Goal: Transaction & Acquisition: Subscribe to service/newsletter

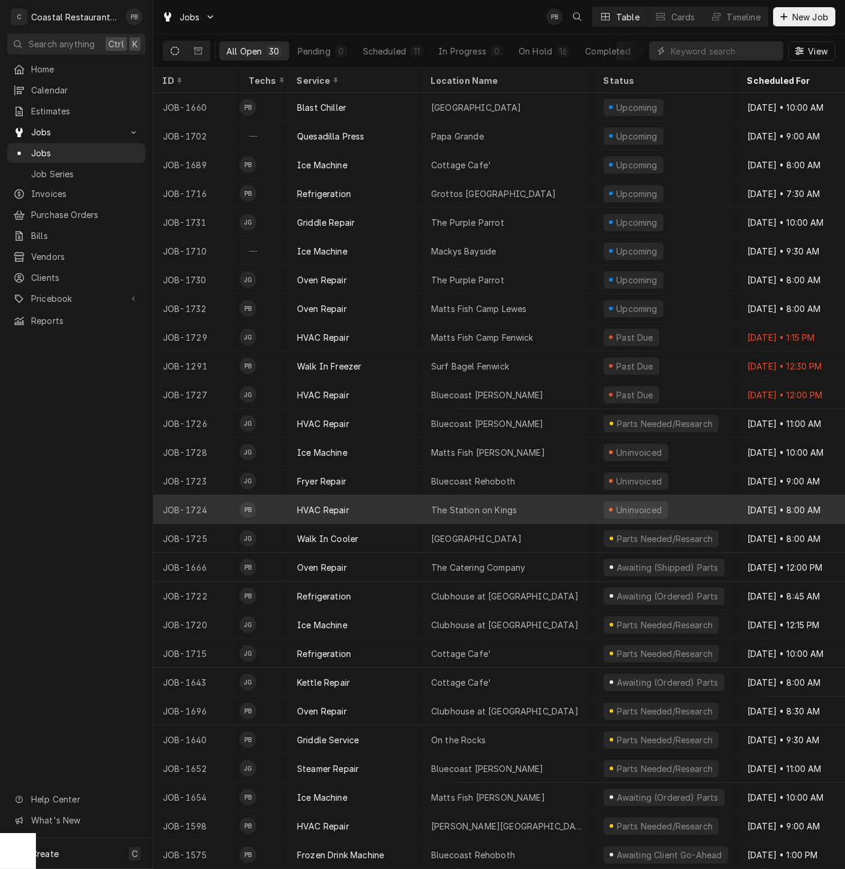
click at [438, 503] on div "The Station on Kings" at bounding box center [474, 509] width 86 height 13
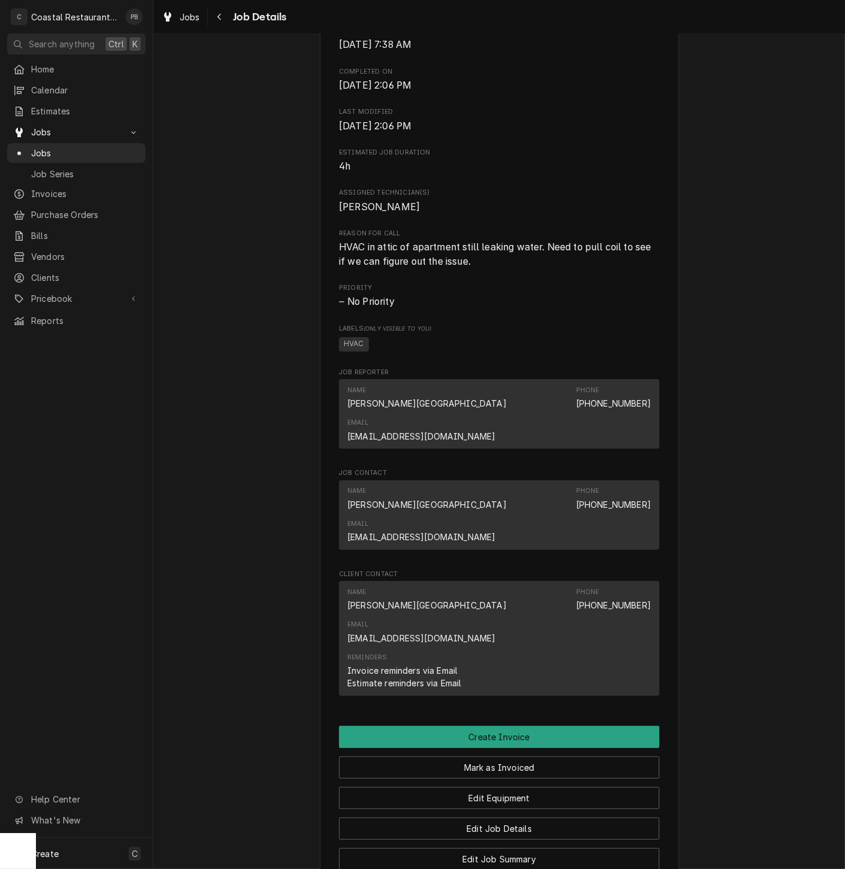
scroll to position [630, 0]
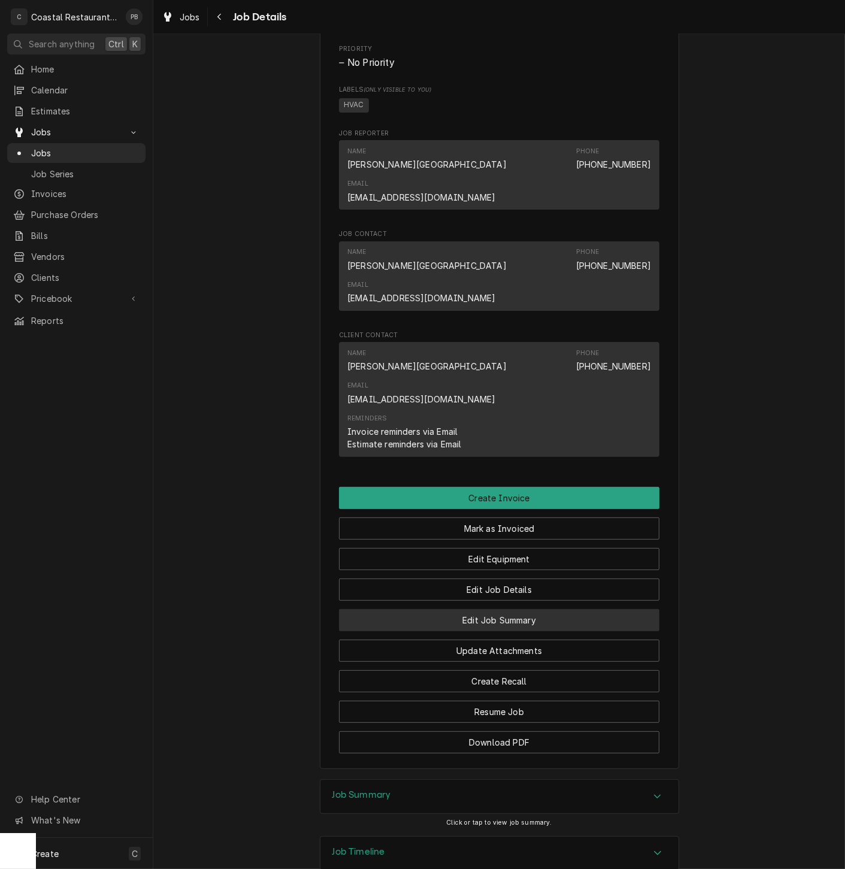
click at [511, 609] on button "Edit Job Summary" at bounding box center [499, 620] width 320 height 22
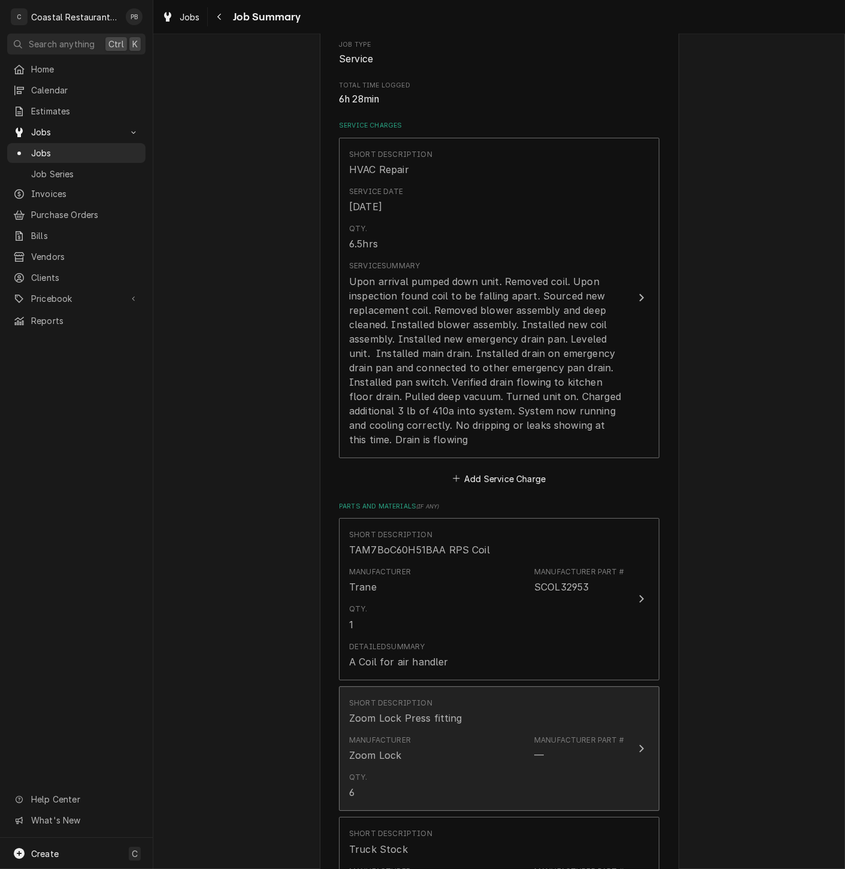
scroll to position [532, 0]
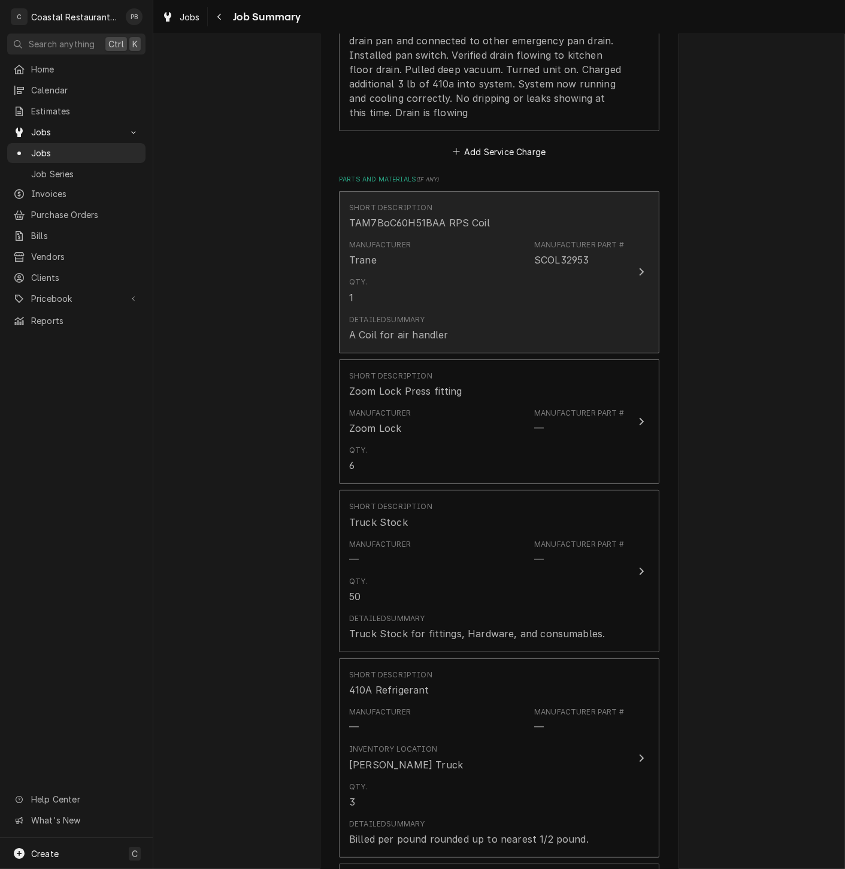
click at [606, 247] on div "Manufacturer Part #" at bounding box center [579, 244] width 90 height 11
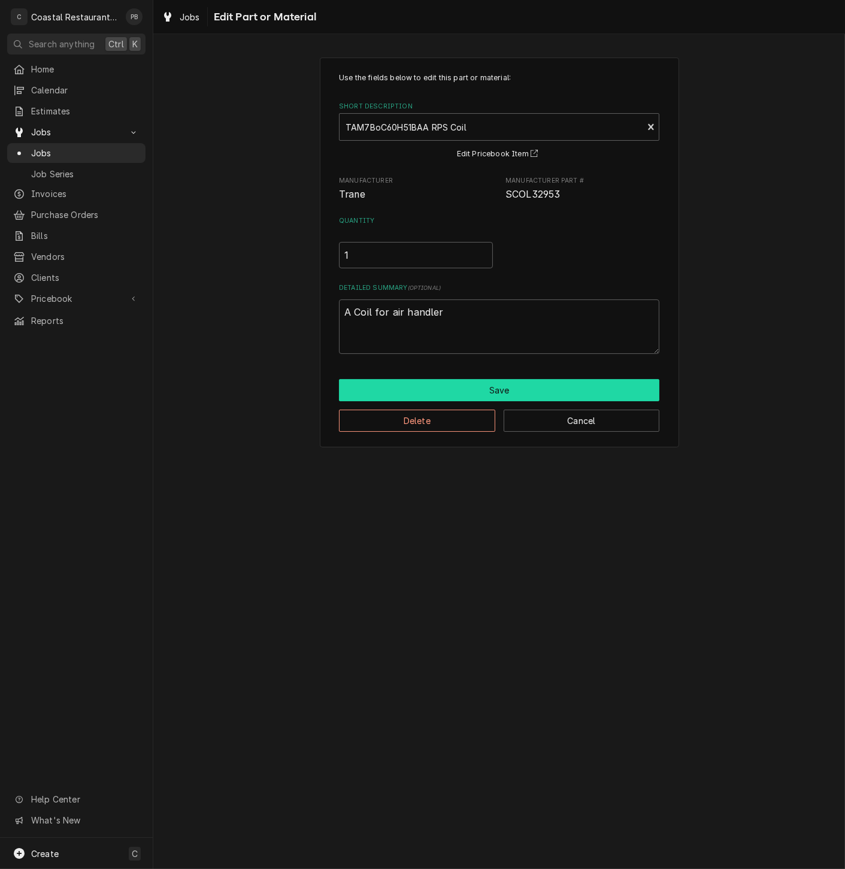
click at [500, 389] on button "Save" at bounding box center [499, 390] width 320 height 22
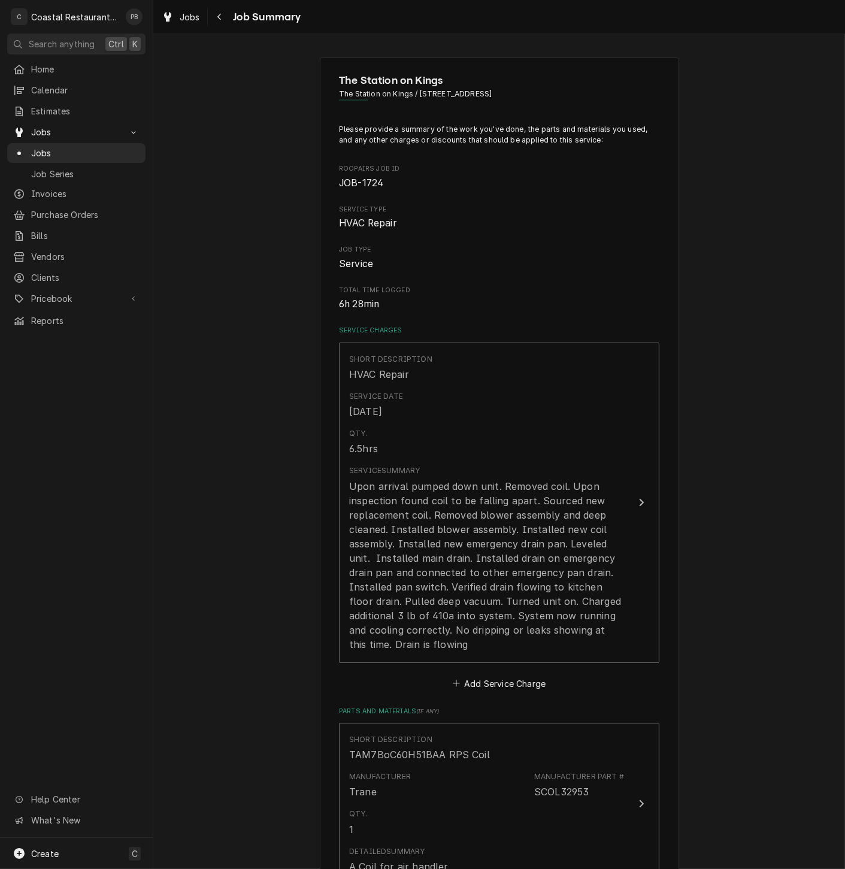
scroll to position [532, 0]
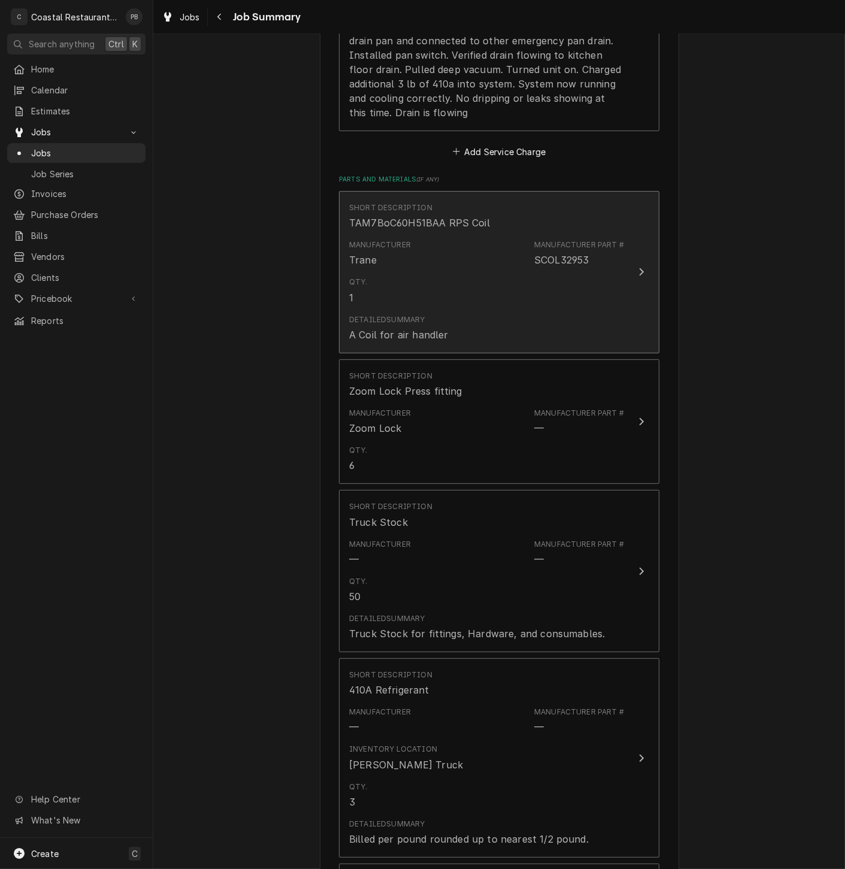
click at [620, 260] on button "Short Description TAM7BoC60H51BAA RPS Coil Manufacturer Trane Manufacturer Part…" at bounding box center [499, 272] width 320 height 162
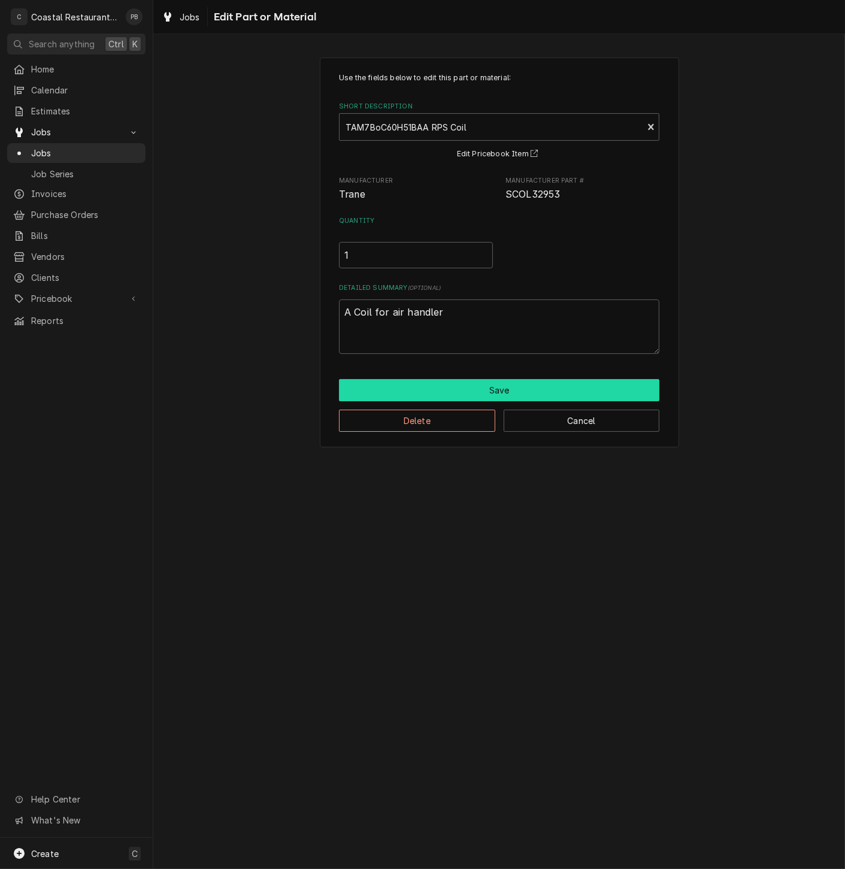
click at [530, 390] on button "Save" at bounding box center [499, 390] width 320 height 22
type textarea "x"
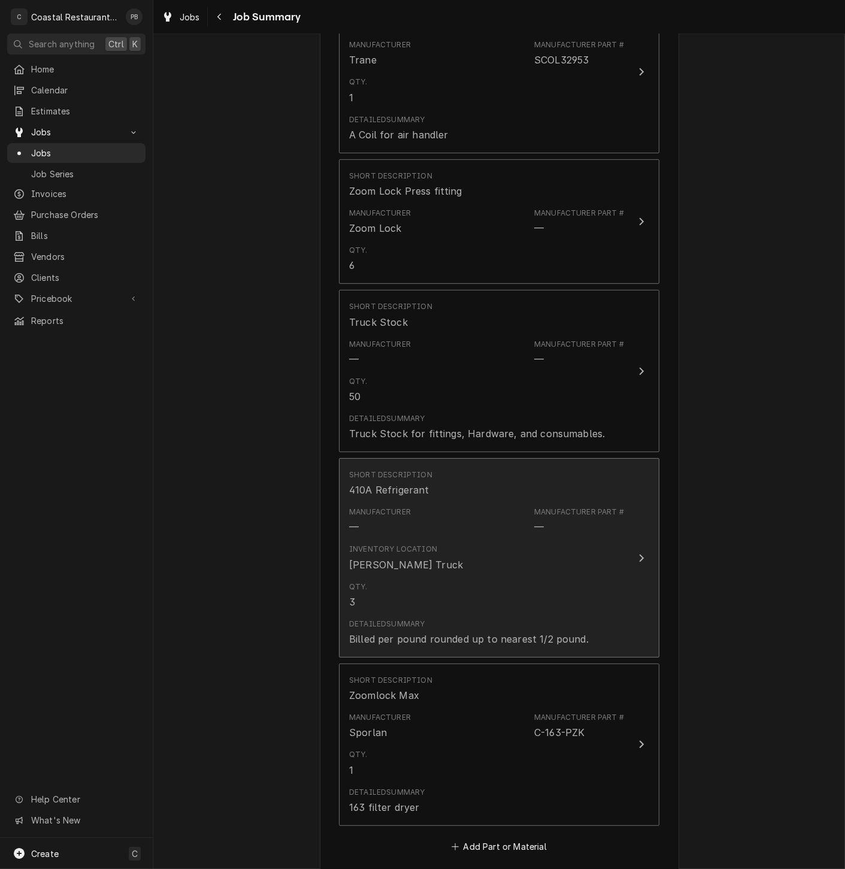
scroll to position [997, 0]
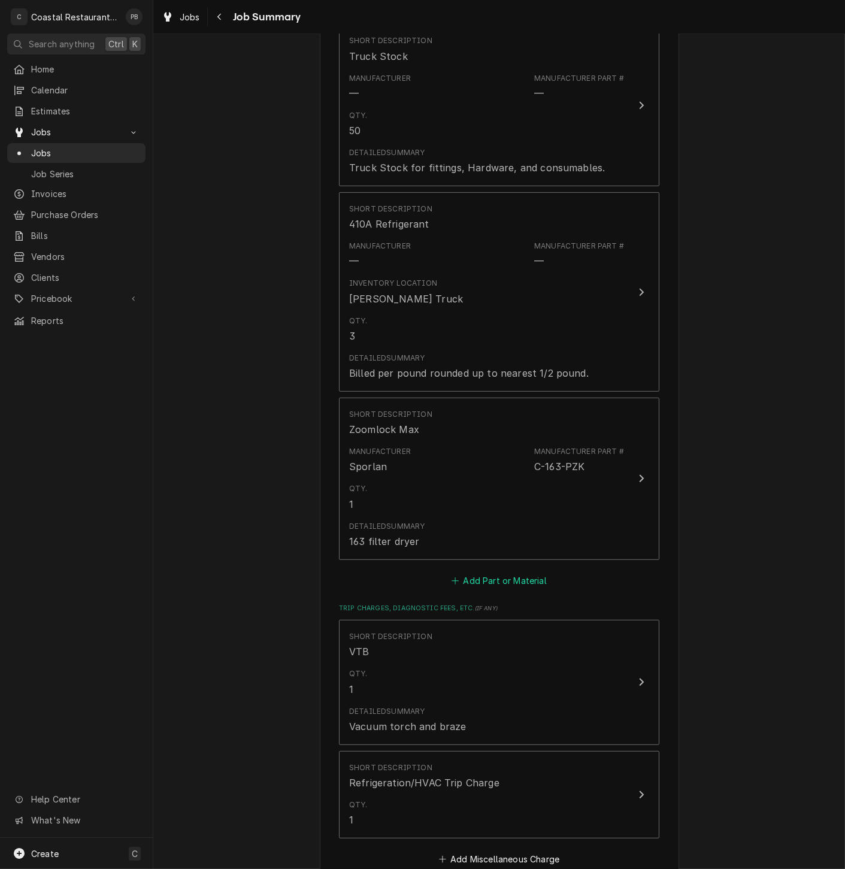
click at [490, 577] on button "Add Part or Material" at bounding box center [499, 580] width 99 height 17
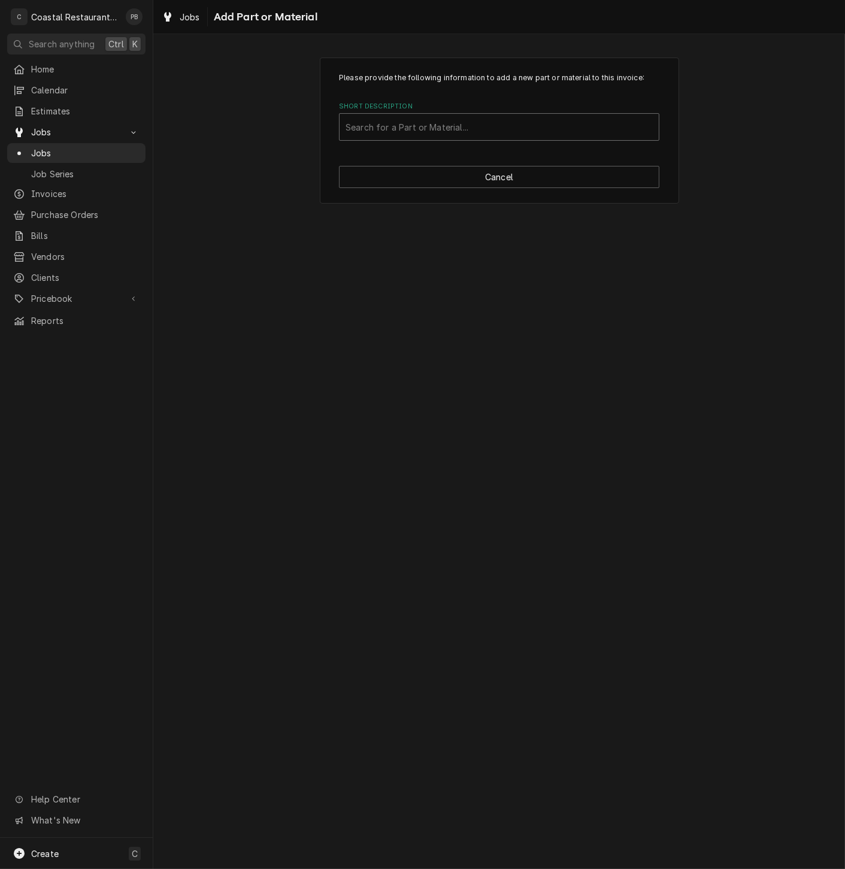
click at [470, 122] on div "Short Description" at bounding box center [498, 127] width 307 height 22
type input "g"
type input "Goliath Emergency Drain Pan 30x62"
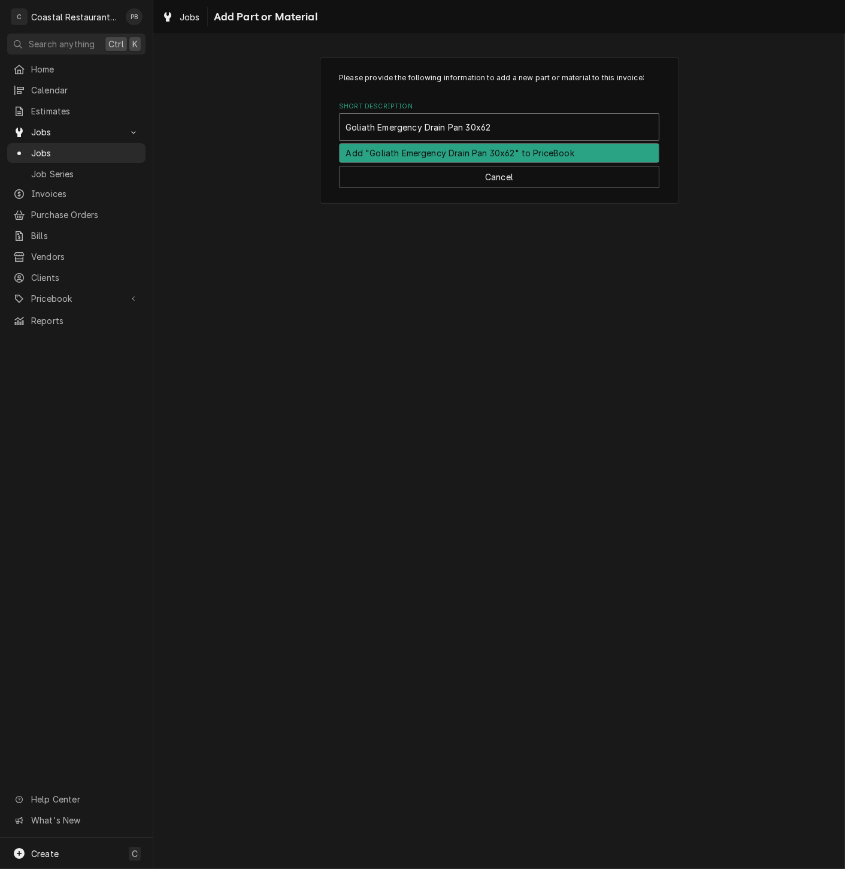
click at [487, 152] on div "Add "Goliath Emergency Drain Pan 30x62" to PriceBook" at bounding box center [498, 153] width 319 height 19
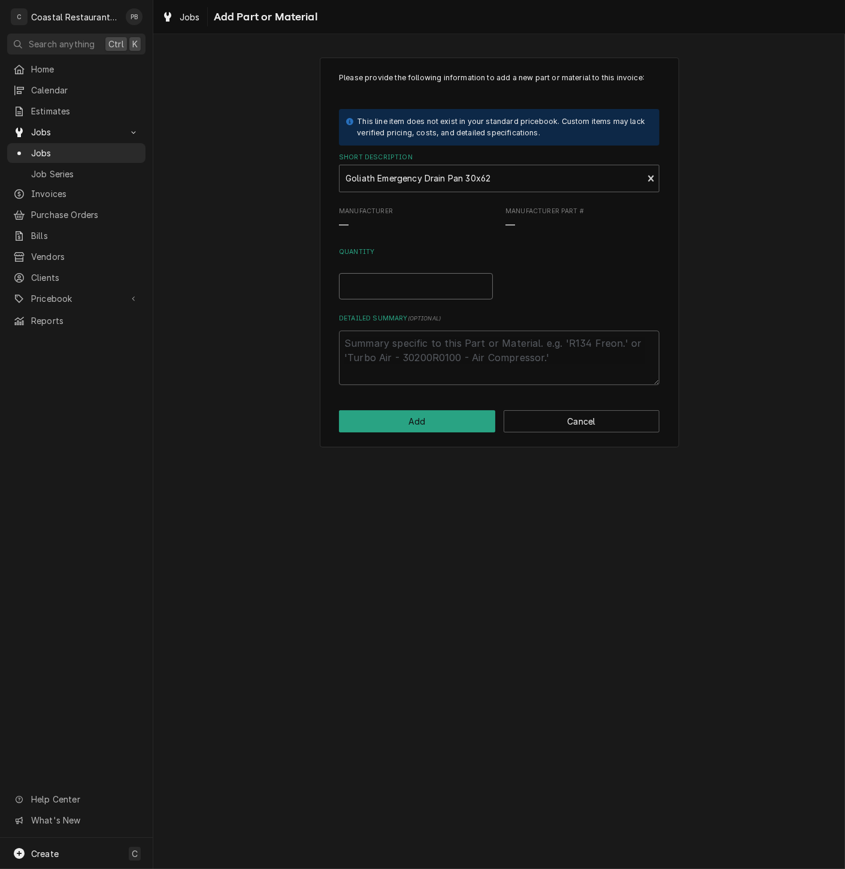
click at [371, 284] on input "Quantity" at bounding box center [416, 286] width 154 height 26
type textarea "x"
type input "1"
click at [421, 423] on button "Add" at bounding box center [417, 421] width 156 height 22
type textarea "x"
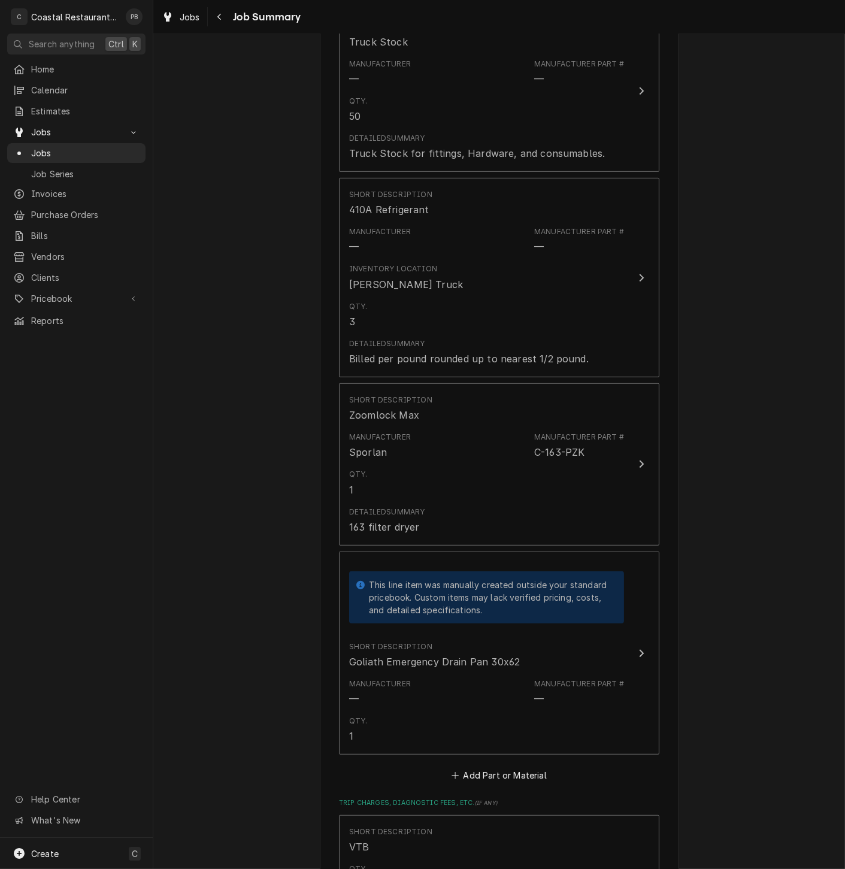
scroll to position [1277, 0]
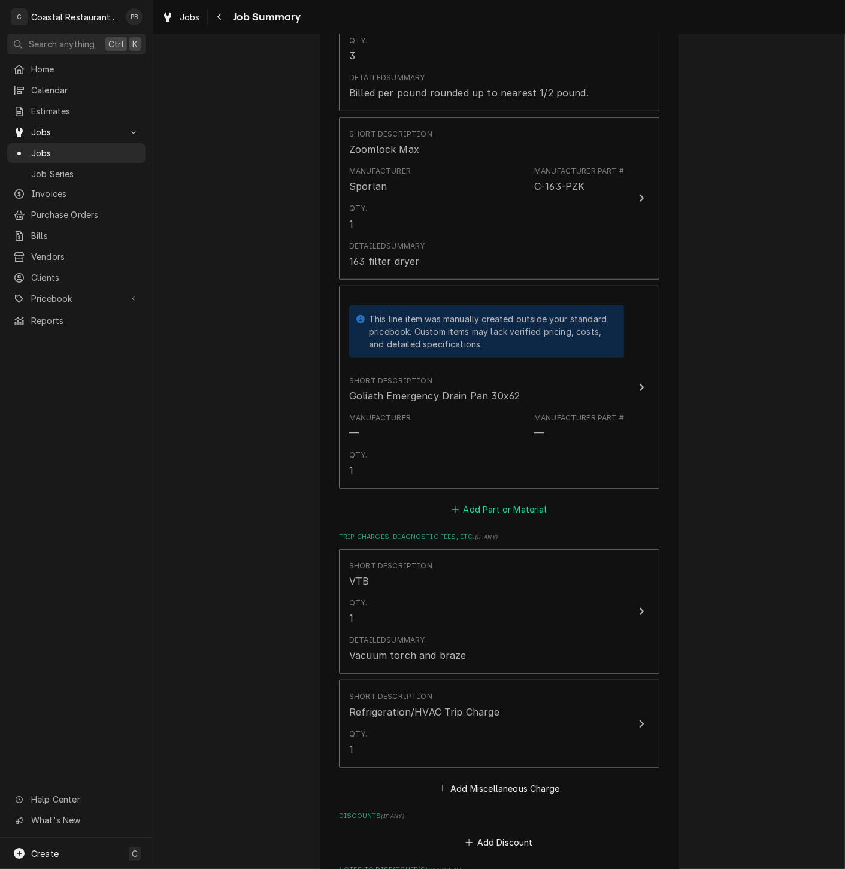
click at [521, 517] on button "Add Part or Material" at bounding box center [499, 509] width 99 height 17
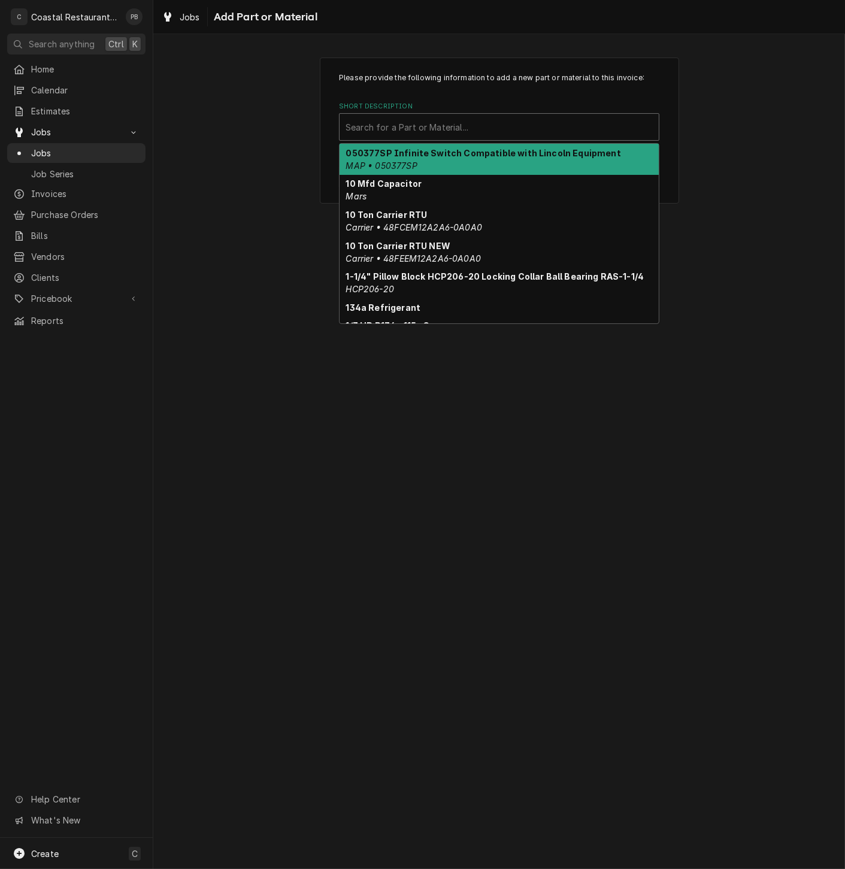
click at [491, 138] on div "Search for a Part or Material..." at bounding box center [498, 127] width 319 height 26
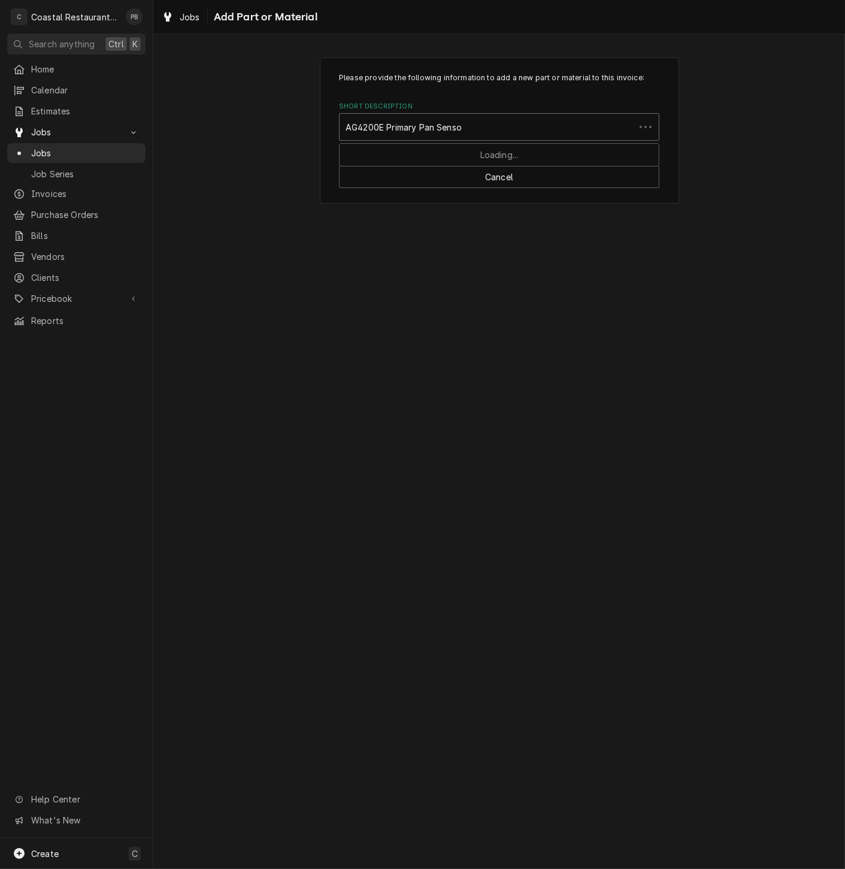
type input "AG4200E Primary Pan Sensor"
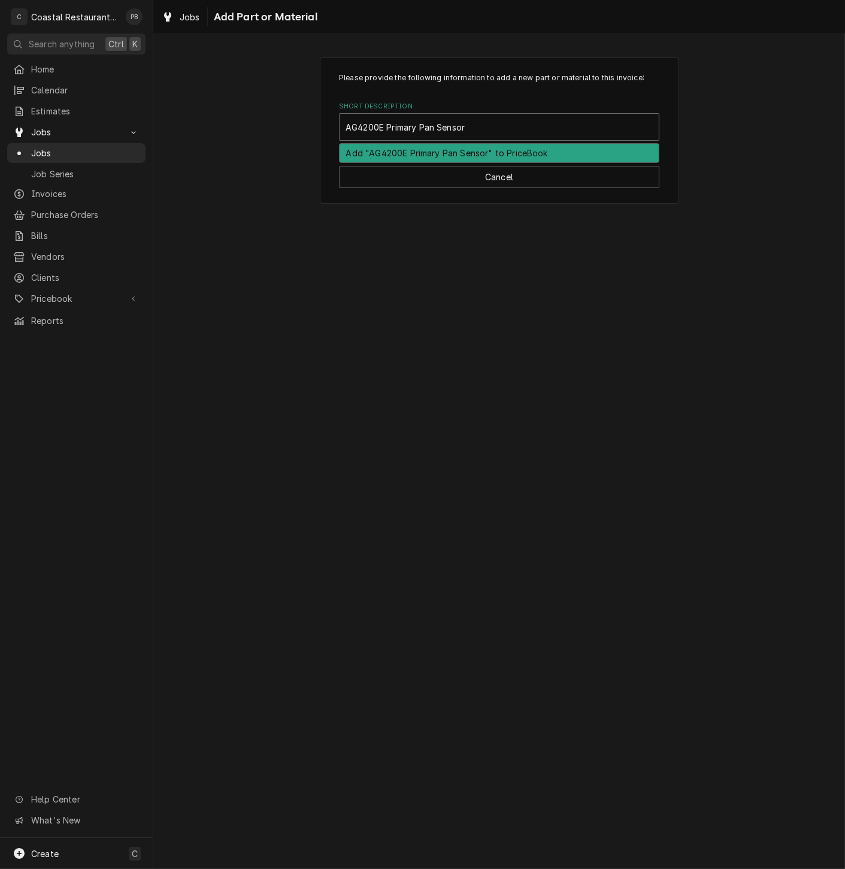
click at [486, 150] on div "Add "AG4200E Primary Pan Sensor" to PriceBook" at bounding box center [498, 153] width 319 height 19
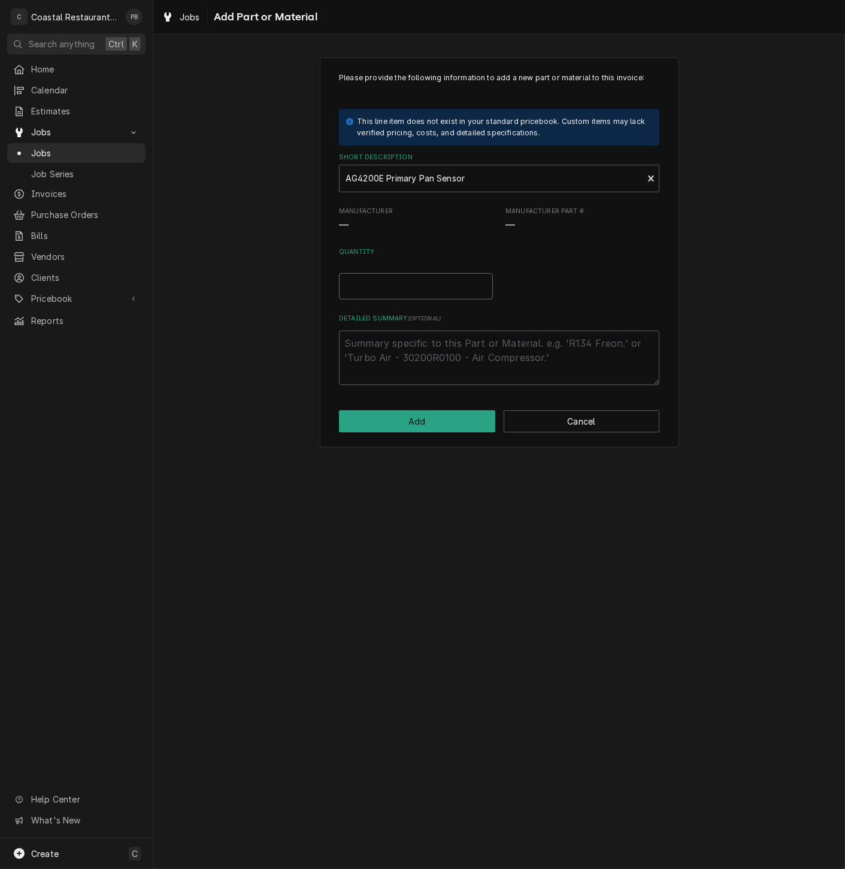
click at [376, 287] on input "Quantity" at bounding box center [416, 286] width 154 height 26
type textarea "x"
type input "1"
click at [442, 430] on button "Add" at bounding box center [417, 421] width 156 height 22
type textarea "x"
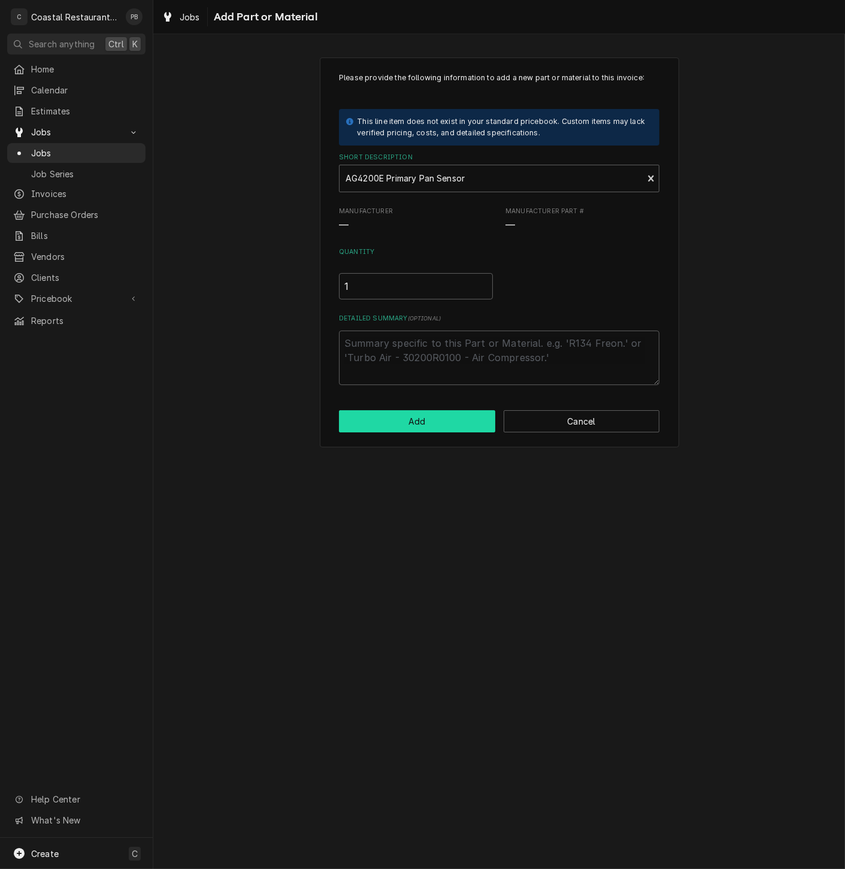
scroll to position [1292, 0]
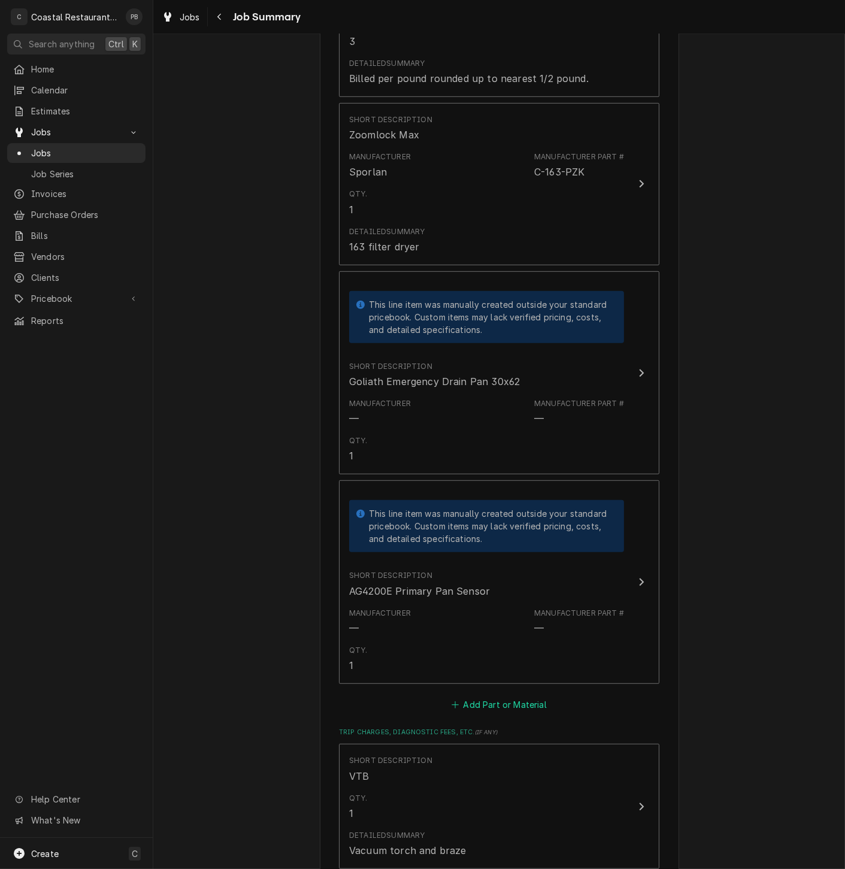
click at [506, 703] on button "Add Part or Material" at bounding box center [499, 704] width 99 height 17
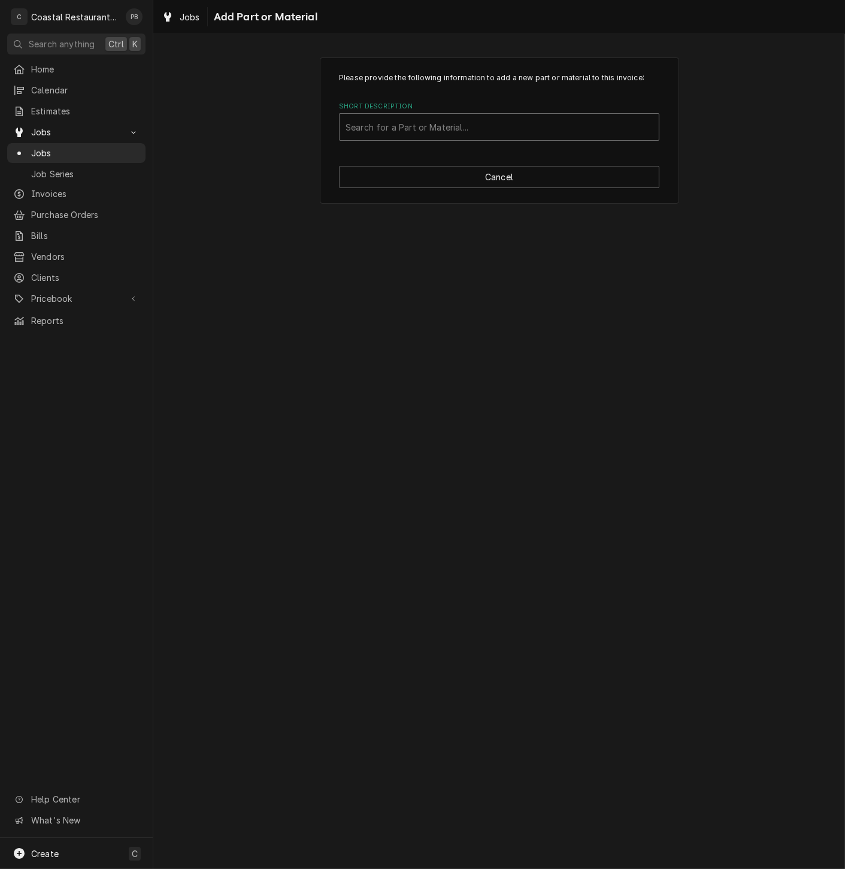
click at [469, 120] on div "Short Description" at bounding box center [498, 127] width 307 height 22
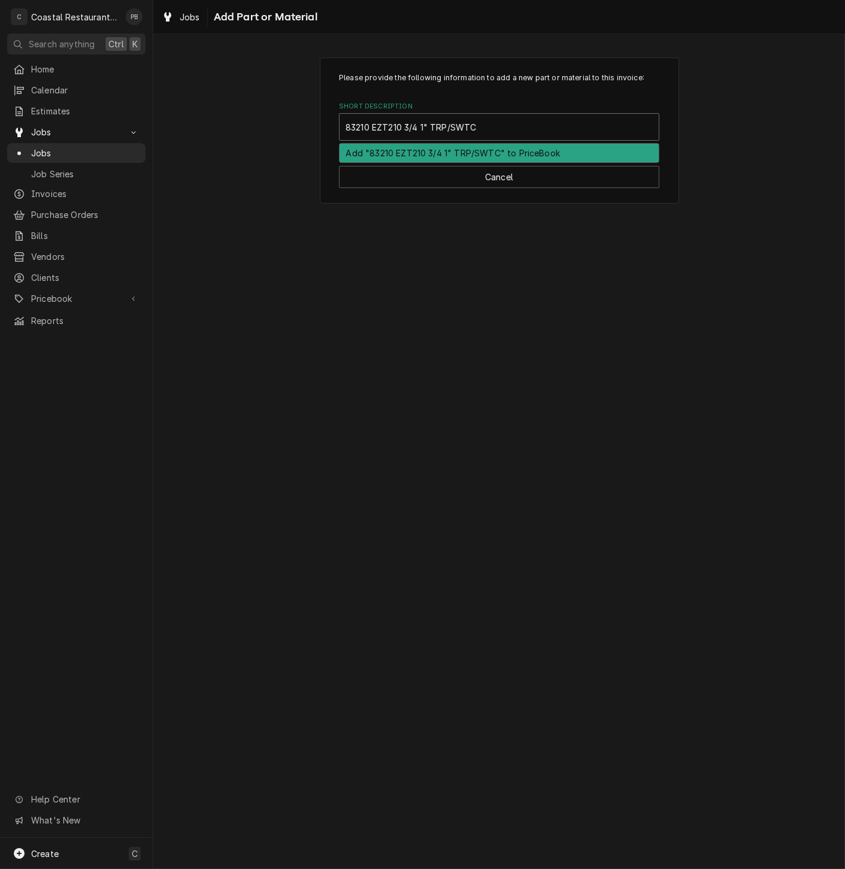
type input "83210 EZT210 3/4 1" TRP/SWTCH"
click at [468, 153] on div "Add "83210 EZT210 3/4 1" TRP/SWTCH" to PriceBook" at bounding box center [498, 153] width 319 height 19
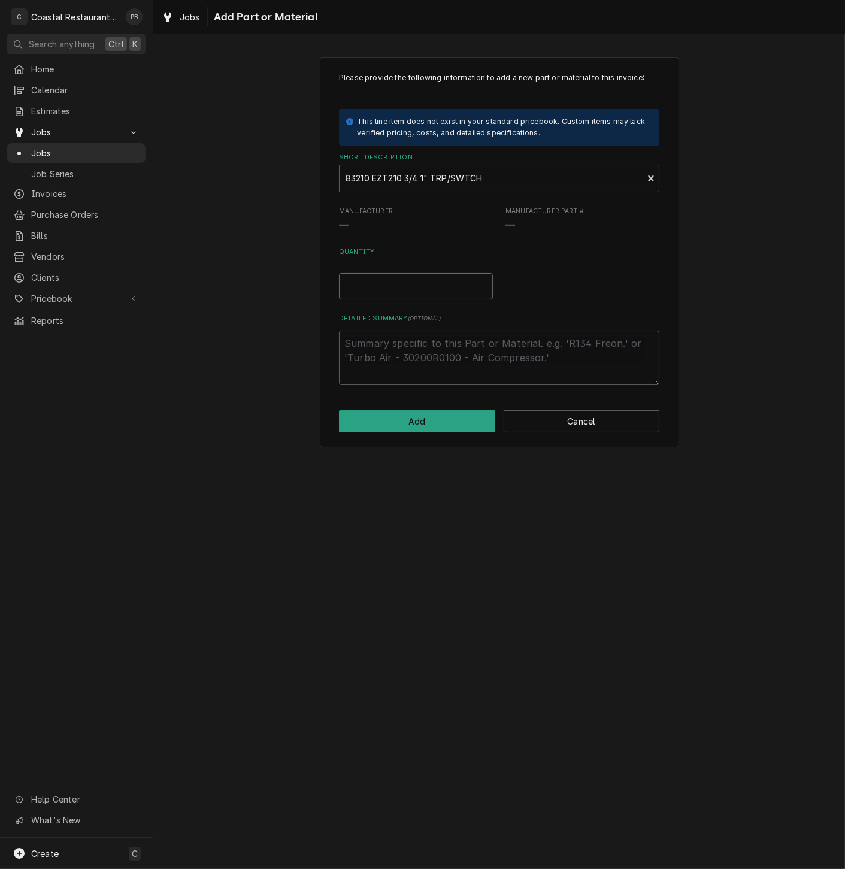
click at [400, 290] on input "Quantity" at bounding box center [416, 286] width 154 height 26
type textarea "x"
type input "1"
click at [414, 435] on div "Please provide the following information to add a new part or material to this …" at bounding box center [499, 252] width 359 height 390
click at [414, 432] on button "Add" at bounding box center [417, 421] width 156 height 22
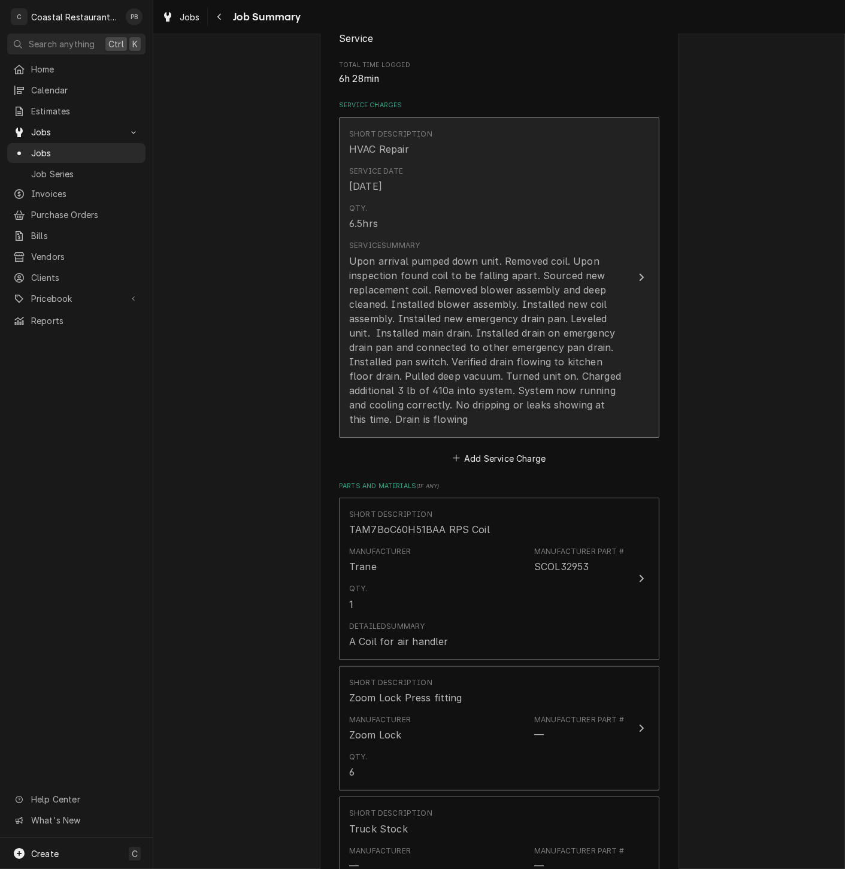
scroll to position [199, 0]
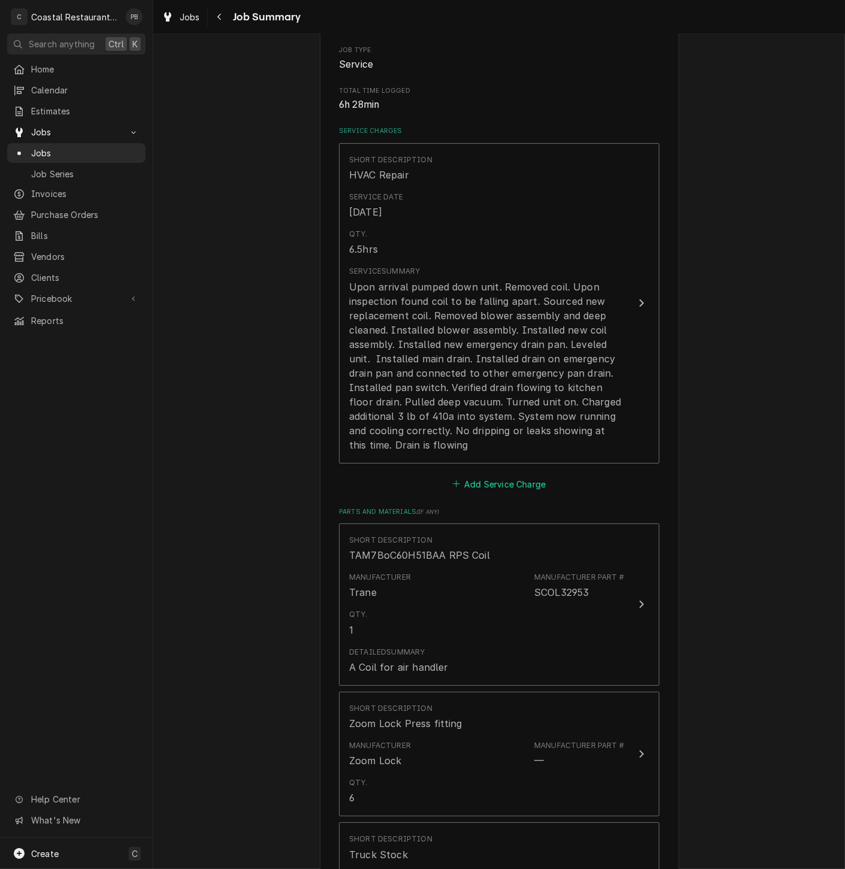
click at [499, 487] on button "Add Service Charge" at bounding box center [498, 483] width 97 height 17
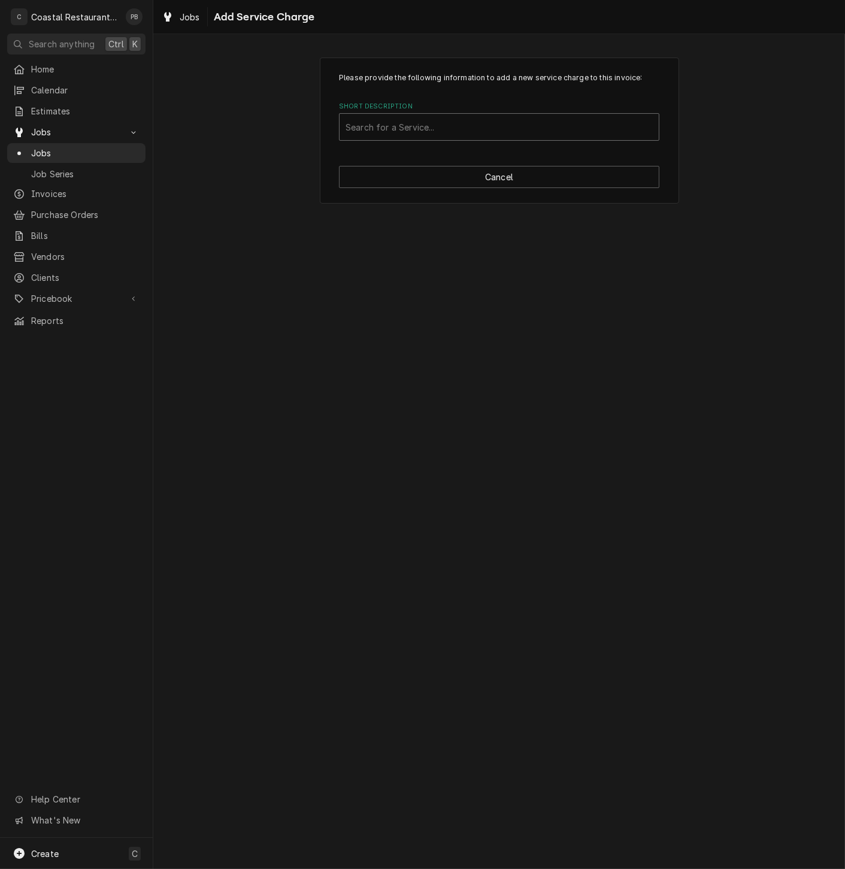
click at [450, 126] on div "Short Description" at bounding box center [498, 127] width 307 height 22
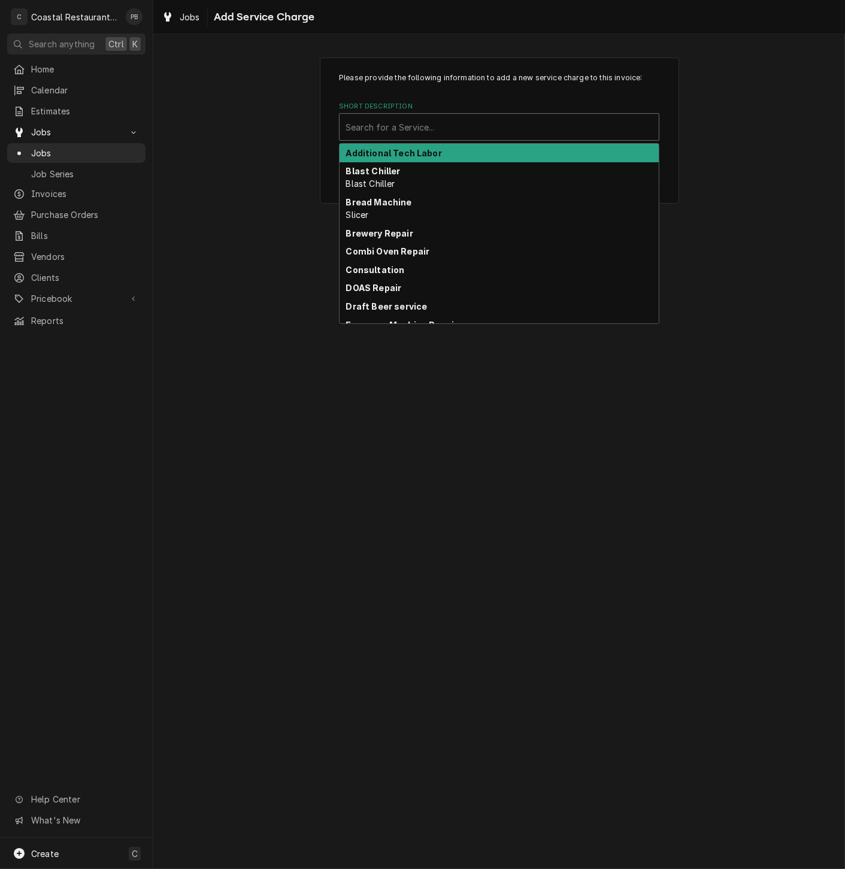
click at [429, 150] on strong "Additional Tech Labor" at bounding box center [394, 153] width 96 height 10
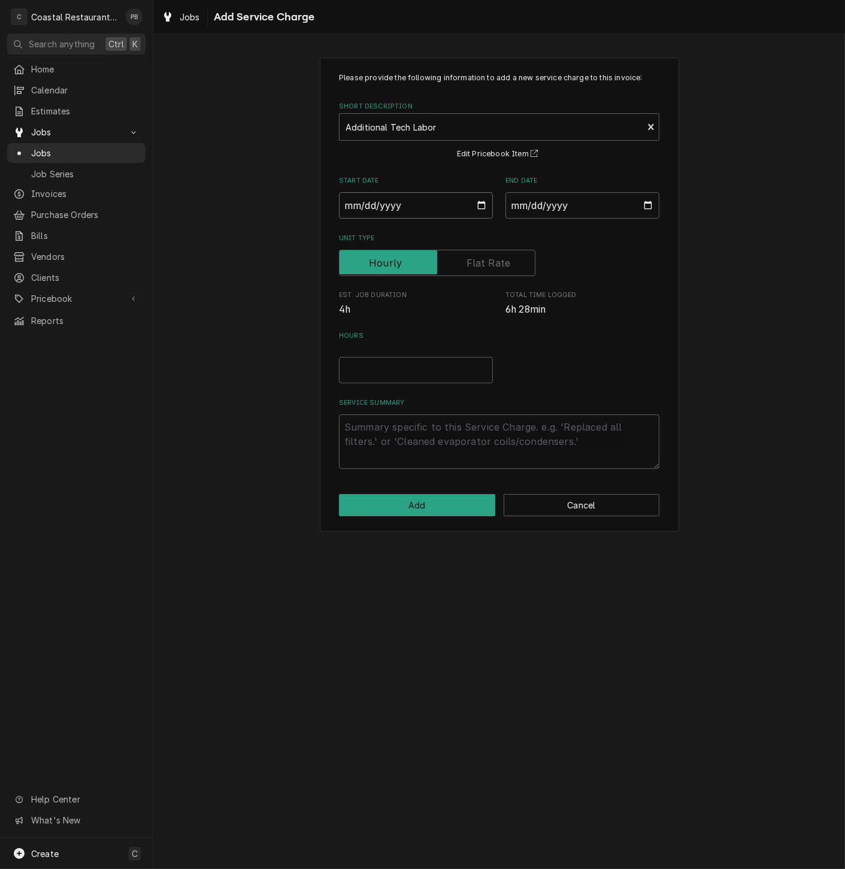
click at [480, 204] on input "Start Date" at bounding box center [416, 205] width 154 height 26
type textarea "x"
type input "2025-10-06"
click at [605, 208] on input "End Date" at bounding box center [582, 205] width 154 height 26
click at [648, 206] on input "End Date" at bounding box center [582, 205] width 154 height 26
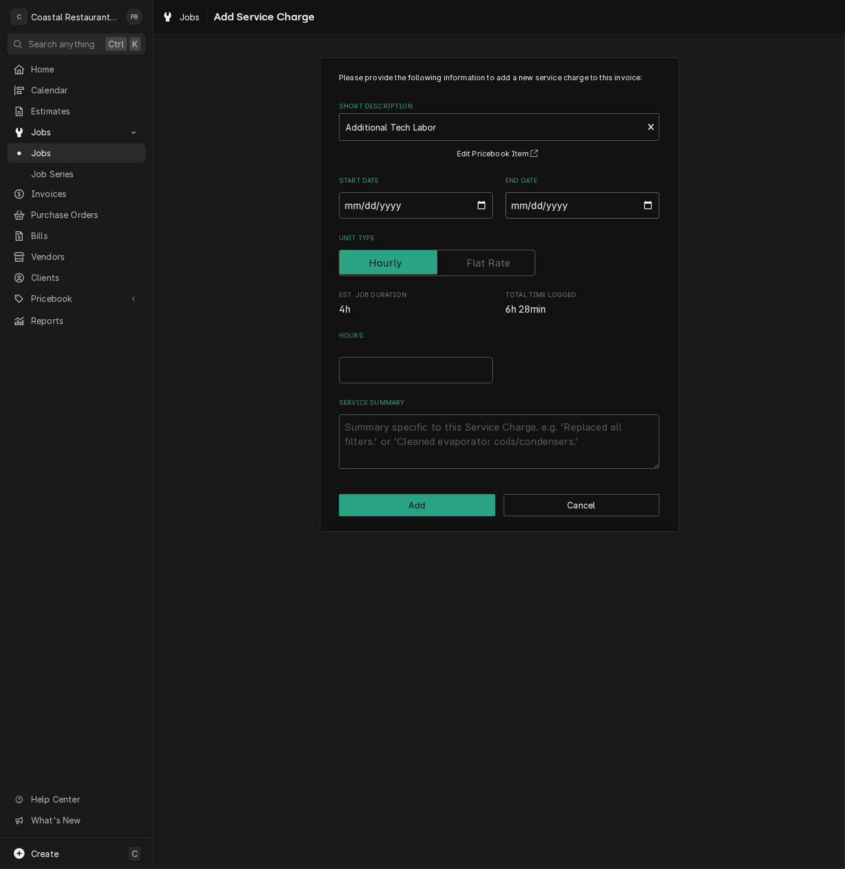
type textarea "x"
type input "2025-10-06"
click at [413, 368] on input "Hours" at bounding box center [416, 370] width 154 height 26
type textarea "x"
type input "6"
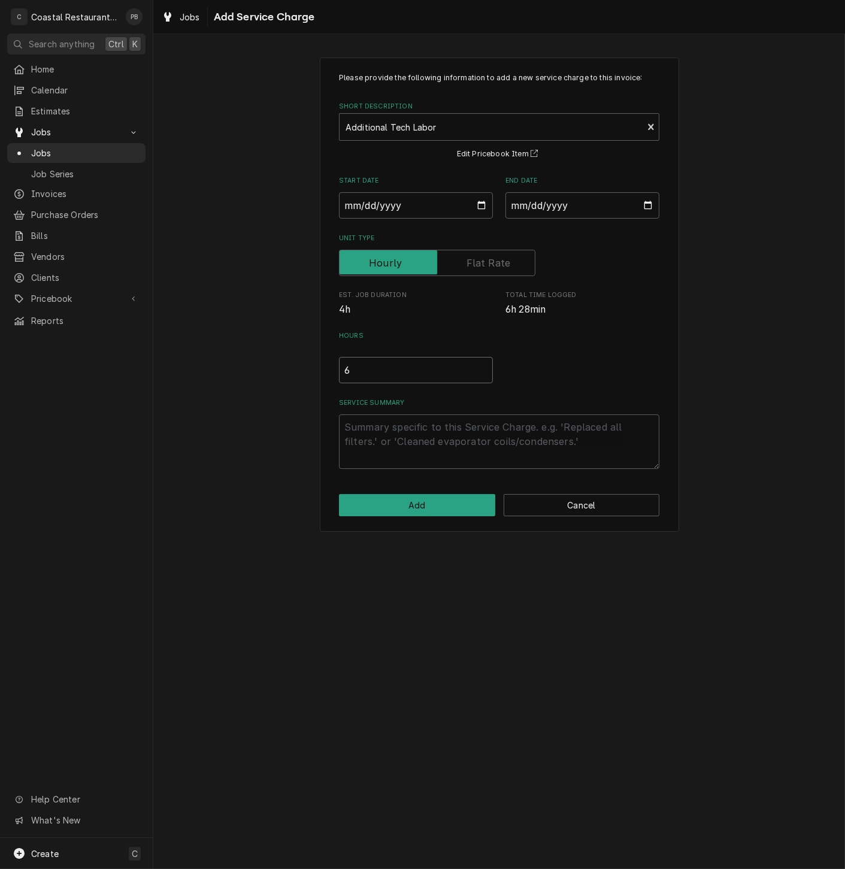
type textarea "x"
type input "6.5"
click at [443, 454] on textarea "Service Summary" at bounding box center [499, 441] width 320 height 54
type textarea "x"
type textarea "a"
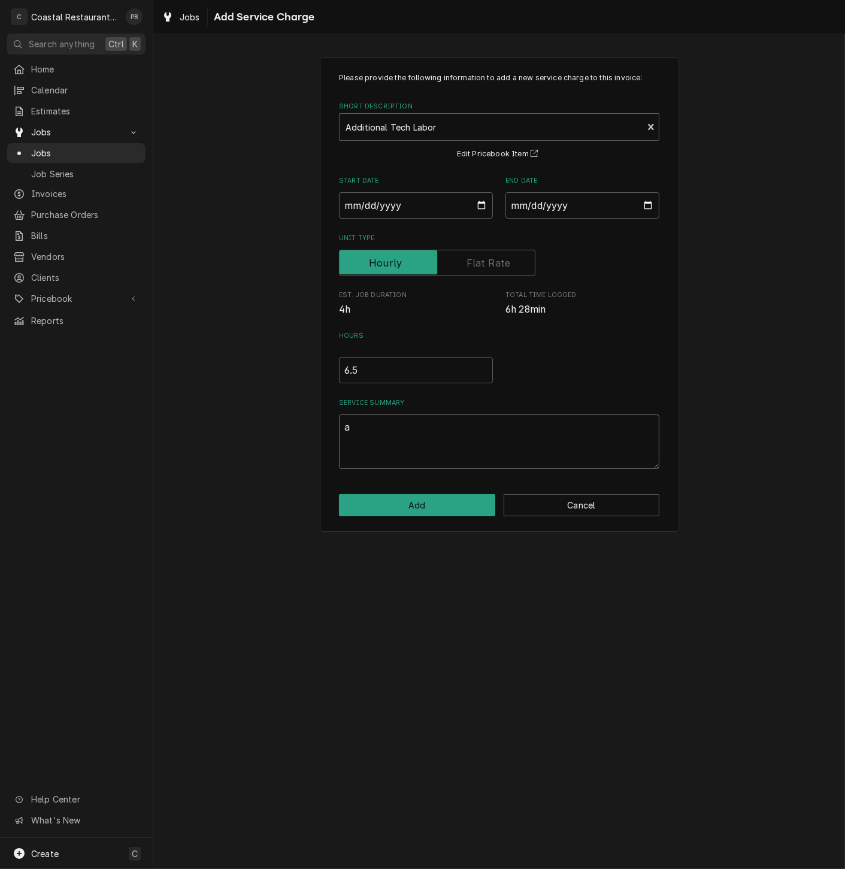
type textarea "x"
type textarea "ad"
type textarea "x"
type textarea "addi"
type textarea "x"
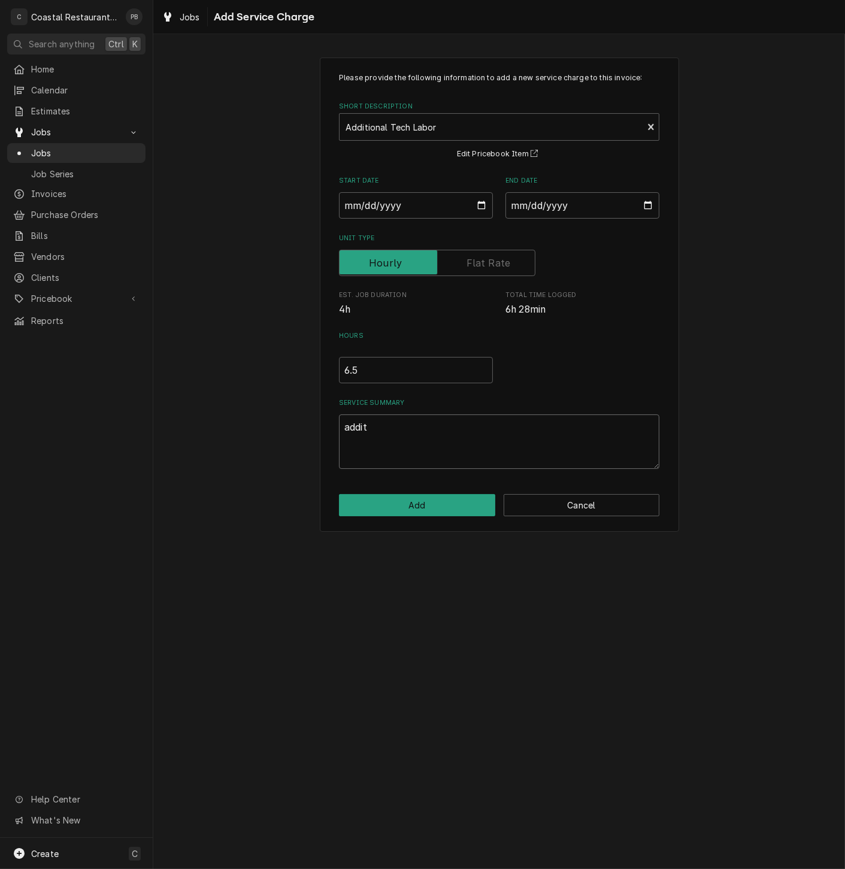
type textarea "additi"
type textarea "x"
type textarea "additio"
type textarea "x"
type textarea "addition"
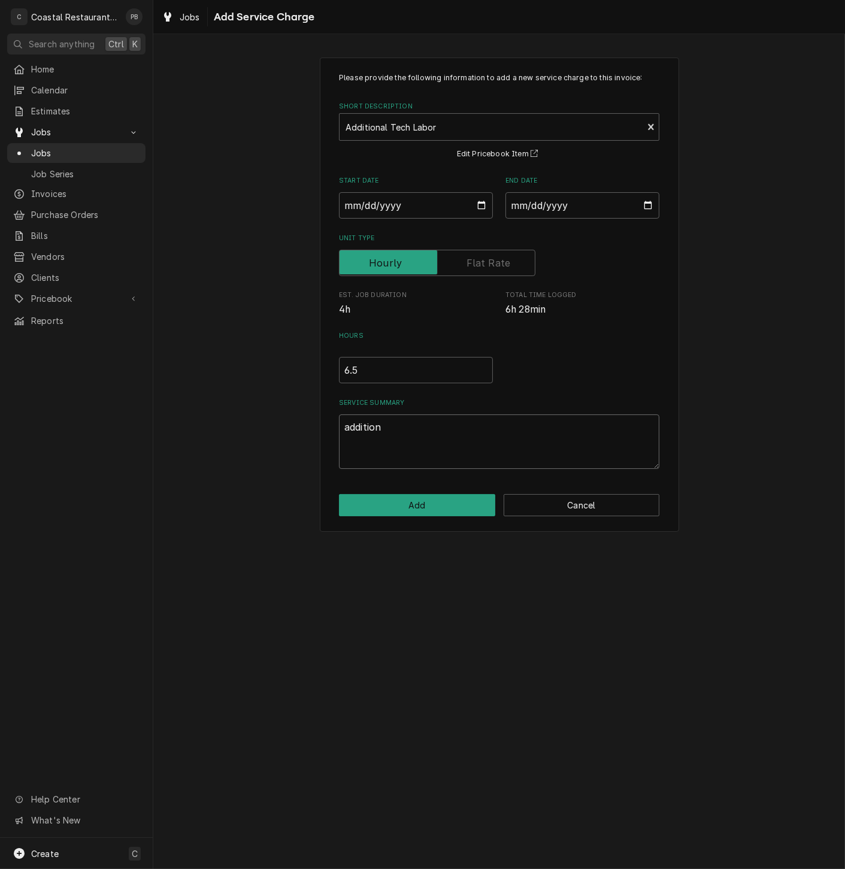
type textarea "x"
type textarea "additiona"
type textarea "x"
type textarea "additional"
type textarea "x"
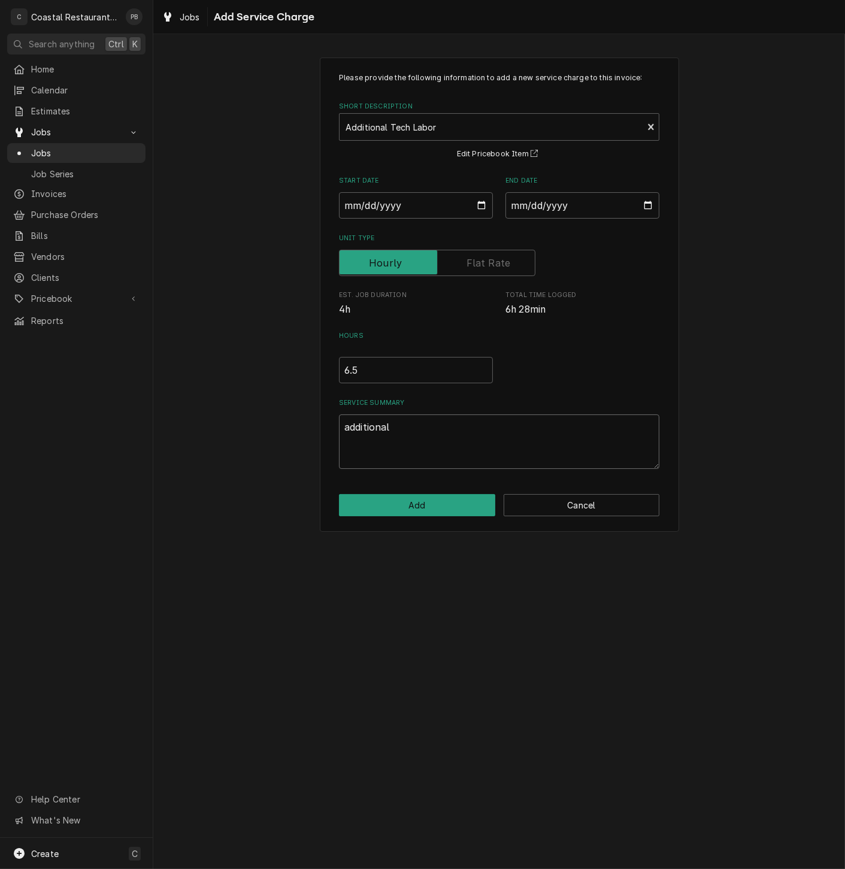
type textarea "additional"
type textarea "x"
type textarea "additional g"
type textarea "x"
type textarea "additional gt"
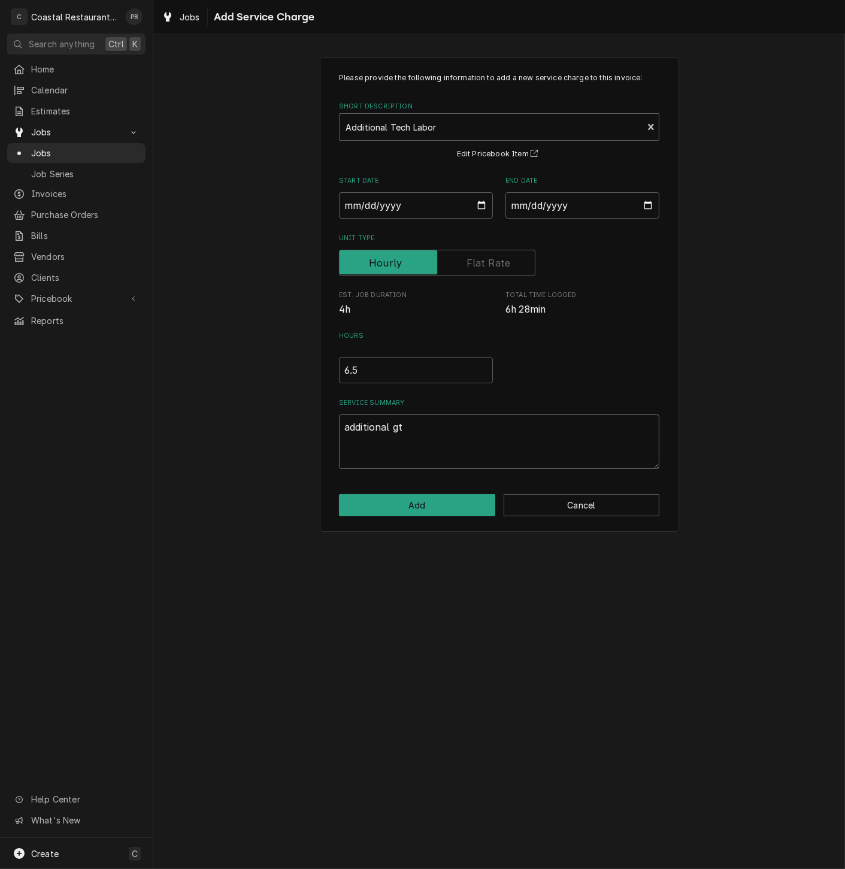
type textarea "x"
type textarea "additional gte"
type textarea "x"
type textarea "additional gtec"
type textarea "x"
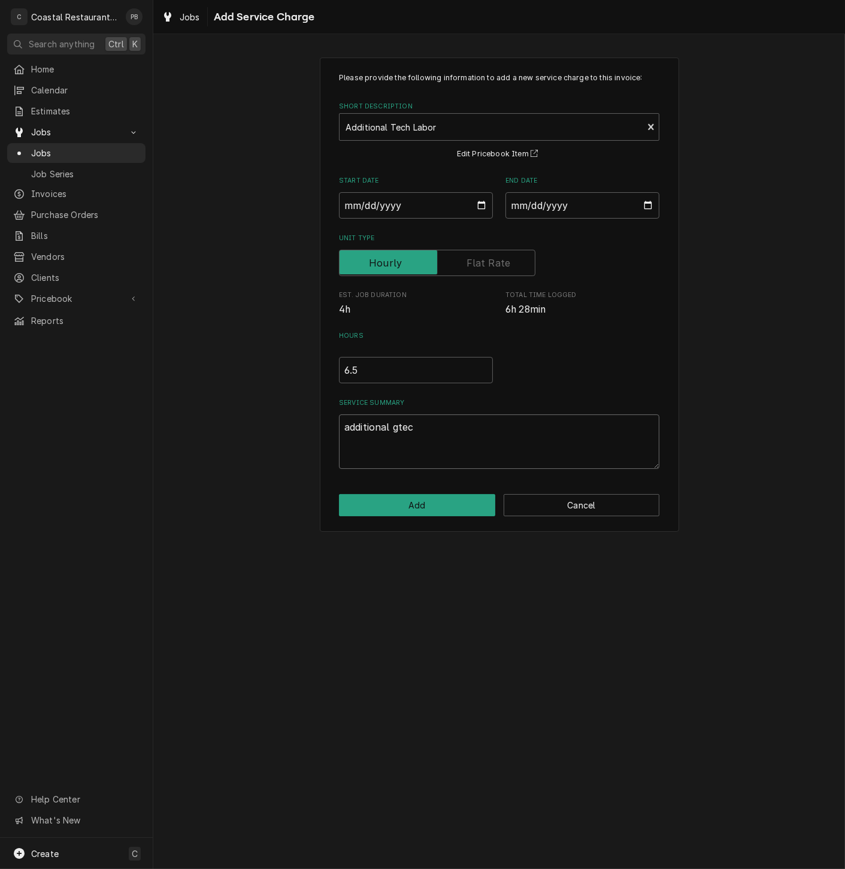
type textarea "additional gtech"
type textarea "x"
type textarea "additional gtec"
type textarea "x"
type textarea "additional gte"
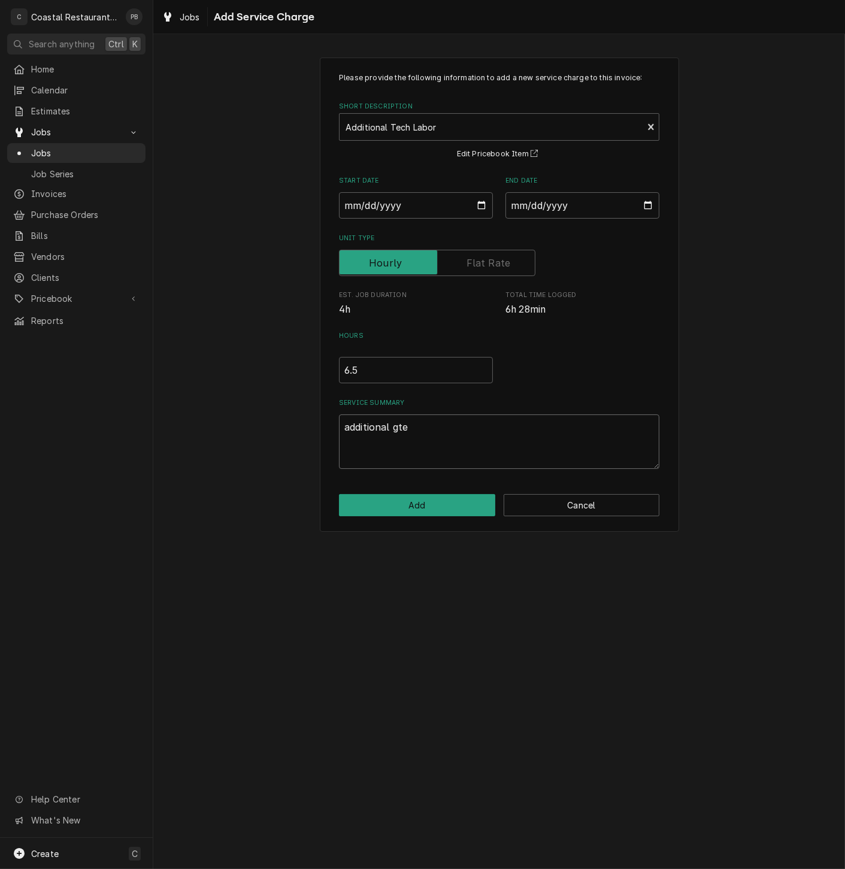
type textarea "x"
type textarea "additional gt"
type textarea "x"
type textarea "additional g"
type textarea "x"
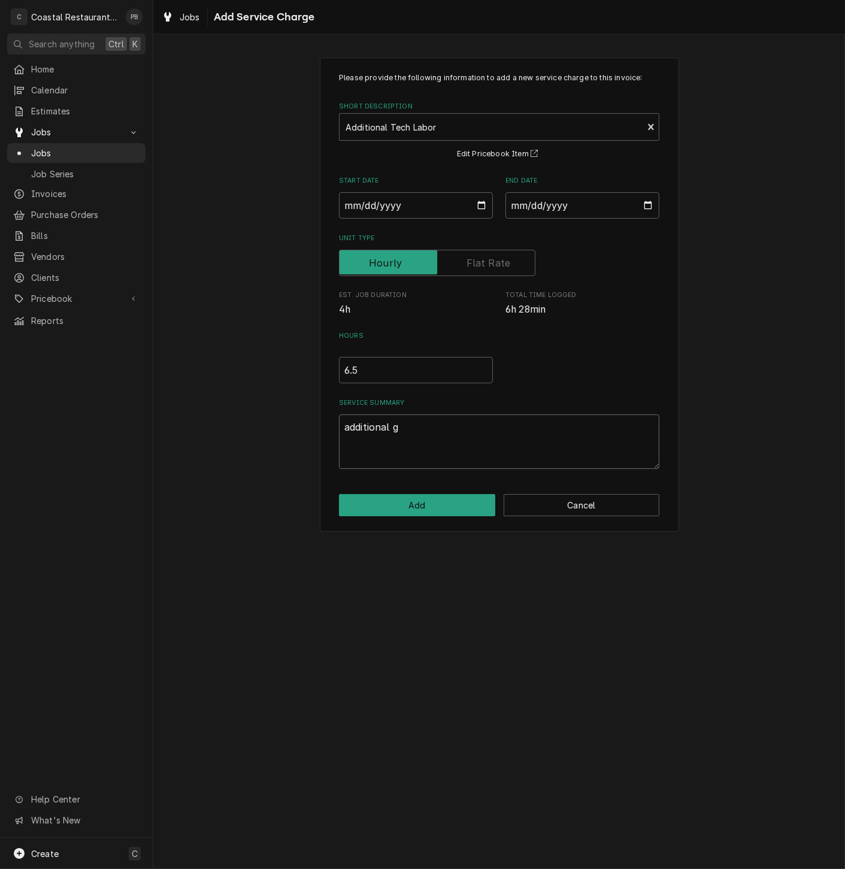
type textarea "additional"
type textarea "x"
type textarea "additional t"
type textarea "x"
type textarea "additional te"
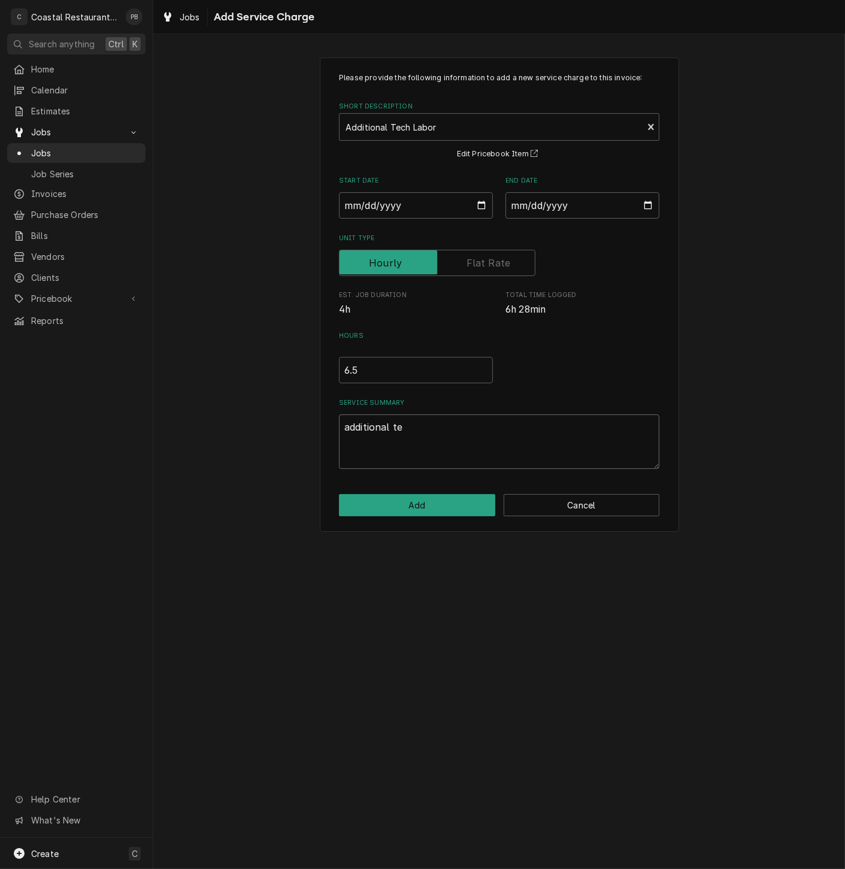
type textarea "x"
type textarea "additional tec"
type textarea "x"
type textarea "additional tecg"
type textarea "x"
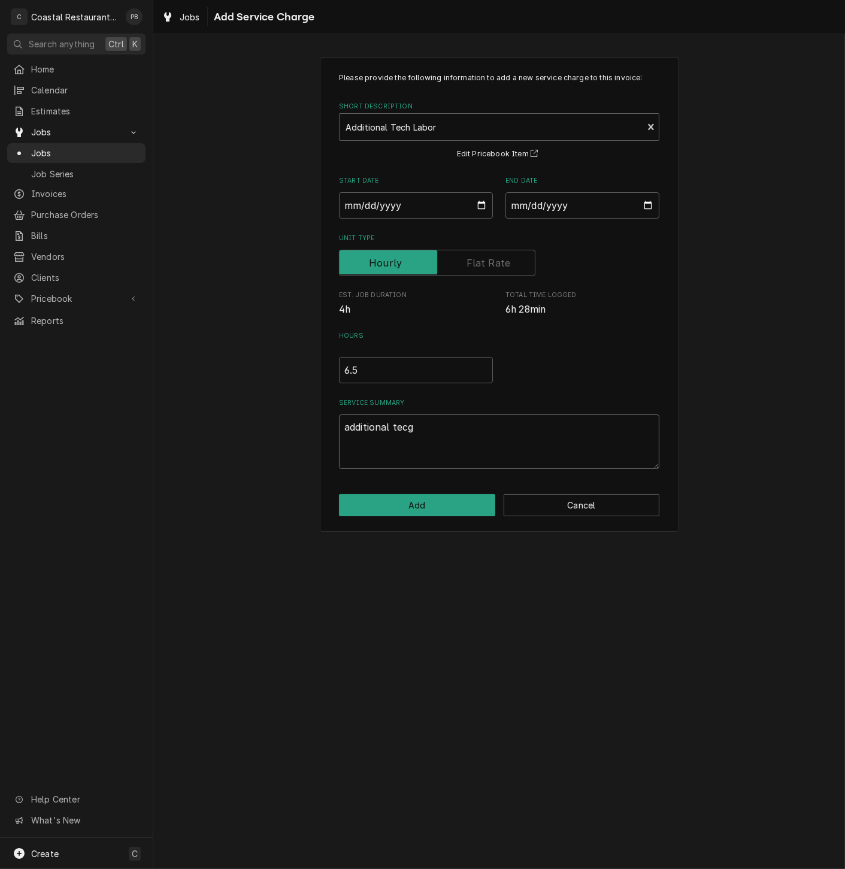
type textarea "additional tecgh"
type textarea "x"
type textarea "additional tecgh"
type textarea "x"
type textarea "additional tecgh l"
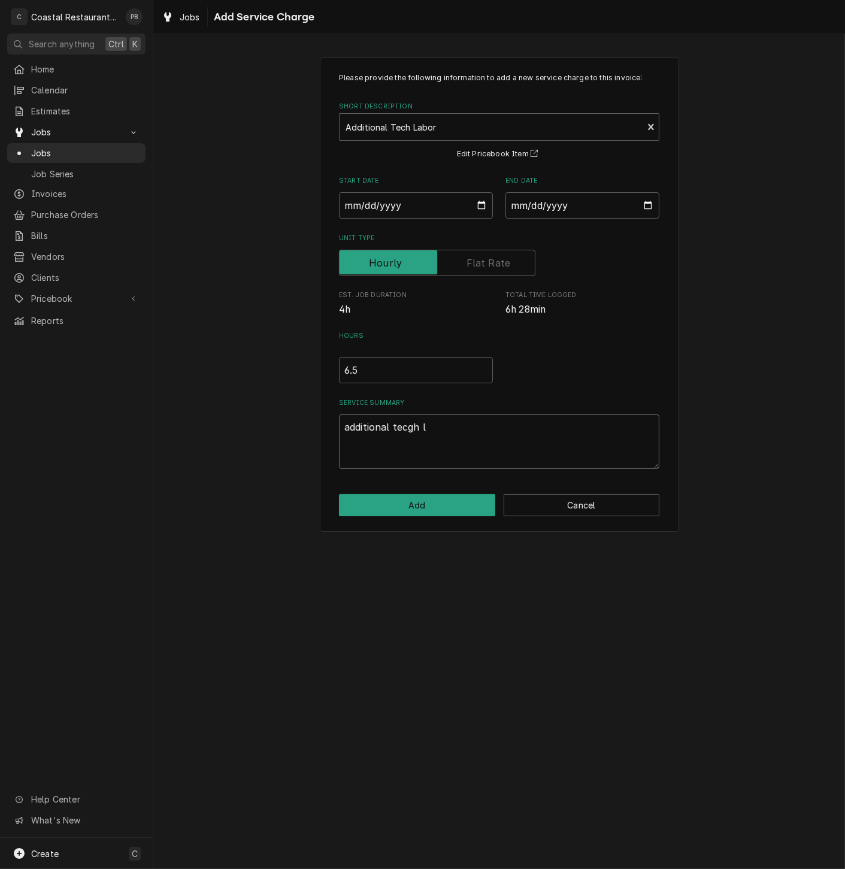
type textarea "x"
type textarea "additional tecgh la"
type textarea "x"
type textarea "additional tecgh l"
type textarea "x"
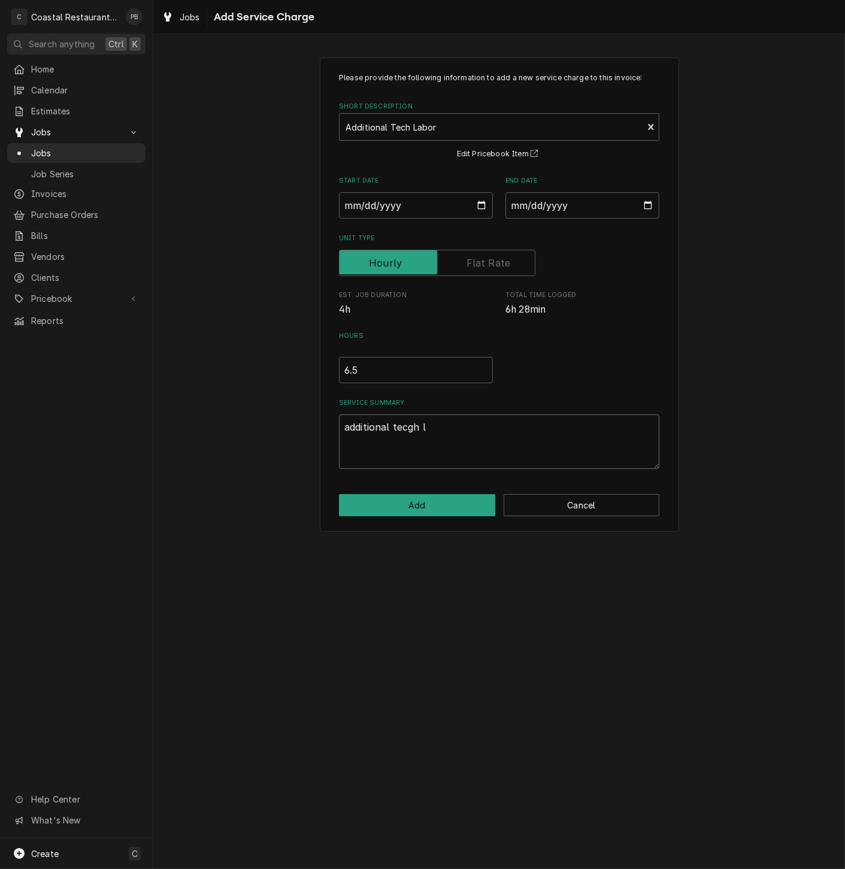
type textarea "additional tecgh"
type textarea "x"
type textarea "additional tecgh"
type textarea "x"
type textarea "additional tecg"
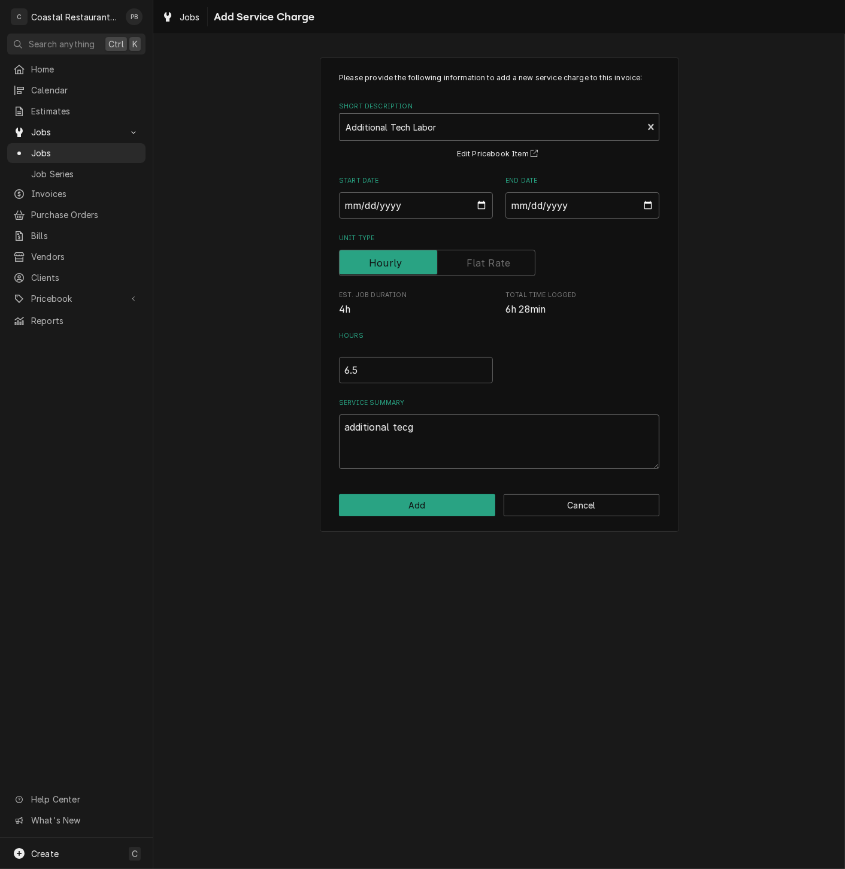
type textarea "x"
type textarea "additional tec"
type textarea "x"
type textarea "additional tech"
type textarea "x"
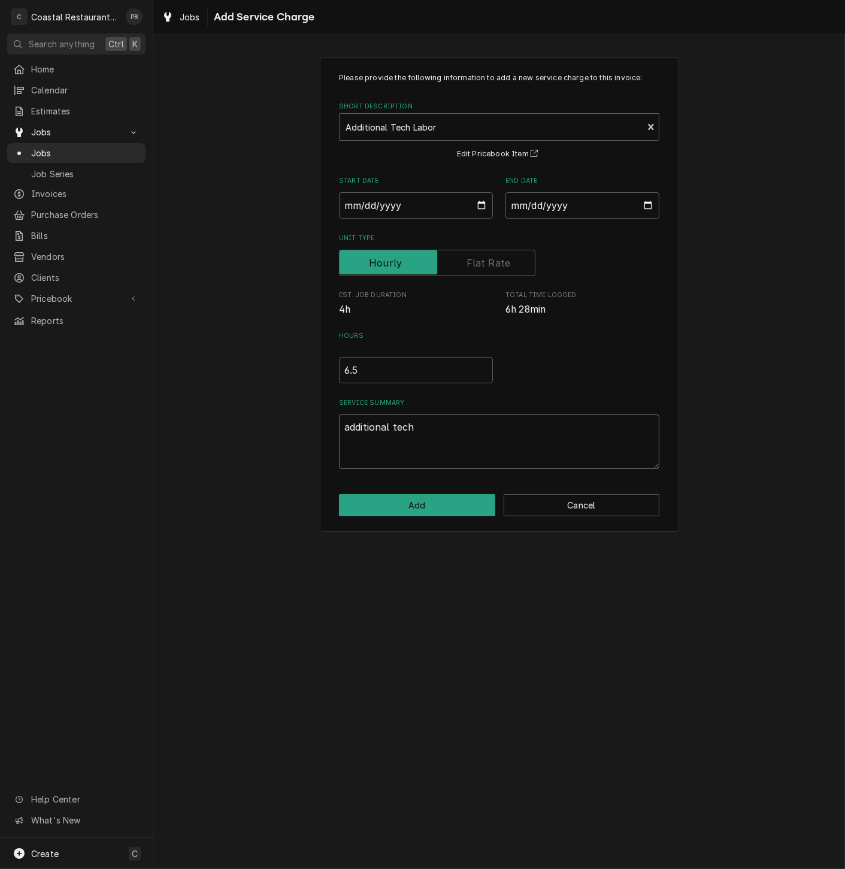
type textarea "additional techg"
type textarea "x"
type textarea "additional techg"
type textarea "x"
type textarea "additional techg l"
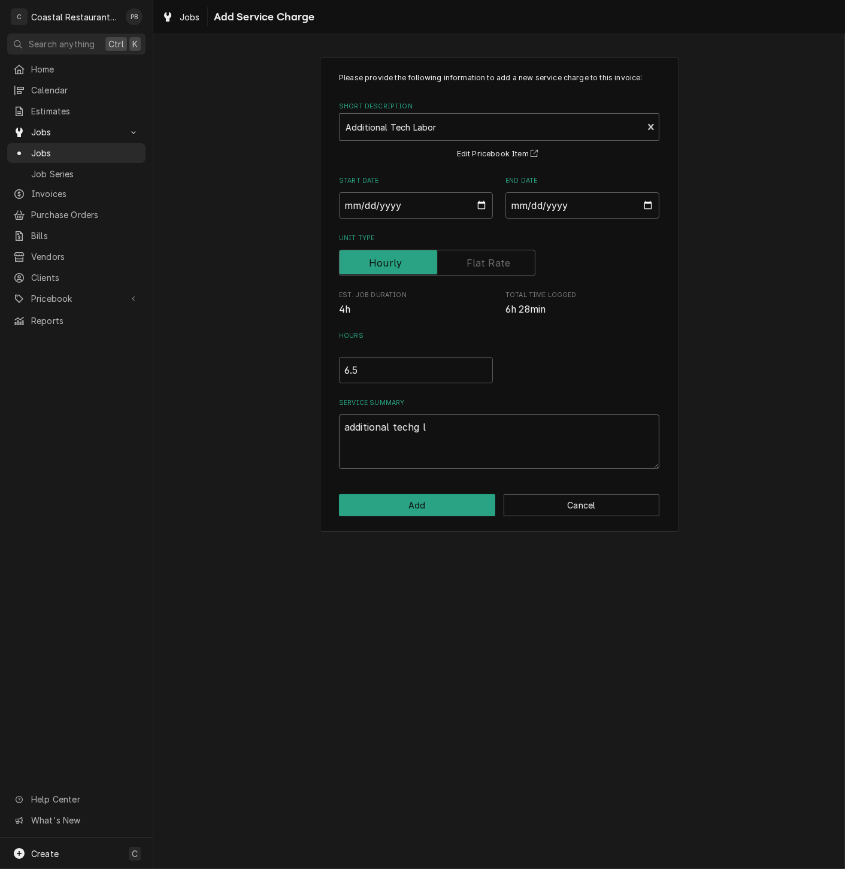
type textarea "x"
type textarea "additional techg la"
type textarea "x"
type textarea "additional techg l"
type textarea "x"
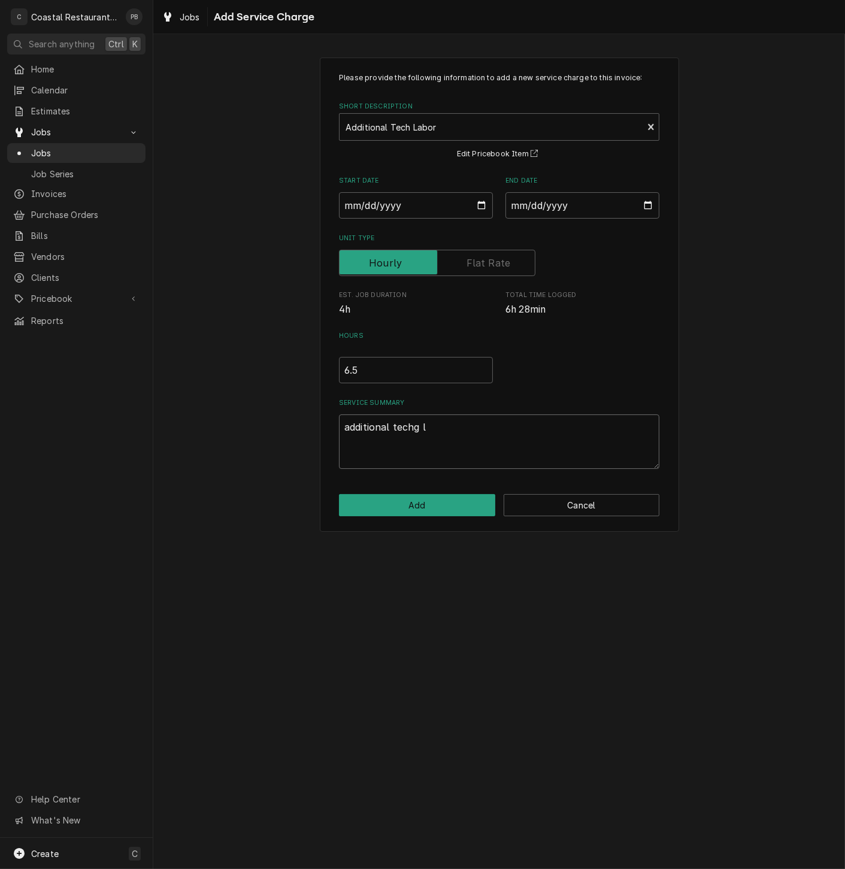
type textarea "additional techg"
type textarea "x"
type textarea "additional techg"
type textarea "x"
type textarea "additional tech"
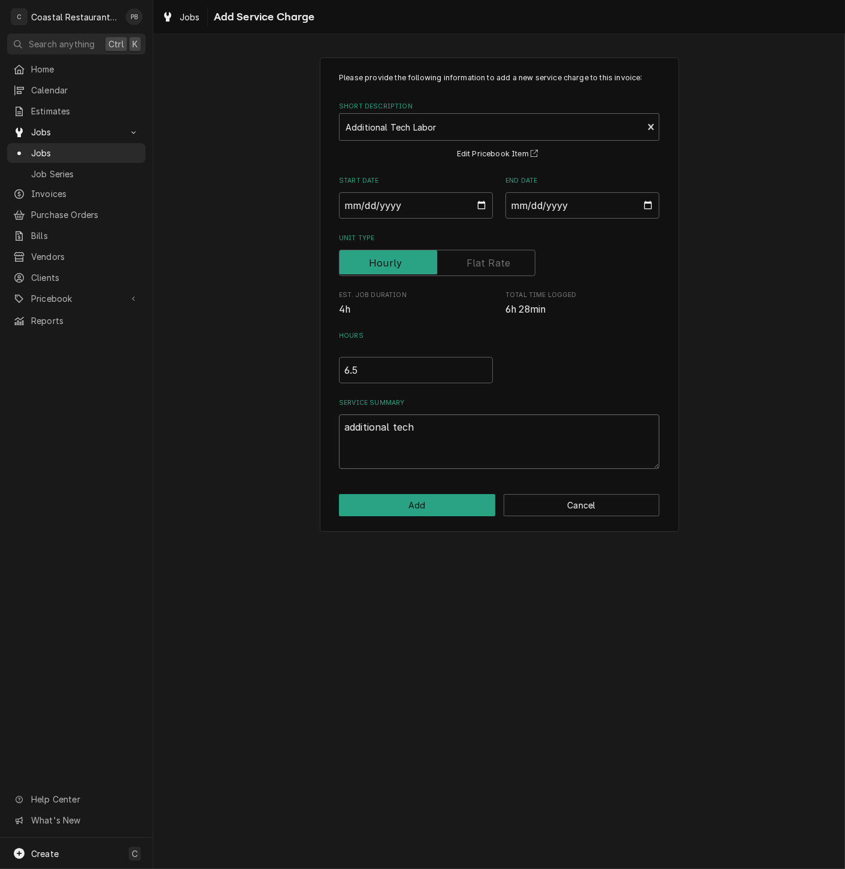
type textarea "x"
type textarea "additional tech"
type textarea "x"
type textarea "additional tech l"
type textarea "x"
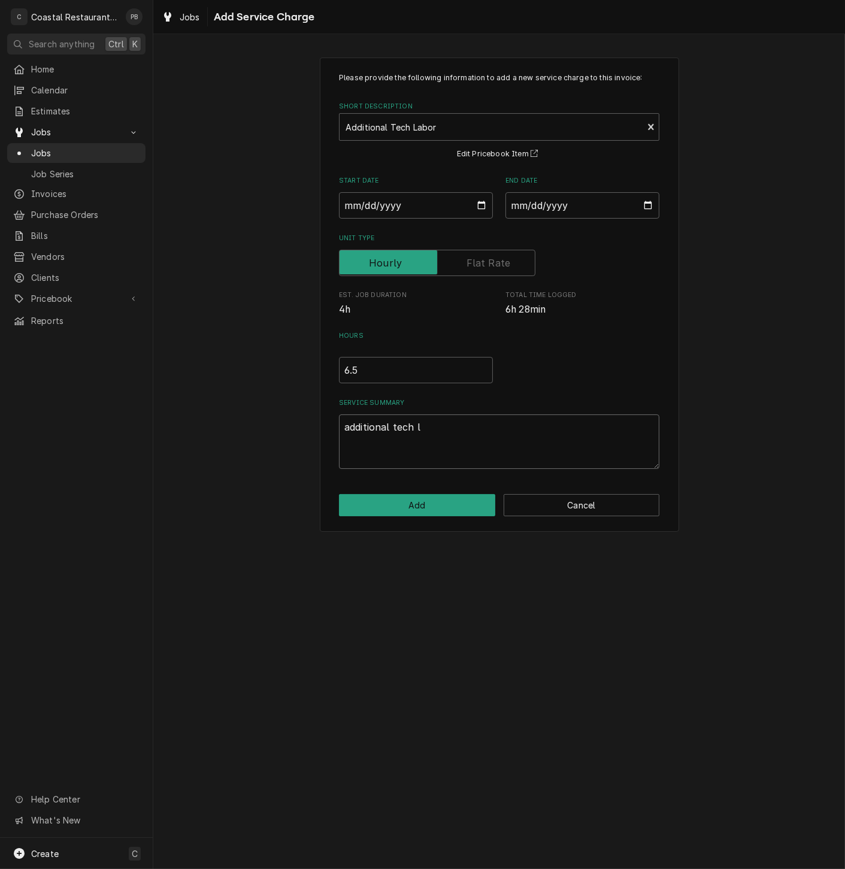
type textarea "additional tech la"
type textarea "x"
type textarea "additional tech lab"
type textarea "x"
type textarea "additional tech labo"
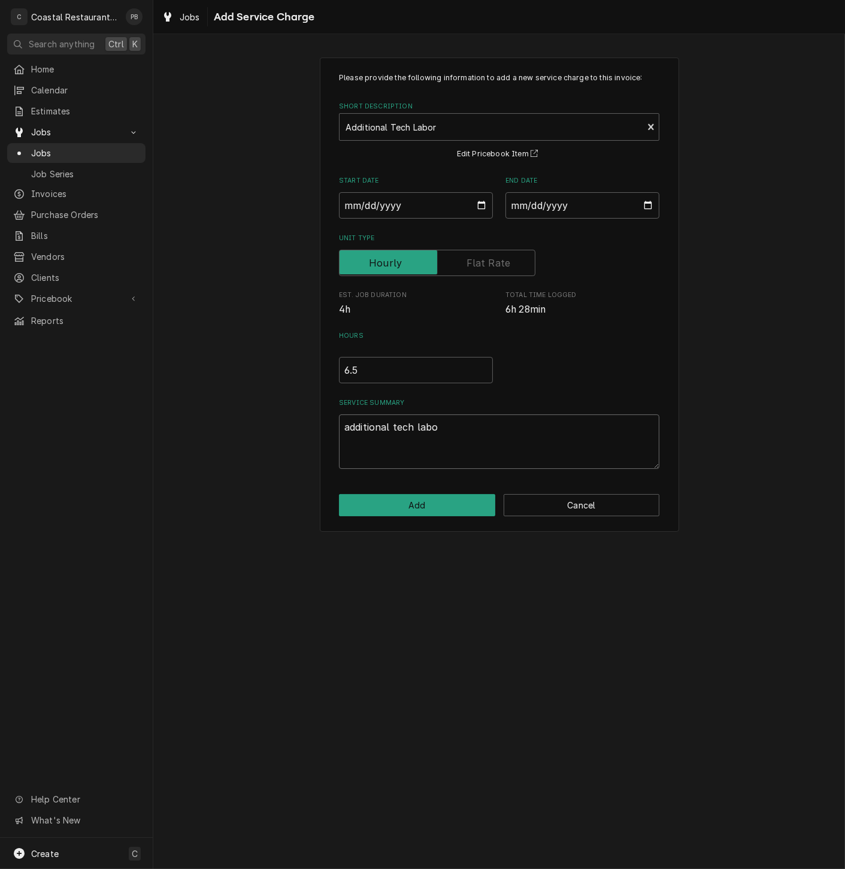
type textarea "x"
type textarea "additional tech labor"
click at [449, 504] on button "Add" at bounding box center [417, 505] width 156 height 22
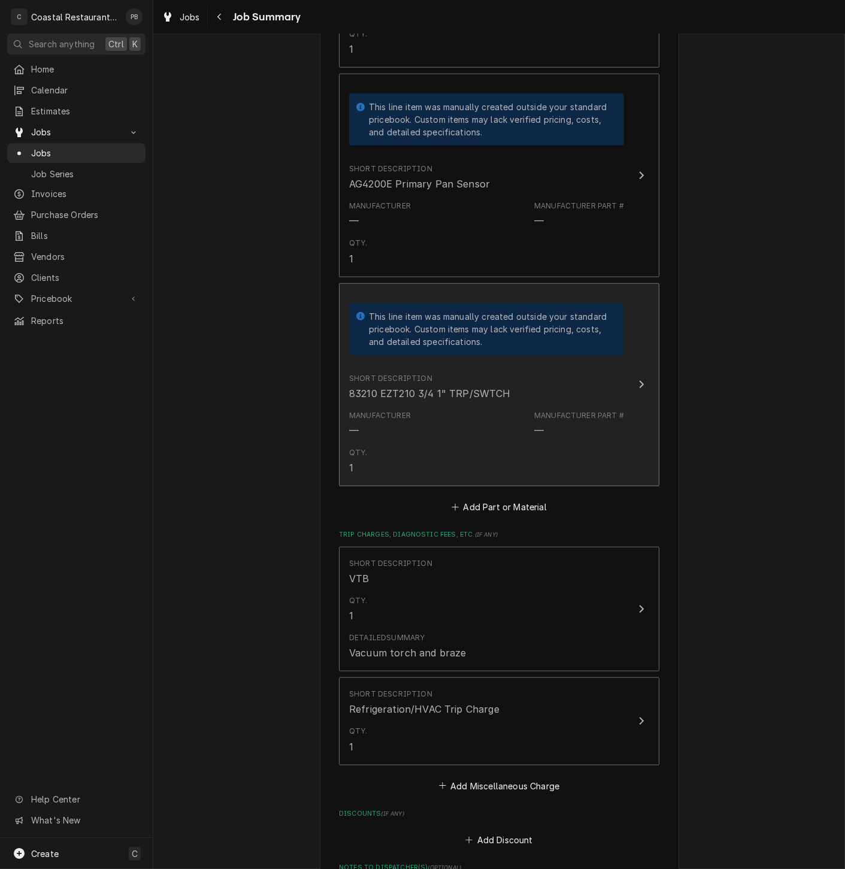
scroll to position [2121, 0]
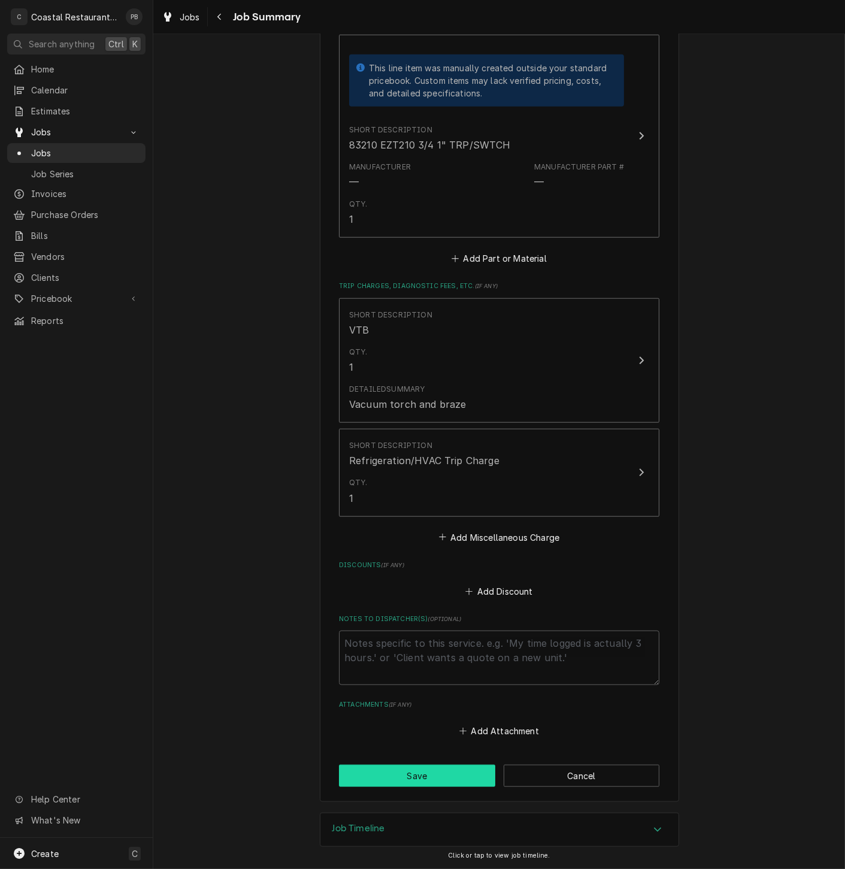
click at [430, 777] on button "Save" at bounding box center [417, 775] width 156 height 22
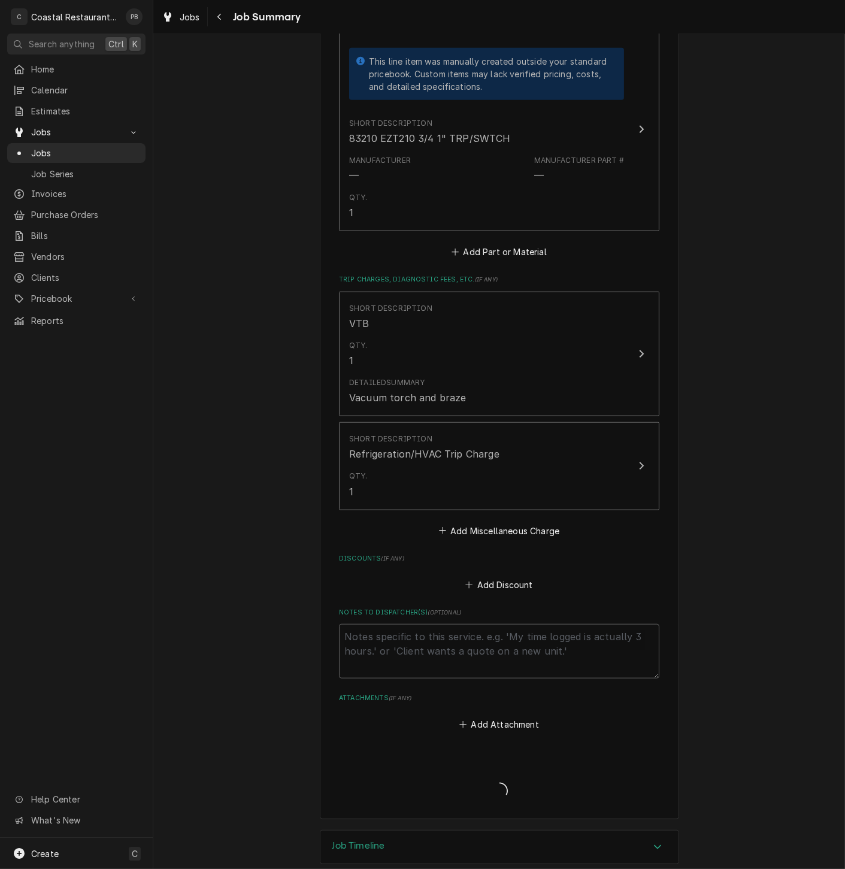
type textarea "x"
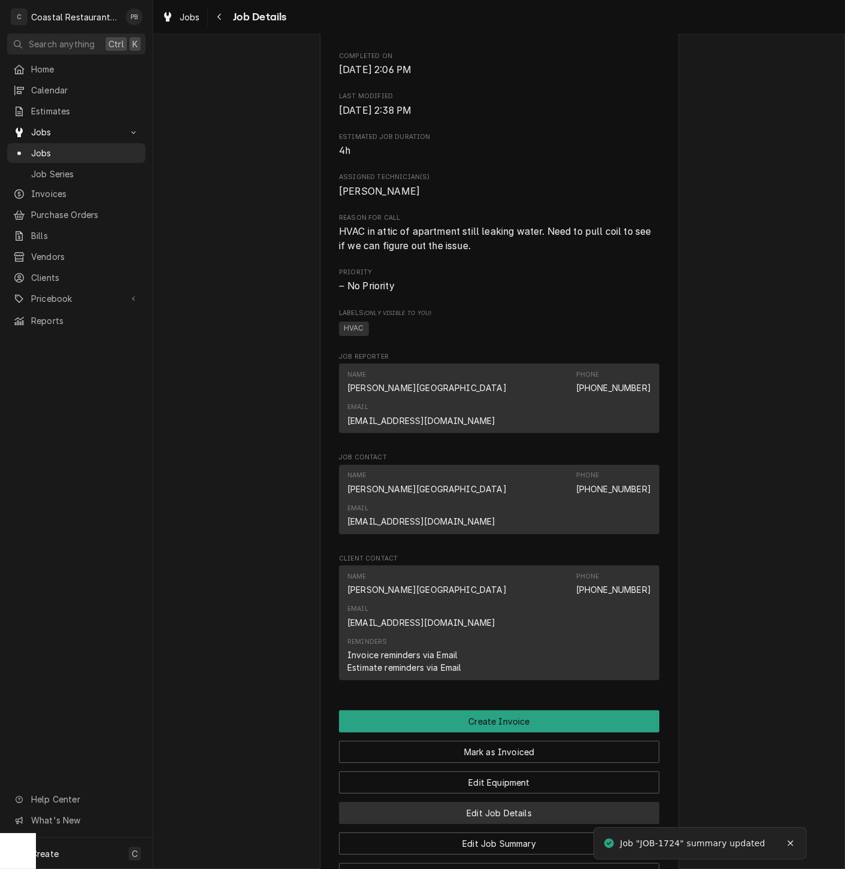
scroll to position [630, 0]
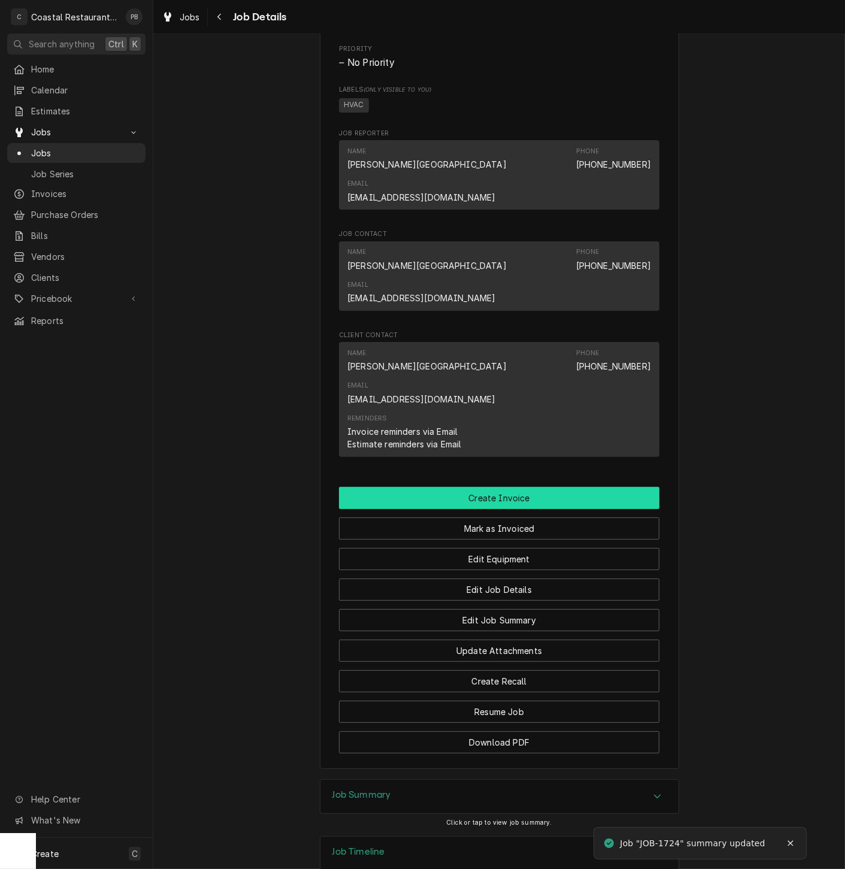
click at [500, 487] on button "Create Invoice" at bounding box center [499, 498] width 320 height 22
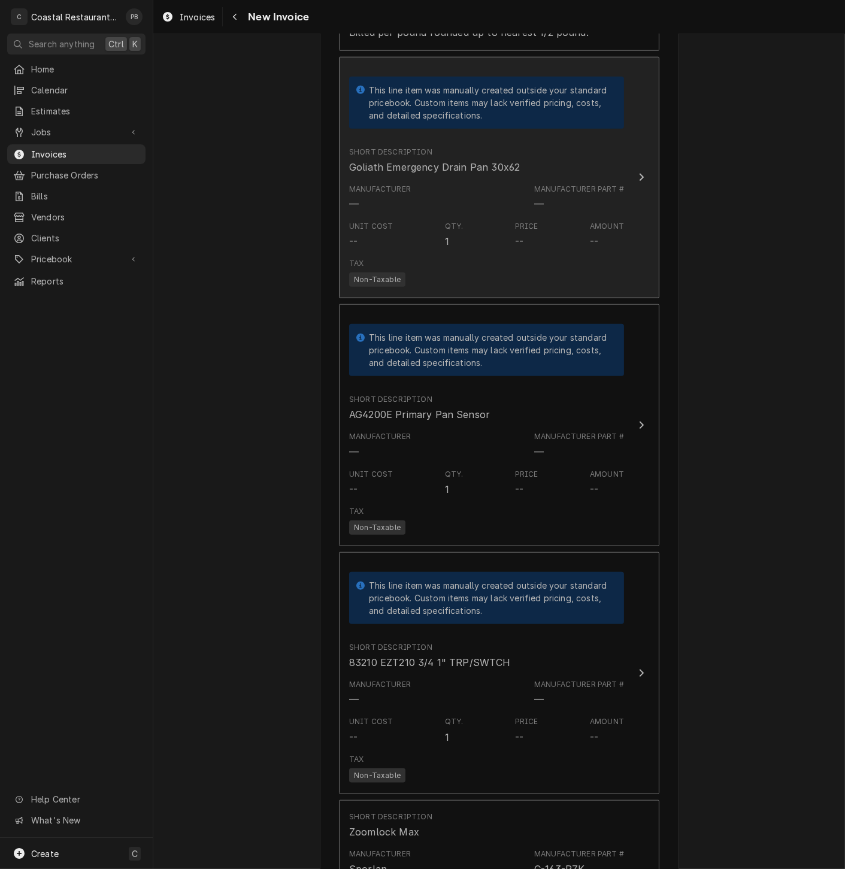
scroll to position [2119, 0]
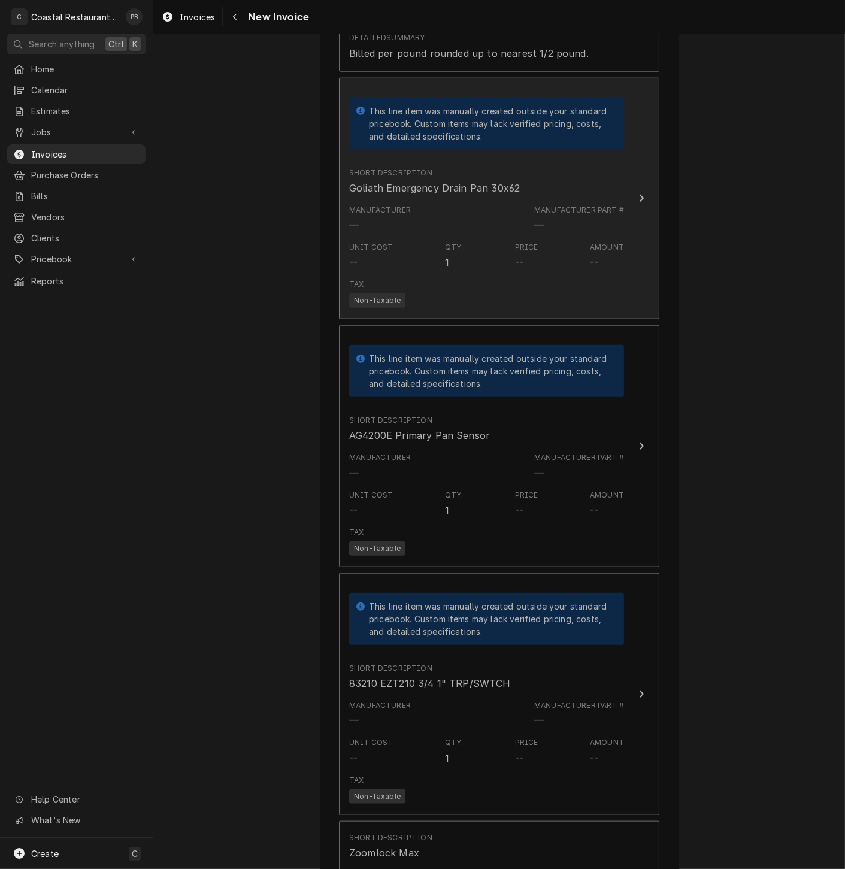
click at [634, 211] on button "This line item was manually created outside your standard pricebook. Custom ite…" at bounding box center [499, 199] width 320 height 242
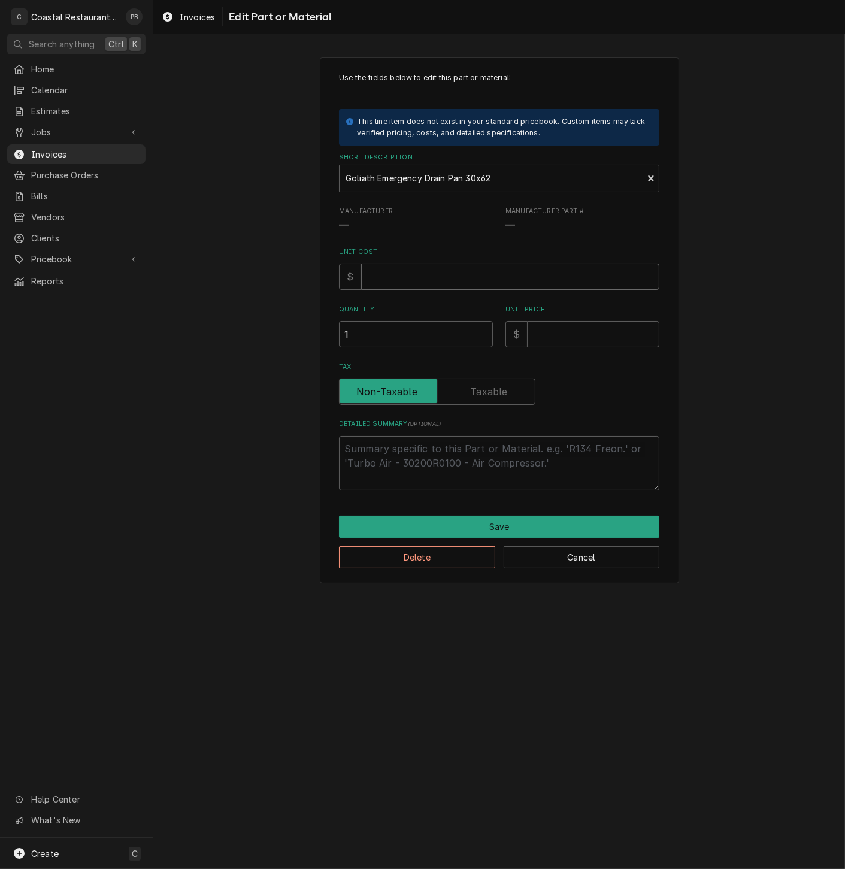
click at [396, 281] on input "Unit Cost" at bounding box center [510, 276] width 298 height 26
type textarea "x"
type input "1"
type textarea "x"
type input "12"
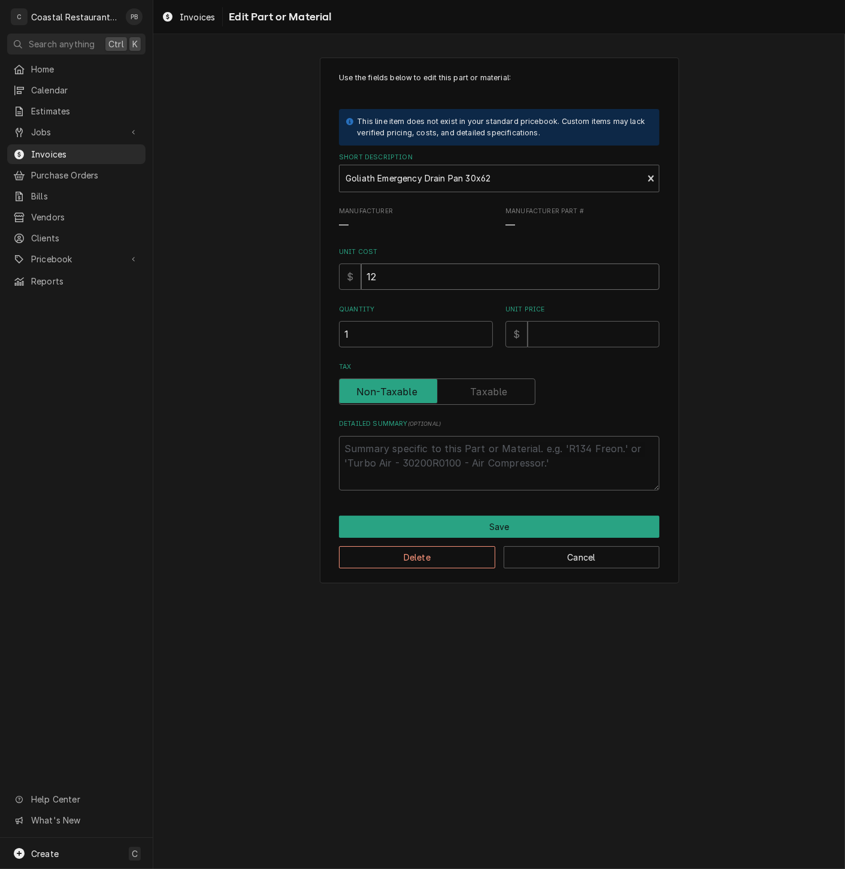
type textarea "x"
type input "128"
type textarea "x"
type input "128.5"
type textarea "x"
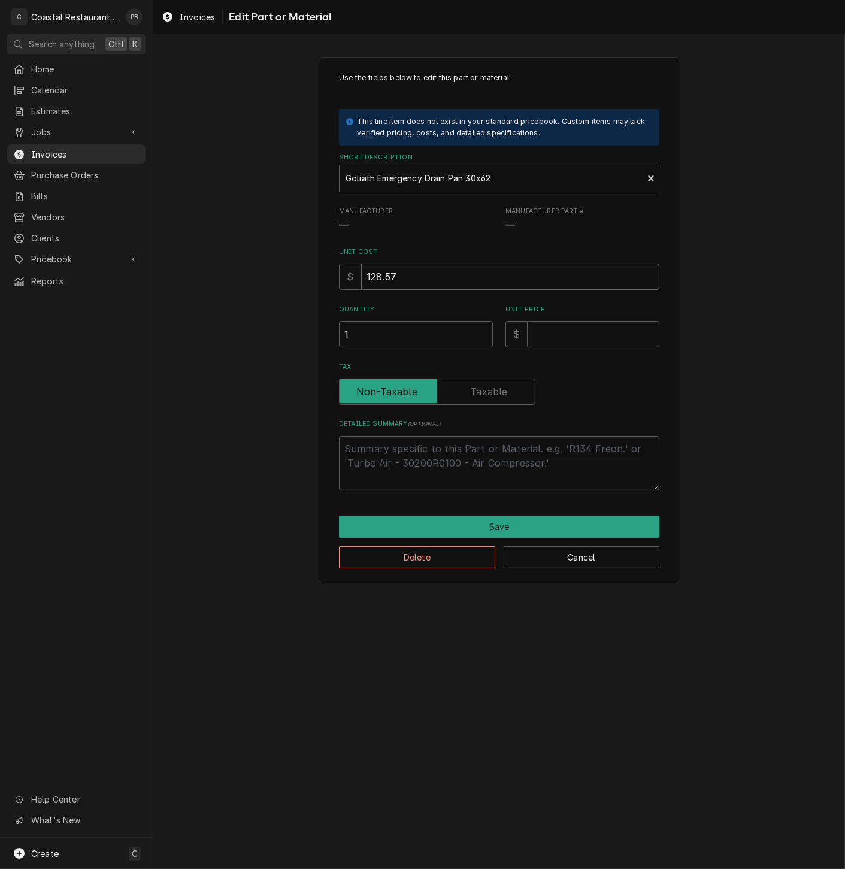
type input "128.57"
click at [607, 343] on input "Unit Price" at bounding box center [593, 334] width 132 height 26
type textarea "x"
type input "2"
type textarea "x"
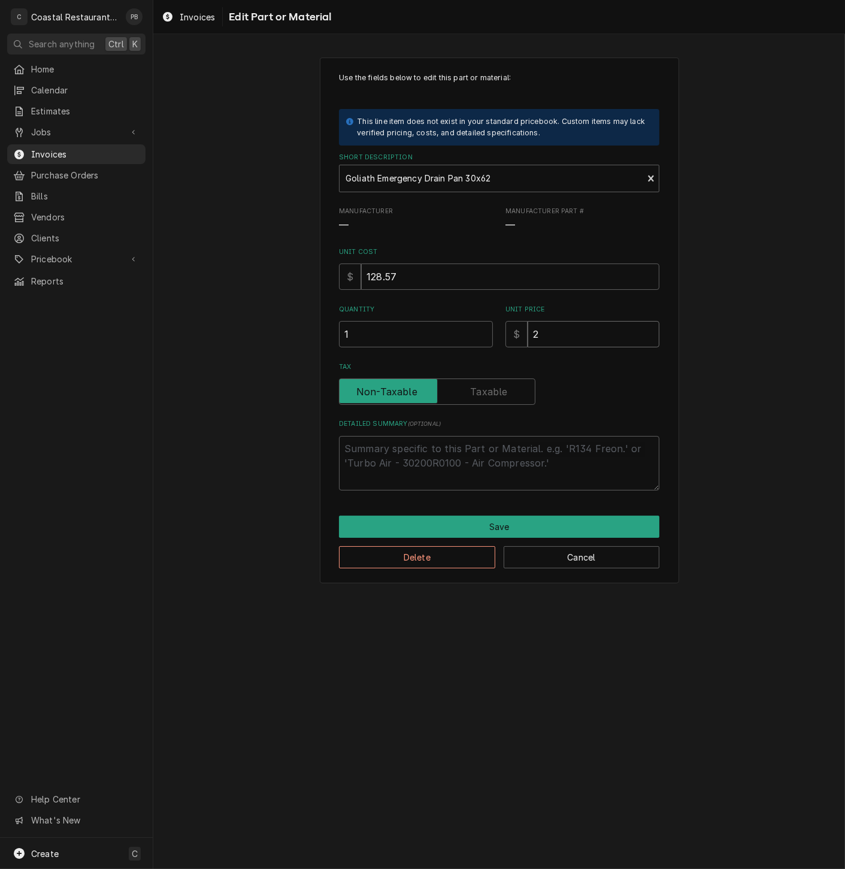
type input "21"
type textarea "x"
type input "212"
type textarea "x"
type input "212.1"
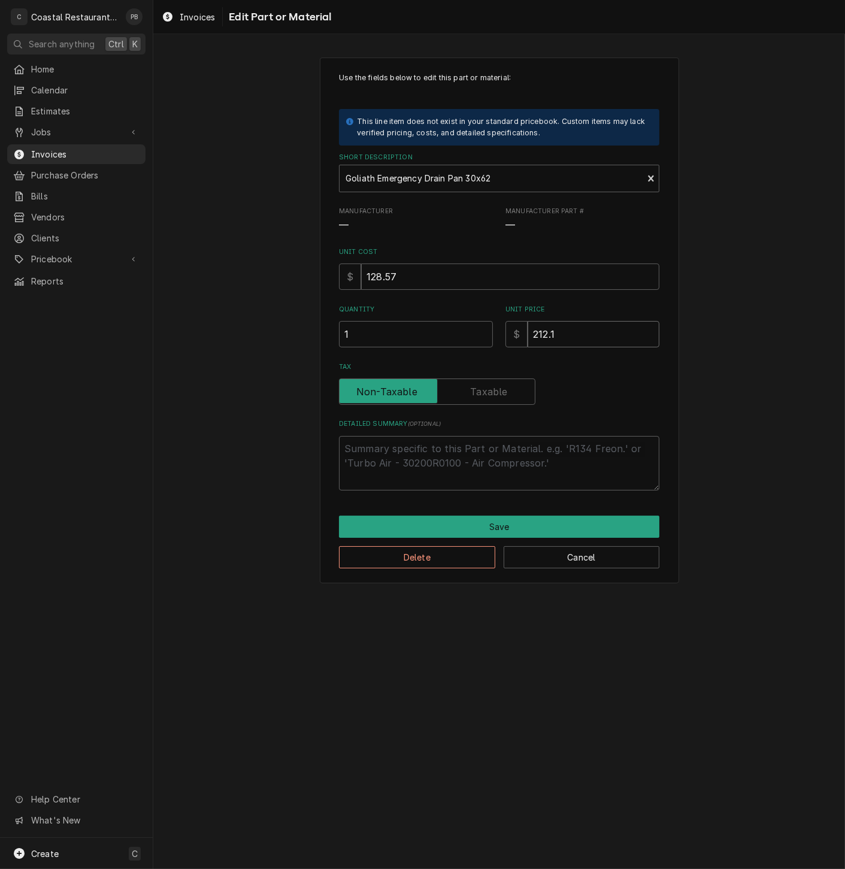
type textarea "x"
type input "212.14"
type textarea "x"
type input "212.140"
type textarea "x"
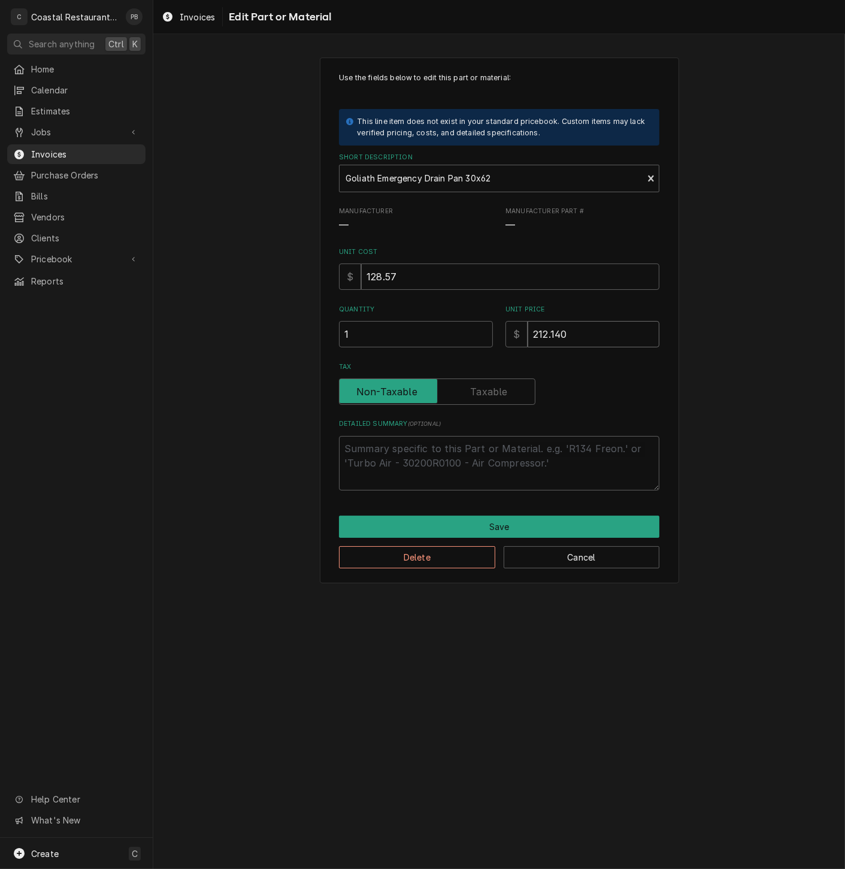
type input "212.1405"
type textarea "x"
type input "212.140"
type textarea "x"
type input "212.14"
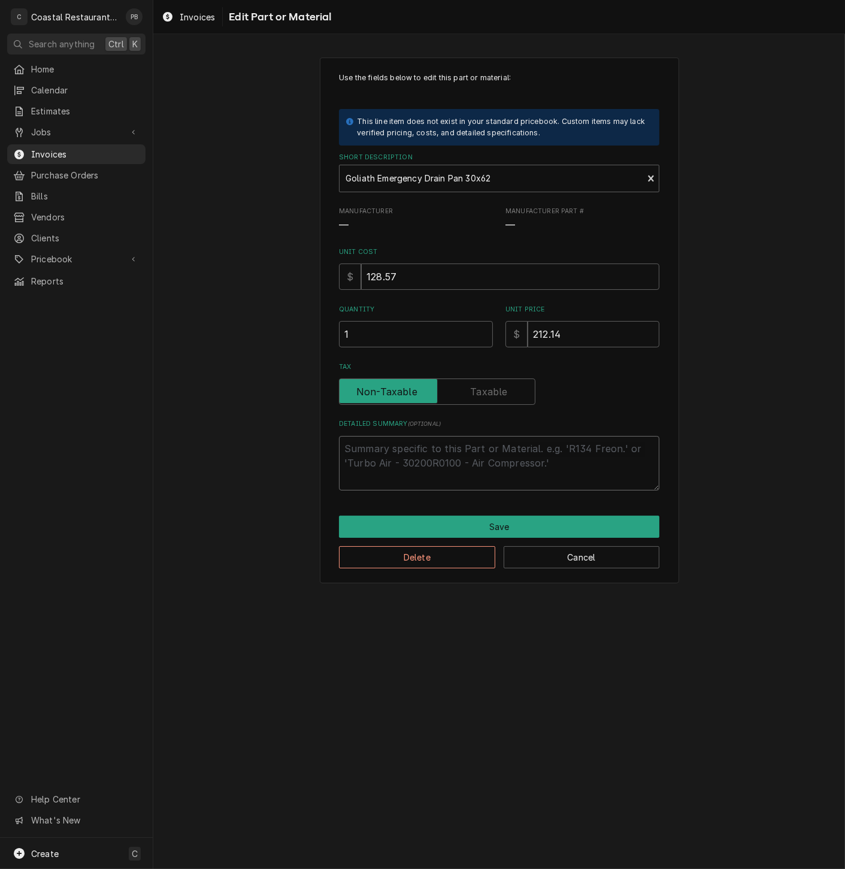
click at [521, 449] on textarea "Detailed Summary ( optional )" at bounding box center [499, 463] width 320 height 54
type textarea "x"
type textarea "g"
type textarea "x"
type textarea "go"
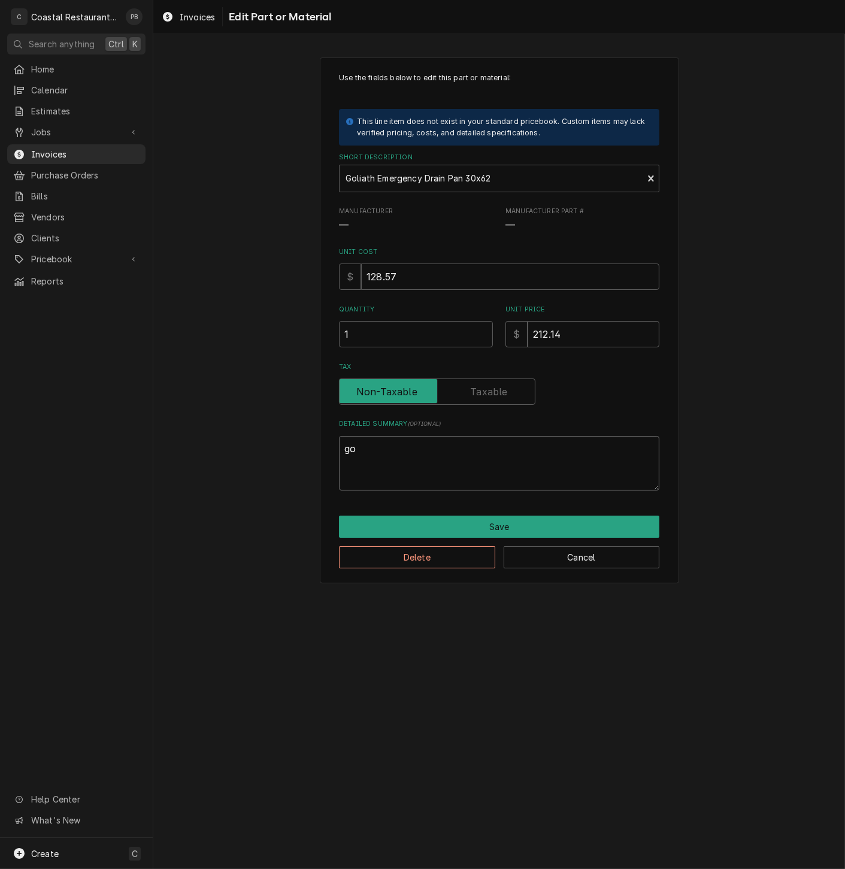
type textarea "x"
type textarea "gol"
type textarea "x"
type textarea "goli"
type textarea "x"
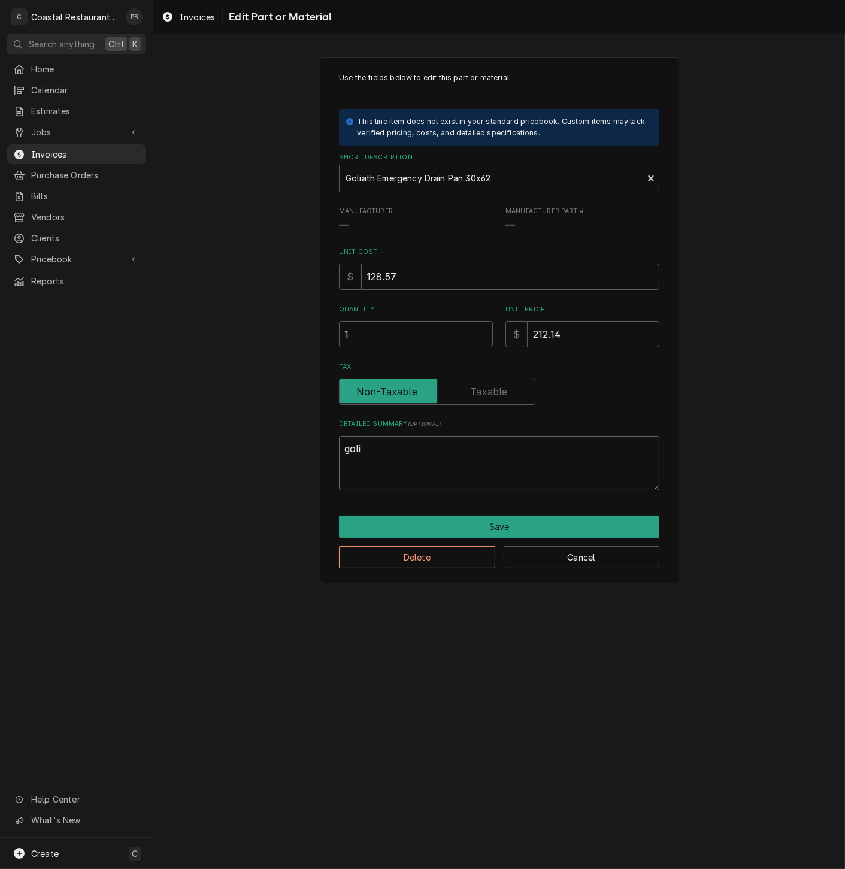
type textarea "golia"
type textarea "x"
type textarea "goliat"
type textarea "x"
type textarea "goliath"
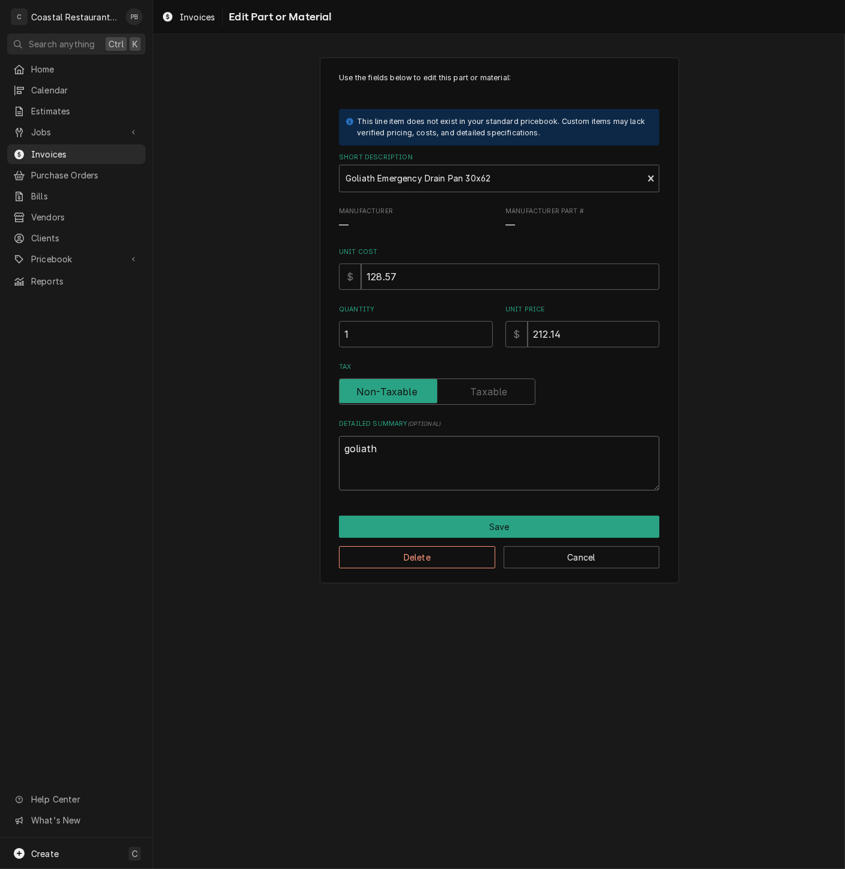
type textarea "x"
type textarea "goliath"
type textarea "x"
type textarea "goliath d"
type textarea "x"
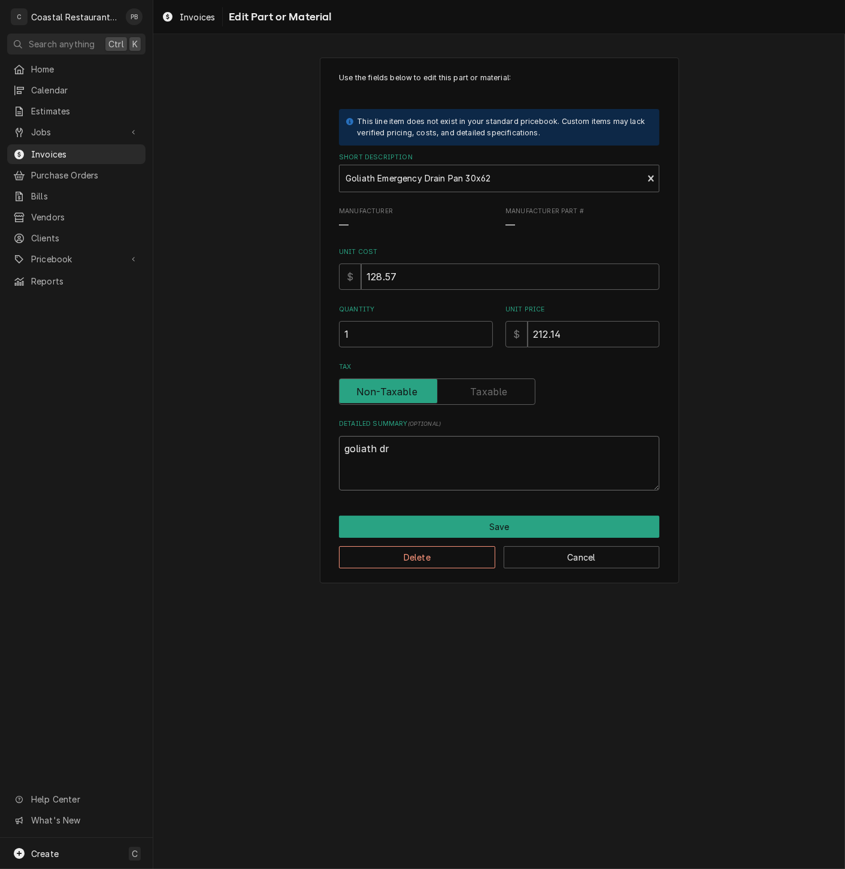
type textarea "goliath dra"
type textarea "x"
type textarea "goliath drai"
type textarea "x"
type textarea "goliath drain"
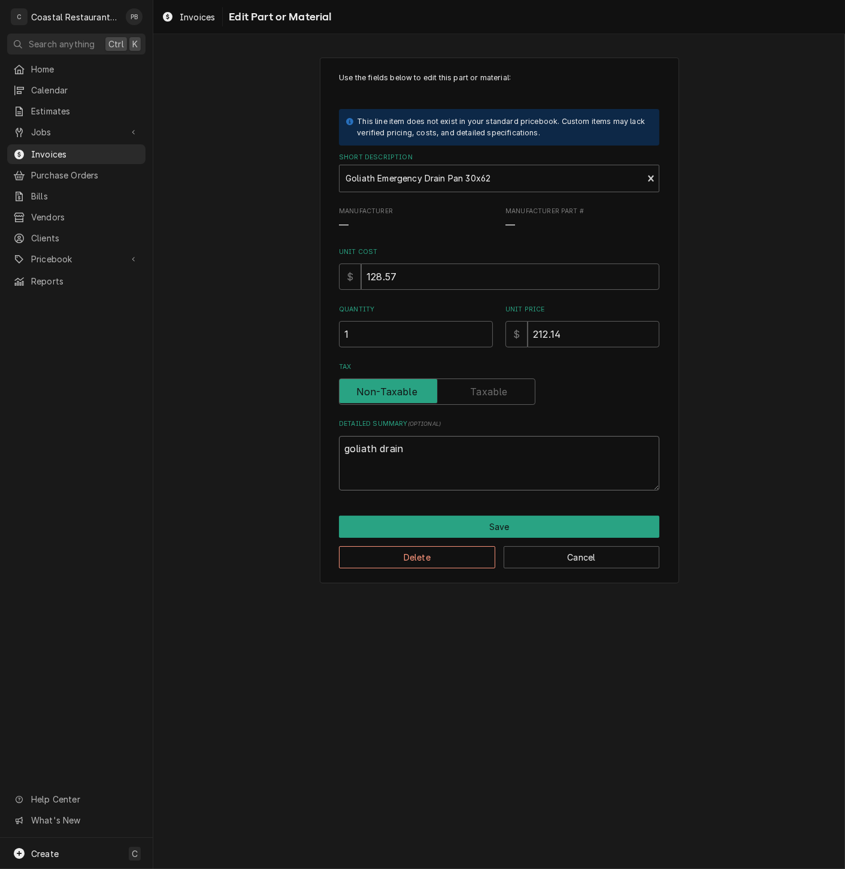
type textarea "x"
type textarea "goliath drain"
type textarea "x"
type textarea "goliath drain p"
type textarea "x"
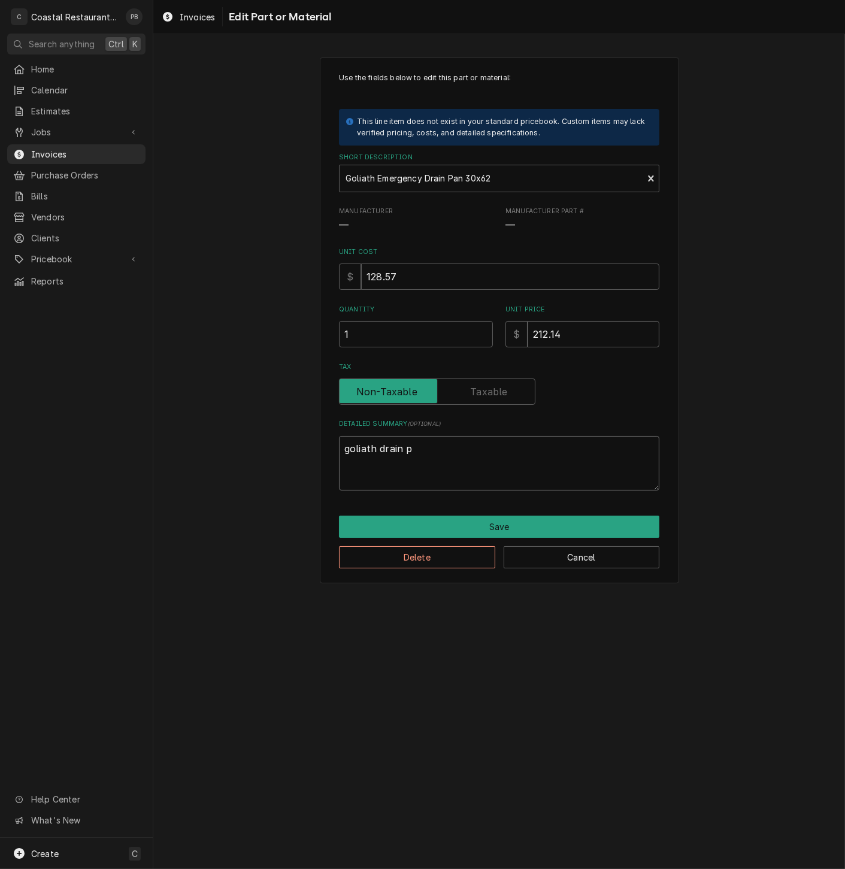
type textarea "goliath drain pa"
type textarea "x"
type textarea "goliath drain pan"
click at [740, 526] on div "Use the fields below to edit this part or material: This line item does not exi…" at bounding box center [498, 320] width 691 height 547
click at [533, 525] on button "Save" at bounding box center [499, 526] width 320 height 22
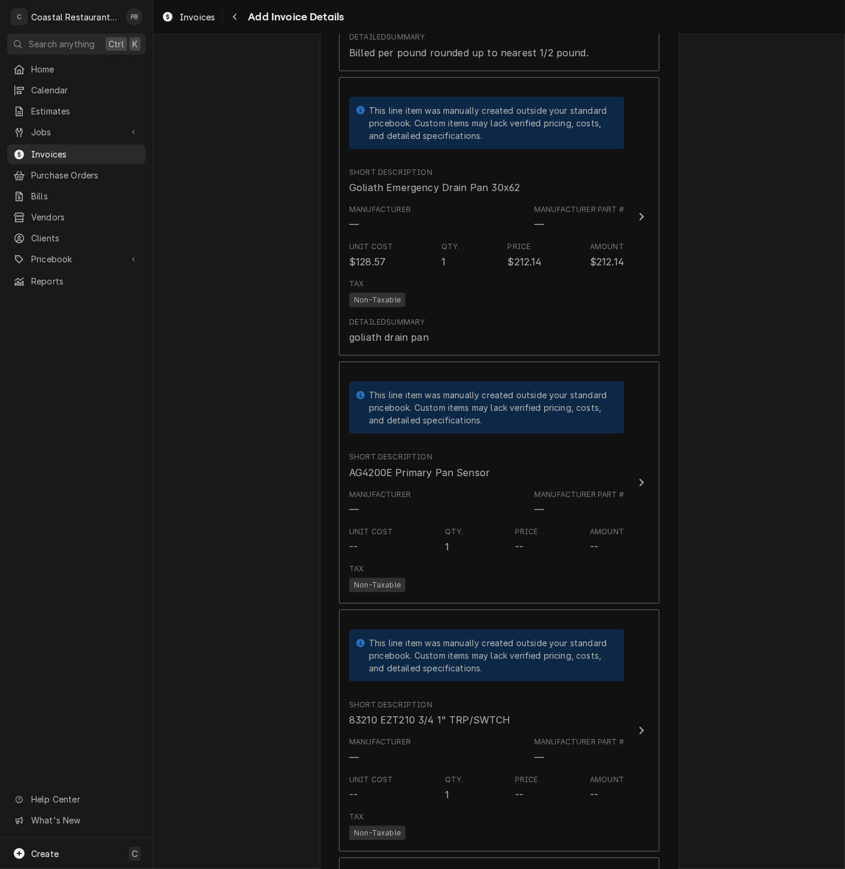
scroll to position [2120, 0]
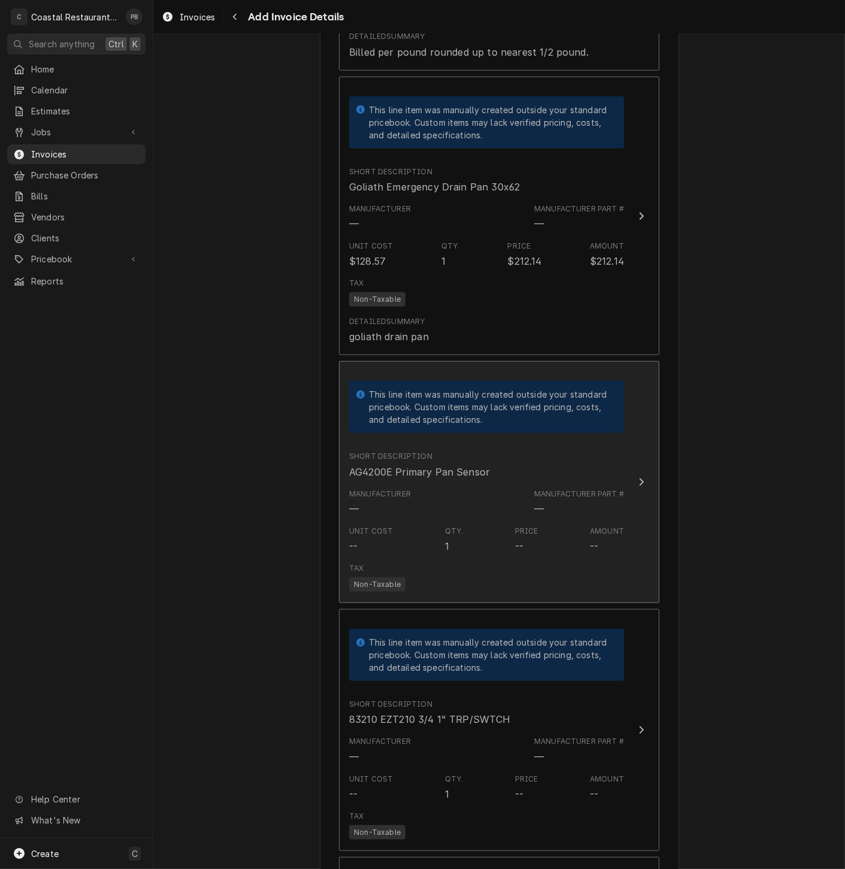
click at [638, 487] on icon "Update Line Item" at bounding box center [641, 482] width 6 height 10
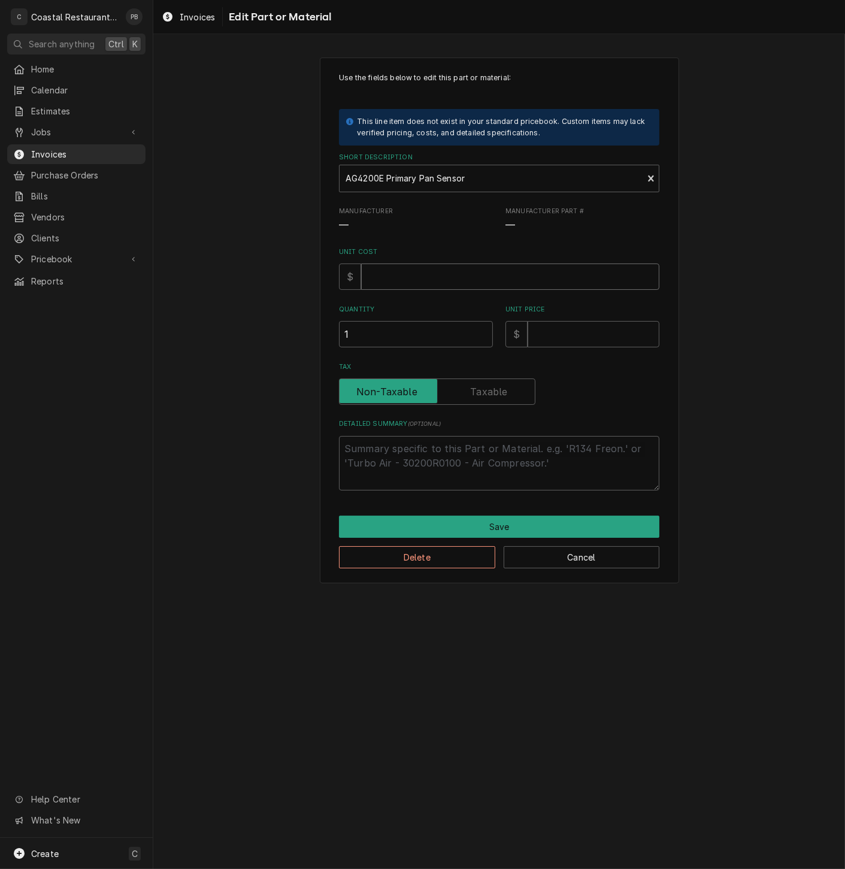
click at [421, 271] on input "Unit Cost" at bounding box center [510, 276] width 298 height 26
type textarea "x"
type input "2"
type textarea "x"
type input "23"
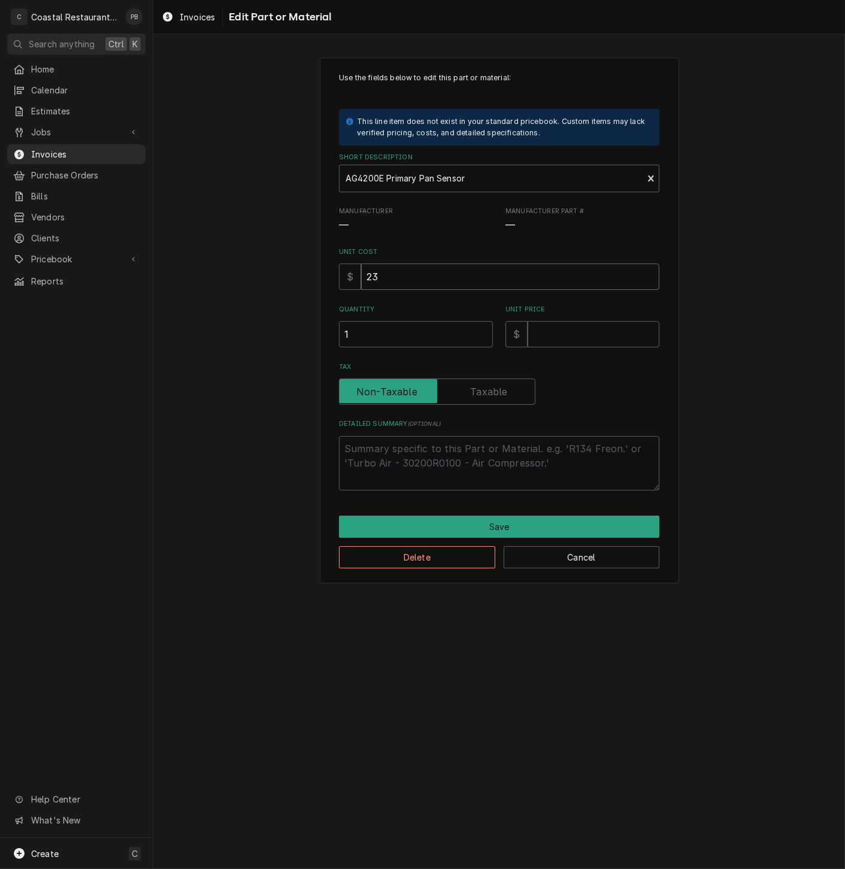
type textarea "x"
type input "23.5"
type textarea "x"
type input "23.58"
click at [589, 341] on input "Unit Price" at bounding box center [593, 334] width 132 height 26
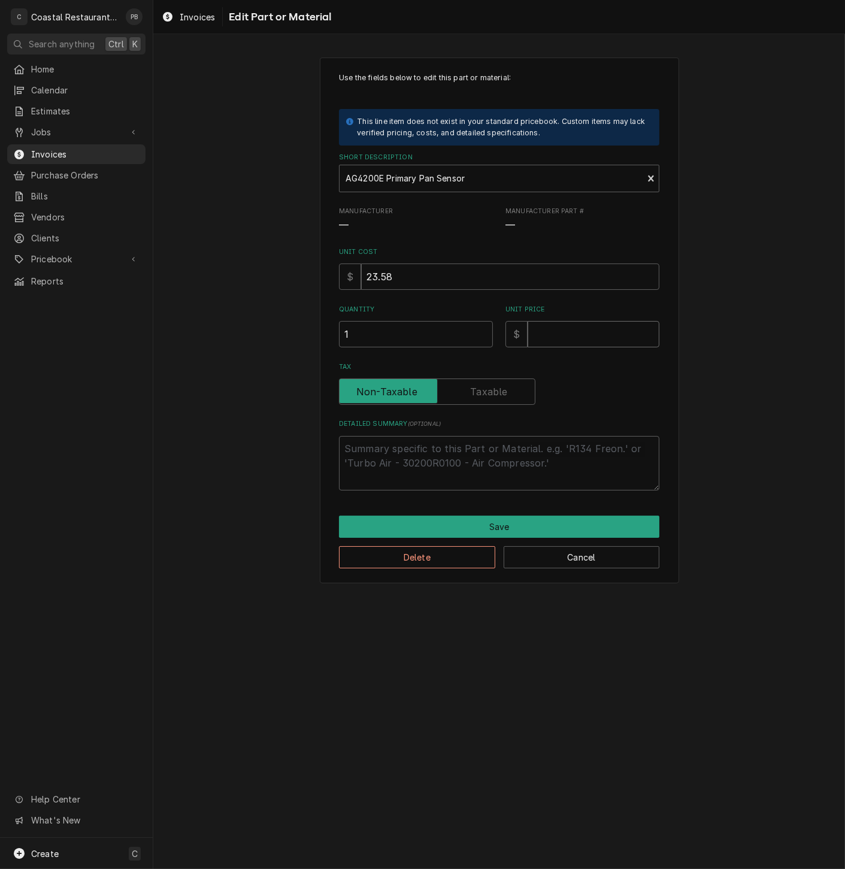
type textarea "x"
type input "3"
type textarea "x"
type input "38"
type textarea "x"
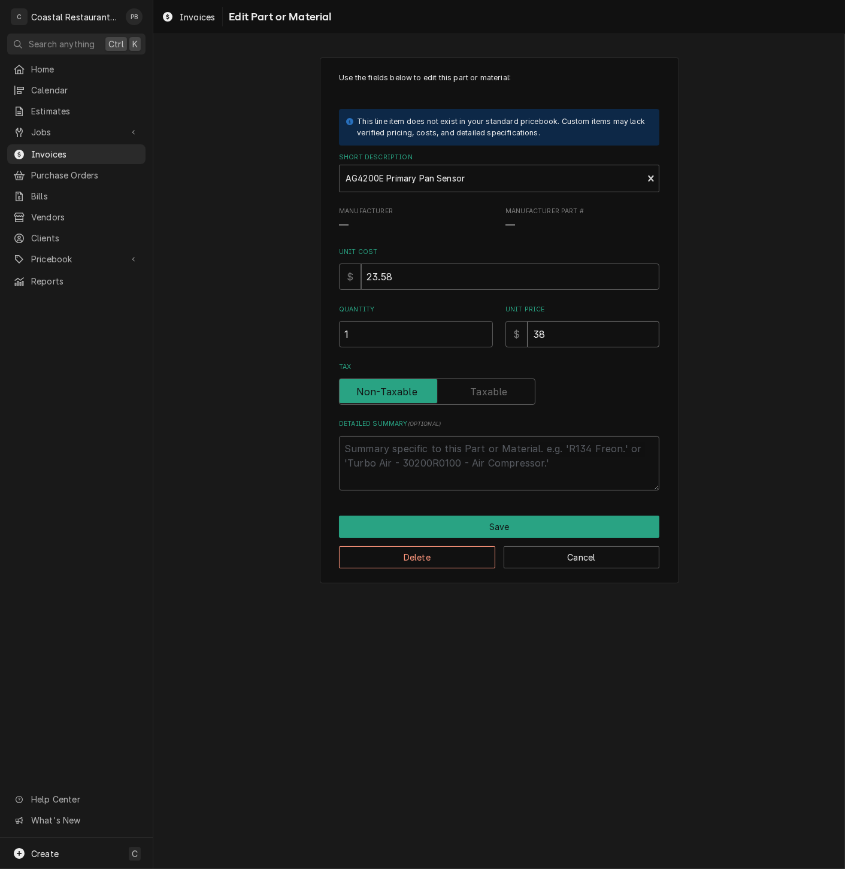
type input "38.9"
type textarea "x"
type input "38.91"
click at [489, 459] on textarea "Detailed Summary ( optional )" at bounding box center [499, 463] width 320 height 54
type textarea "x"
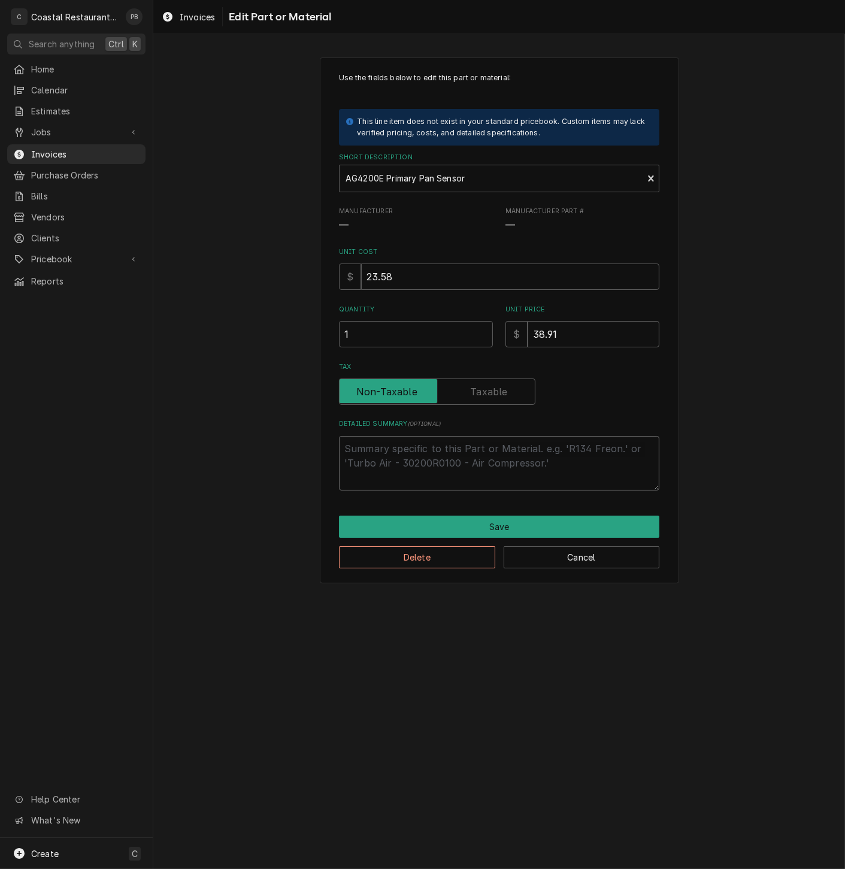
type textarea "e"
type textarea "x"
type textarea "em"
type textarea "x"
type textarea "emr"
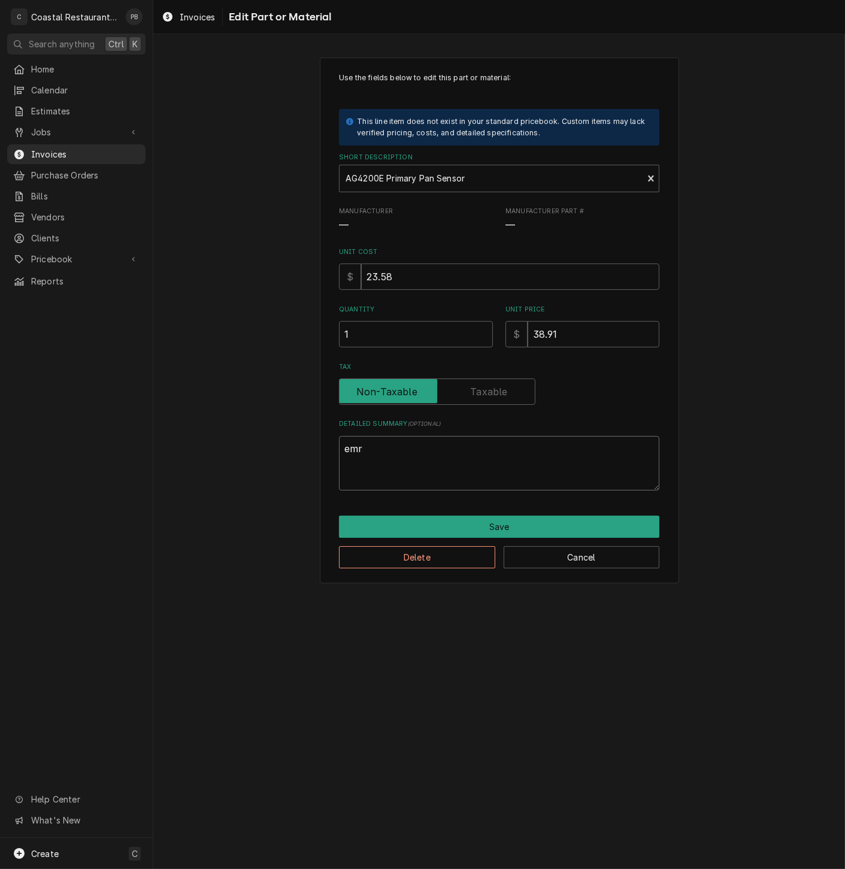
type textarea "x"
type textarea "emrg"
type textarea "x"
type textarea "emr"
type textarea "x"
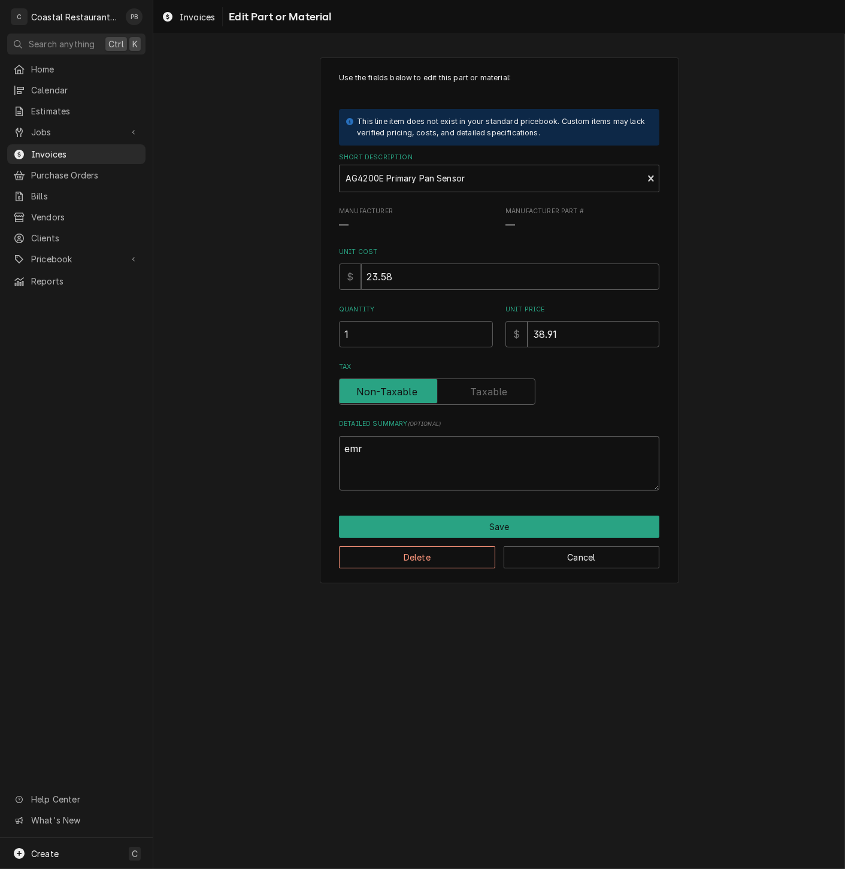
type textarea "em"
type textarea "x"
type textarea "eme"
type textarea "x"
type textarea "emer"
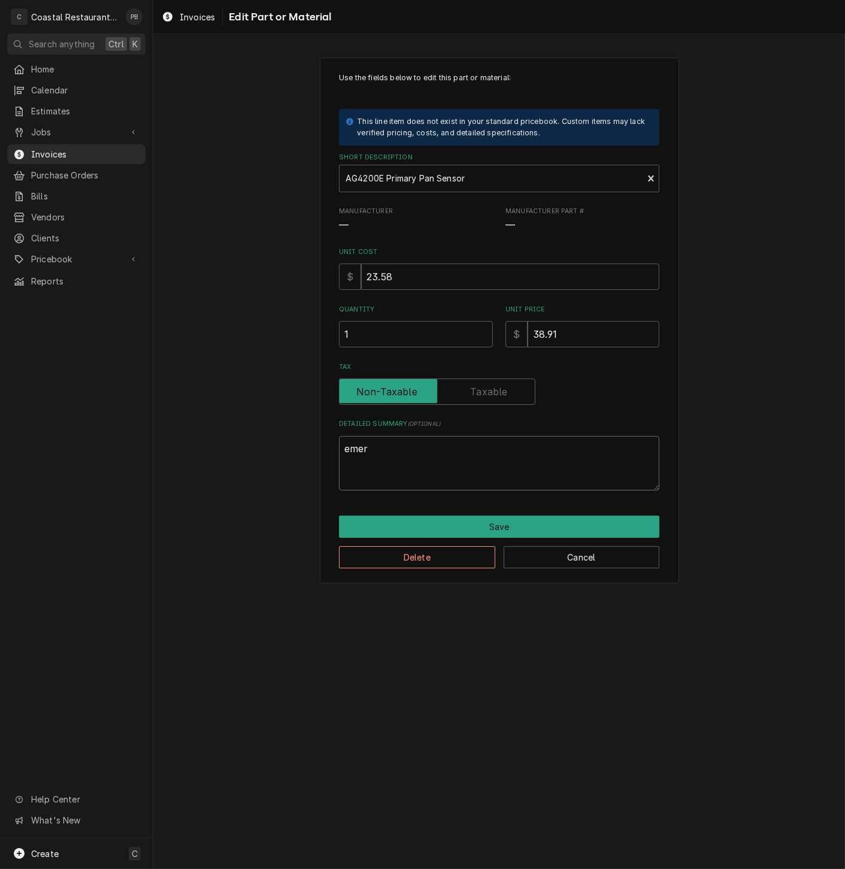
type textarea "x"
type textarea "emerg"
type textarea "x"
type textarea "emerge"
type textarea "x"
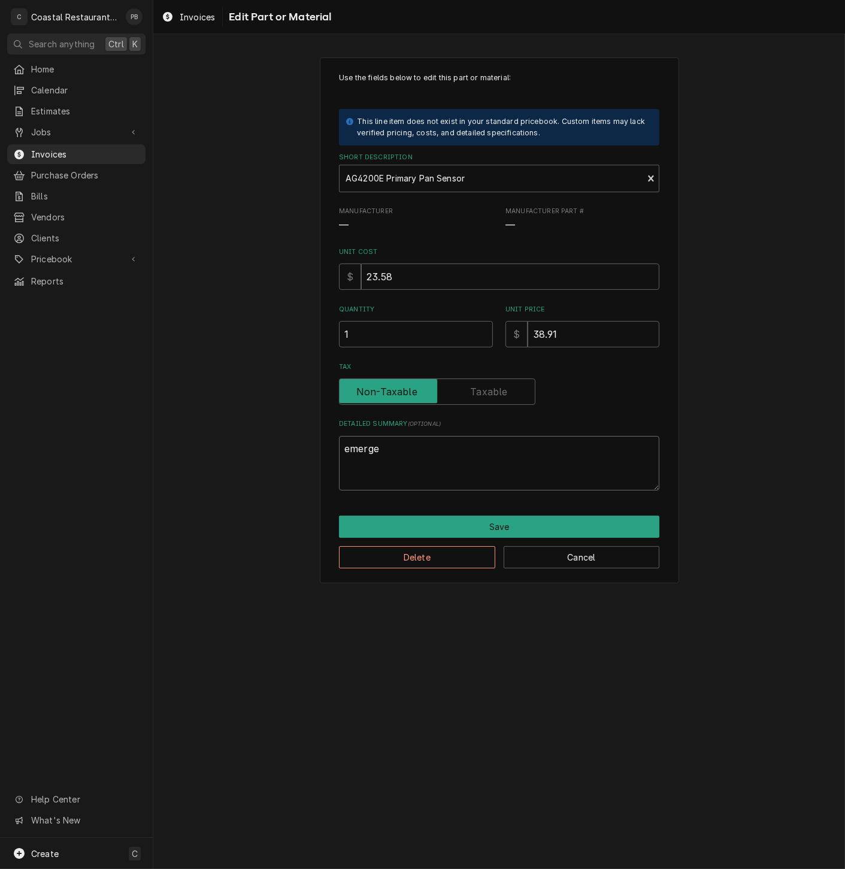
type textarea "emergen"
type textarea "x"
type textarea "emergenc"
type textarea "x"
type textarea "emergency"
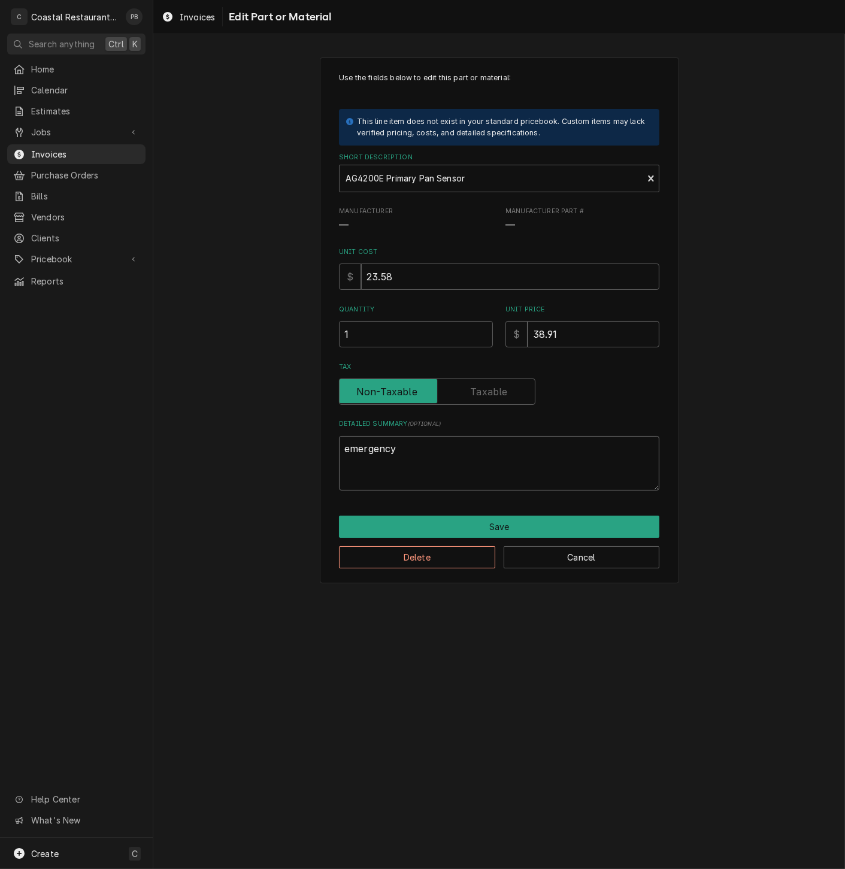
type textarea "x"
type textarea "emergency"
type textarea "x"
type textarea "emergency p"
type textarea "x"
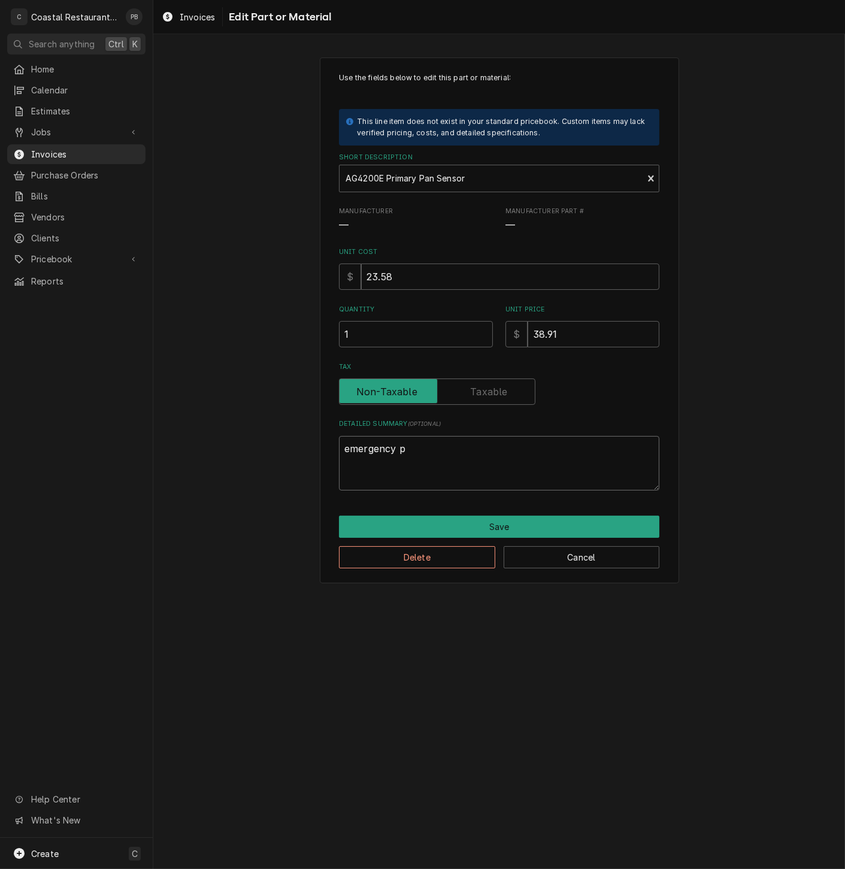
type textarea "emergency pa"
type textarea "x"
type textarea "emergency pan"
type textarea "x"
type textarea "emergency pan"
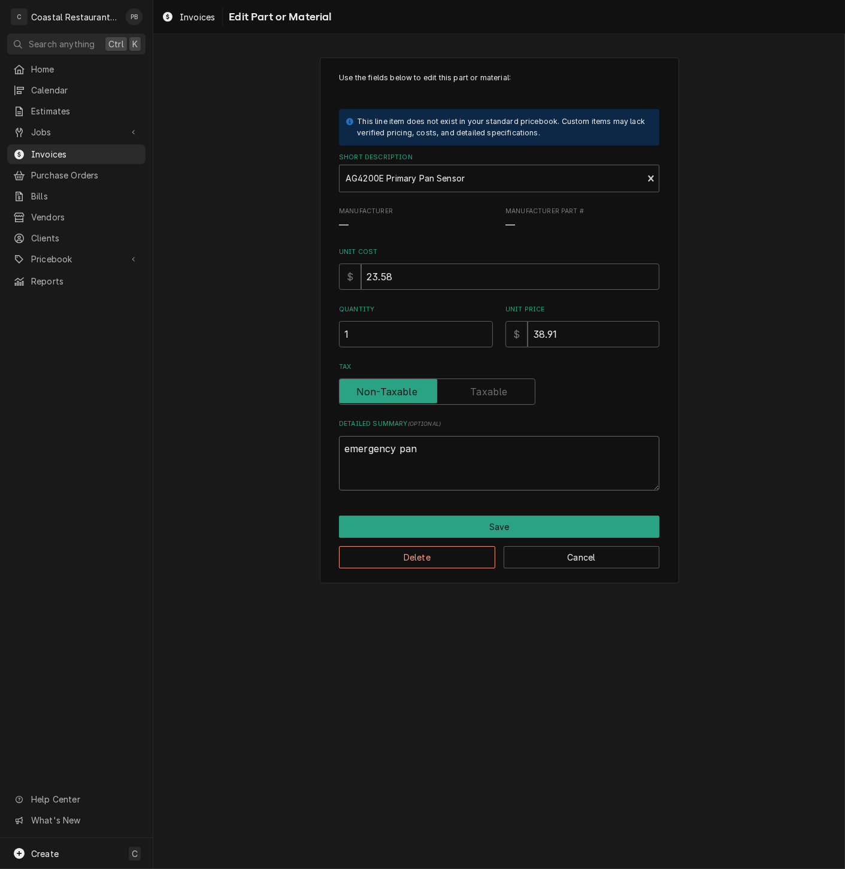
type textarea "x"
type textarea "emergency pan m"
type textarea "x"
type textarea "emergency pan ma"
type textarea "x"
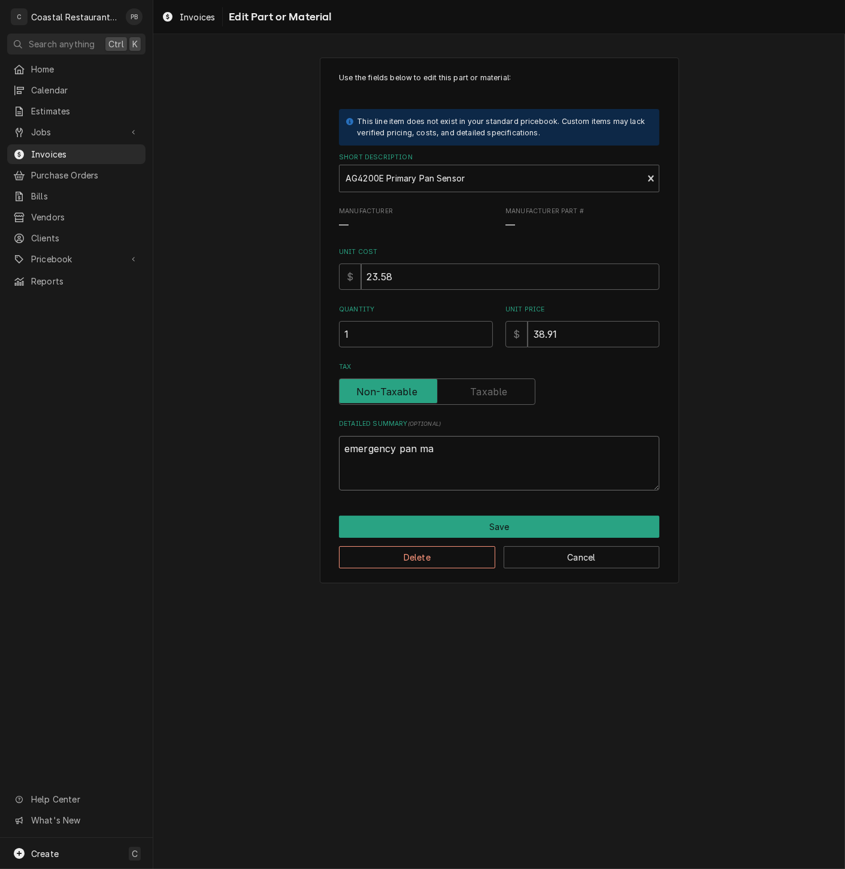
type textarea "emergency pan mao"
type textarea "x"
type textarea "emergency pan maoi"
type textarea "x"
type textarea "emergency pan mao"
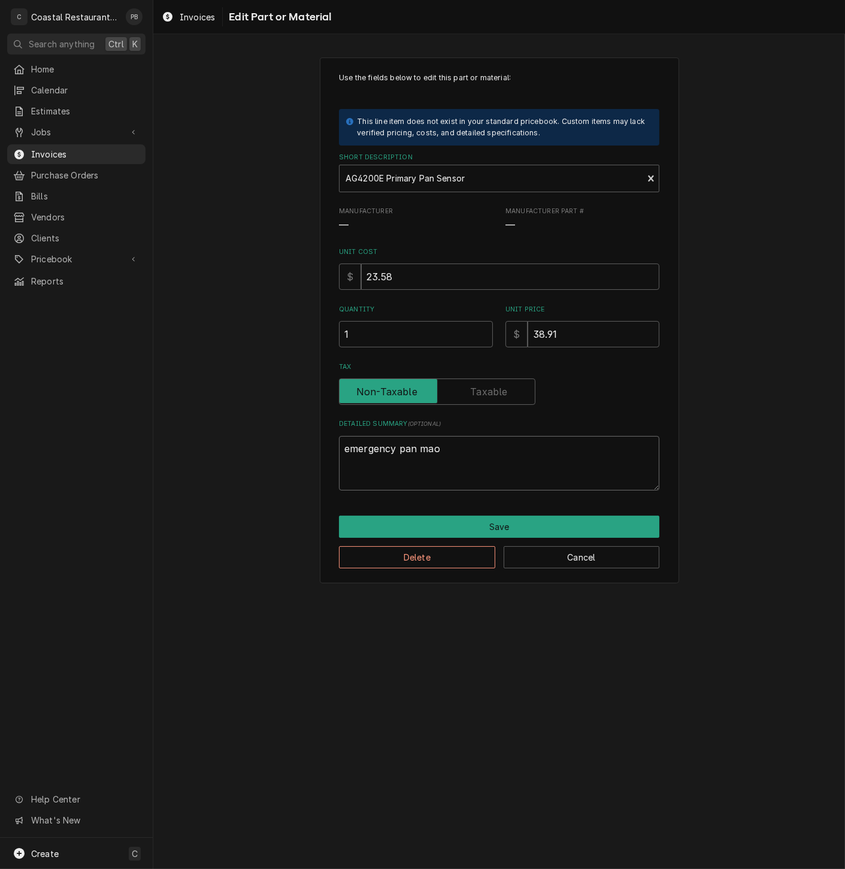
type textarea "x"
type textarea "emergency pan ma"
type textarea "x"
type textarea "emergency pan m"
type textarea "x"
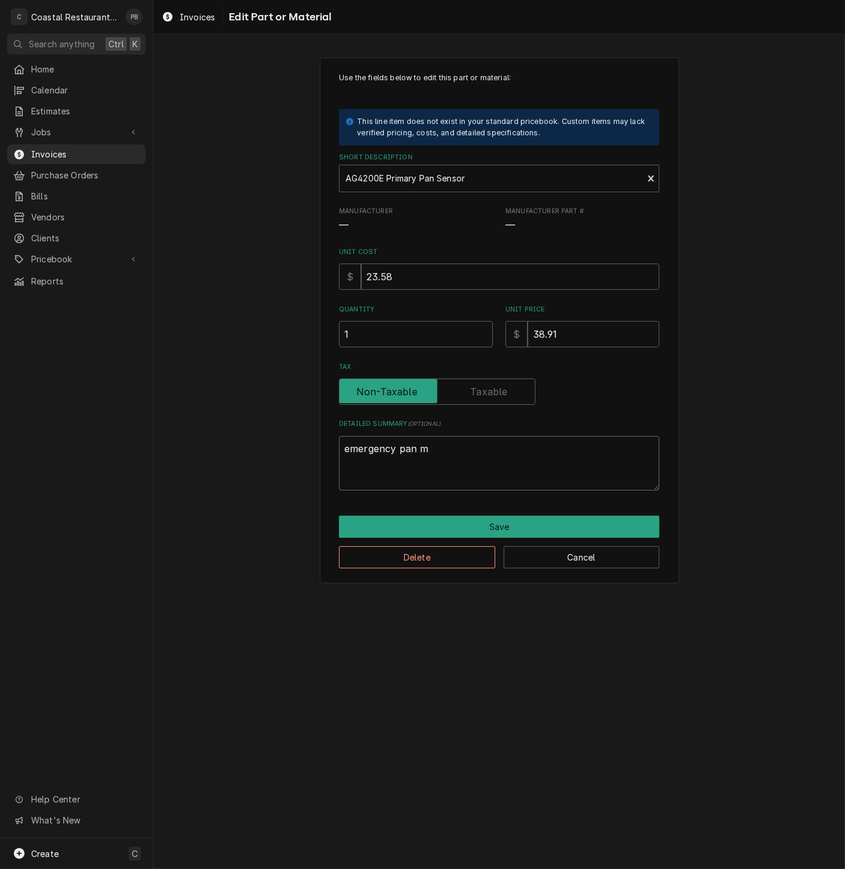
type textarea "emergency pan mo"
type textarea "x"
type textarea "emergency pan moi"
type textarea "x"
type textarea "emergency pan mois"
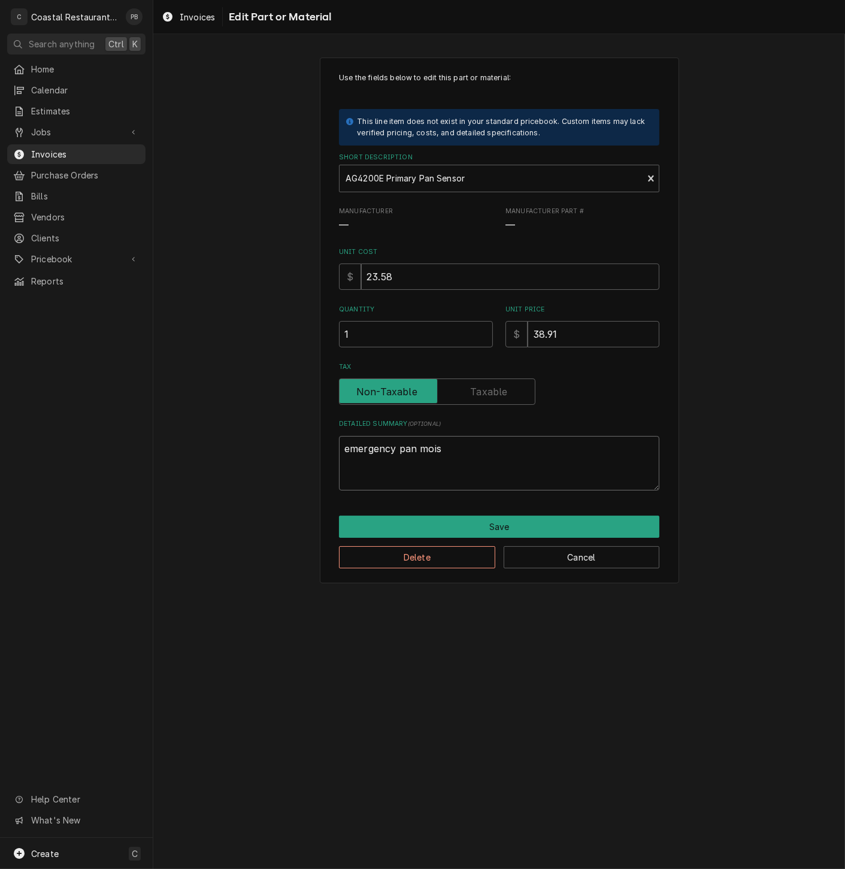
type textarea "x"
type textarea "emergency pan moist"
type textarea "x"
type textarea "emergency pan moistu"
type textarea "x"
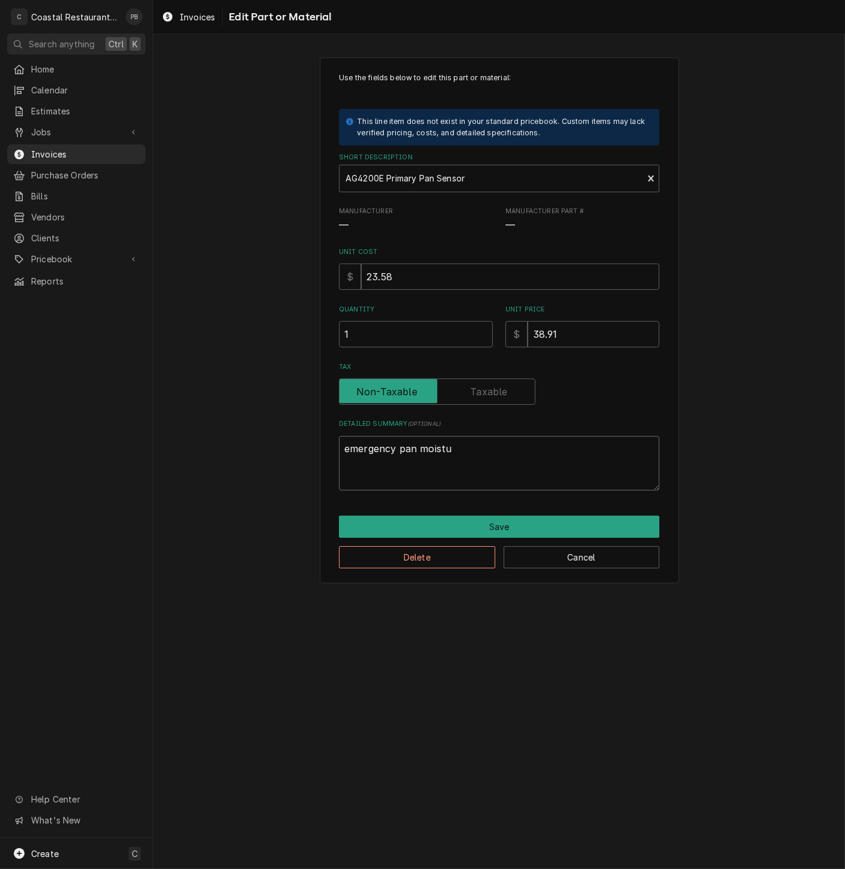
type textarea "emergency pan moistur"
type textarea "x"
type textarea "emergency pan moisture"
type textarea "x"
type textarea "emergency pan moisture"
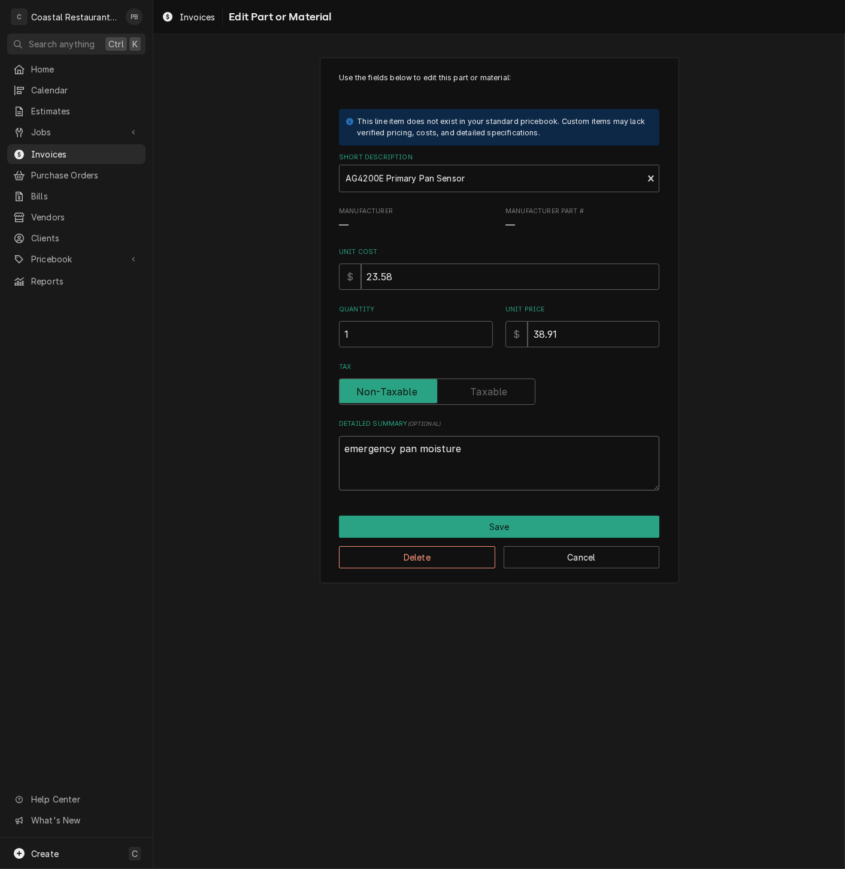
type textarea "x"
type textarea "emergency pan moisture s"
type textarea "x"
type textarea "emergency pan moisture se"
type textarea "x"
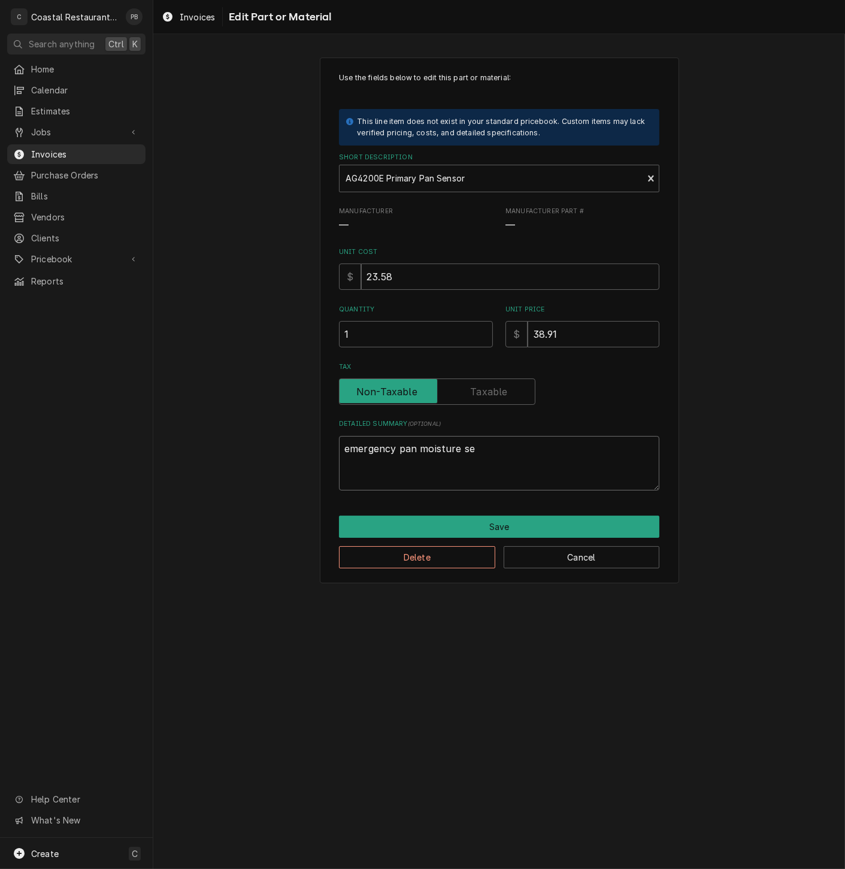
type textarea "emergency pan moisture sen"
type textarea "x"
type textarea "emergency pan moisture sens"
type textarea "x"
type textarea "emergency pan moisture senso"
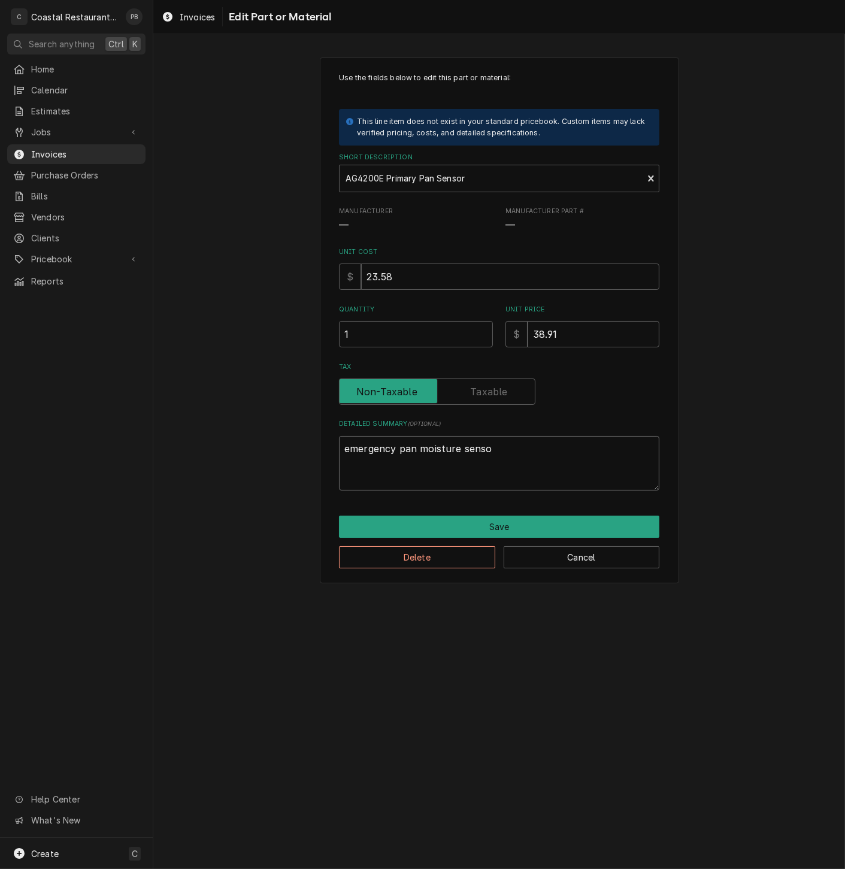
type textarea "x"
type textarea "emergency pan moisture sensor"
click at [617, 521] on button "Save" at bounding box center [499, 526] width 320 height 22
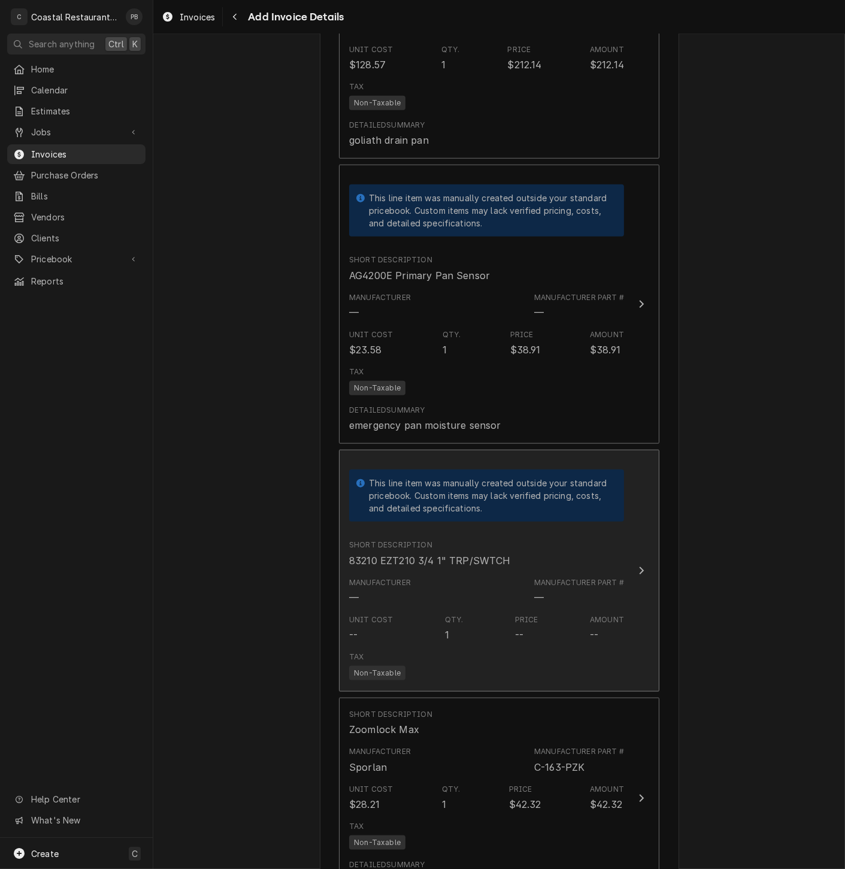
scroll to position [2387, 0]
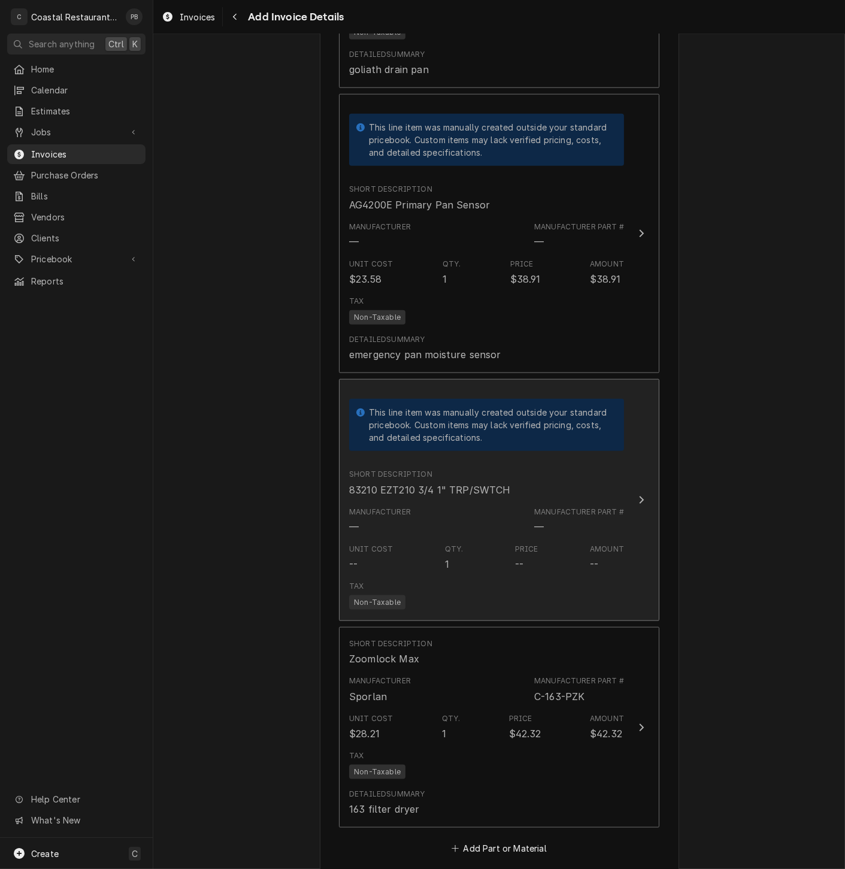
click at [633, 520] on button "This line item was manually created outside your standard pricebook. Custom ite…" at bounding box center [499, 500] width 320 height 242
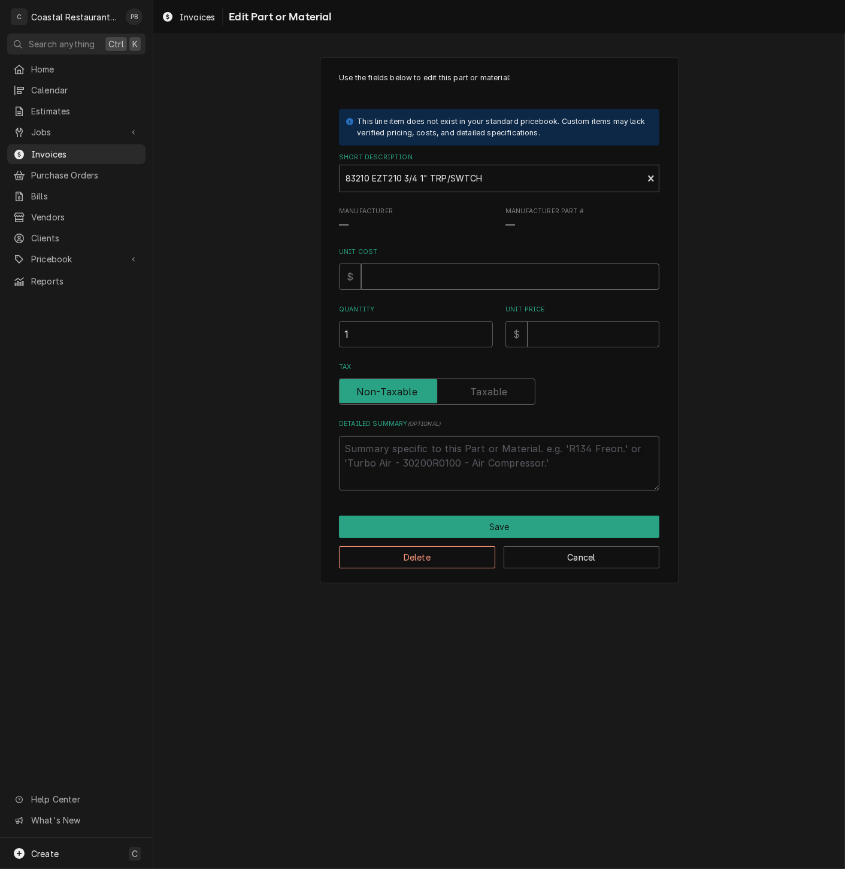
click at [444, 283] on input "Unit Cost" at bounding box center [510, 276] width 298 height 26
type textarea "x"
type input "5"
type textarea "x"
type input "53"
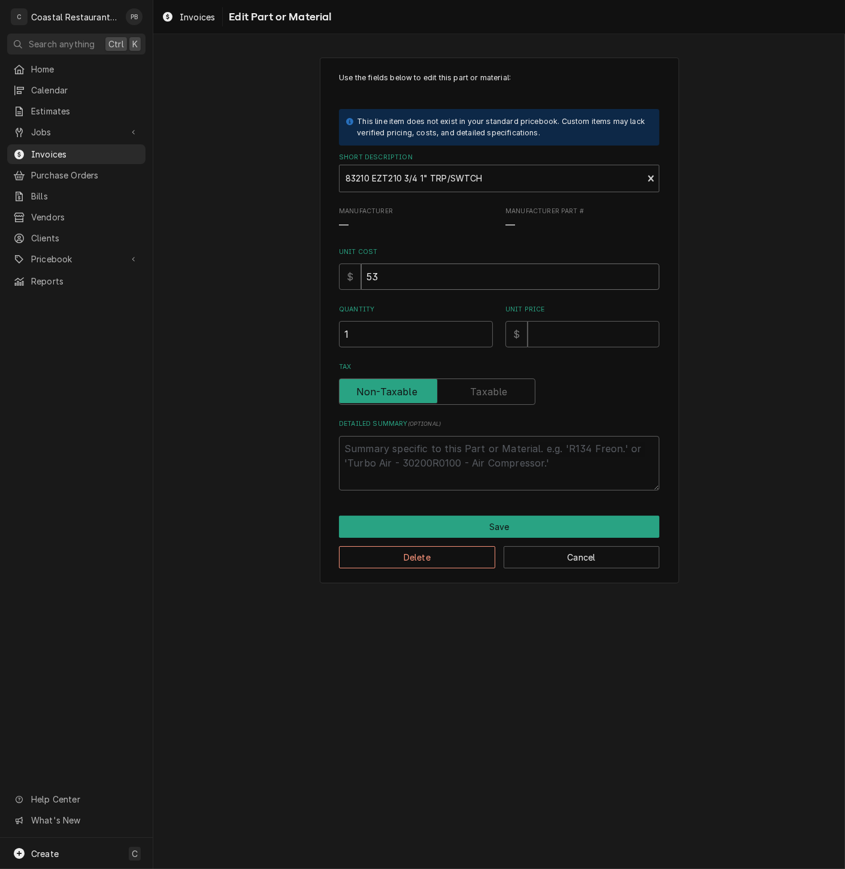
type textarea "x"
type input "53.6"
type textarea "x"
type input "53.66"
click at [587, 339] on input "Unit Price" at bounding box center [593, 334] width 132 height 26
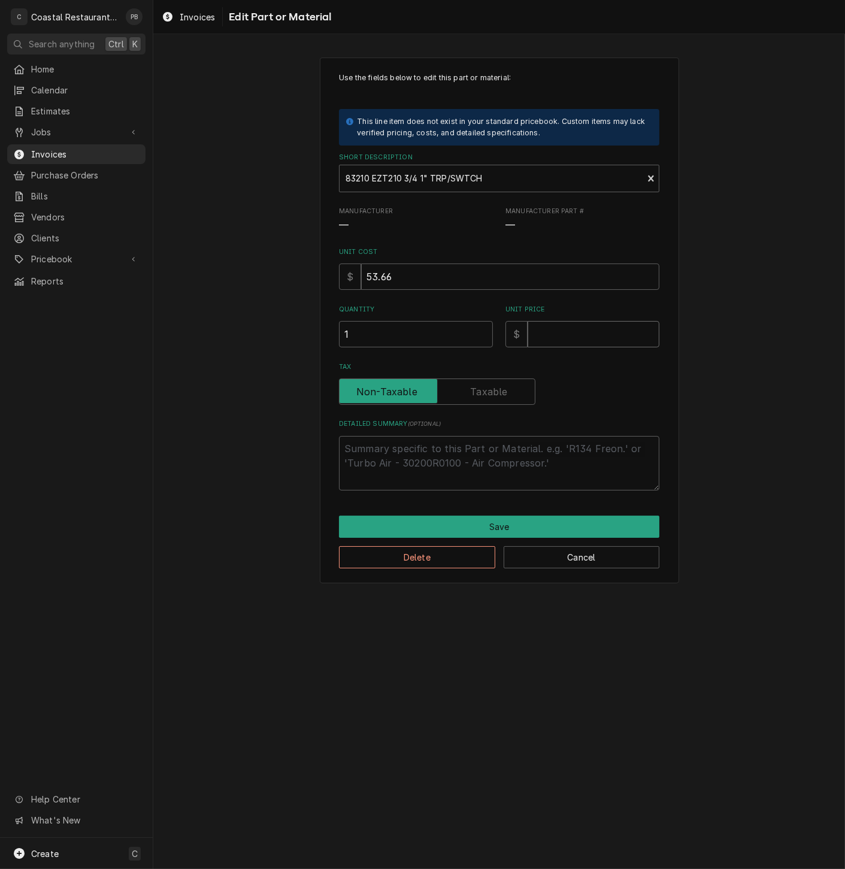
type textarea "x"
type input "8"
type textarea "x"
type input "88"
type textarea "x"
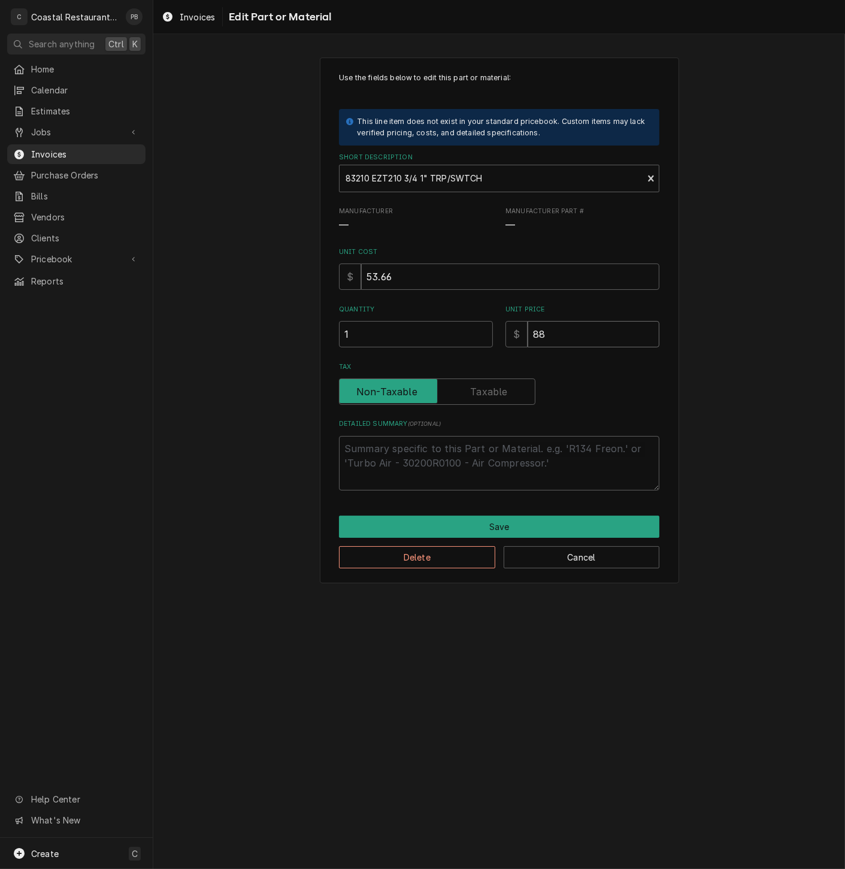
type input "88.5"
type textarea "x"
type input "88.54"
click at [493, 462] on textarea "Detailed Summary ( optional )" at bounding box center [499, 463] width 320 height 54
type textarea "x"
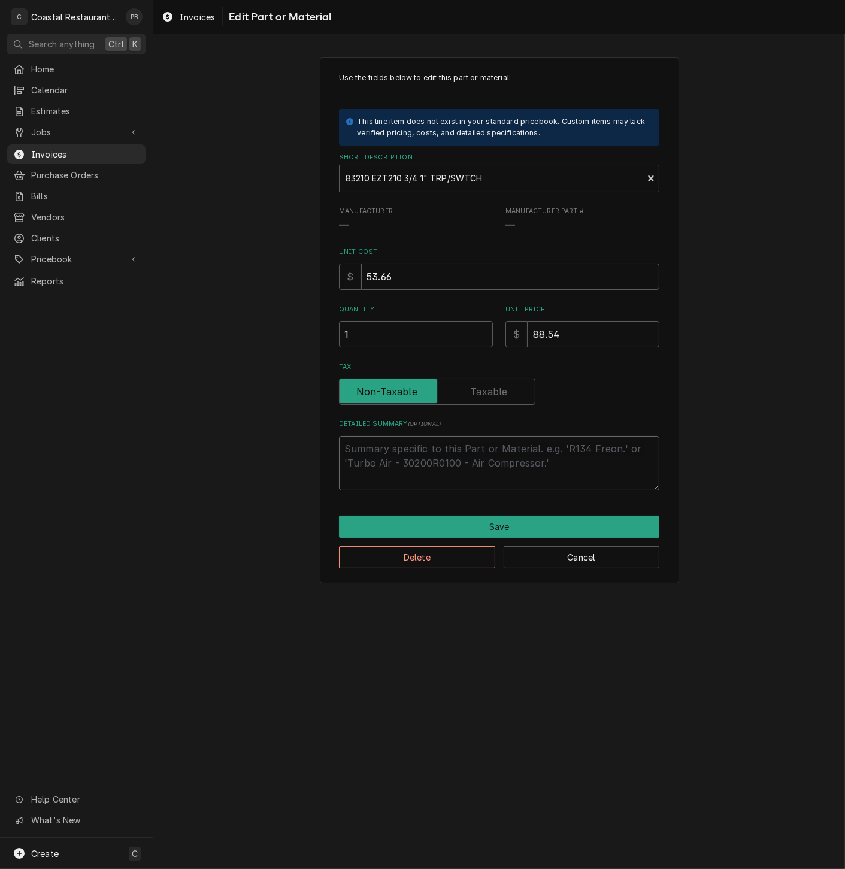
type textarea "e"
type textarea "x"
type textarea "ez"
type textarea "x"
type textarea "ez"
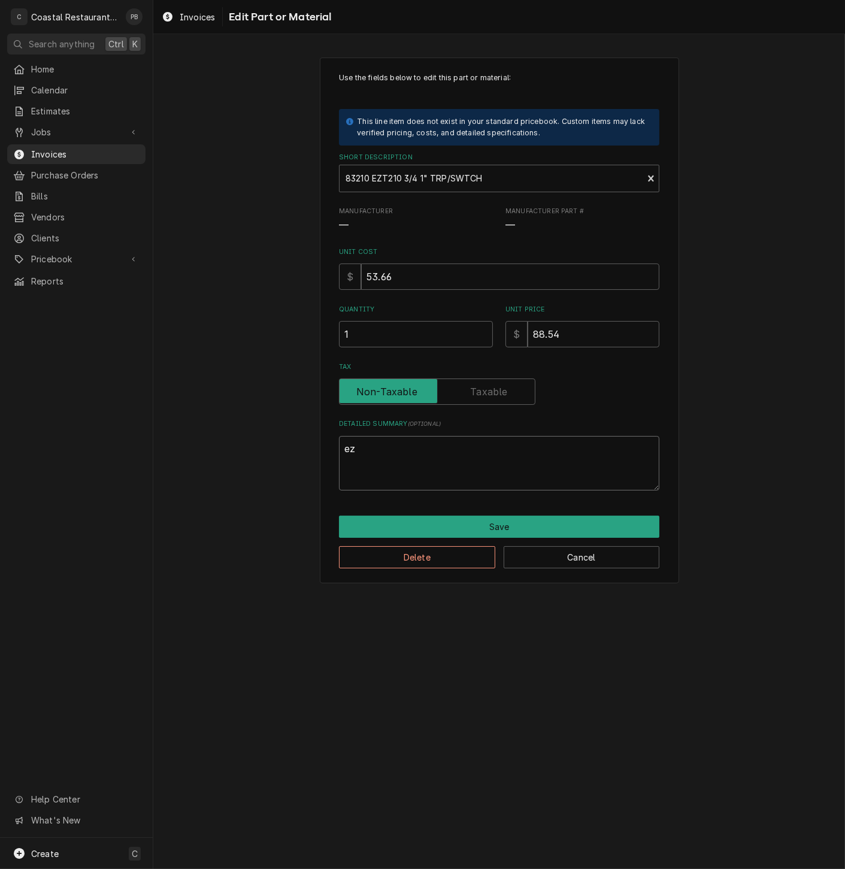
type textarea "x"
type textarea "ez t"
type textarea "x"
type textarea "ez tra"
type textarea "x"
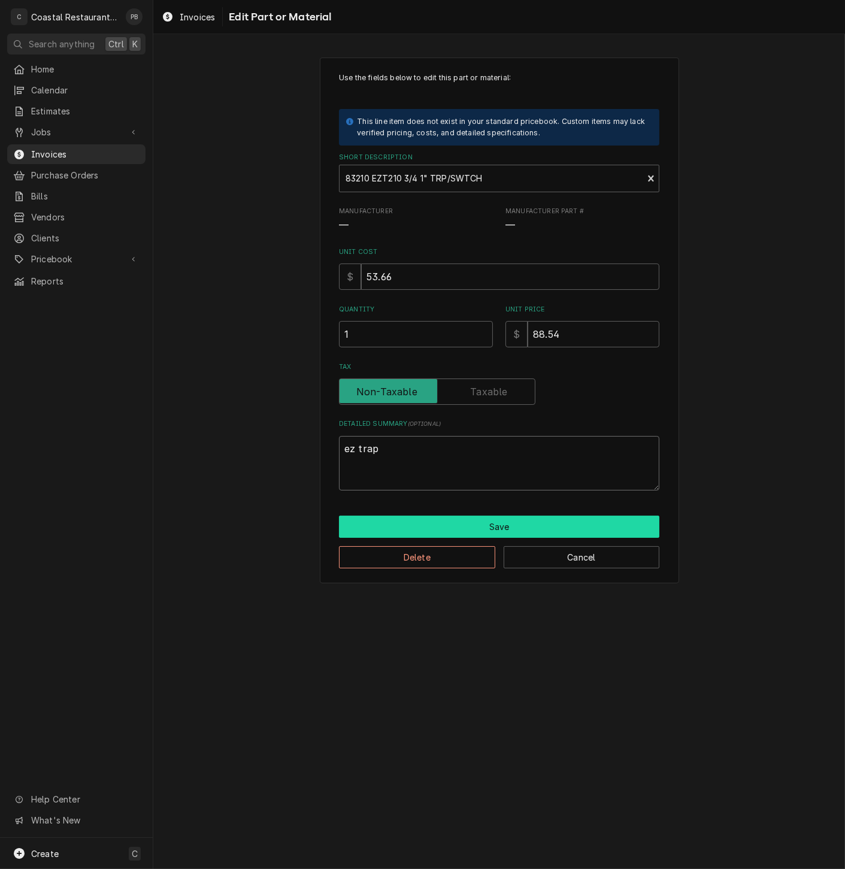
type textarea "ez trap"
click at [623, 532] on button "Save" at bounding box center [499, 526] width 320 height 22
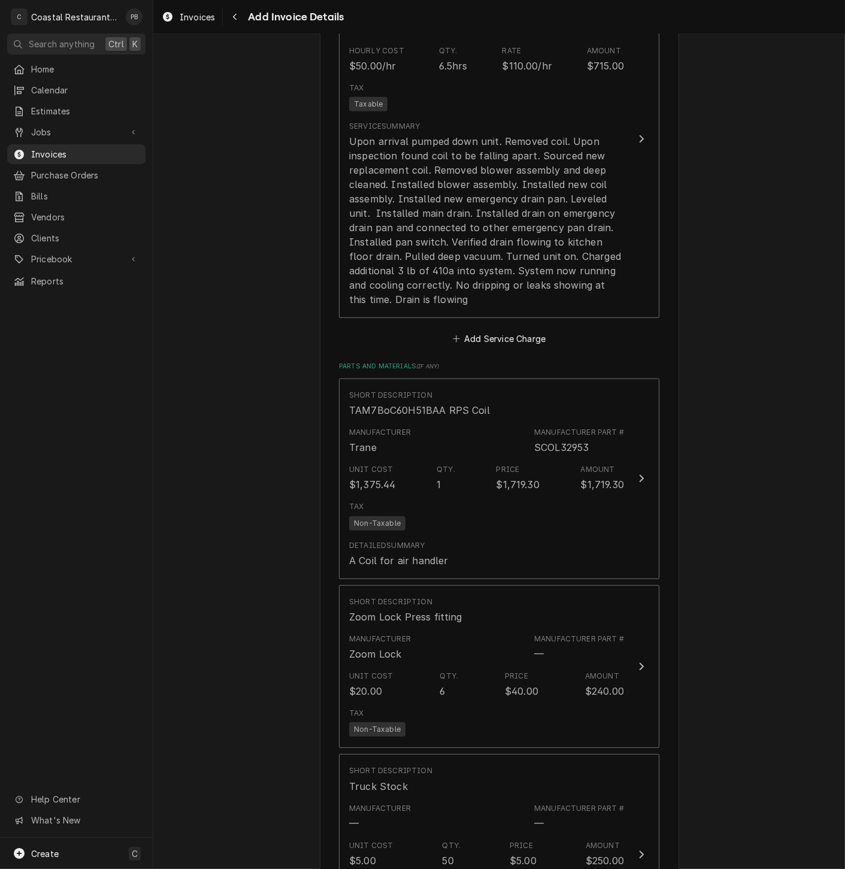
scroll to position [991, 0]
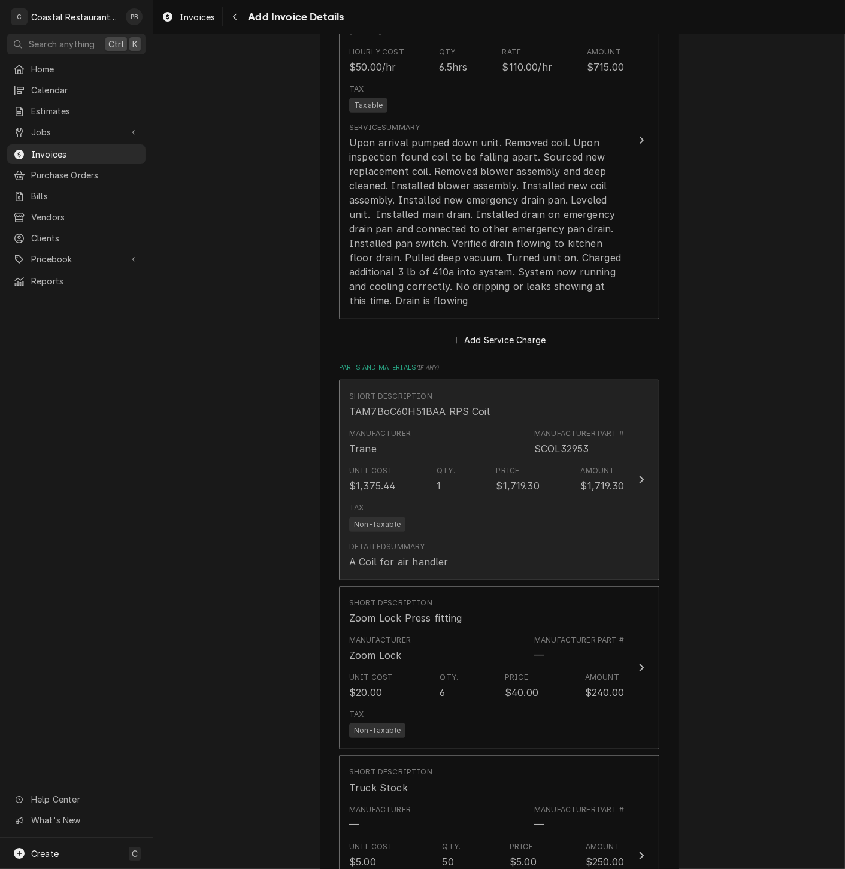
click at [624, 480] on button "Short Description TAM7BoC60H51BAA RPS Coil Manufacturer Trane Manufacturer Part…" at bounding box center [499, 479] width 320 height 201
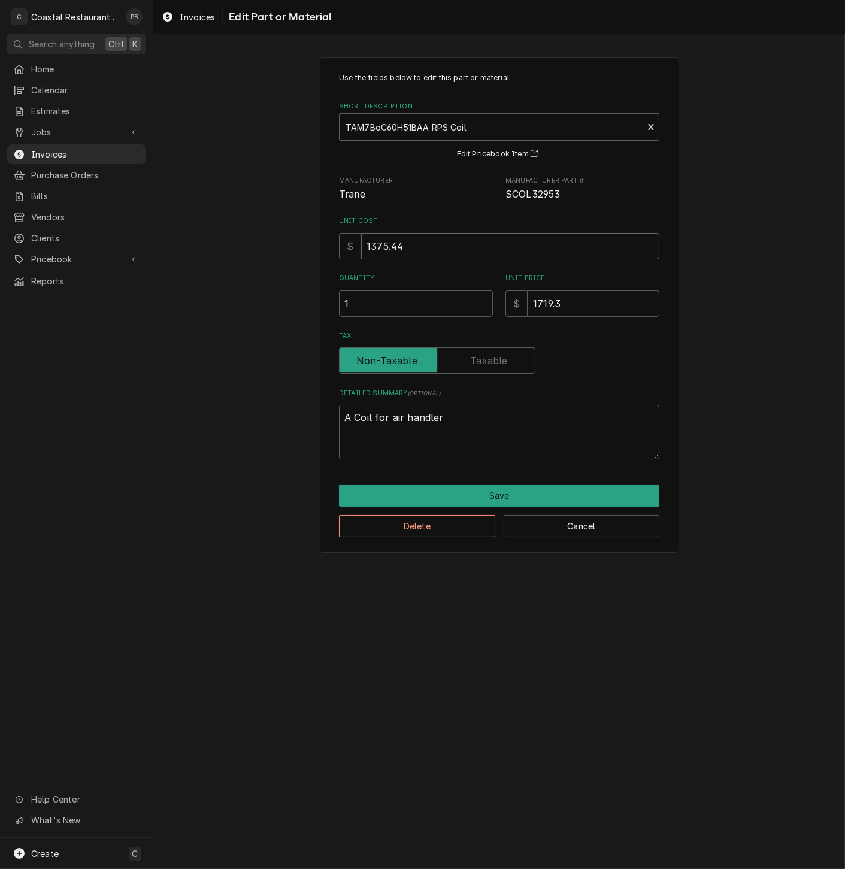
drag, startPoint x: 414, startPoint y: 245, endPoint x: 347, endPoint y: 256, distance: 67.2
click at [347, 256] on div "$ 1375.44" at bounding box center [499, 246] width 320 height 26
type textarea "x"
type input "1"
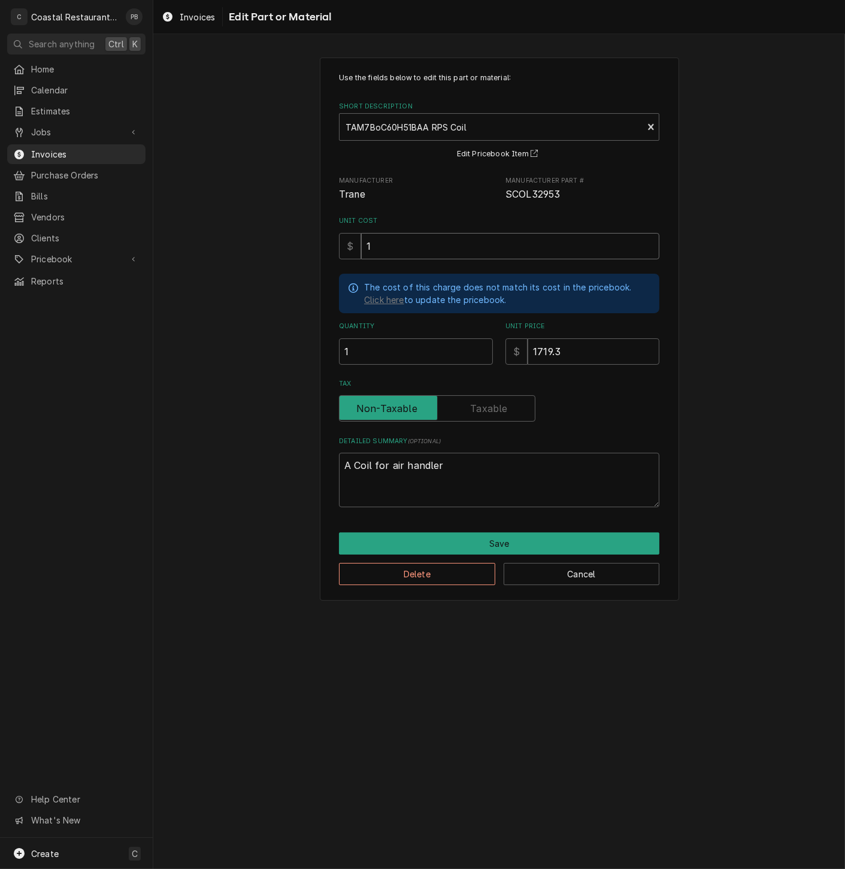
type textarea "x"
type input "12"
type textarea "x"
type input "126"
type textarea "x"
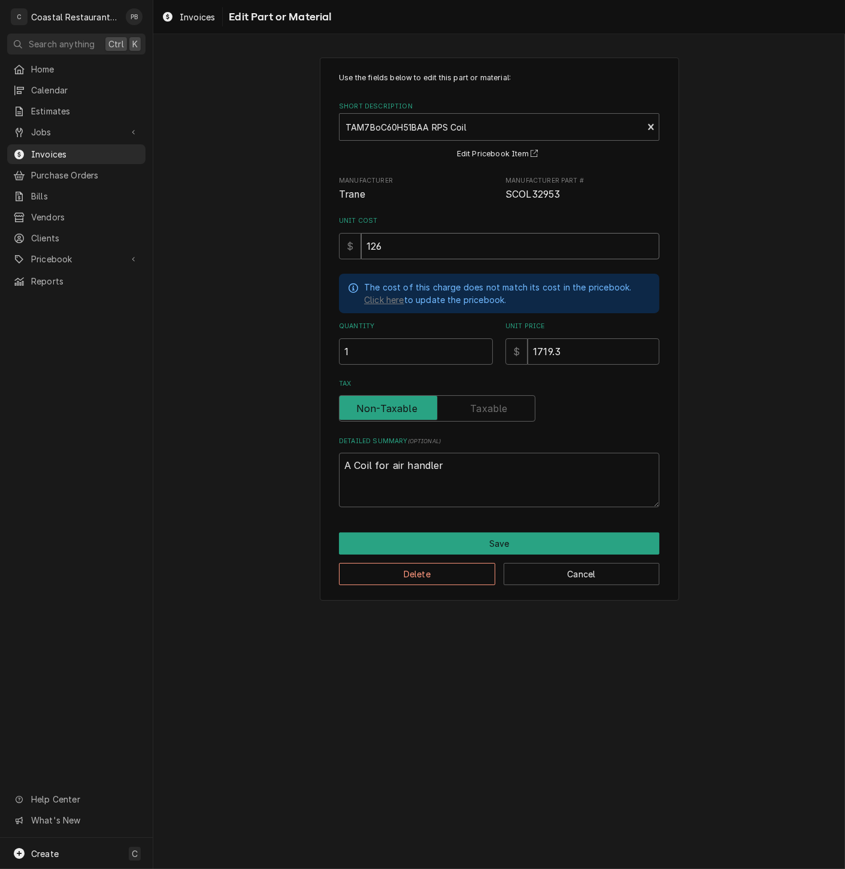
type input "1264"
type textarea "x"
type input "1264.7"
type textarea "x"
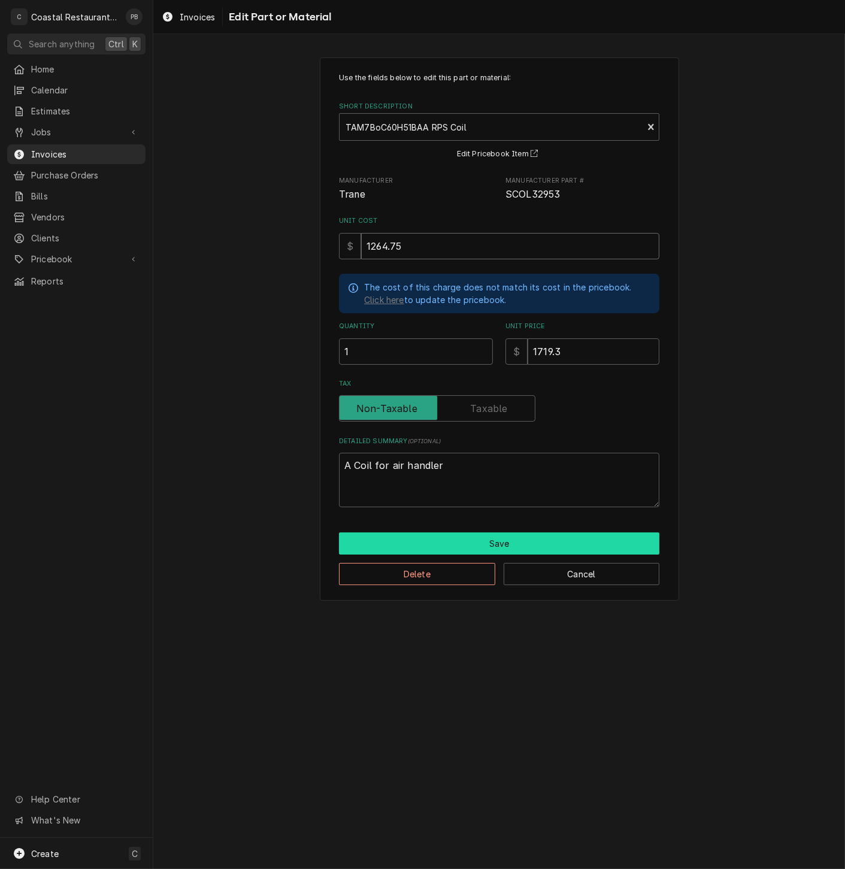
type input "1264.75"
click at [499, 537] on button "Save" at bounding box center [499, 543] width 320 height 22
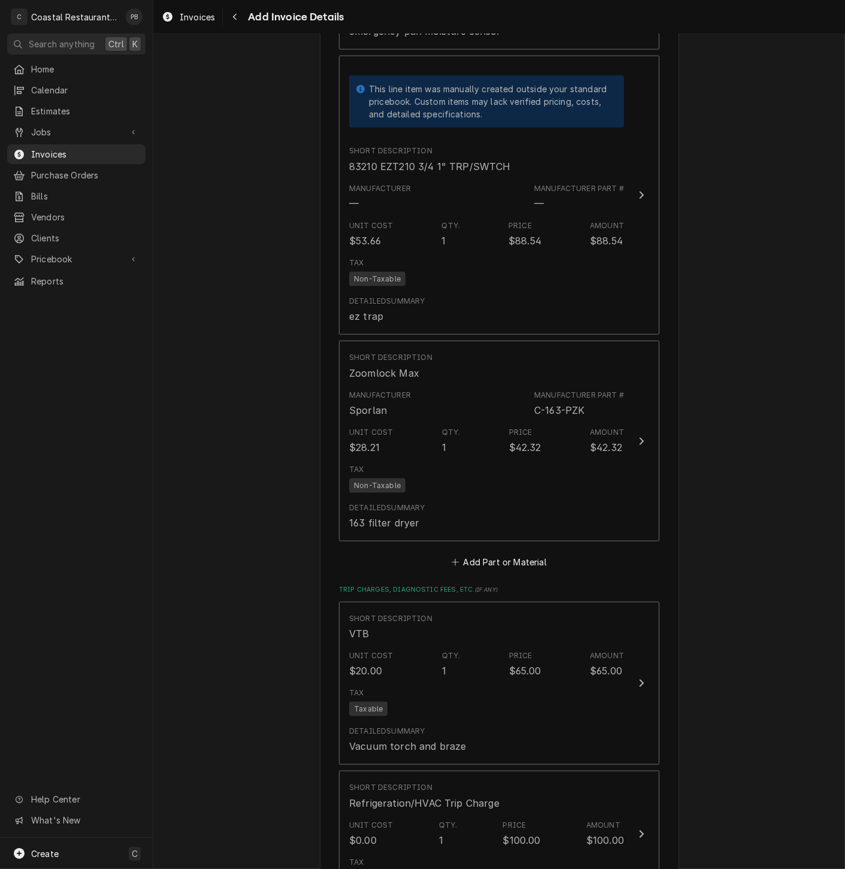
scroll to position [3295, 0]
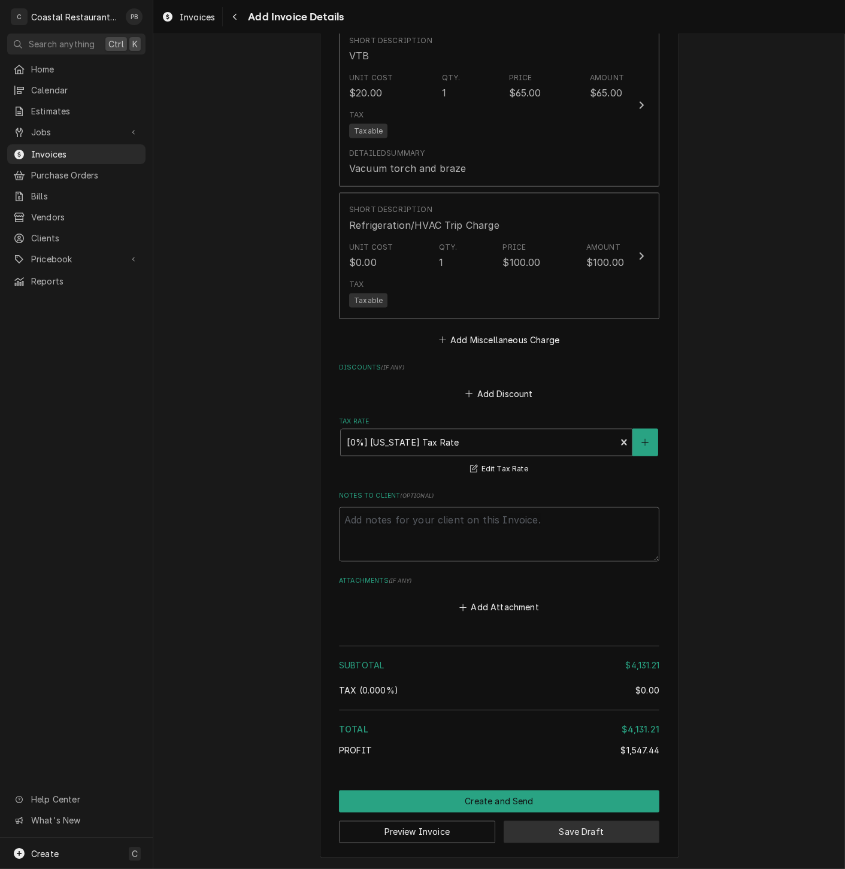
click at [593, 835] on button "Save Draft" at bounding box center [581, 832] width 156 height 22
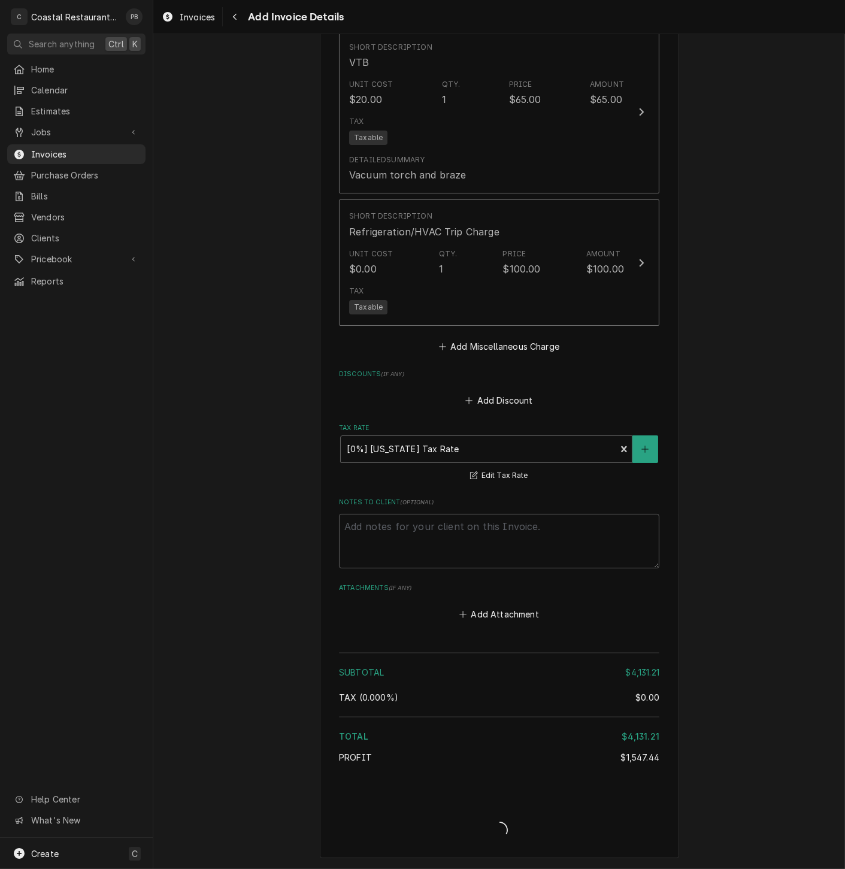
type textarea "x"
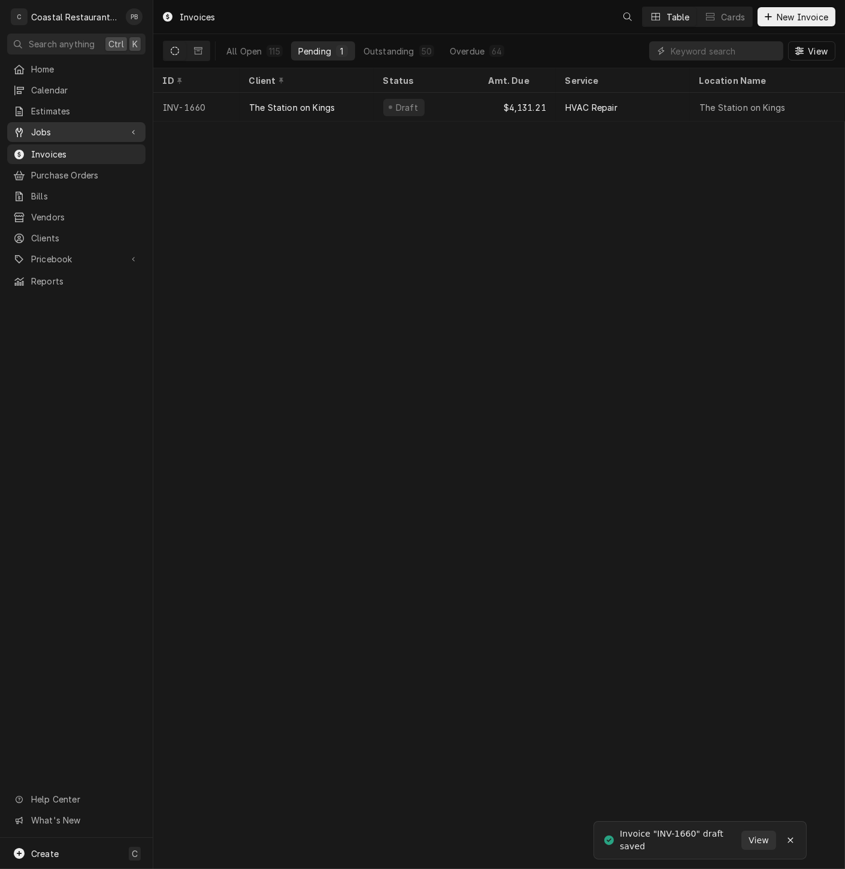
click at [63, 126] on span "Jobs" at bounding box center [76, 132] width 90 height 13
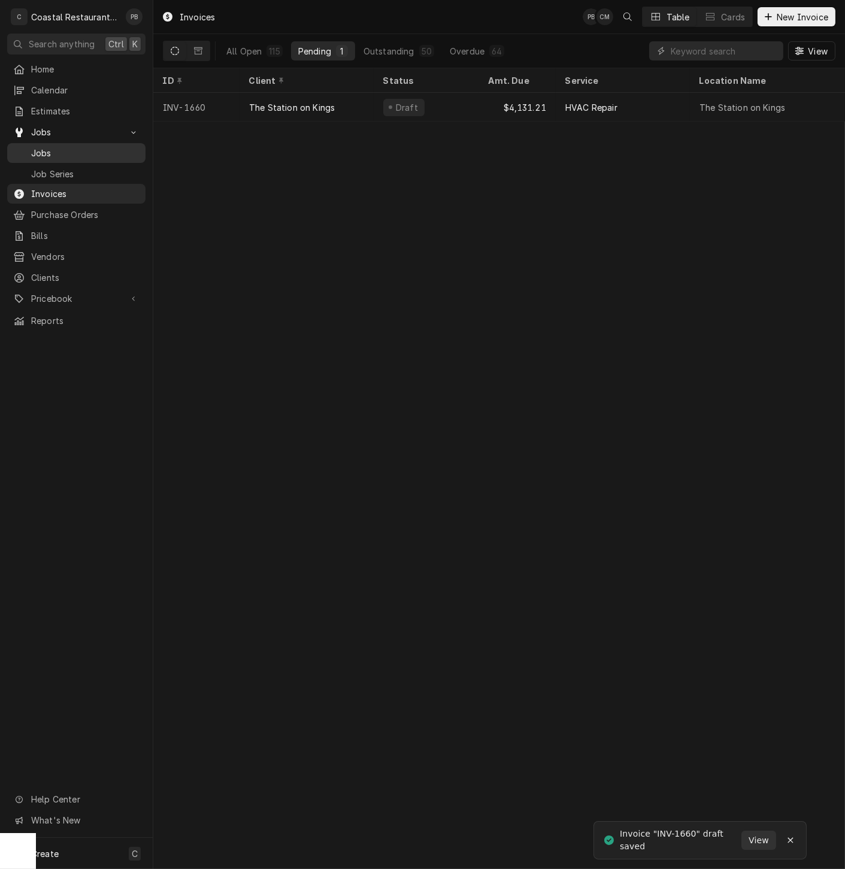
click at [65, 147] on span "Jobs" at bounding box center [85, 153] width 108 height 13
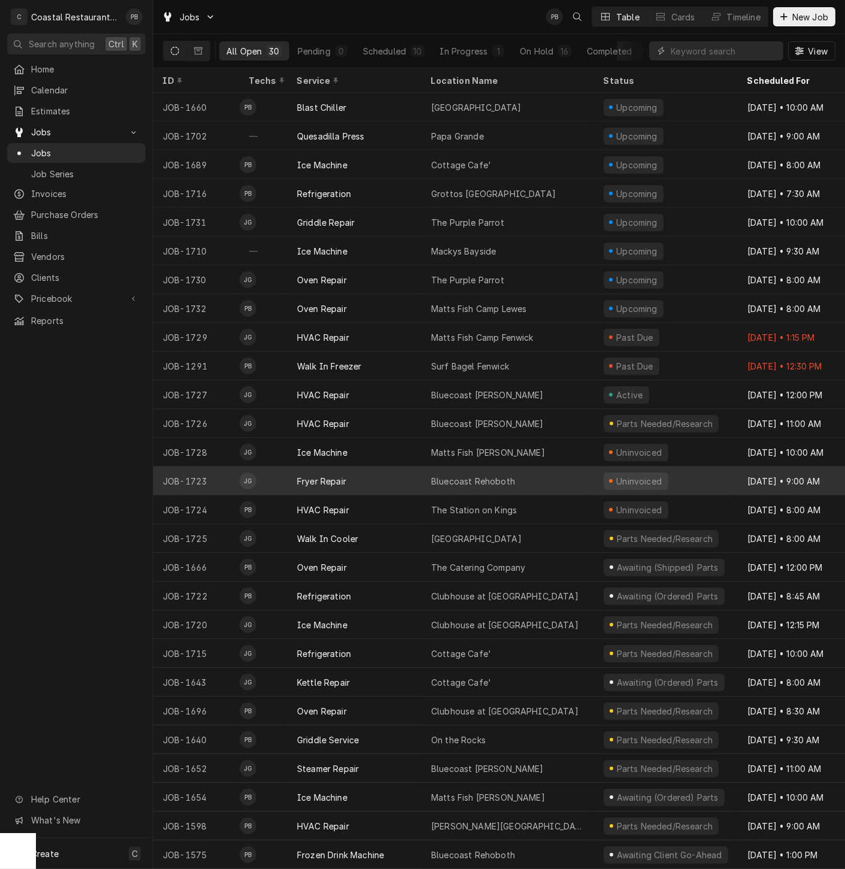
click at [368, 478] on div "Fryer Repair" at bounding box center [354, 480] width 134 height 29
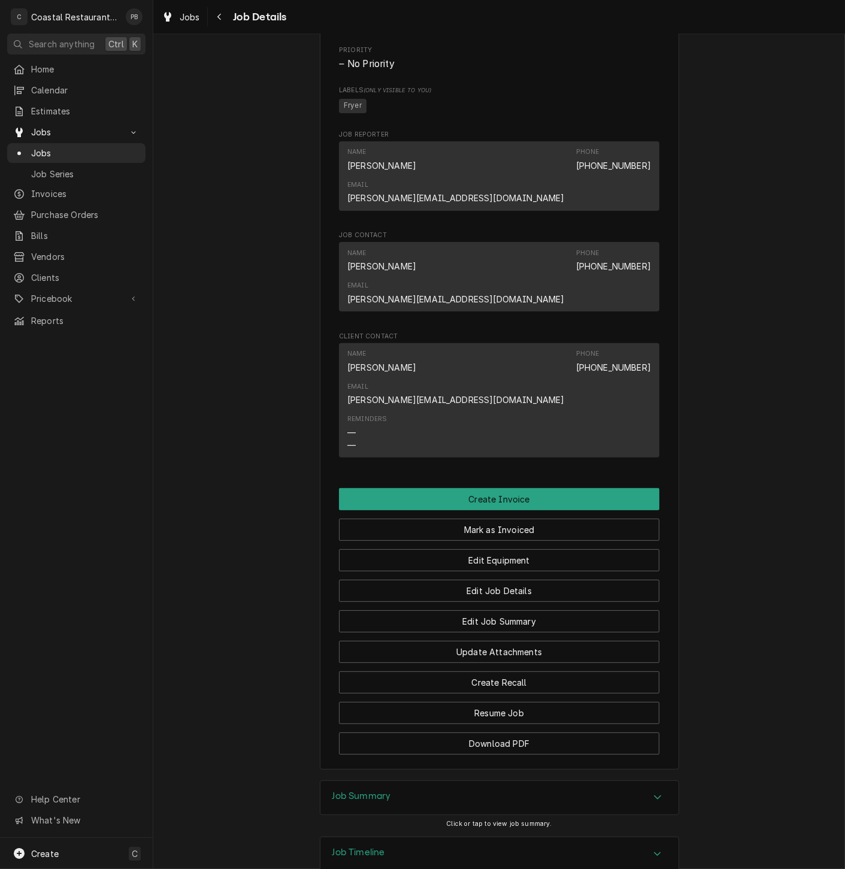
scroll to position [671, 0]
click at [648, 789] on div "Accordion Header" at bounding box center [657, 796] width 18 height 14
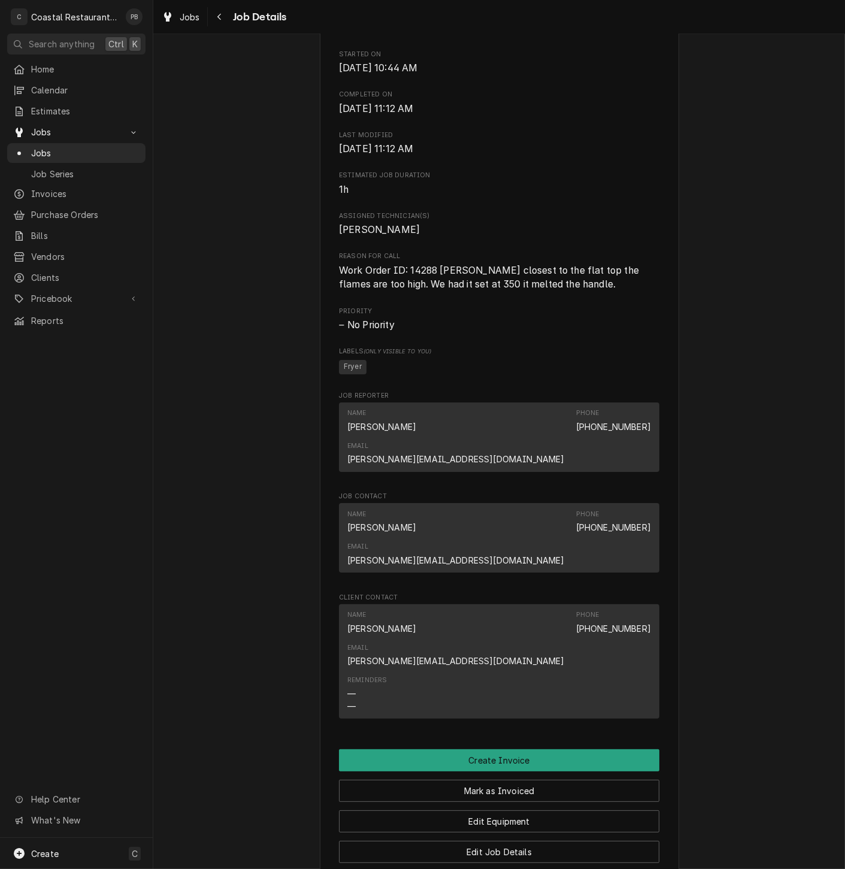
scroll to position [402, 0]
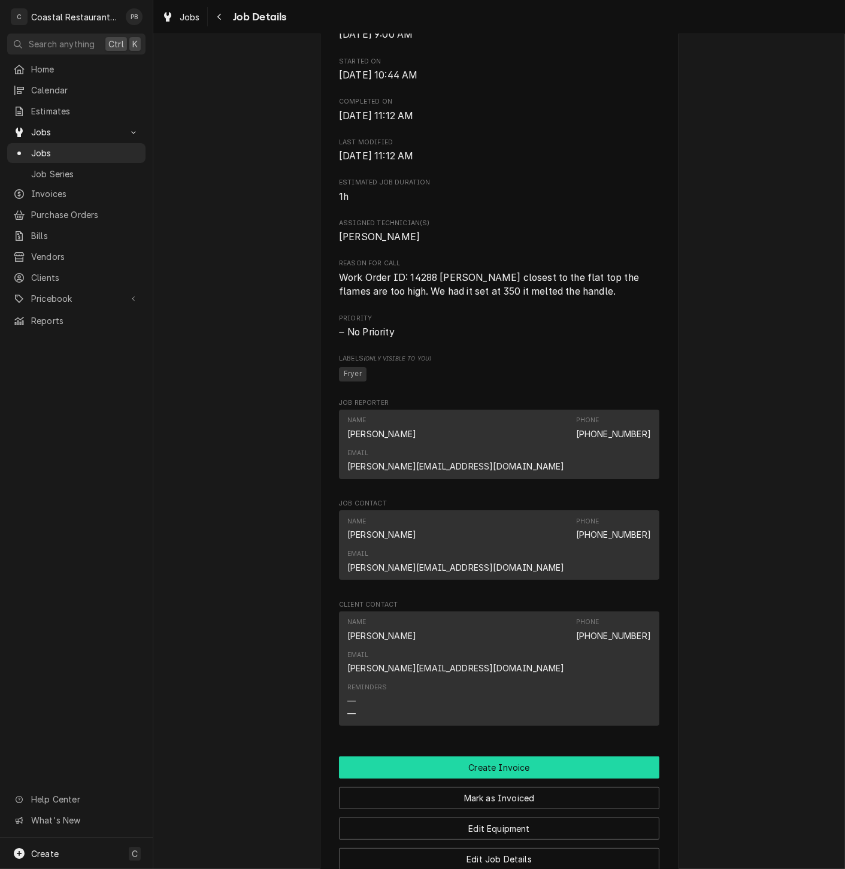
click at [511, 756] on button "Create Invoice" at bounding box center [499, 767] width 320 height 22
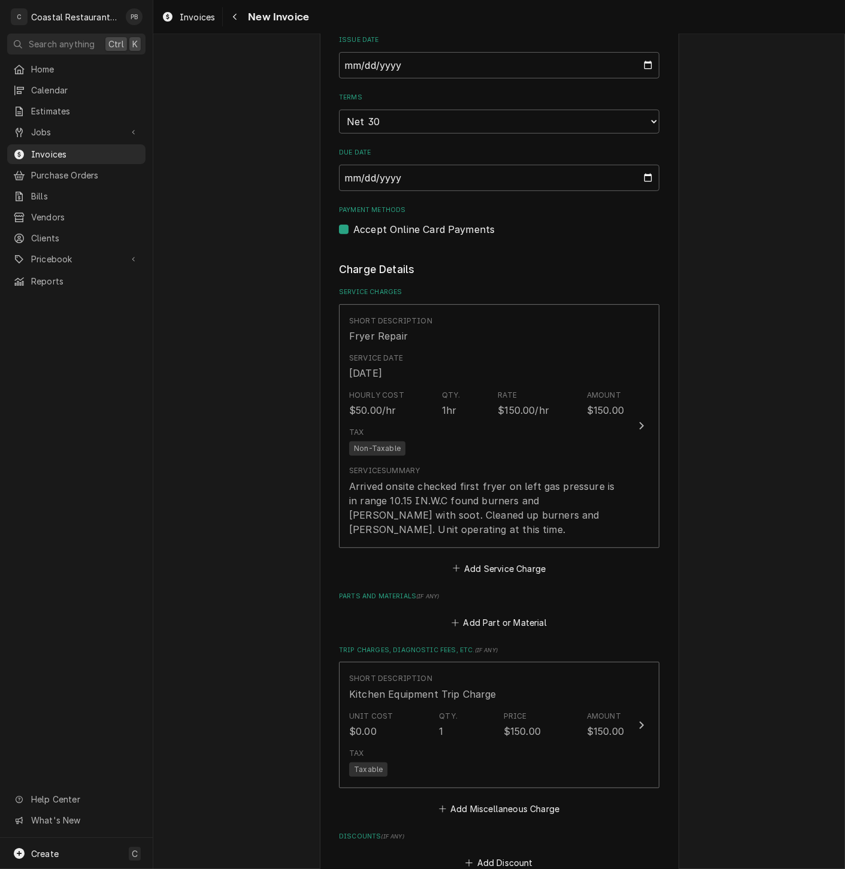
scroll to position [997, 0]
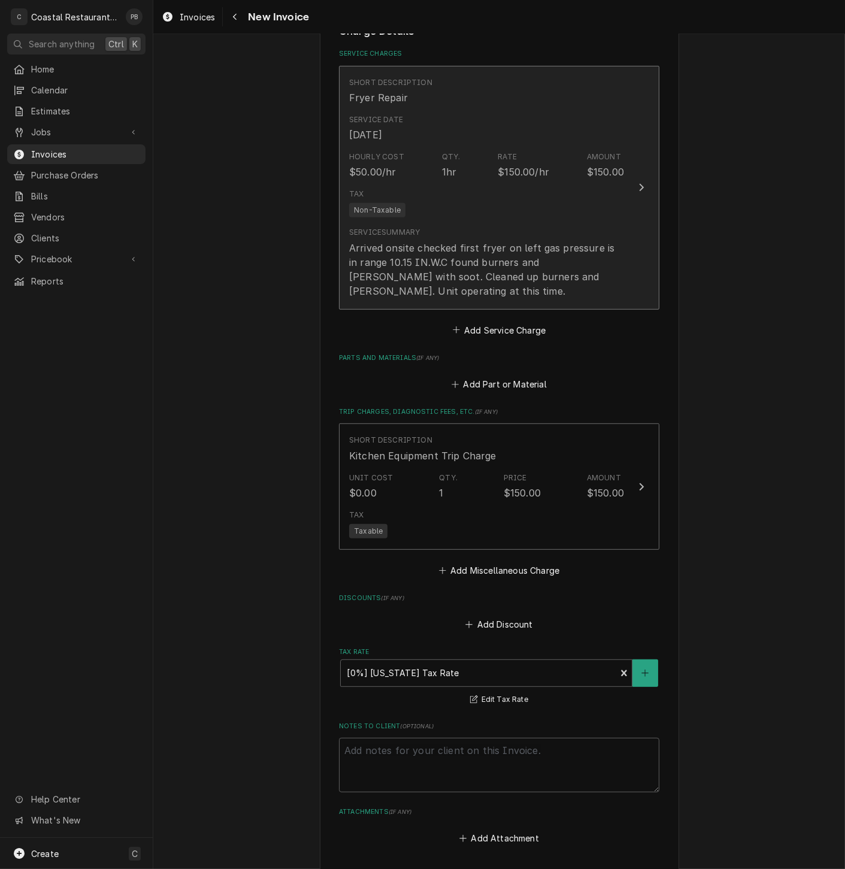
click at [621, 187] on button "Short Description Fryer Repair Service Date Oct 6, 2025 Hourly Cost $50.00/hr Q…" at bounding box center [499, 188] width 320 height 244
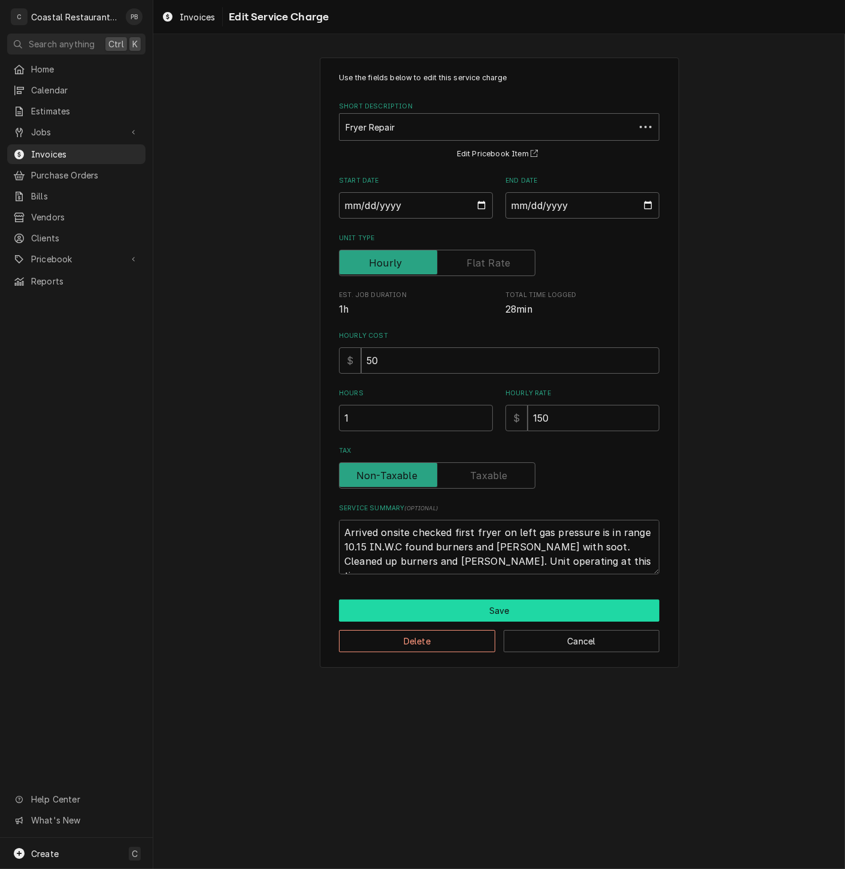
click at [523, 608] on button "Save" at bounding box center [499, 610] width 320 height 22
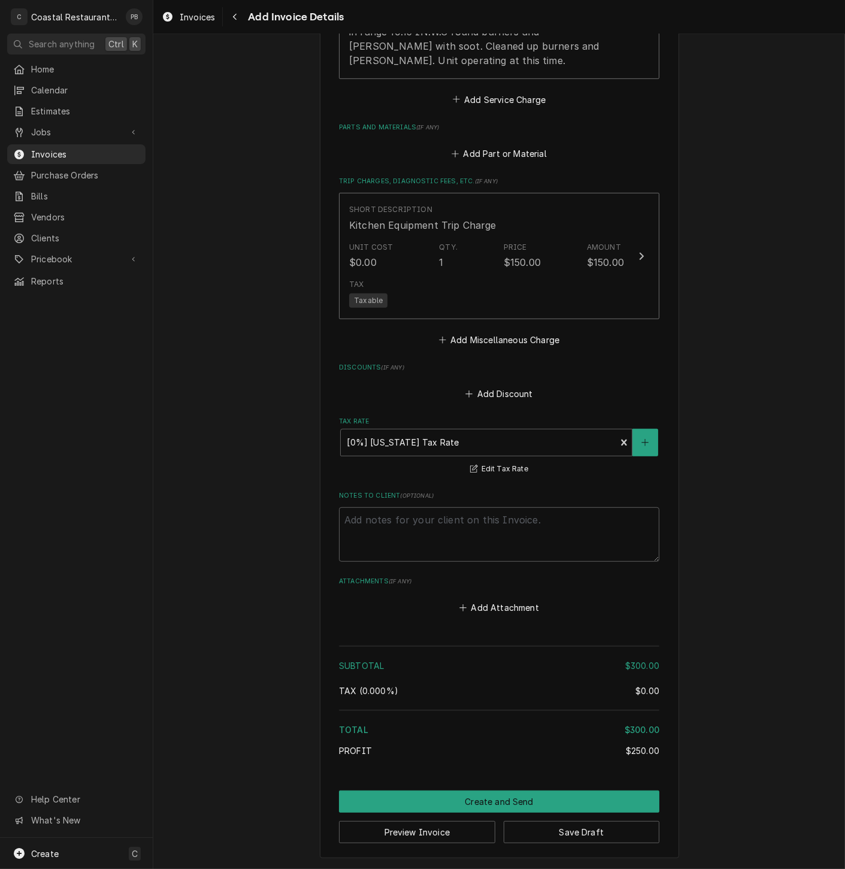
scroll to position [1233, 0]
click at [493, 800] on button "Create and Send" at bounding box center [499, 801] width 320 height 22
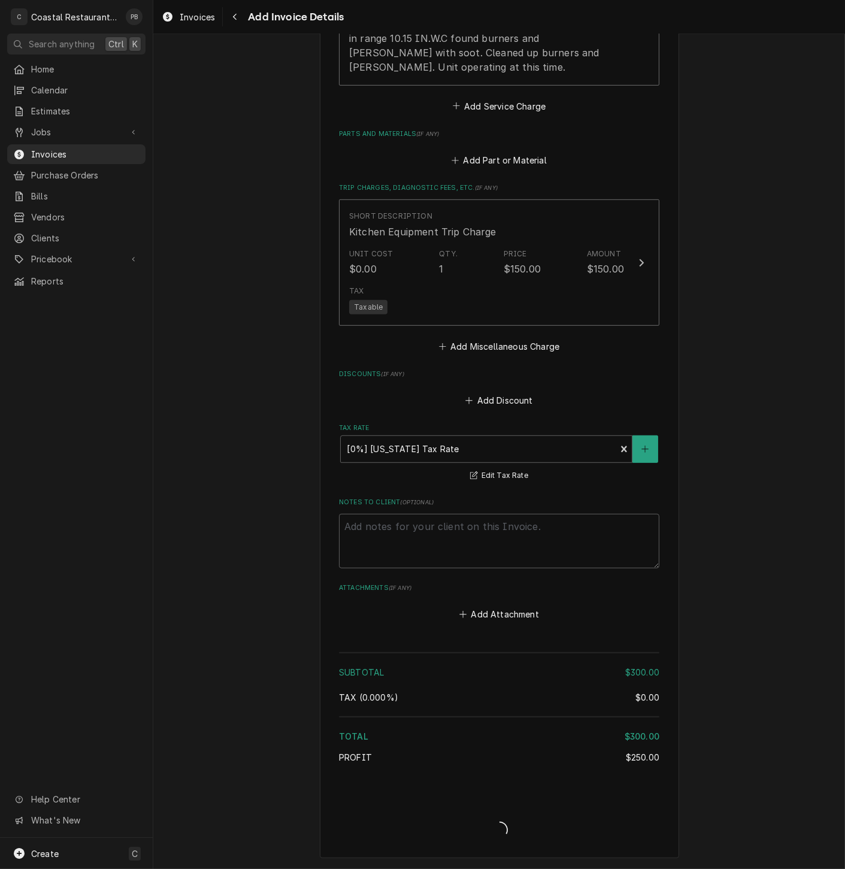
type textarea "x"
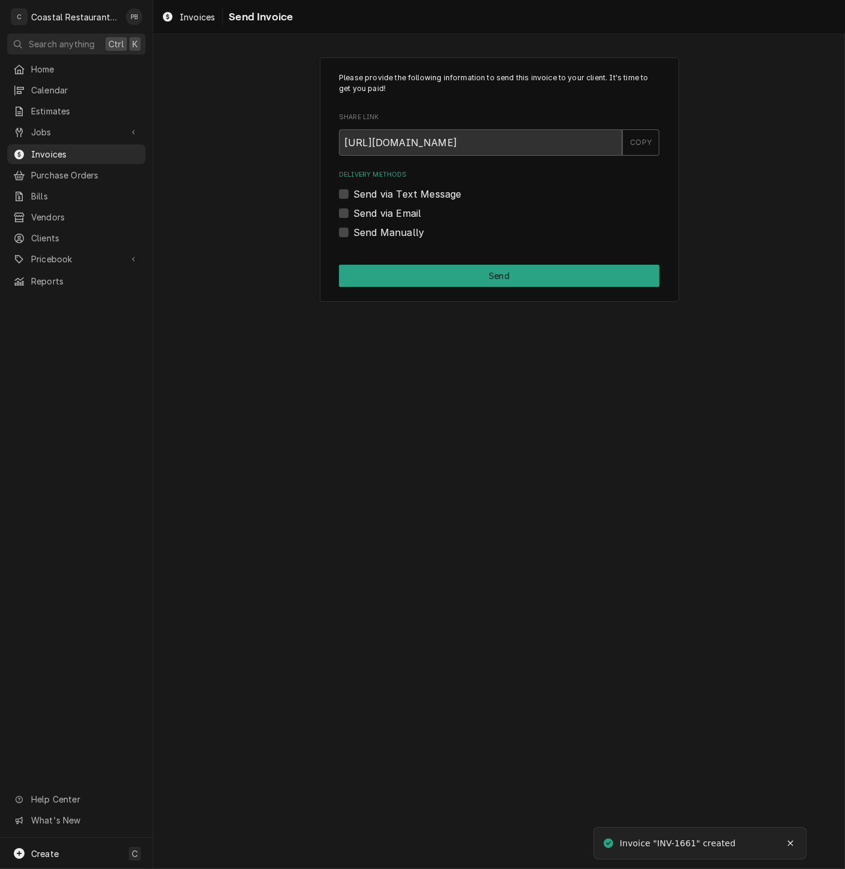
click at [353, 211] on label "Send via Email" at bounding box center [387, 213] width 68 height 14
click at [353, 211] on input "Send via Email" at bounding box center [513, 219] width 320 height 26
checkbox input "true"
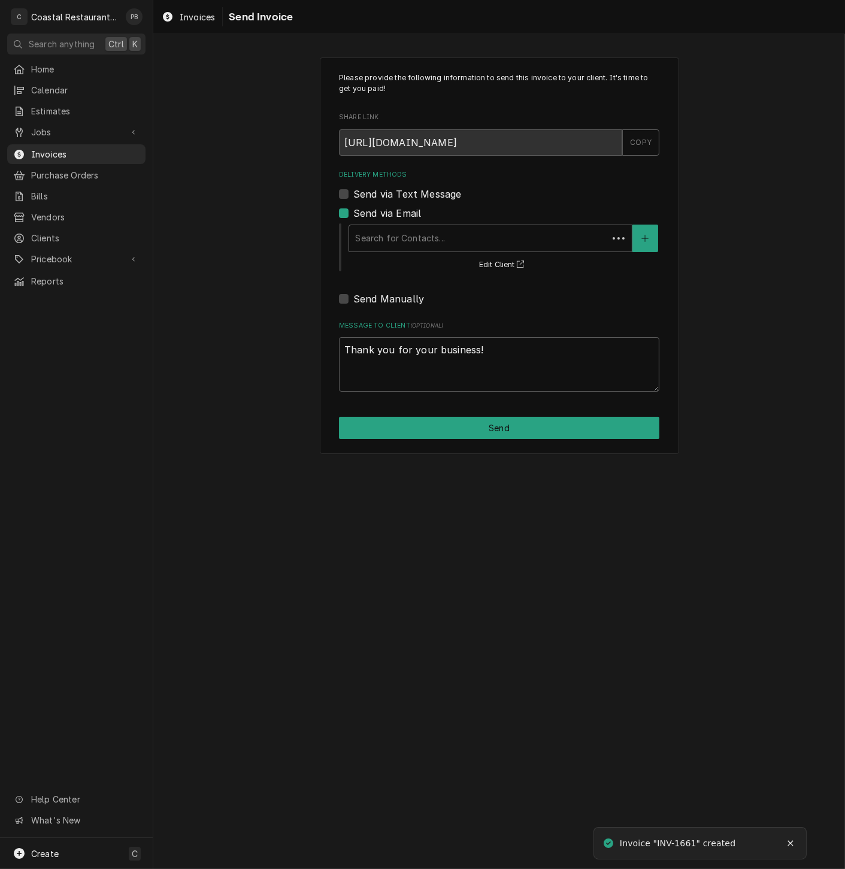
click at [446, 230] on div "Delivery Methods" at bounding box center [478, 238] width 247 height 22
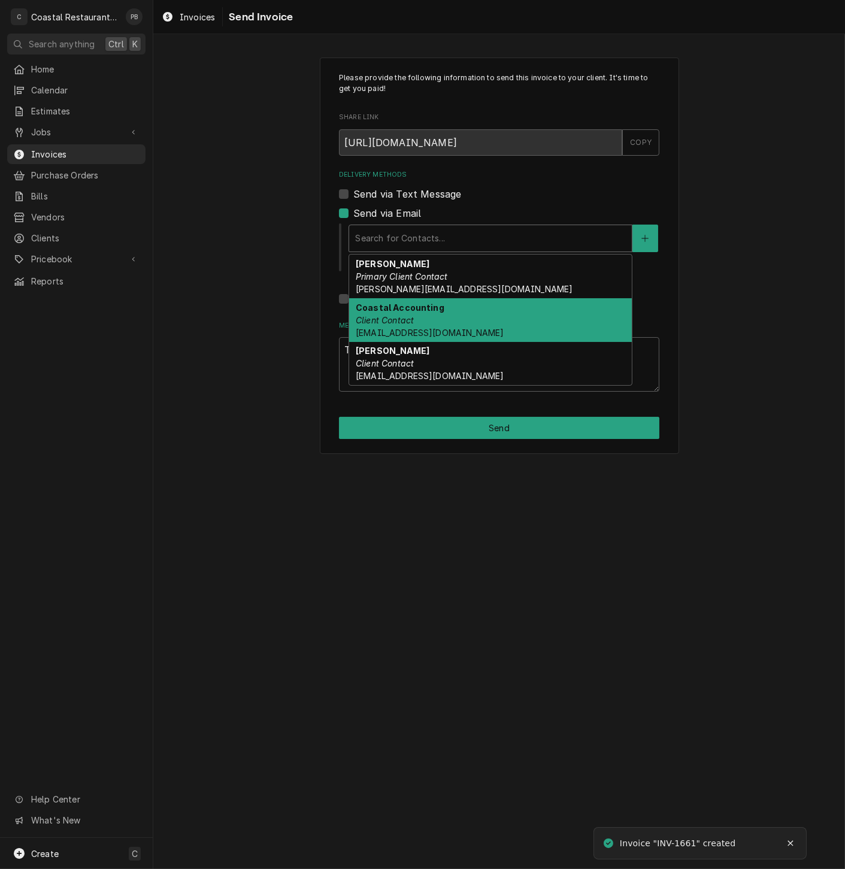
click at [432, 322] on div "Coastal Accounting Client Contact [EMAIL_ADDRESS][DOMAIN_NAME]" at bounding box center [490, 320] width 283 height 44
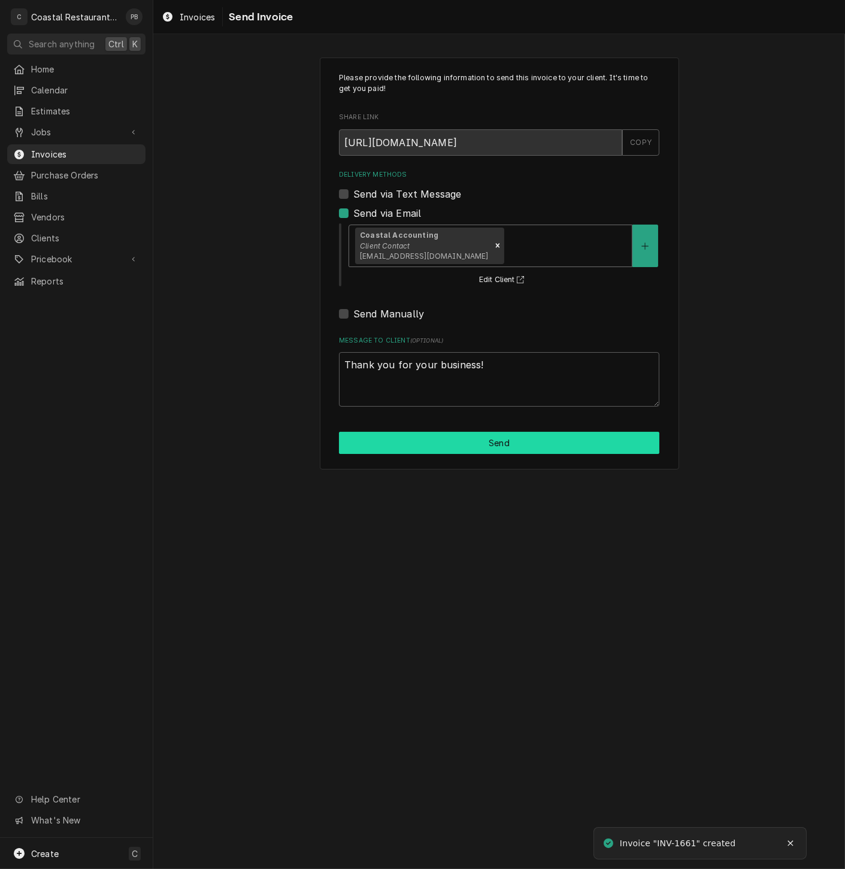
click at [487, 436] on button "Send" at bounding box center [499, 443] width 320 height 22
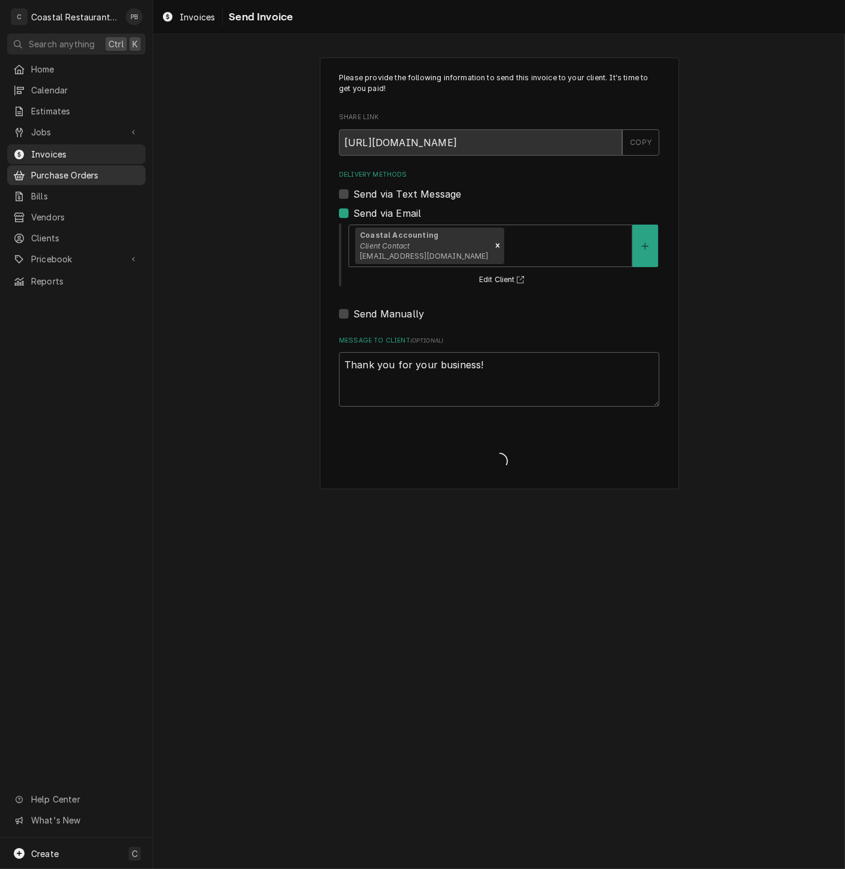
type textarea "x"
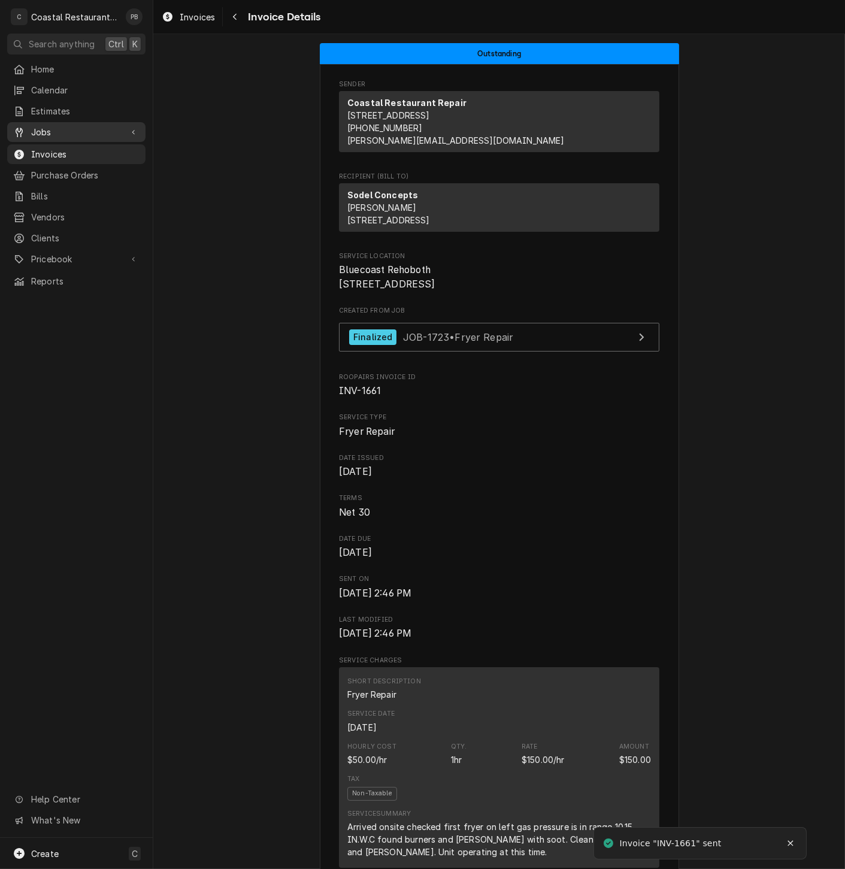
click at [55, 126] on span "Jobs" at bounding box center [76, 132] width 90 height 13
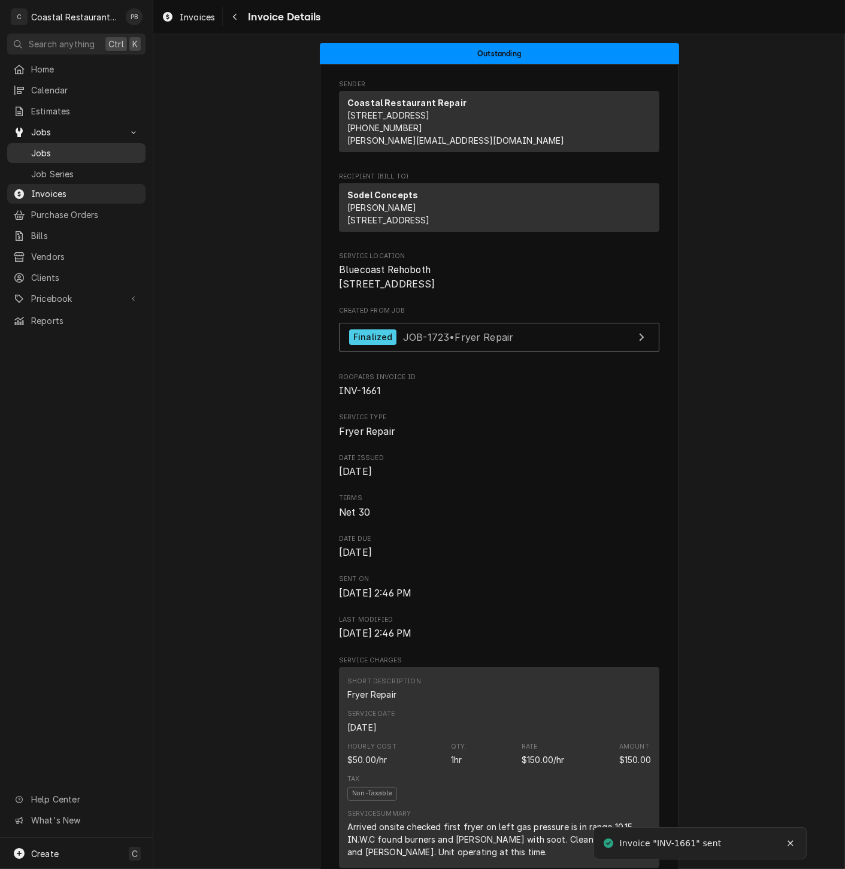
click at [58, 151] on span "Jobs" at bounding box center [85, 153] width 108 height 13
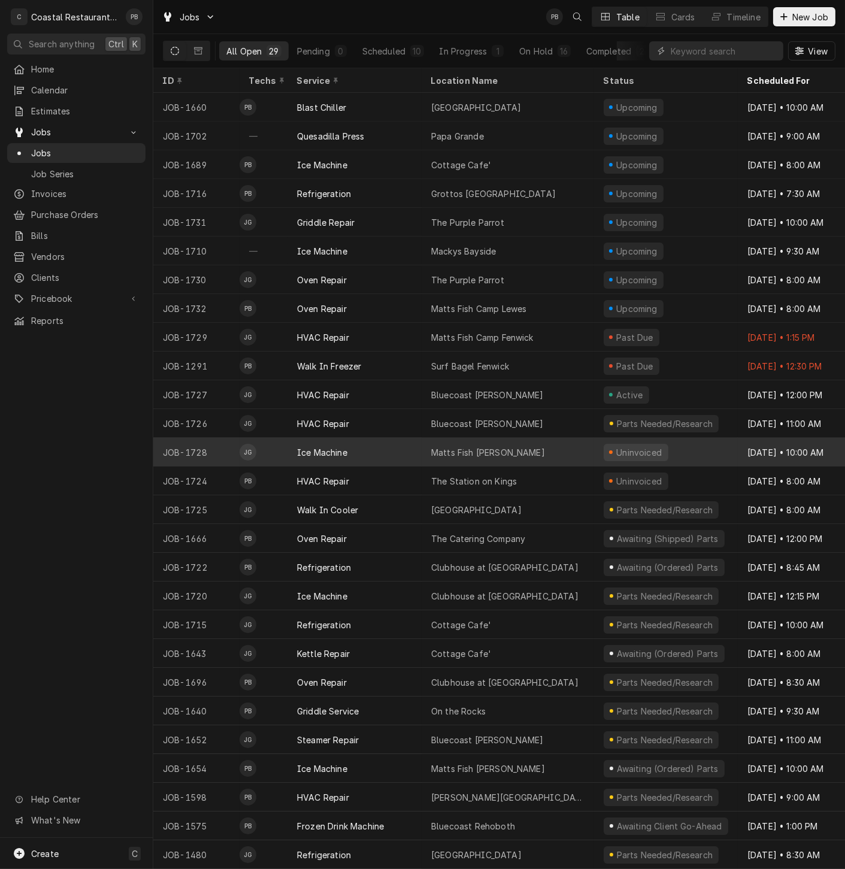
click at [481, 453] on div "Matts Fish Camp Bethany" at bounding box center [488, 452] width 114 height 13
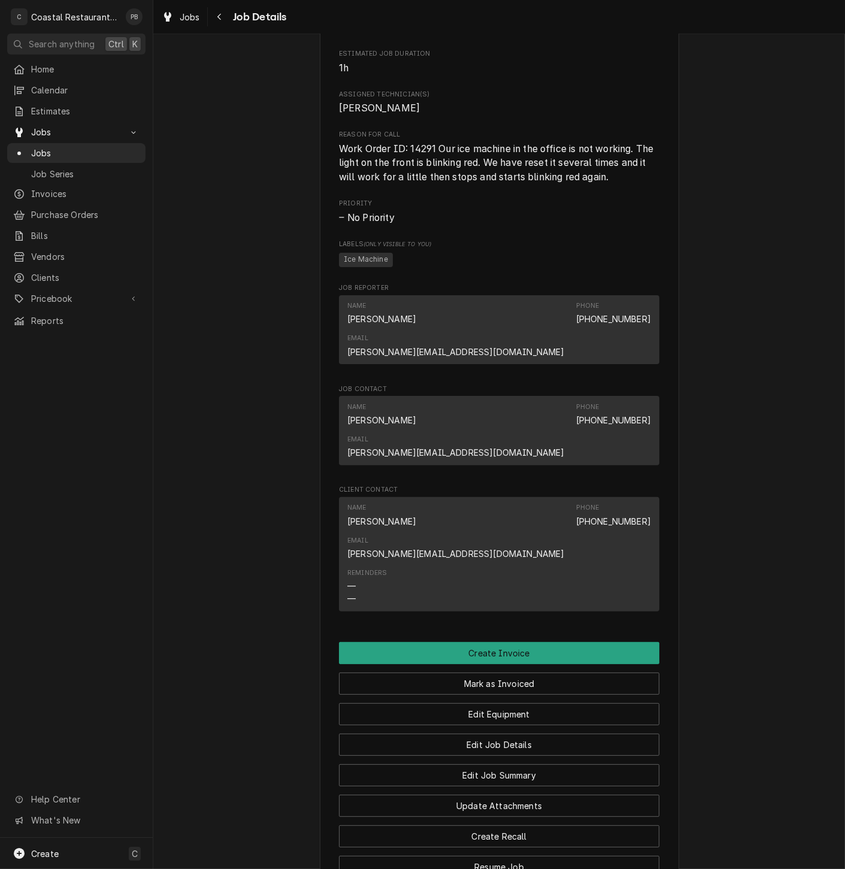
scroll to position [685, 0]
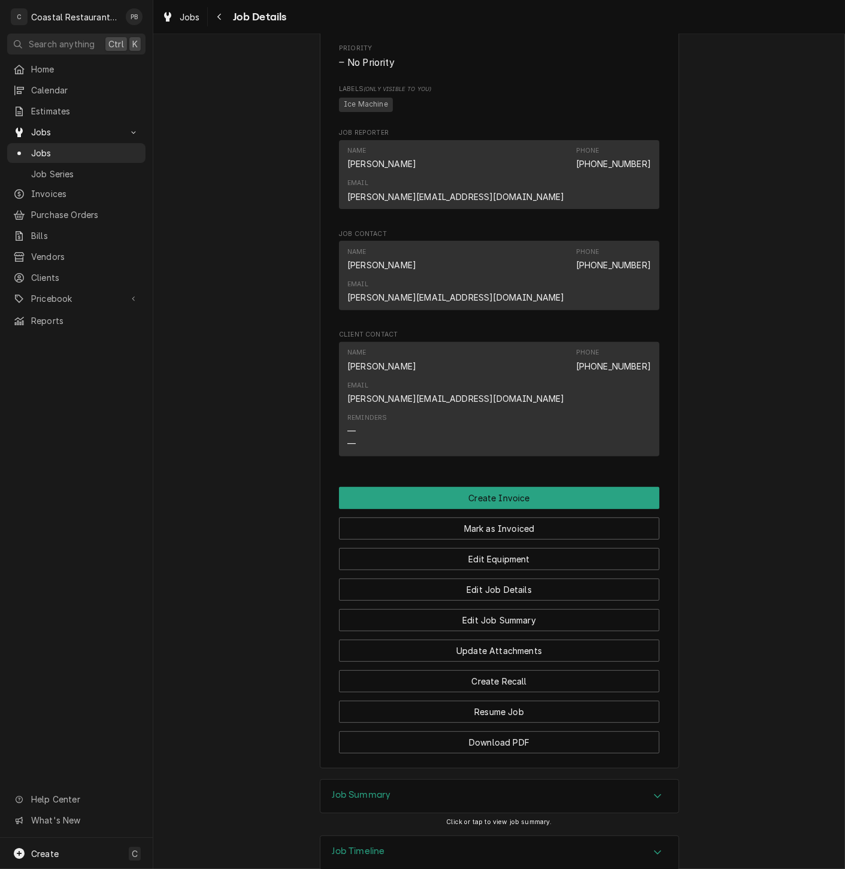
click at [656, 789] on div "Accordion Header" at bounding box center [657, 796] width 18 height 14
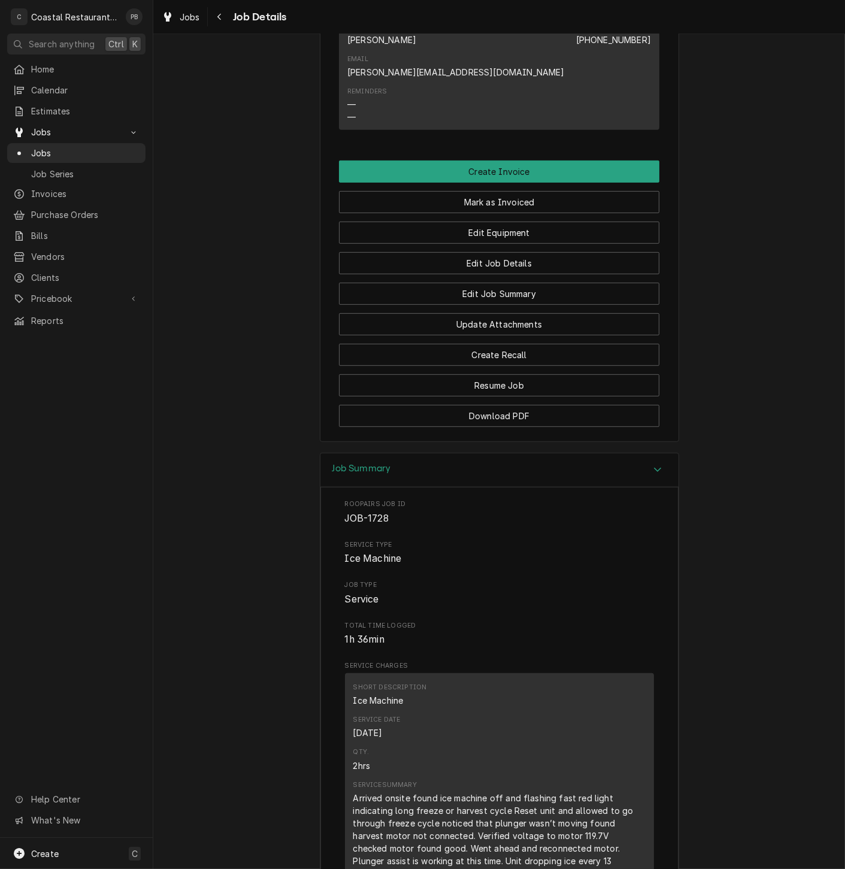
scroll to position [798, 0]
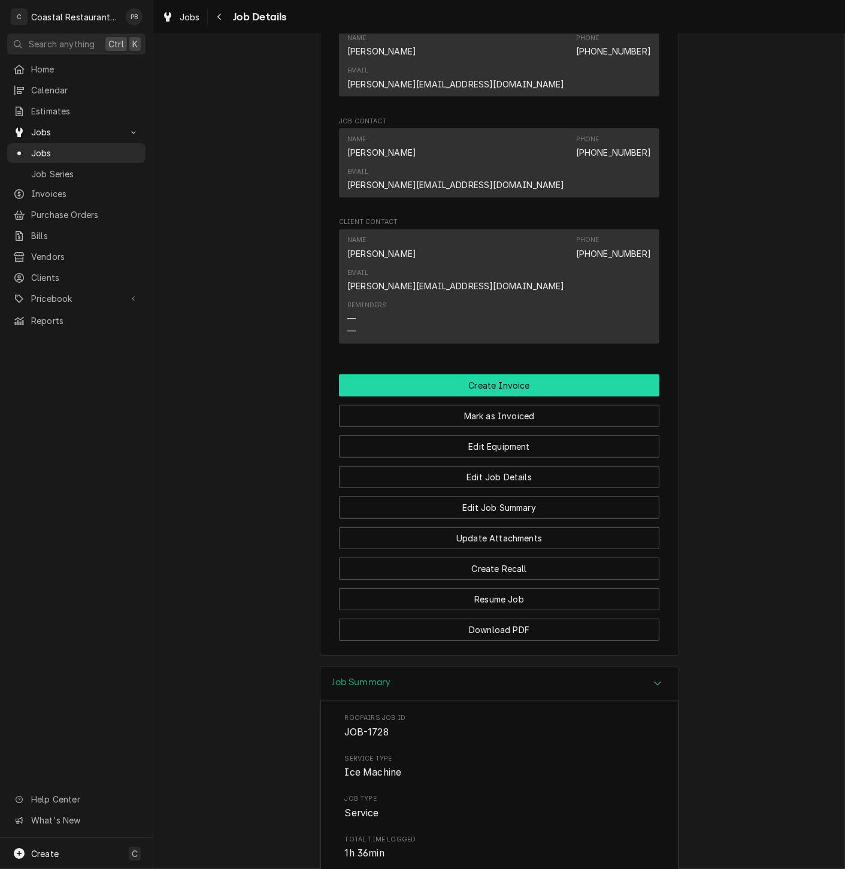
click at [554, 374] on button "Create Invoice" at bounding box center [499, 385] width 320 height 22
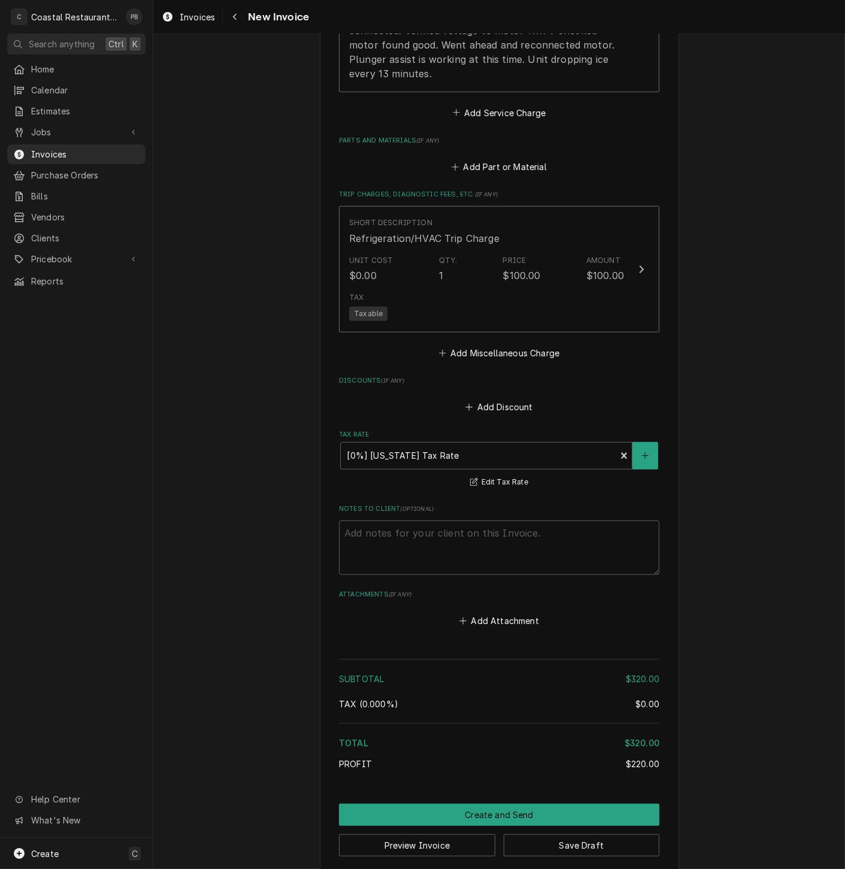
scroll to position [1276, 0]
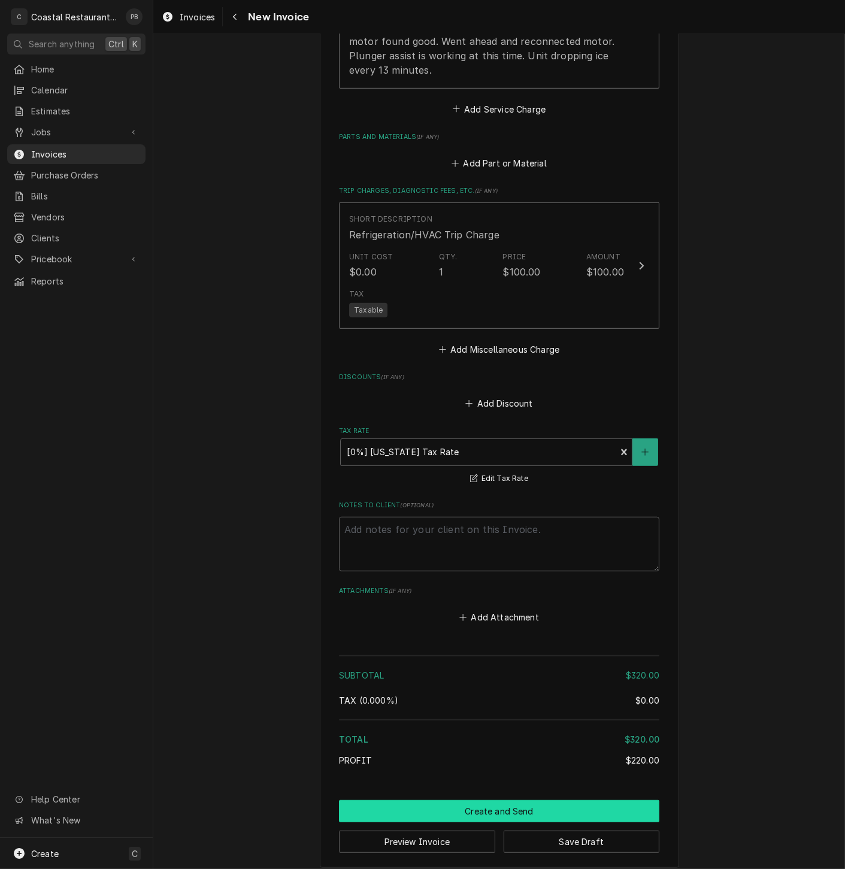
click at [497, 800] on button "Create and Send" at bounding box center [499, 811] width 320 height 22
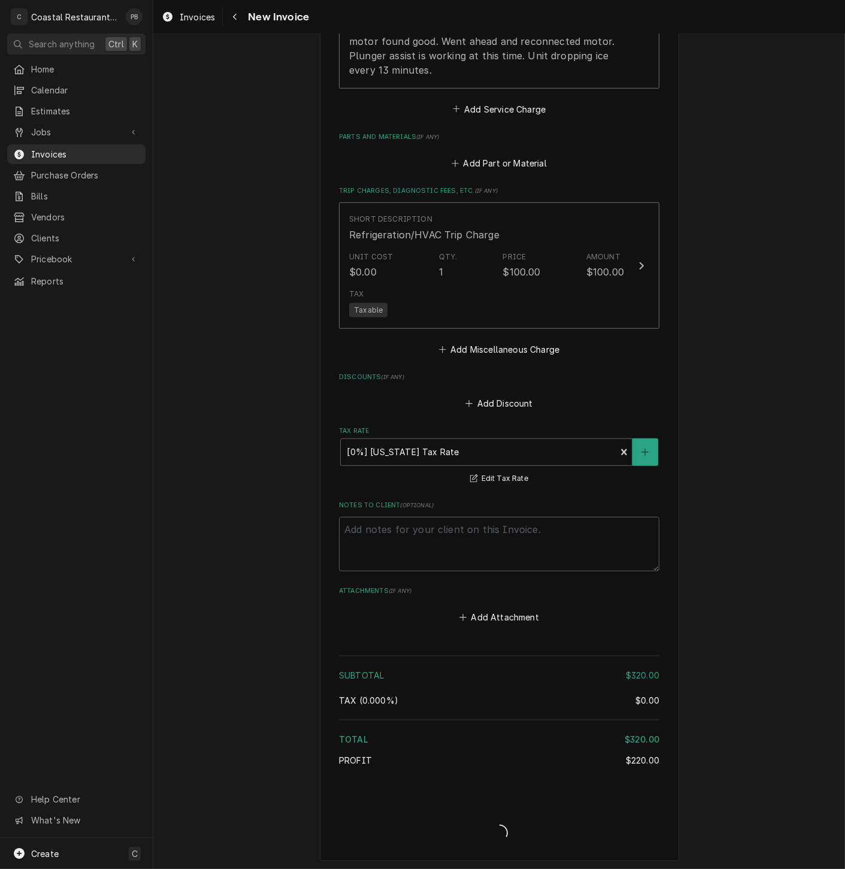
scroll to position [1268, 0]
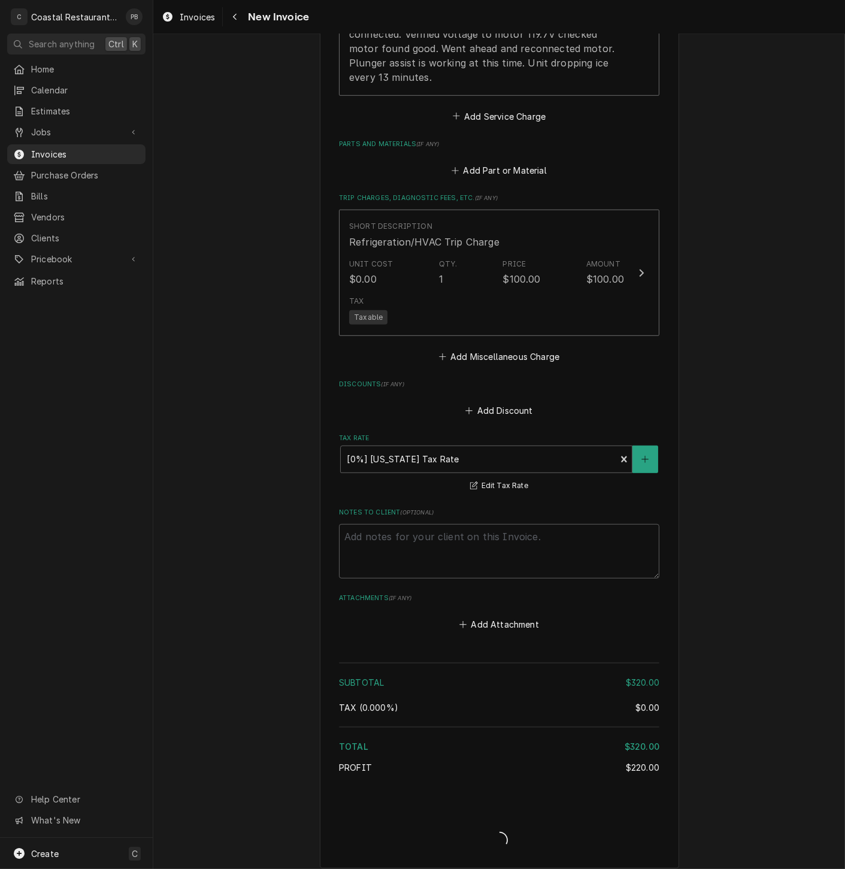
type textarea "x"
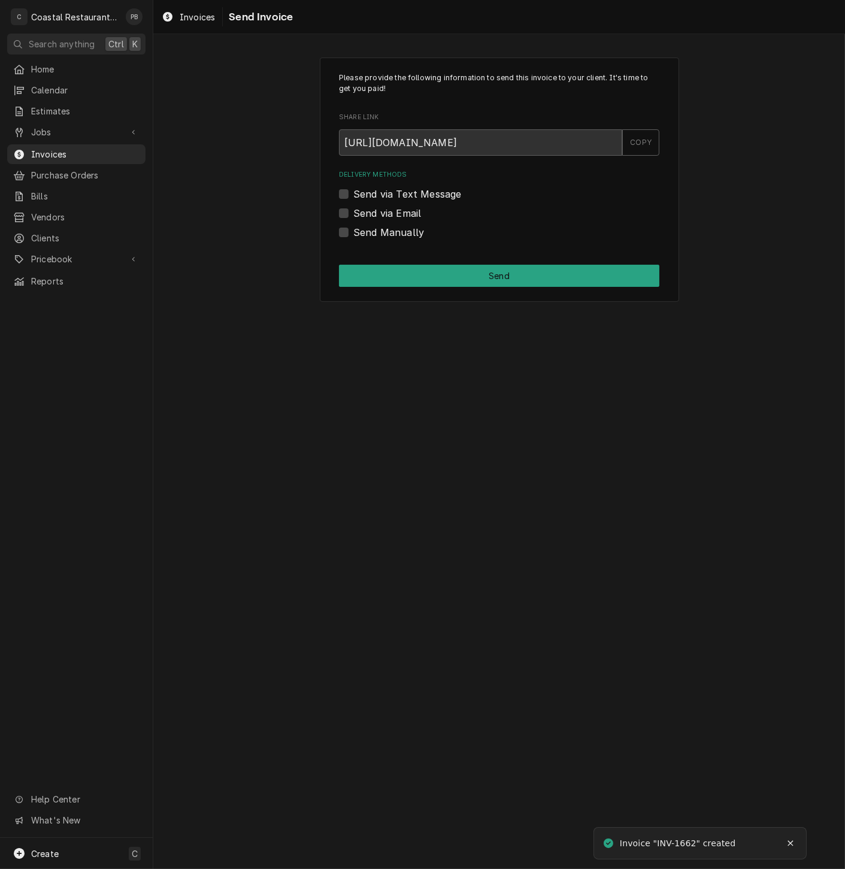
click at [353, 211] on label "Send via Email" at bounding box center [387, 213] width 68 height 14
click at [353, 211] on input "Send via Email" at bounding box center [513, 219] width 320 height 26
checkbox input "true"
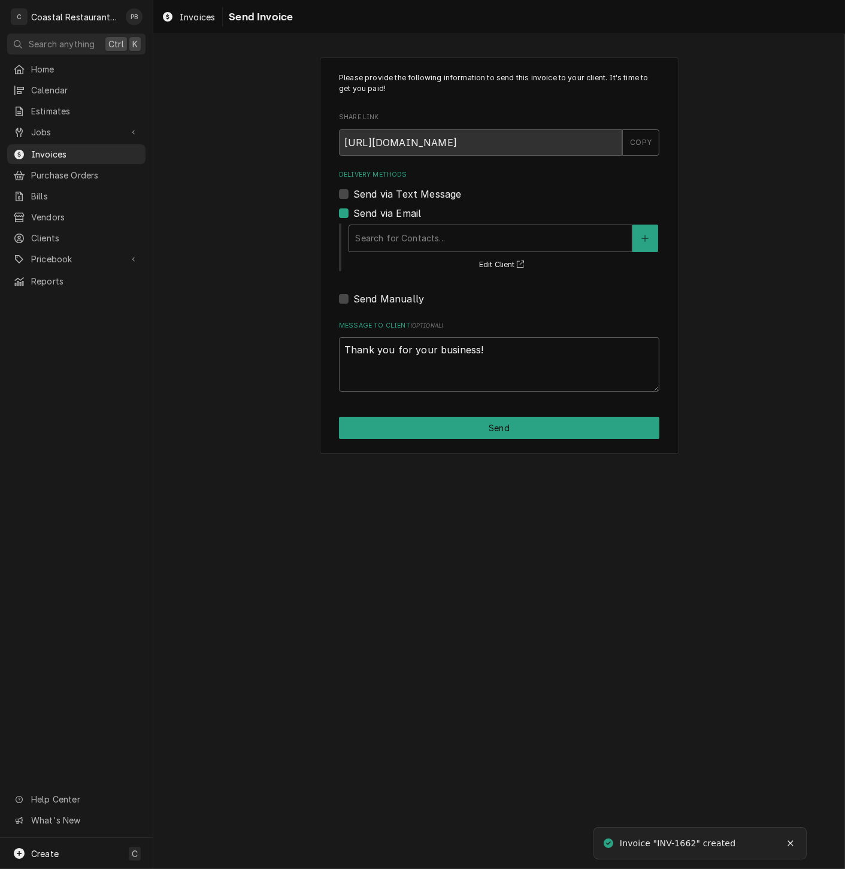
click at [432, 245] on div "Delivery Methods" at bounding box center [490, 238] width 271 height 22
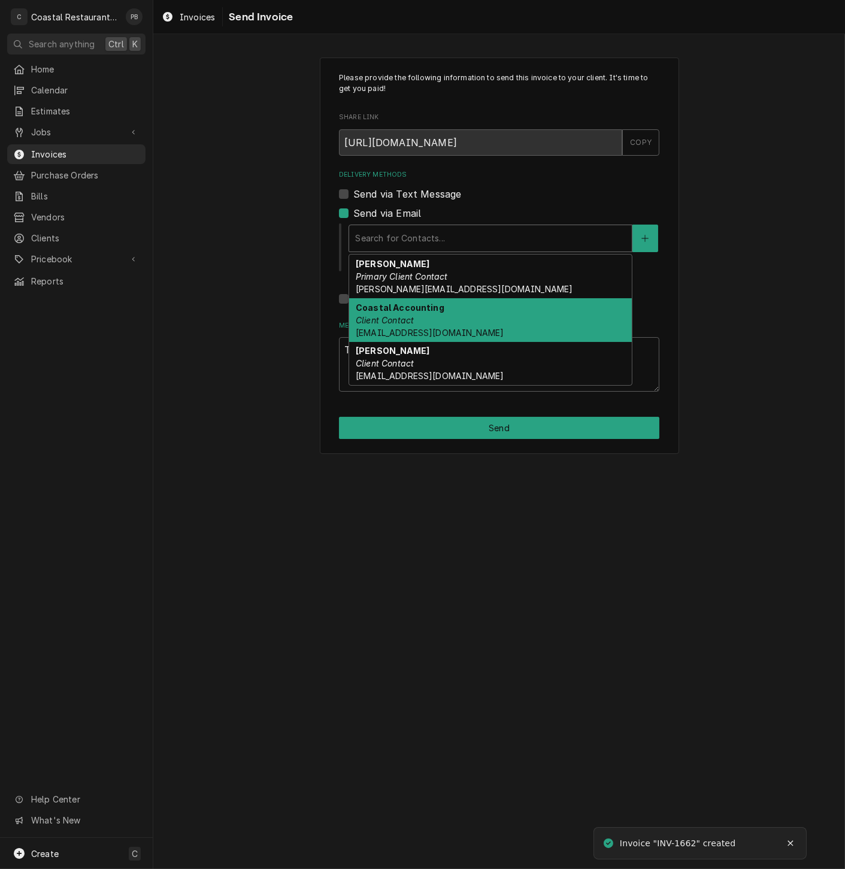
click at [447, 310] on div "Coastal Accounting Client Contact Accounting@coastalrestaurantrepair.com" at bounding box center [490, 320] width 283 height 44
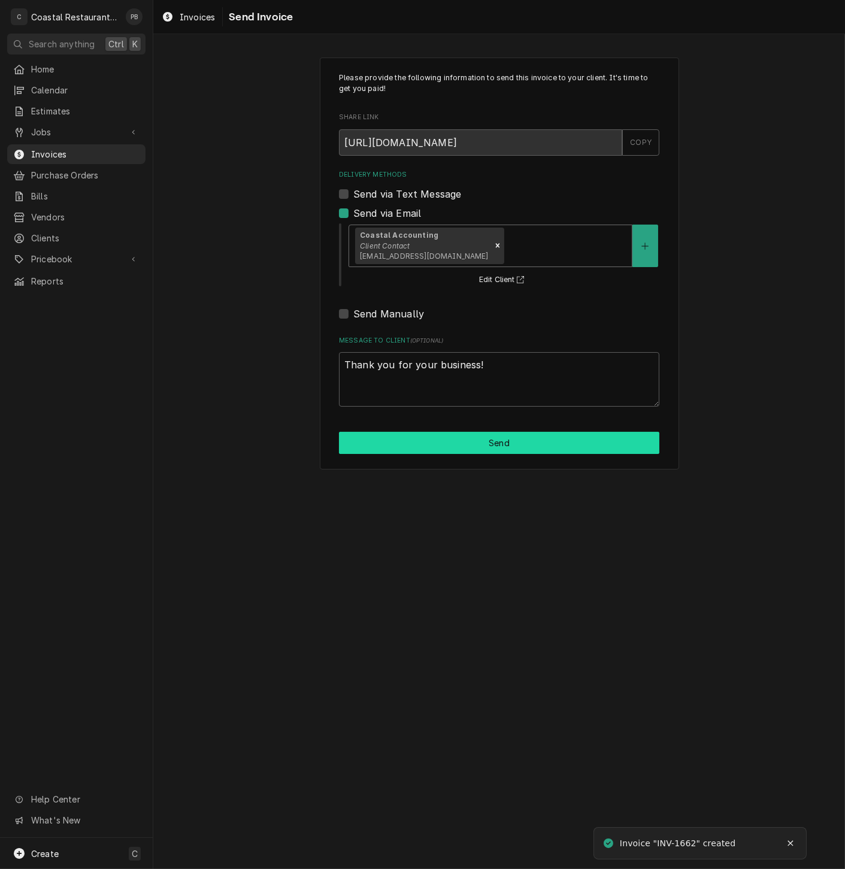
click at [480, 440] on button "Send" at bounding box center [499, 443] width 320 height 22
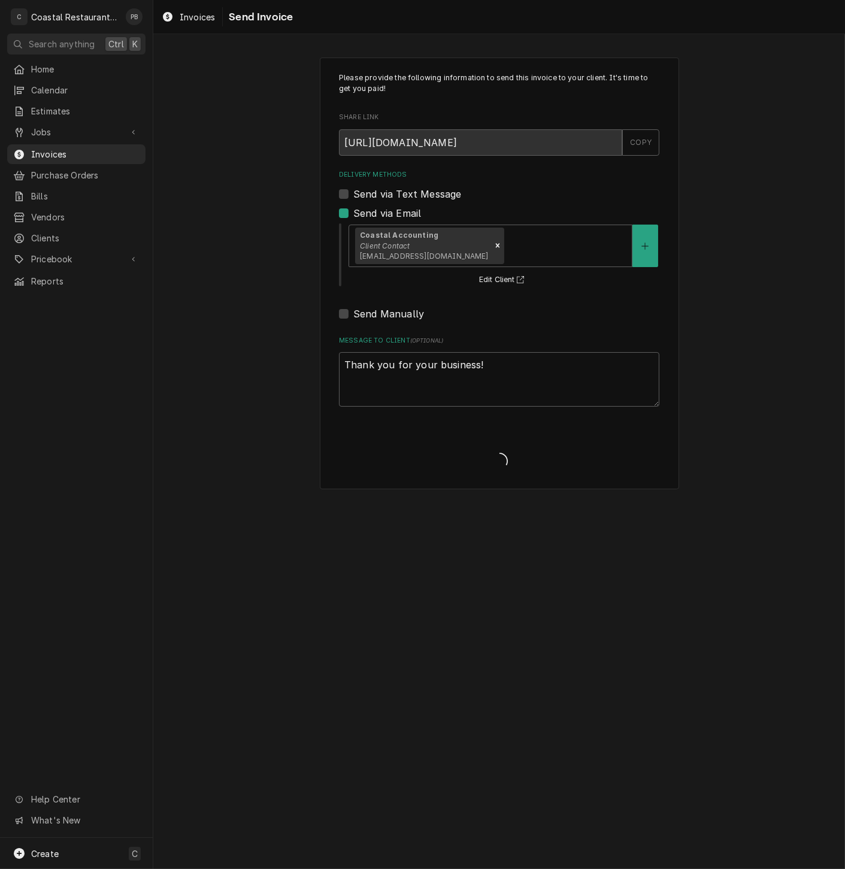
type textarea "x"
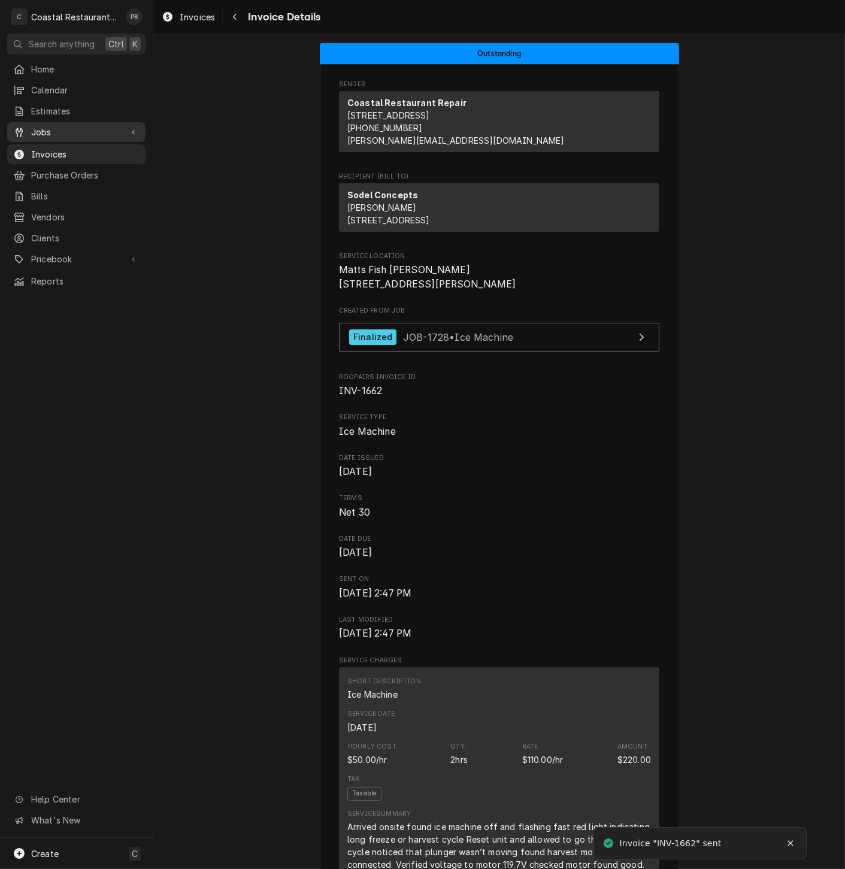
click at [85, 126] on span "Jobs" at bounding box center [76, 132] width 90 height 13
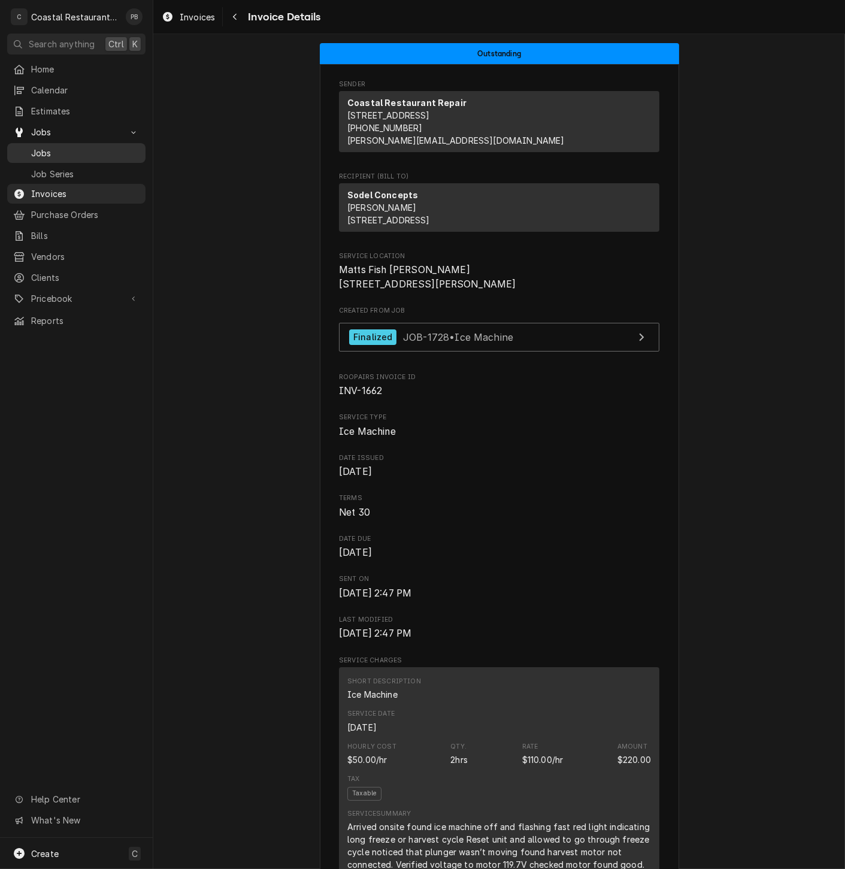
click at [80, 151] on span "Jobs" at bounding box center [85, 153] width 108 height 13
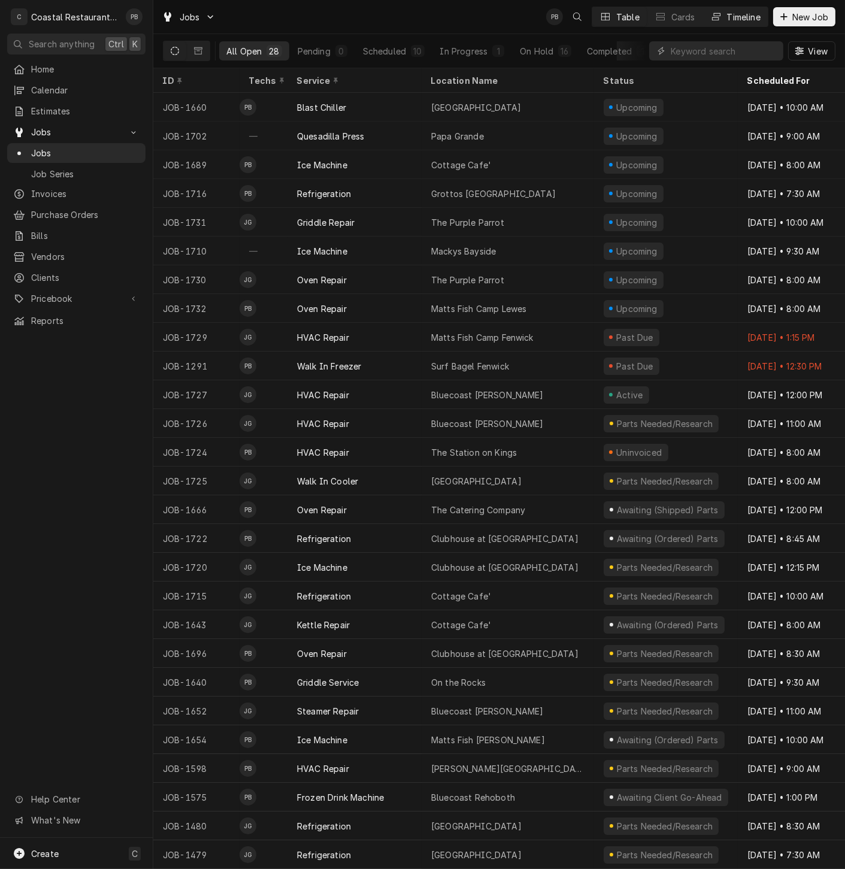
click at [733, 13] on div "Timeline" at bounding box center [744, 17] width 34 height 13
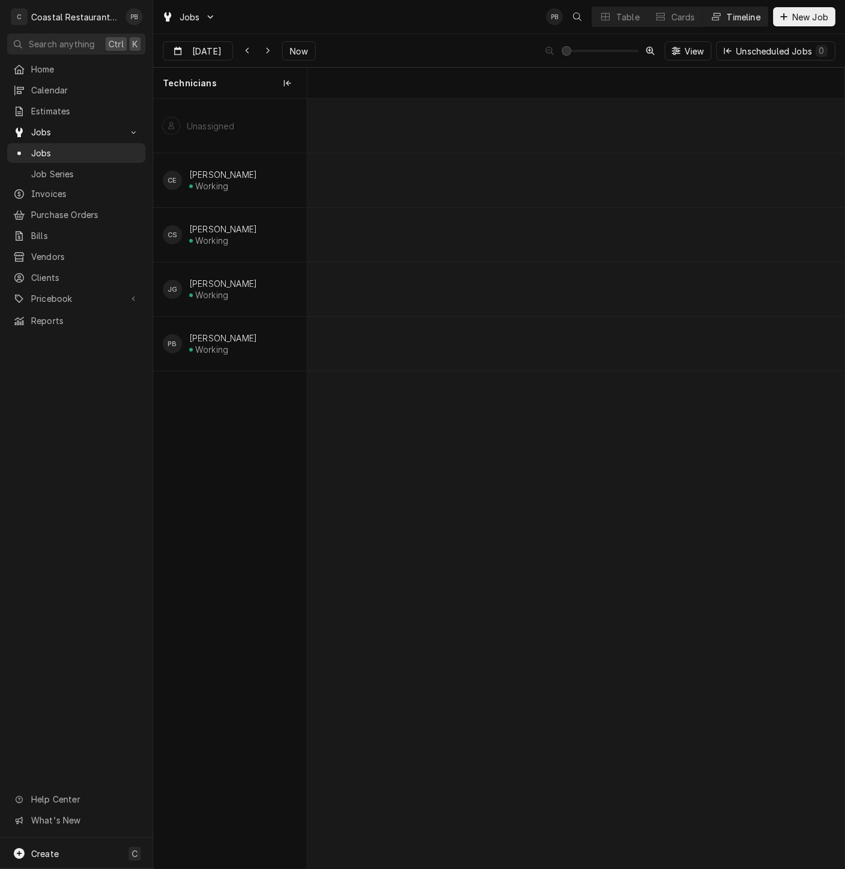
scroll to position [0, 10642]
click at [295, 40] on div "Oct 3 Oct 3 Now View Unscheduled Jobs 0" at bounding box center [498, 51] width 691 height 34
click at [297, 51] on span "Now" at bounding box center [298, 51] width 23 height 13
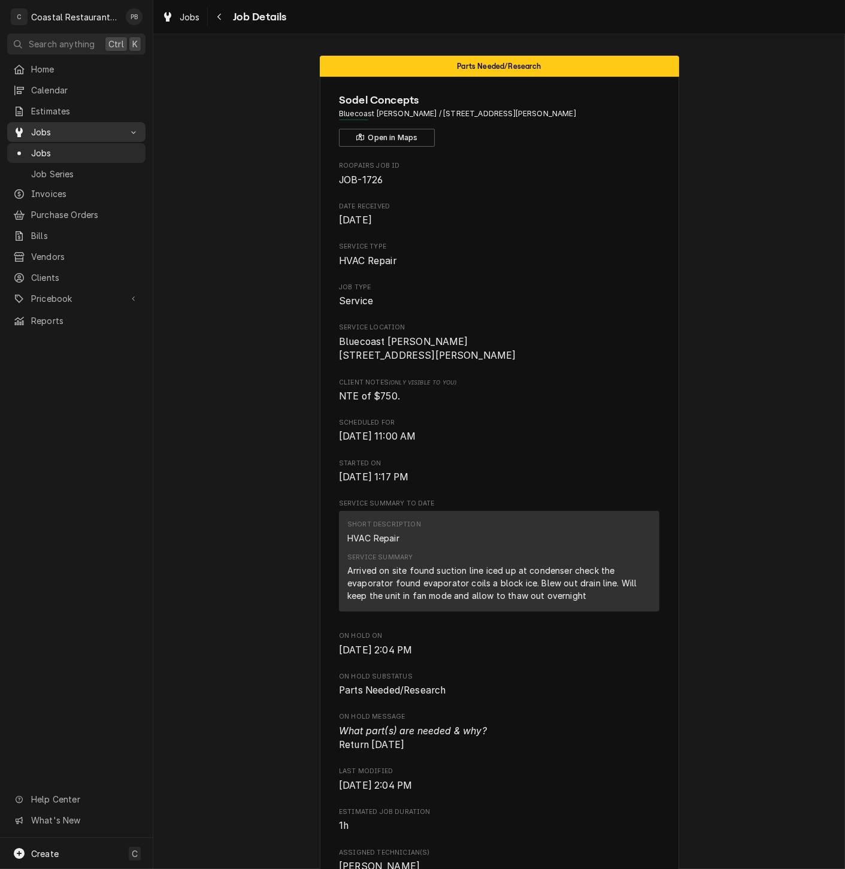
click at [72, 126] on span "Jobs" at bounding box center [76, 132] width 90 height 13
click at [44, 148] on span "Jobs" at bounding box center [85, 153] width 108 height 13
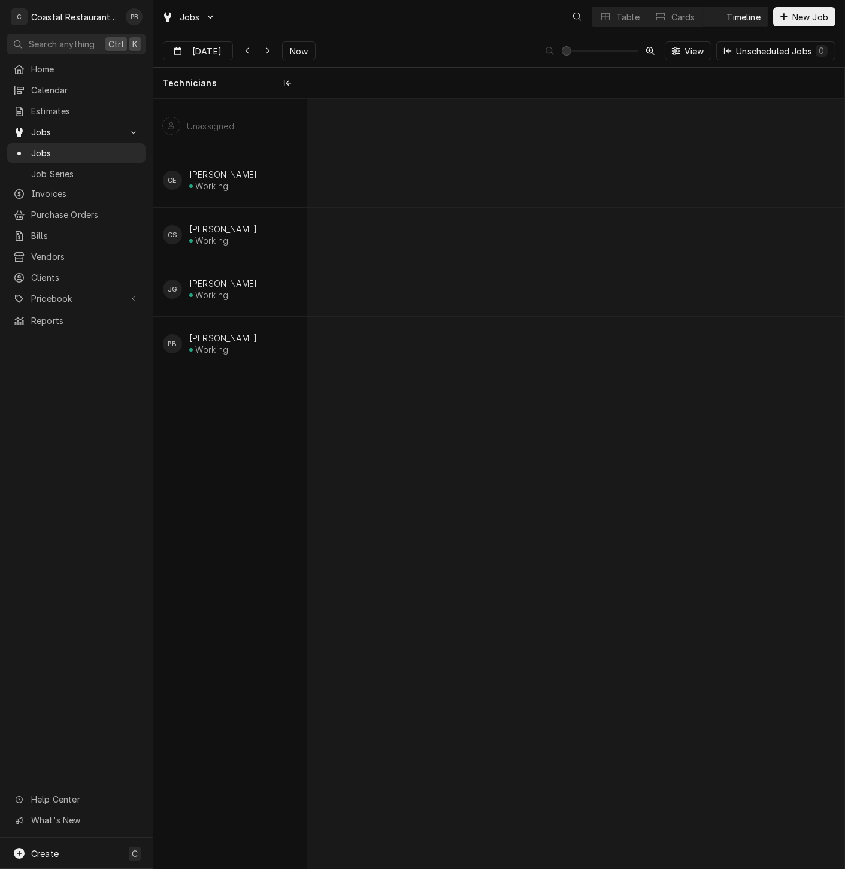
scroll to position [0, 10646]
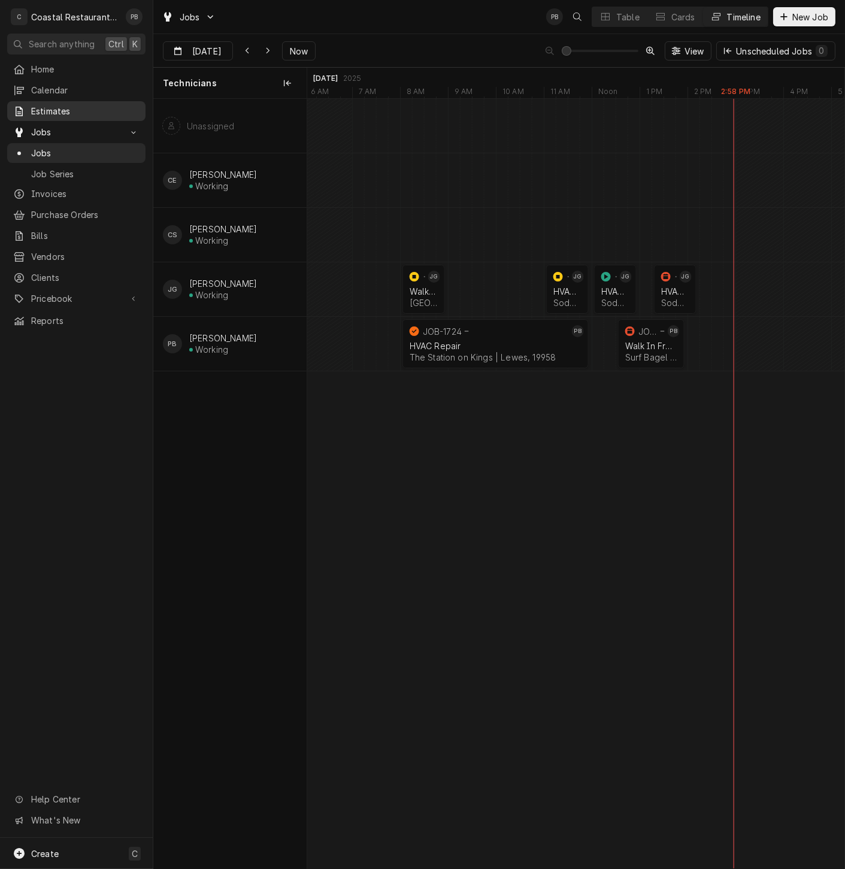
click at [72, 114] on div "Estimates" at bounding box center [76, 111] width 133 height 15
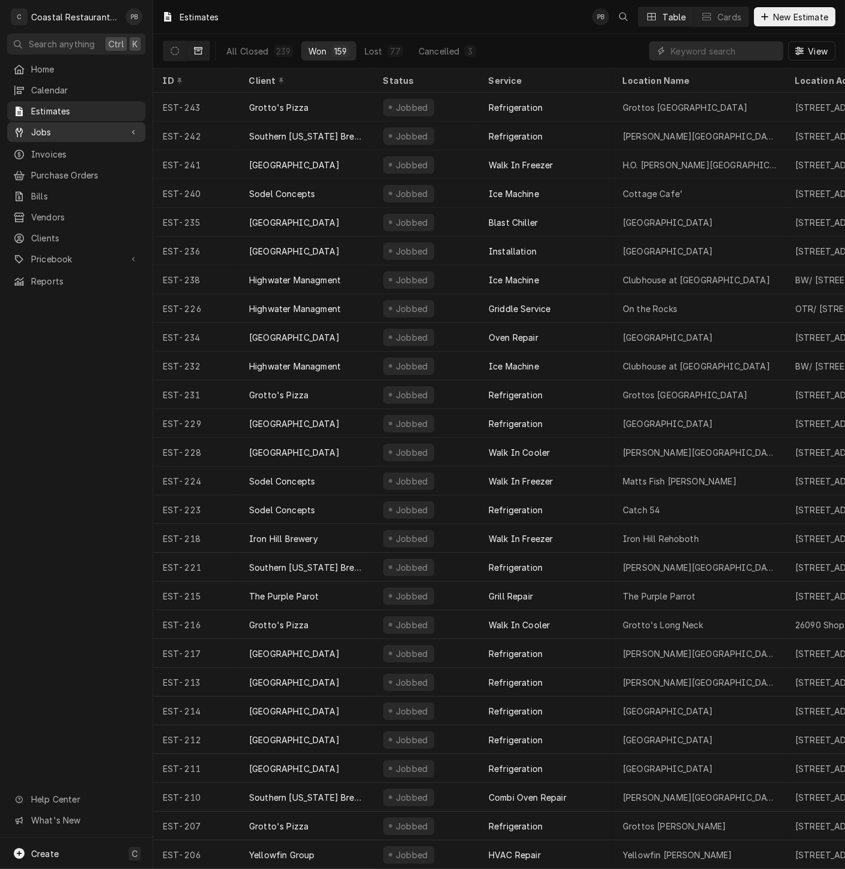
click at [58, 129] on span "Jobs" at bounding box center [76, 132] width 90 height 13
click at [59, 151] on span "Jobs" at bounding box center [85, 153] width 108 height 13
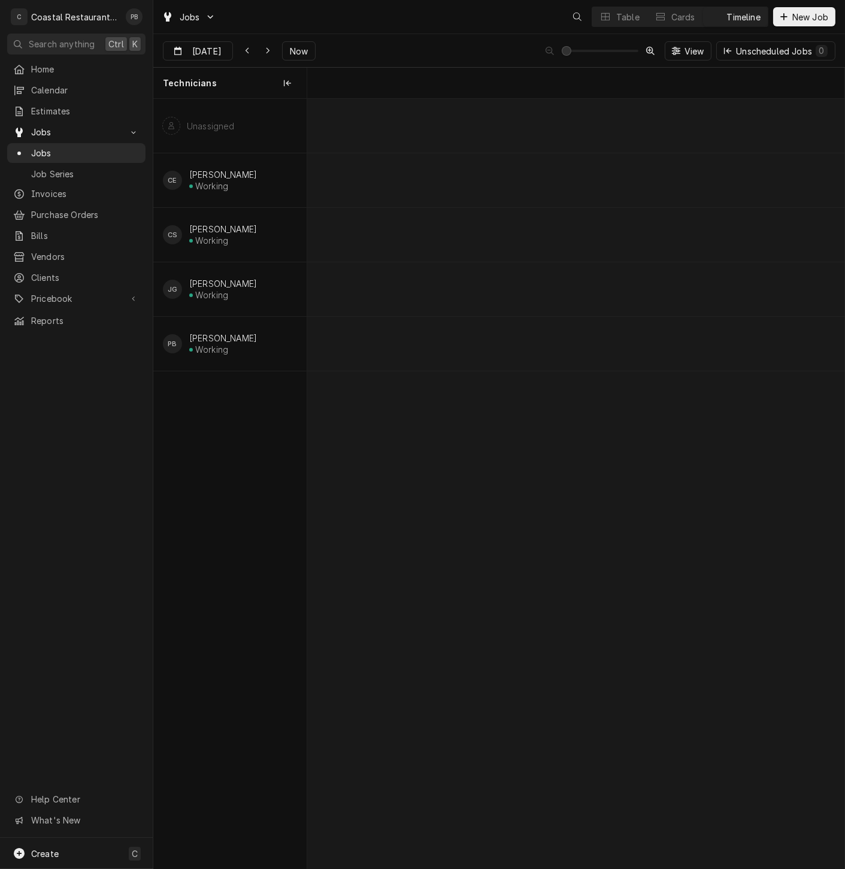
scroll to position [0, 10646]
click at [245, 47] on icon "Dynamic Content Wrapper" at bounding box center [247, 51] width 5 height 8
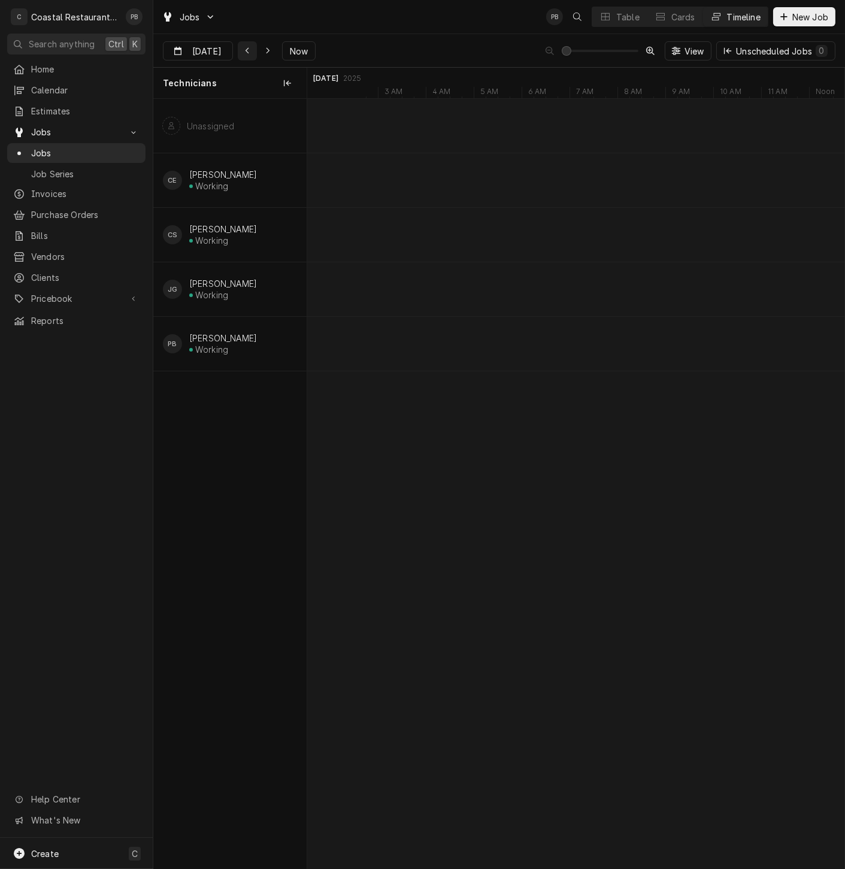
click at [245, 47] on icon "Dynamic Content Wrapper" at bounding box center [247, 51] width 5 height 8
click at [241, 45] on div "Dynamic Content Wrapper" at bounding box center [247, 51] width 12 height 12
click at [265, 47] on icon "Dynamic Content Wrapper" at bounding box center [267, 51] width 5 height 8
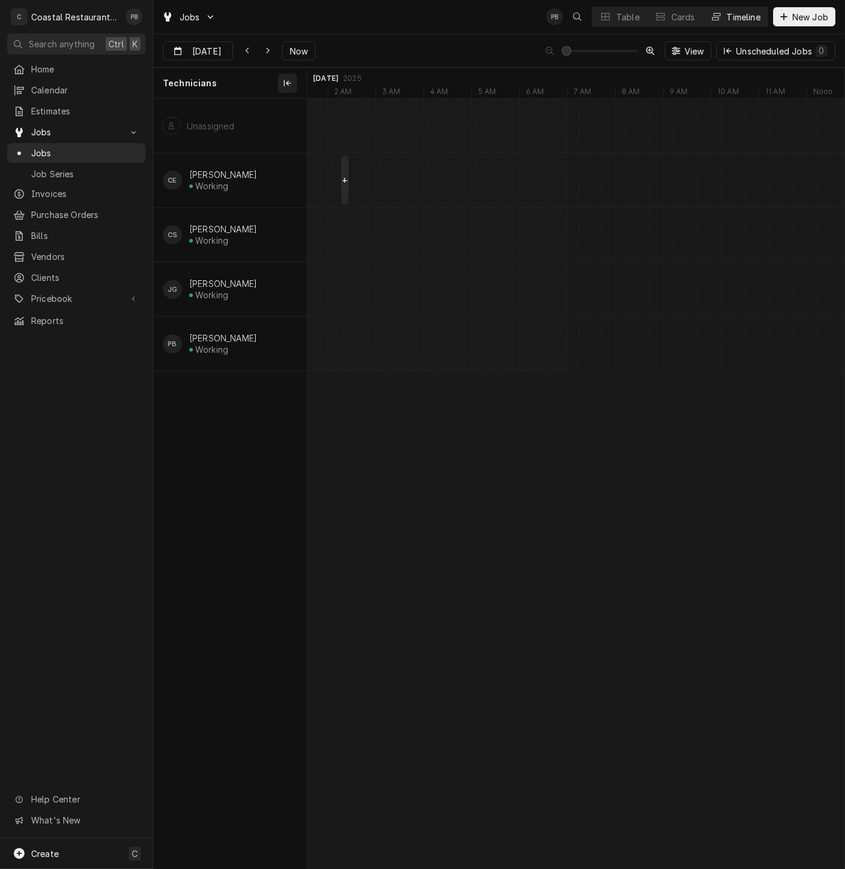
type input "Oct 3"
click at [626, 18] on div "Table" at bounding box center [627, 17] width 23 height 13
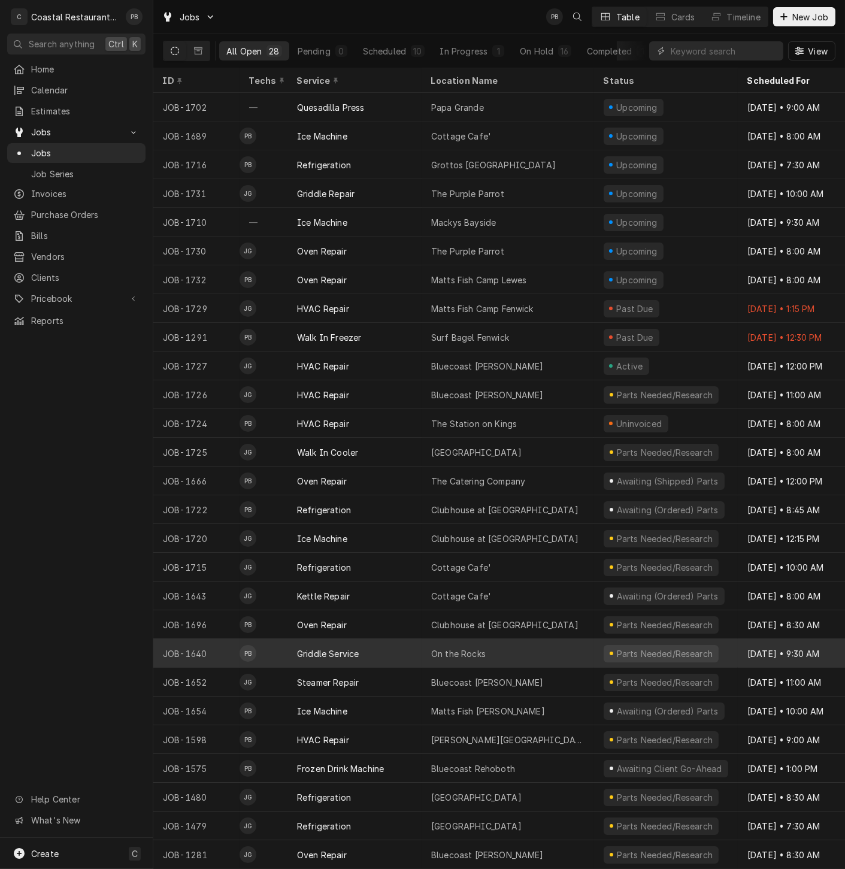
click at [388, 643] on div "Griddle Service" at bounding box center [354, 653] width 134 height 29
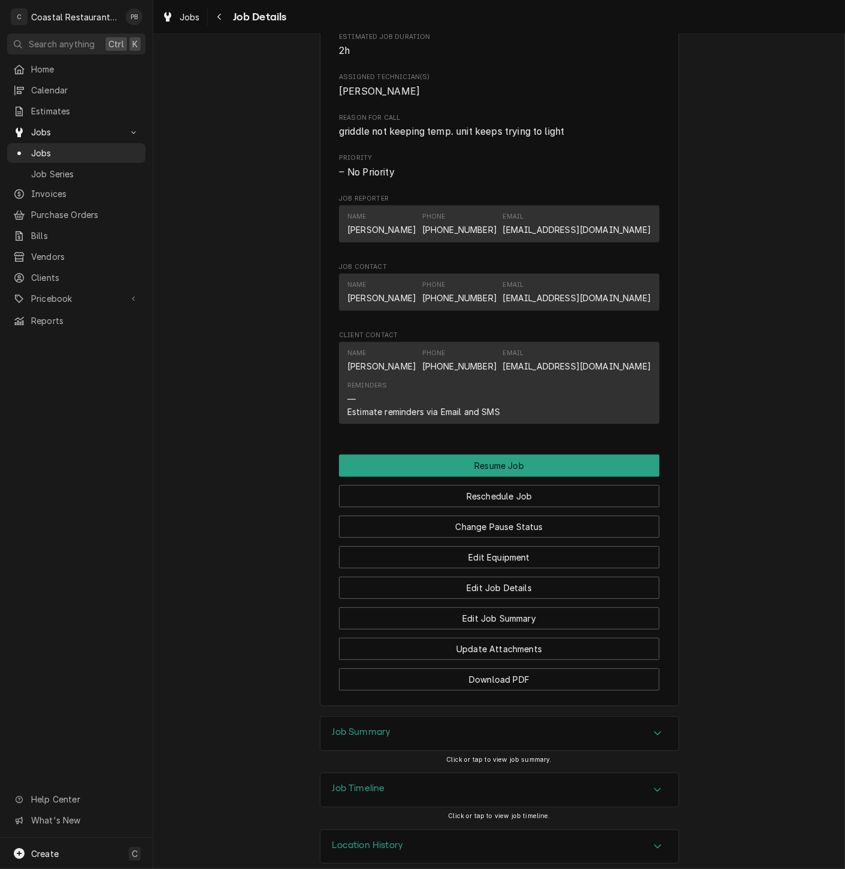
scroll to position [821, 0]
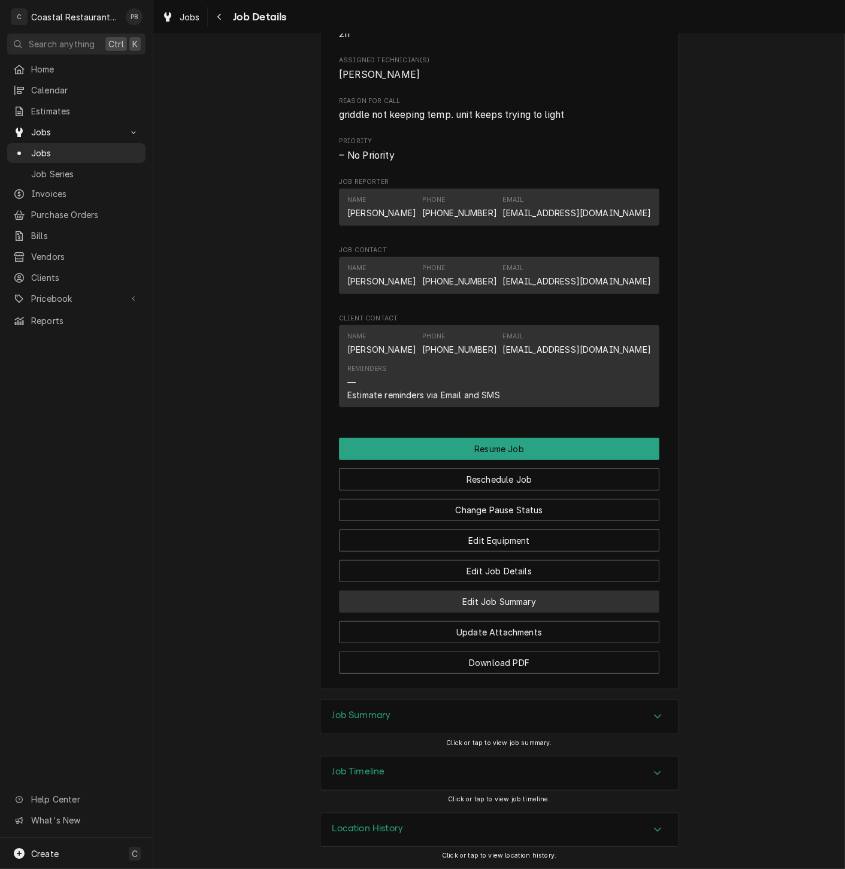
click at [509, 599] on button "Edit Job Summary" at bounding box center [499, 601] width 320 height 22
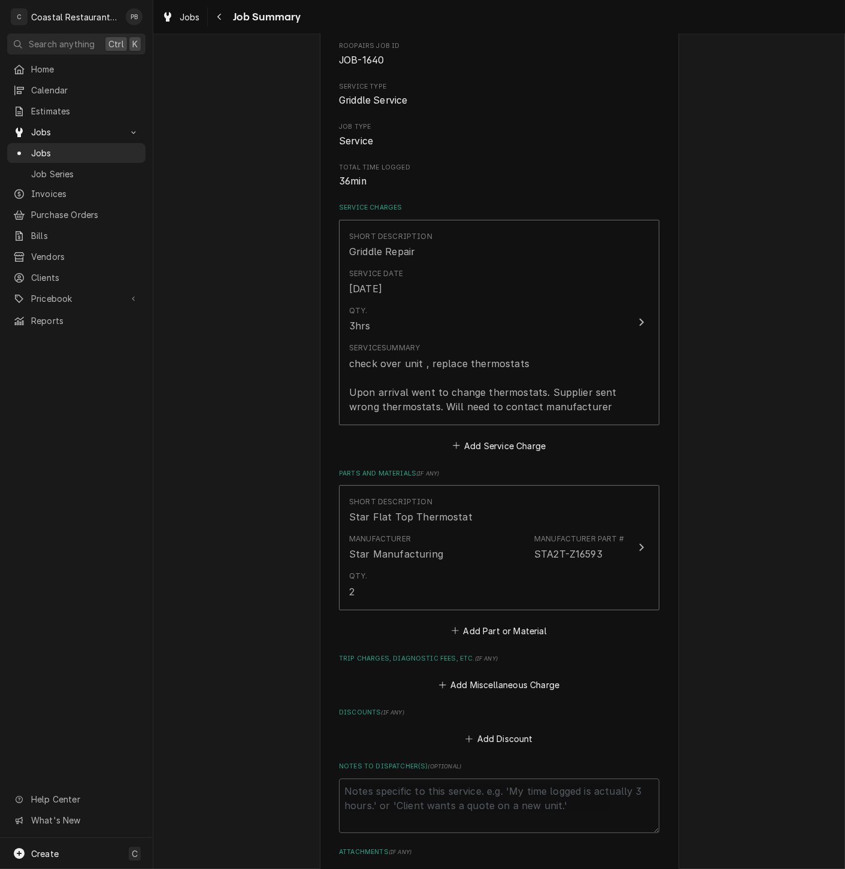
scroll to position [266, 0]
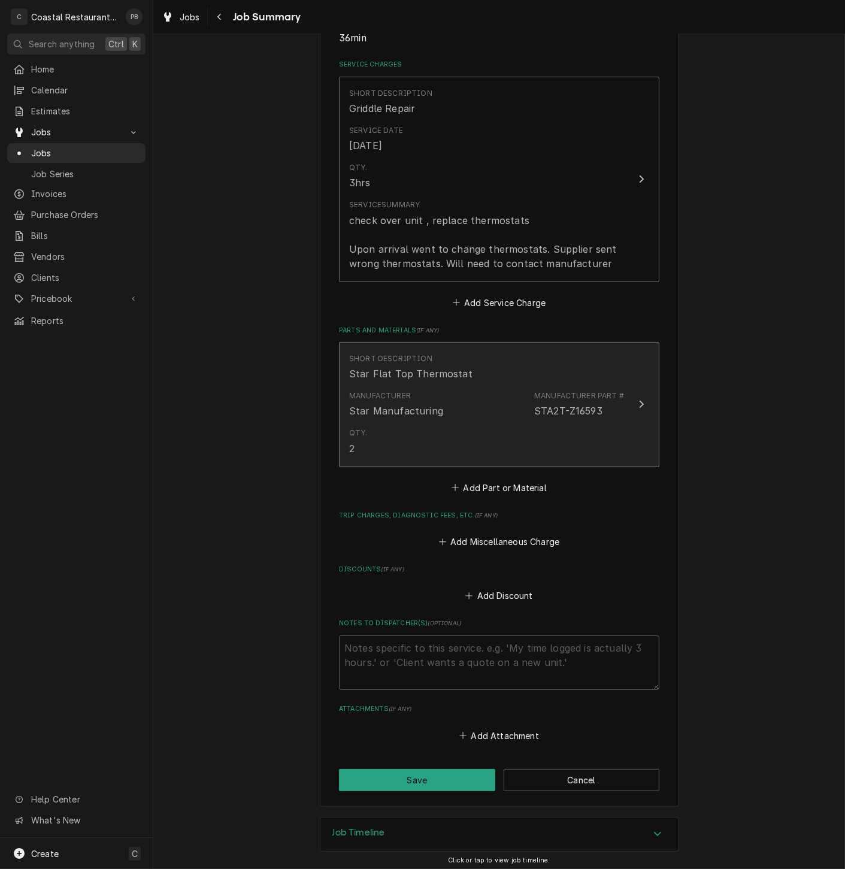
click at [634, 394] on button "Short Description Star Flat Top Thermostat Manufacturer Star Manufacturing Manu…" at bounding box center [499, 404] width 320 height 125
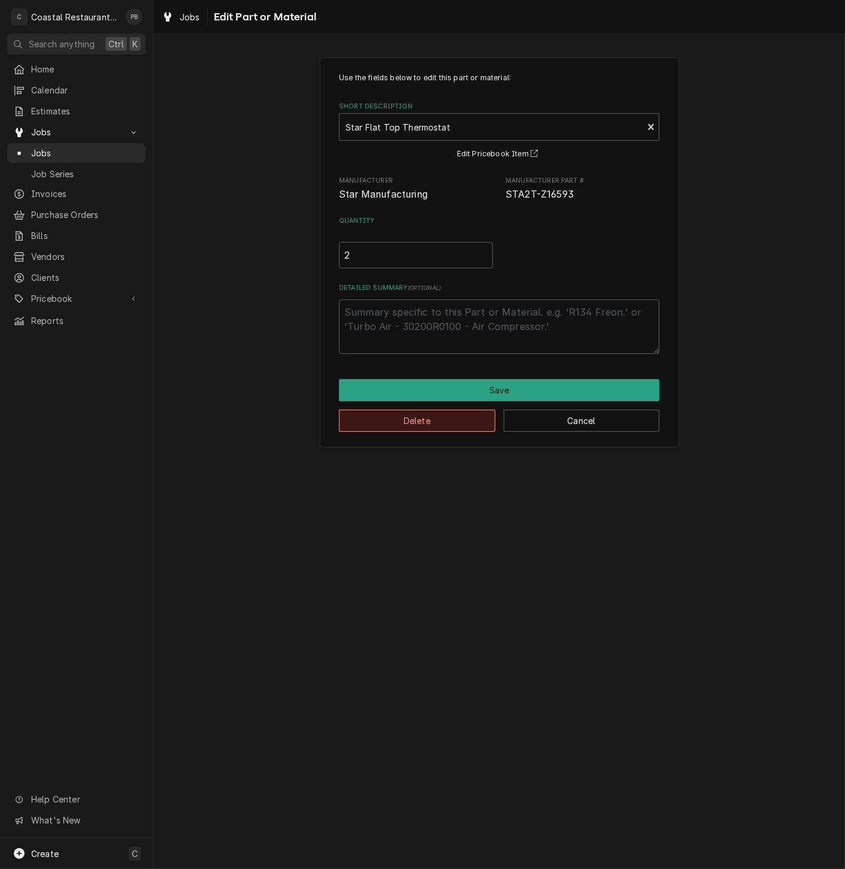
click at [425, 416] on button "Delete" at bounding box center [417, 420] width 156 height 22
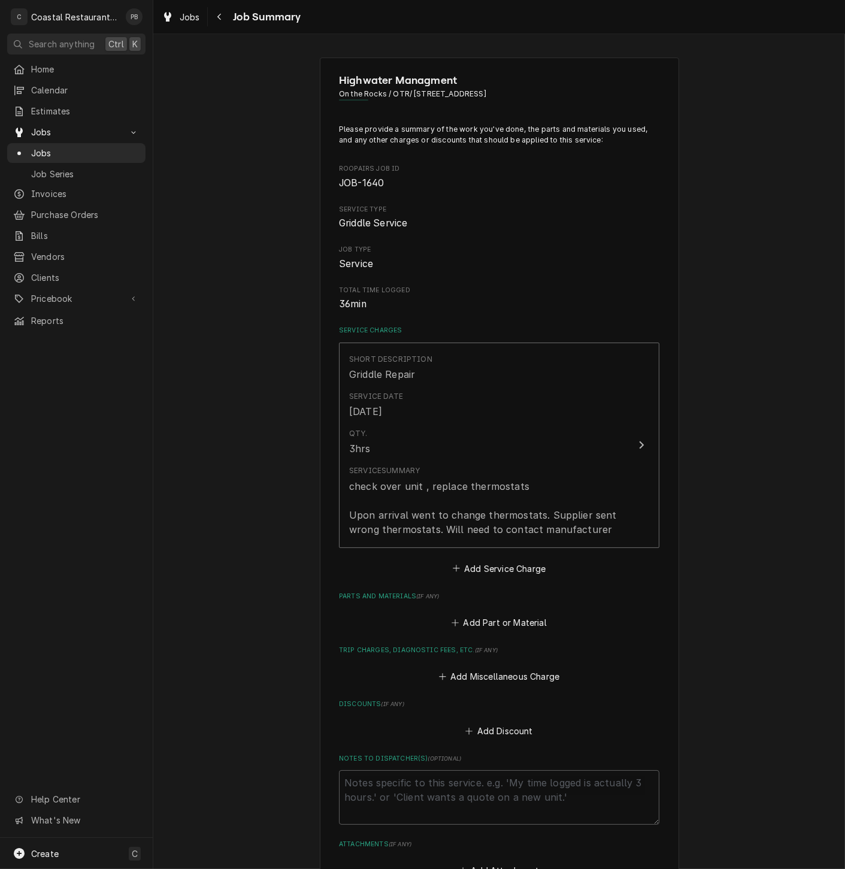
scroll to position [137, 0]
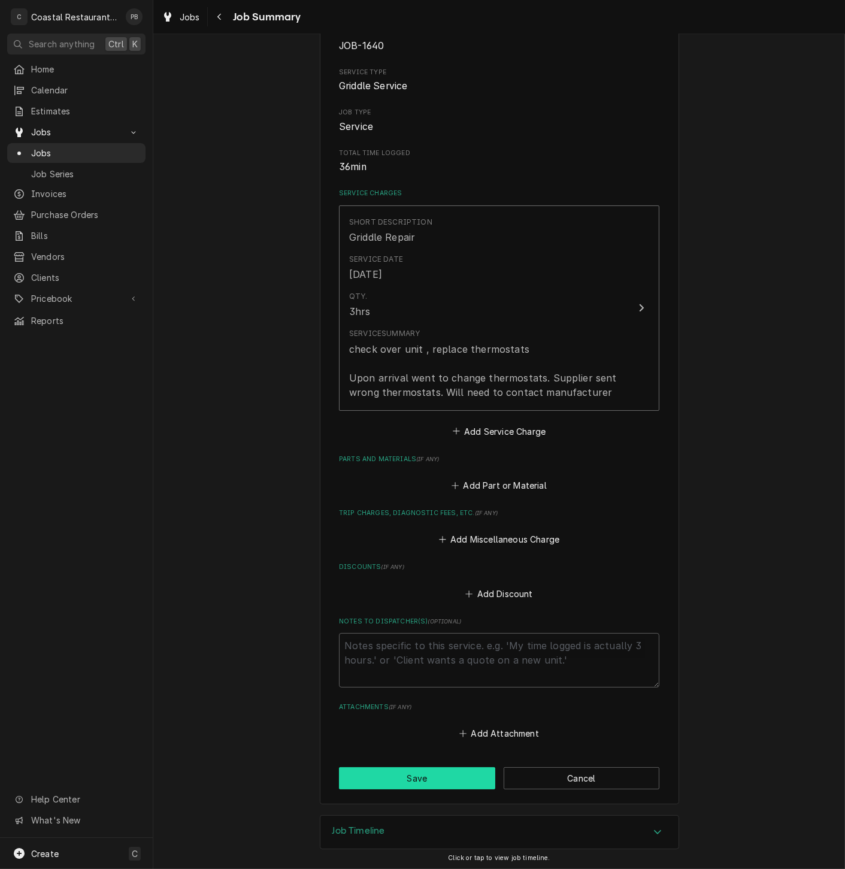
click at [433, 778] on button "Save" at bounding box center [417, 778] width 156 height 22
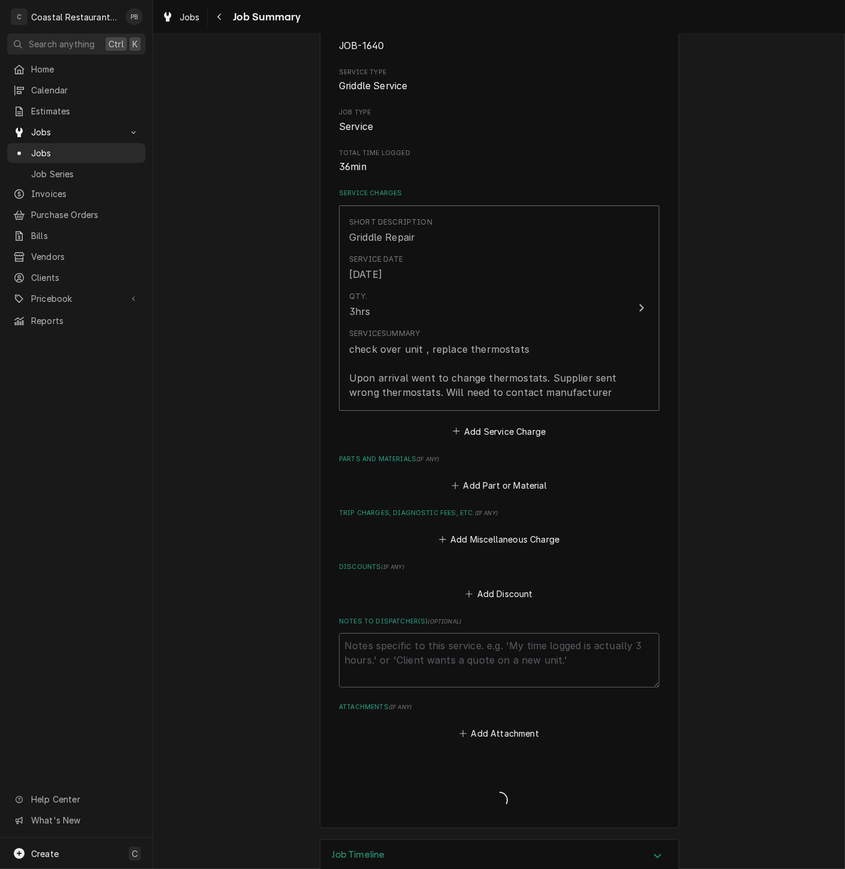
type textarea "x"
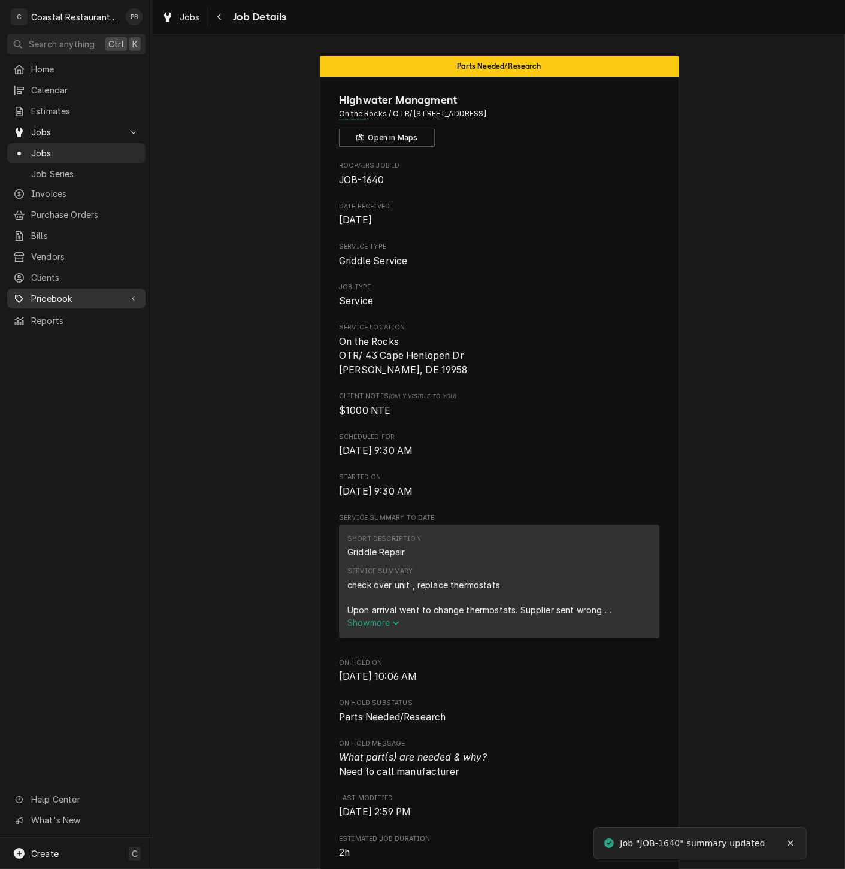
click at [63, 292] on span "Pricebook" at bounding box center [76, 298] width 90 height 13
click at [75, 334] on span "Parts & Materials" at bounding box center [85, 340] width 108 height 13
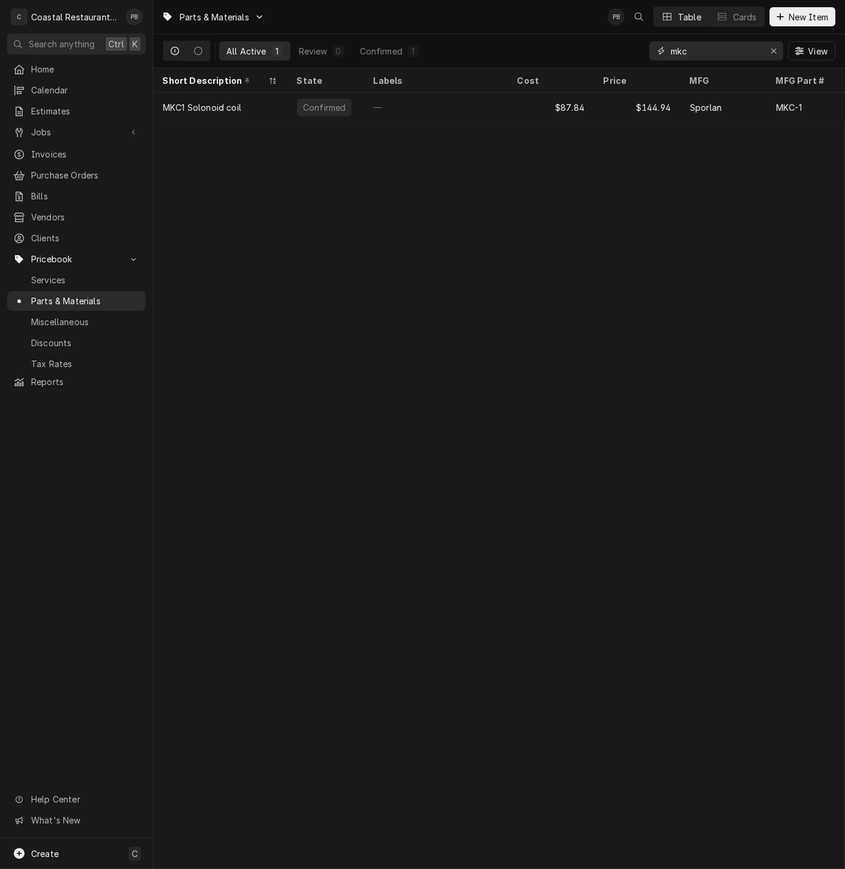
drag, startPoint x: 720, startPoint y: 51, endPoint x: 619, endPoint y: 45, distance: 101.3
click at [619, 45] on div "All Active 1 Review 0 Confirmed 1 mkc View" at bounding box center [499, 51] width 672 height 34
type input "sta2t"
click at [805, 13] on span "New Item" at bounding box center [808, 17] width 44 height 13
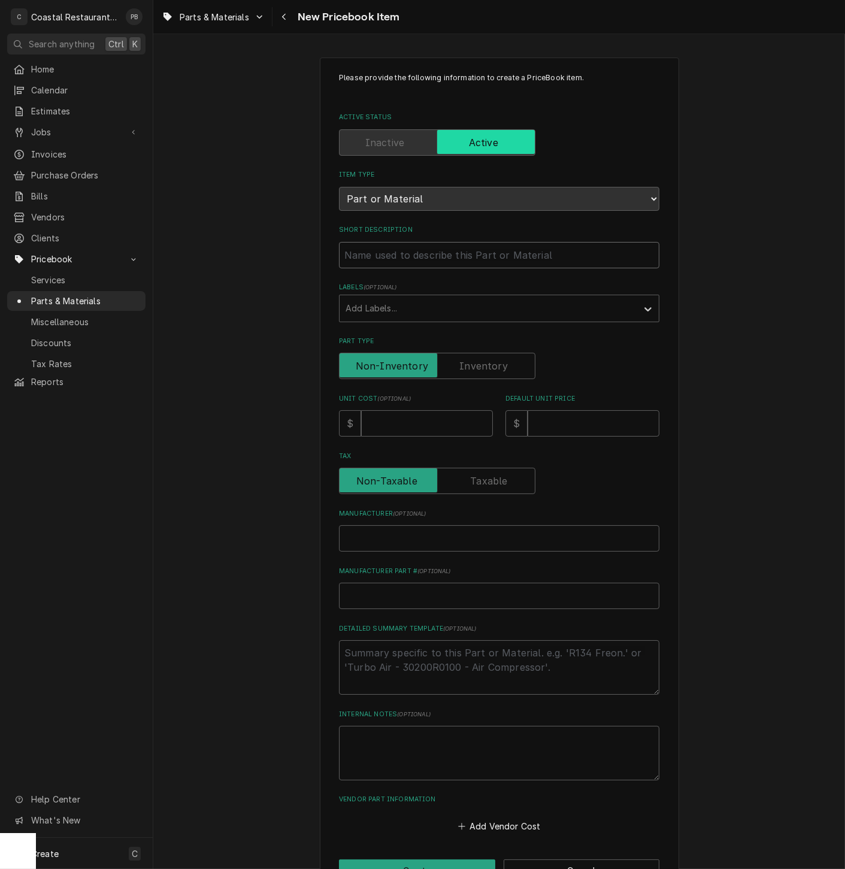
click at [385, 254] on input "Short Description" at bounding box center [499, 255] width 320 height 26
paste input "Star 2T-Z15211 Thermostat, 550F"
type textarea "x"
type input "Star 2T-Z15211 Thermostat, 550F"
click at [410, 424] on input "Unit Cost ( optional )" at bounding box center [427, 423] width 132 height 26
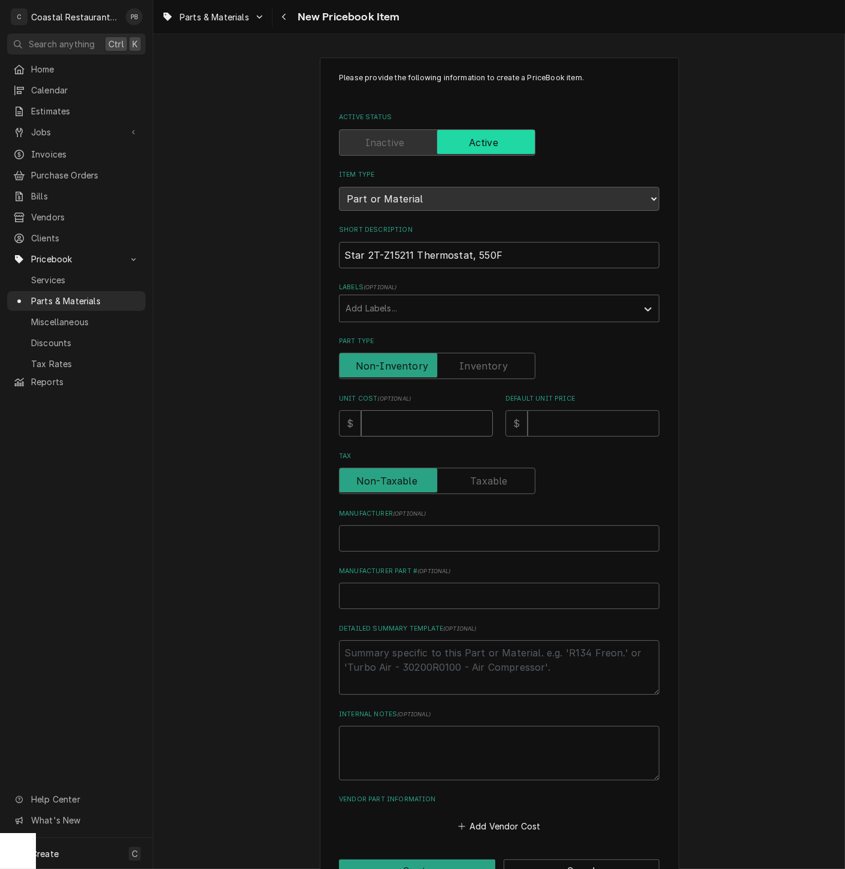
type textarea "x"
type input "1"
type textarea "x"
type input "19"
type textarea "x"
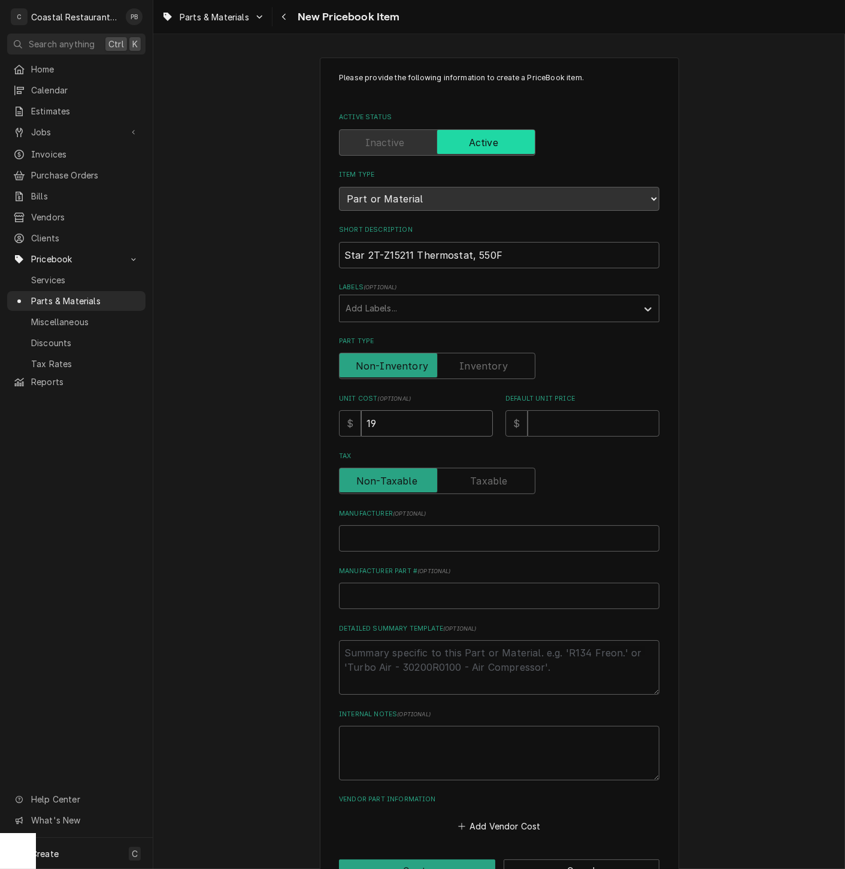
type input "197"
type textarea "x"
type input "197.3"
type textarea "x"
type input "197.38"
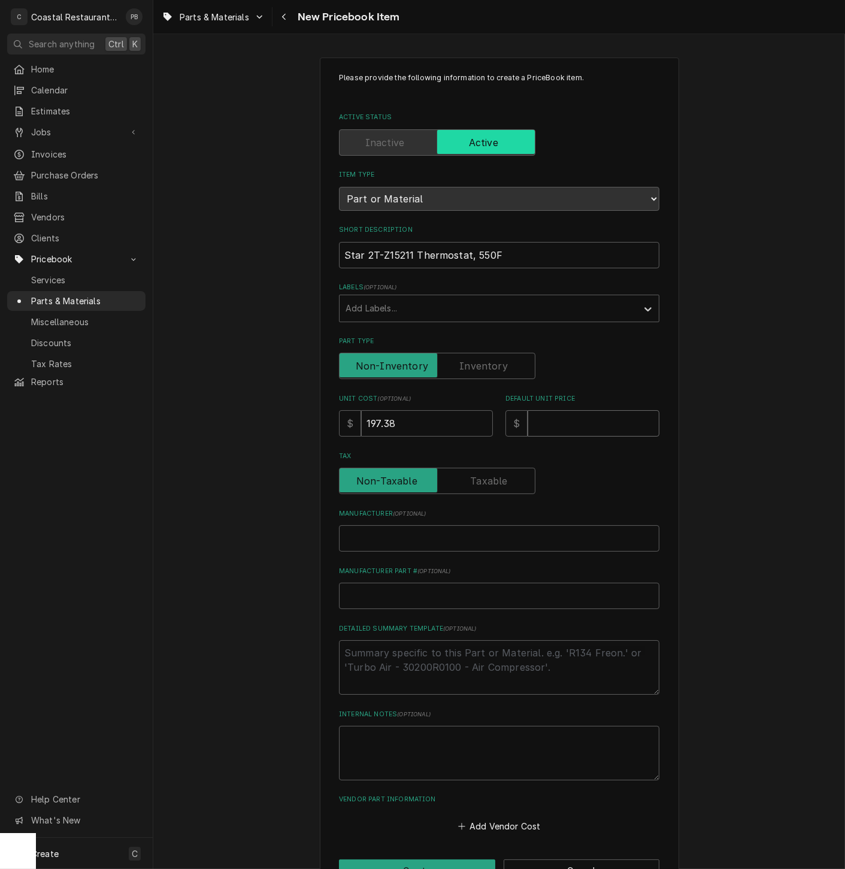
click at [568, 426] on input "Default Unit Price" at bounding box center [593, 423] width 132 height 26
click at [566, 426] on input "Default Unit Price" at bounding box center [593, 423] width 132 height 26
type textarea "x"
type input "3"
type textarea "x"
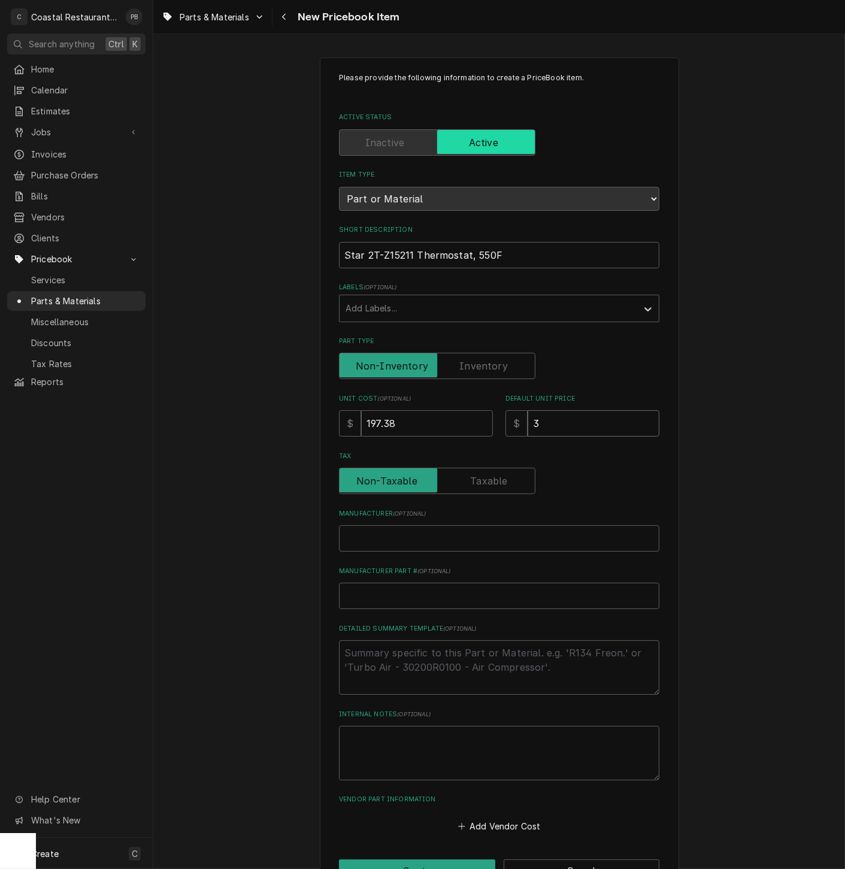
type input "32"
type textarea "x"
type input "325"
type textarea "x"
type input "325.6"
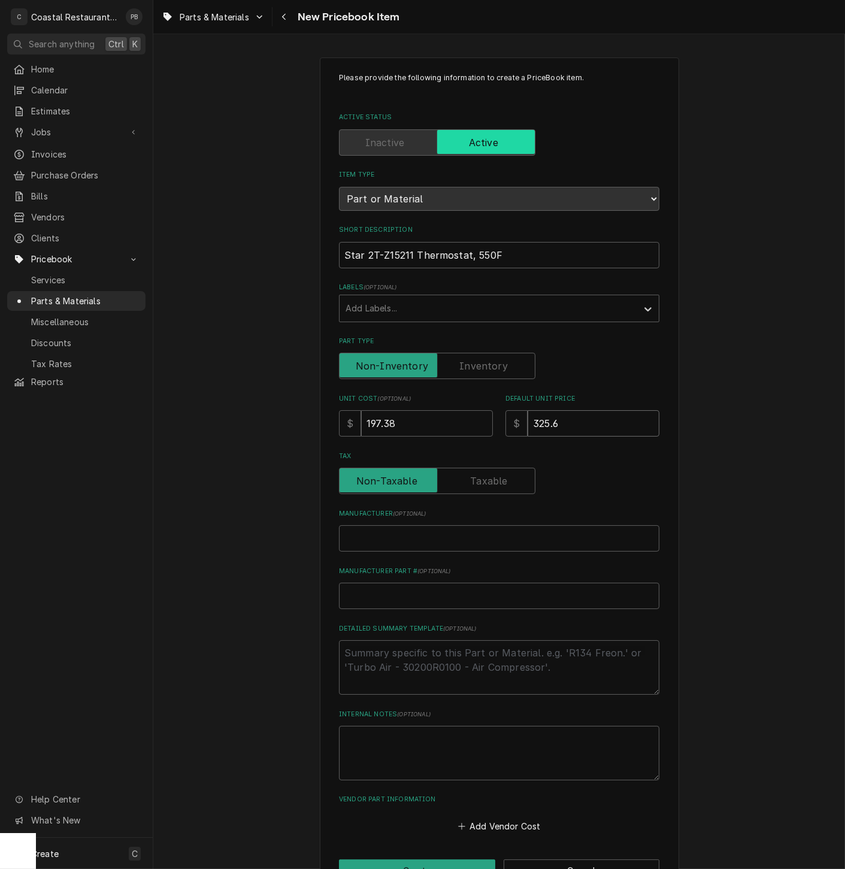
type textarea "x"
type input "325.68"
click at [454, 539] on input "Manufacturer ( optional )" at bounding box center [499, 538] width 320 height 26
type textarea "x"
type input "S"
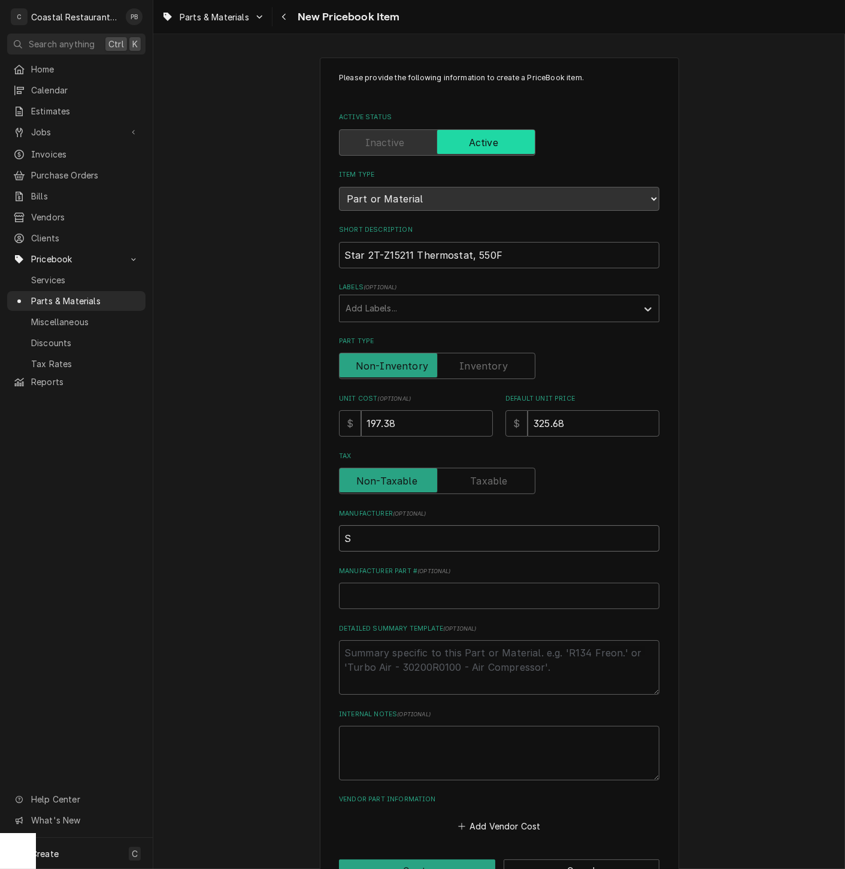
type textarea "x"
type input "St"
type textarea "x"
type input "Sta"
type textarea "x"
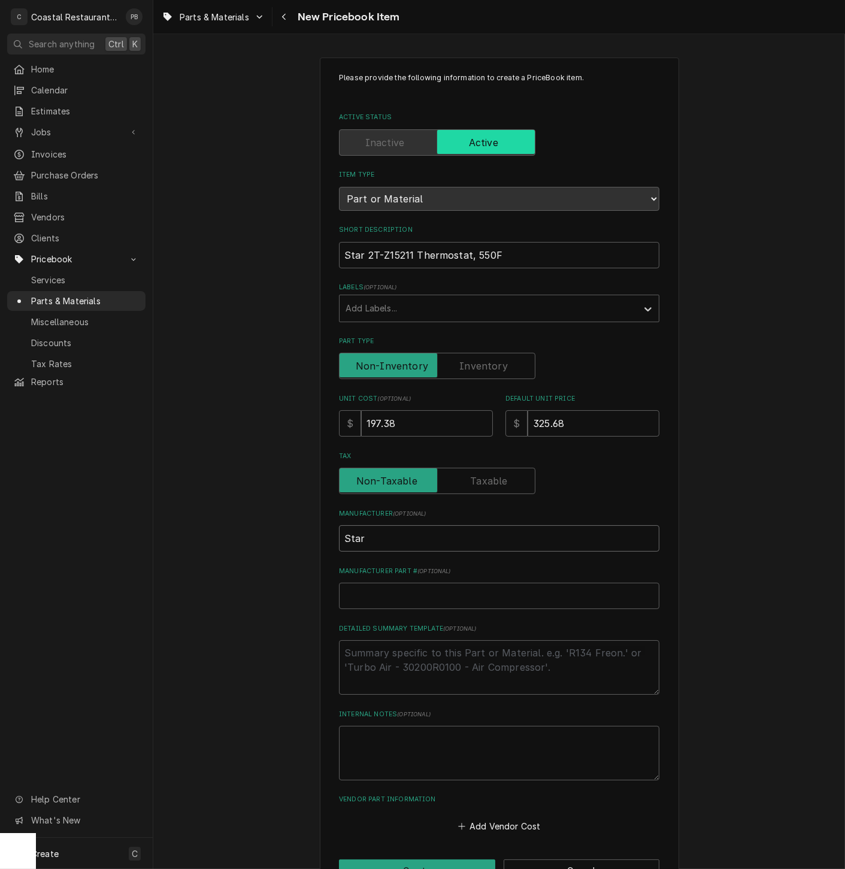
type input "Star"
type textarea "x"
type input "2"
type textarea "x"
type input "2T"
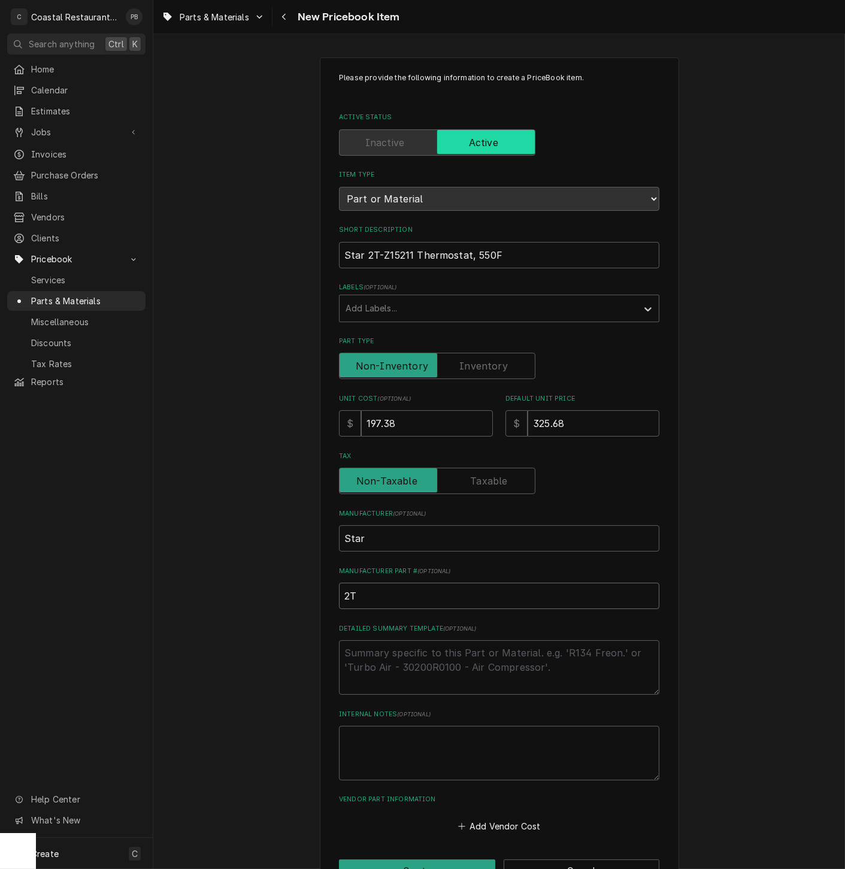
type textarea "x"
type input "2T-"
type textarea "x"
type input "2T-Z"
type textarea "x"
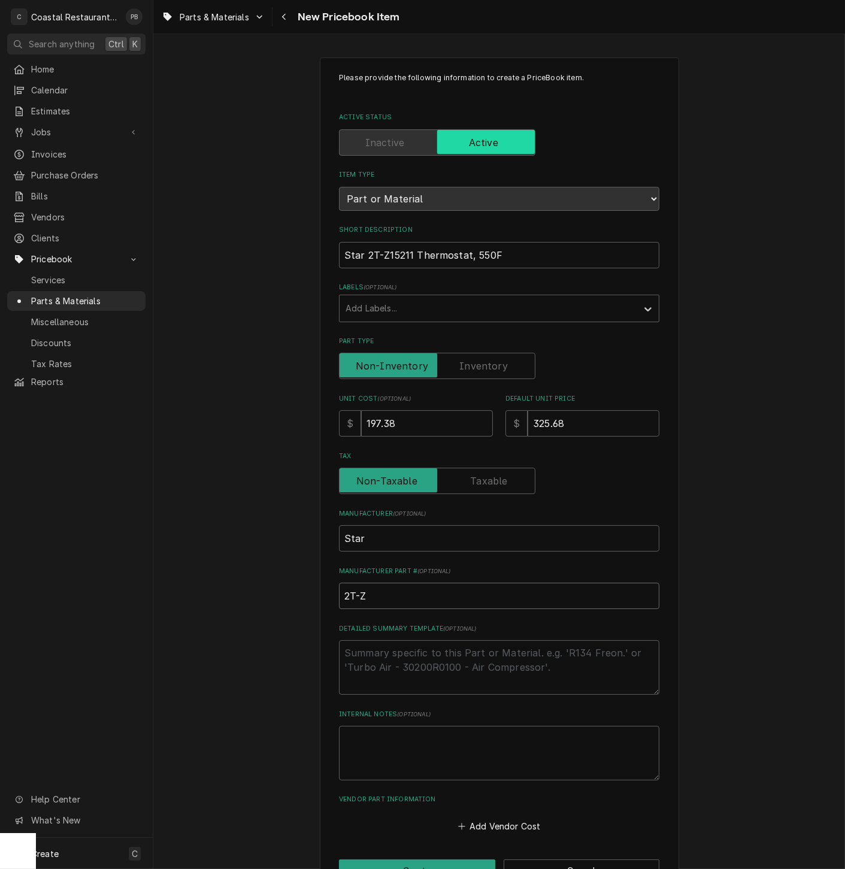
type input "2T-Z1"
type textarea "x"
type input "2T-Z15"
type textarea "x"
type input "2T-Z152"
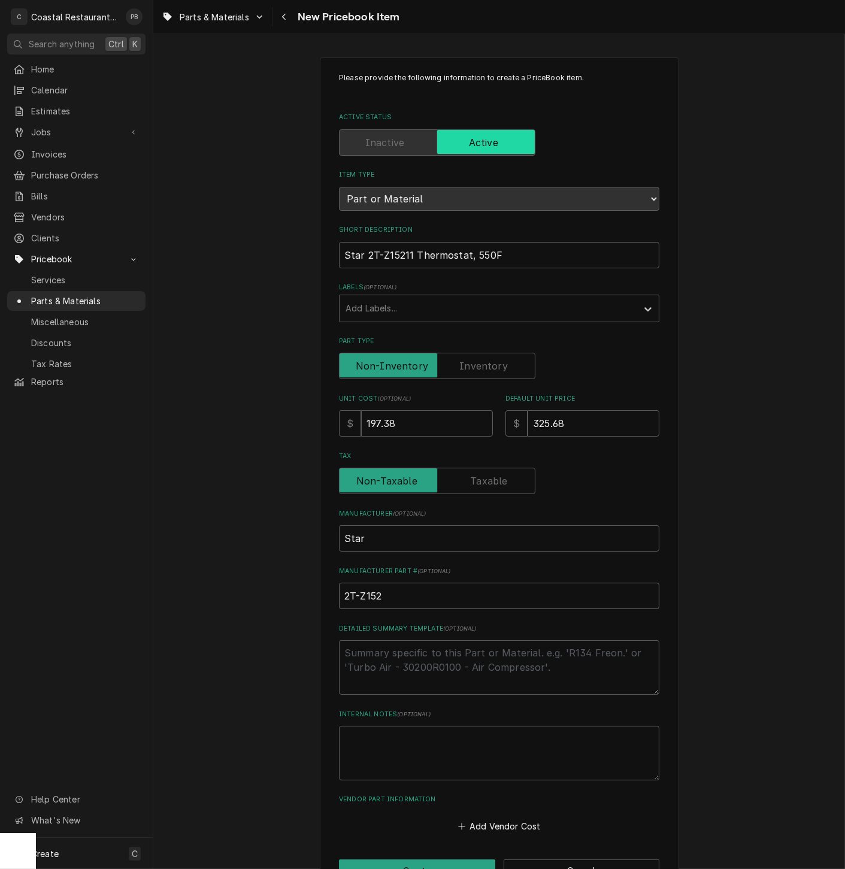
type textarea "x"
type input "2T-Z1521"
type textarea "x"
type input "2T-Z15211"
click at [430, 679] on textarea "Detailed Summary Template ( optional )" at bounding box center [499, 667] width 320 height 54
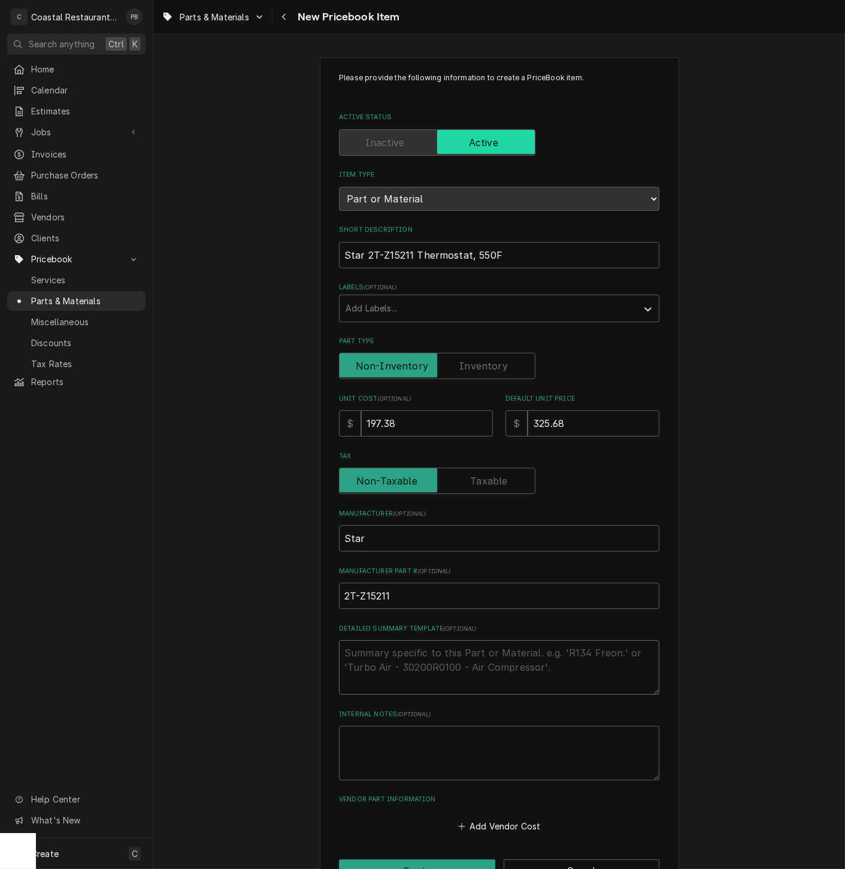
type textarea "x"
type textarea "5"
type textarea "x"
type textarea "55"
type textarea "x"
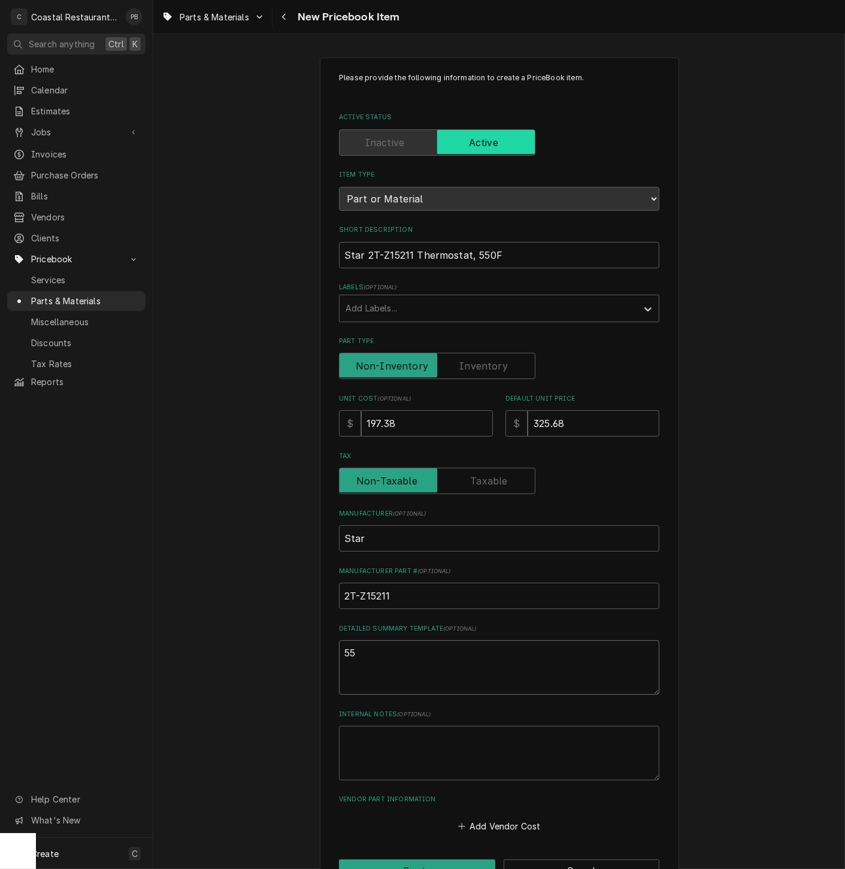
type textarea "555"
type textarea "x"
type textarea "55"
type textarea "x"
type textarea "550"
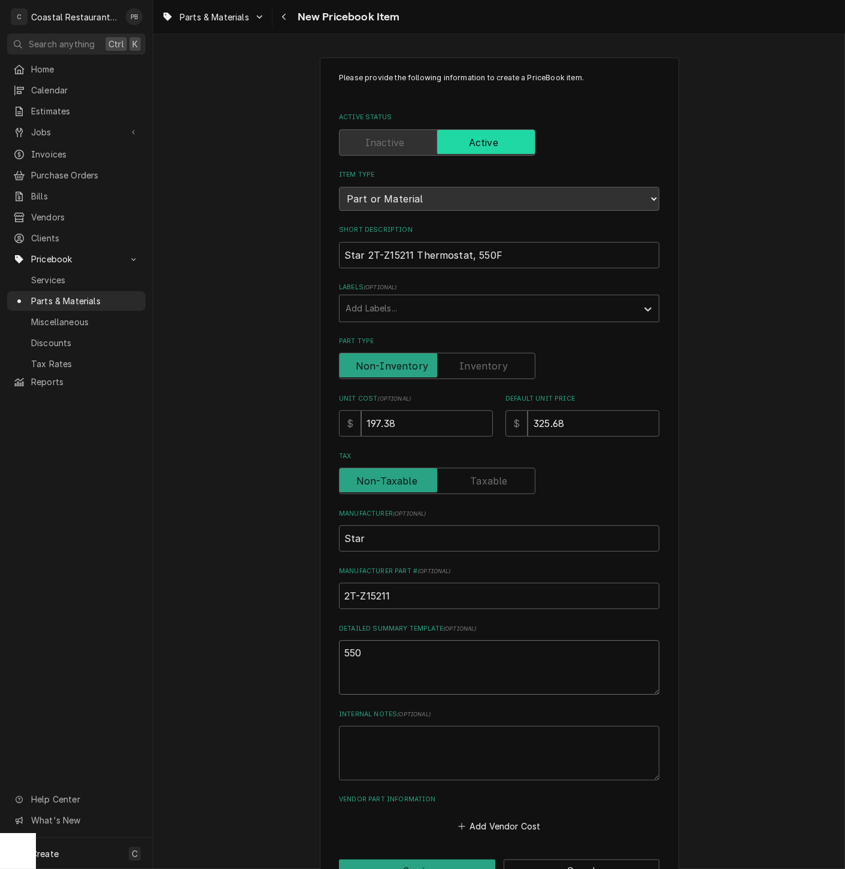
type textarea "x"
type textarea "550"
type textarea "x"
type textarea "550 F"
type textarea "x"
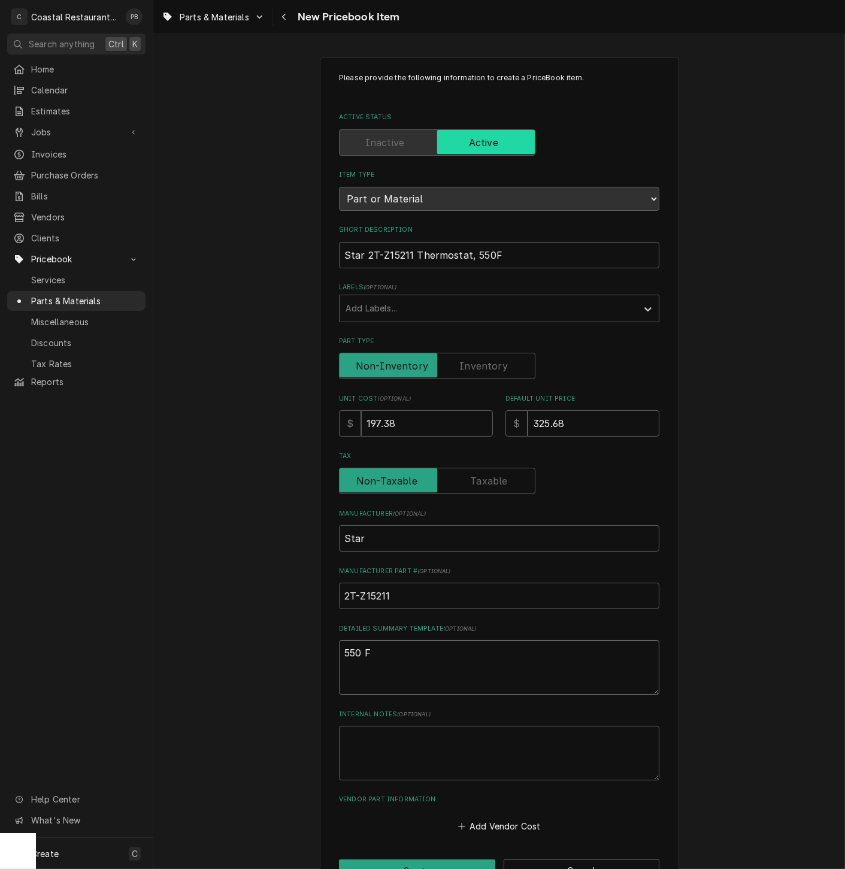
type textarea "550 F"
type textarea "x"
type textarea "550 F t"
type textarea "x"
type textarea "550 F th"
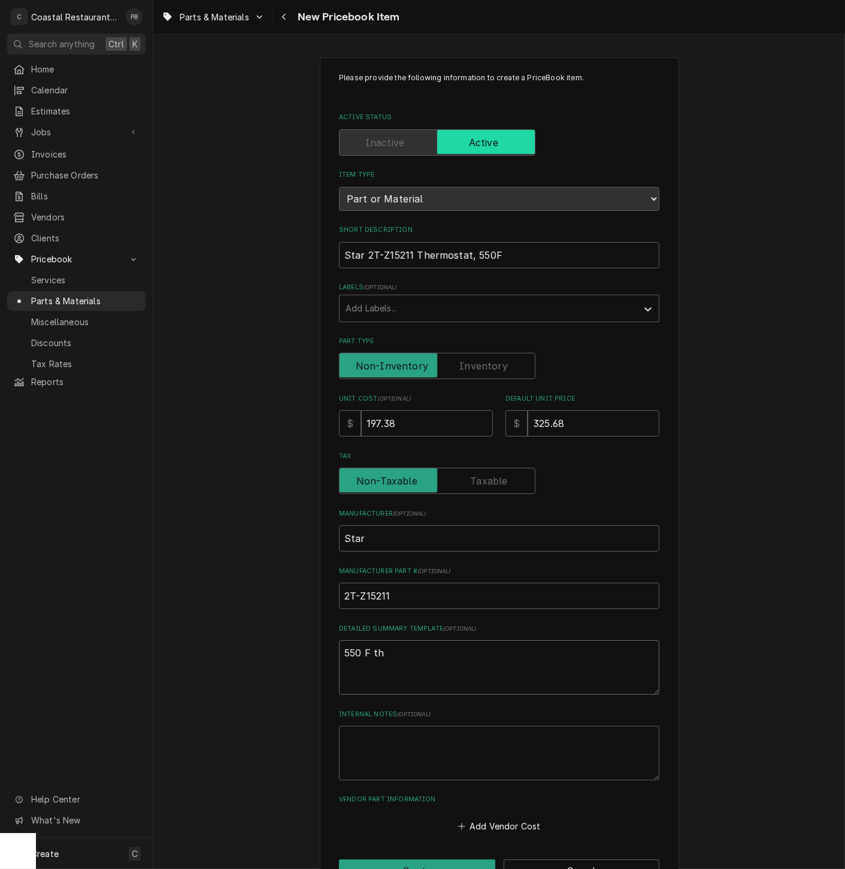
type textarea "x"
type textarea "550 F the"
type textarea "x"
type textarea "550 F therm"
type textarea "x"
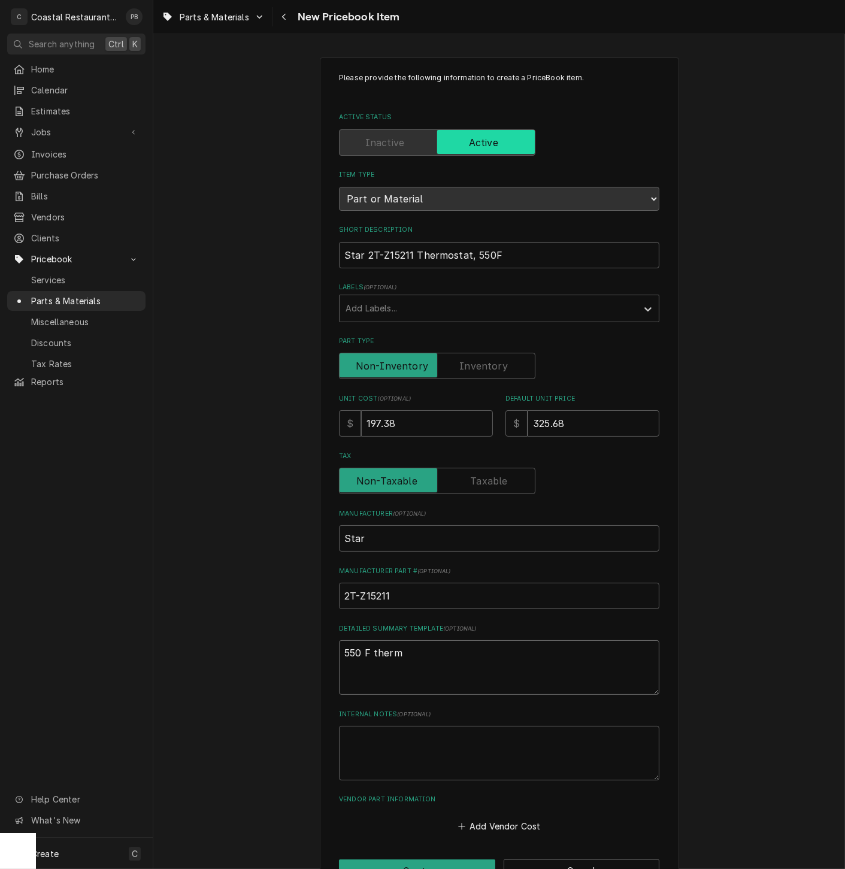
type textarea "550 F thermo"
type textarea "x"
type textarea "550 F thermos"
type textarea "x"
type textarea "550 F thermost"
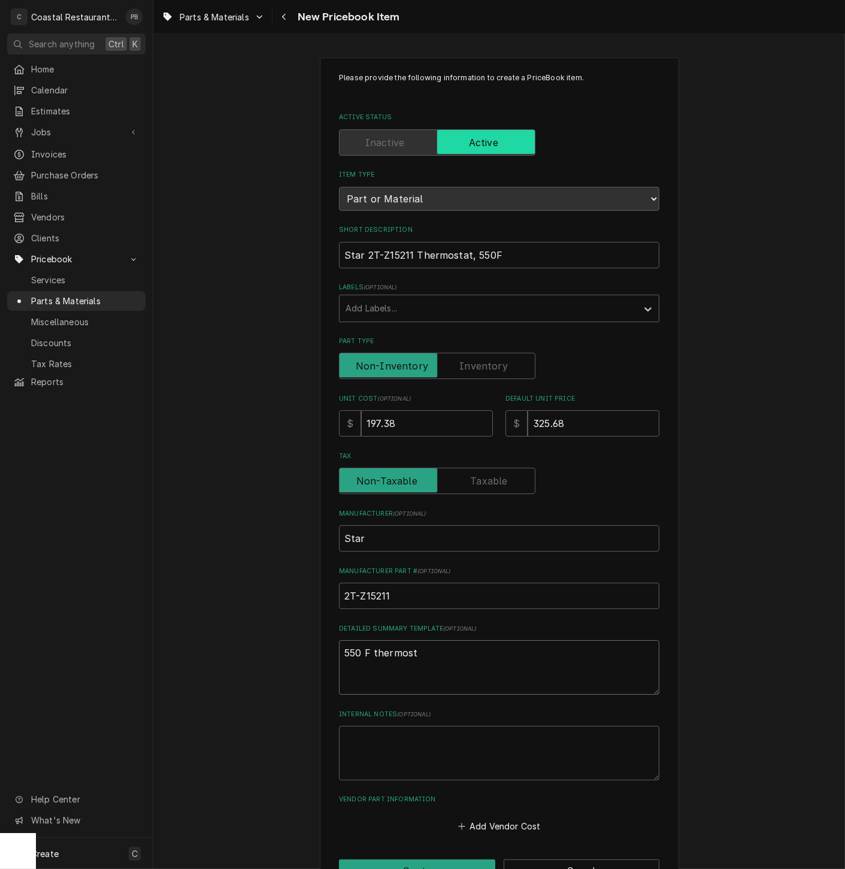
type textarea "x"
type textarea "550 F thermosta"
type textarea "x"
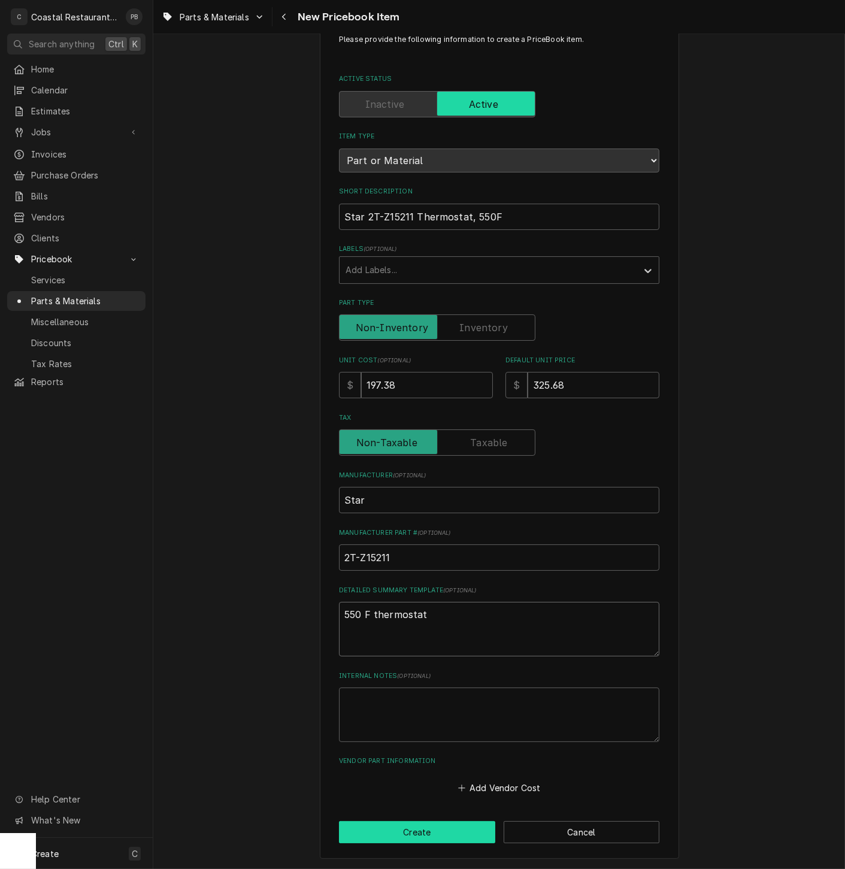
type textarea "550 F thermostat"
click at [415, 842] on button "Create" at bounding box center [417, 832] width 156 height 22
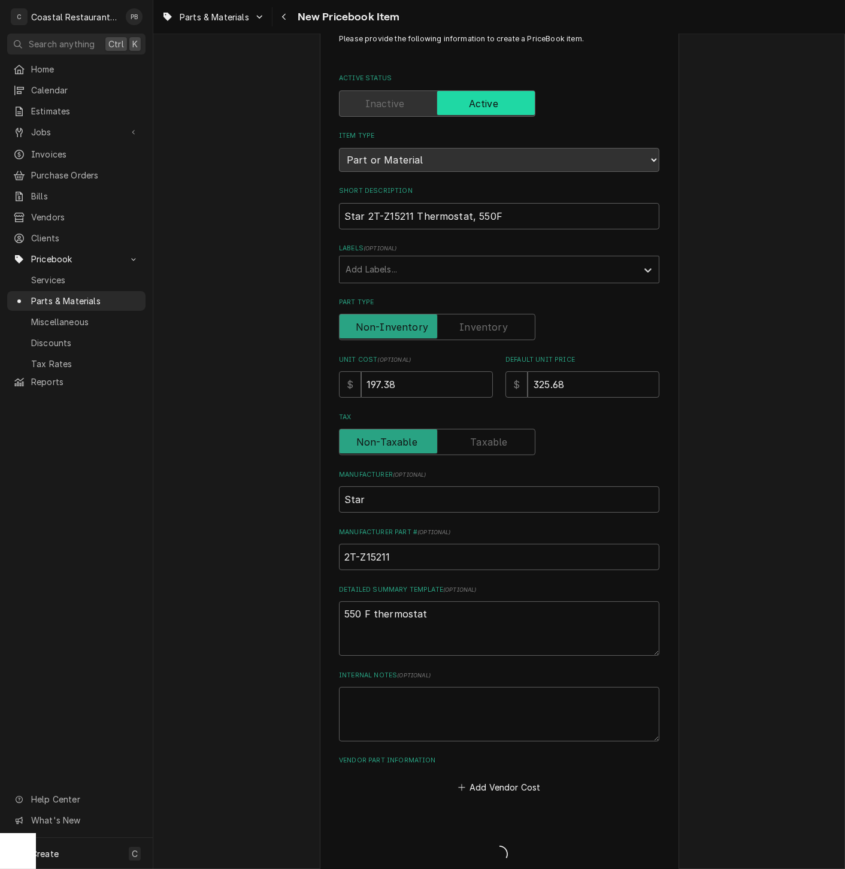
type textarea "x"
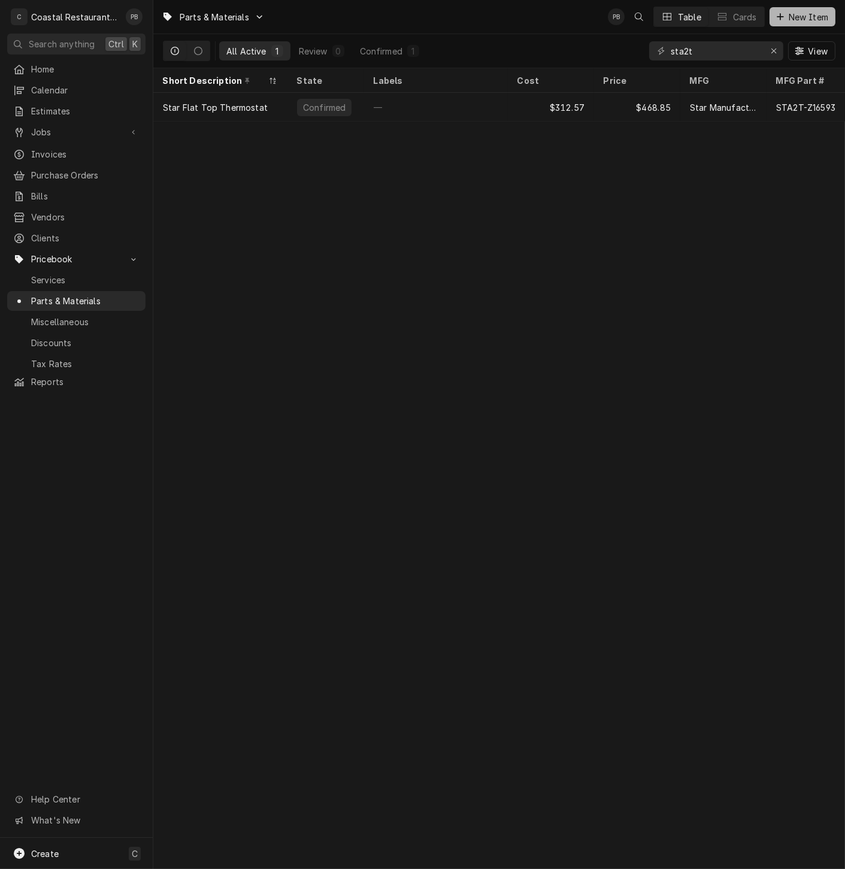
click at [802, 18] on span "New Item" at bounding box center [808, 17] width 44 height 13
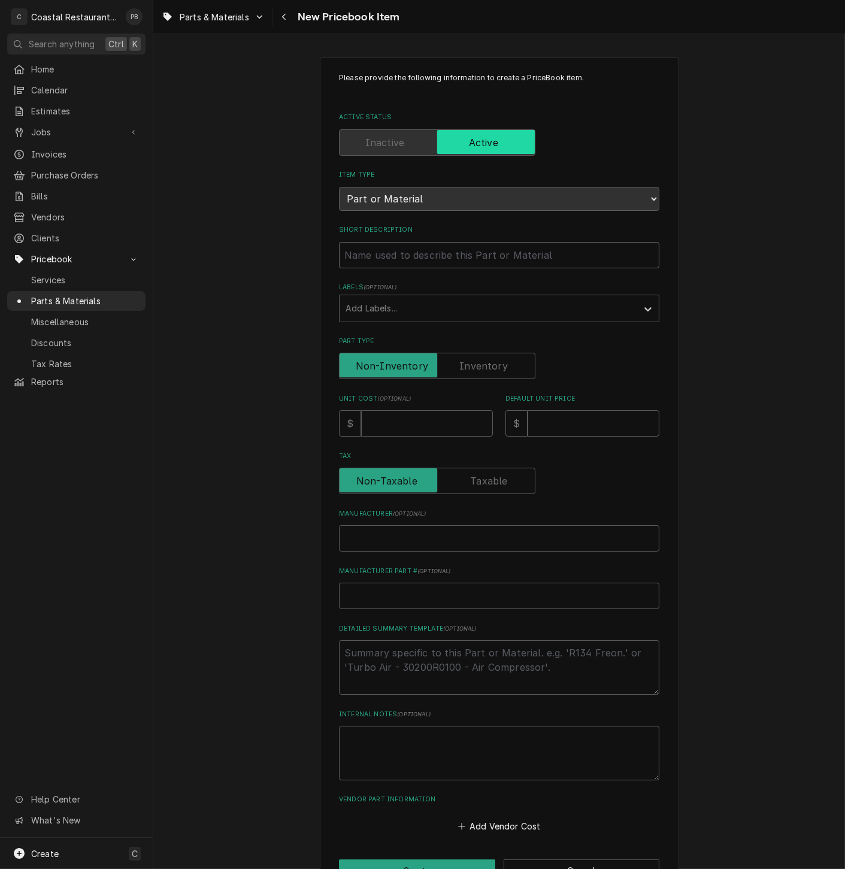
click at [427, 248] on input "Short Description" at bounding box center [499, 255] width 320 height 26
paste input "Star 2J-Z4610 Solenoid Valve, Gas, 120V, 60Hz, Natural/Propane Gas"
type textarea "x"
type input "Star 2J-Z4610 Solenoid Valve, Gas, 120V, 60Hz, Natural/Propane Gas"
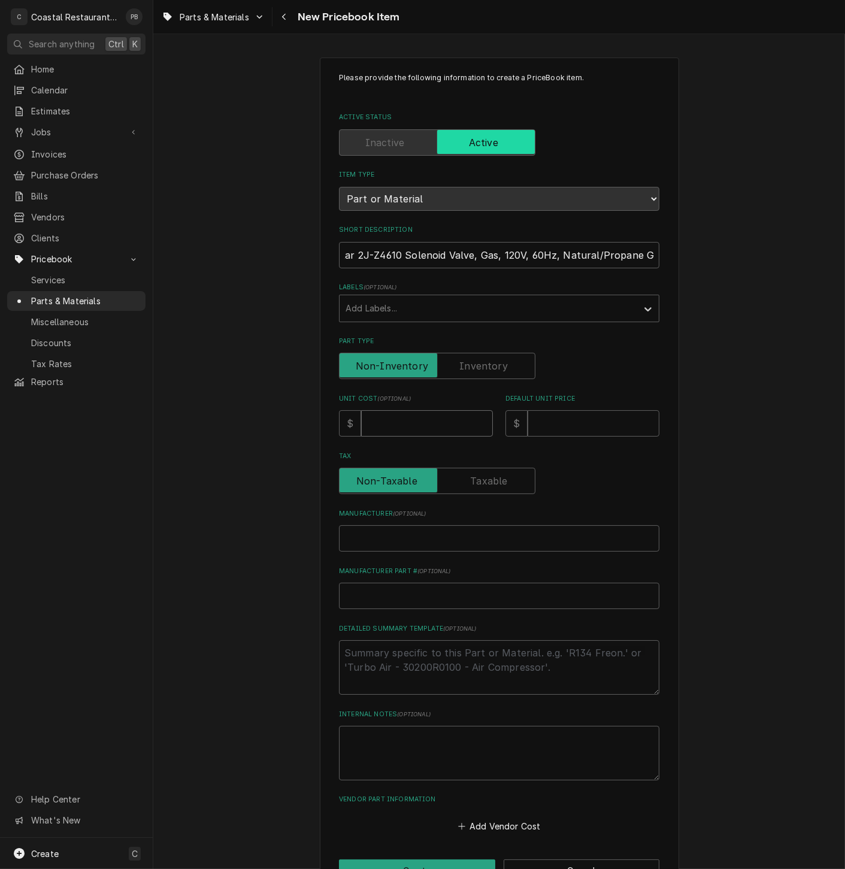
click at [414, 424] on input "Unit Cost ( optional )" at bounding box center [427, 423] width 132 height 26
type textarea "x"
type input "2"
type textarea "x"
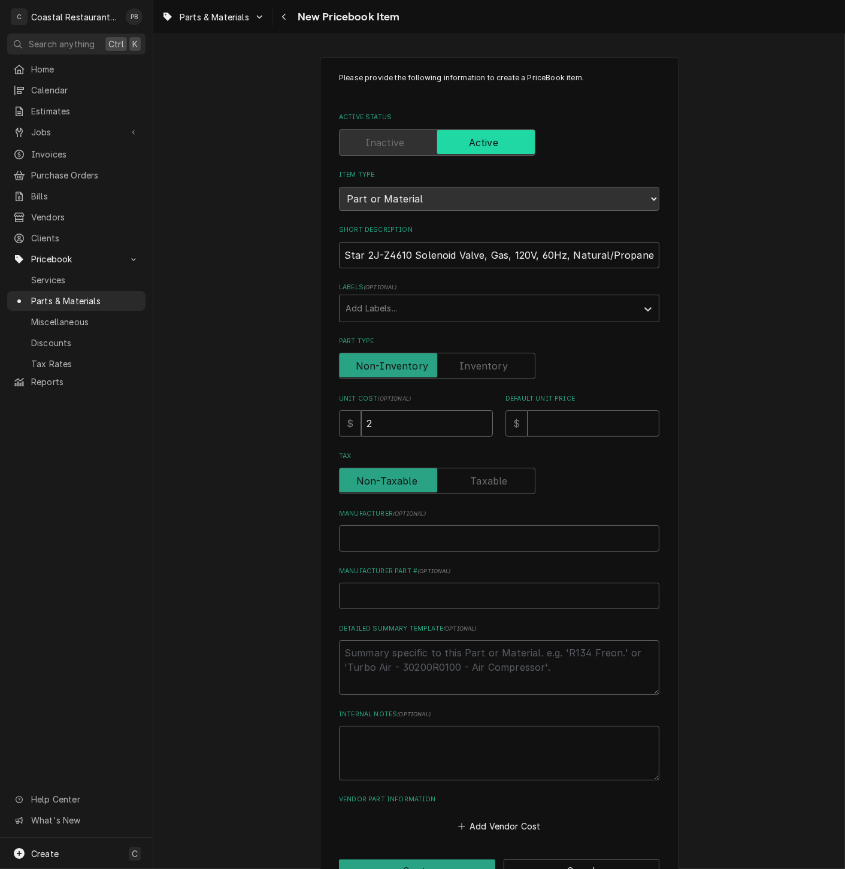
type input "25"
type textarea "x"
type input "258"
type textarea "x"
type input "25"
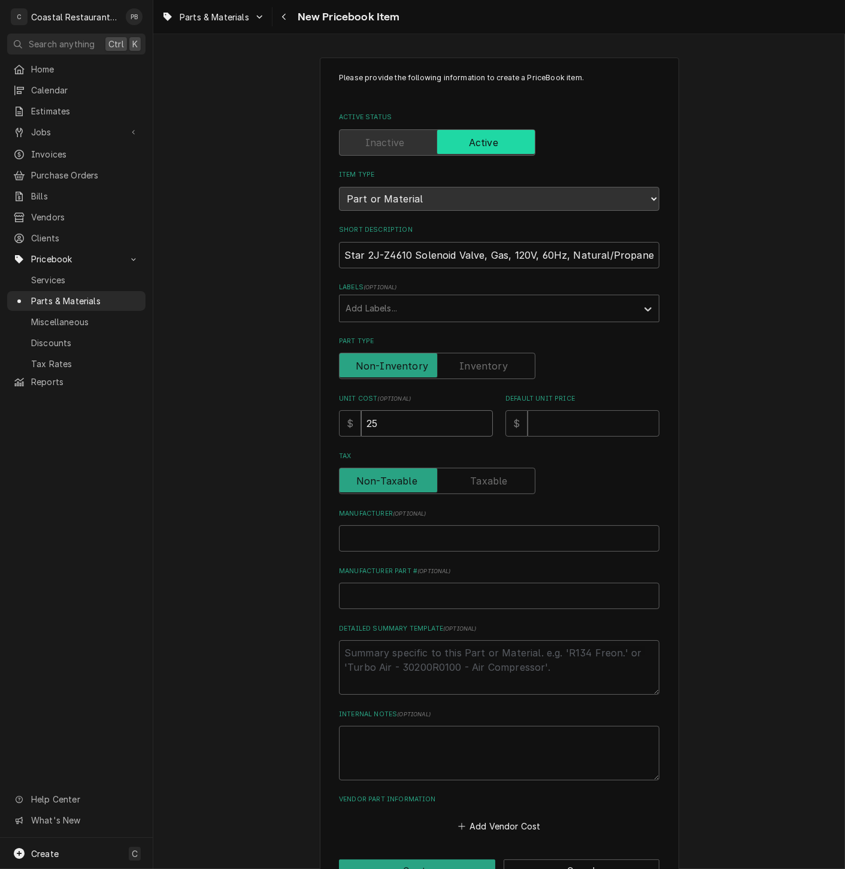
type textarea "x"
type input "2"
type textarea "x"
type input "2"
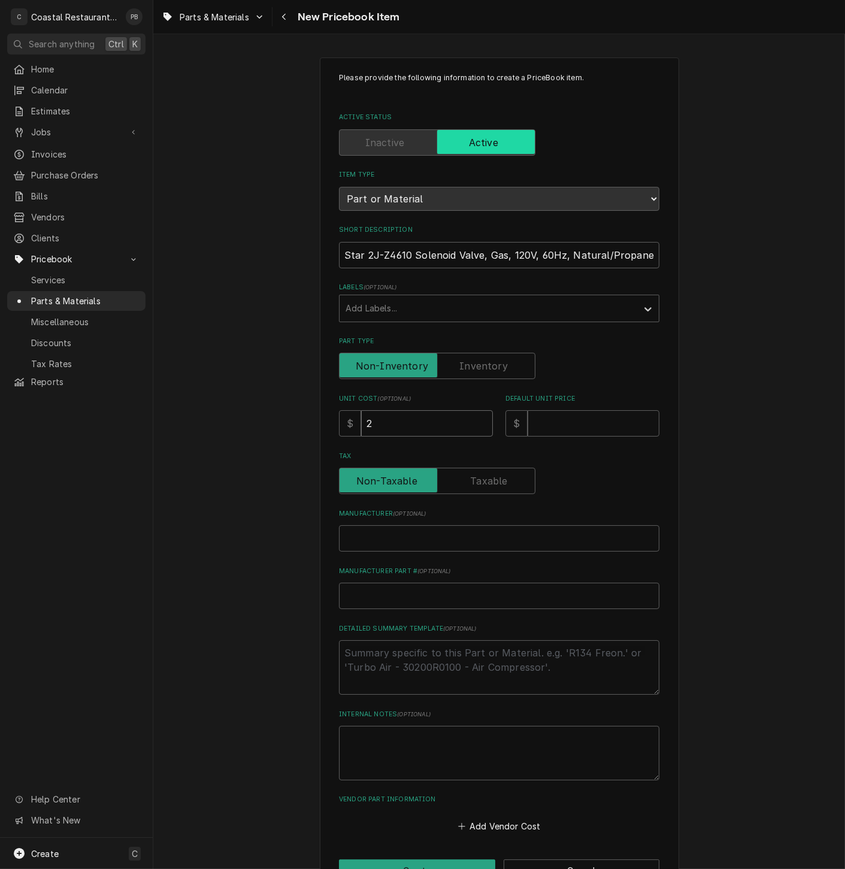
type textarea "x"
type input "27"
type textarea "x"
type input "278"
type textarea "x"
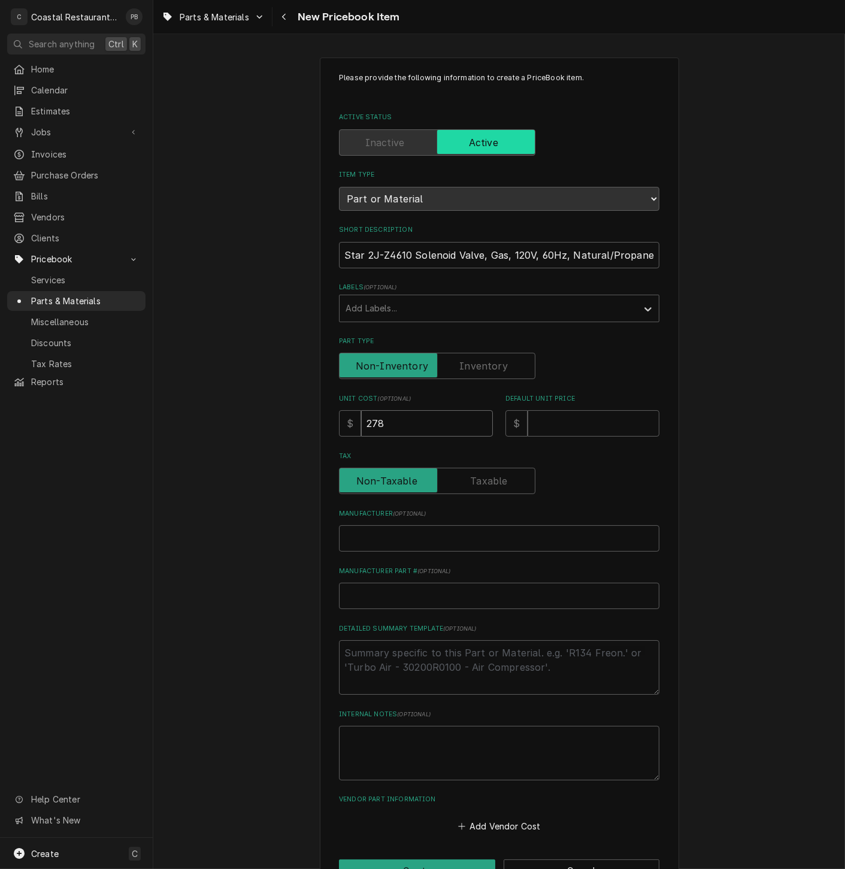
type input "278.6"
type textarea "x"
type input "278.61"
click at [587, 429] on input "Default Unit Price" at bounding box center [593, 423] width 132 height 26
type textarea "x"
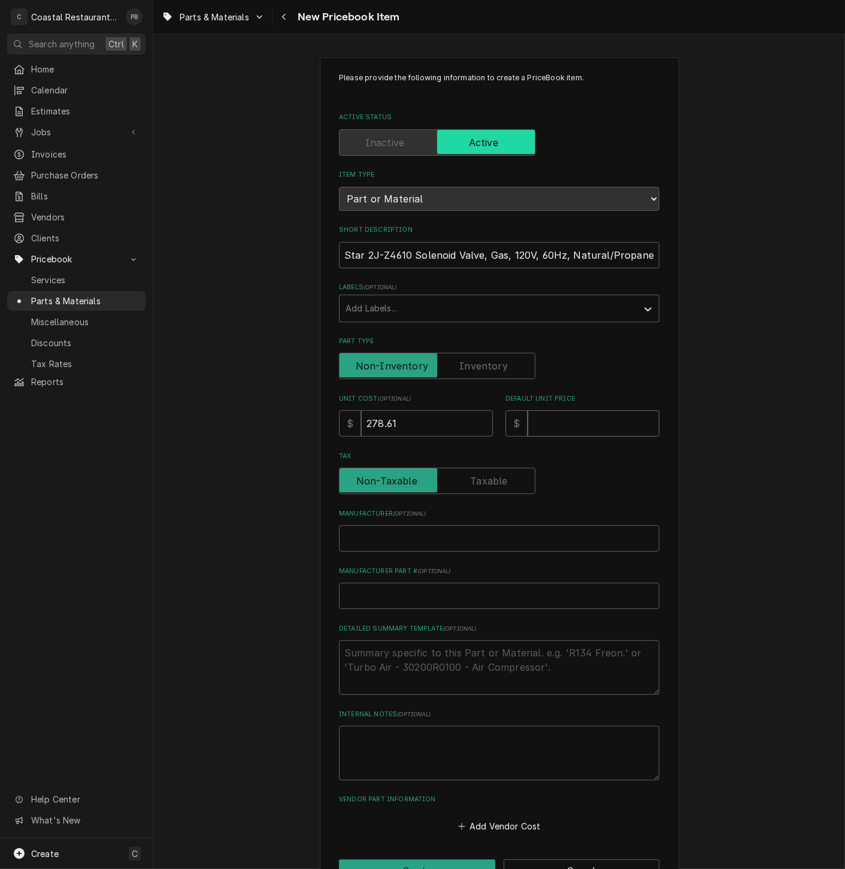
type input "4"
type textarea "x"
type input "45"
type textarea "x"
type input "456"
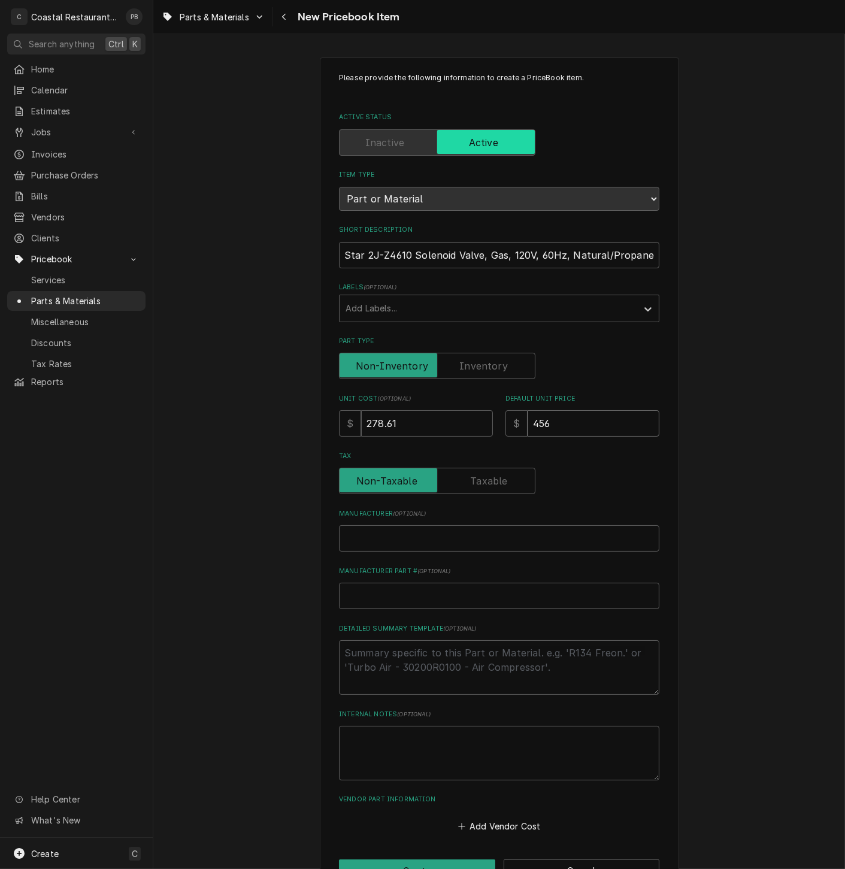
type textarea "x"
type input "45"
type textarea "x"
type input "459"
type textarea "x"
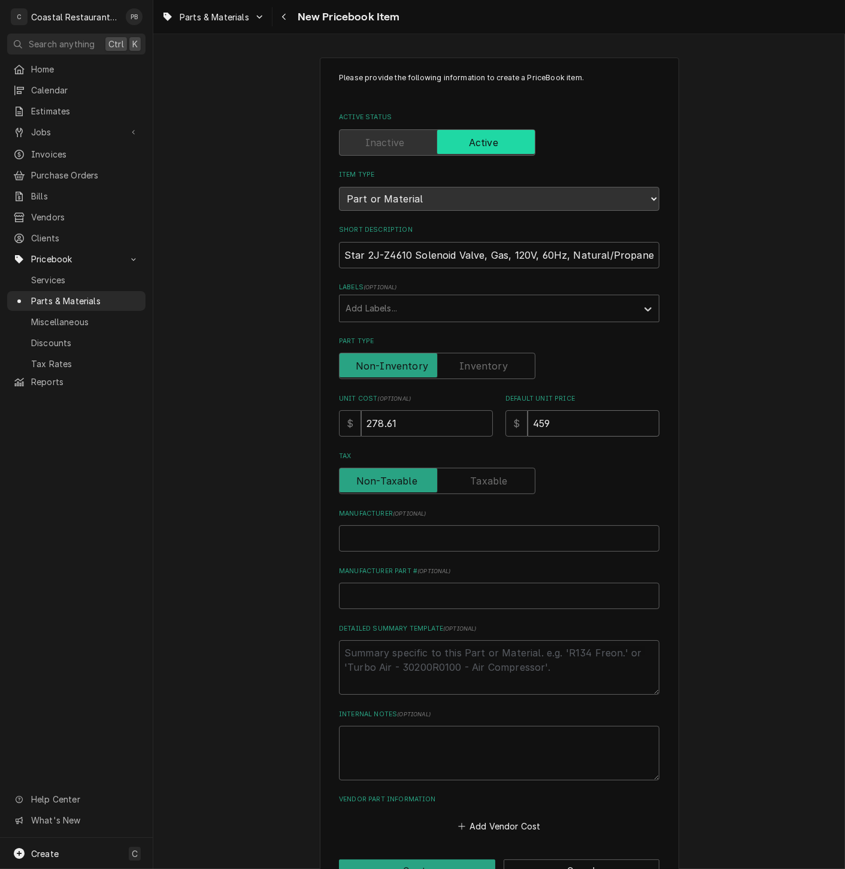
type input "459.7"
type textarea "x"
type input "459.71"
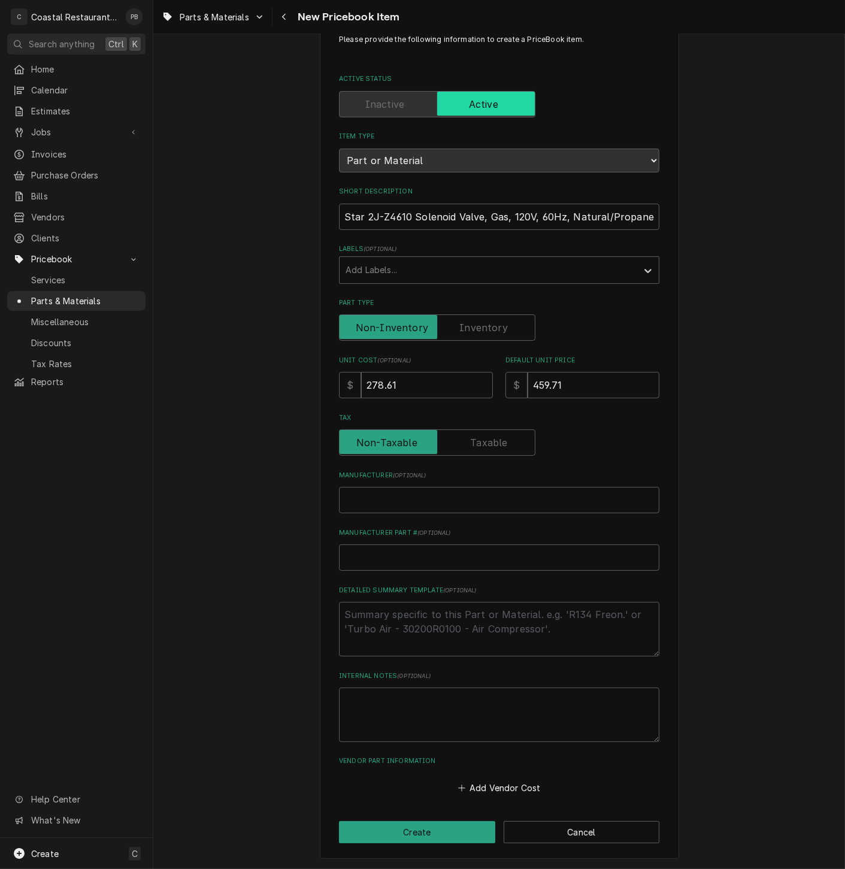
click at [415, 484] on div "Manufacturer ( optional )" at bounding box center [499, 491] width 320 height 42
click at [419, 499] on input "Manufacturer ( optional )" at bounding box center [499, 500] width 320 height 26
type textarea "x"
type input "s"
type textarea "x"
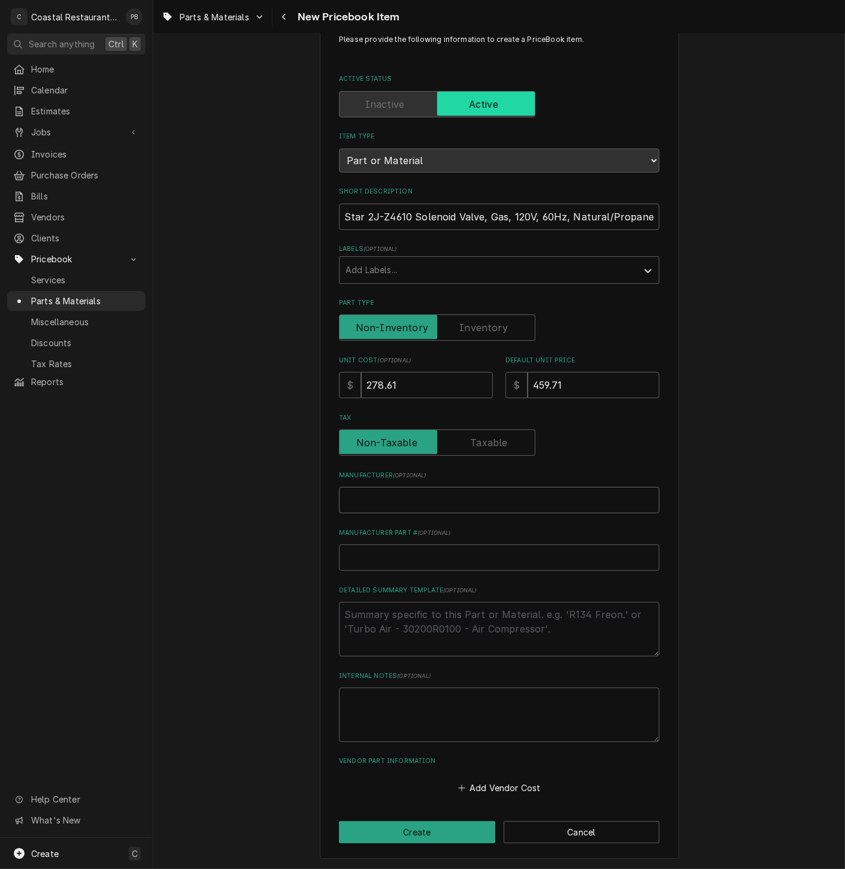
type textarea "x"
type input "S"
type textarea "x"
type input "St"
type textarea "x"
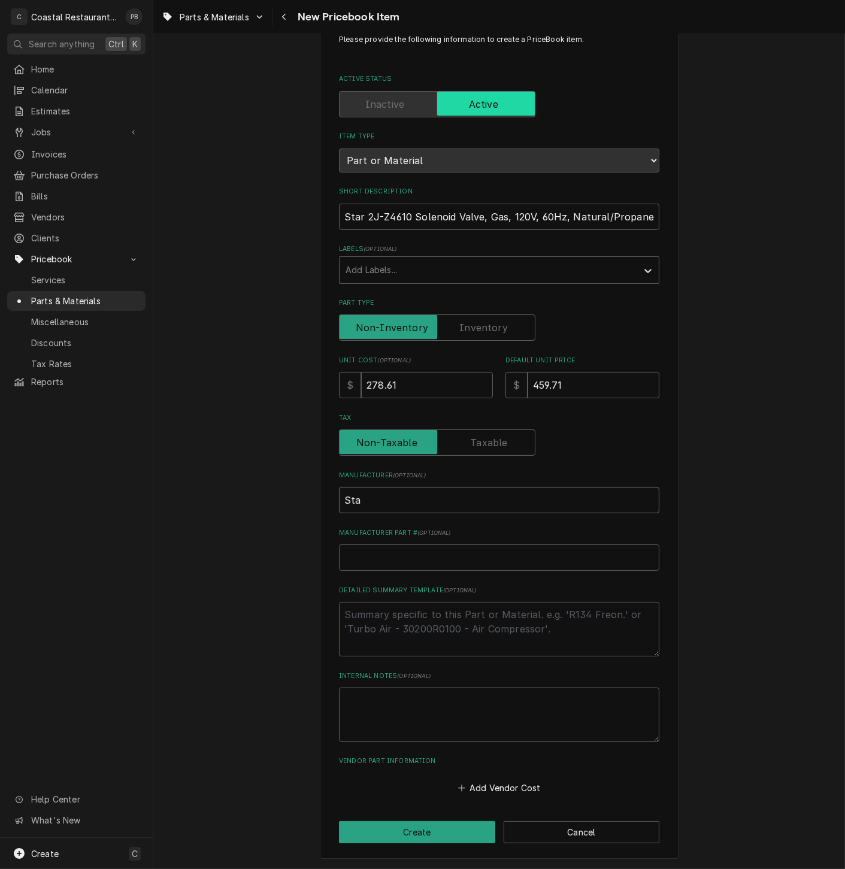
type input "Star"
type textarea "x"
type input "Stary"
click at [419, 499] on input "Stary" at bounding box center [499, 500] width 320 height 26
type textarea "x"
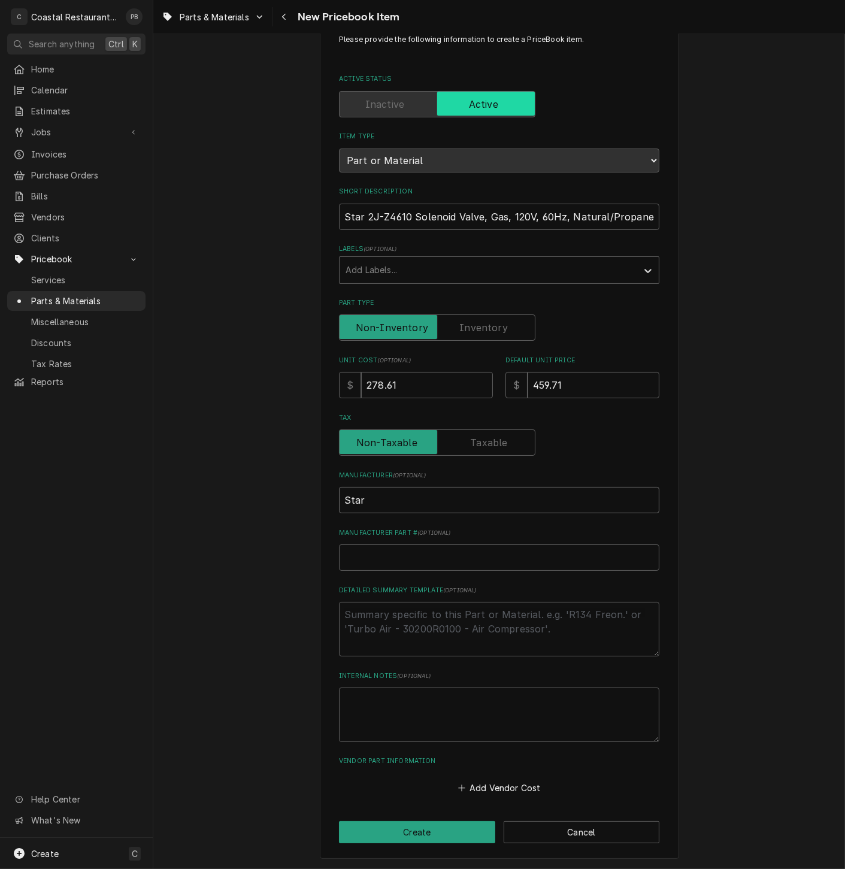
type input "Star"
click at [382, 566] on input "Manufacturer Part # ( optional )" at bounding box center [499, 557] width 320 height 26
type textarea "x"
type input "2"
type textarea "x"
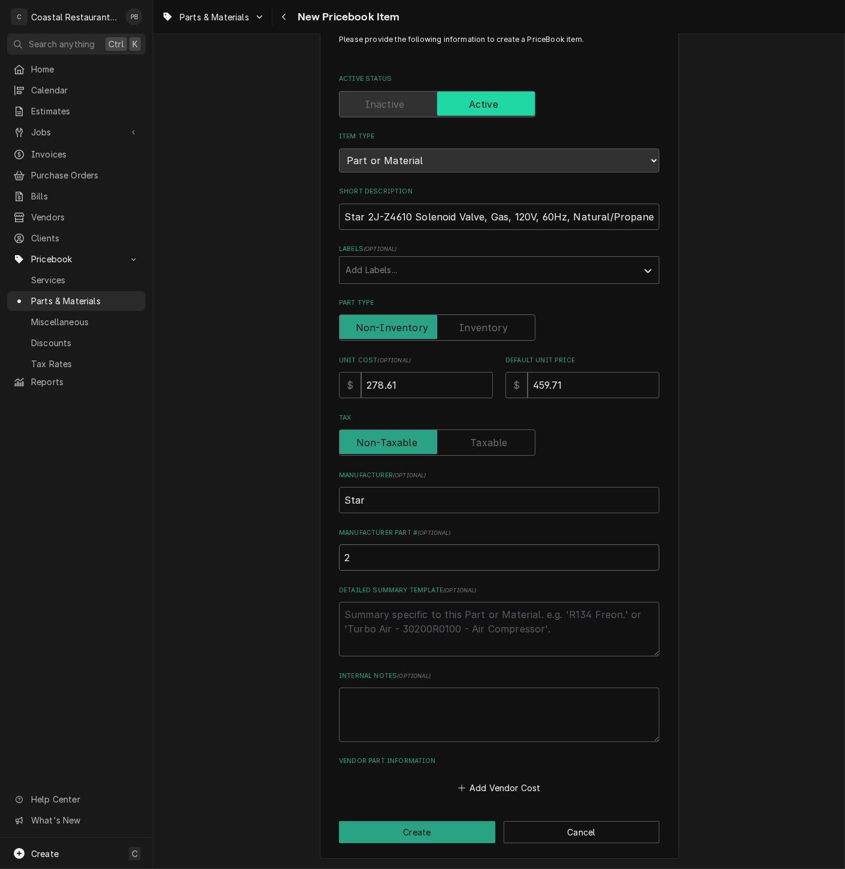
type input "2J"
type textarea "x"
type input "2J-"
type textarea "x"
type input "2J-Z"
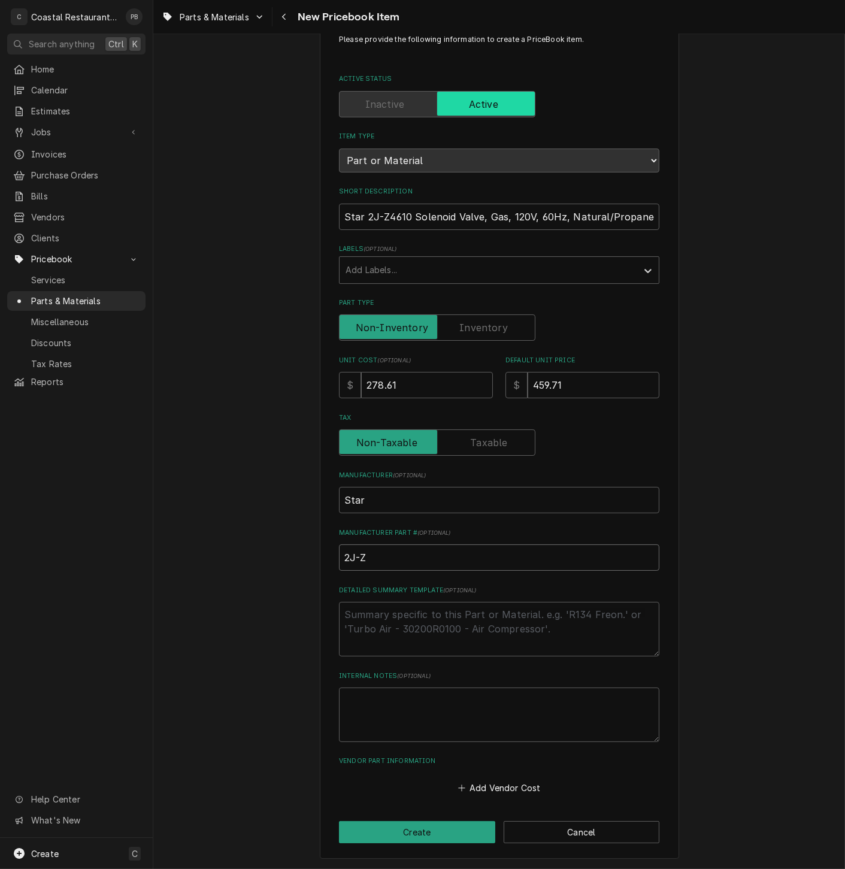
type textarea "x"
type input "2J-Z4"
type textarea "x"
type input "2J-Z46"
type textarea "x"
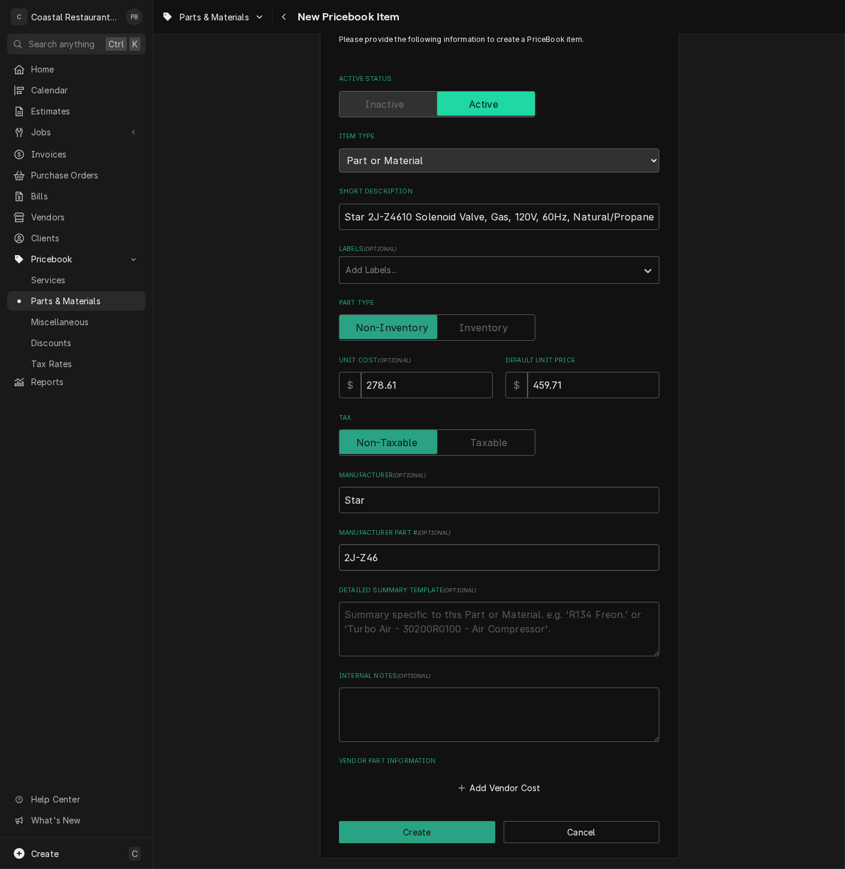
type input "2J-Z461"
type textarea "x"
type input "2J-Z4610"
click at [414, 630] on textarea "Detailed Summary Template ( optional )" at bounding box center [499, 629] width 320 height 54
type textarea "x"
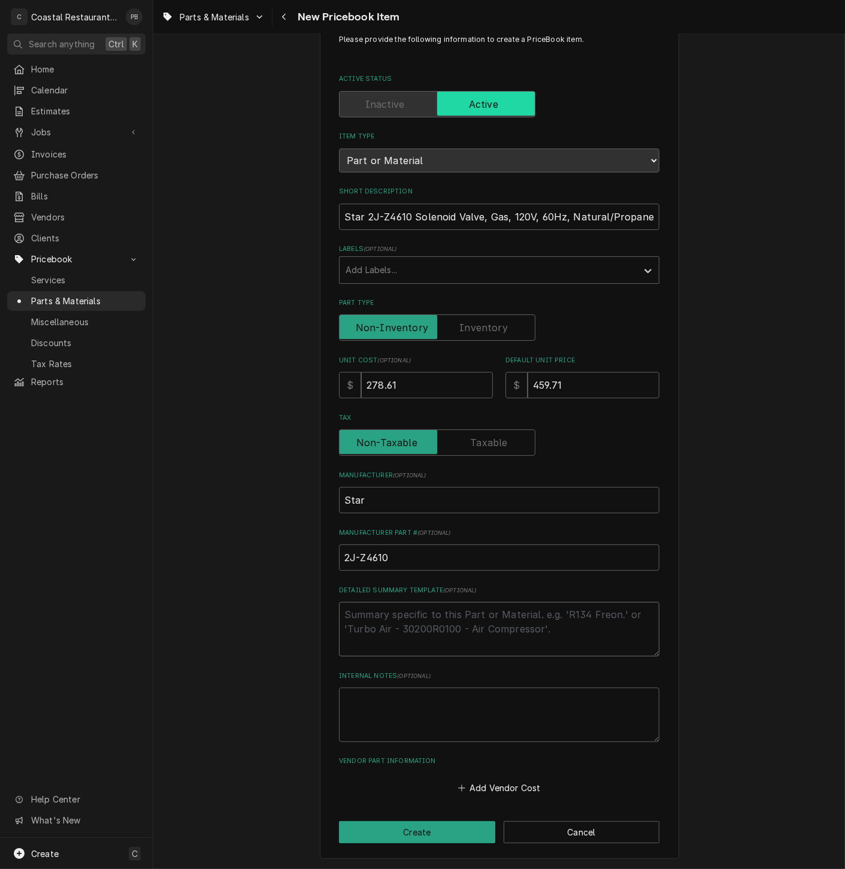
type textarea "s"
type textarea "x"
type textarea "so"
type textarea "x"
type textarea "sole"
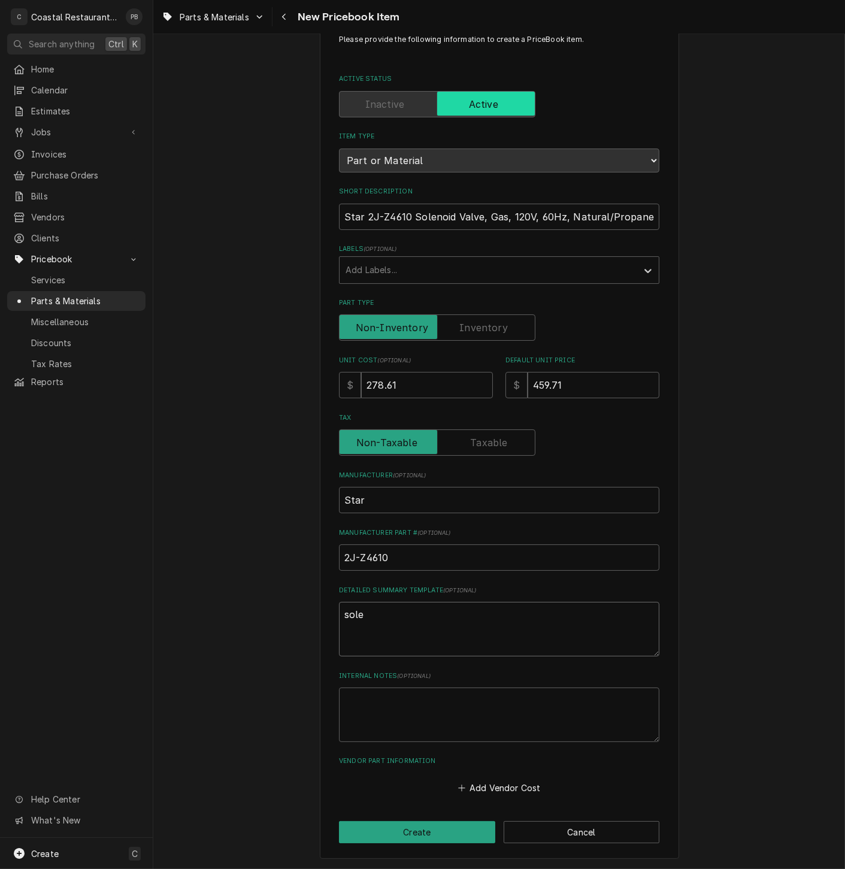
type textarea "x"
type textarea "solen"
type textarea "x"
type textarea "soleno"
type textarea "x"
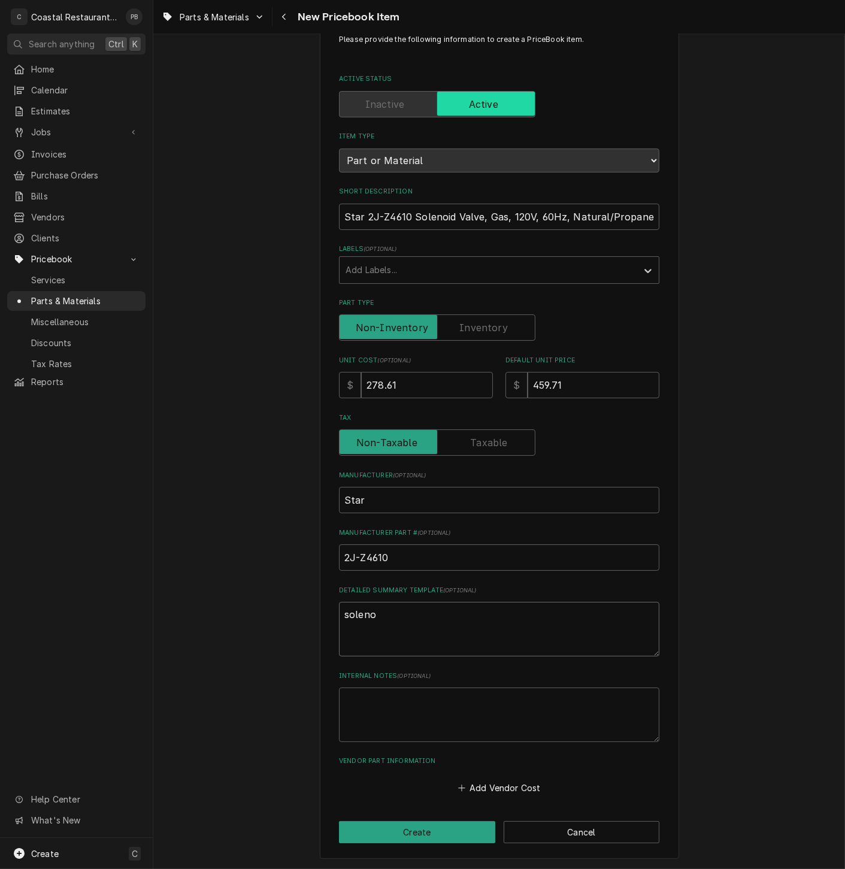
type textarea "solenoi"
type textarea "x"
type textarea "solenoid"
type textarea "x"
type textarea "solenoid"
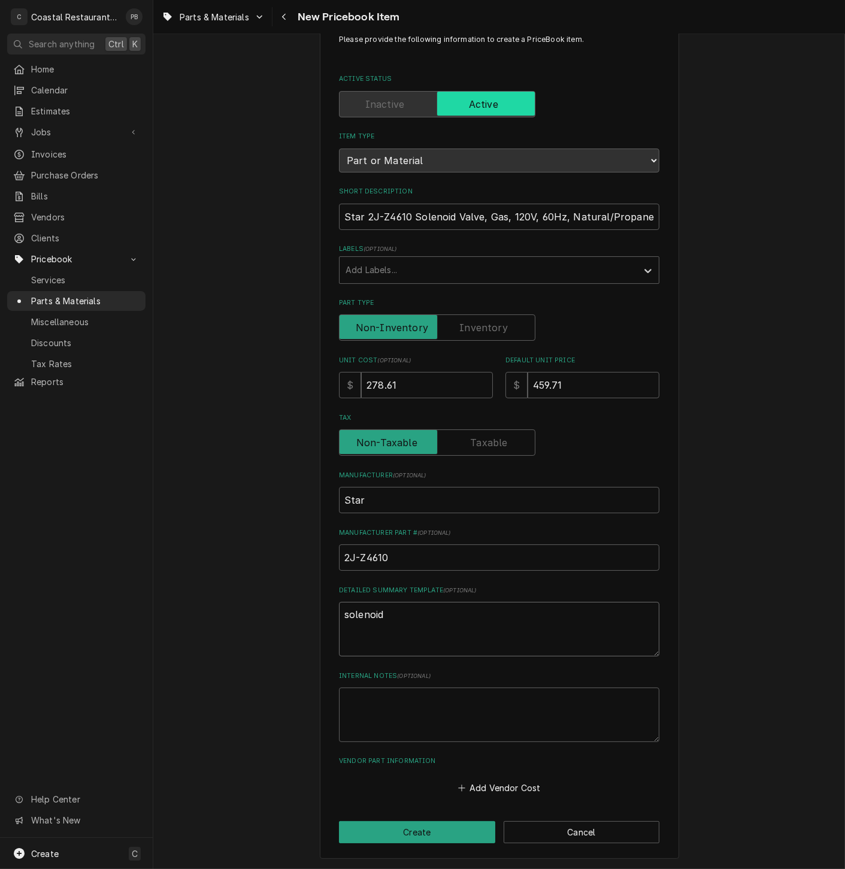
type textarea "x"
type textarea "solenoid g"
type textarea "x"
type textarea "solenoid ga"
type textarea "x"
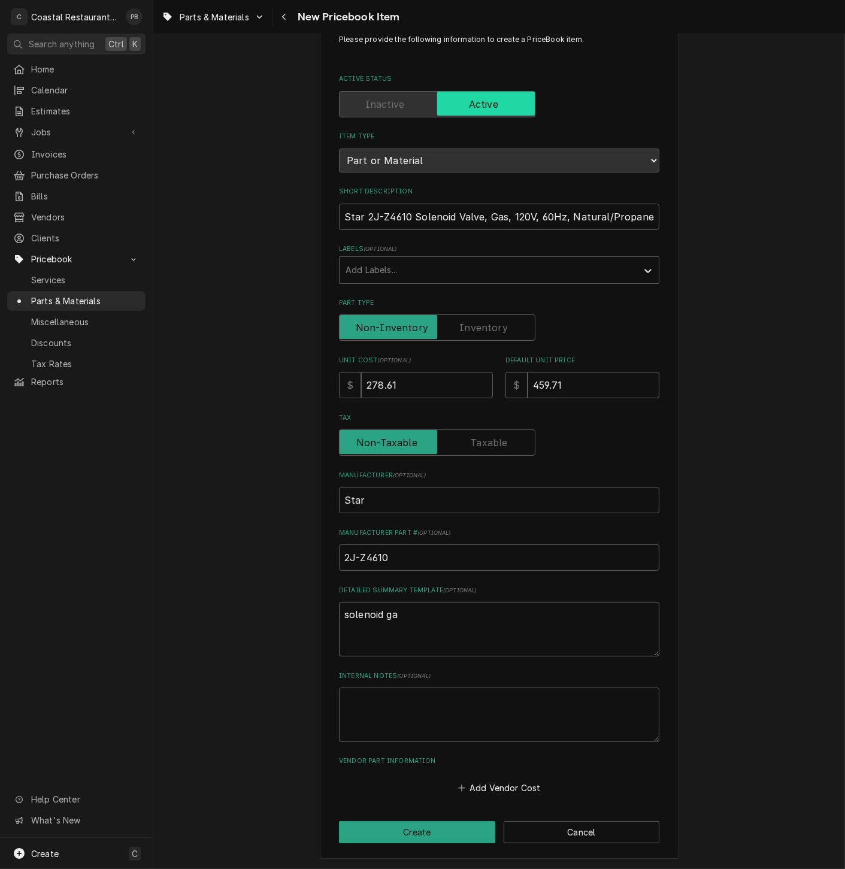
type textarea "solenoid gas"
type textarea "x"
type textarea "solenoid gas"
type textarea "x"
type textarea "solenoid gas"
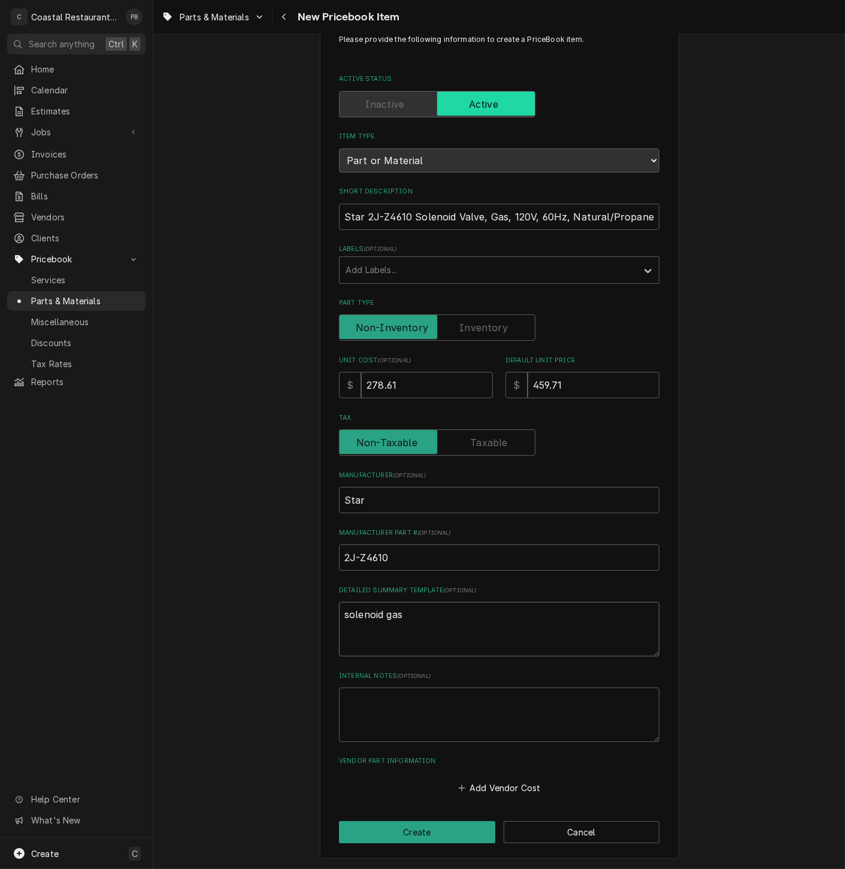
type textarea "x"
type textarea "solenoid gas a"
type textarea "x"
type textarea "solenoid gas"
type textarea "x"
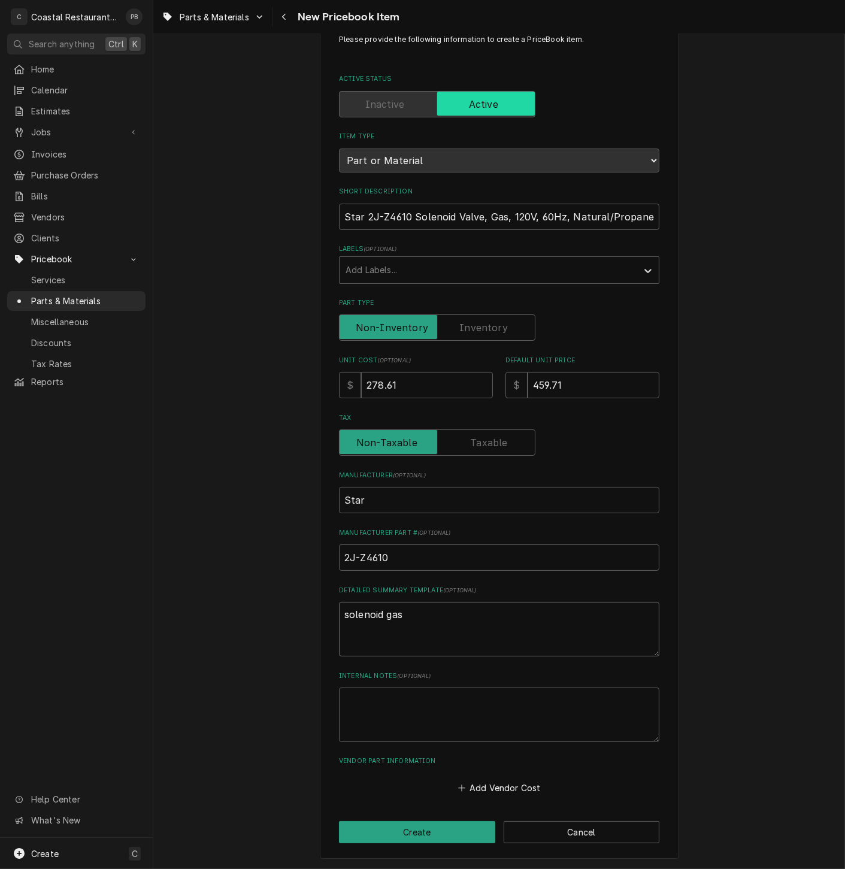
type textarea "solenoid gas"
type textarea "x"
type textarea "solenoid gas v"
type textarea "x"
type textarea "solenoid gas va"
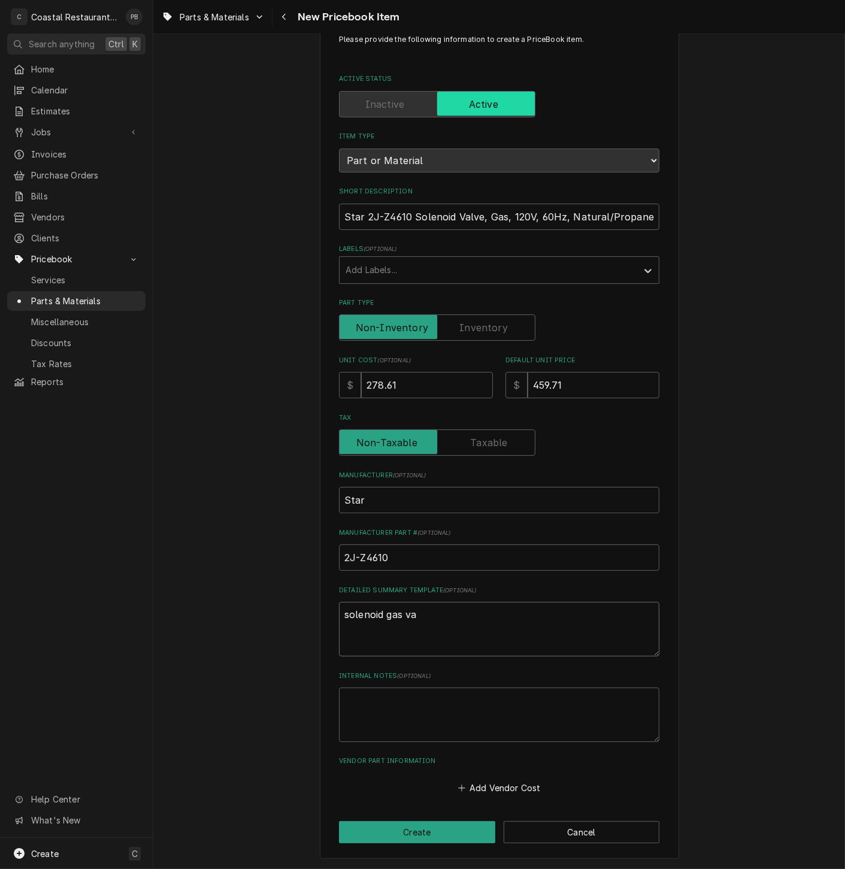
type textarea "x"
type textarea "solenoid gas val"
type textarea "x"
type textarea "solenoid gas valv"
type textarea "x"
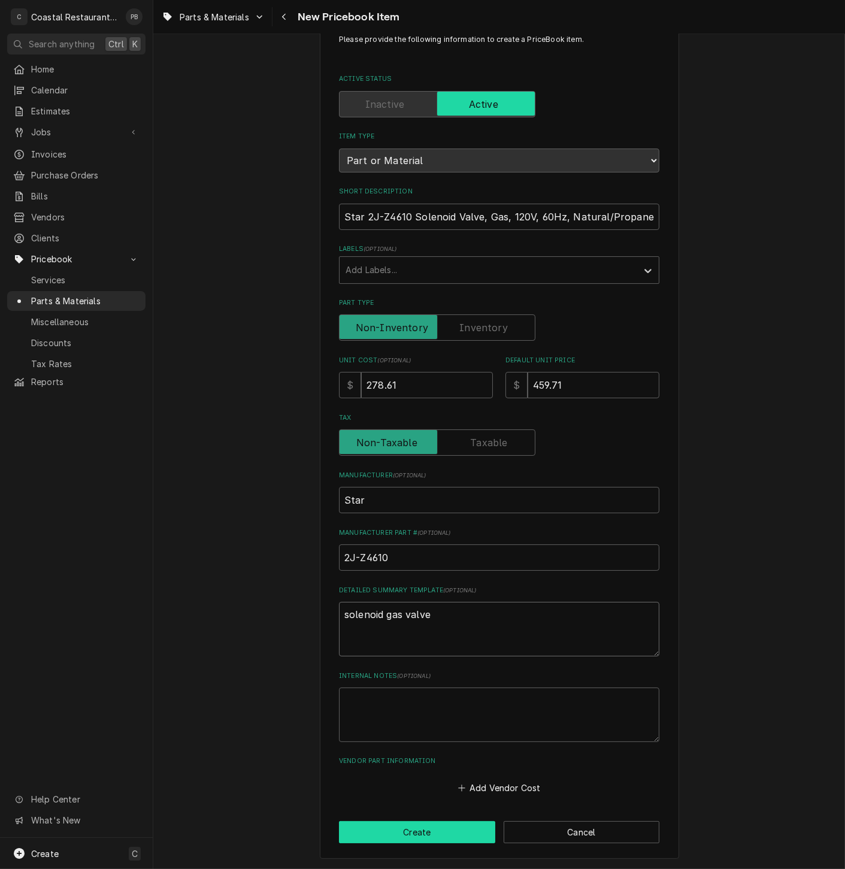
type textarea "solenoid gas valve"
click at [432, 835] on button "Create" at bounding box center [417, 832] width 156 height 22
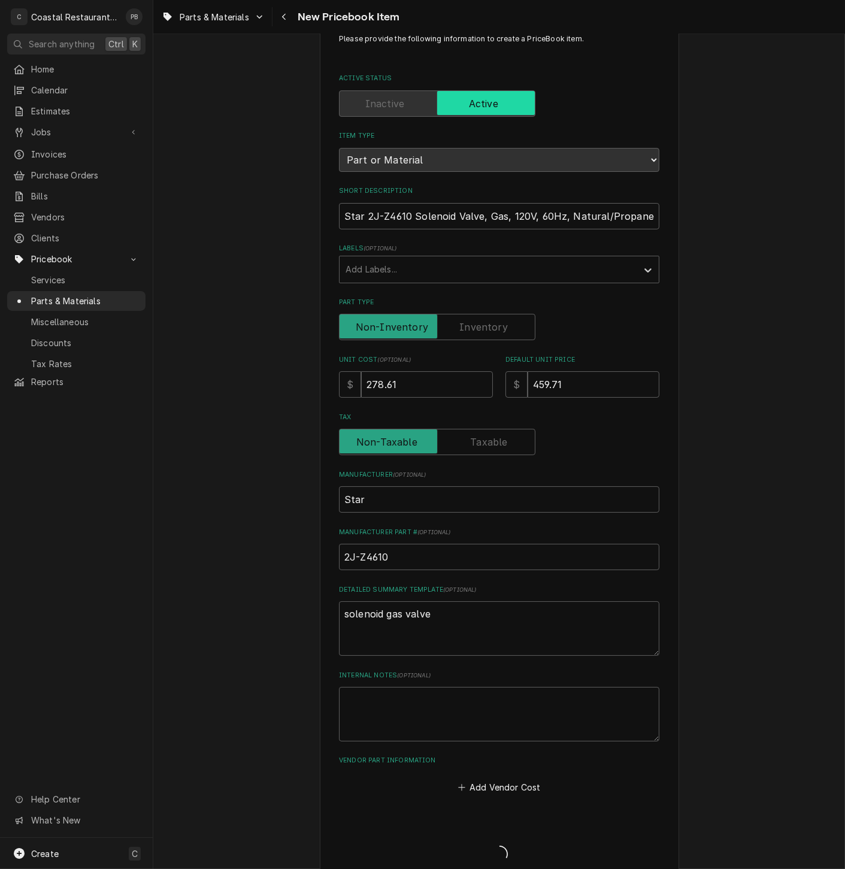
type textarea "x"
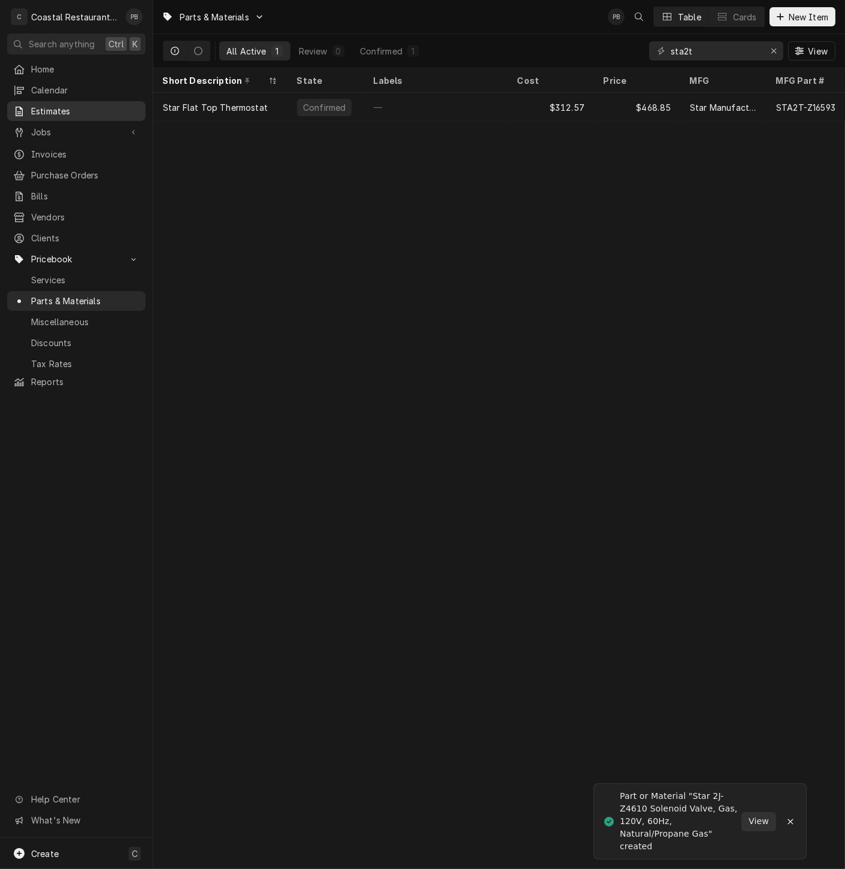
click at [63, 105] on span "Estimates" at bounding box center [85, 111] width 108 height 13
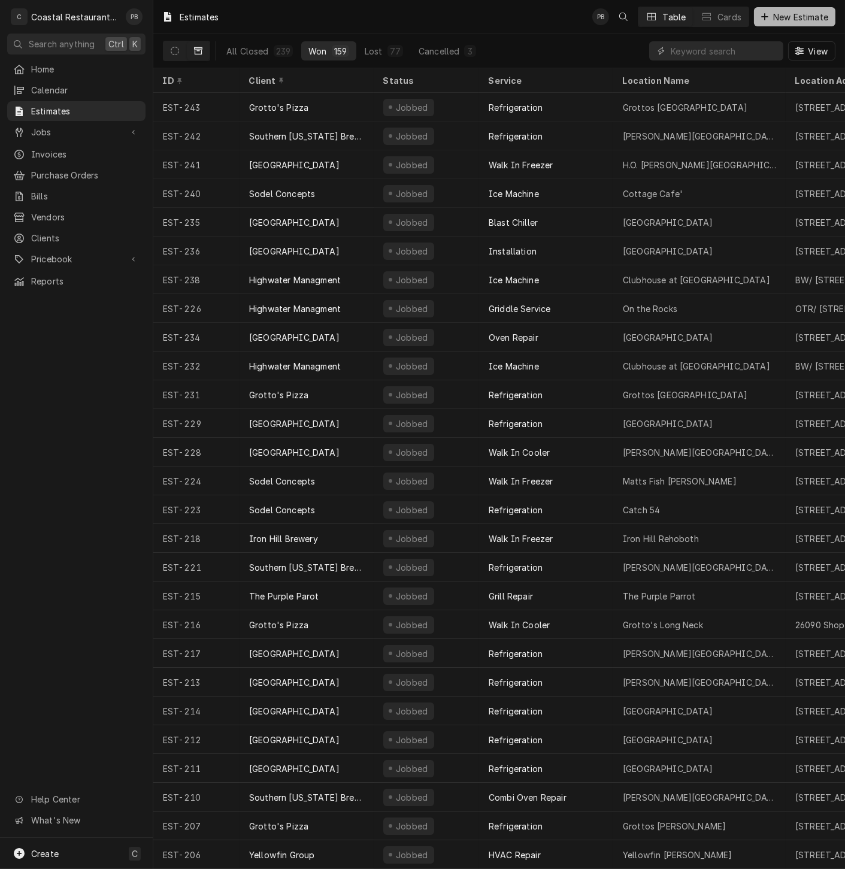
click at [777, 16] on span "New Estimate" at bounding box center [800, 17] width 60 height 13
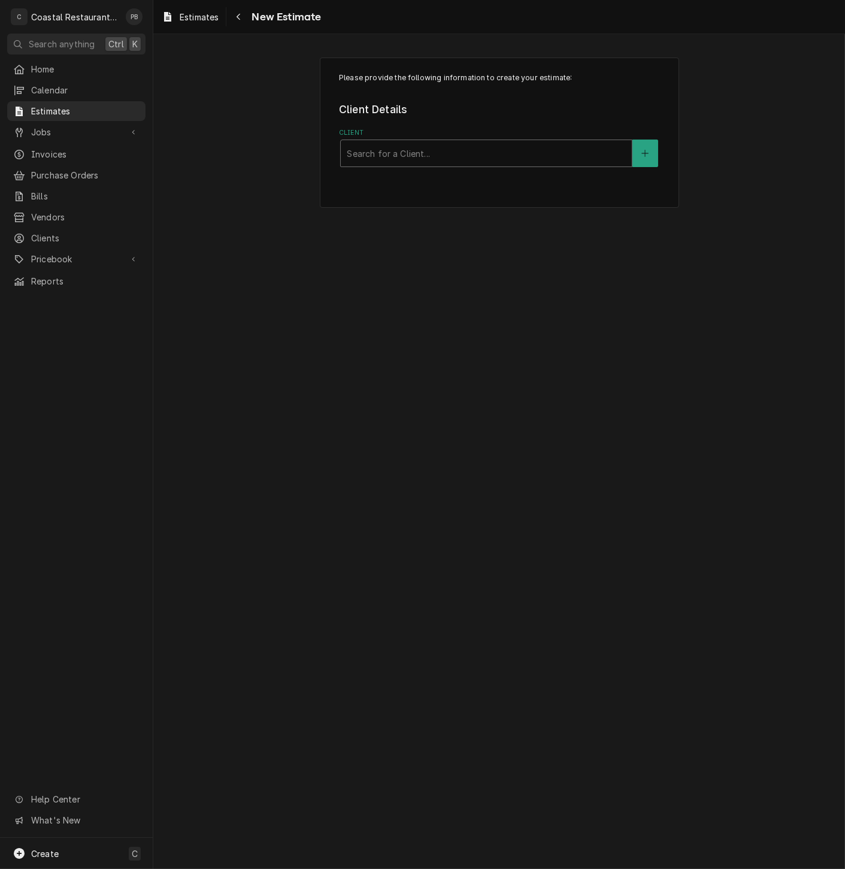
click at [474, 162] on div "Client" at bounding box center [486, 153] width 279 height 22
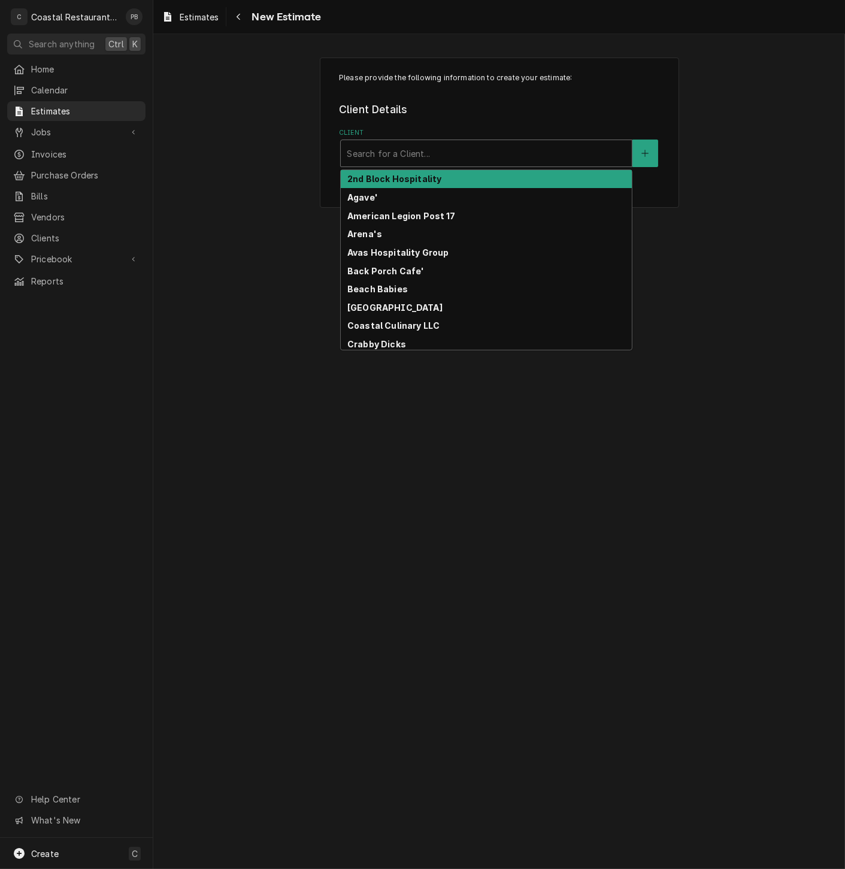
type input "h"
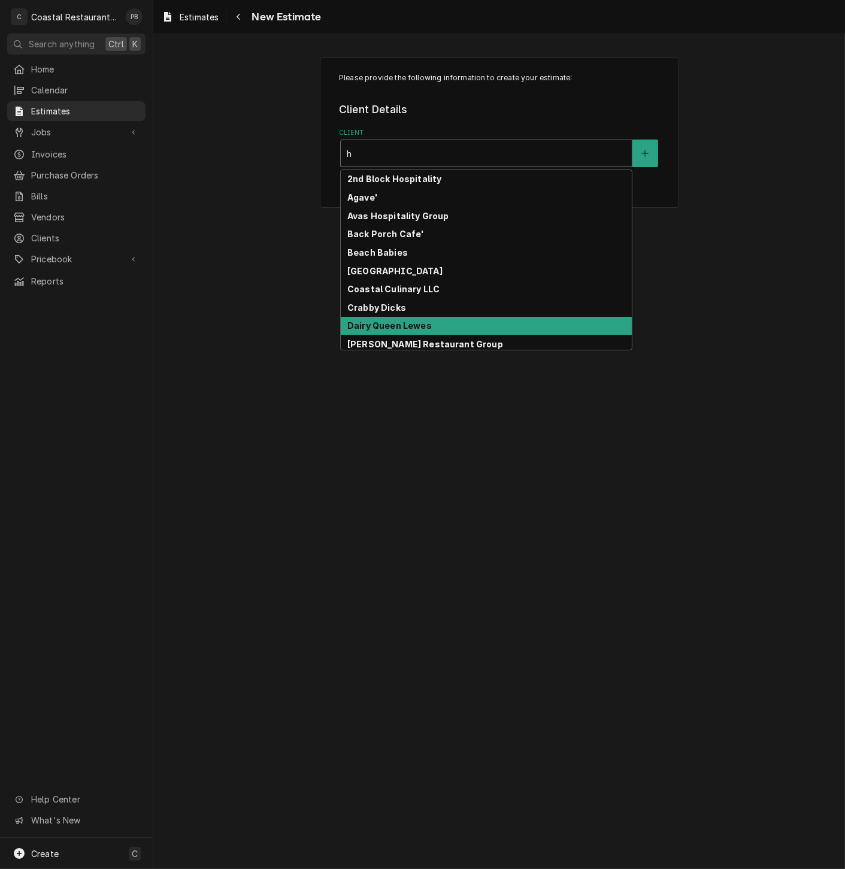
scroll to position [187, 0]
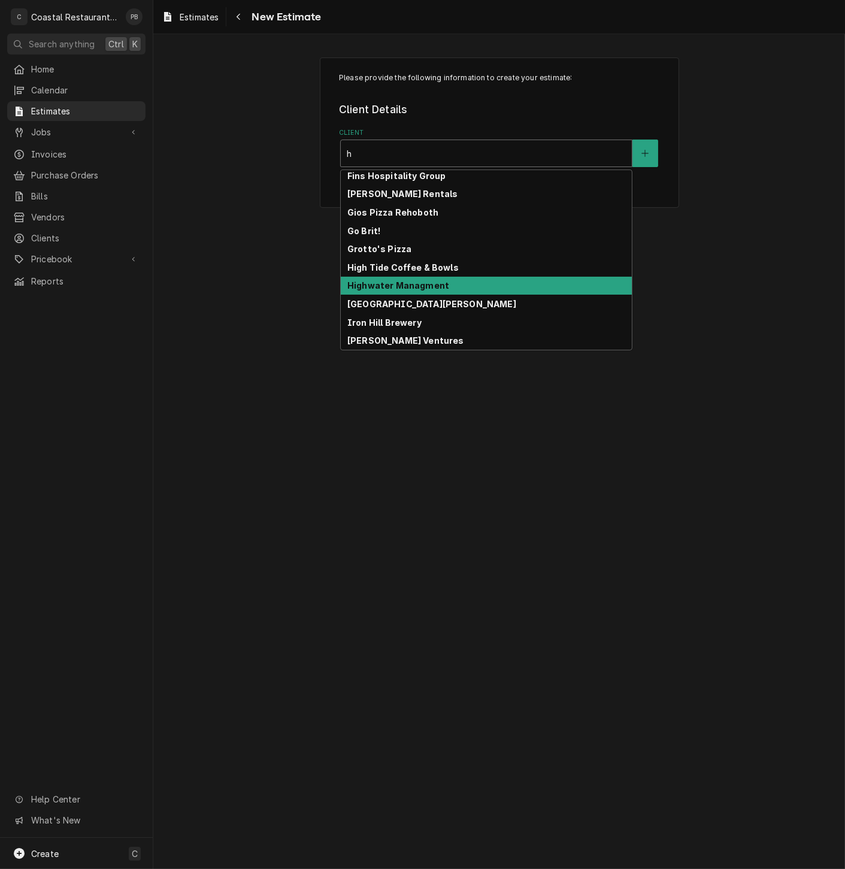
click at [429, 290] on strong "Highwater Managment" at bounding box center [398, 285] width 102 height 10
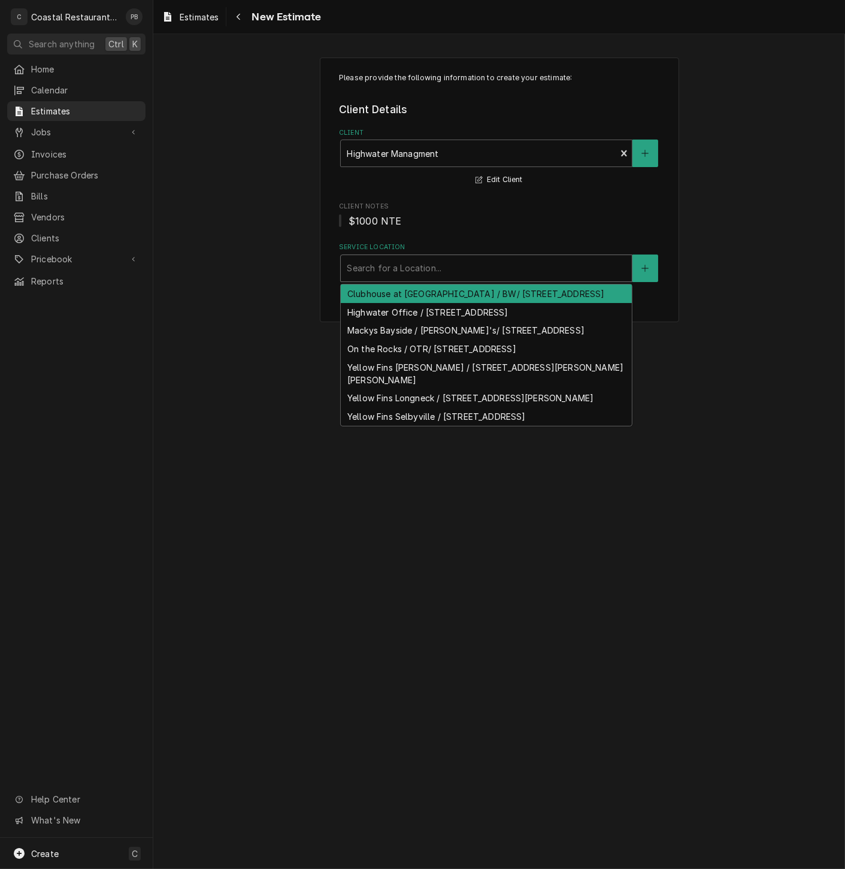
click at [403, 272] on div "Service Location" at bounding box center [486, 268] width 279 height 22
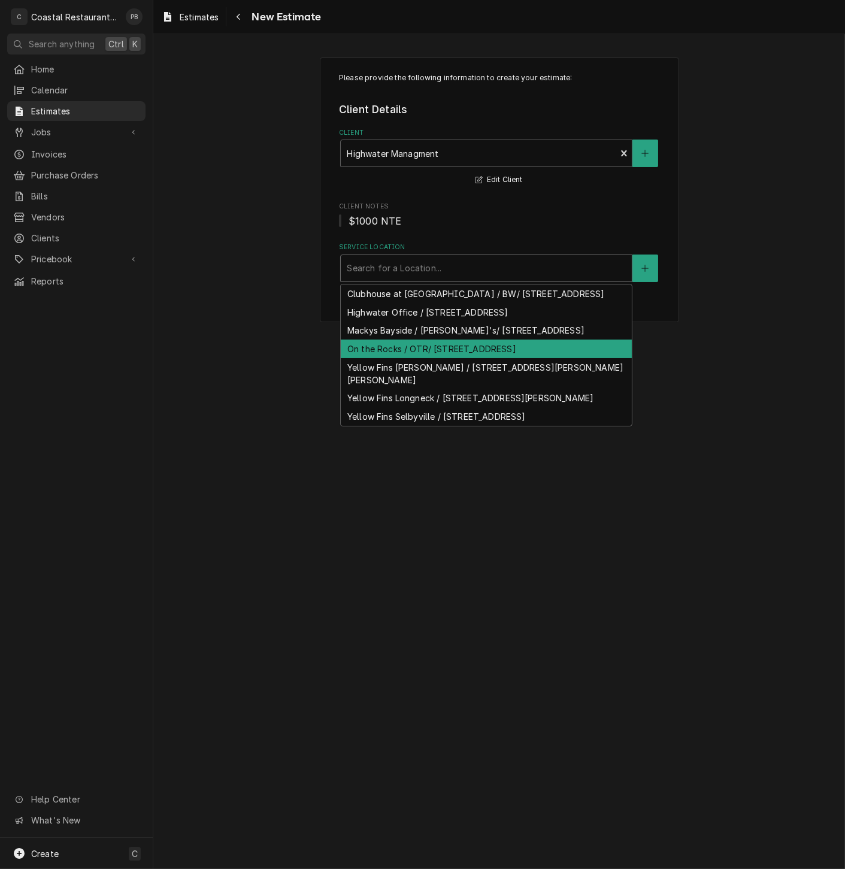
click at [402, 358] on div "On the Rocks / OTR/ [STREET_ADDRESS]" at bounding box center [486, 348] width 291 height 19
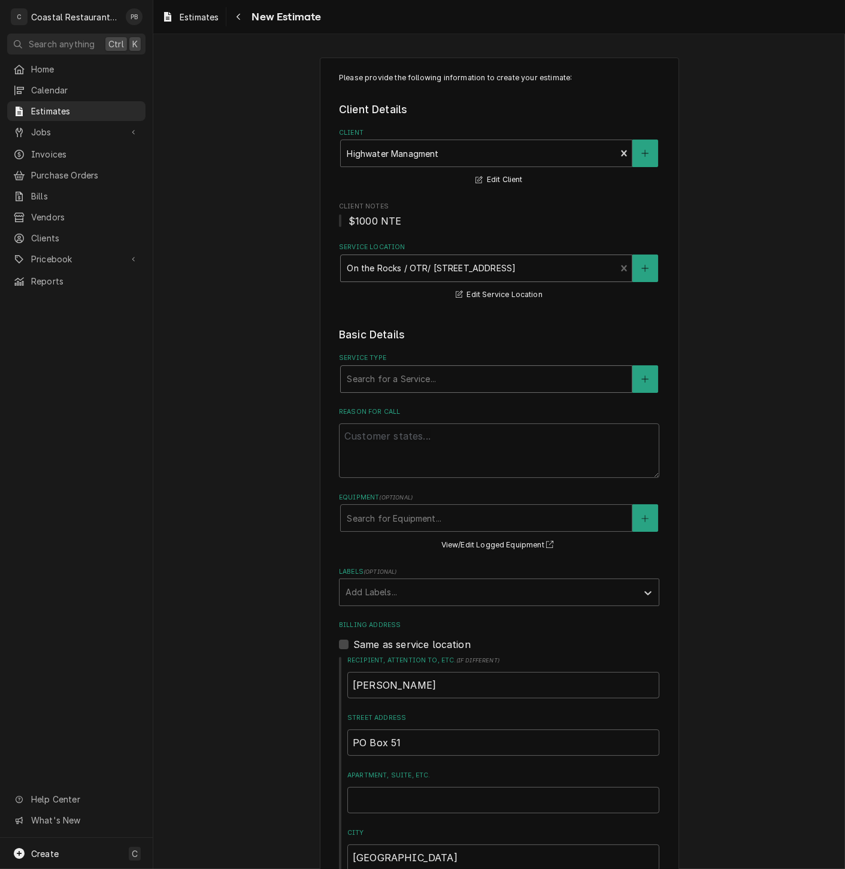
click at [432, 384] on div "Service Type" at bounding box center [486, 379] width 279 height 22
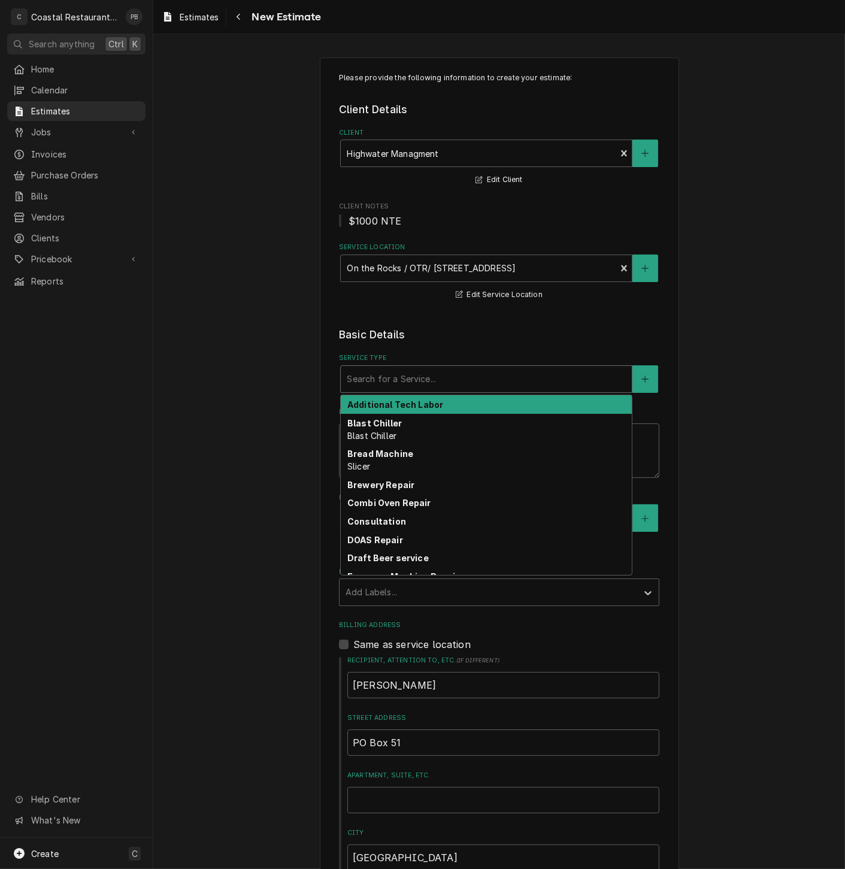
type textarea "x"
type input "g"
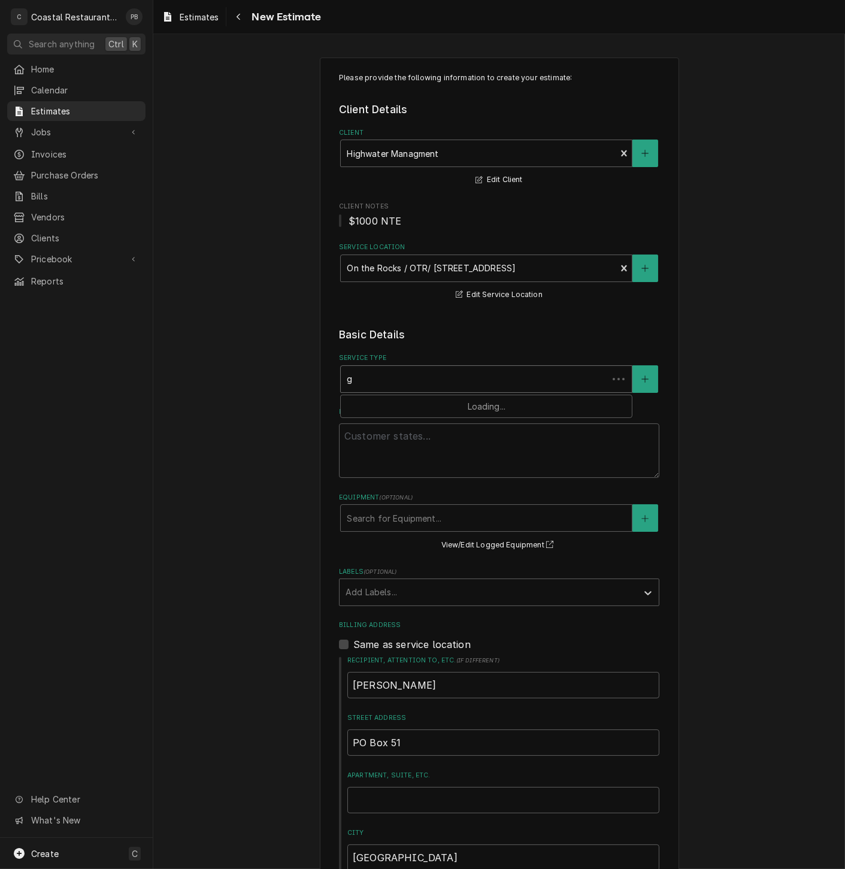
type textarea "x"
type input "gr"
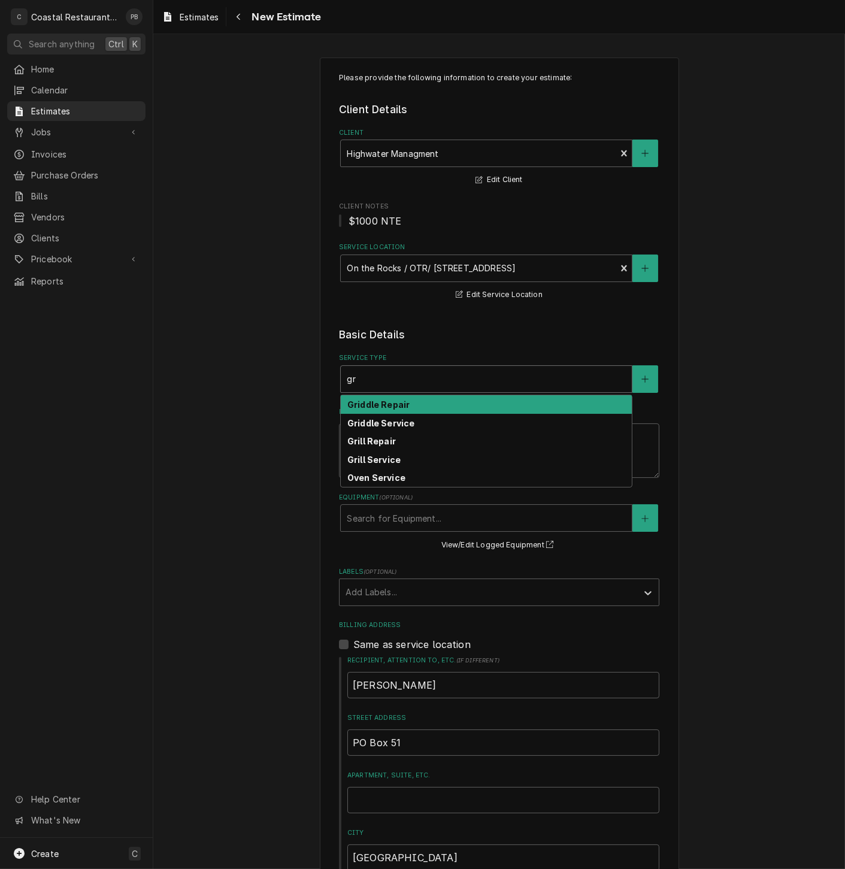
click at [408, 405] on div "Griddle Repair" at bounding box center [486, 404] width 291 height 19
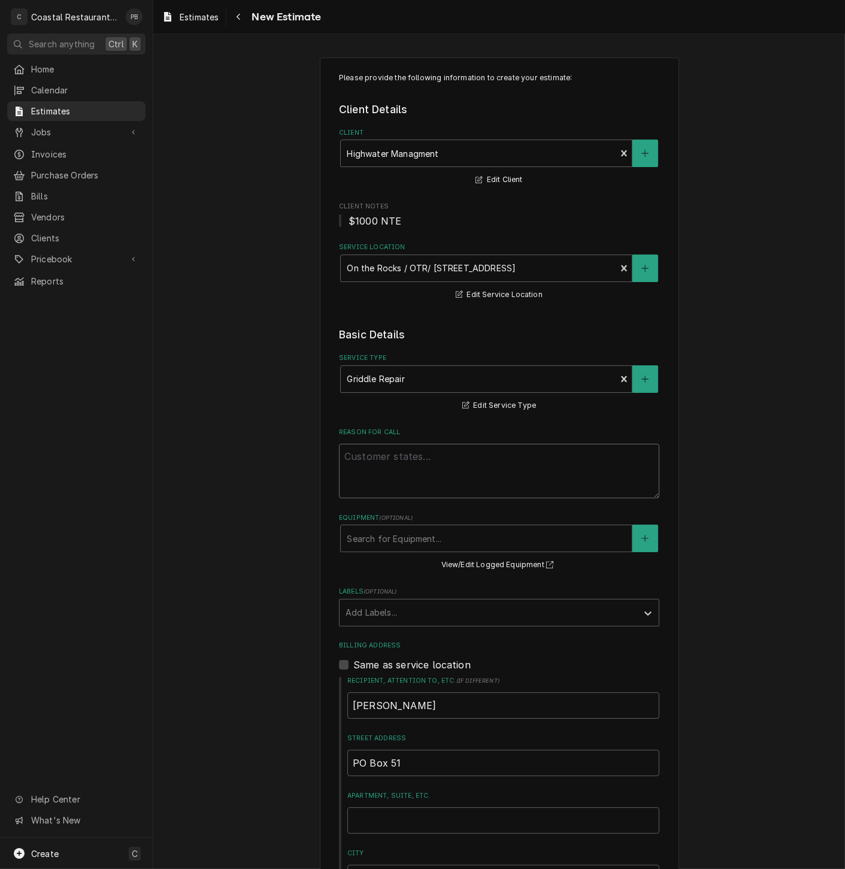
click at [406, 469] on textarea "Reason For Call" at bounding box center [499, 471] width 320 height 54
type textarea "x"
type textarea "l"
type textarea "x"
type textarea "le"
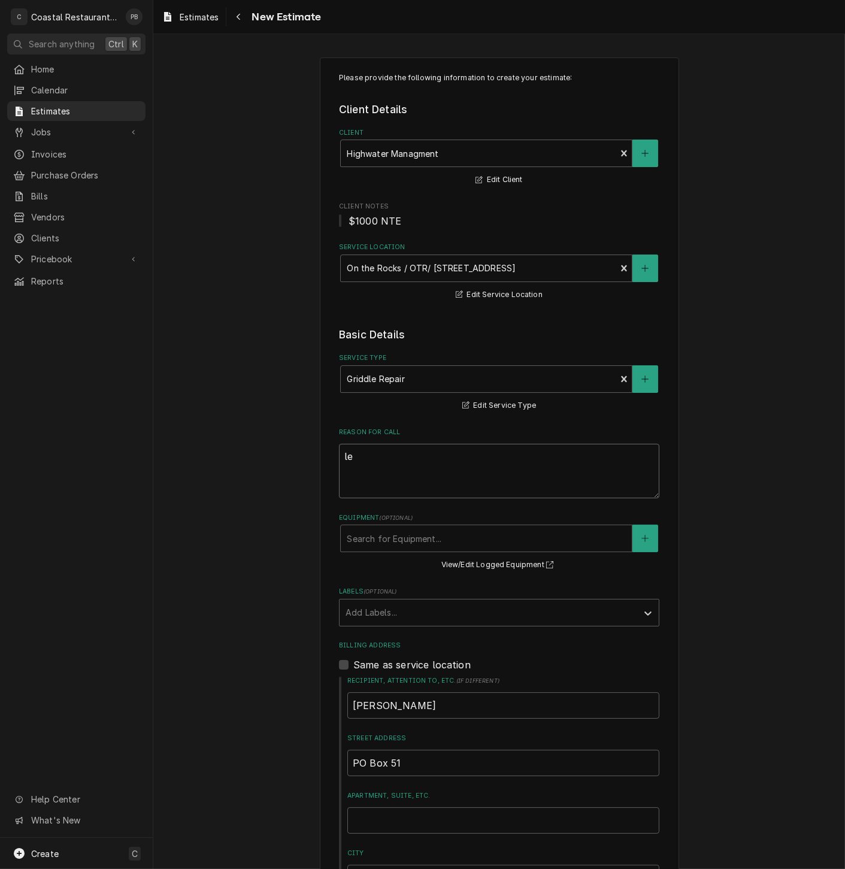
type textarea "x"
type textarea "lef"
type textarea "x"
type textarea "left"
type textarea "x"
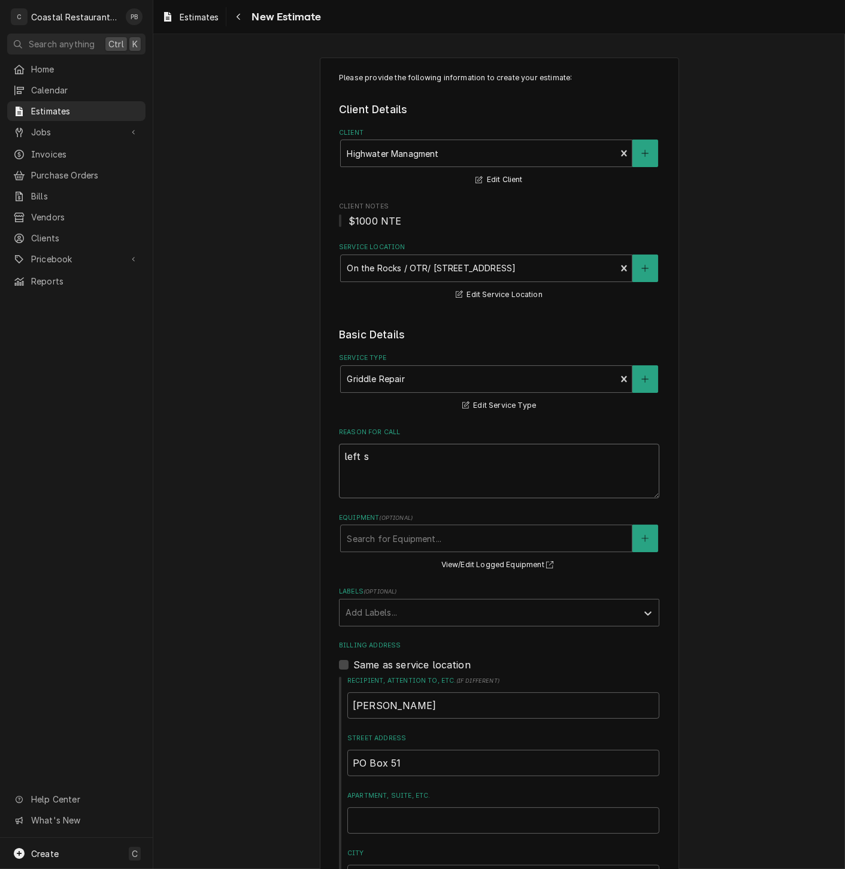
type textarea "left si"
type textarea "x"
type textarea "left side"
type textarea "x"
type textarea "left side"
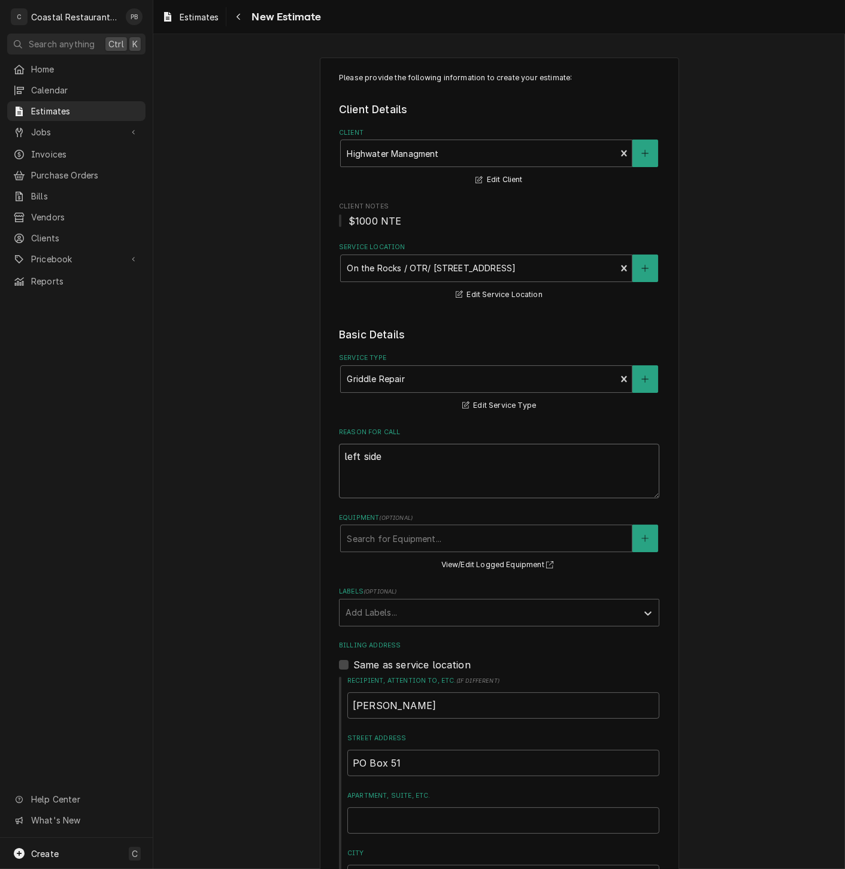
type textarea "x"
type textarea "left side o"
type textarea "x"
type textarea "left side of"
type textarea "x"
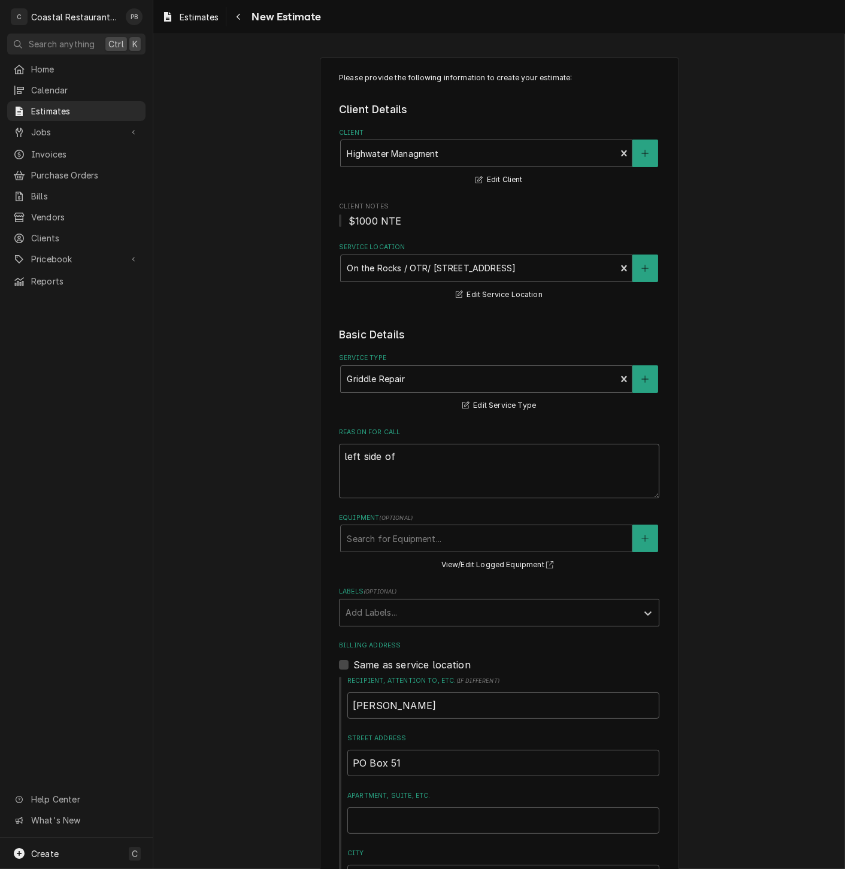
type textarea "left side of"
type textarea "x"
type textarea "left side of g"
type textarea "x"
type textarea "left side of gri"
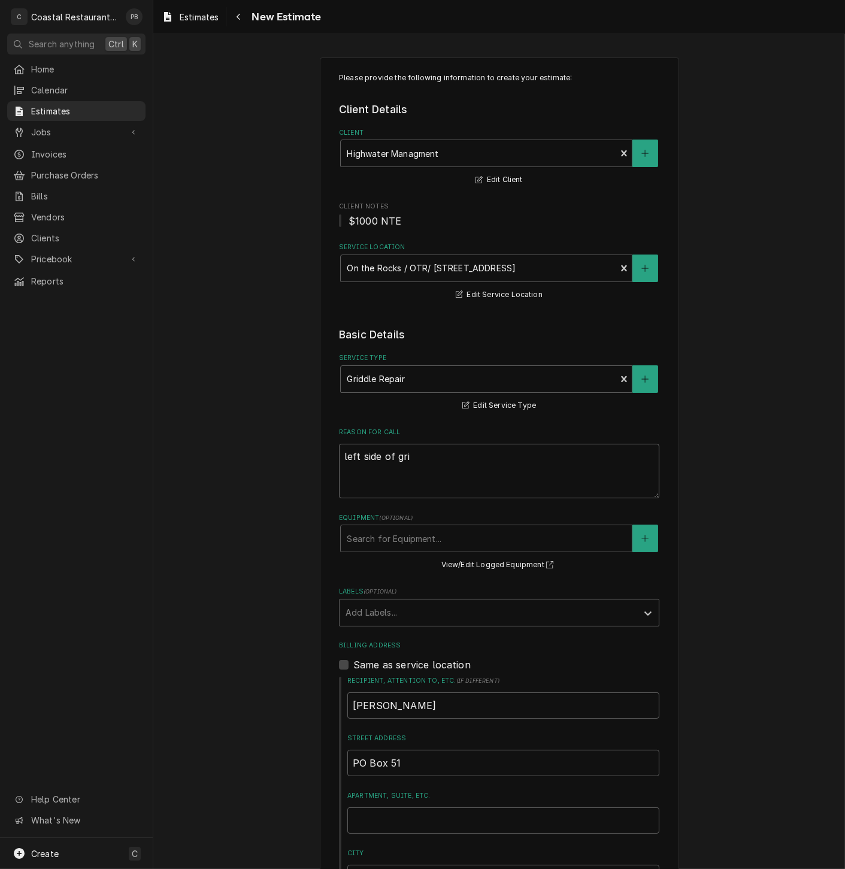
type textarea "x"
type textarea "left side of grid"
type textarea "x"
type textarea "left side of gridd"
type textarea "x"
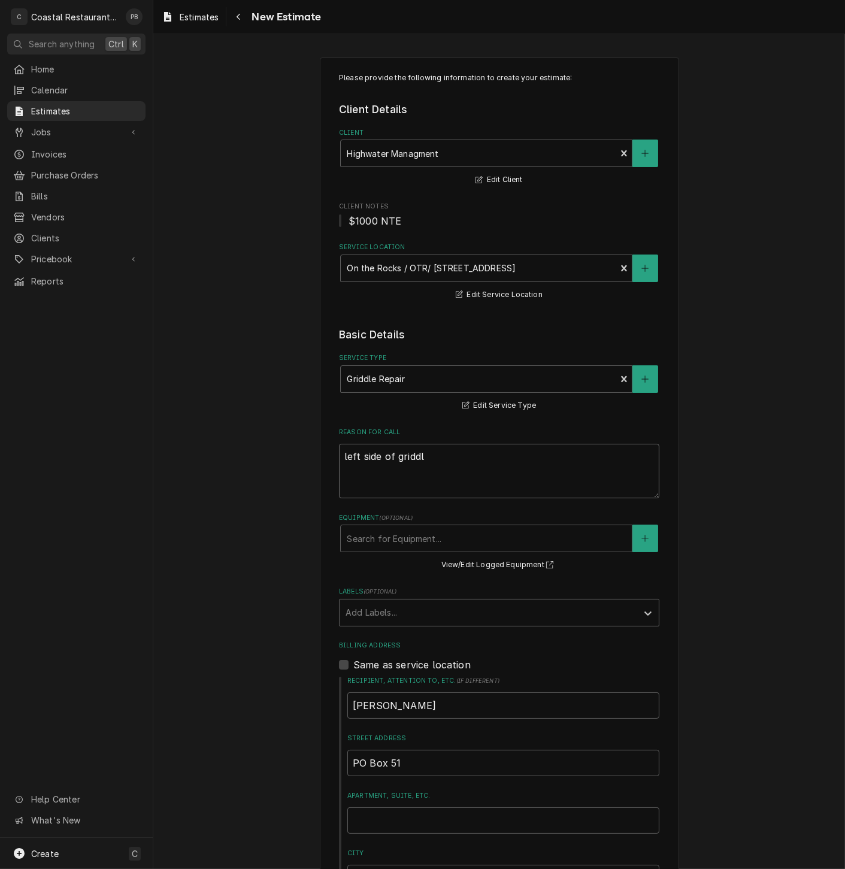
type textarea "left side of griddle"
type textarea "x"
type textarea "left side of griddle"
type textarea "x"
type textarea "left side of griddle no"
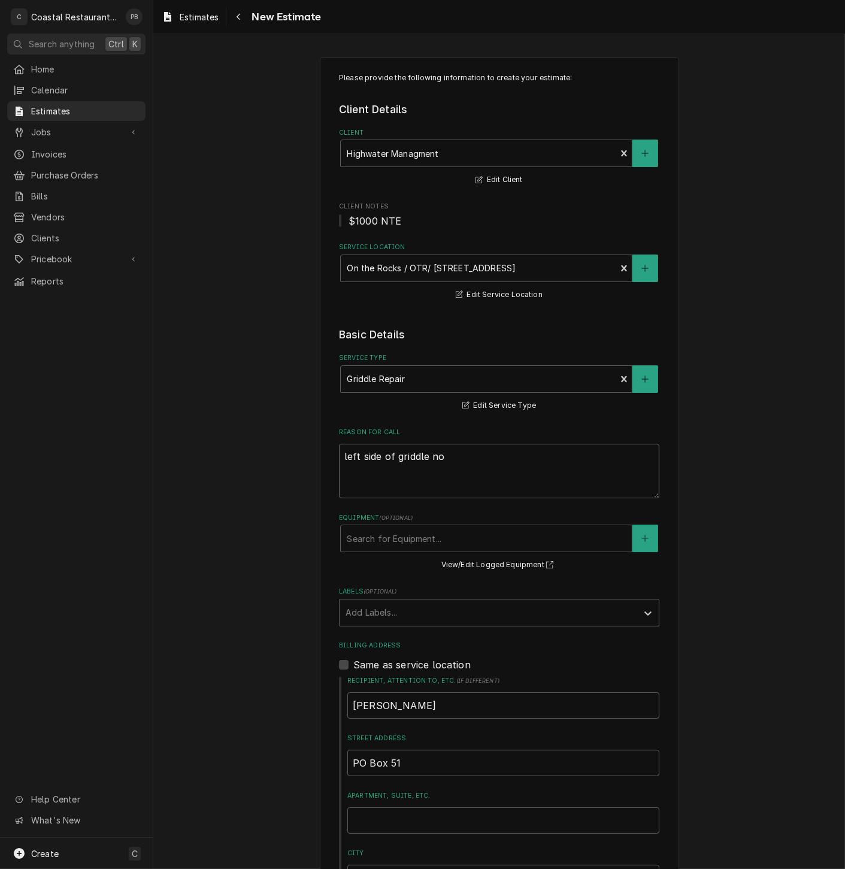
type textarea "x"
type textarea "left side of griddle not"
type textarea "x"
type textarea "left side of griddle not"
type textarea "x"
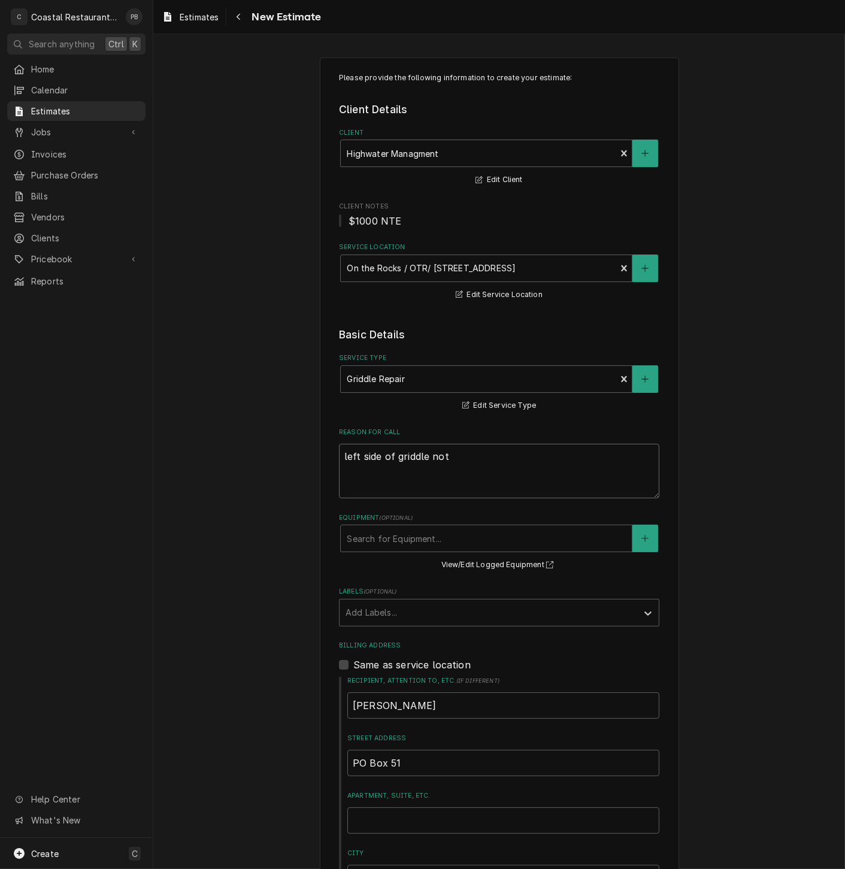
type textarea "left side of griddle not w"
type textarea "x"
type textarea "left side of griddle not wo"
type textarea "x"
type textarea "left side of griddle not wor"
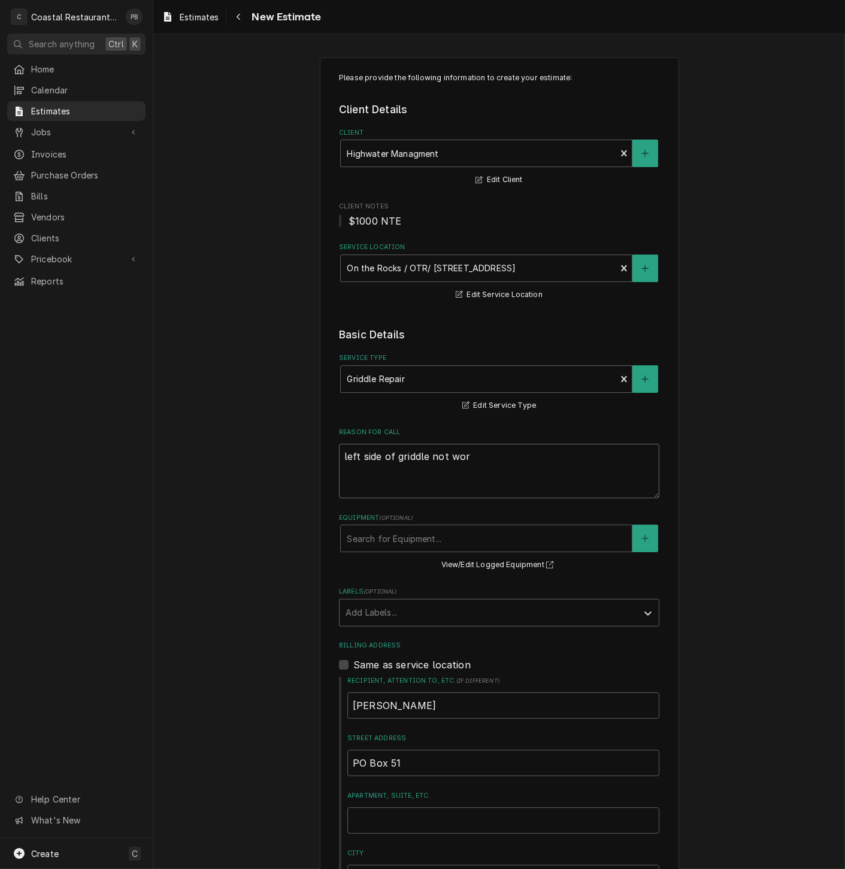
type textarea "x"
type textarea "left side of griddle not work"
type textarea "x"
type textarea "left side of griddle not worki"
type textarea "x"
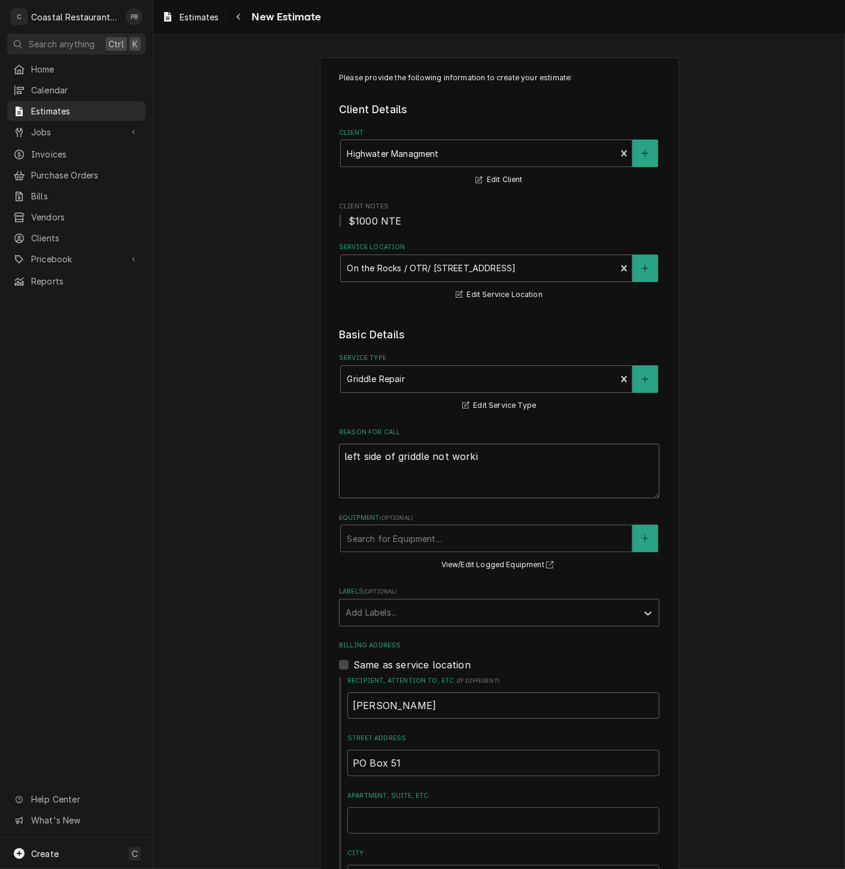
type textarea "left side of griddle not workin"
type textarea "x"
type textarea "left side of griddle not working"
type textarea "x"
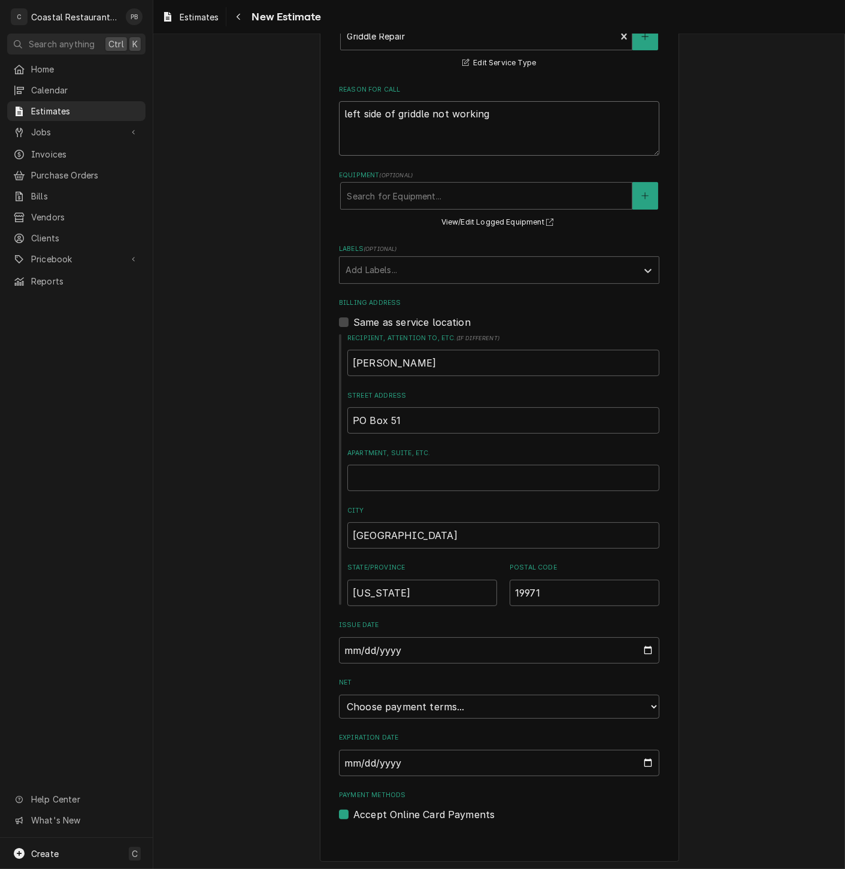
scroll to position [347, 0]
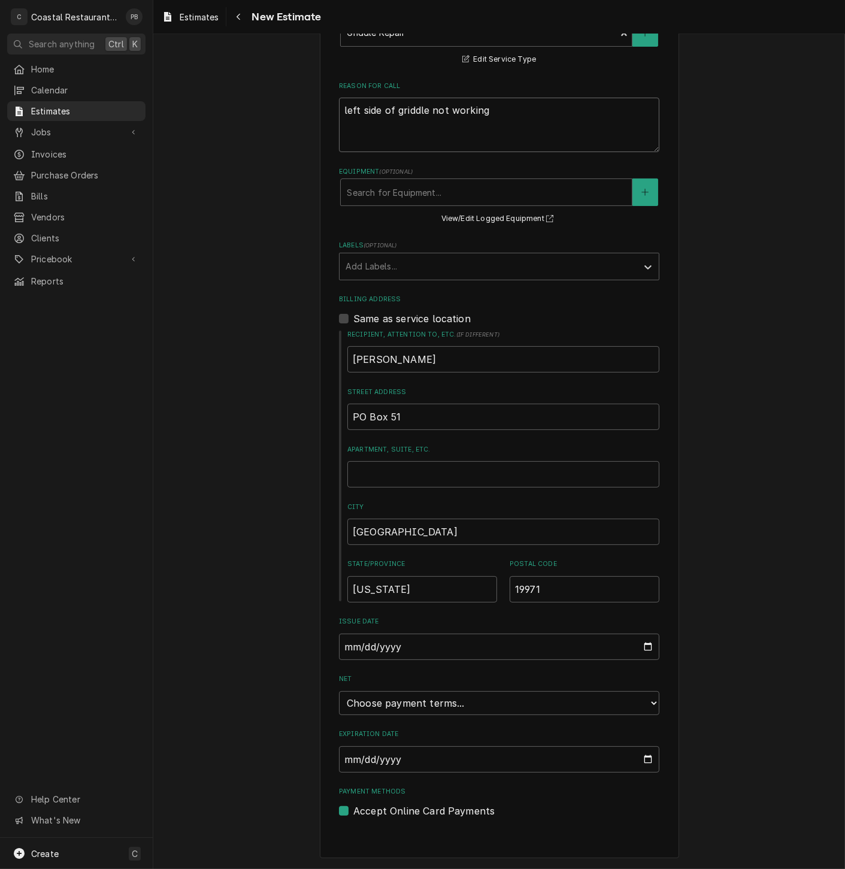
type textarea "left side of griddle not working"
click at [627, 702] on select "Choose payment terms... Same Day Net 7 Net 14 Net 21 Net 30 Net 45 Net 60 Net 90" at bounding box center [499, 703] width 320 height 24
type textarea "x"
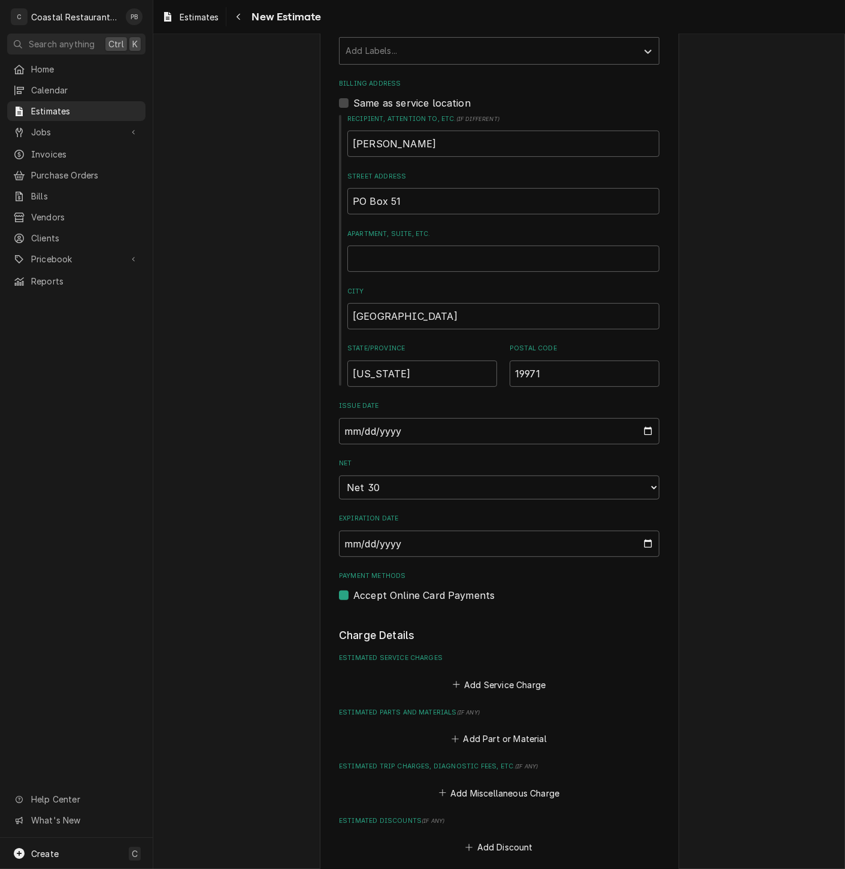
scroll to position [813, 0]
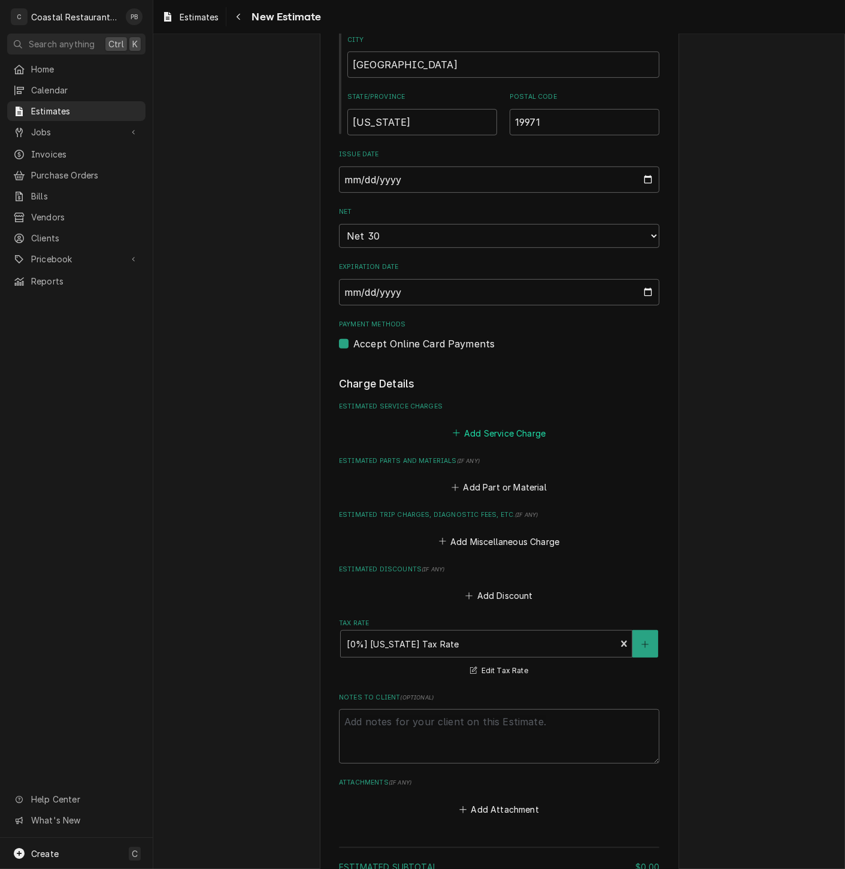
click at [492, 436] on button "Add Service Charge" at bounding box center [498, 432] width 97 height 17
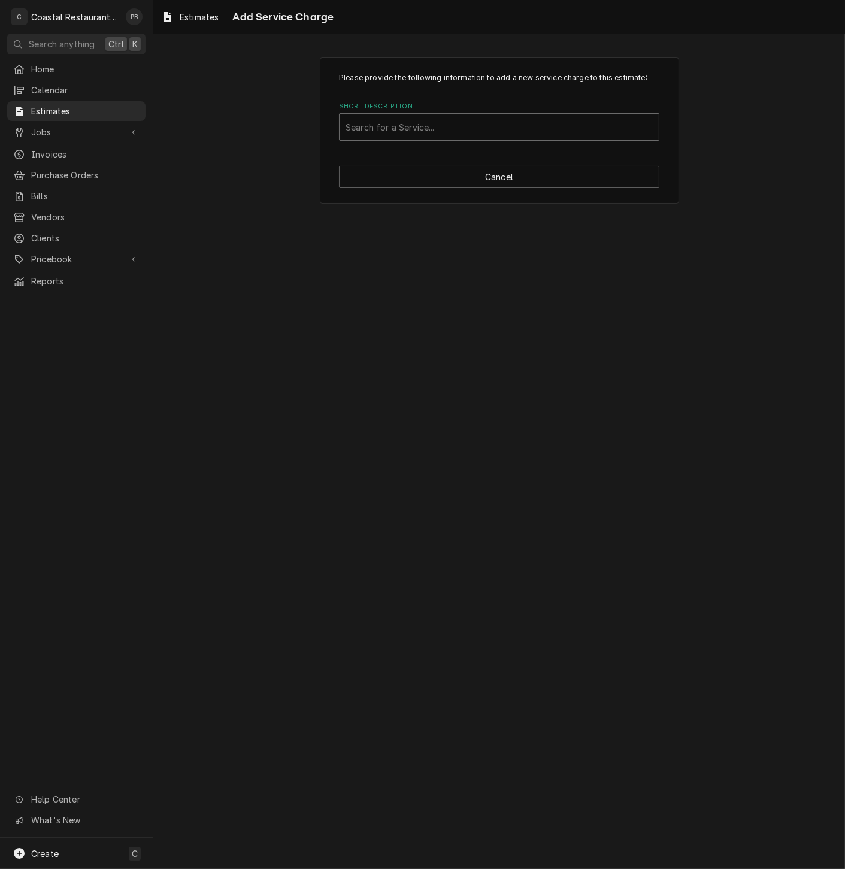
click at [421, 124] on div "Short Description" at bounding box center [498, 127] width 307 height 22
type input "gridd"
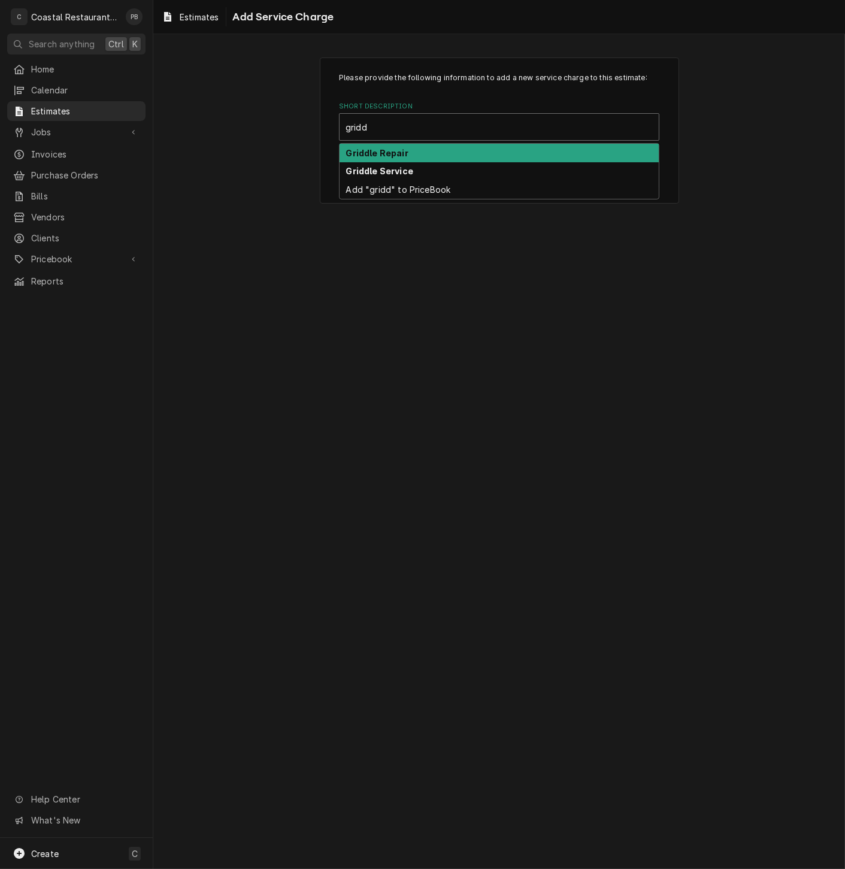
click at [419, 153] on div "Griddle Repair" at bounding box center [498, 153] width 319 height 19
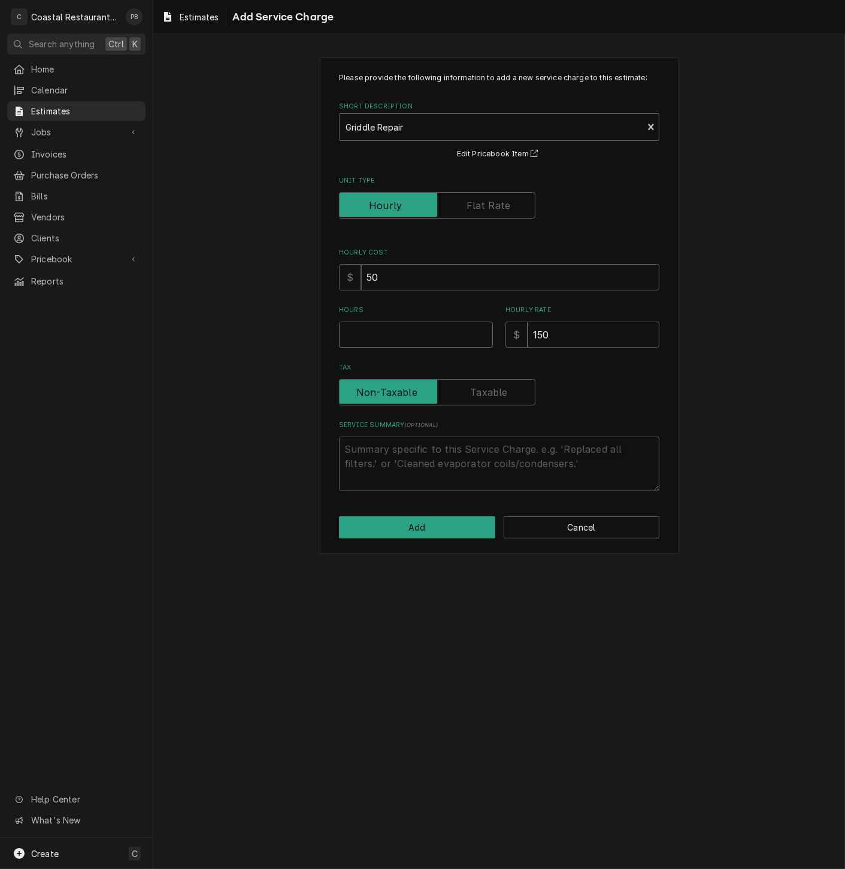
click at [400, 338] on input "Hours" at bounding box center [416, 334] width 154 height 26
type textarea "x"
type input "3"
type textarea "x"
type input "3"
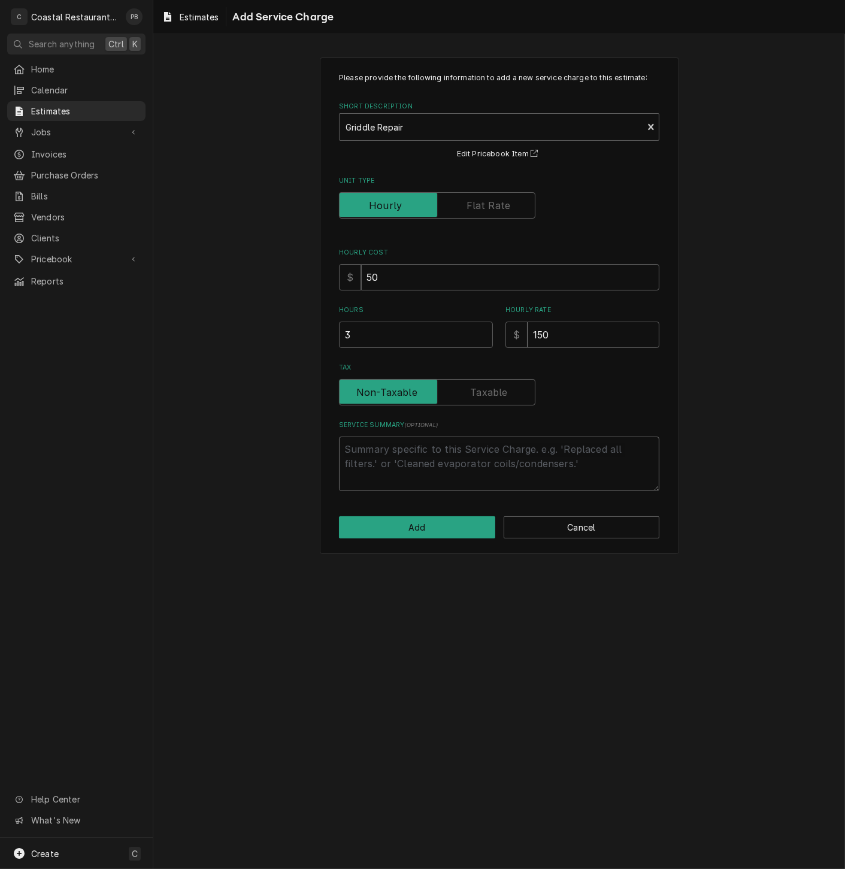
click at [441, 463] on textarea "Service Summary ( optional )" at bounding box center [499, 463] width 320 height 54
type textarea "x"
type textarea "r"
type textarea "x"
type textarea "re"
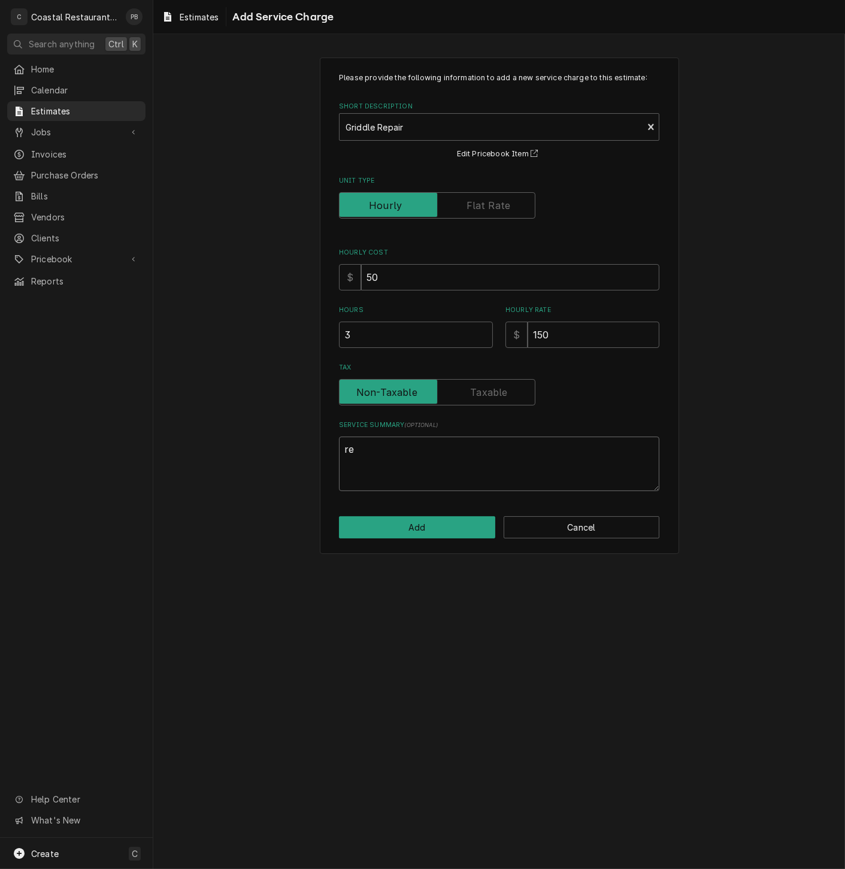
type textarea "x"
type textarea "rem"
type textarea "x"
type textarea "remo"
type textarea "x"
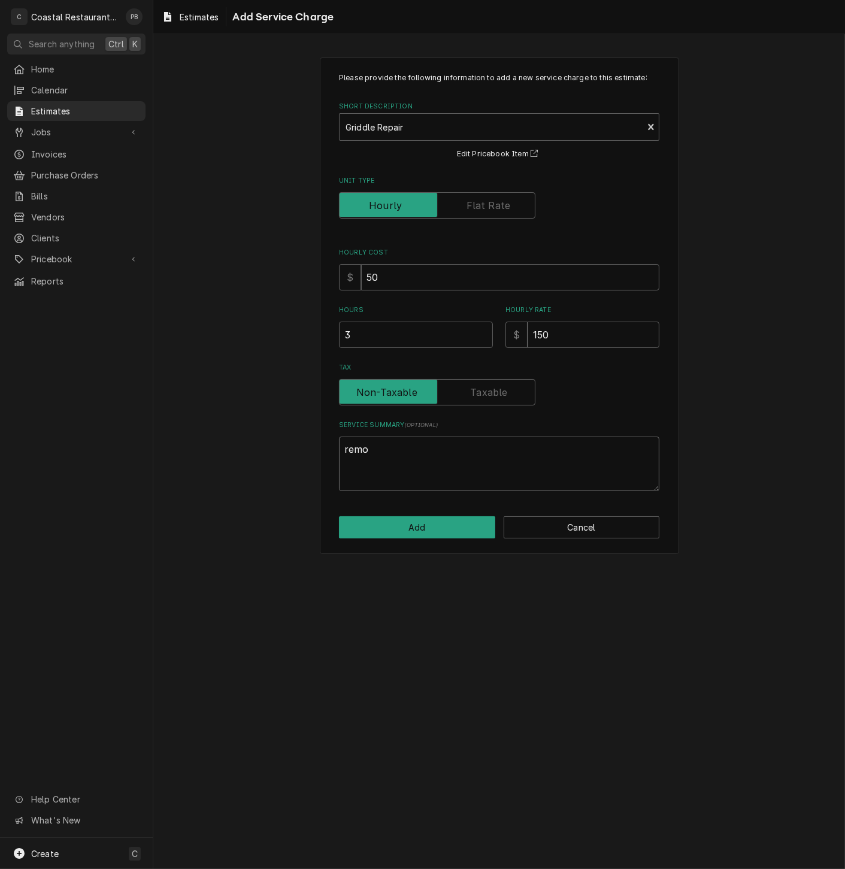
type textarea "remov"
type textarea "x"
type textarea "remove"
type textarea "x"
type textarea "remove"
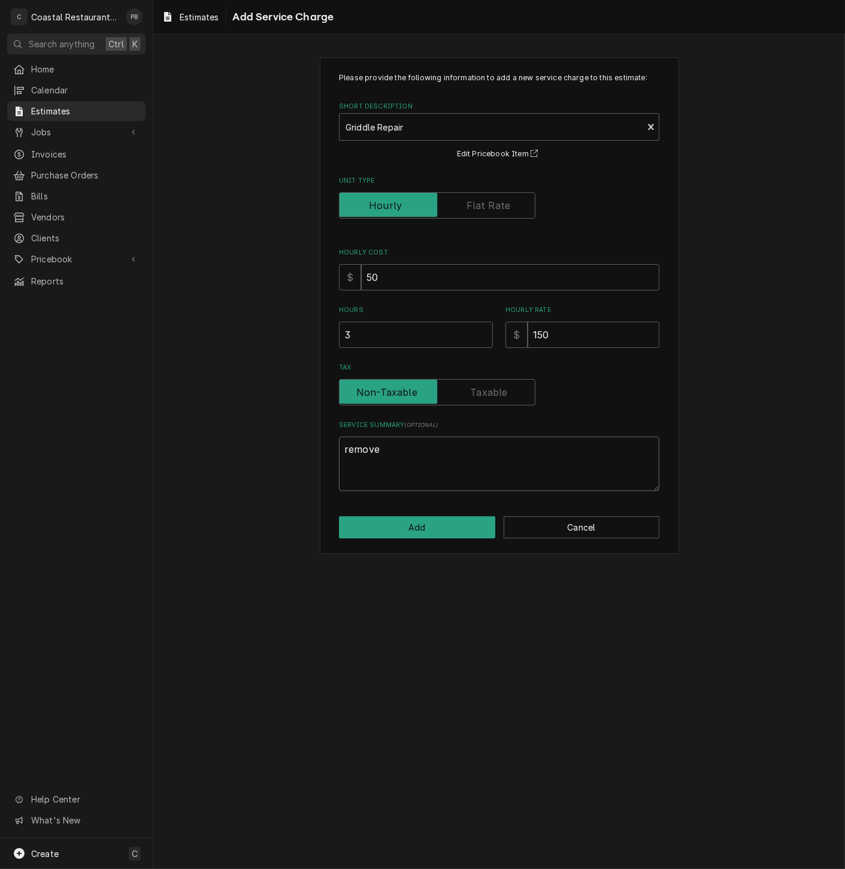
type textarea "x"
type textarea "remove o"
type textarea "x"
type textarea "remove ol"
type textarea "x"
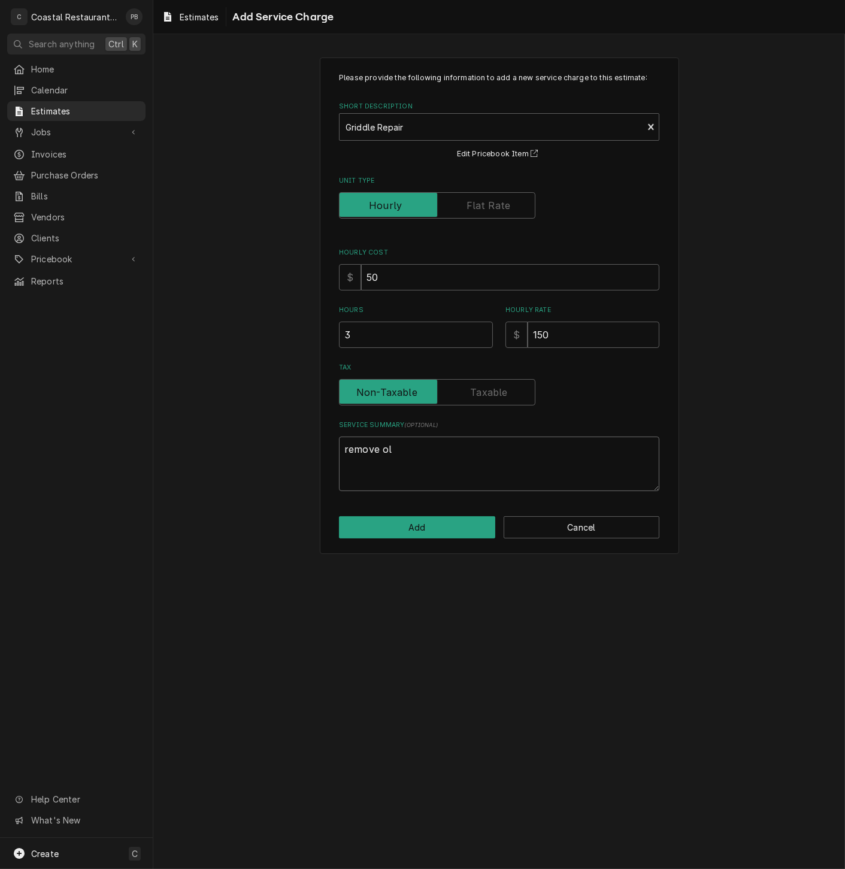
type textarea "remove old"
type textarea "x"
type textarea "remove old"
type textarea "x"
type textarea "remove old v"
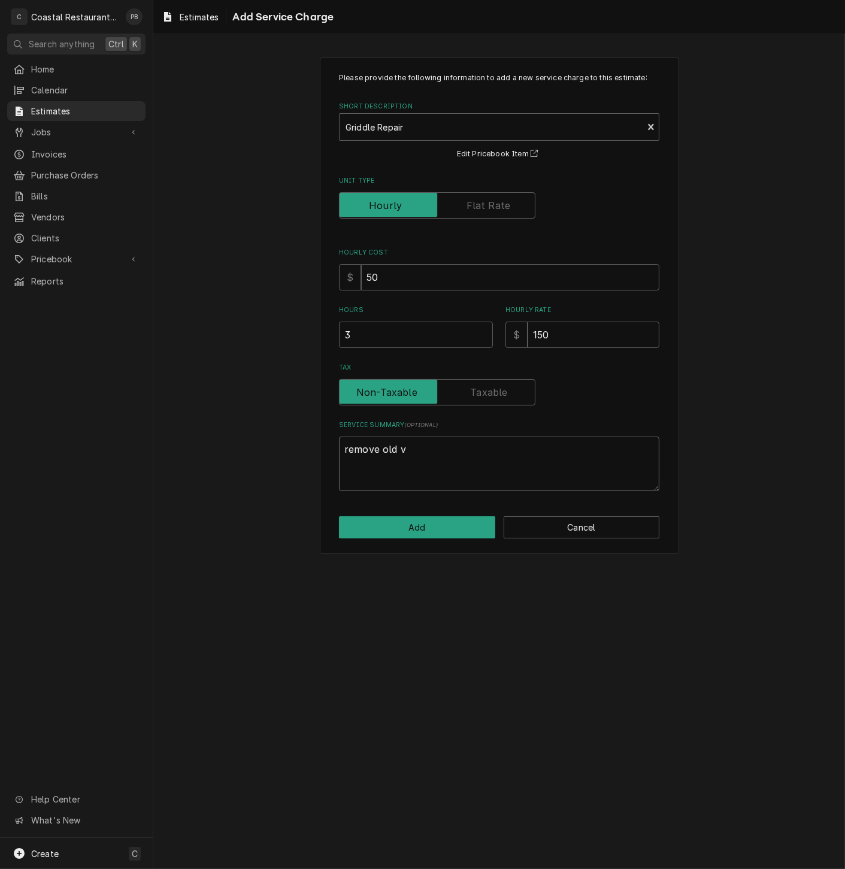
type textarea "x"
type textarea "remove old va"
type textarea "x"
type textarea "remove old val"
type textarea "x"
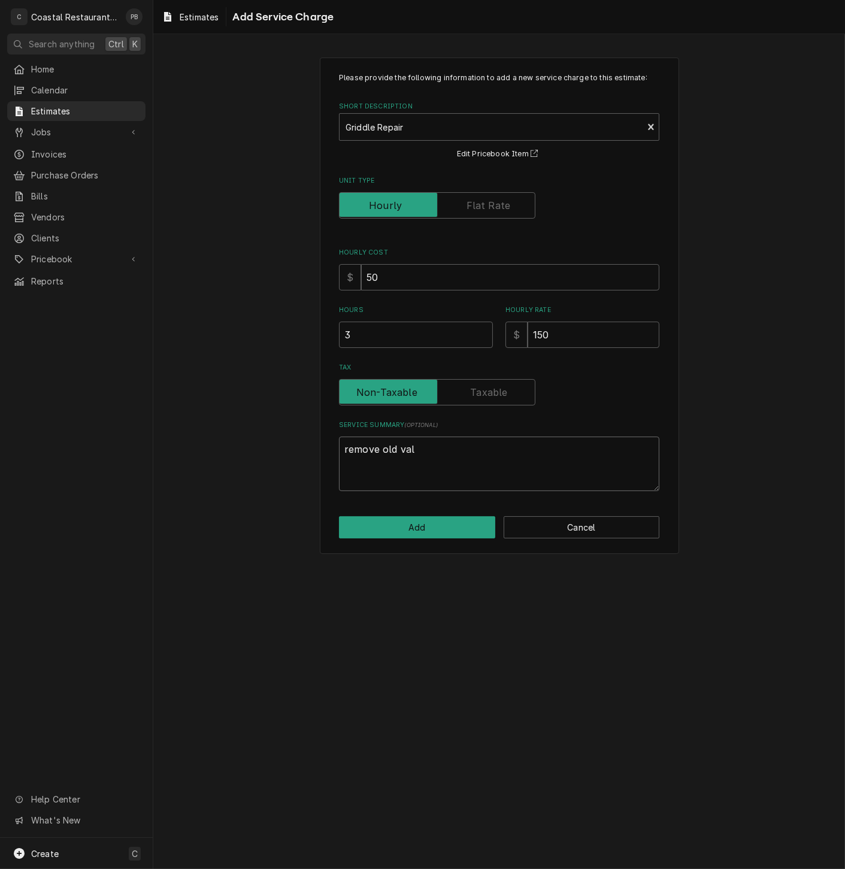
type textarea "remove old valv"
type textarea "x"
type textarea "remove old valve"
type textarea "x"
type textarea "remove old valves"
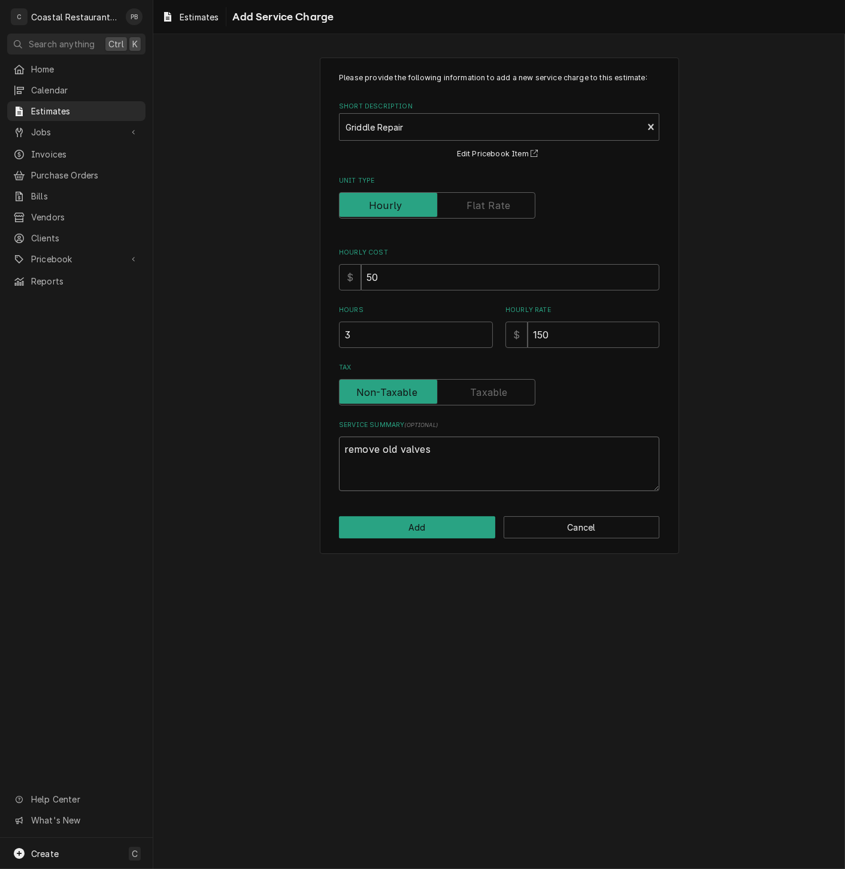
type textarea "x"
type textarea "remove old valves a"
type textarea "x"
type textarea "remove old valves and"
type textarea "x"
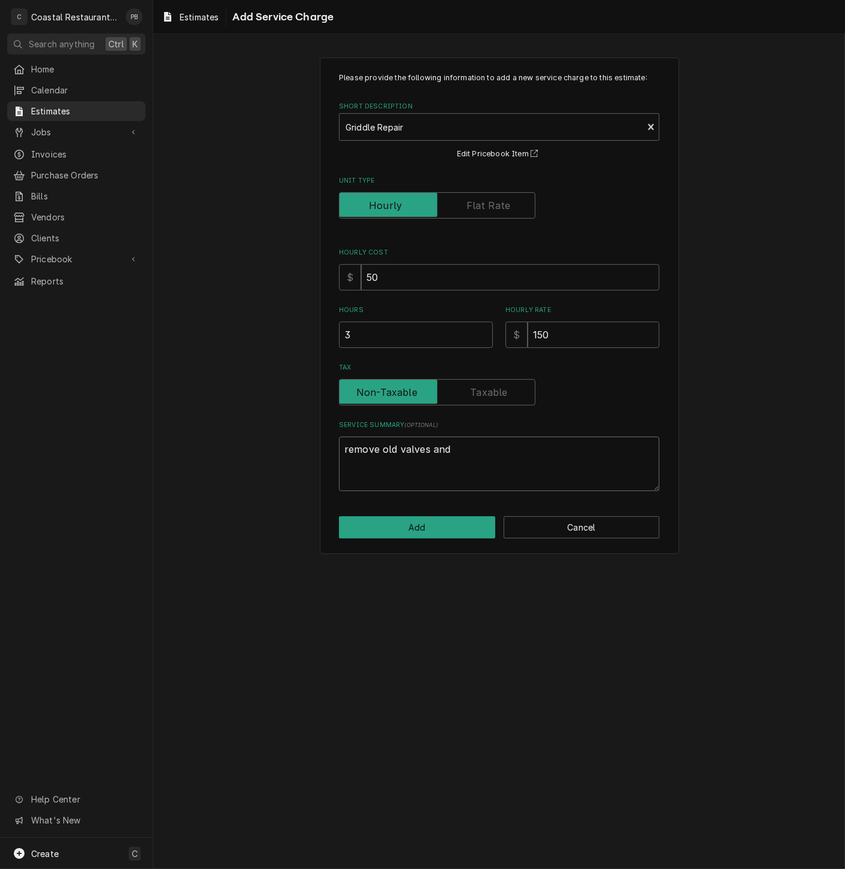
type textarea "remove old valves and"
type textarea "x"
type textarea "remove old valves and t"
type textarea "x"
type textarea "remove old valves and th"
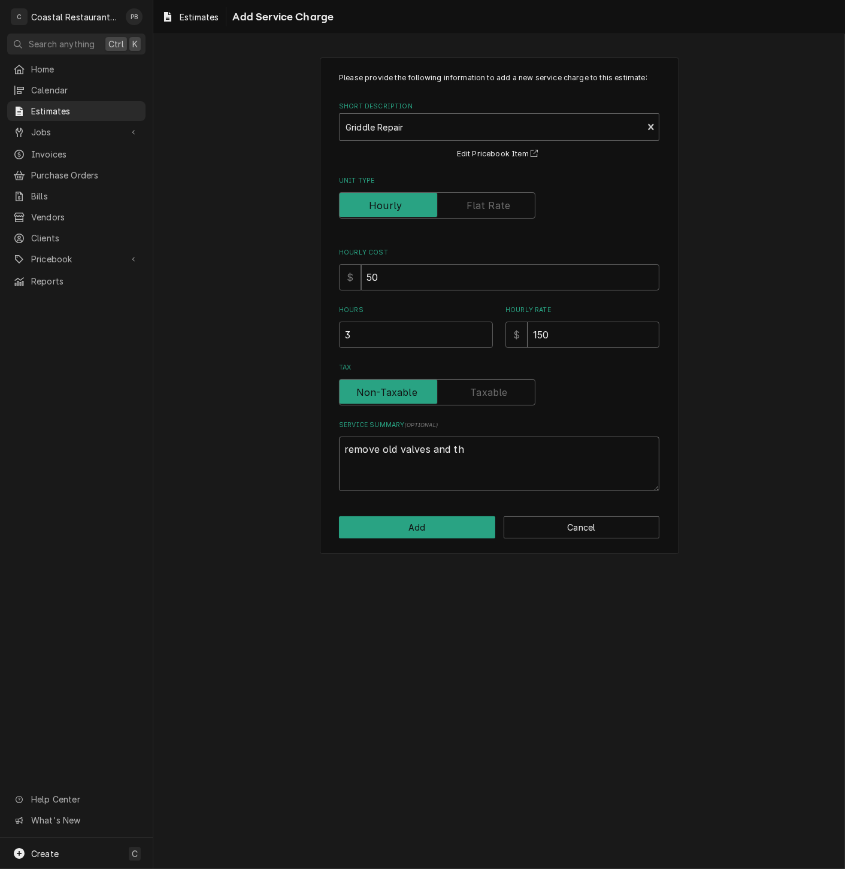
type textarea "x"
type textarea "remove old valves and the"
type textarea "x"
type textarea "remove old valves and ther"
type textarea "x"
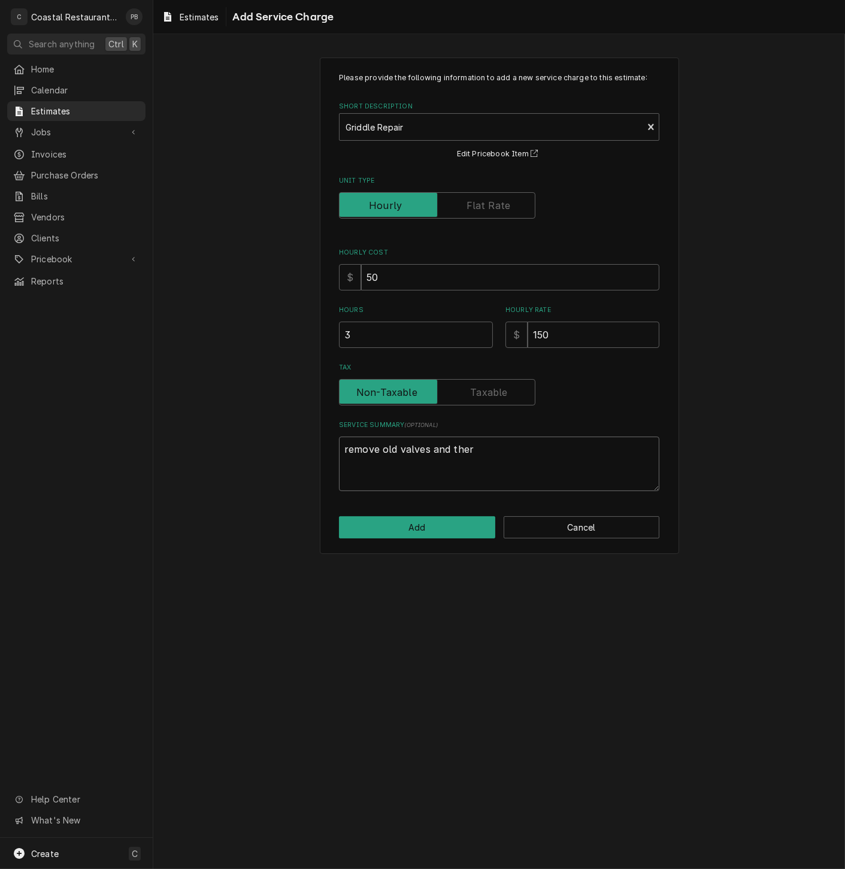
type textarea "remove old valves and therm"
type textarea "x"
type textarea "remove old valves and thermo"
type textarea "x"
type textarea "remove old valves and thermos"
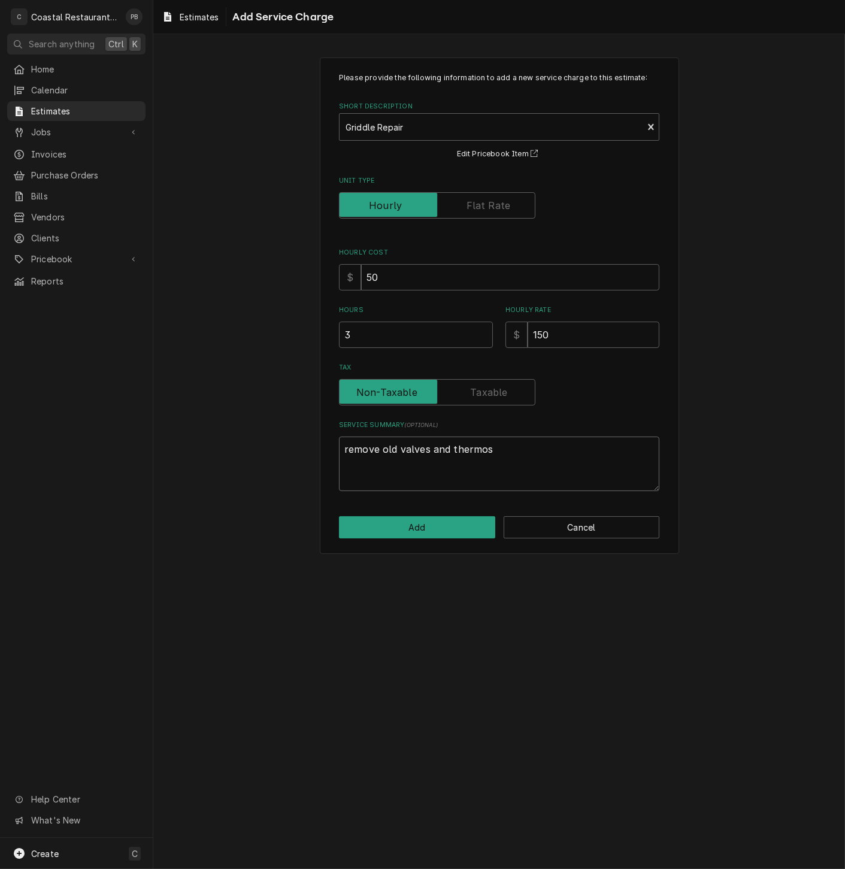
type textarea "x"
type textarea "remove old valves and thermost"
type textarea "x"
type textarea "remove old valves and thermosta"
type textarea "x"
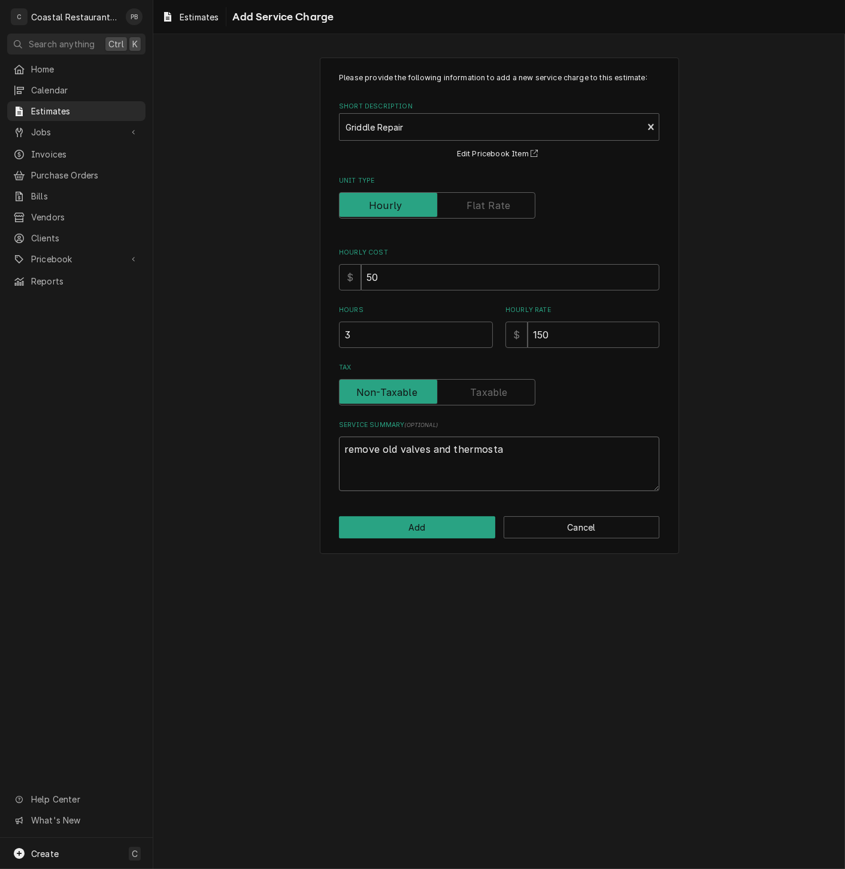
type textarea "remove old valves and thermostat"
type textarea "x"
type textarea "remove old valves and thermostats"
type textarea "x"
type textarea "remove old valves and thermostats"
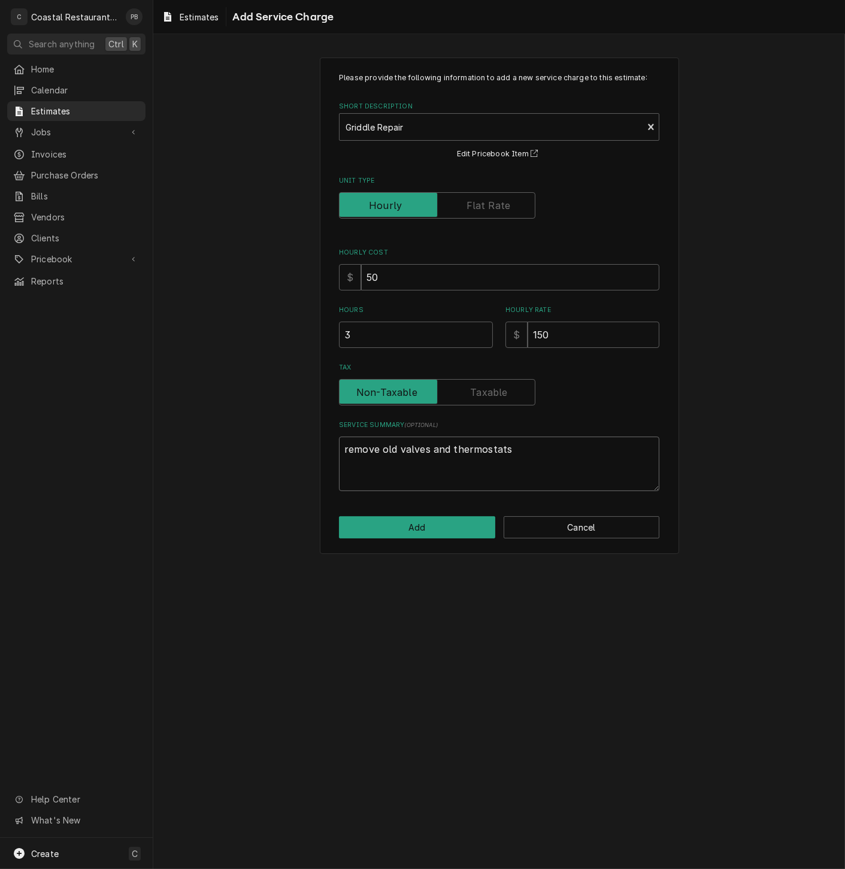
type textarea "x"
type textarea "remove old valves and thermostats a"
type textarea "x"
type textarea "remove old valves and thermostats an"
type textarea "x"
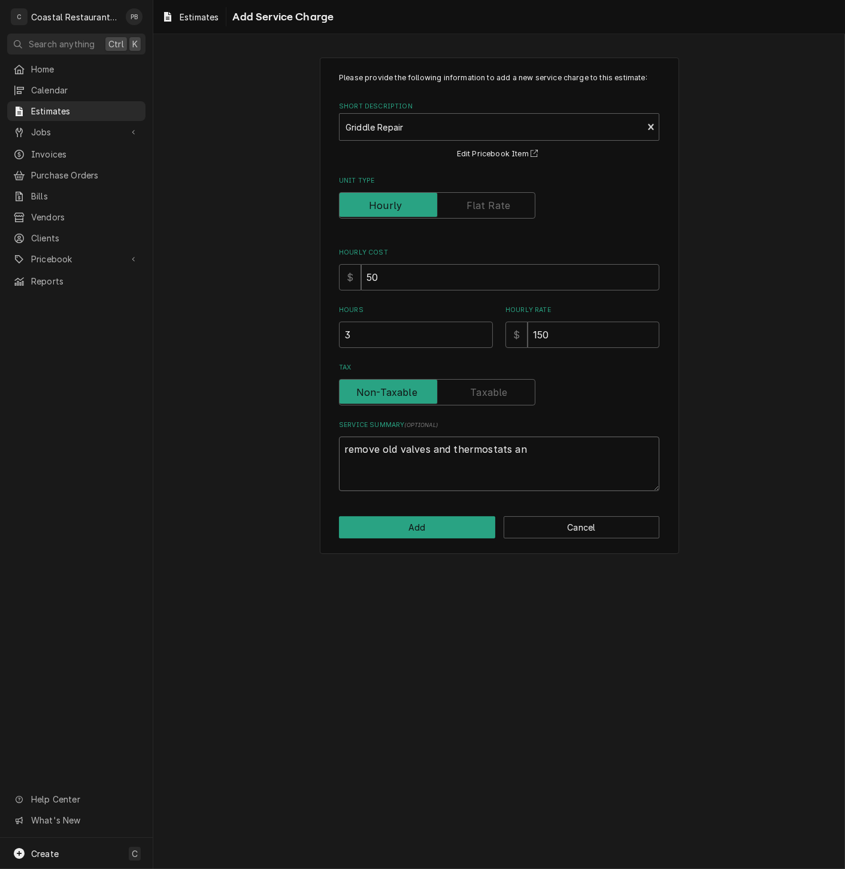
type textarea "remove old valves and thermostats and"
type textarea "x"
type textarea "remove old valves and thermostats and"
type textarea "x"
type textarea "remove old valves and thermostats and r"
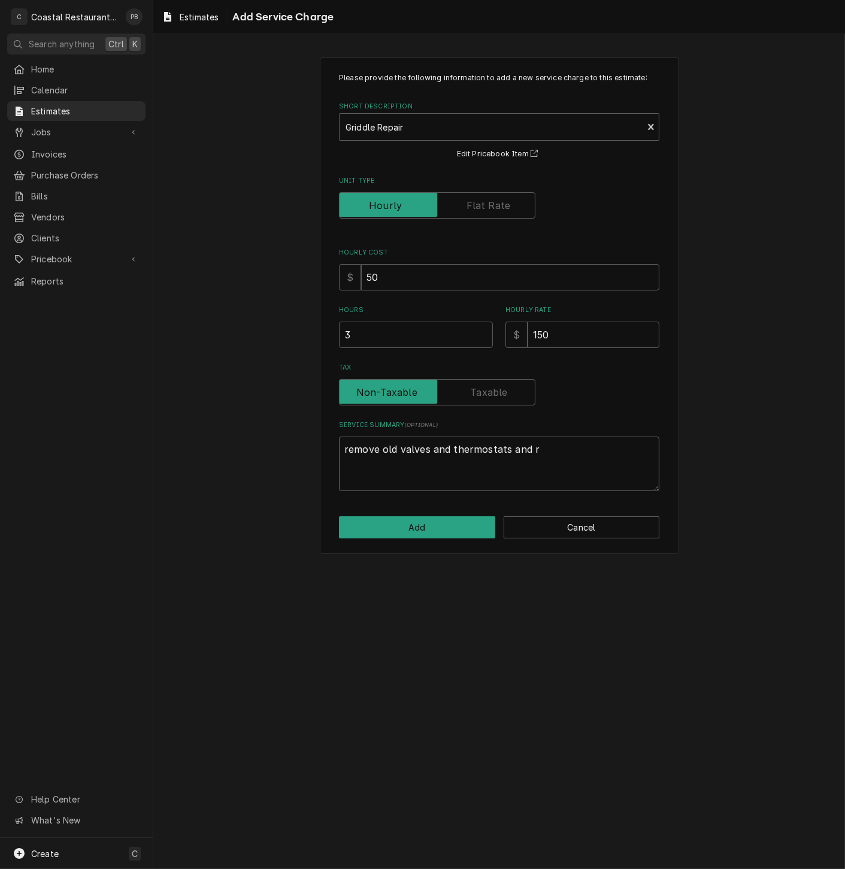
type textarea "x"
type textarea "remove old valves and thermostats and rep"
type textarea "x"
type textarea "remove old valves and thermostats and repl"
type textarea "x"
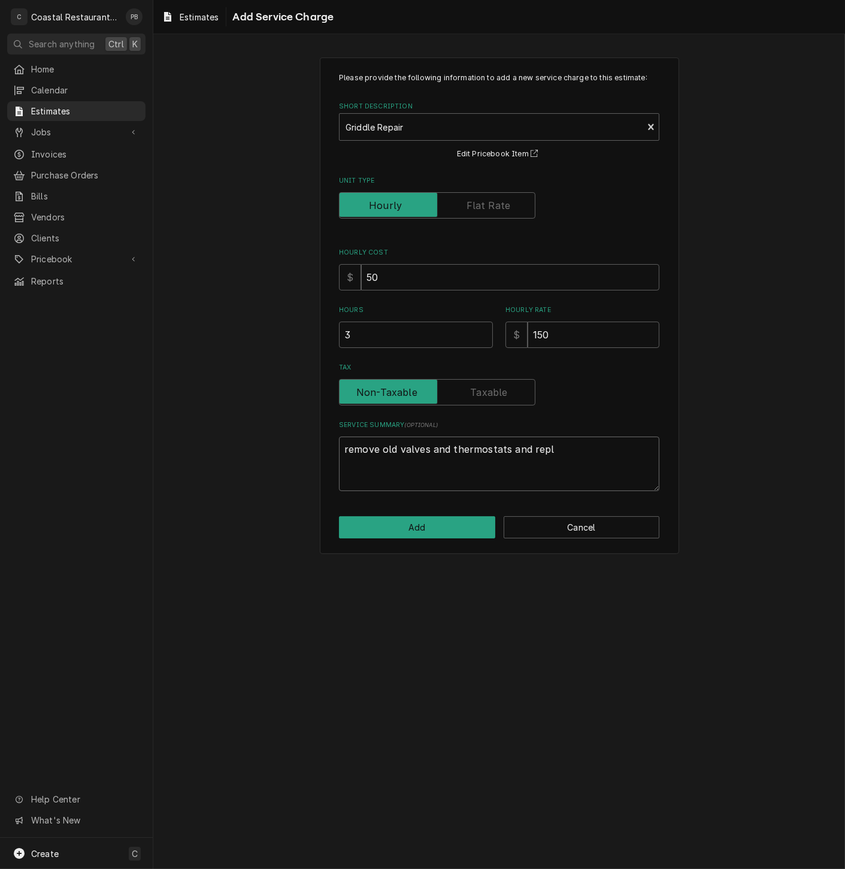
type textarea "remove old valves and thermostats and repla"
type textarea "x"
type textarea "remove old valves and thermostats and replac"
type textarea "x"
type textarea "remove old valves and thermostats and replace"
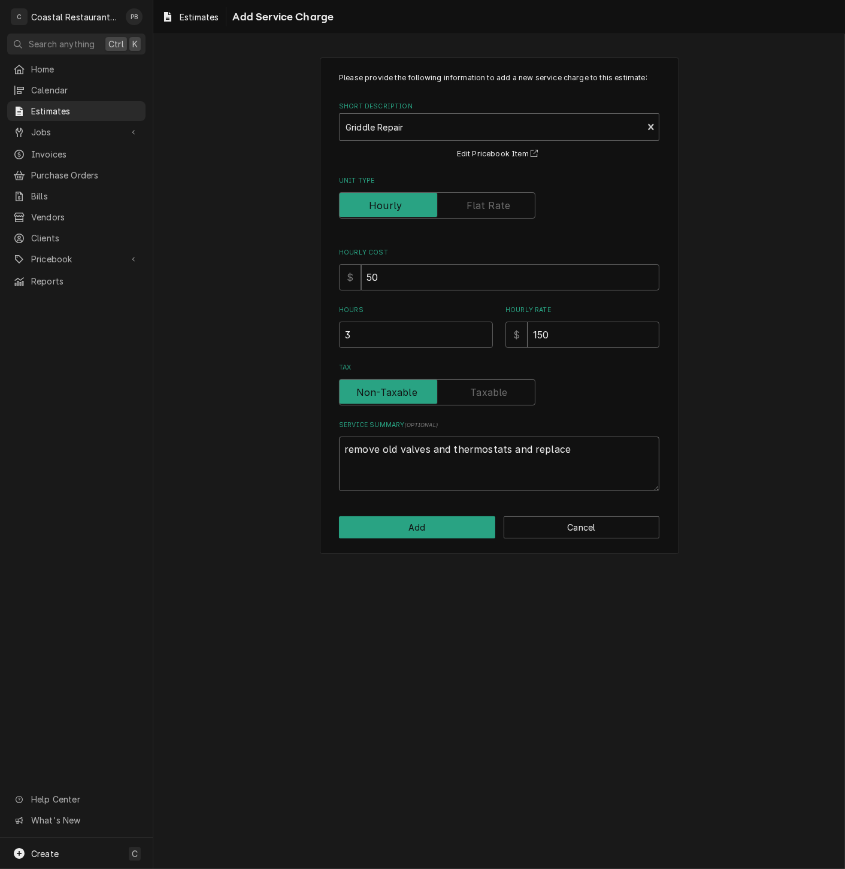
type textarea "x"
type textarea "remove old valves and thermostats and replace"
type textarea "x"
type textarea "remove old valves and thermostats and replace wi"
type textarea "x"
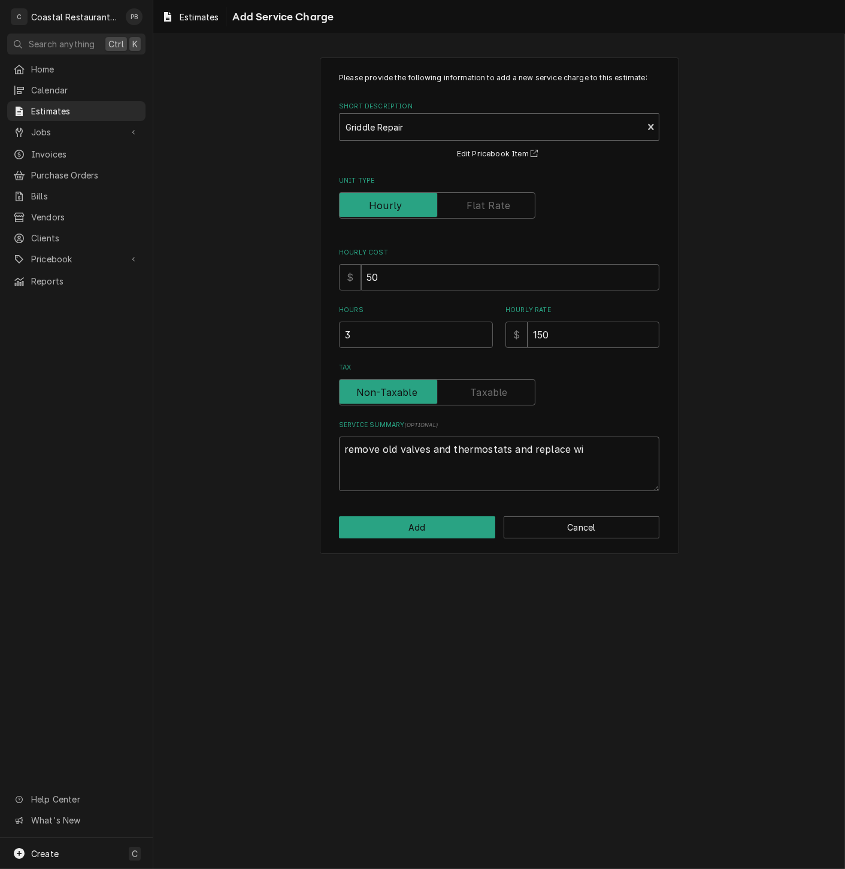
type textarea "remove old valves and thermostats and replace wit"
type textarea "x"
type textarea "remove old valves and thermostats and replace with"
type textarea "x"
type textarea "remove old valves and thermostats and replace with"
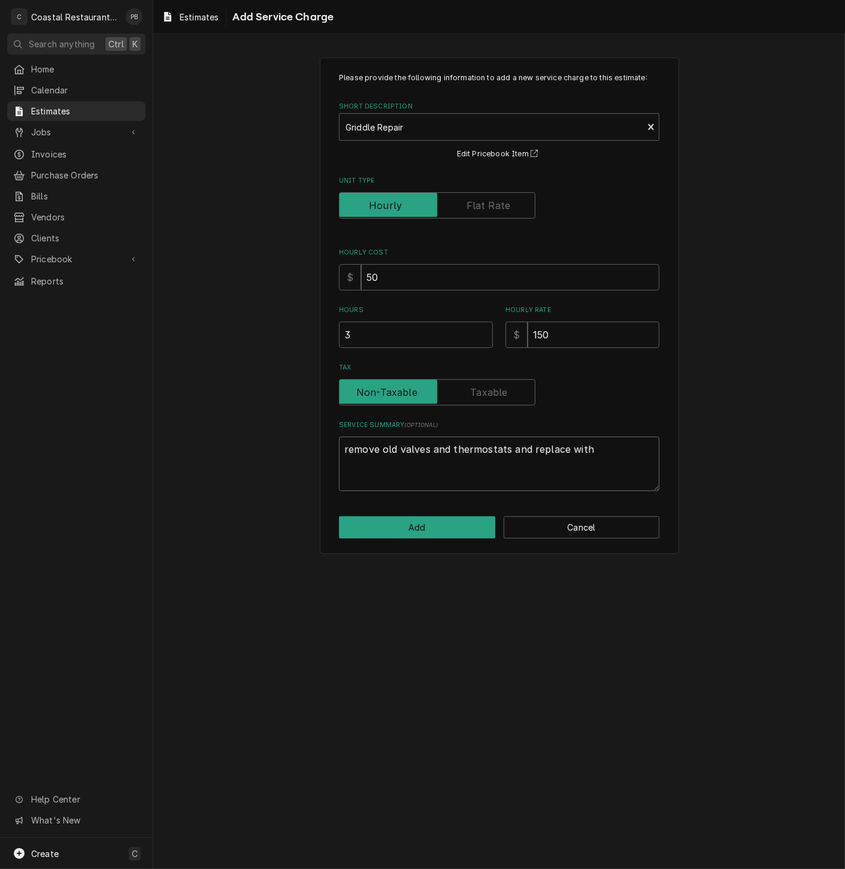
type textarea "x"
type textarea "remove old valves and thermostats and replace with n"
type textarea "x"
type textarea "remove old valves and thermostats and replace with ne"
type textarea "x"
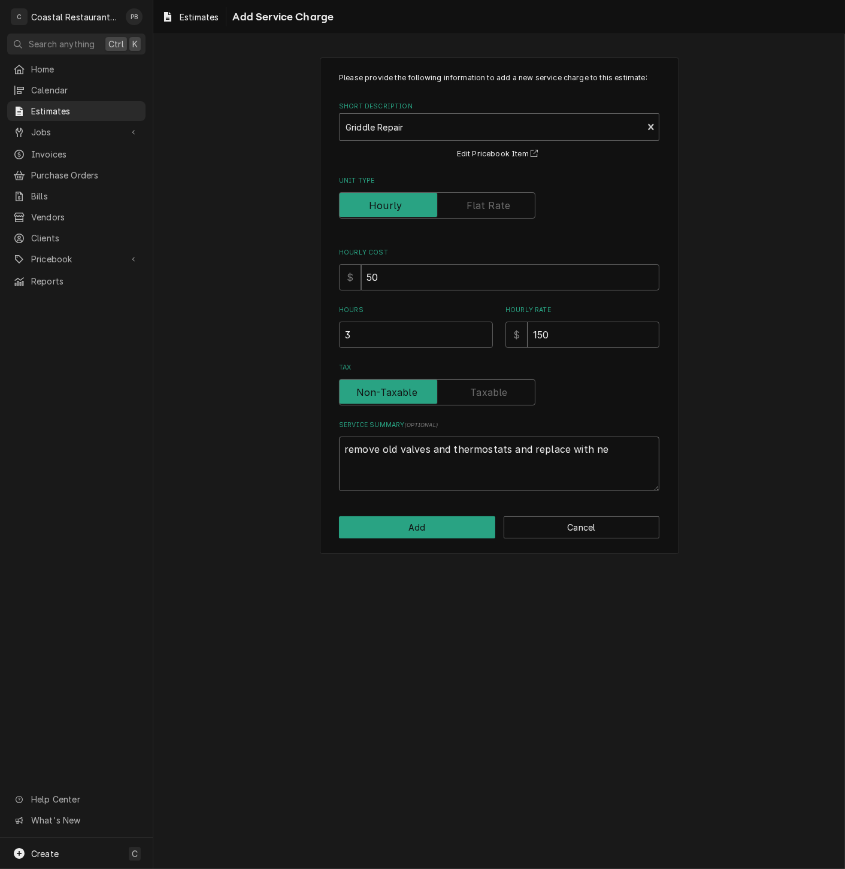
type textarea "remove old valves and thermostats and replace with new"
type textarea "x"
type textarea "remove old valves and thermostats and replace with new,"
type textarea "x"
type textarea "remove old valves and thermostats and replace with new,"
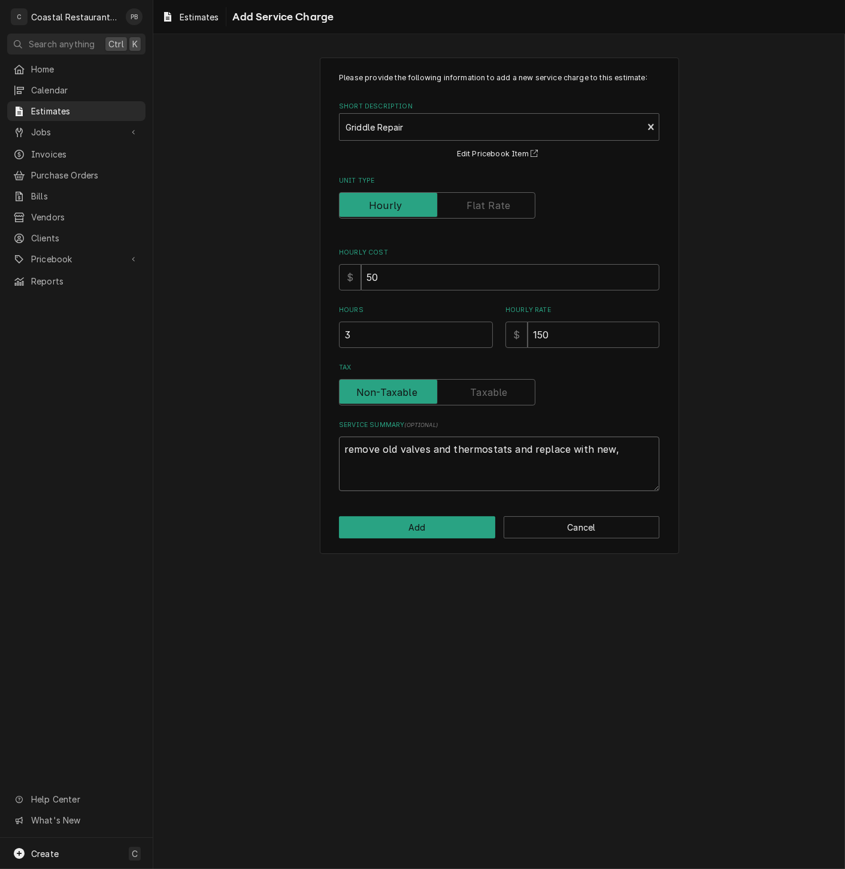
type textarea "x"
type textarea "remove old valves and thermostats and replace with new, v"
type textarea "x"
type textarea "remove old valves and thermostats and replace with new, ve"
type textarea "x"
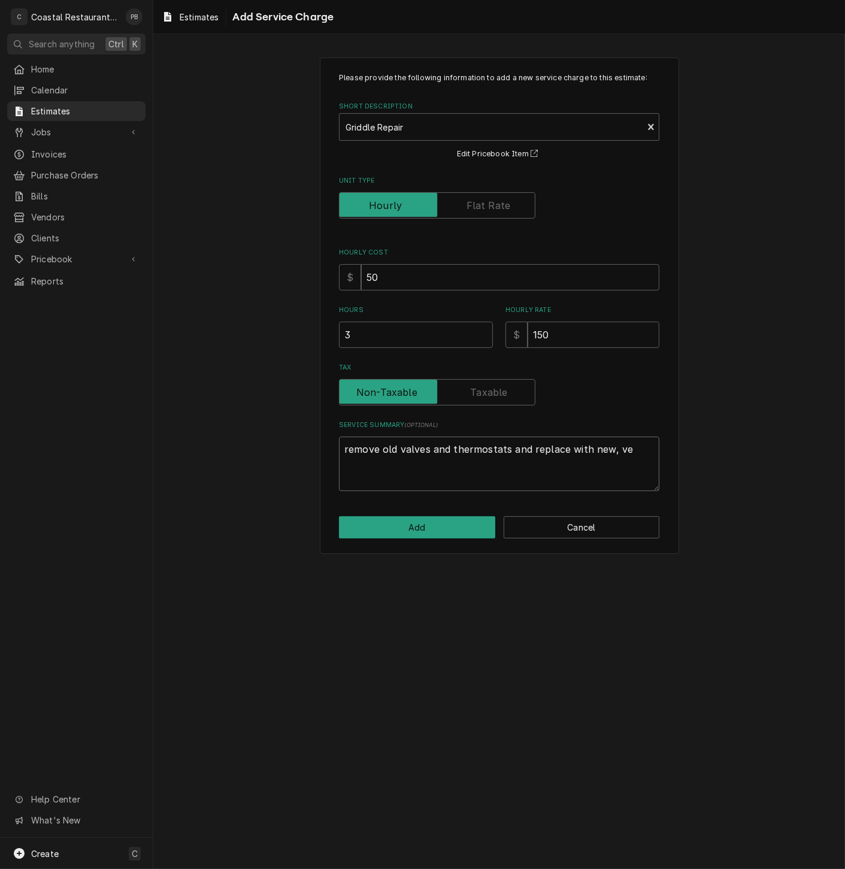
type textarea "remove old valves and thermostats and replace with new, ver"
type textarea "x"
type textarea "remove old valves and thermostats and replace with new, veri"
type textarea "x"
type textarea "remove old valves and thermostats and replace with new, verif"
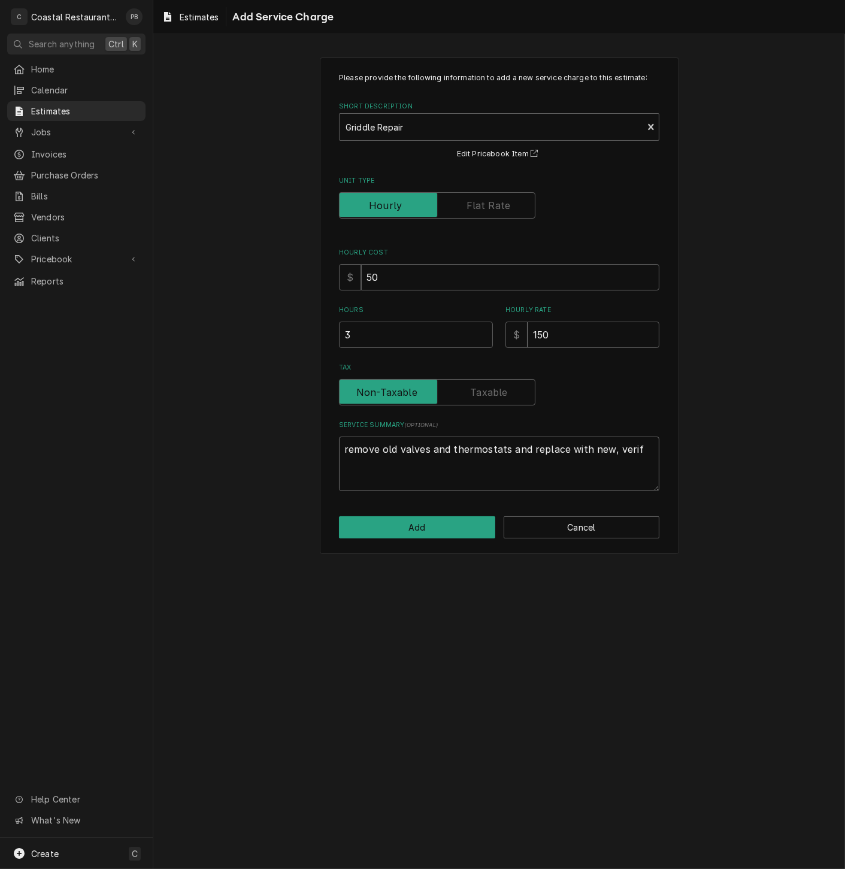
type textarea "x"
type textarea "remove old valves and thermostats and replace with new, verify"
type textarea "x"
type textarea "remove old valves and thermostats and replace with new, verify o"
type textarea "x"
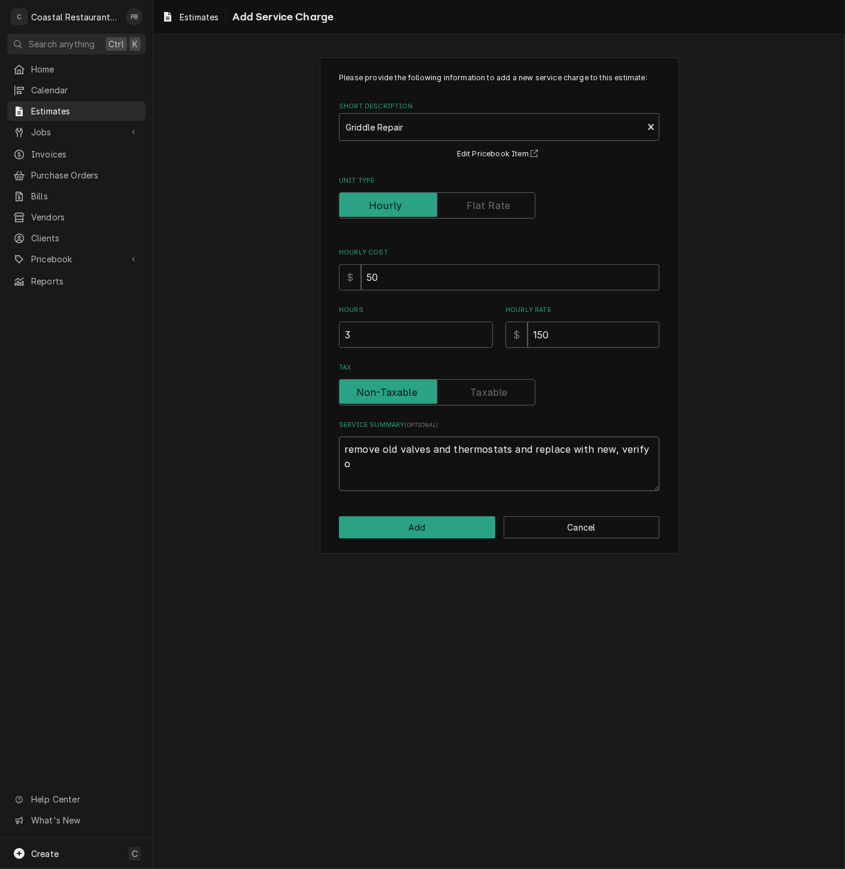
type textarea "remove old valves and thermostats and replace with new, verify op"
type textarea "x"
type textarea "remove old valves and thermostats and replace with new, verify ope"
type textarea "x"
type textarea "remove old valves and thermostats and replace with new, verify oper"
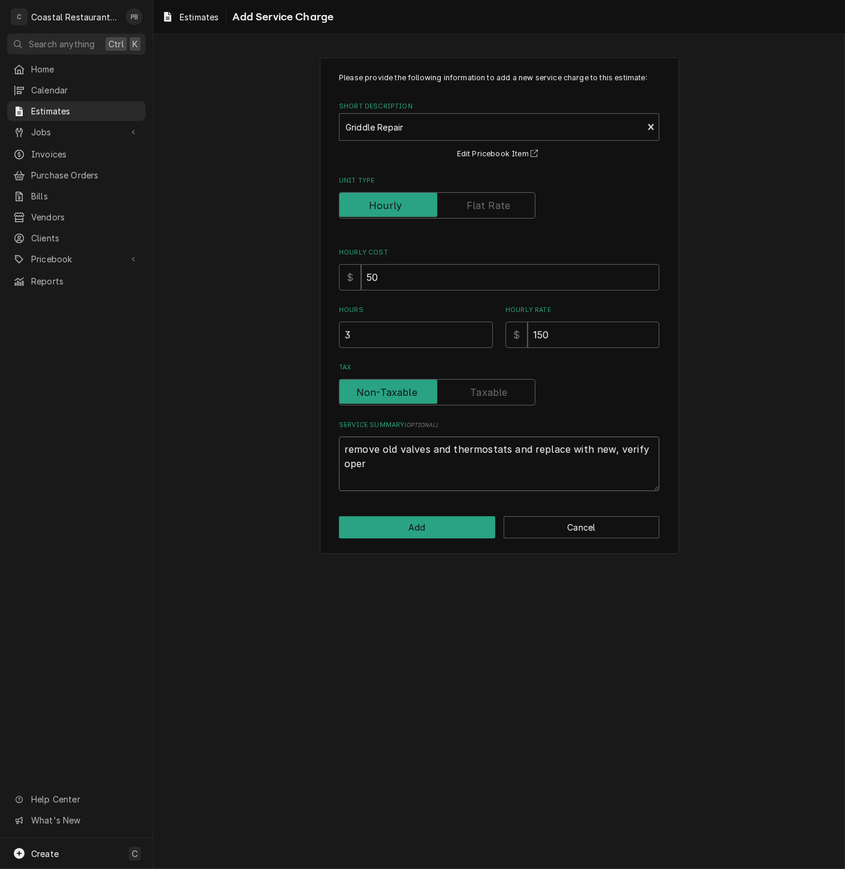
type textarea "x"
type textarea "remove old valves and thermostats and replace with new, verify opera"
type textarea "x"
type textarea "remove old valves and thermostats and replace with new, verify operat"
type textarea "x"
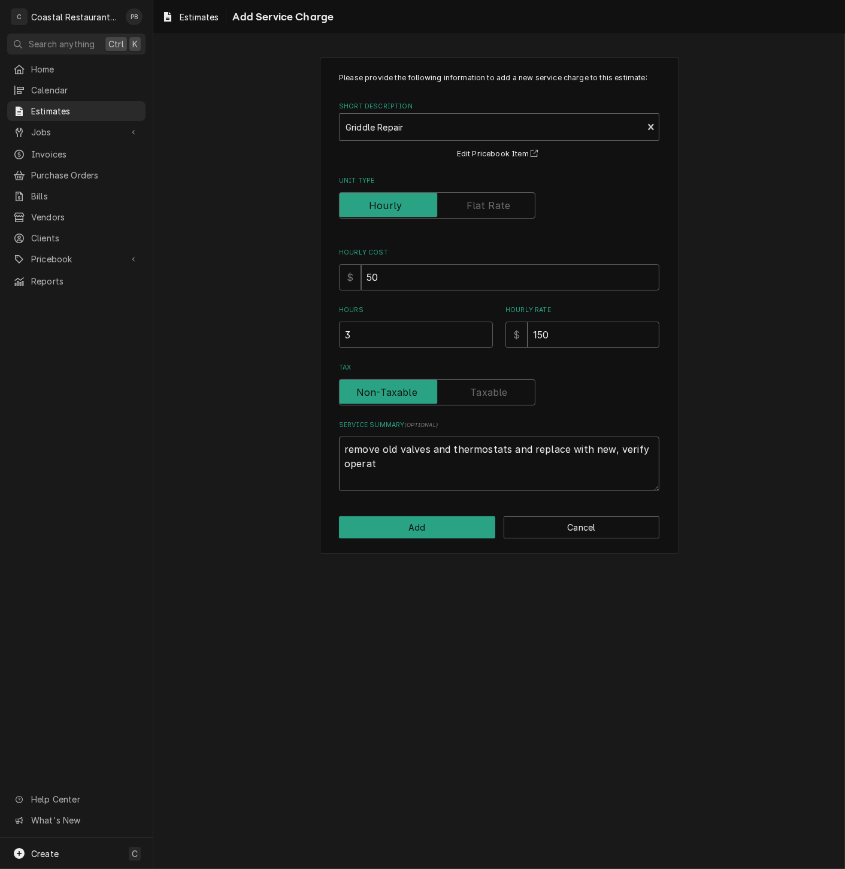
type textarea "remove old valves and thermostats and replace with new, verify operati"
type textarea "x"
type textarea "remove old valves and thermostats and replace with new, verify operation"
click at [694, 570] on div "Please provide the following information to add a new service charge to this es…" at bounding box center [498, 451] width 691 height 834
click at [405, 529] on button "Add" at bounding box center [417, 527] width 156 height 22
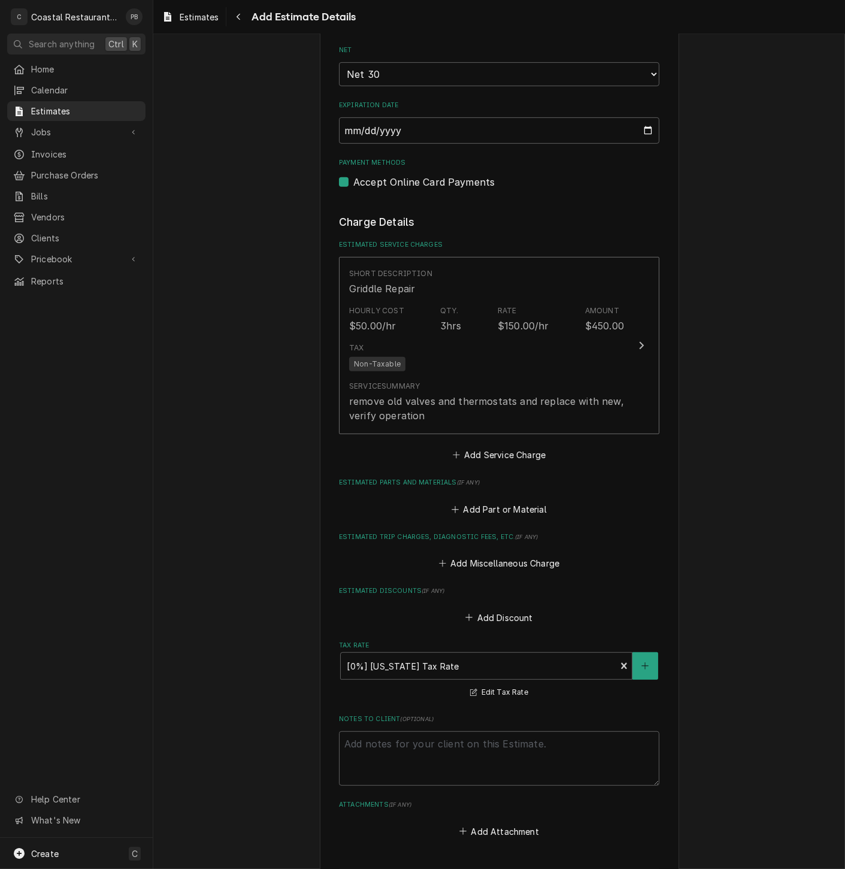
scroll to position [1132, 0]
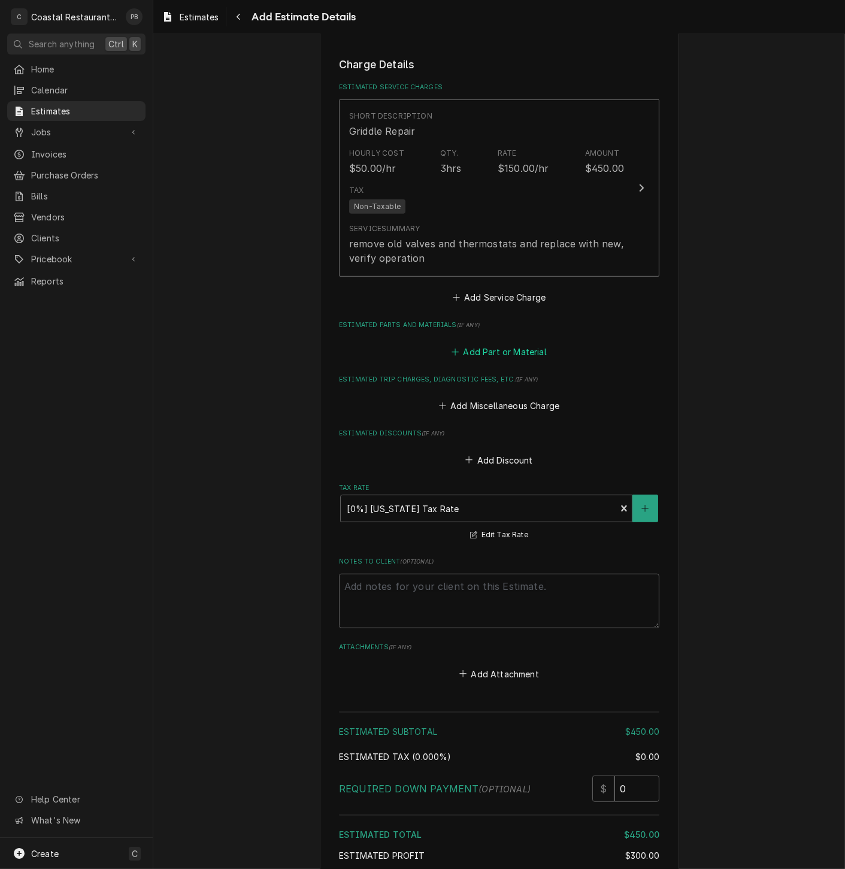
click at [511, 357] on button "Add Part or Material" at bounding box center [499, 351] width 99 height 17
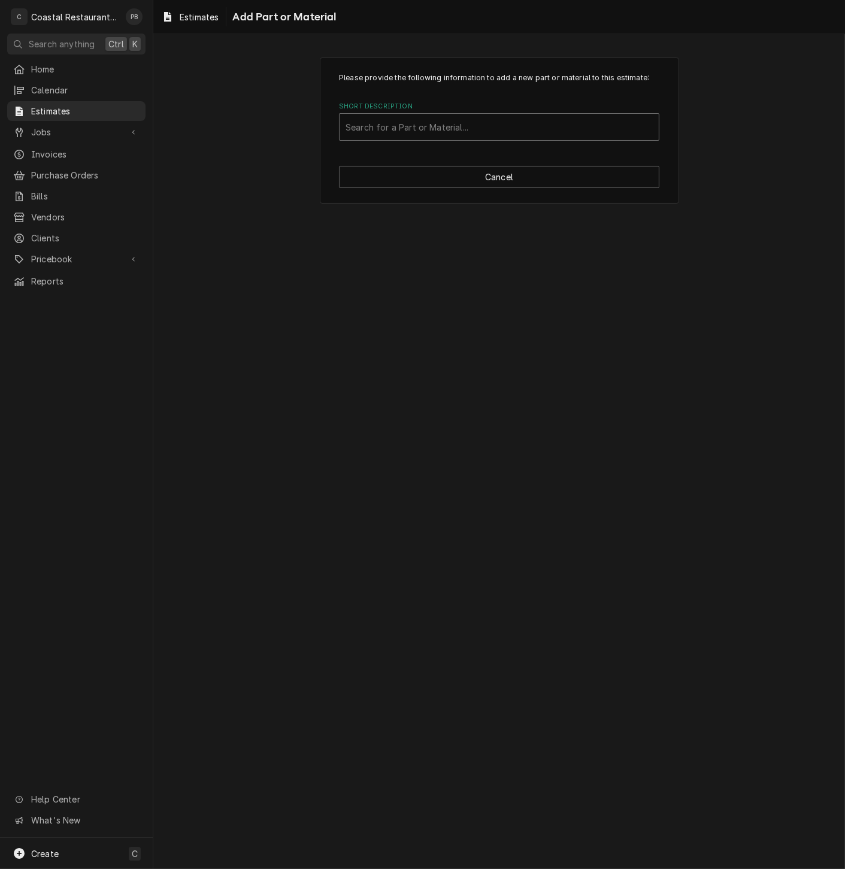
click at [439, 121] on div "Short Description" at bounding box center [498, 127] width 307 height 22
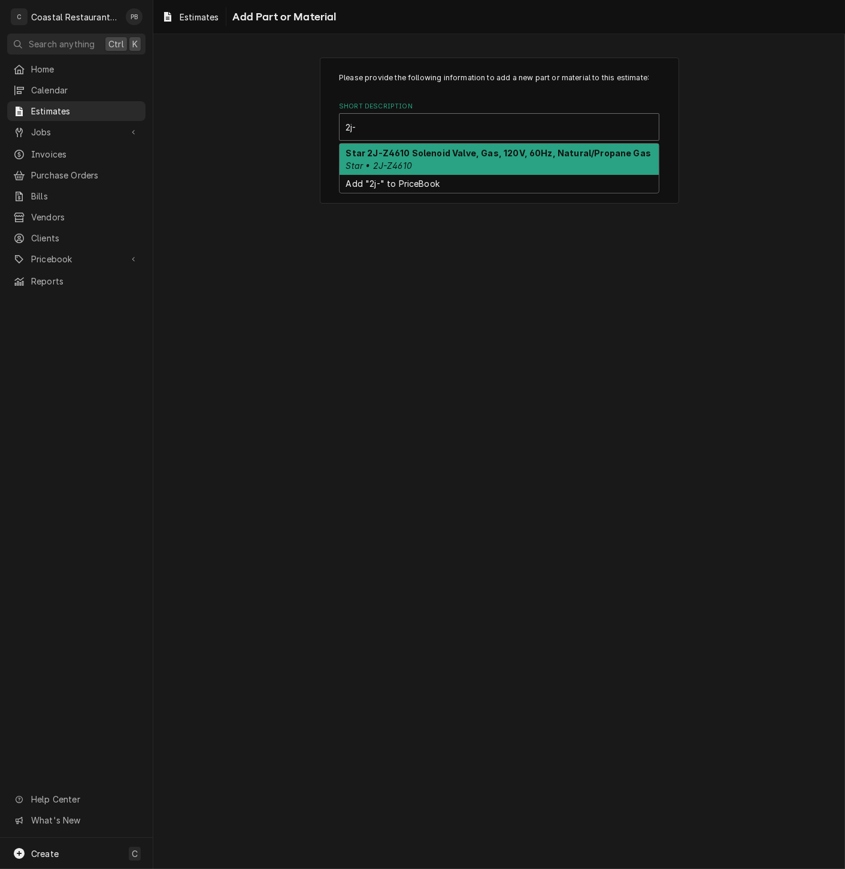
click at [450, 162] on div "Star 2J-Z4610 Solenoid Valve, Gas, 120V, 60Hz, Natural/Propane Gas Star • 2J-Z4…" at bounding box center [498, 159] width 319 height 31
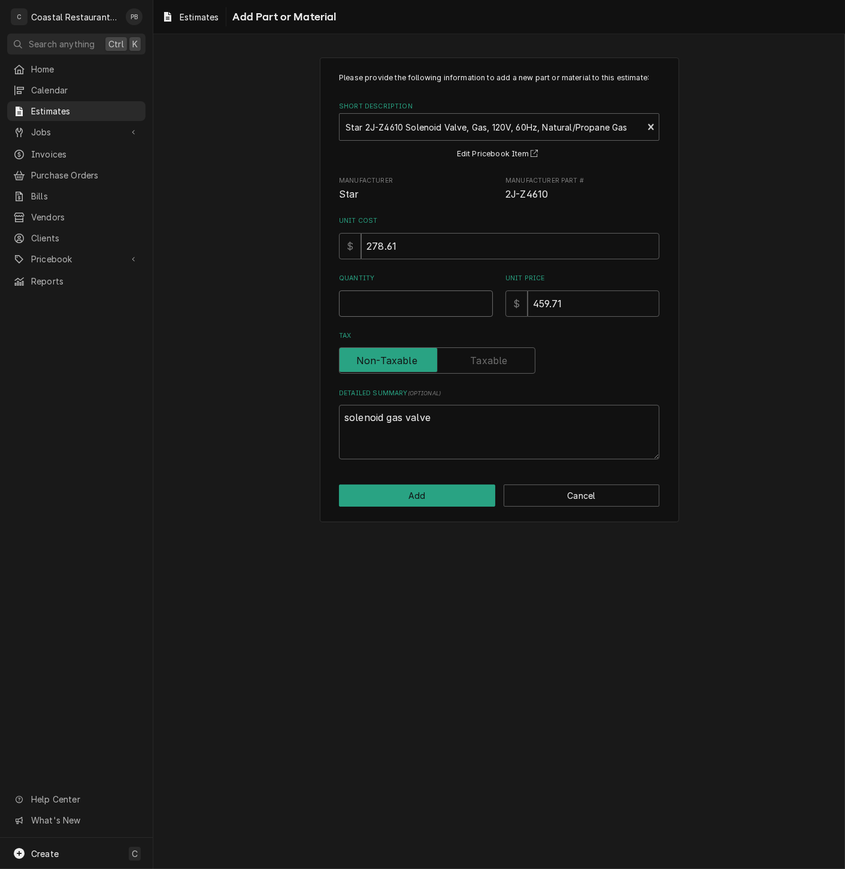
click at [384, 297] on input "Quantity" at bounding box center [416, 303] width 154 height 26
click at [426, 497] on button "Add" at bounding box center [417, 495] width 156 height 22
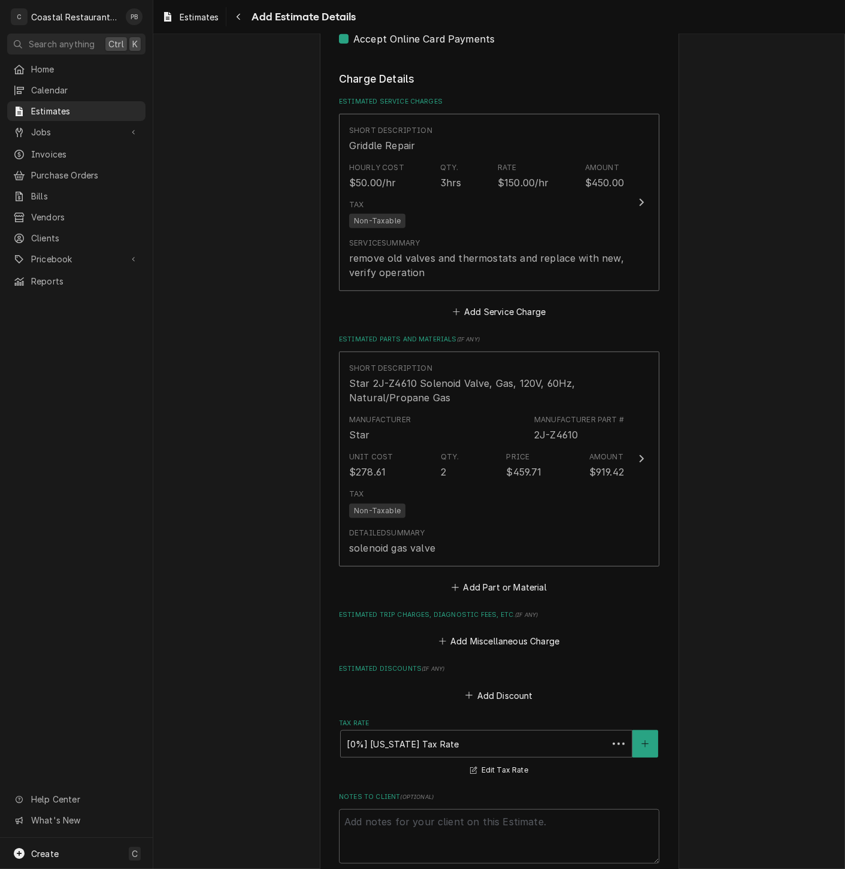
scroll to position [1118, 0]
click at [492, 591] on button "Add Part or Material" at bounding box center [499, 586] width 99 height 17
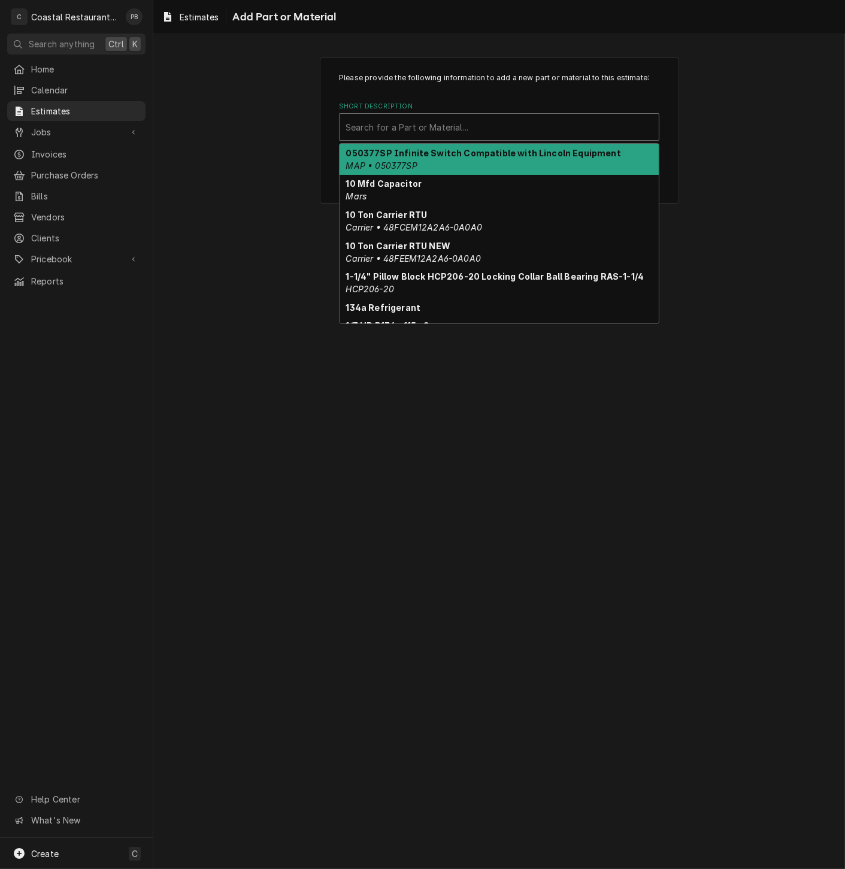
click at [445, 126] on div "Short Description" at bounding box center [498, 127] width 307 height 22
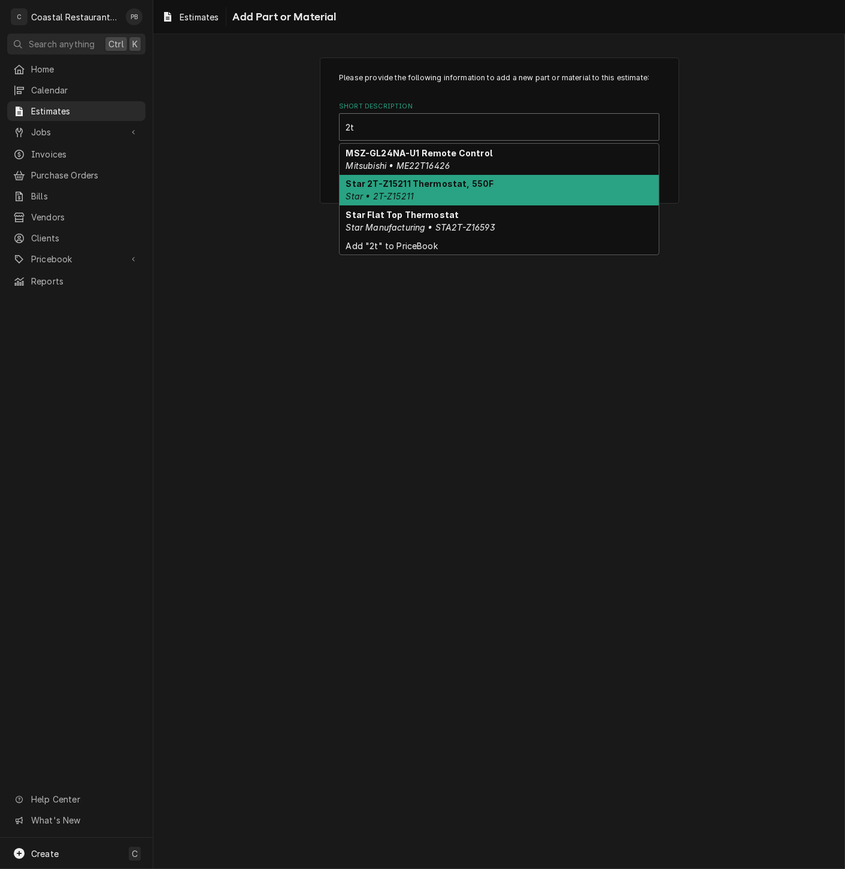
click at [434, 188] on strong "Star 2T-Z15211 Thermostat, 550F" at bounding box center [420, 183] width 148 height 10
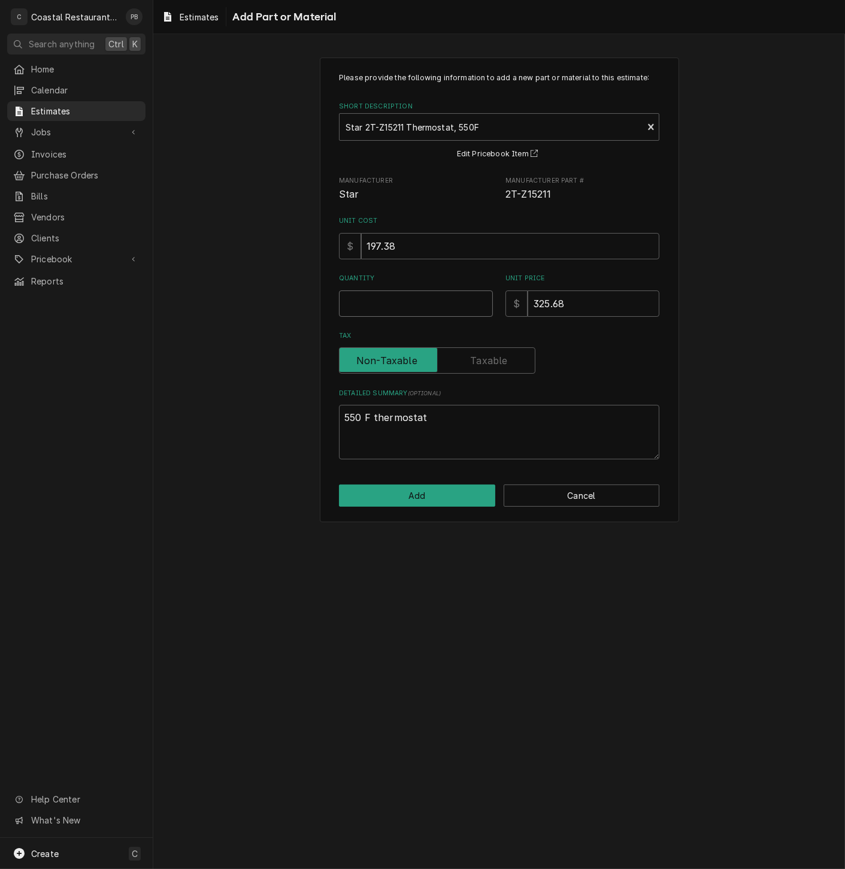
click at [391, 302] on input "Quantity" at bounding box center [416, 303] width 154 height 26
click at [412, 500] on button "Add" at bounding box center [417, 495] width 156 height 22
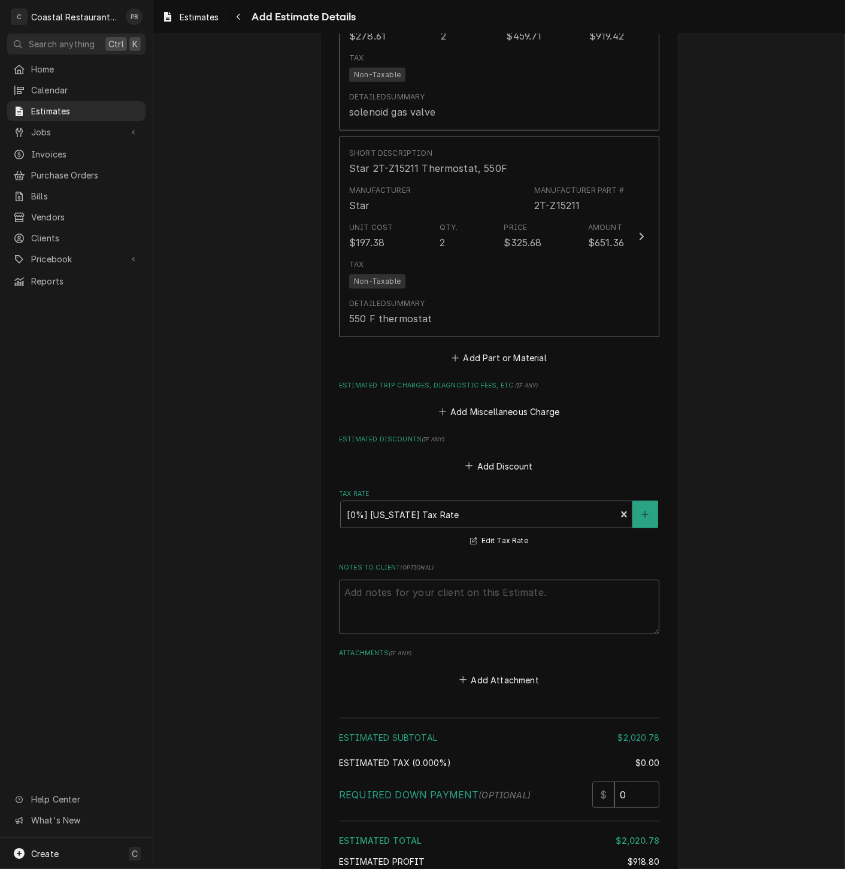
scroll to position [1669, 0]
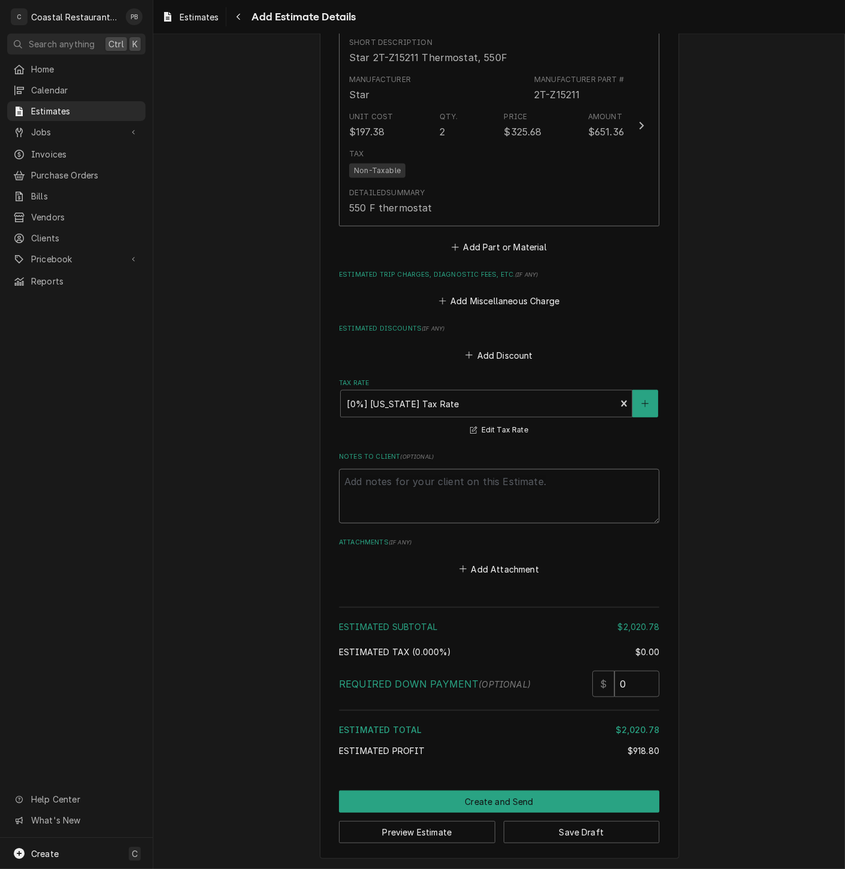
click at [460, 501] on textarea "Notes to Client ( optional )" at bounding box center [499, 496] width 320 height 54
click at [490, 802] on button "Create and Send" at bounding box center [499, 801] width 320 height 22
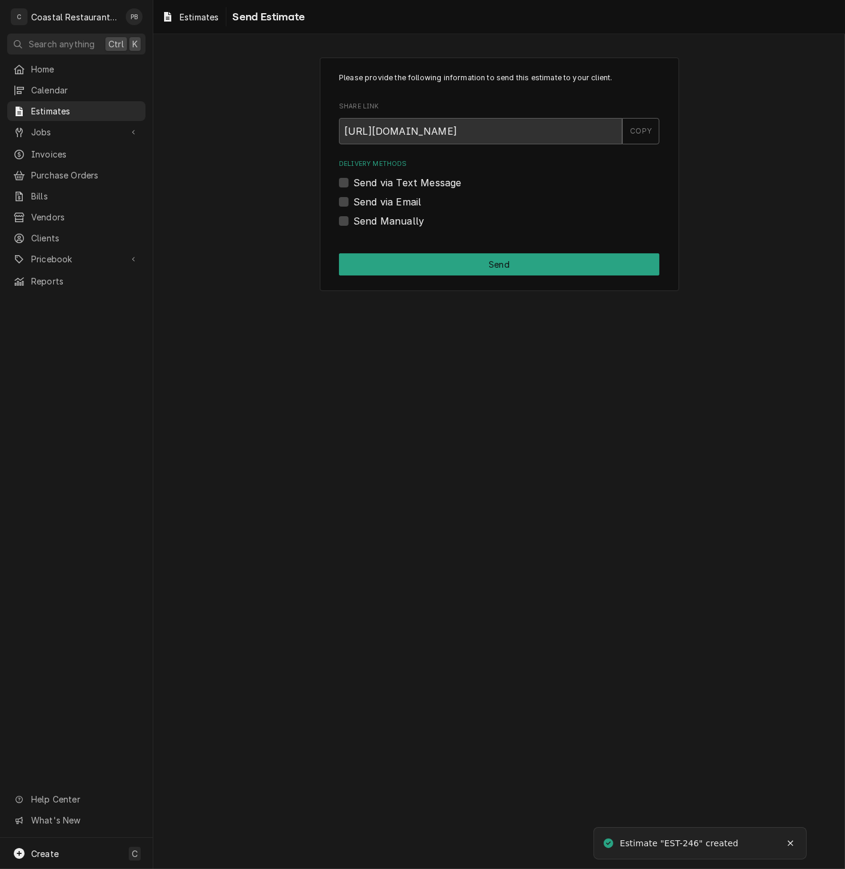
click at [353, 202] on label "Send via Email" at bounding box center [387, 202] width 68 height 14
click at [353, 202] on input "Send via Email" at bounding box center [513, 208] width 320 height 26
checkbox input "true"
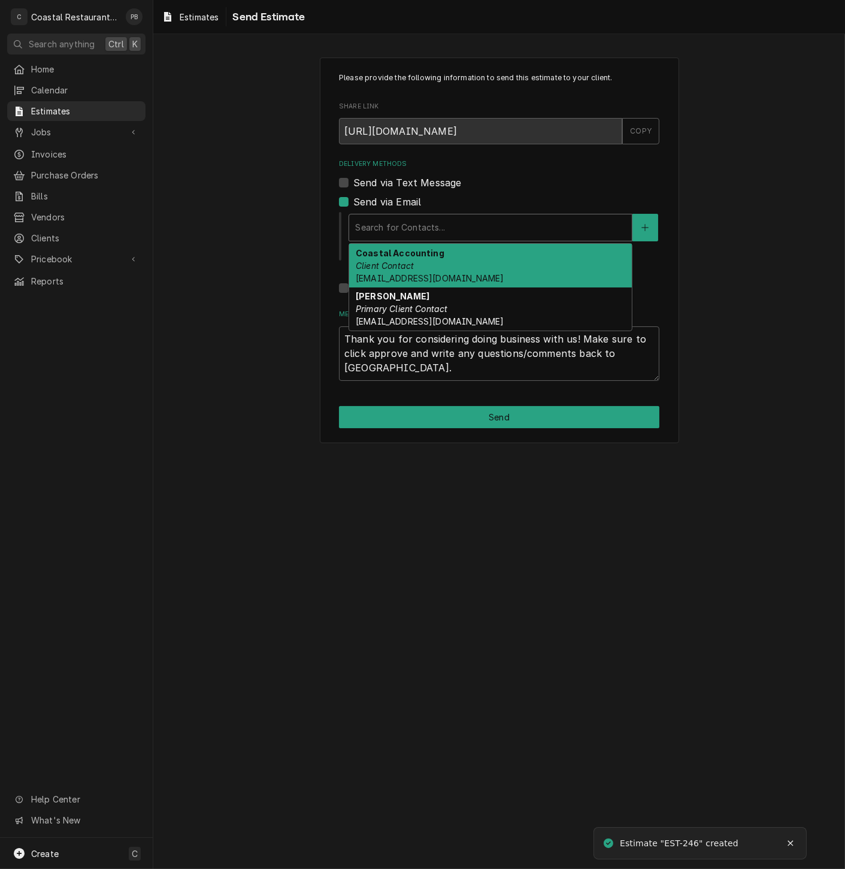
click at [432, 226] on div "Delivery Methods" at bounding box center [490, 228] width 271 height 22
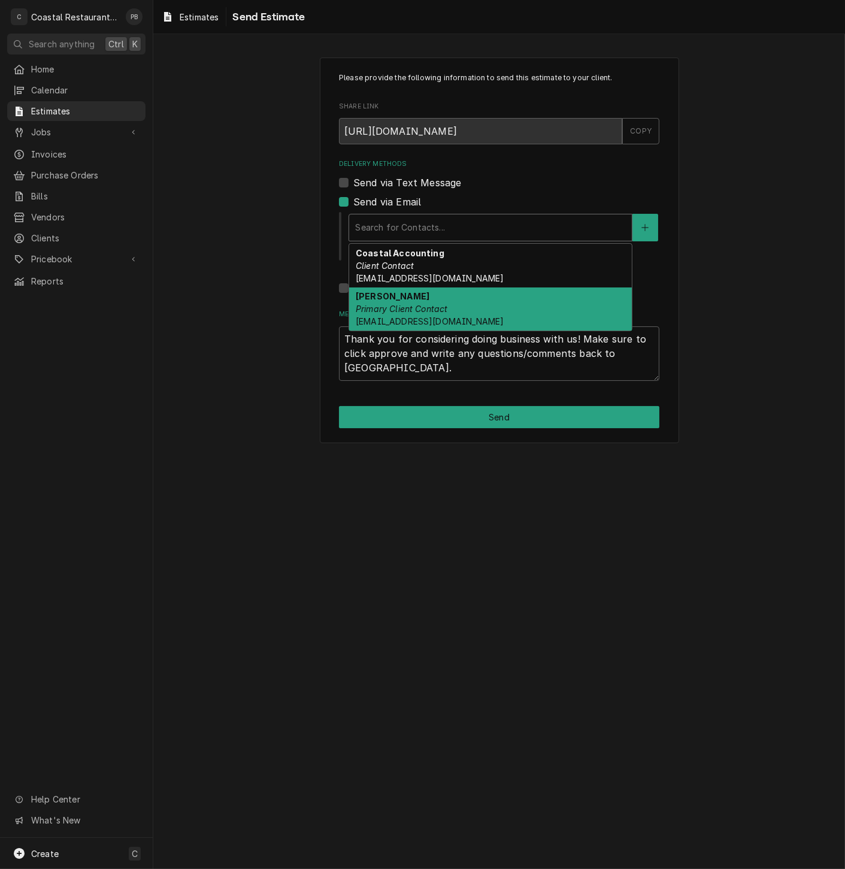
click at [447, 303] on em "Primary Client Contact" at bounding box center [402, 308] width 92 height 10
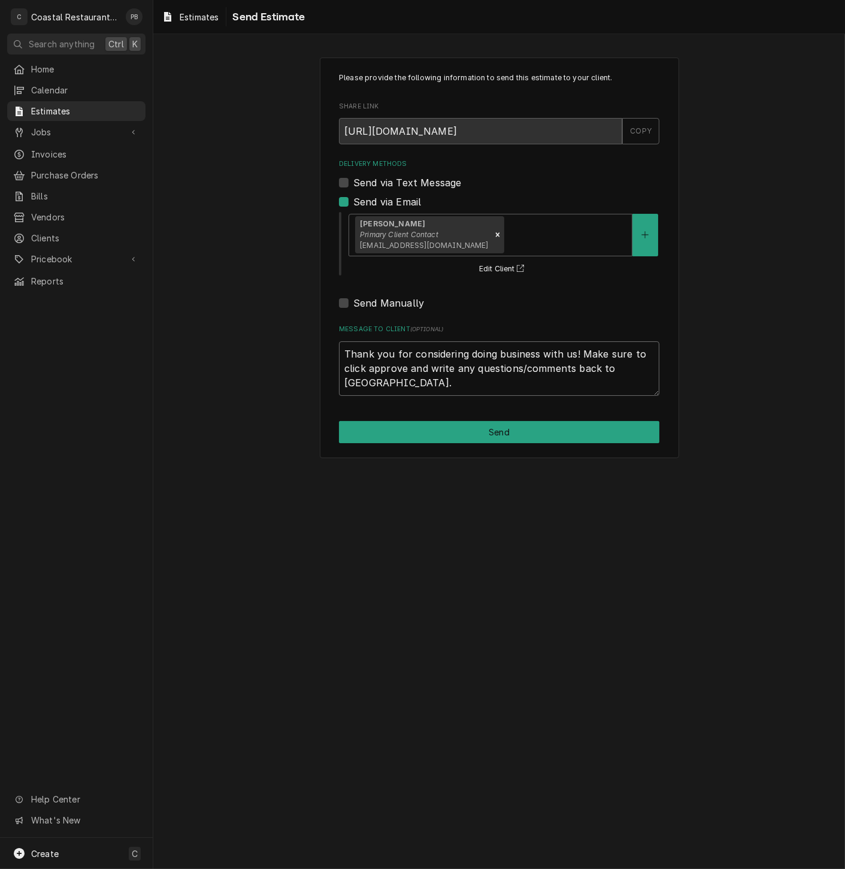
drag, startPoint x: 644, startPoint y: 370, endPoint x: 610, endPoint y: 372, distance: 34.2
click at [587, 375] on textarea "Thank you for considering doing business with us! Make sure to click approve an…" at bounding box center [499, 368] width 320 height 54
drag, startPoint x: 630, startPoint y: 372, endPoint x: 627, endPoint y: 379, distance: 8.3
click at [630, 373] on textarea "Thank you for considering doing business with us! Make sure to click approve an…" at bounding box center [499, 368] width 320 height 54
click at [552, 435] on button "Send" at bounding box center [499, 432] width 320 height 22
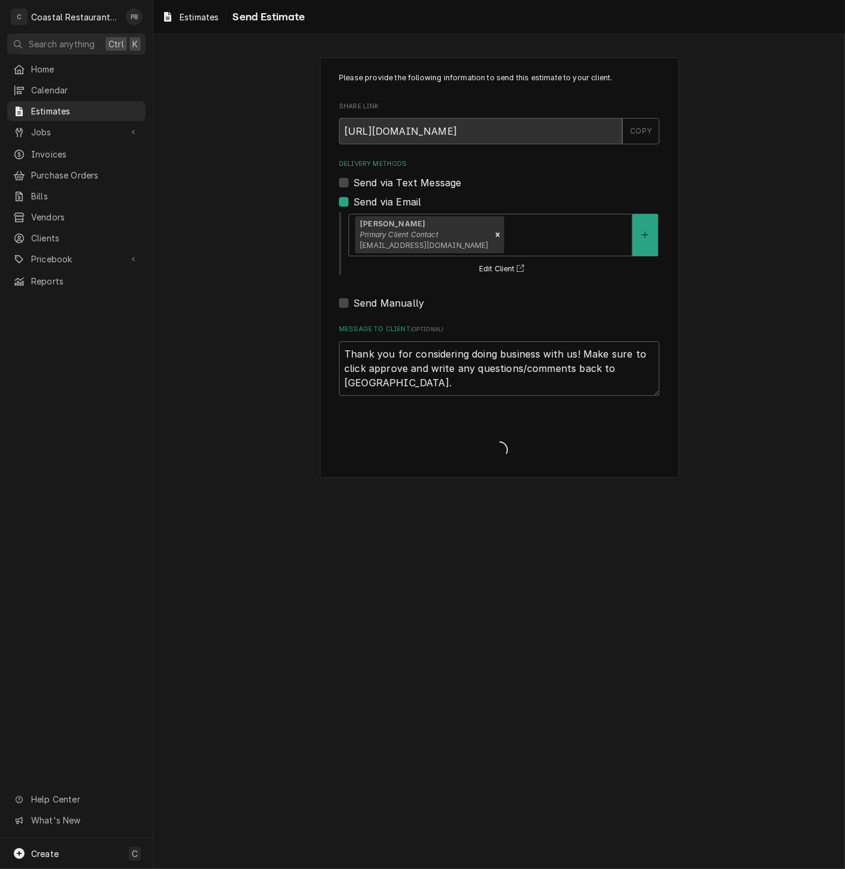
type textarea "x"
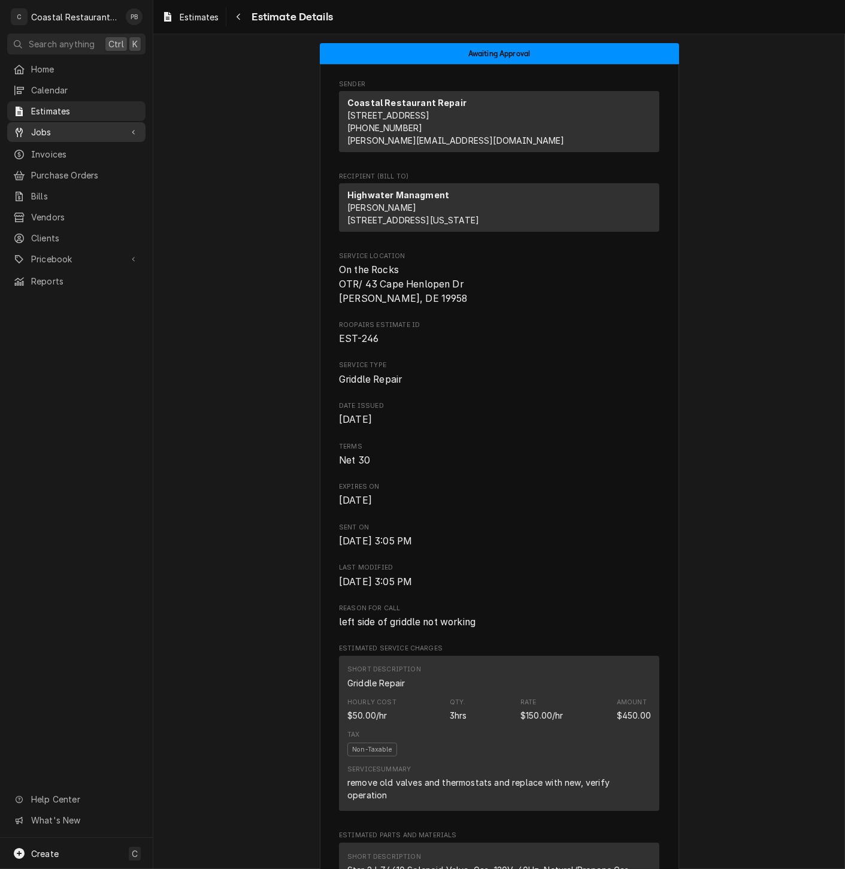
click at [48, 130] on span "Jobs" at bounding box center [76, 132] width 90 height 13
click at [48, 147] on span "Jobs" at bounding box center [85, 153] width 108 height 13
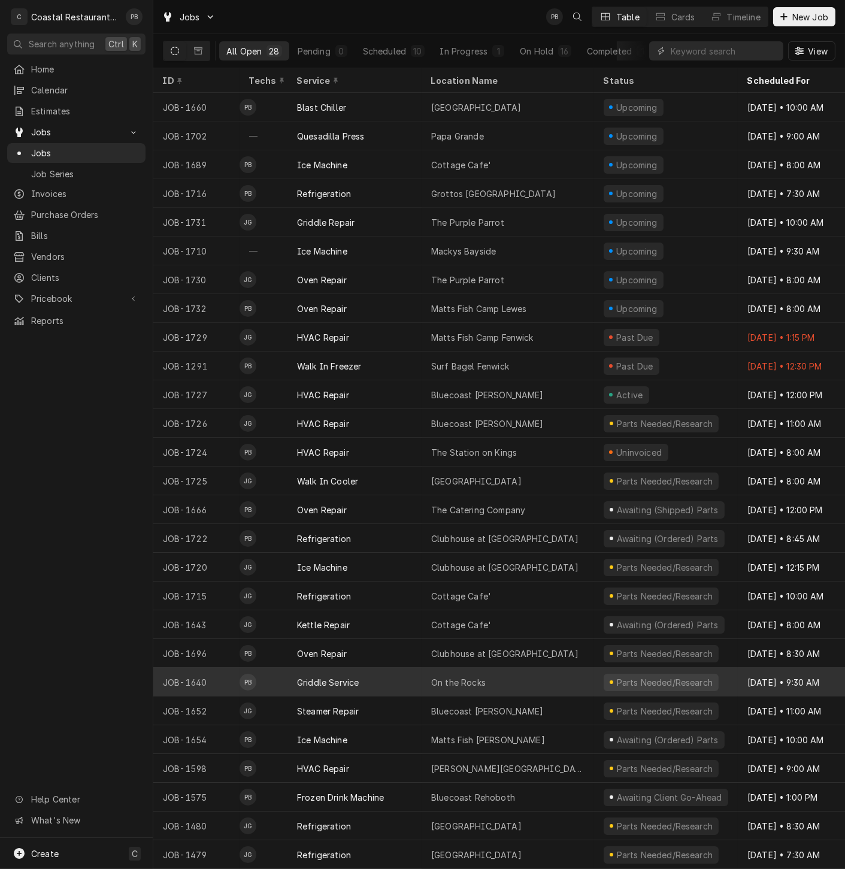
click at [453, 679] on div "On the Rocks" at bounding box center [458, 682] width 54 height 13
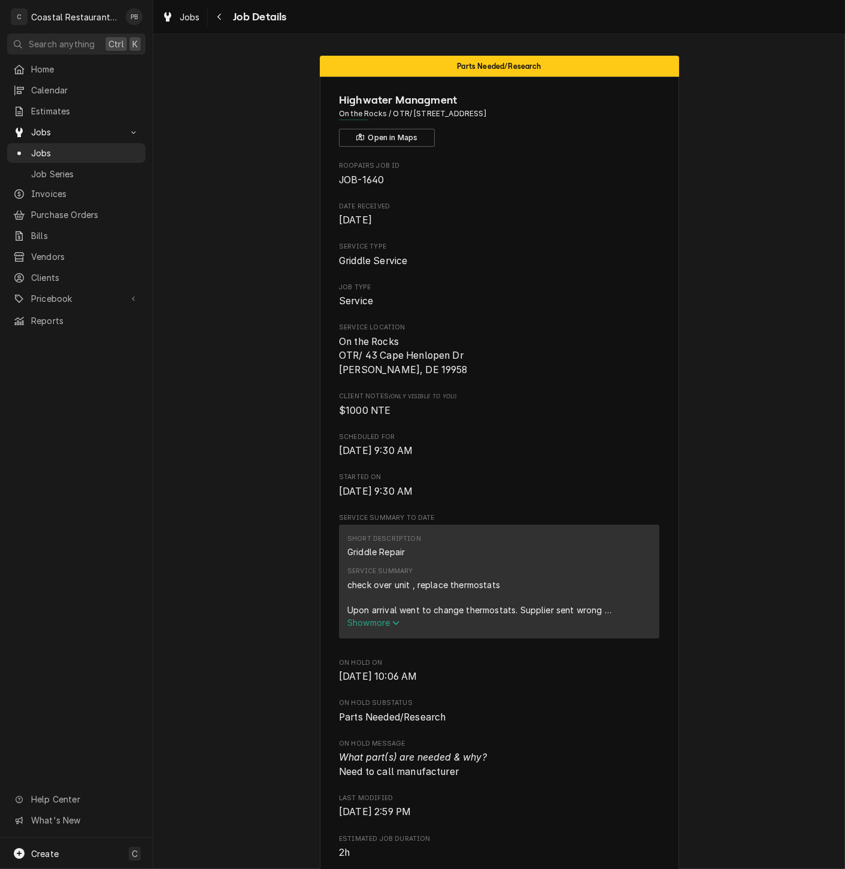
click at [362, 617] on span "Show more" at bounding box center [373, 622] width 53 height 10
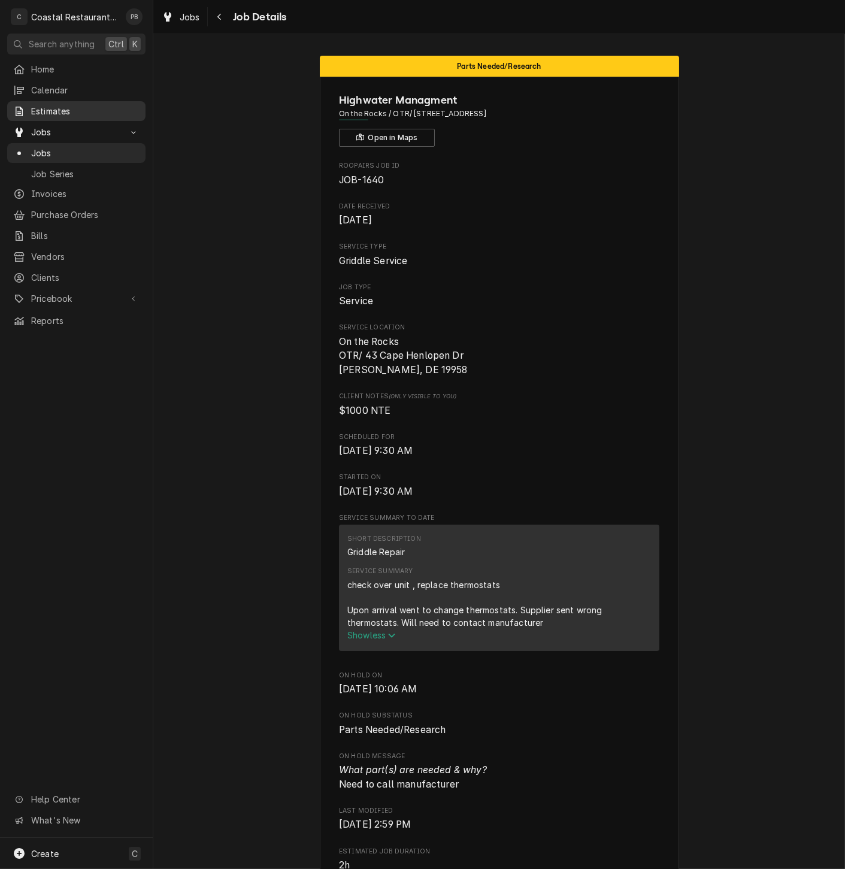
click at [62, 107] on span "Estimates" at bounding box center [85, 111] width 108 height 13
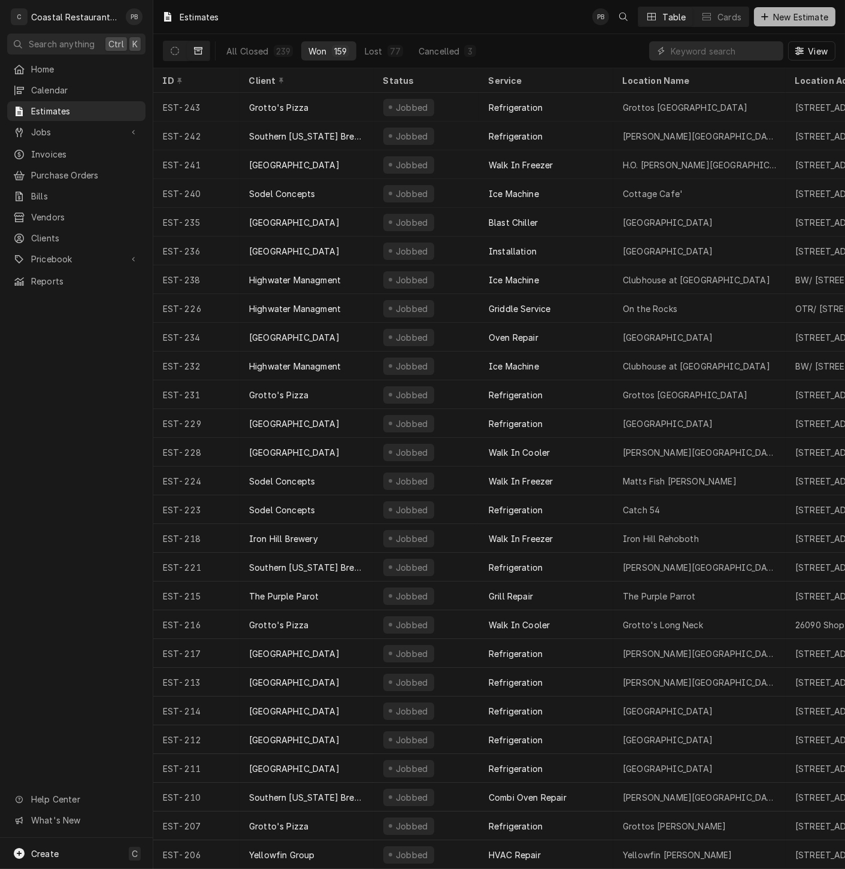
click at [793, 17] on span "New Estimate" at bounding box center [800, 17] width 60 height 13
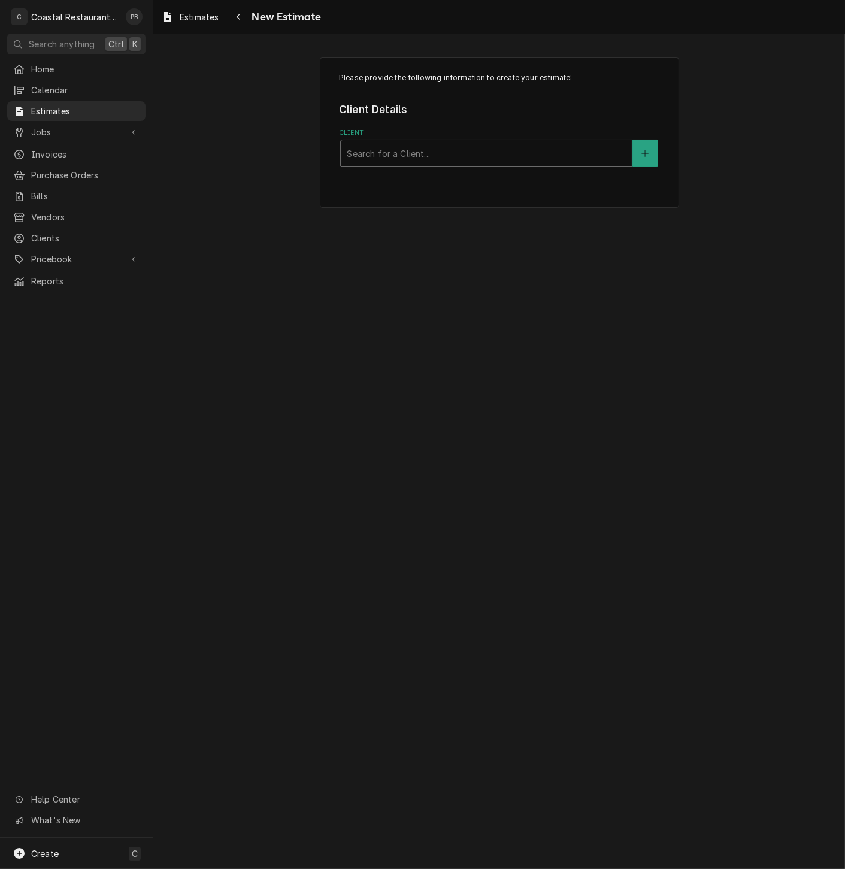
click at [422, 149] on div "Client" at bounding box center [486, 153] width 279 height 22
type input "high"
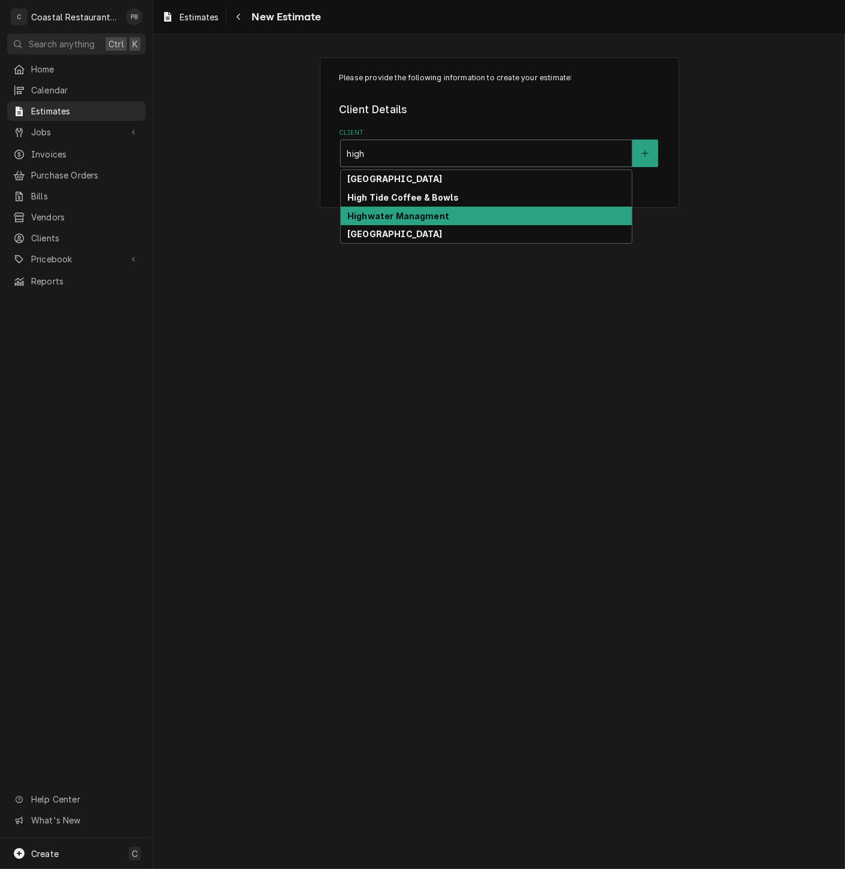
click at [421, 212] on strong "Highwater Managment" at bounding box center [398, 216] width 102 height 10
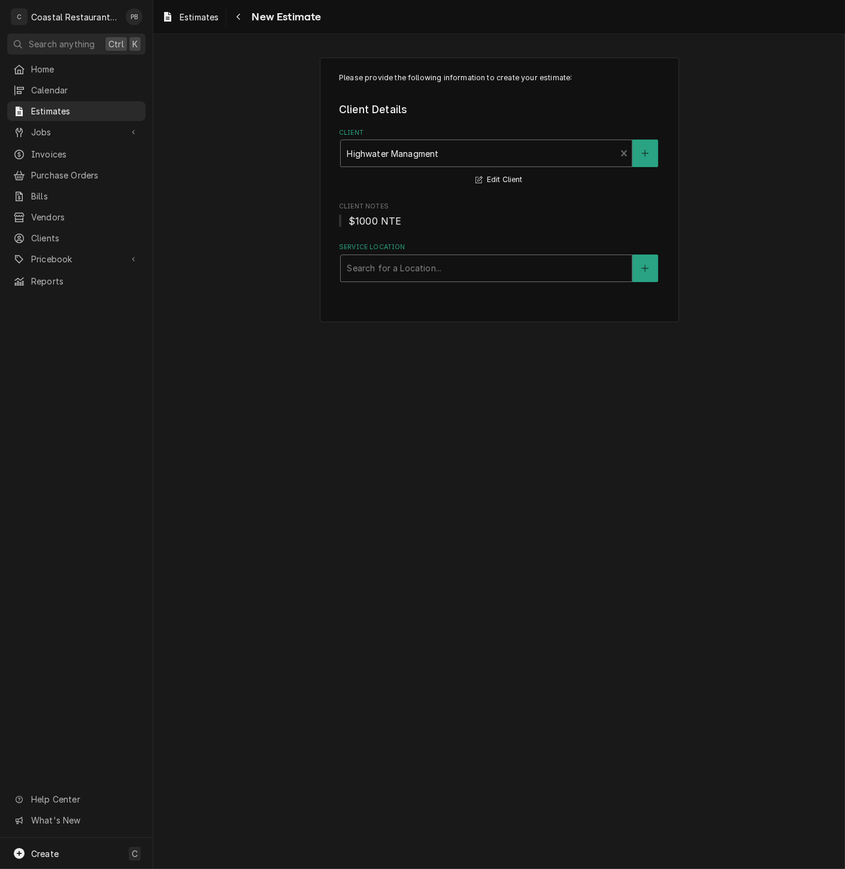
click at [431, 274] on div "Service Location" at bounding box center [486, 268] width 279 height 22
type input "otr"
click at [441, 295] on div "On the Rocks / OTR/ 43 Cape Henlopen Dr, Lewes, DE 19958" at bounding box center [486, 293] width 291 height 19
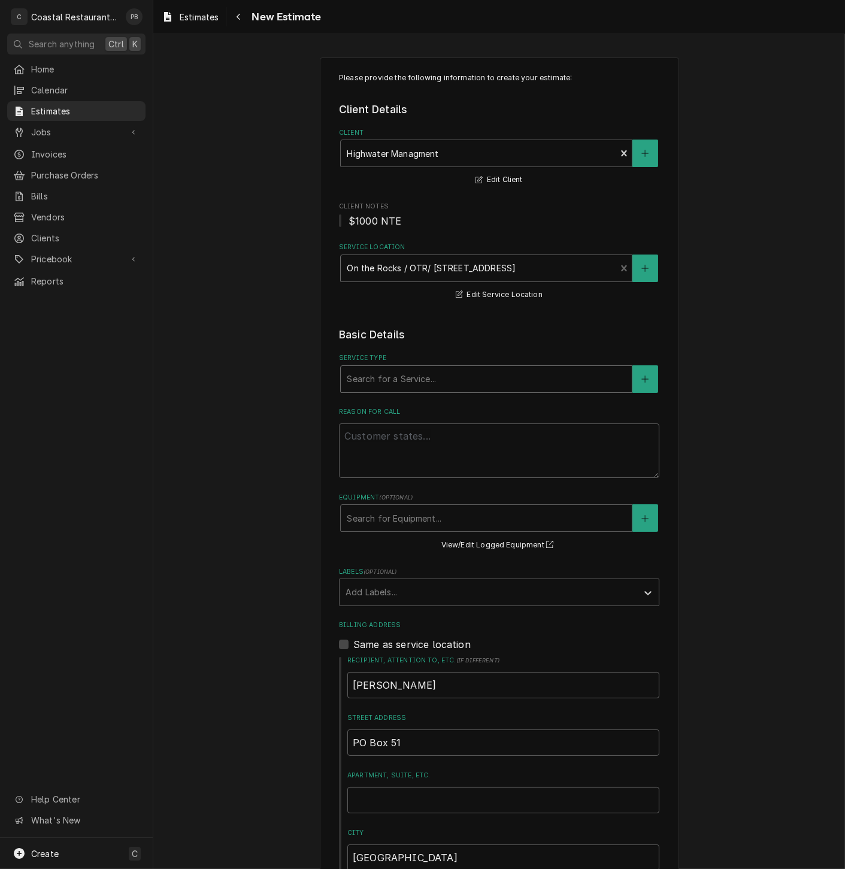
click at [448, 382] on div "Service Type" at bounding box center [486, 379] width 279 height 22
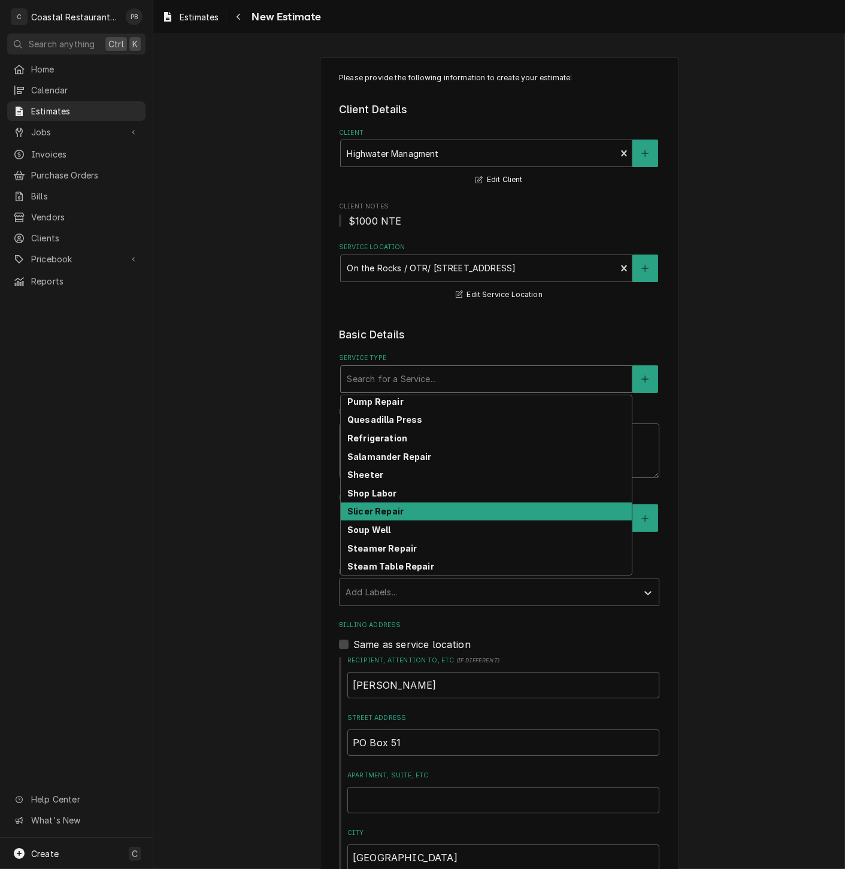
scroll to position [391, 0]
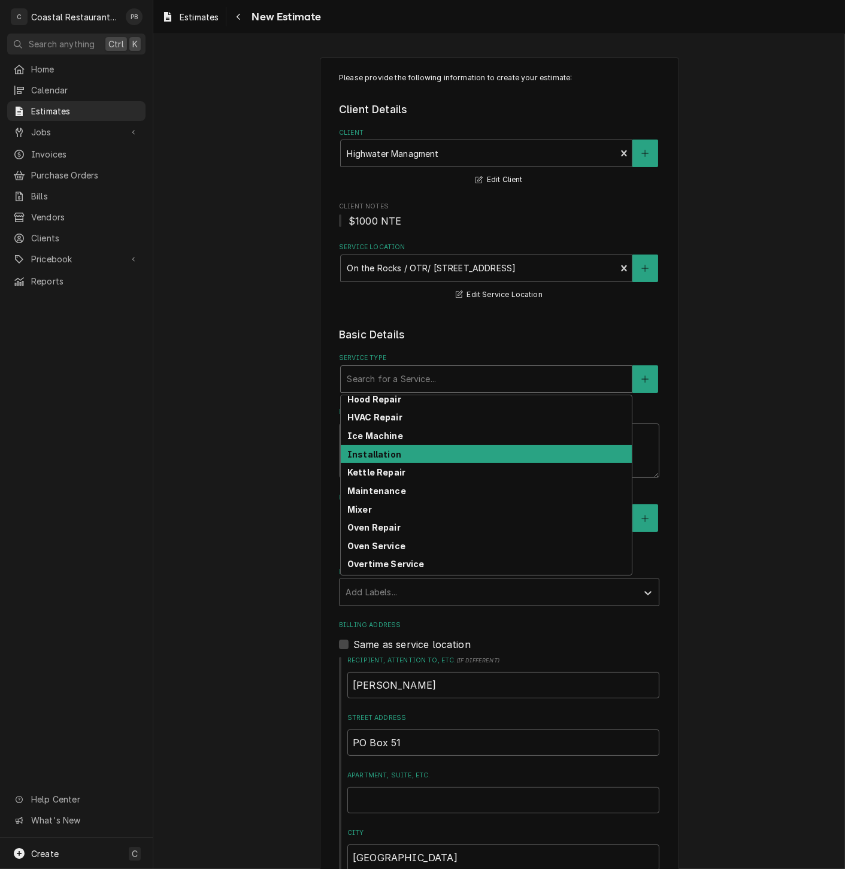
click at [429, 452] on div "Installation" at bounding box center [486, 454] width 291 height 19
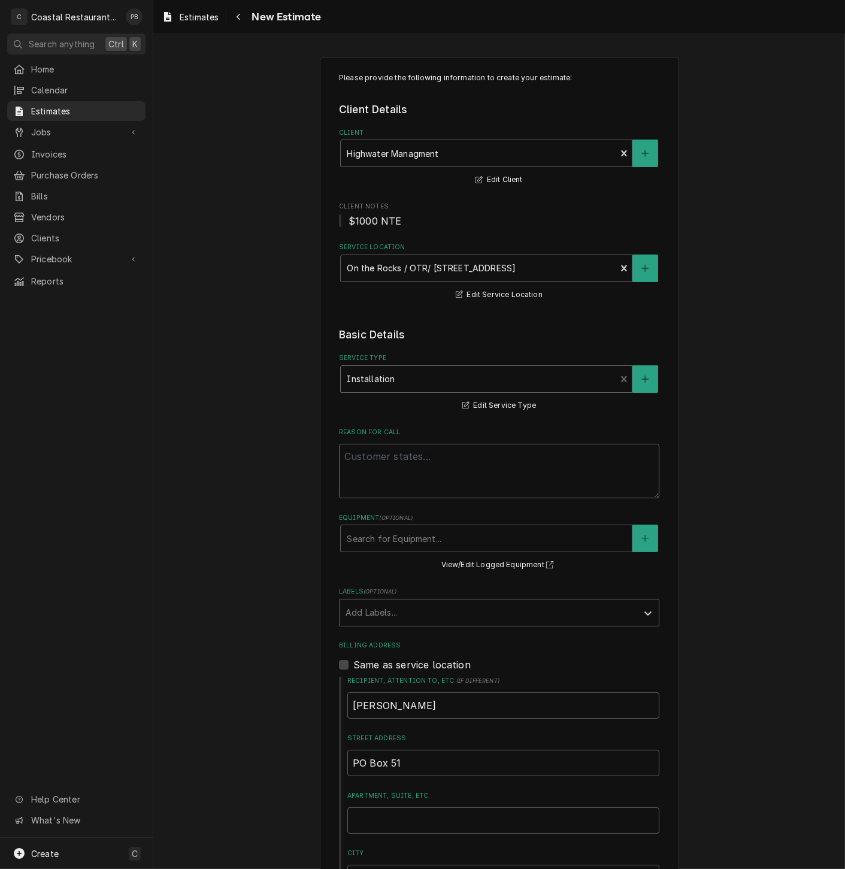
click at [425, 481] on textarea "Reason For Call" at bounding box center [499, 471] width 320 height 54
type textarea "x"
type textarea "r"
type textarea "x"
type textarea "re"
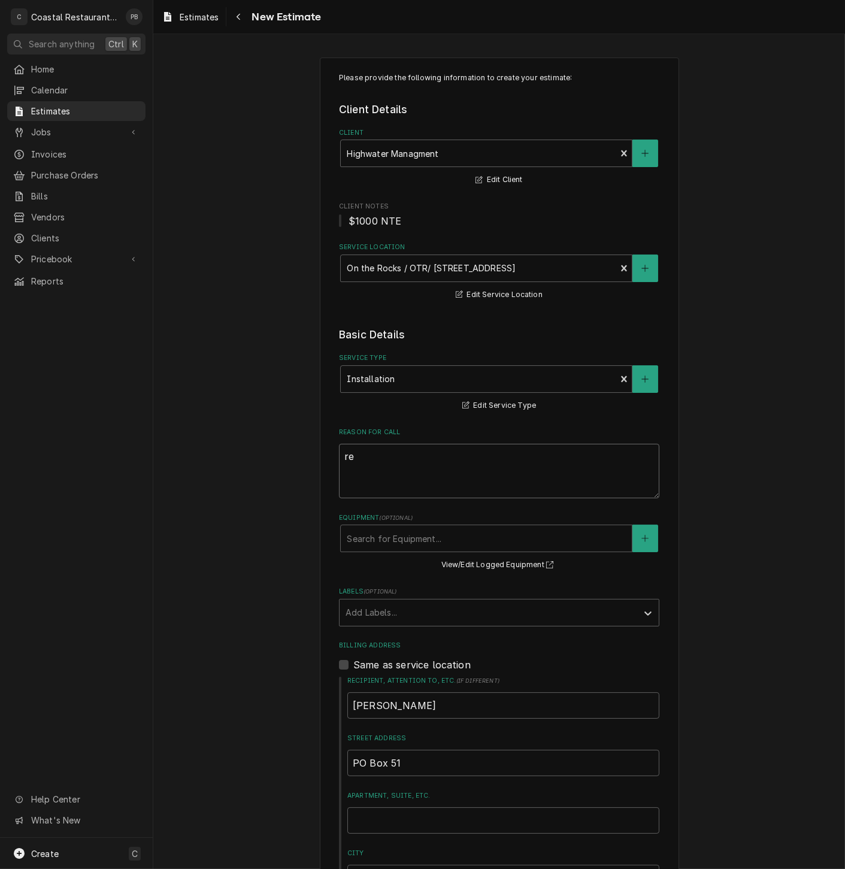
type textarea "x"
type textarea "rep"
type textarea "x"
type textarea "repl"
type textarea "x"
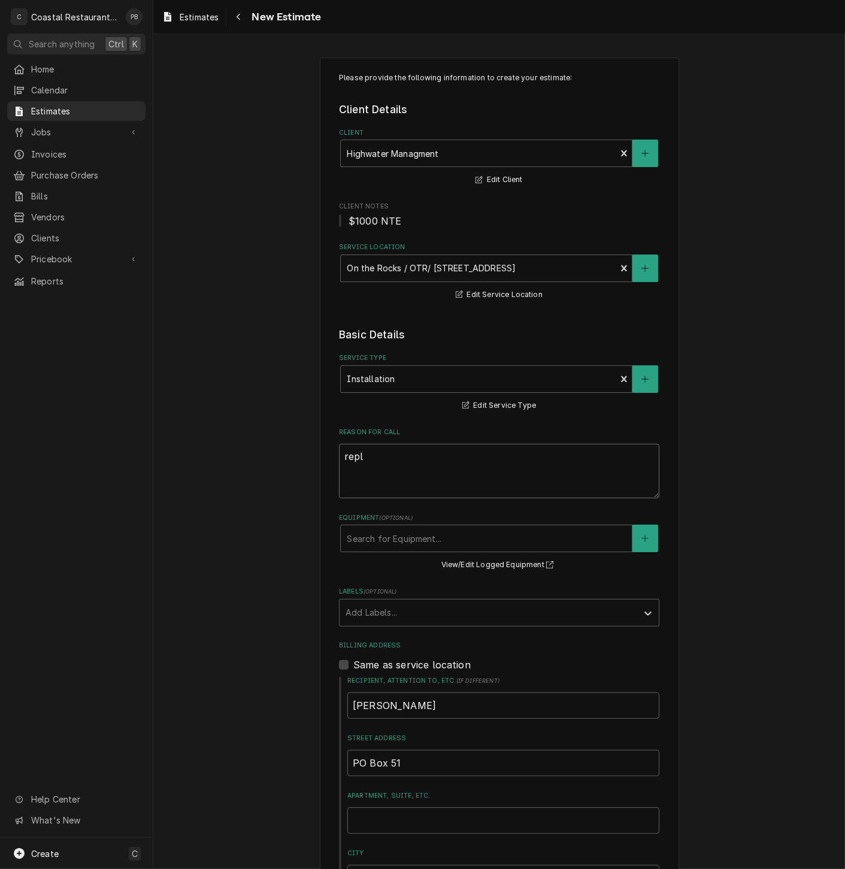
type textarea "repla"
type textarea "x"
type textarea "replac"
type textarea "x"
type textarea "replace"
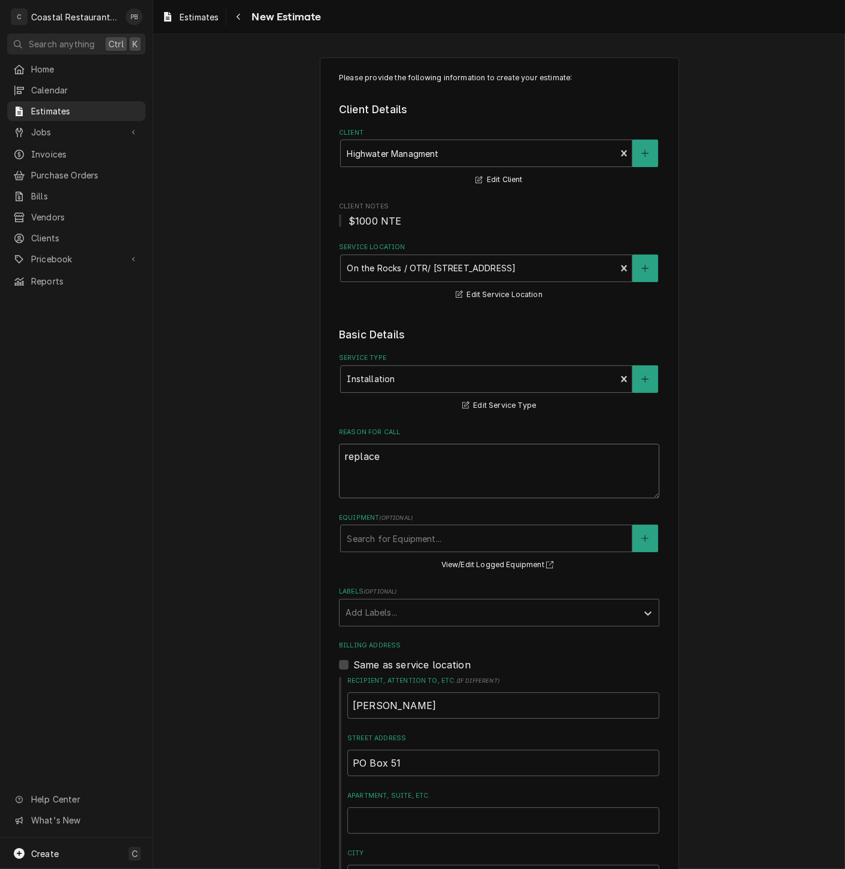
type textarea "x"
type textarea "replace"
type textarea "x"
type textarea "replace f"
type textarea "x"
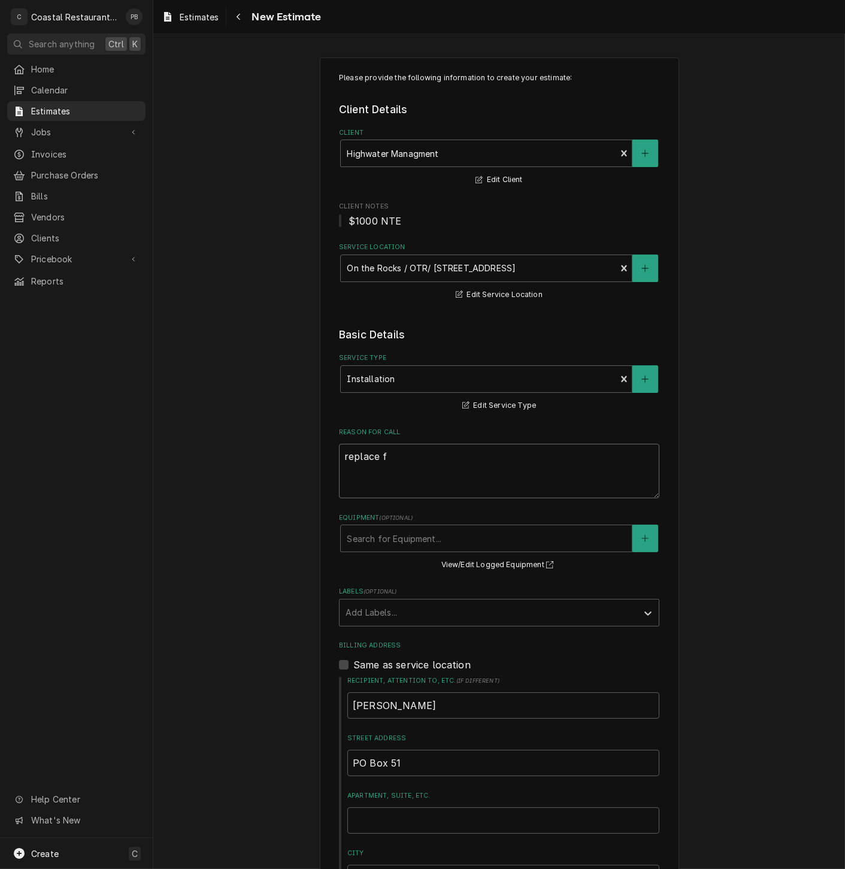
type textarea "replace fl"
type textarea "x"
type textarea "replace fla"
type textarea "x"
type textarea "replace flat"
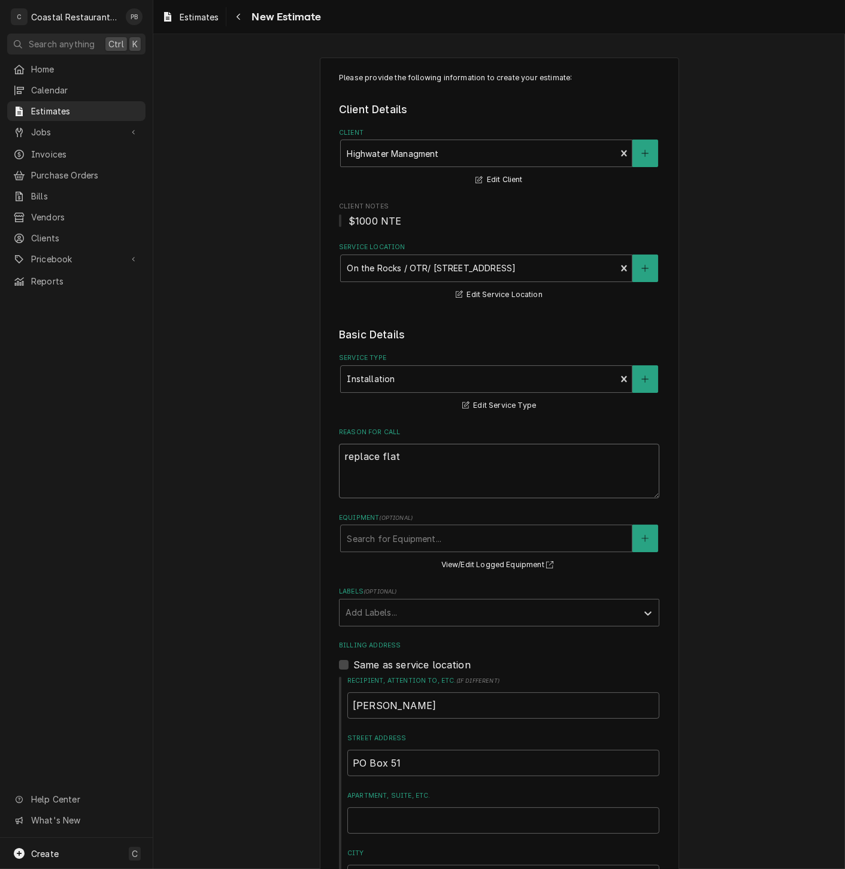
type textarea "x"
type textarea "replace flat t"
type textarea "x"
type textarea "replace flat to"
type textarea "x"
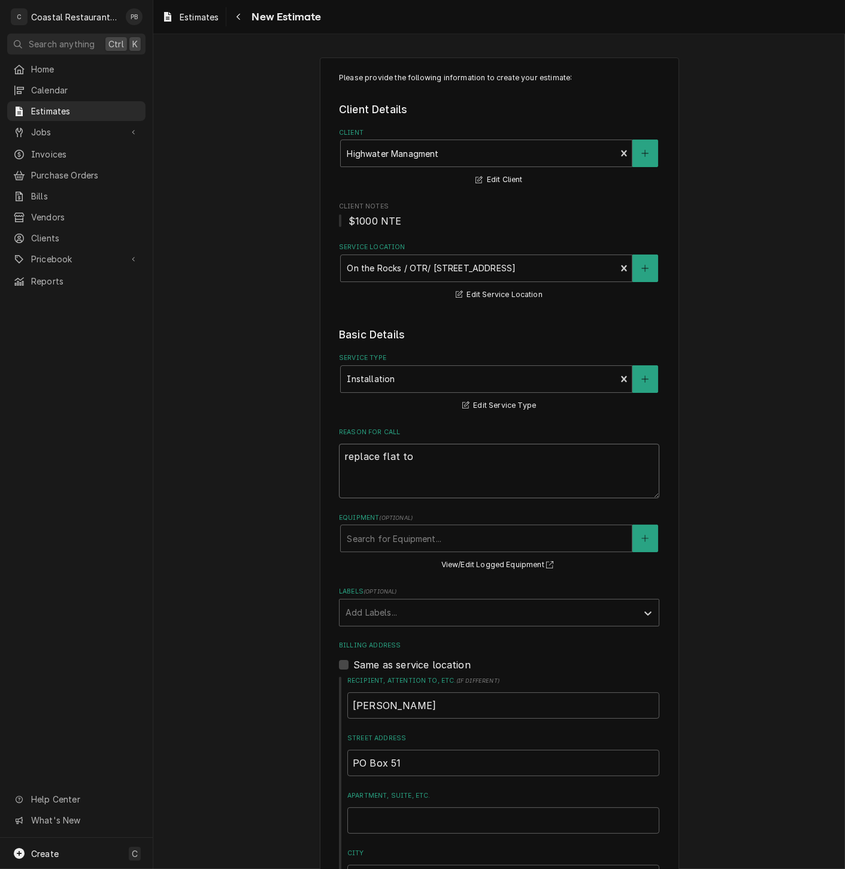
type textarea "replace flat top"
type textarea "x"
type textarea "replace flat top g"
type textarea "x"
type textarea "replace flat top gr"
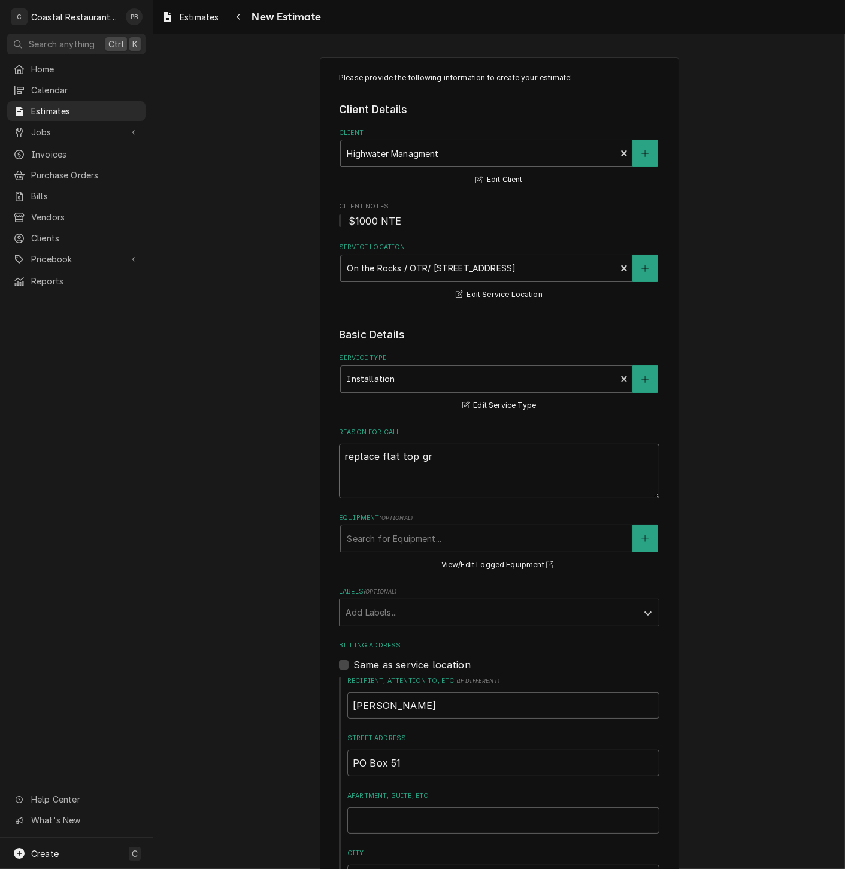
type textarea "x"
type textarea "replace flat top gri"
type textarea "x"
type textarea "replace flat top gril"
type textarea "x"
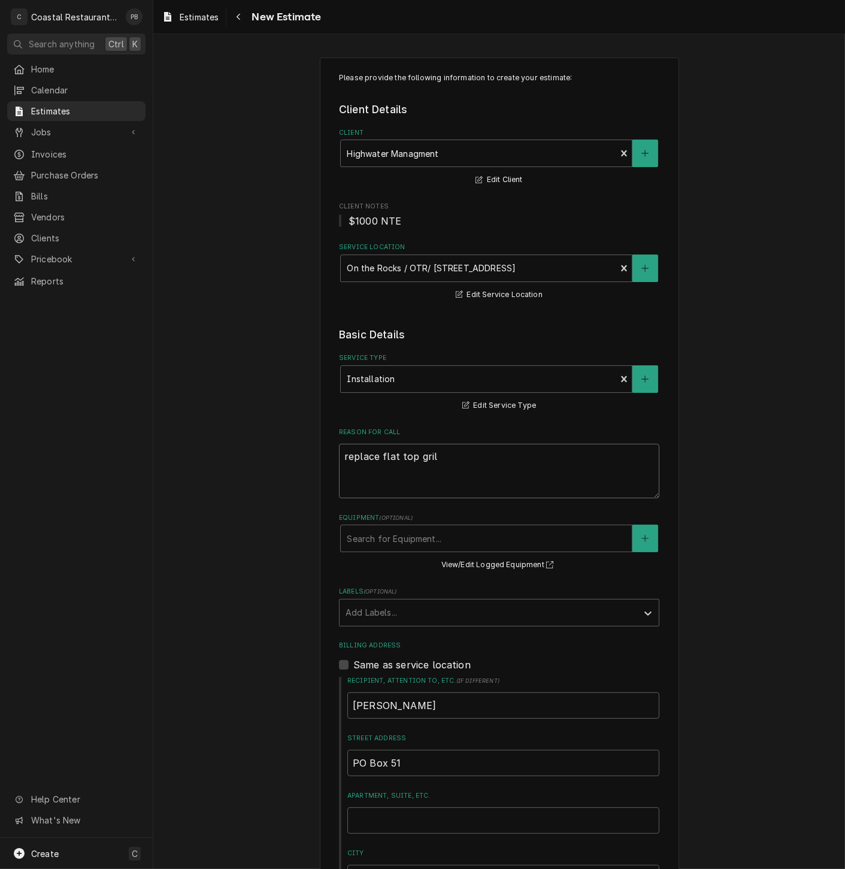
type textarea "replace flat top grill"
type textarea "x"
type textarea "replace flat top gril"
type textarea "x"
type textarea "replace flat top gri"
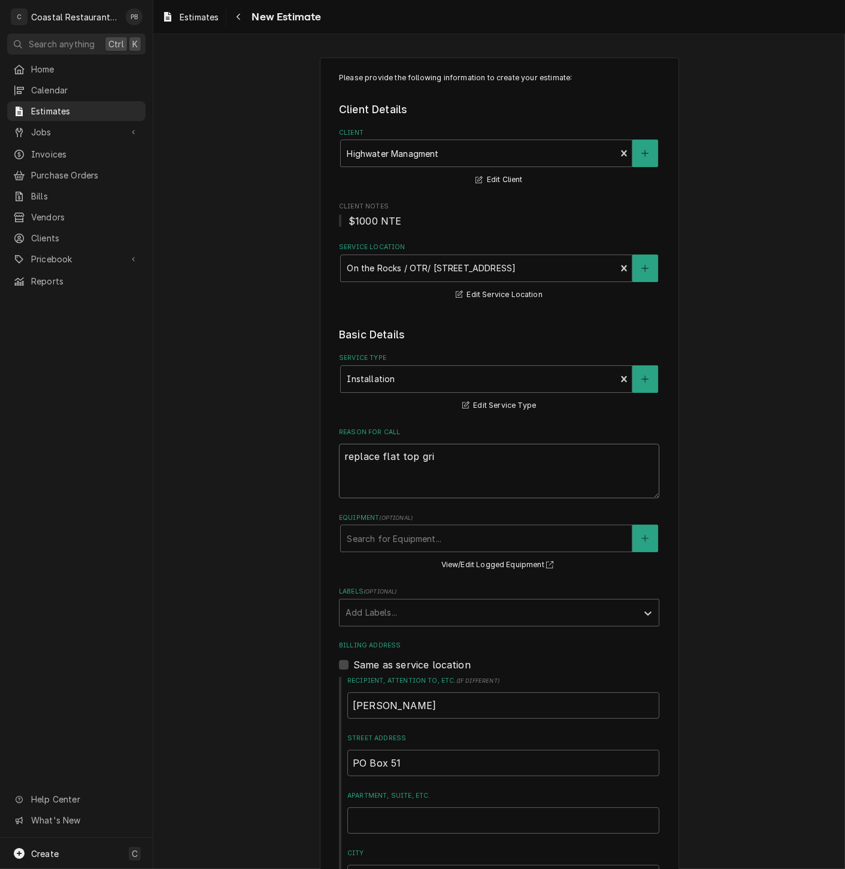
type textarea "x"
type textarea "replace flat top grid"
type textarea "x"
type textarea "replace flat top gridd"
type textarea "x"
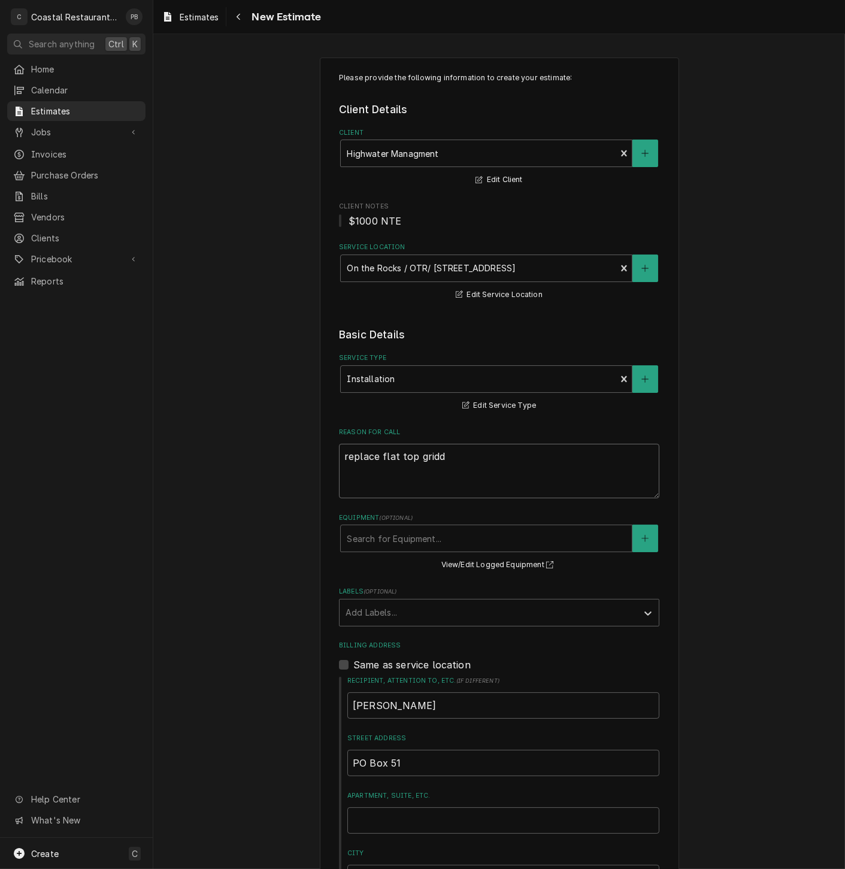
type textarea "replace flat top griddl"
type textarea "x"
type textarea "replace flat top griddle"
type textarea "x"
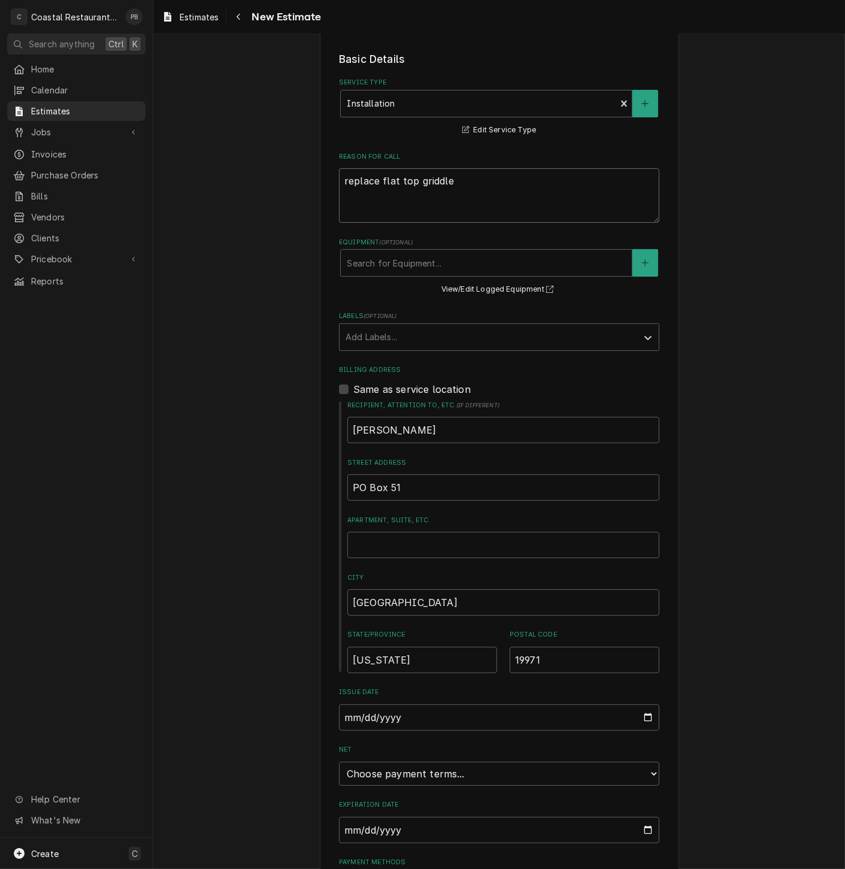
scroll to position [347, 0]
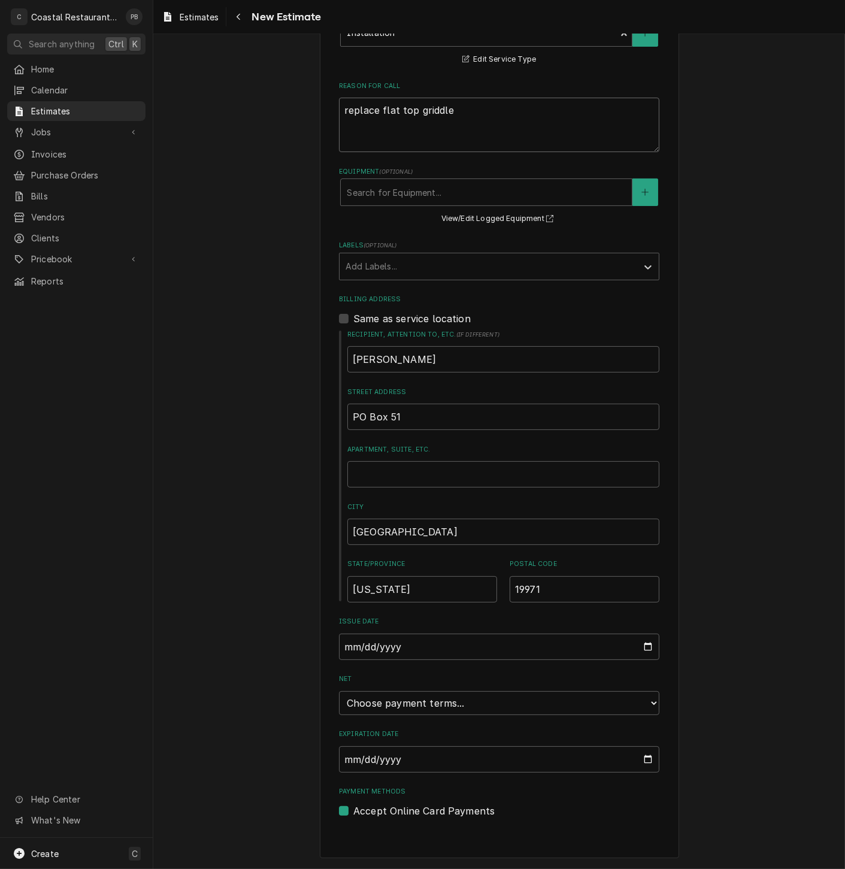
type textarea "replace flat top griddle"
click at [597, 704] on select "Choose payment terms... Same Day Net 7 Net 14 Net 21 Net 30 Net 45 Net 60 Net 90" at bounding box center [499, 703] width 320 height 24
type textarea "x"
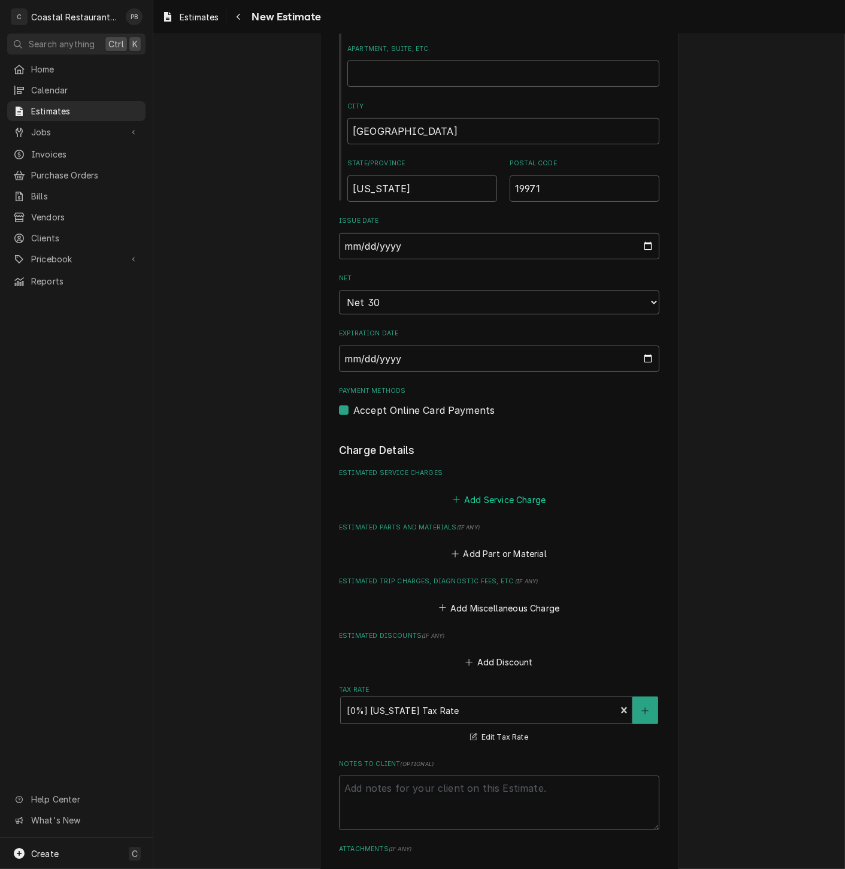
click at [484, 497] on button "Add Service Charge" at bounding box center [498, 499] width 97 height 17
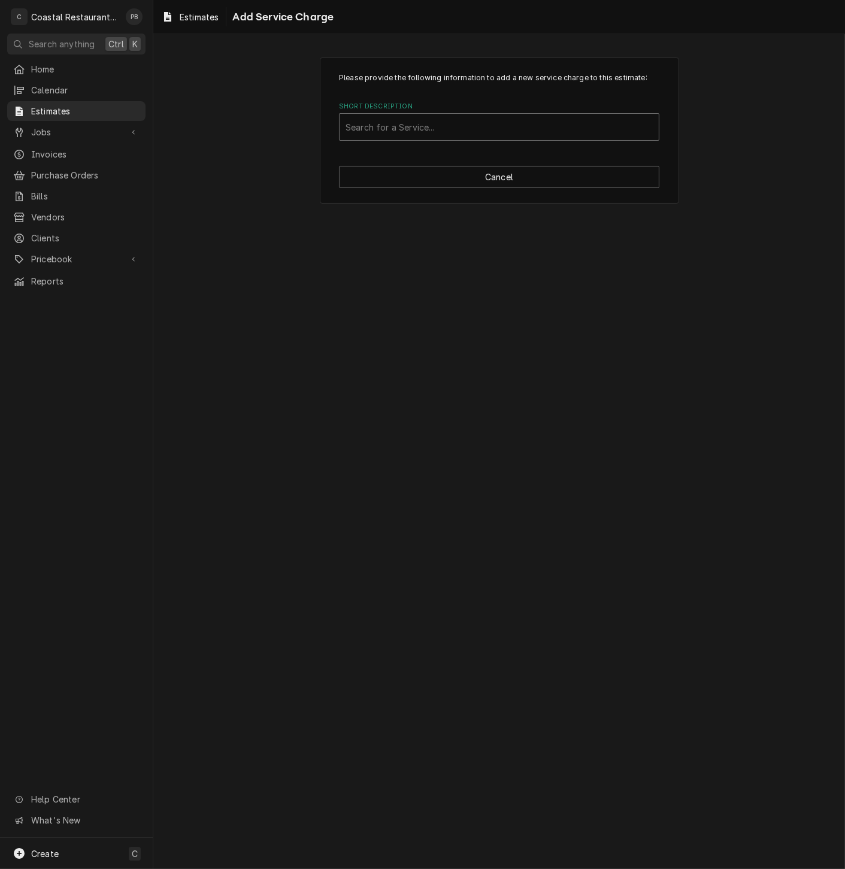
click at [475, 127] on div "Short Description" at bounding box center [498, 127] width 307 height 22
type input "installation"
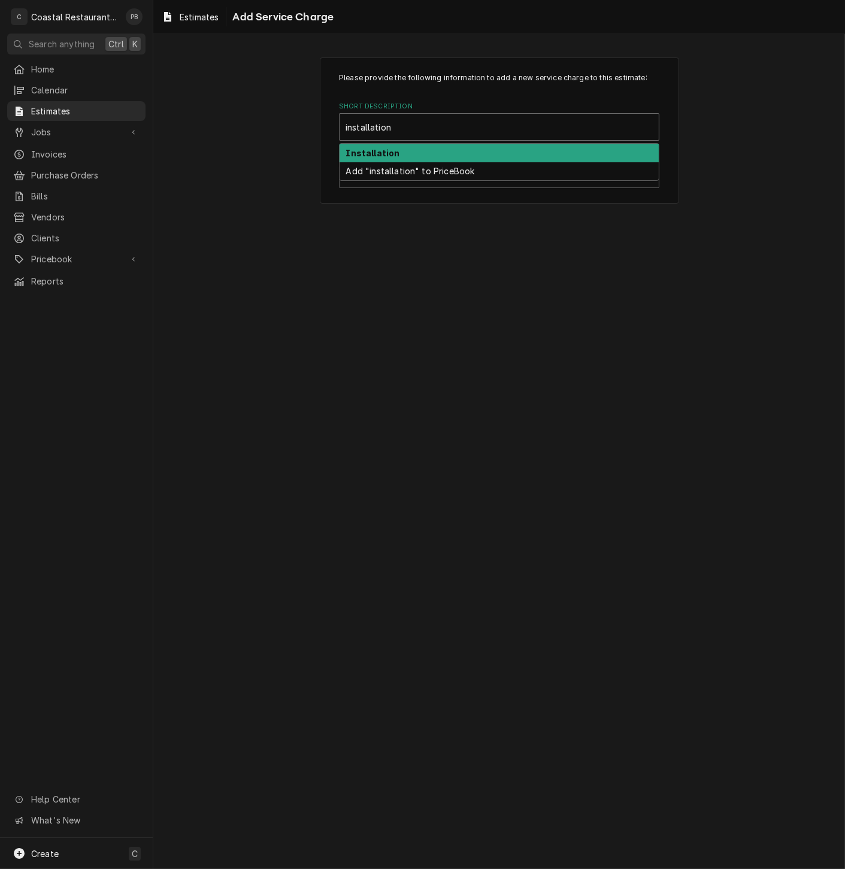
click at [479, 147] on div "Installation" at bounding box center [498, 153] width 319 height 19
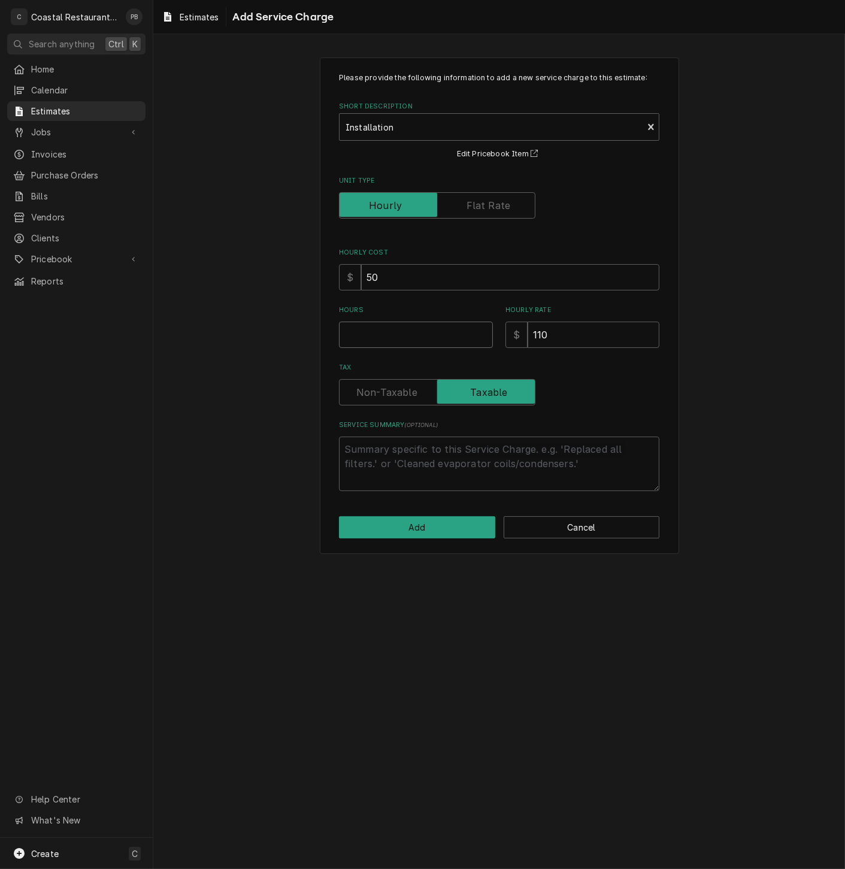
click at [384, 337] on input "Hours" at bounding box center [416, 334] width 154 height 26
type textarea "x"
type input "1"
type textarea "x"
type input "1"
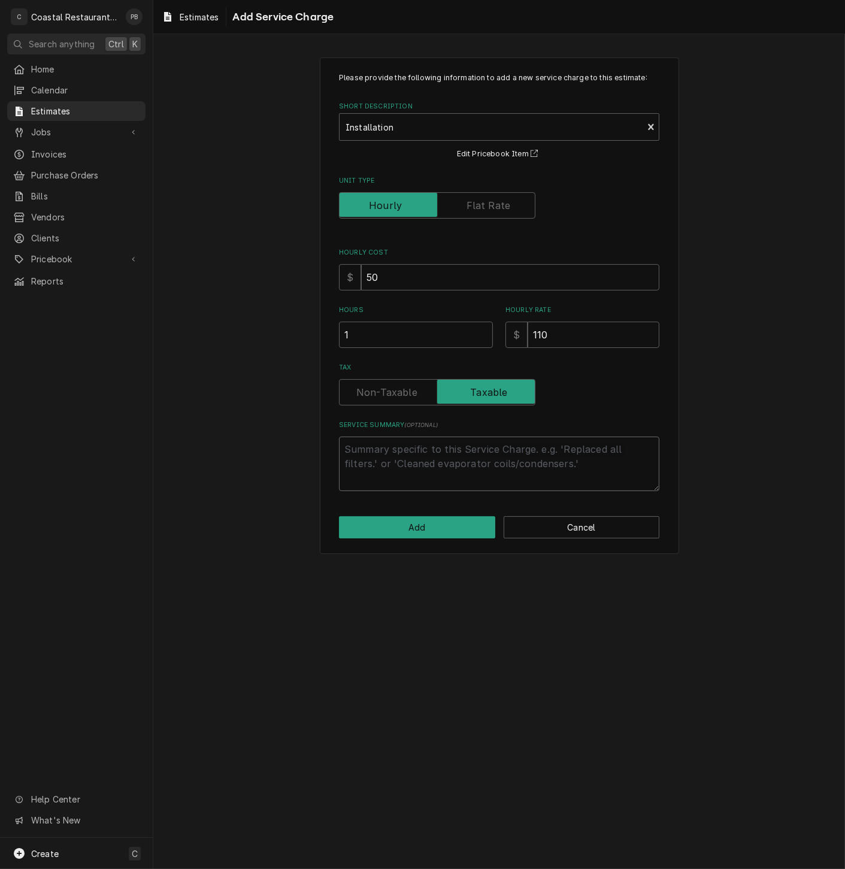
click at [411, 456] on textarea "Service Summary ( optional )" at bounding box center [499, 463] width 320 height 54
type textarea "x"
type textarea "r"
type textarea "x"
type textarea "re"
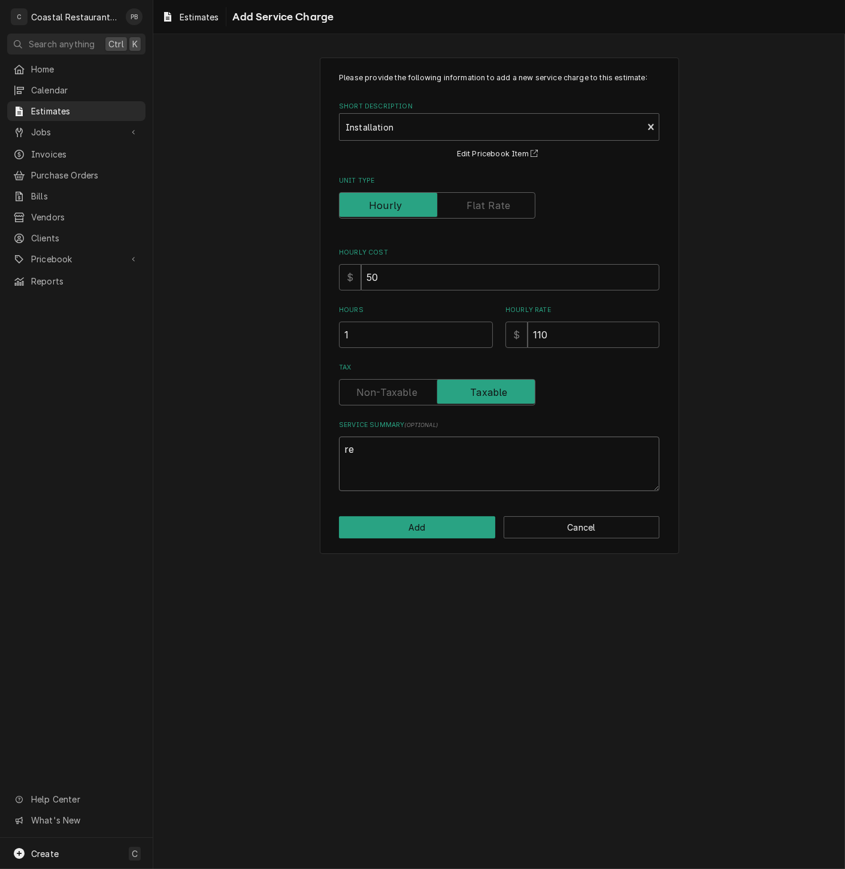
type textarea "x"
type textarea "rem"
type textarea "x"
type textarea "remo"
type textarea "x"
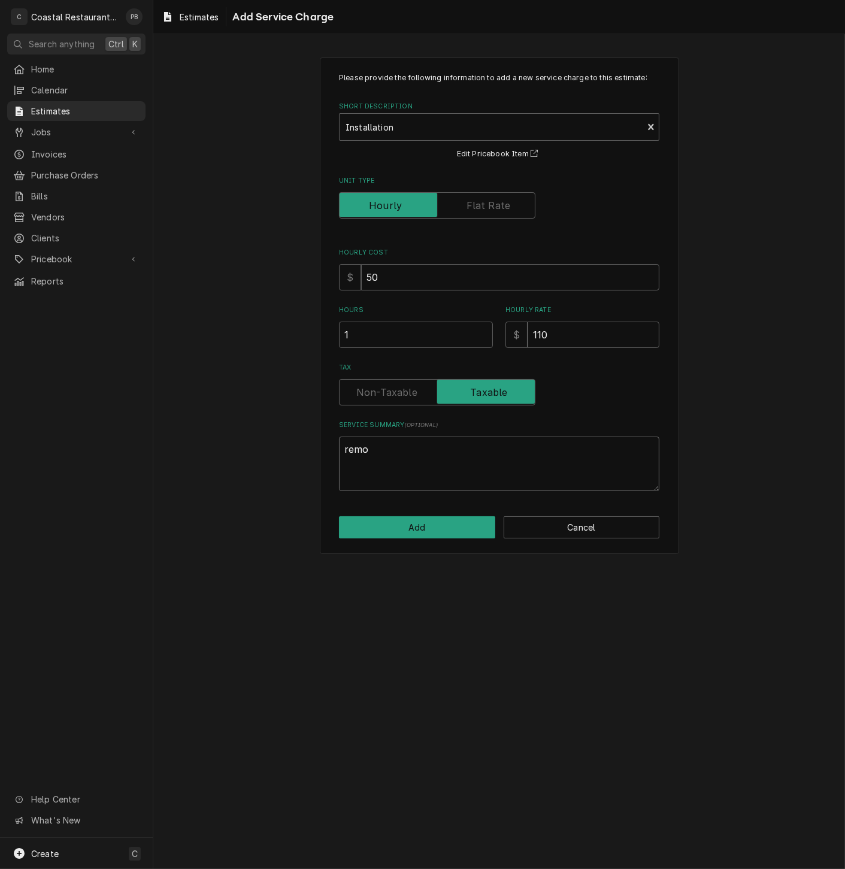
type textarea "remov"
type textarea "x"
type textarea "remove"
type textarea "x"
type textarea "remove"
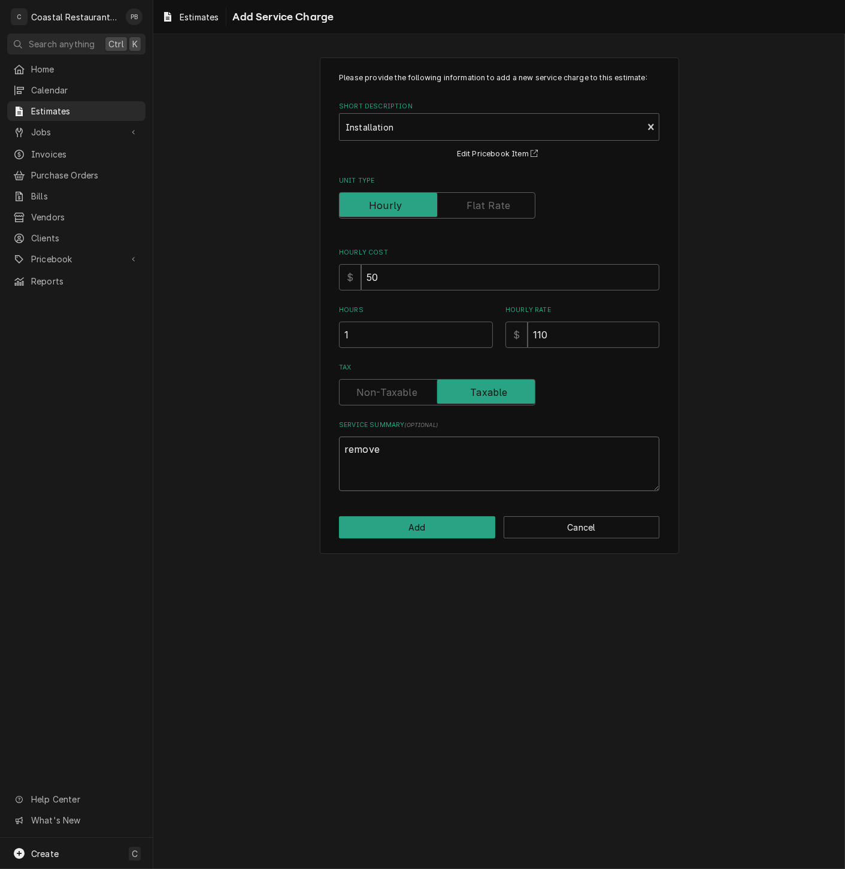
type textarea "x"
type textarea "remove o"
type textarea "x"
type textarea "remove ol"
type textarea "x"
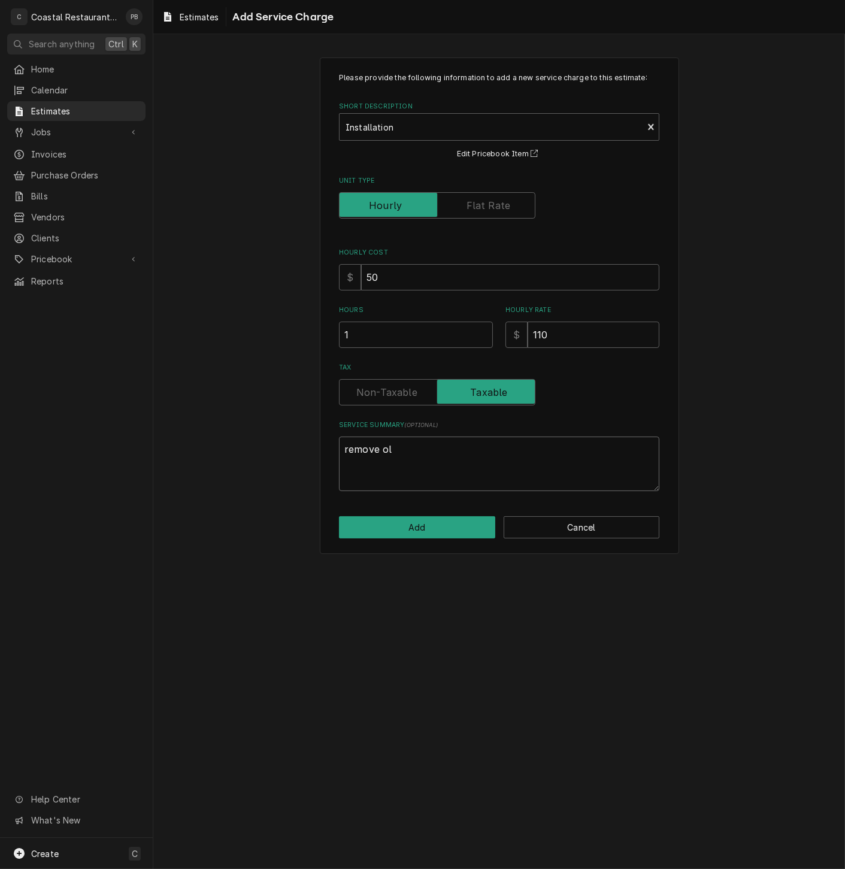
type textarea "remove old"
type textarea "x"
type textarea "remove old"
type textarea "x"
type textarea "remove old d"
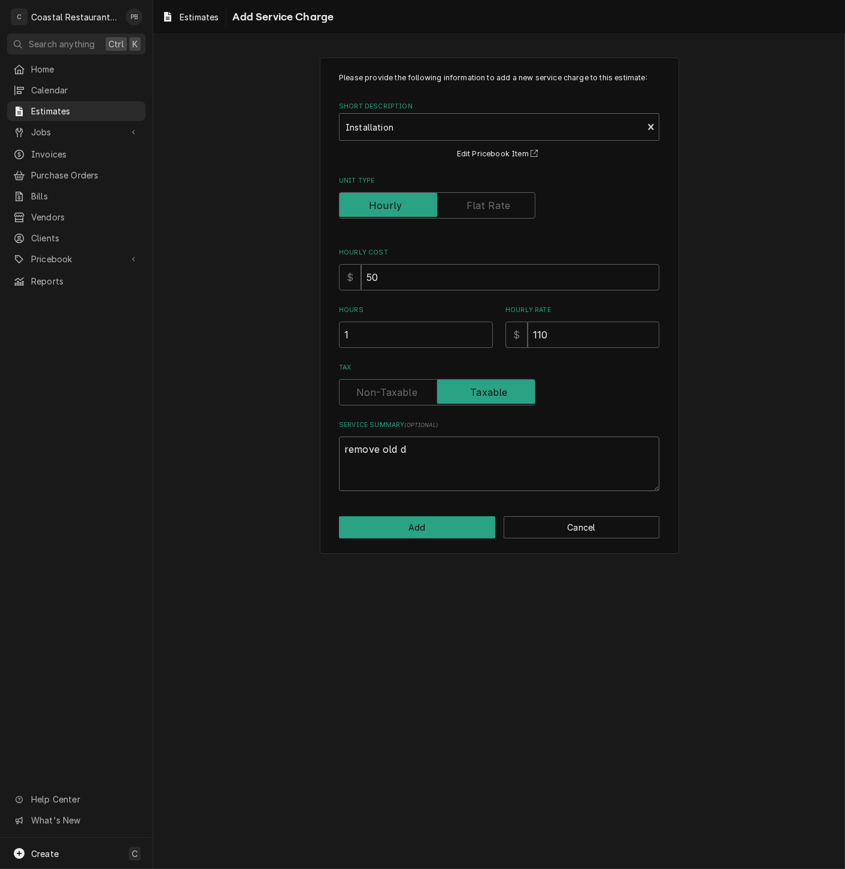
type textarea "x"
type textarea "remove old df"
type textarea "x"
type textarea "remove old d"
type textarea "x"
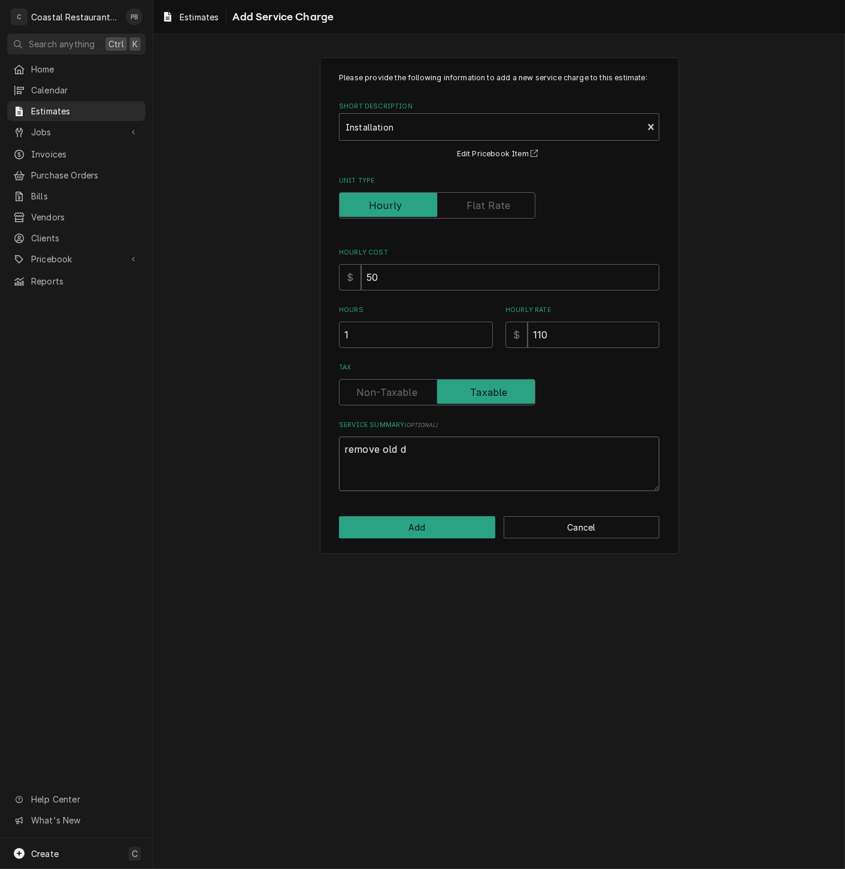
type textarea "remove old"
type textarea "x"
type textarea "remove old f"
type textarea "x"
type textarea "remove old fl"
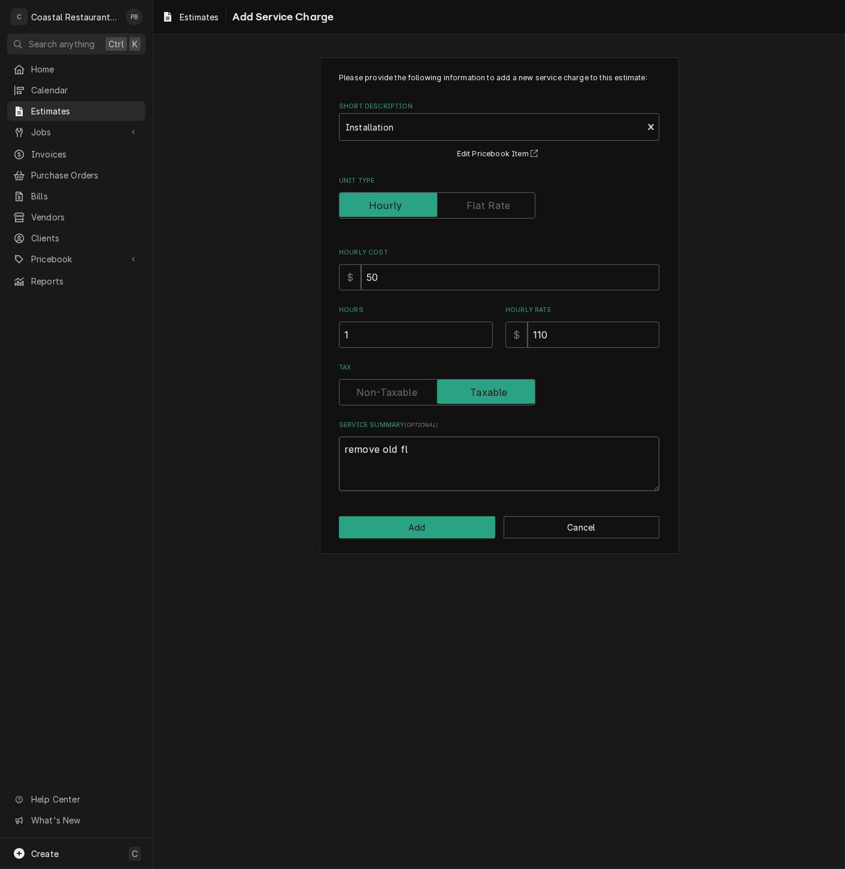
type textarea "x"
type textarea "remove old fla"
type textarea "x"
type textarea "remove old flat"
type textarea "x"
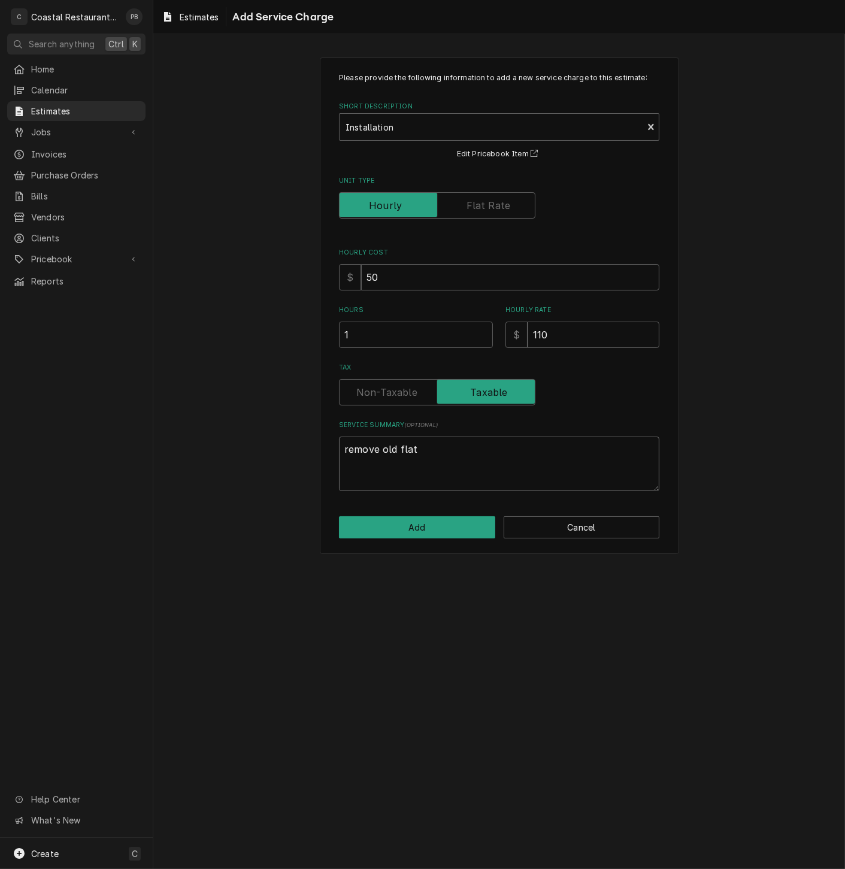
type textarea "remove old flat"
type textarea "x"
type textarea "remove old flat t"
type textarea "x"
type textarea "remove old flat to"
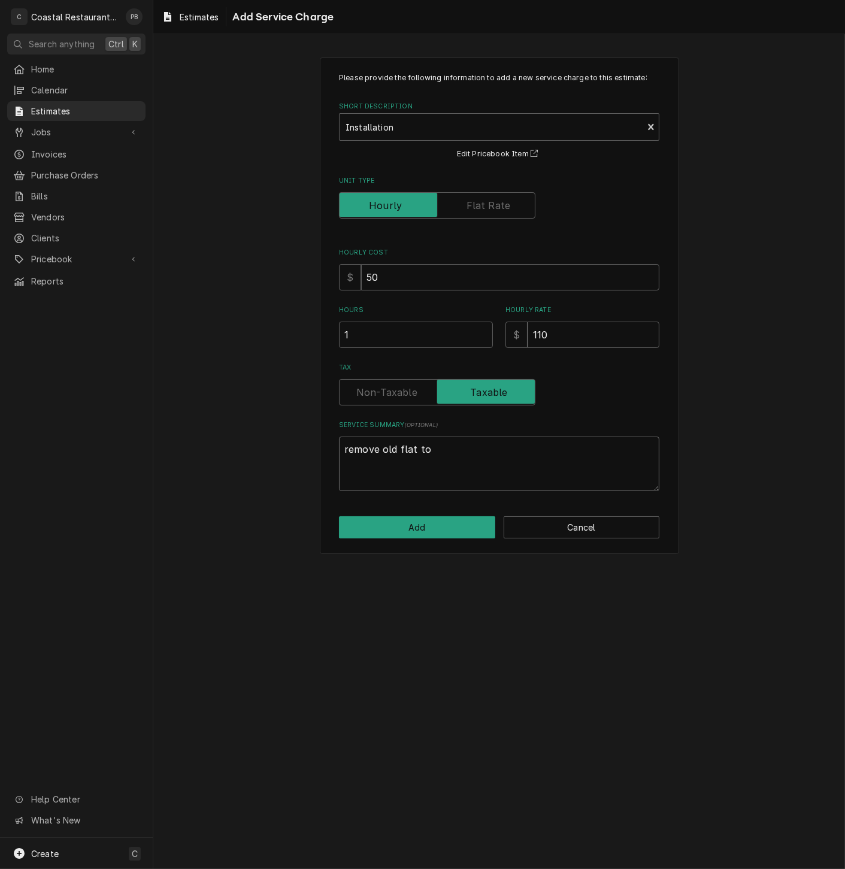
type textarea "x"
type textarea "remove old flat top"
type textarea "x"
type textarea "remove old flat top"
type textarea "x"
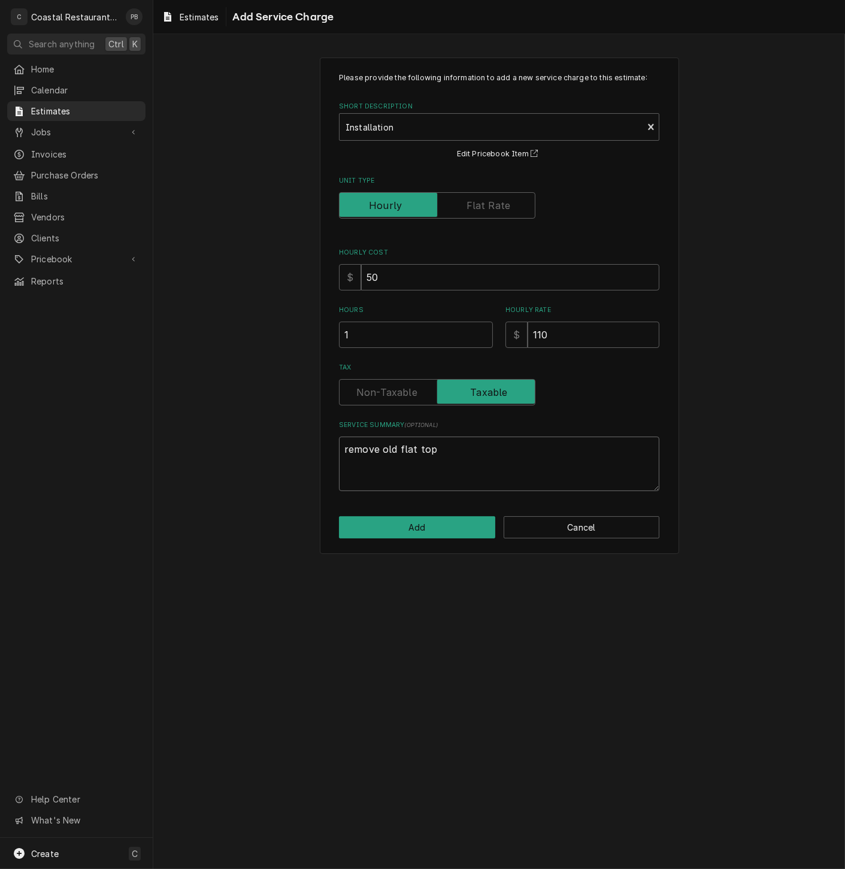
type textarea "remove old flat top g"
type textarea "x"
type textarea "remove old flat top gr"
type textarea "x"
type textarea "remove old flat top gri"
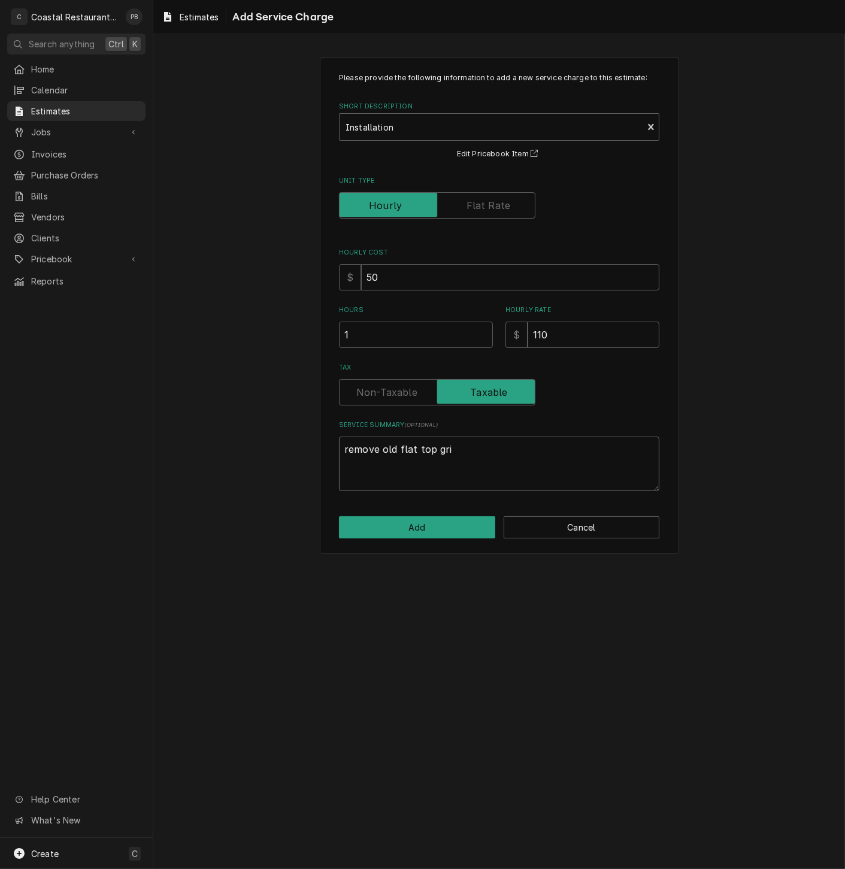
type textarea "x"
type textarea "remove old flat top grid"
type textarea "x"
type textarea "remove old flat top gridd"
type textarea "x"
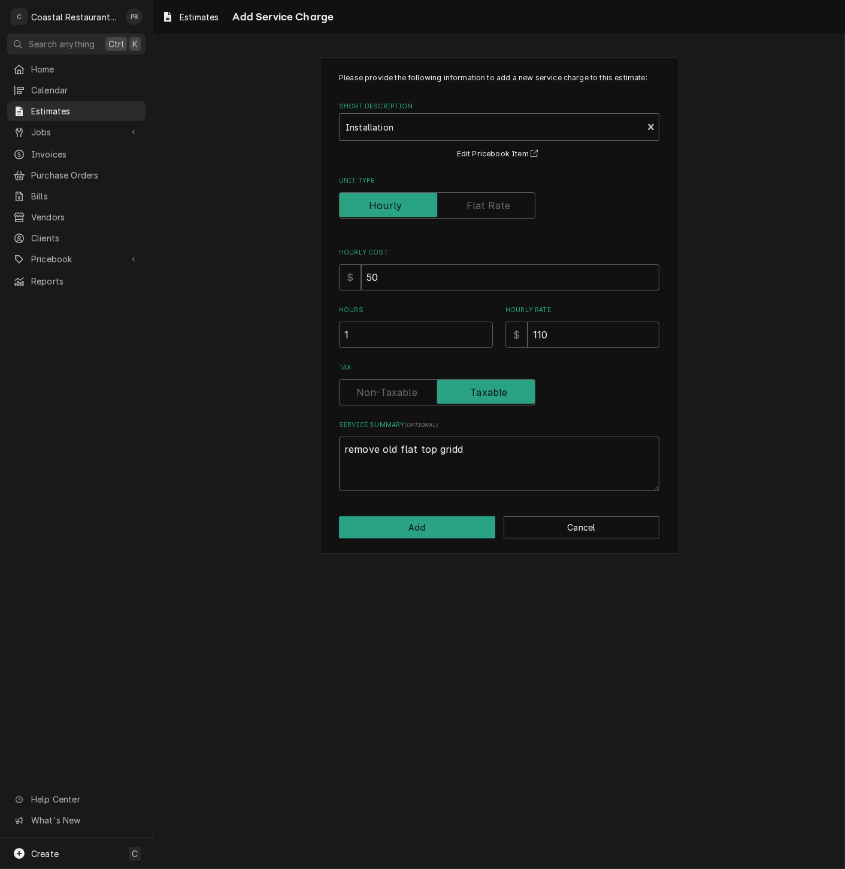
type textarea "remove old flat top griddl"
type textarea "x"
type textarea "remove old flat top griddle"
type textarea "x"
type textarea "remove old flat top griddle"
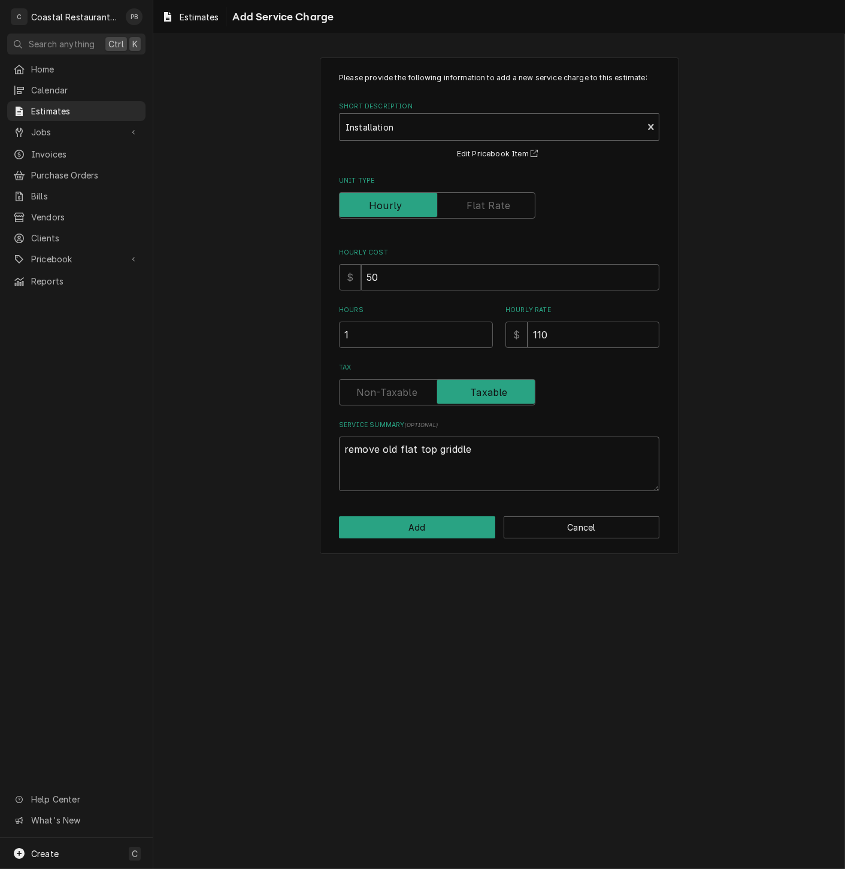
type textarea "x"
type textarea "remove old flat top griddle."
type textarea "x"
type textarea "remove old flat top griddle."
type textarea "x"
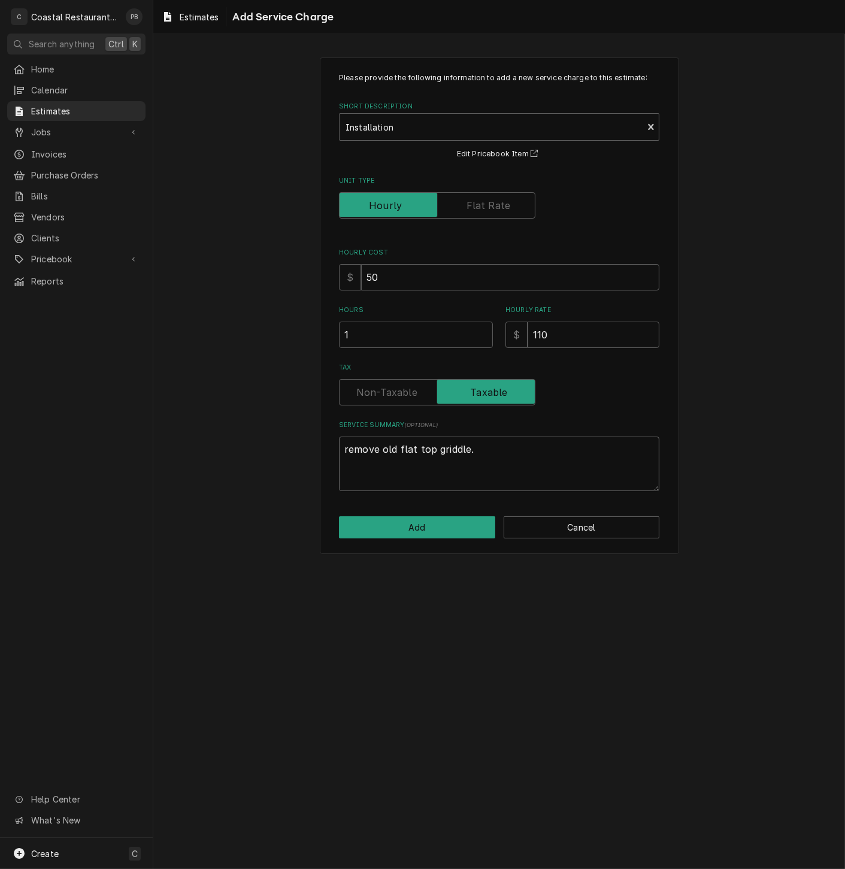
type textarea "remove old flat top griddle. i"
type textarea "x"
type textarea "remove old flat top griddle. in"
type textarea "x"
type textarea "remove old flat top griddle. ins"
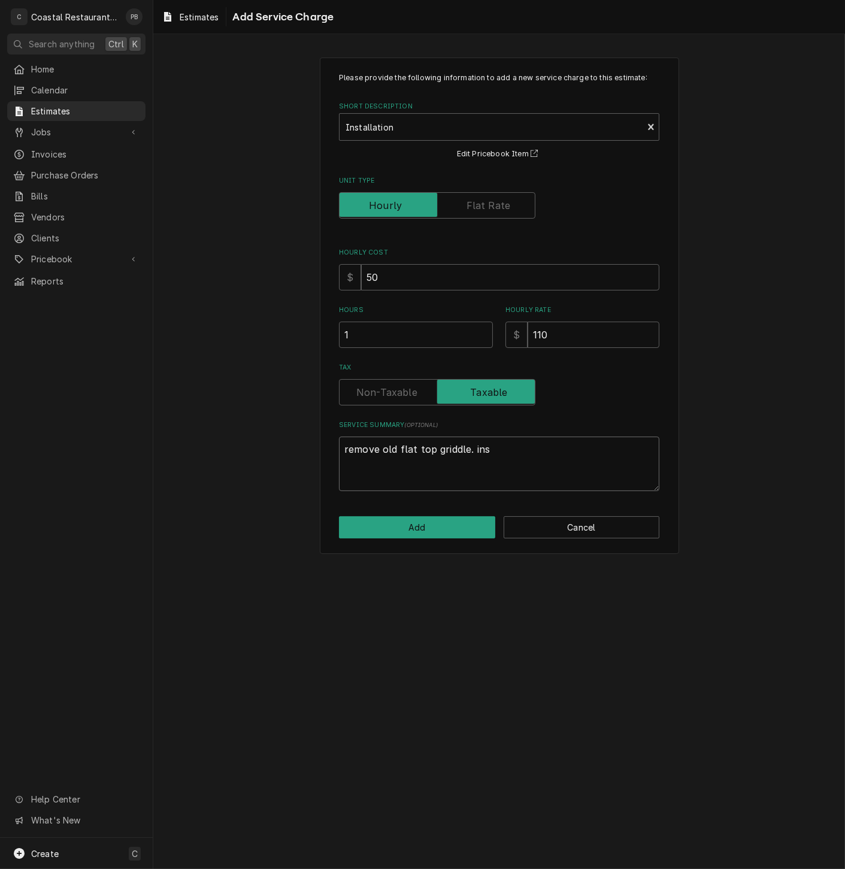
type textarea "x"
type textarea "remove old flat top griddle. inst"
type textarea "x"
type textarea "remove old flat top griddle. insta"
type textarea "x"
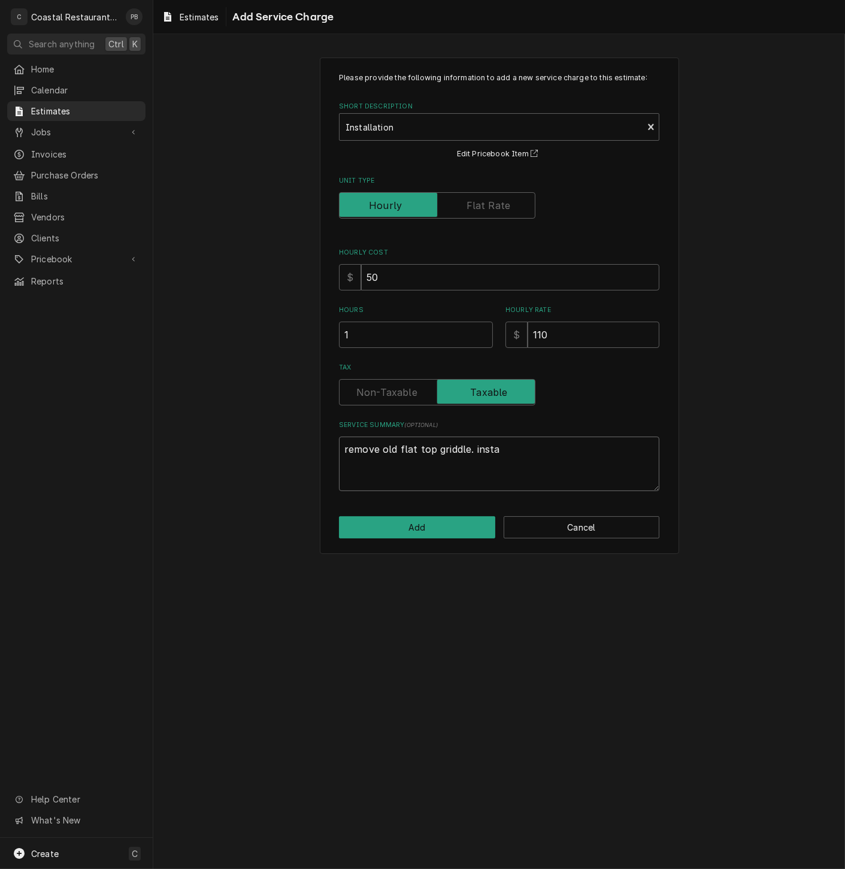
type textarea "remove old flat top griddle. instal"
type textarea "x"
type textarea "remove old flat top griddle. install"
type textarea "x"
type textarea "remove old flat top griddle. install"
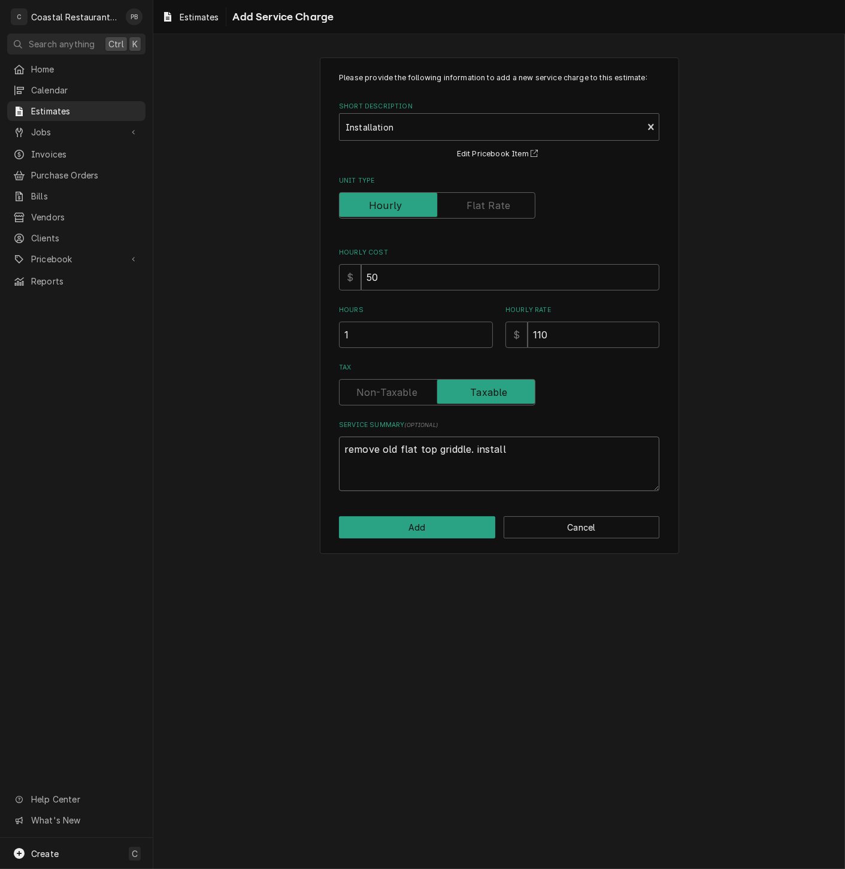
type textarea "x"
type textarea "remove old flat top griddle. install n"
type textarea "x"
type textarea "remove old flat top griddle. install new"
type textarea "x"
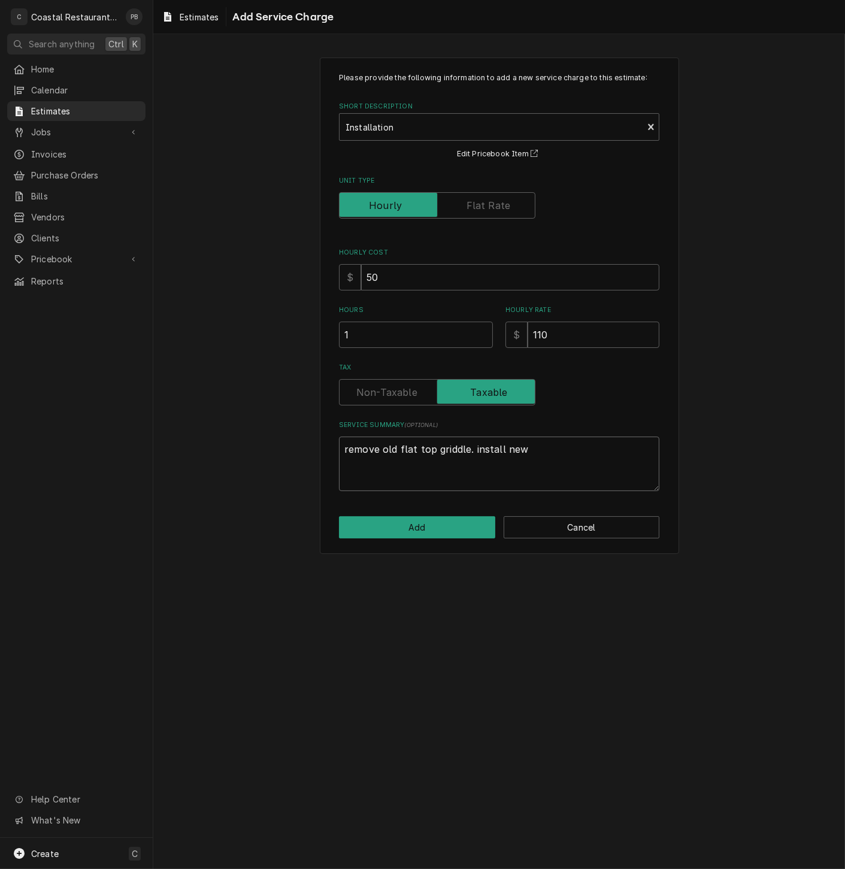
type textarea "remove old flat top griddle. install new"
type textarea "x"
type textarea "remove old flat top griddle. install new r"
type textarea "x"
type textarea "remove old flat top griddle. install new ro"
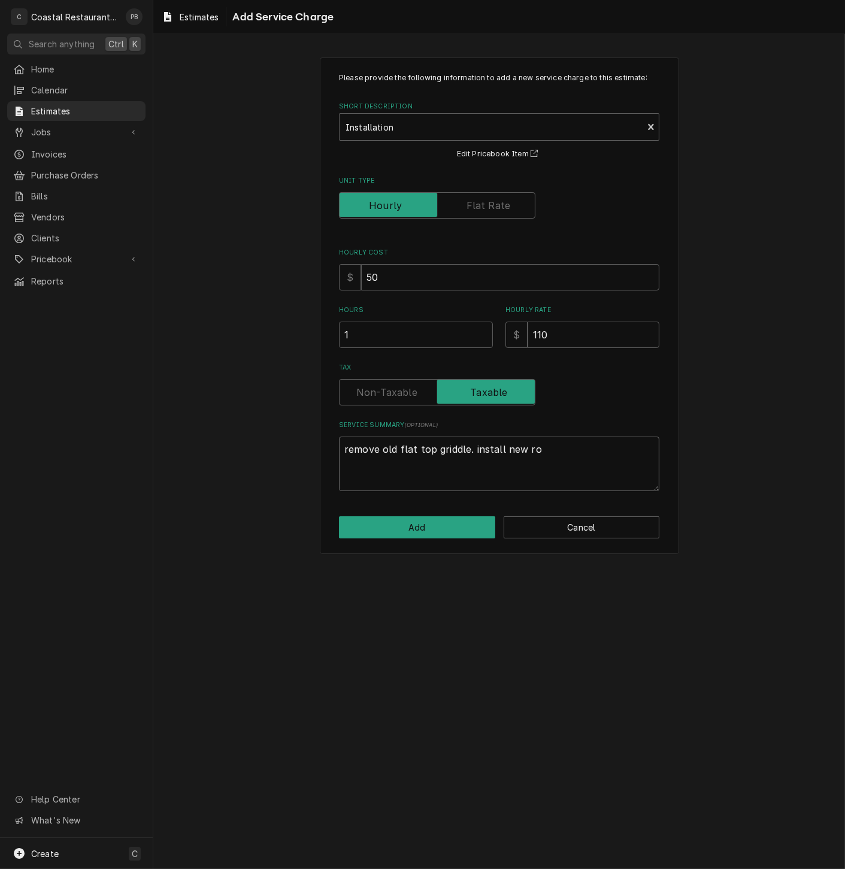
type textarea "x"
type textarea "remove old flat top griddle. install new roy"
type textarea "x"
type textarea "remove old flat top griddle. install new roya"
type textarea "x"
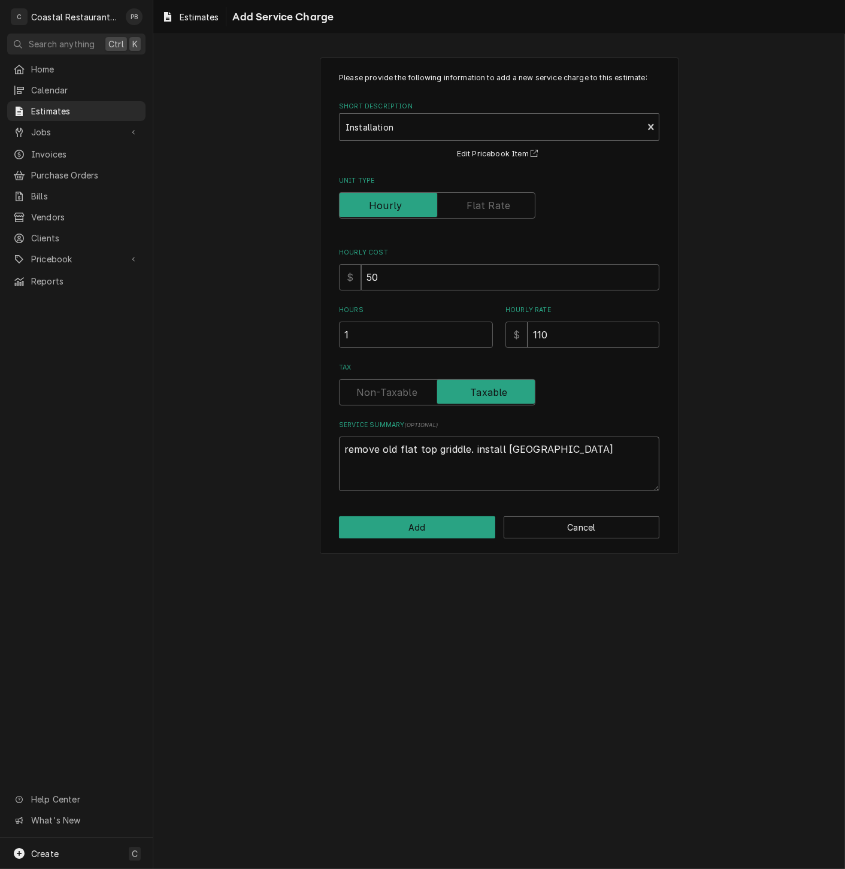
type textarea "remove old flat top griddle. install new royal"
type textarea "x"
type textarea "remove old flat top griddle. install new royal"
type textarea "x"
type textarea "remove old flat top griddle. install new royal f"
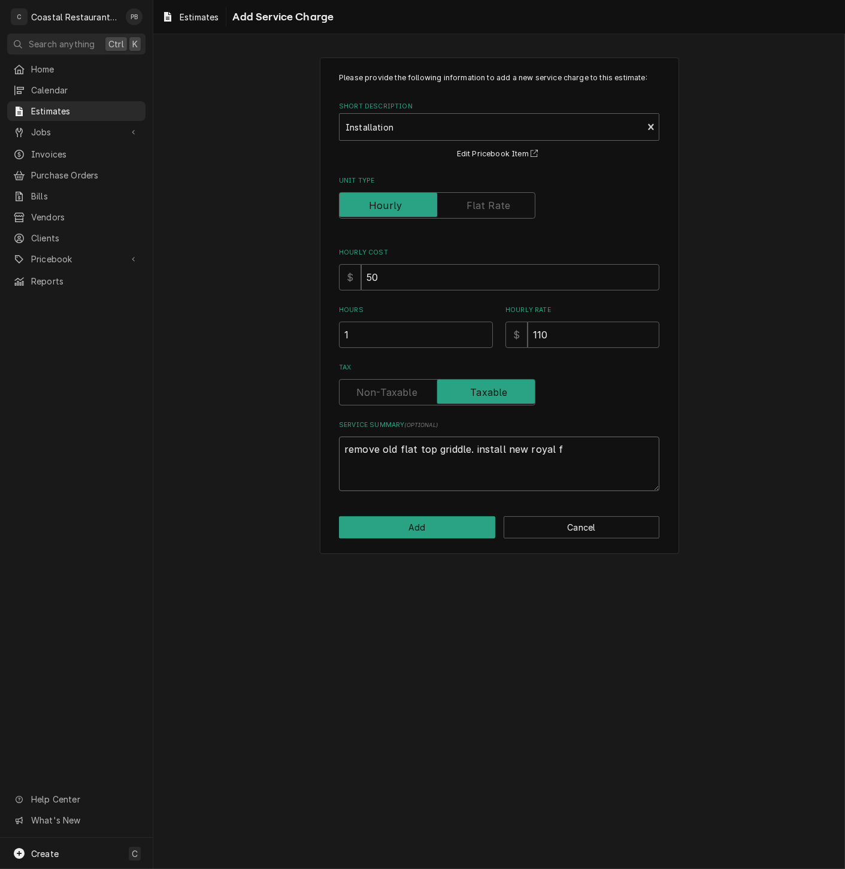
type textarea "x"
type textarea "remove old flat top griddle. install new royal fl"
type textarea "x"
type textarea "remove old flat top griddle. install new royal fla"
type textarea "x"
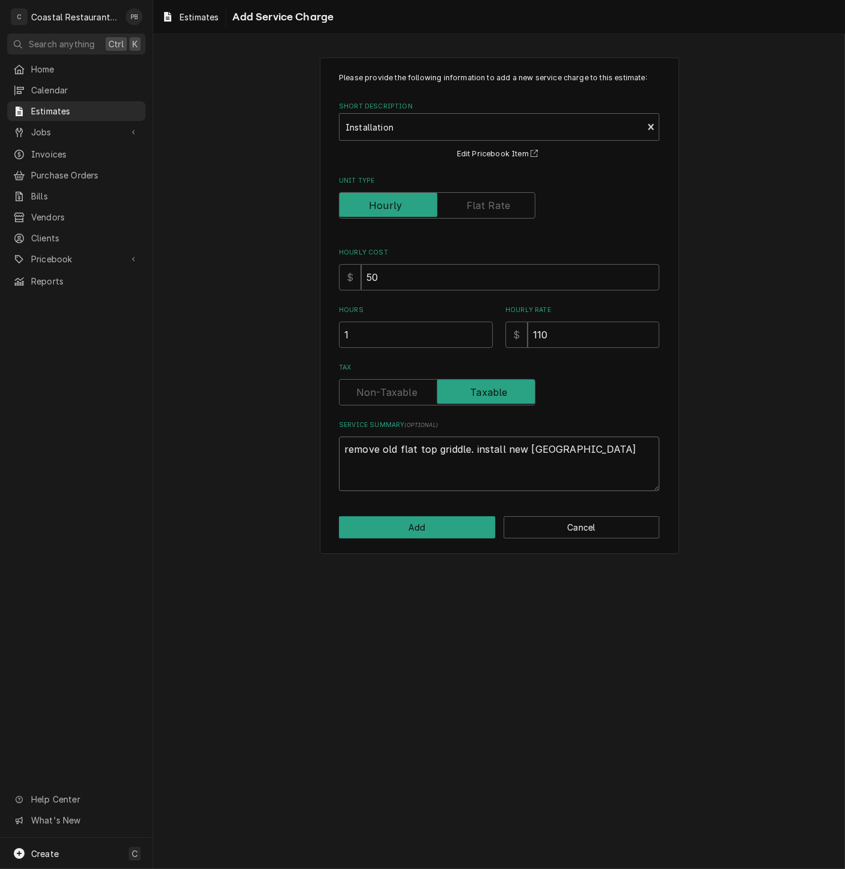
type textarea "remove old flat top griddle. install new royal flat"
type textarea "x"
type textarea "remove old flat top griddle. install new royal flat"
type textarea "x"
type textarea "remove old flat top griddle. install new royal flat t"
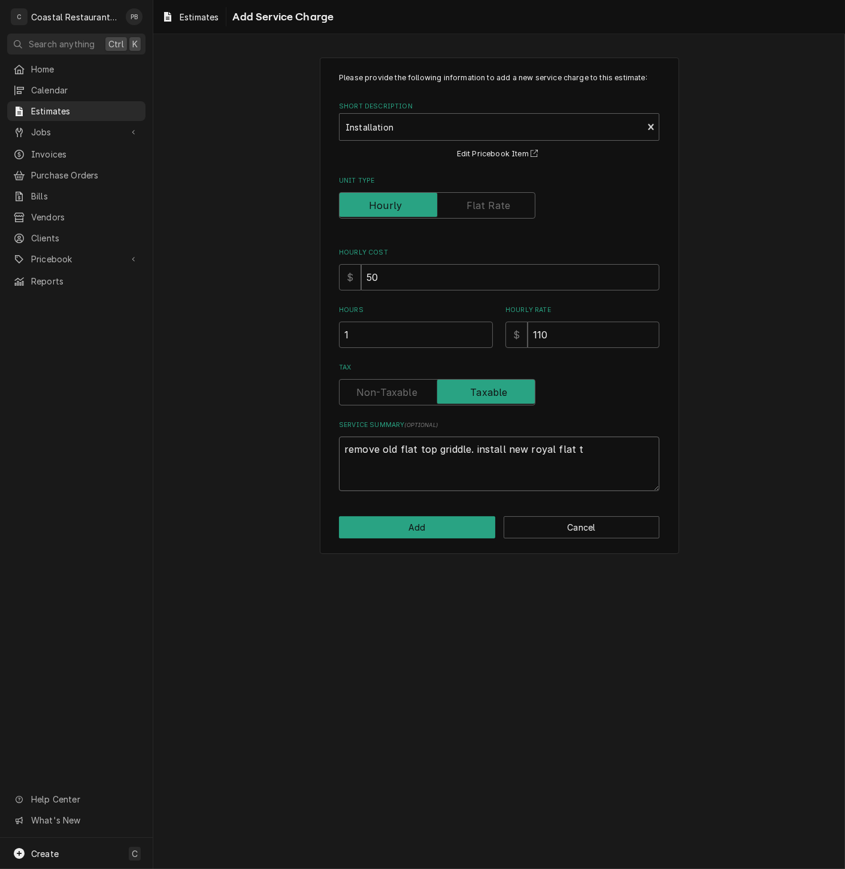
type textarea "x"
type textarea "remove old flat top griddle. install new royal flat to"
type textarea "x"
type textarea "remove old flat top griddle. install new royal flat top"
type textarea "x"
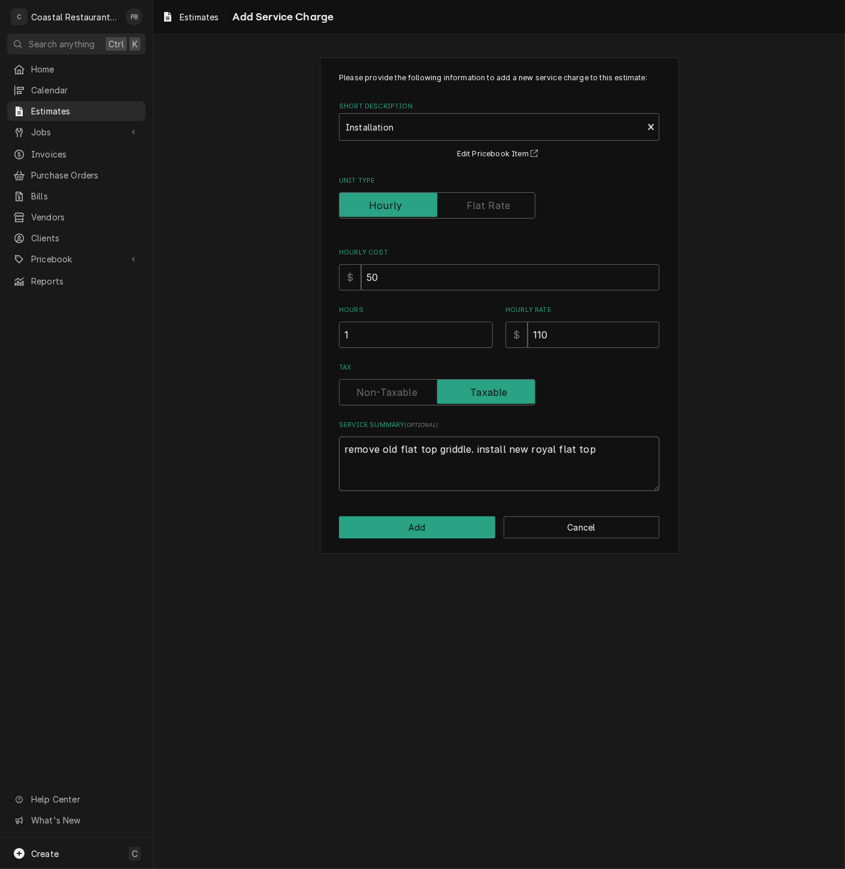
type textarea "remove old flat top griddle. install new royal flat top"
type textarea "x"
type textarea "remove old flat top griddle. install new royal flat top r"
type textarea "x"
type textarea "remove old flat top griddle. install new royal flat top ri"
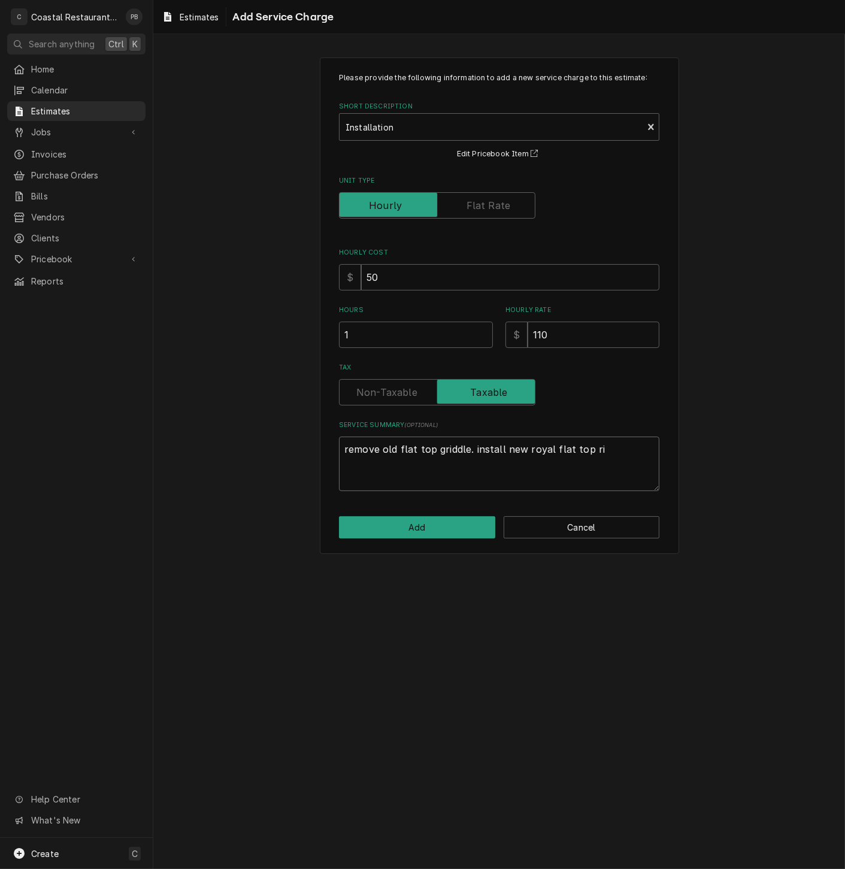
type textarea "x"
type textarea "remove old flat top griddle. install new royal flat top r"
type textarea "x"
type textarea "remove old flat top griddle. install new royal flat top"
type textarea "x"
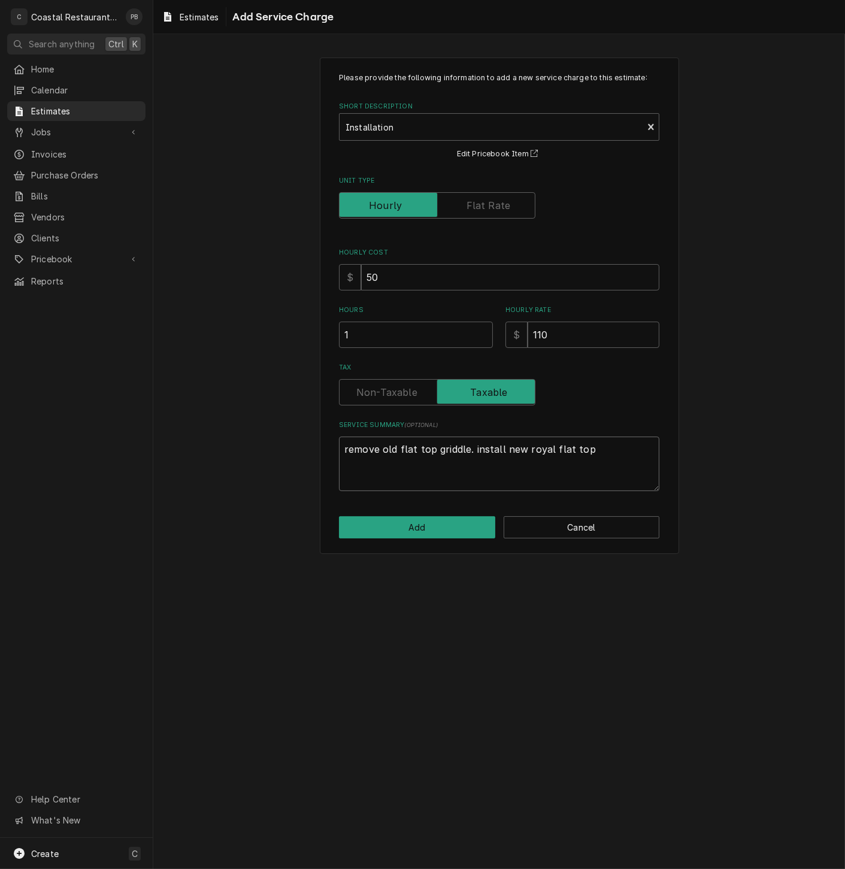
type textarea "remove old flat top griddle. install new royal flat top d"
type textarea "x"
type textarea "remove old flat top griddle. install new royal flat top"
type textarea "x"
type textarea "remove old flat top griddle. install new royal flat top g"
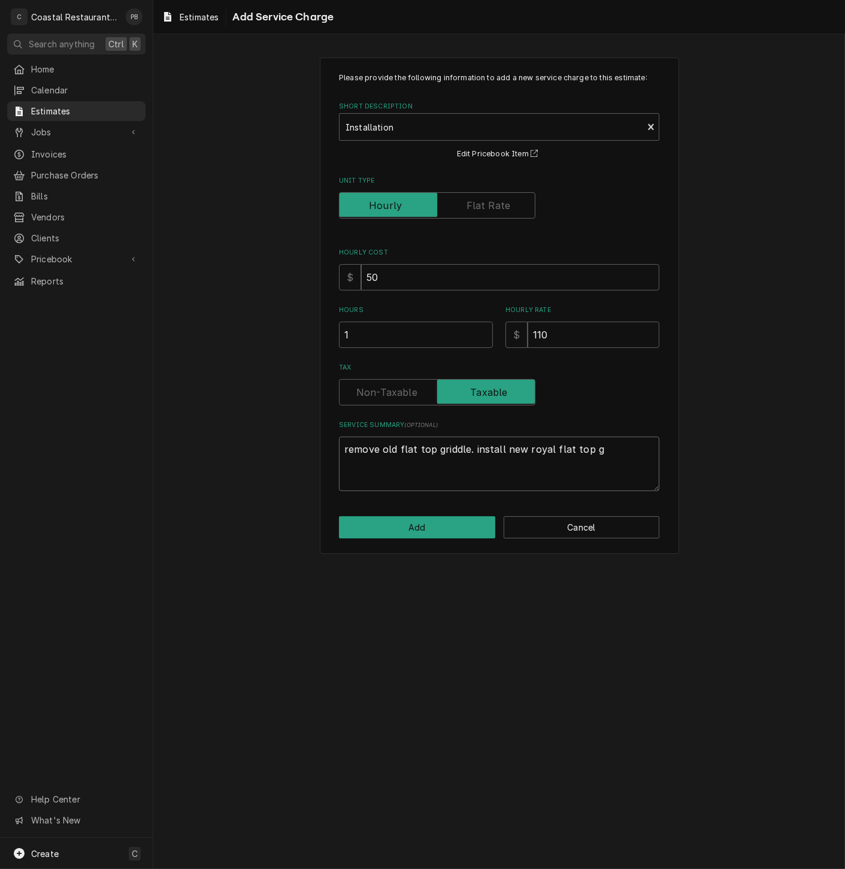
type textarea "x"
click at [356, 526] on button "Add" at bounding box center [417, 527] width 156 height 22
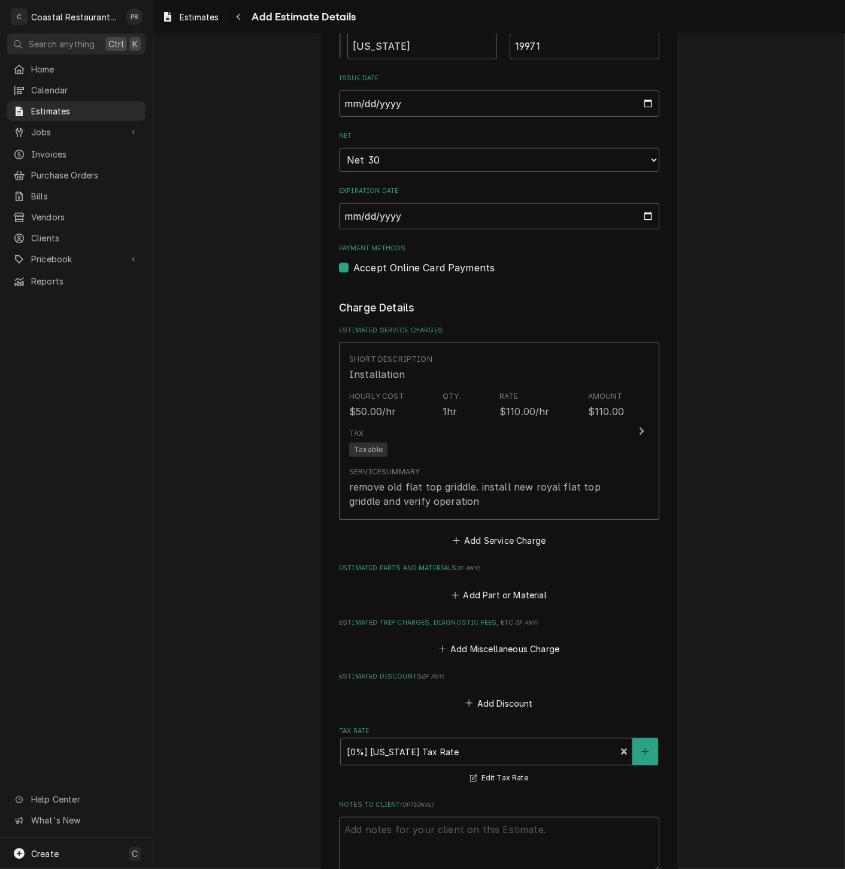
scroll to position [1132, 0]
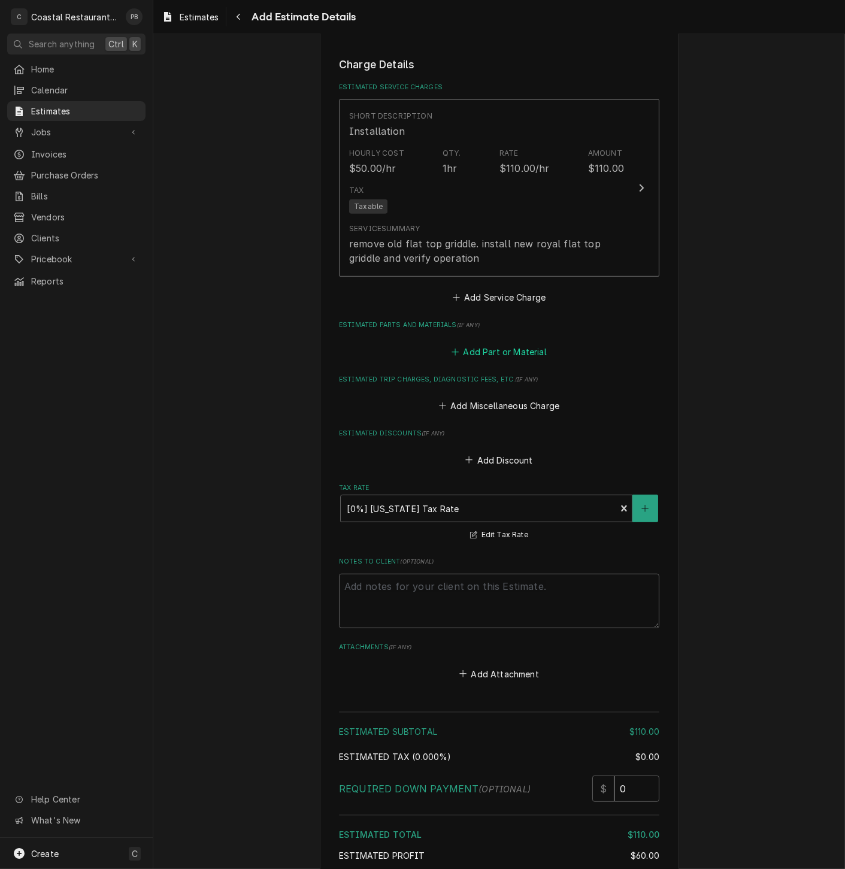
click at [499, 356] on button "Add Part or Material" at bounding box center [499, 351] width 99 height 17
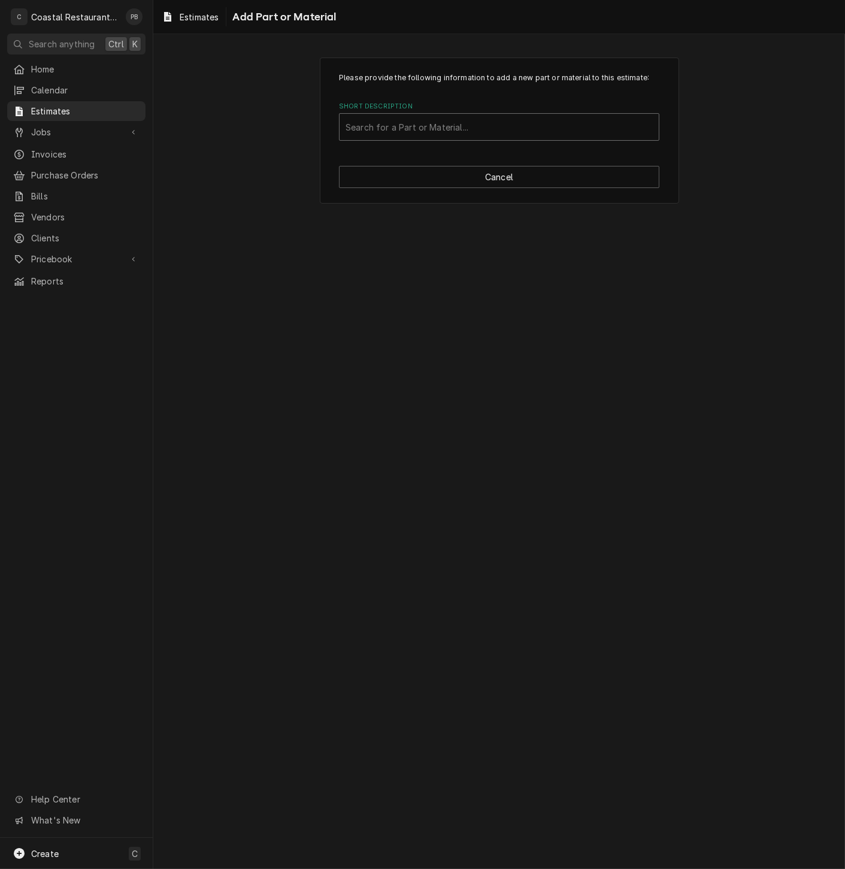
click at [477, 131] on div "Short Description" at bounding box center [498, 127] width 307 height 22
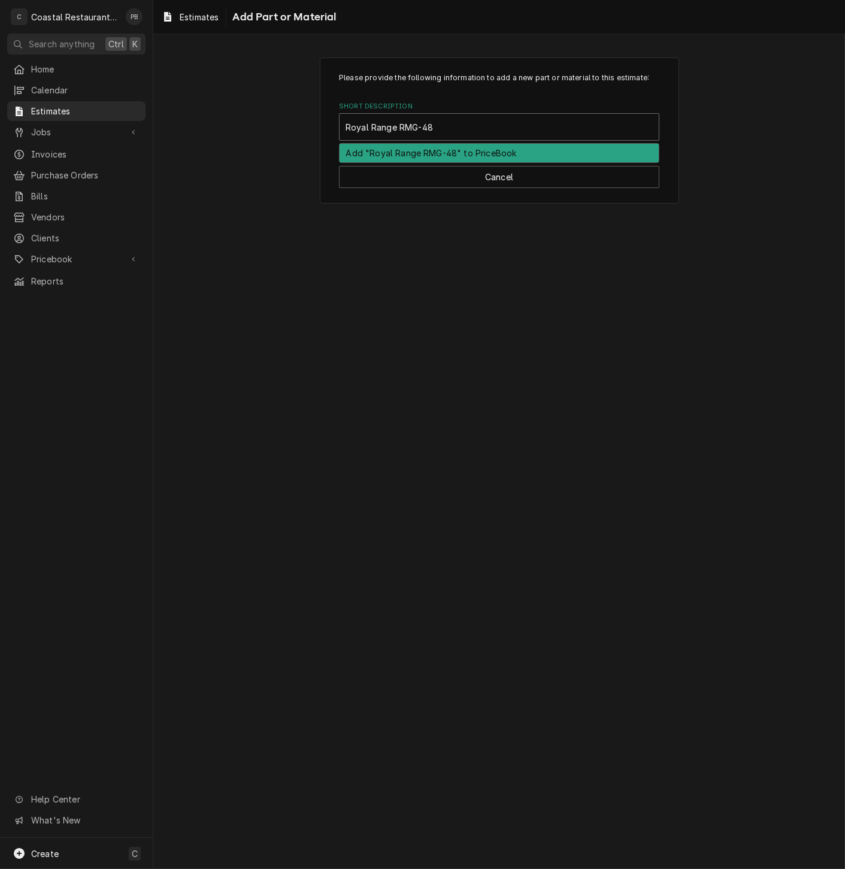
click at [518, 148] on div "Add "Royal Range RMG-48" to PriceBook" at bounding box center [498, 153] width 319 height 19
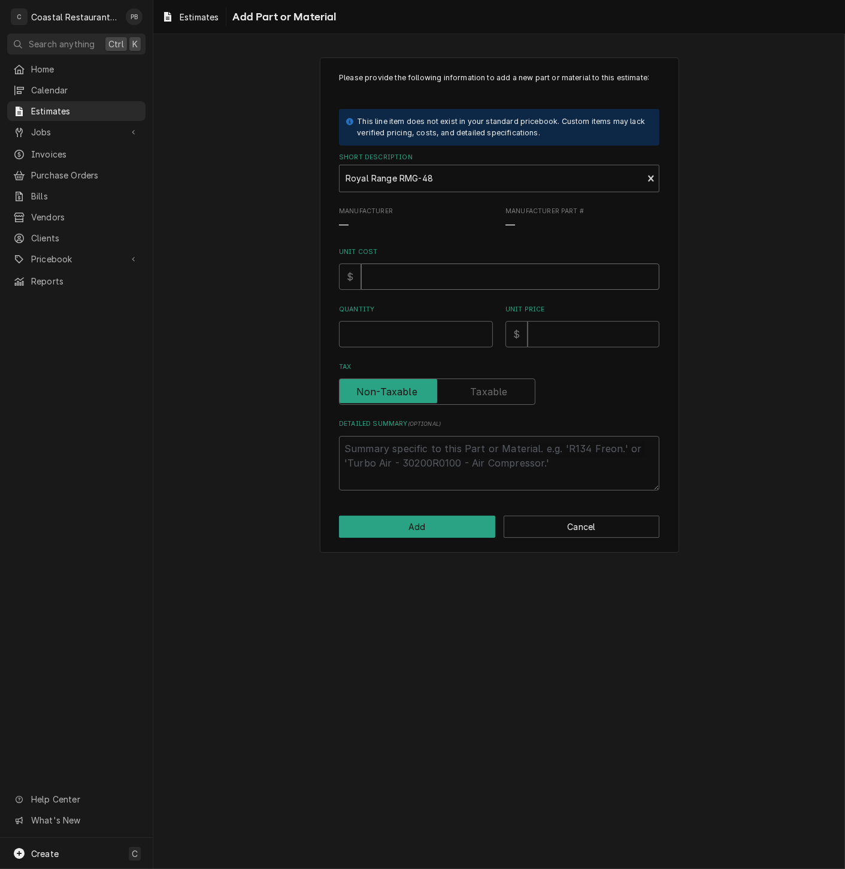
click at [442, 280] on input "Unit Cost" at bounding box center [510, 276] width 298 height 26
click at [396, 333] on input "Quantity" at bounding box center [416, 334] width 154 height 26
click at [572, 334] on input "Unit Price" at bounding box center [593, 334] width 132 height 26
click at [445, 457] on textarea "Detailed Summary ( optional )" at bounding box center [499, 463] width 320 height 54
click at [443, 521] on button "Add" at bounding box center [417, 526] width 156 height 22
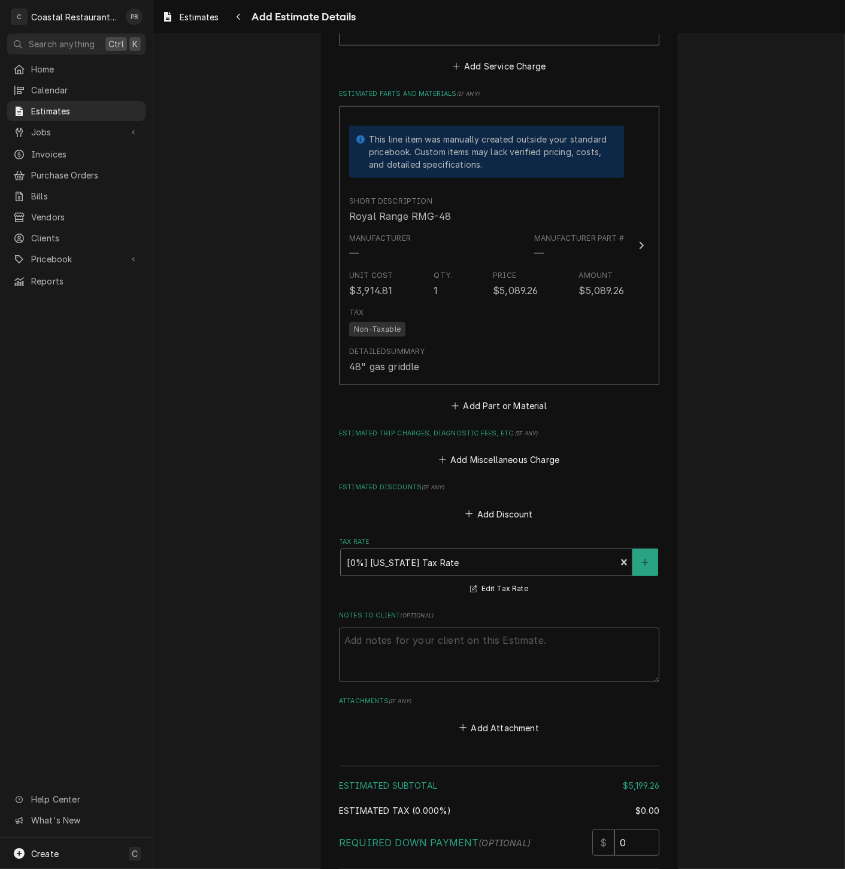
scroll to position [1384, 0]
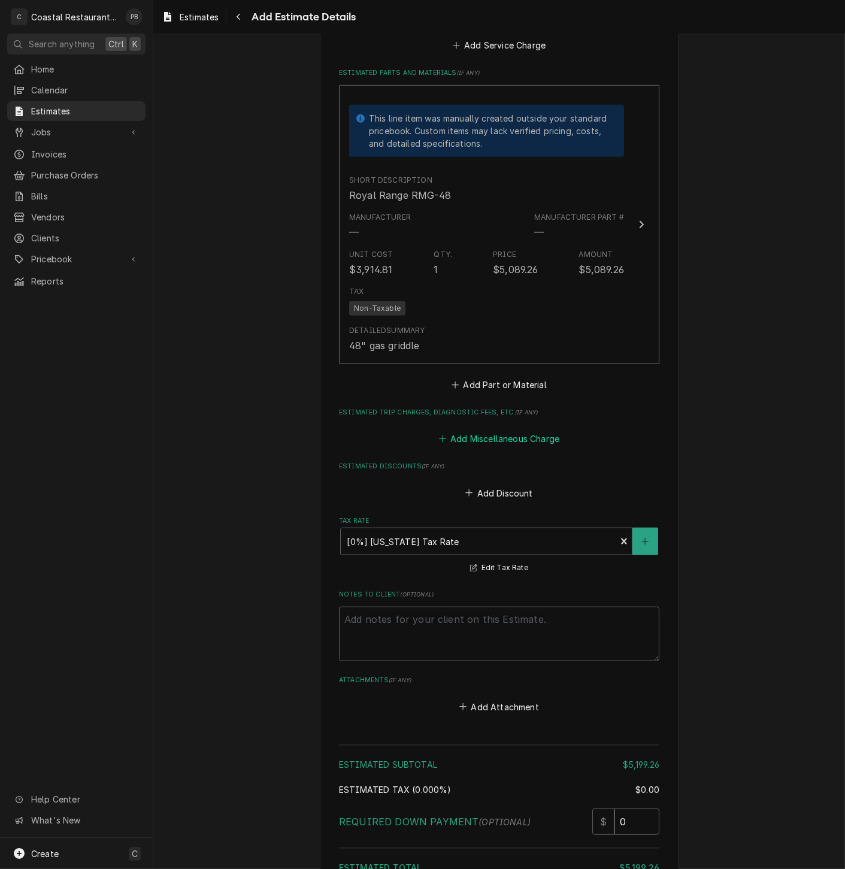
click at [515, 447] on button "Add Miscellaneous Charge" at bounding box center [498, 438] width 125 height 17
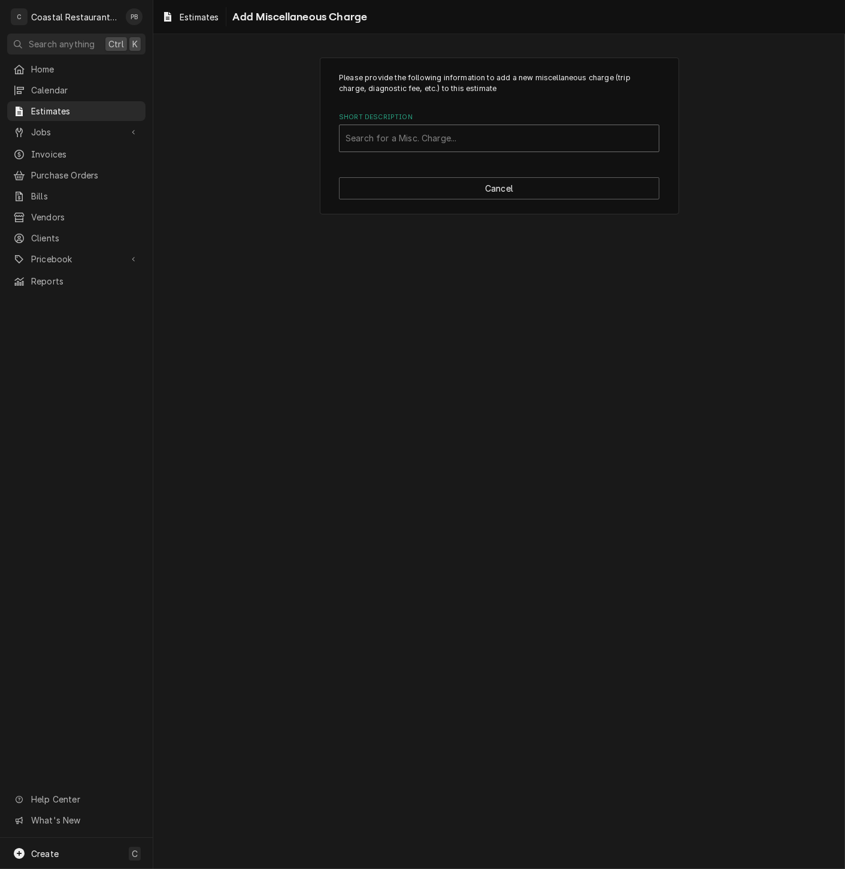
click at [443, 142] on div "Short Description" at bounding box center [498, 138] width 307 height 22
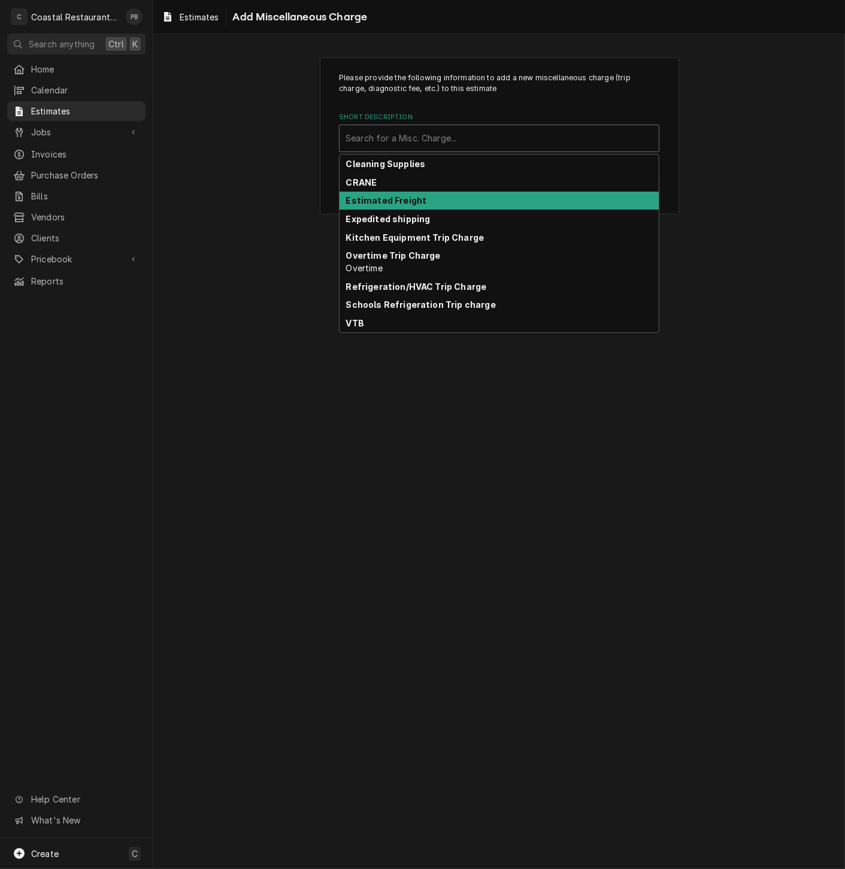
click at [443, 194] on div "Estimated Freight" at bounding box center [498, 201] width 319 height 19
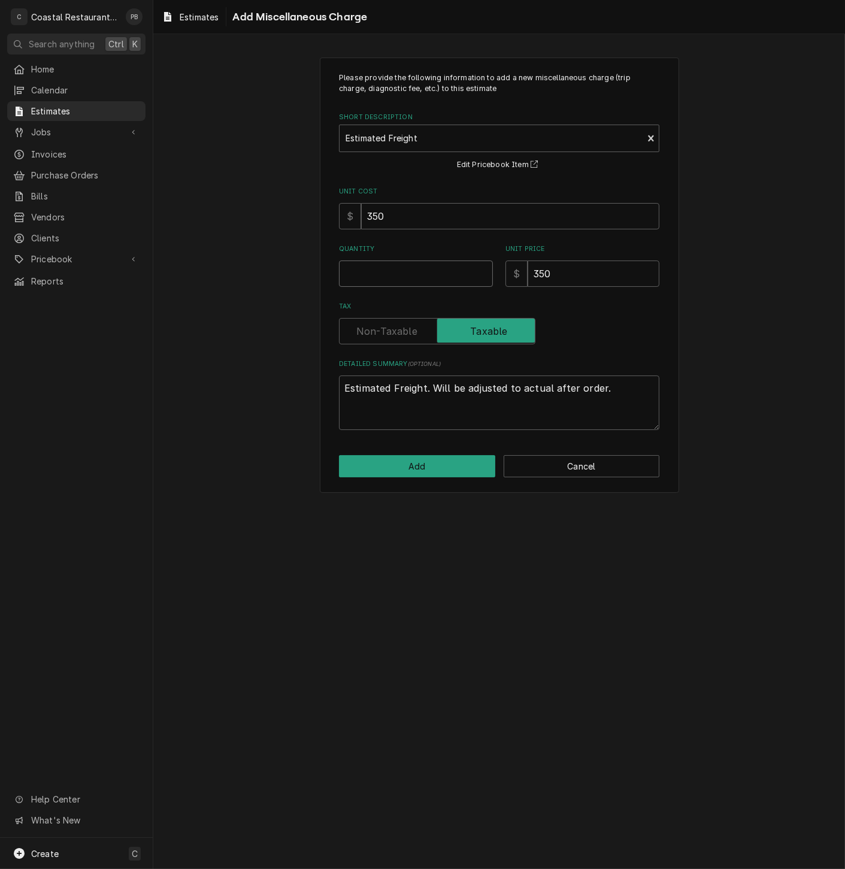
click at [387, 284] on input "Quantity" at bounding box center [416, 273] width 154 height 26
click at [454, 469] on button "Add" at bounding box center [417, 466] width 156 height 22
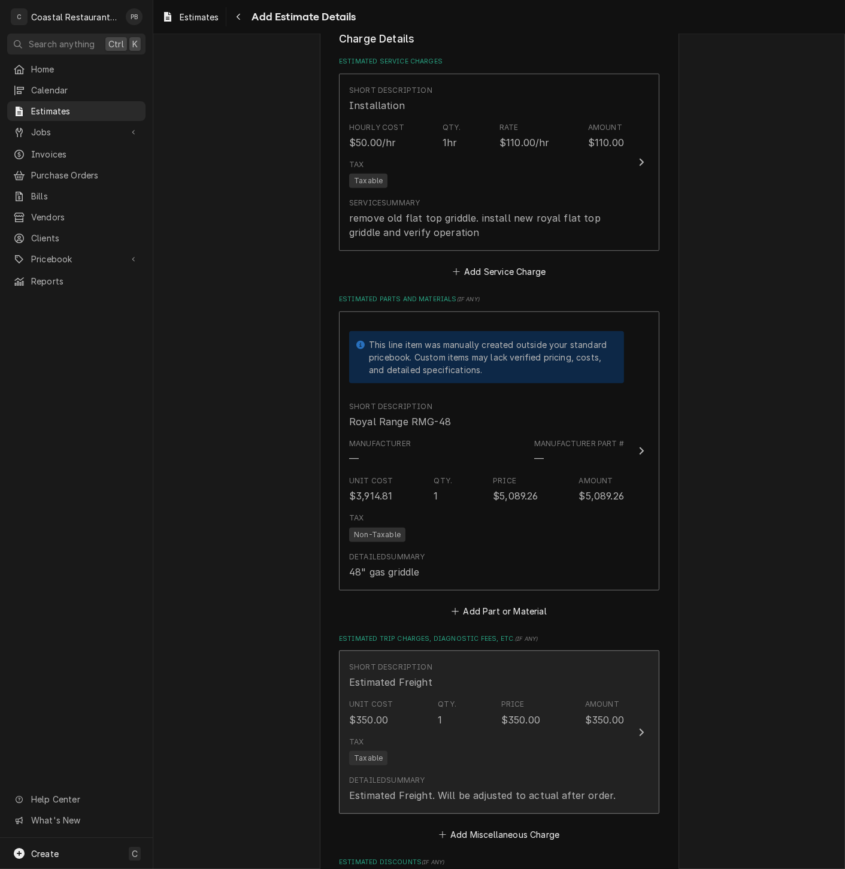
scroll to position [964, 0]
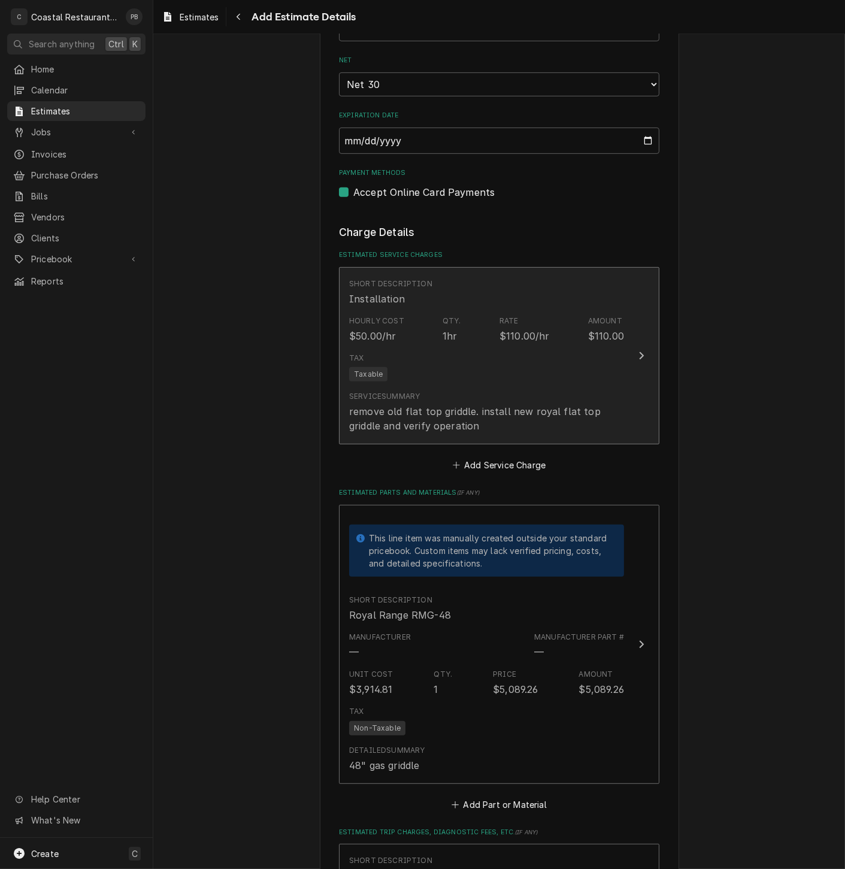
click at [634, 363] on div "Update Line Item" at bounding box center [641, 355] width 16 height 14
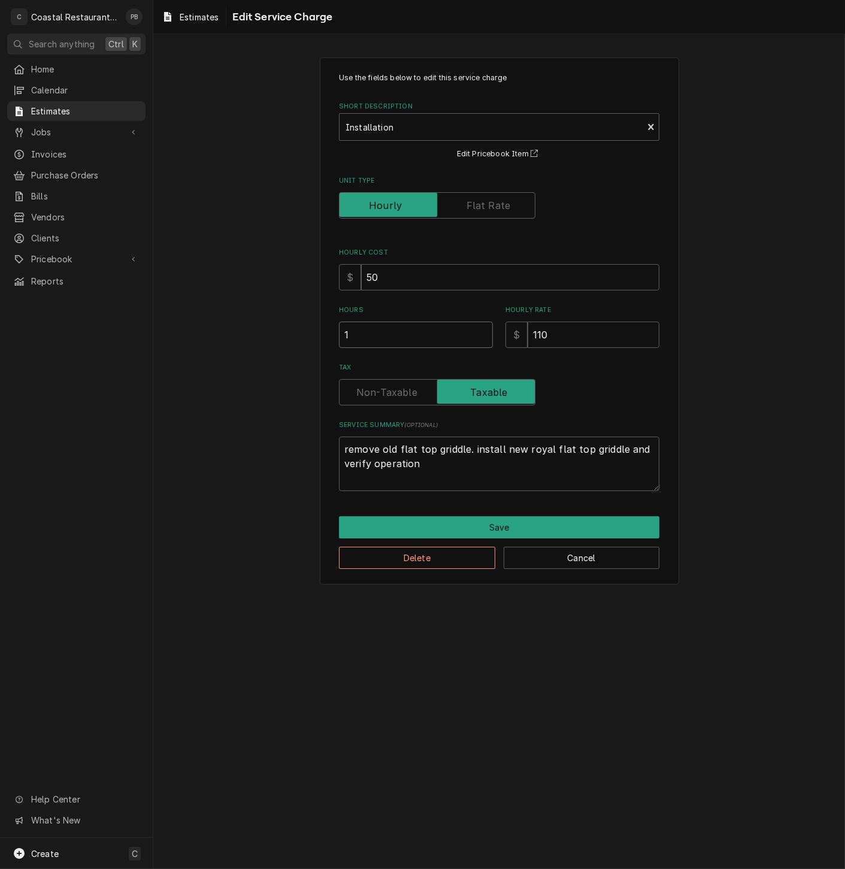
drag, startPoint x: 366, startPoint y: 344, endPoint x: 268, endPoint y: 321, distance: 100.8
click at [268, 322] on div "Use the fields below to edit this service charge Short Description Installation…" at bounding box center [498, 321] width 691 height 548
click at [463, 523] on button "Save" at bounding box center [499, 527] width 320 height 22
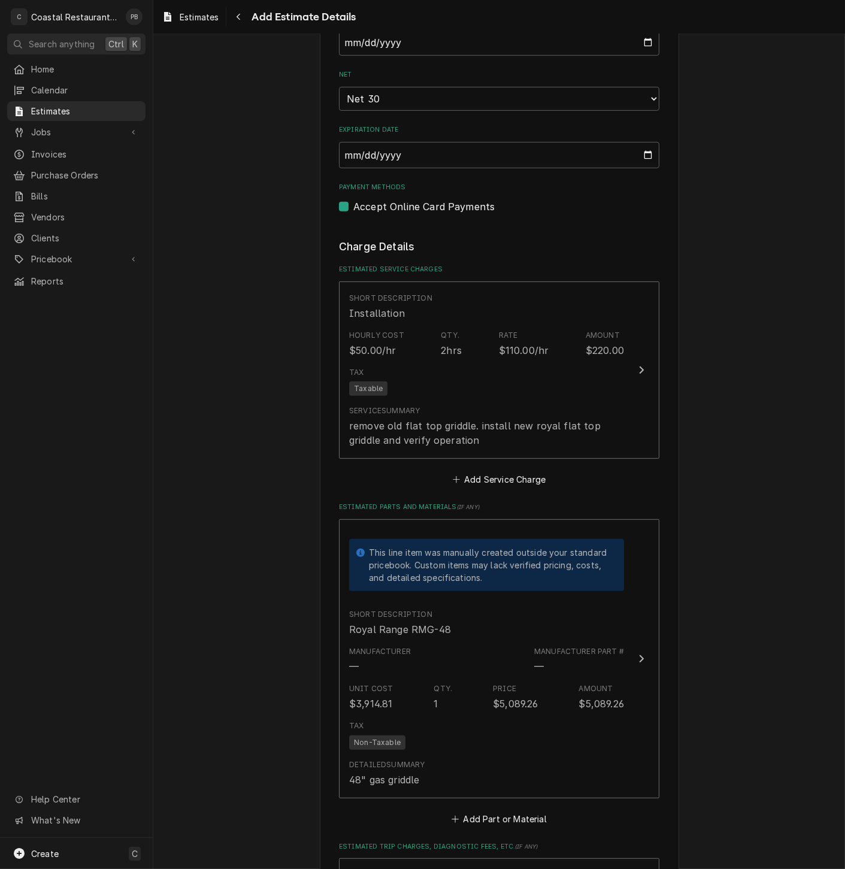
scroll to position [951, 0]
click at [496, 474] on button "Add Service Charge" at bounding box center [498, 478] width 97 height 17
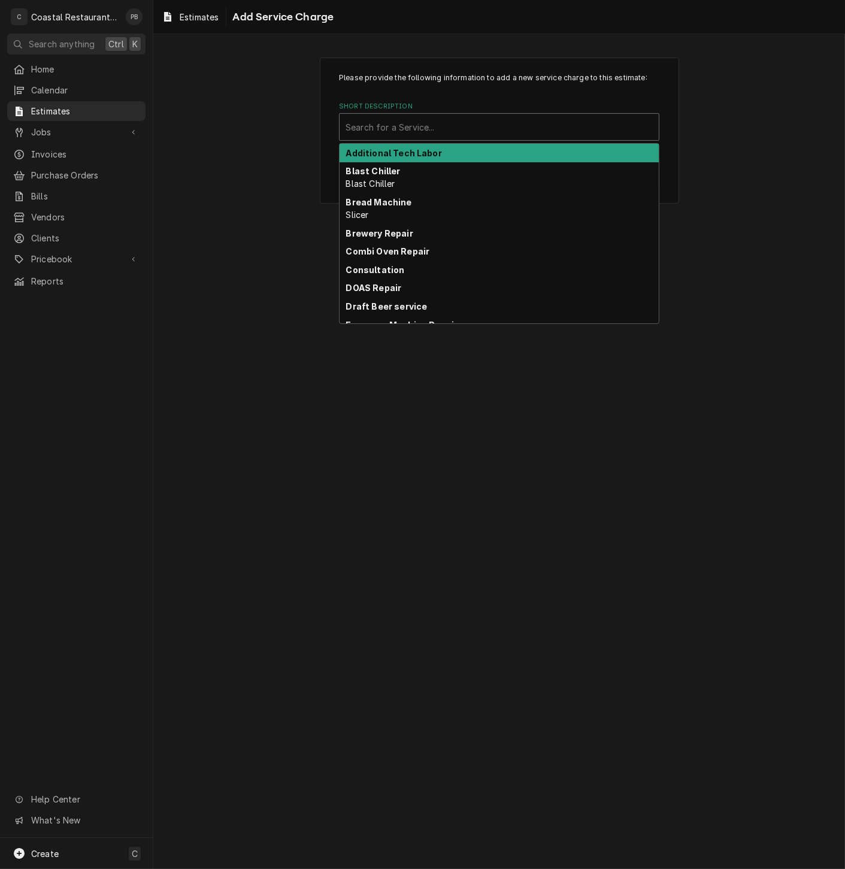
click at [472, 138] on div "Search for a Service..." at bounding box center [498, 127] width 319 height 26
click at [438, 157] on div "Additional Tech Labor" at bounding box center [498, 153] width 319 height 19
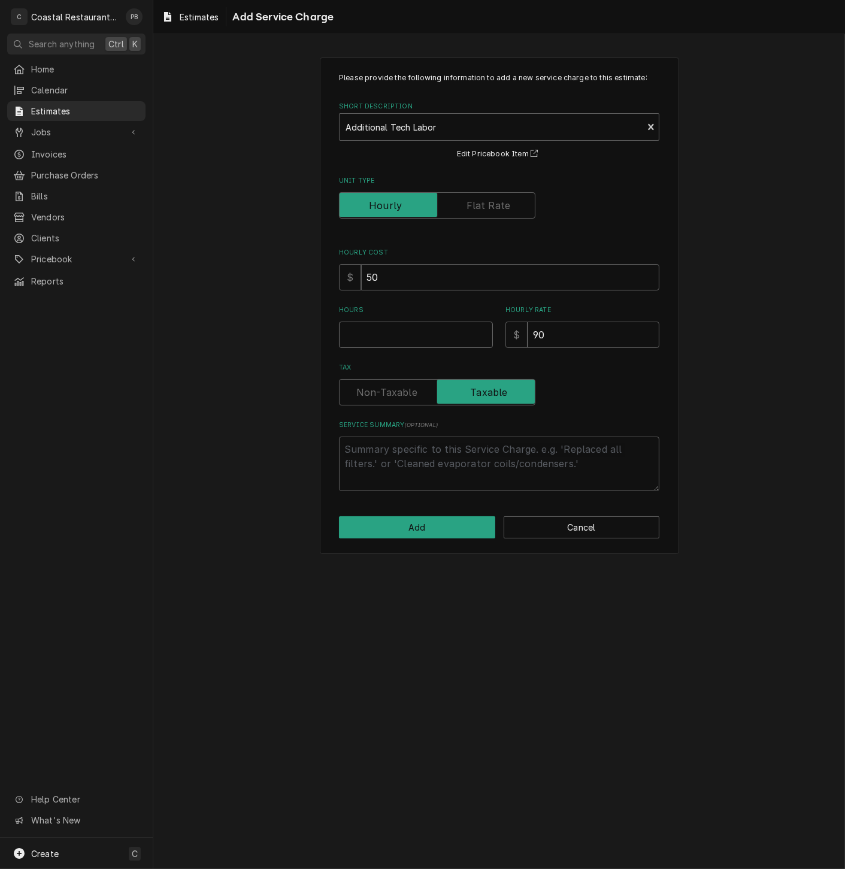
click at [395, 345] on input "Hours" at bounding box center [416, 334] width 154 height 26
click at [444, 523] on button "Add" at bounding box center [417, 527] width 156 height 22
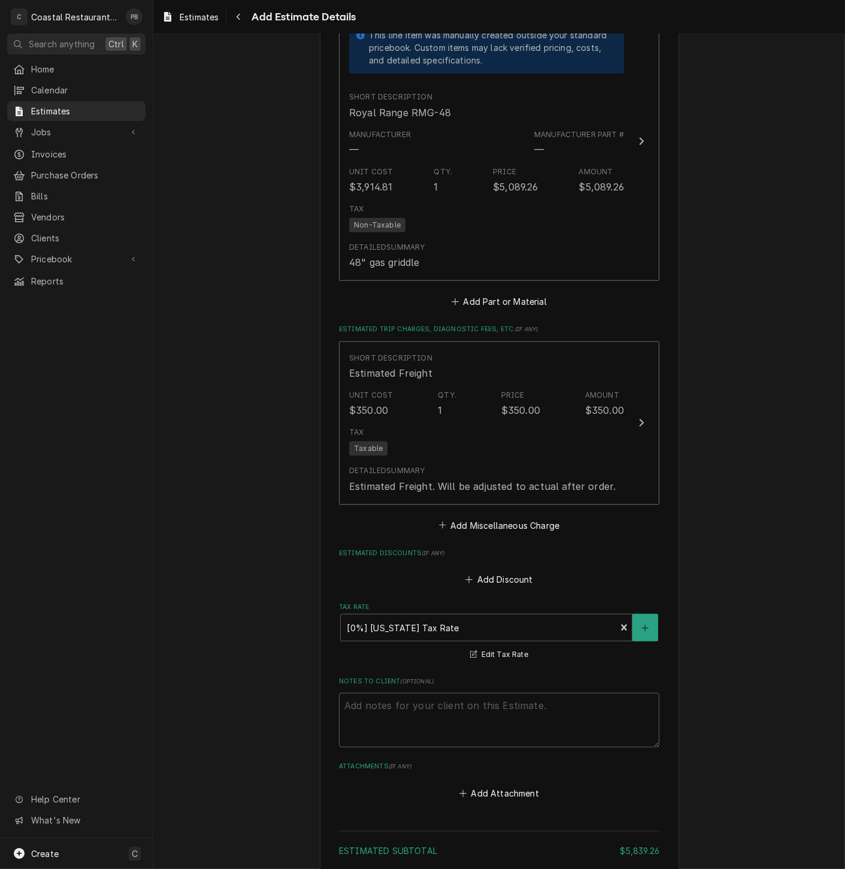
scroll to position [1828, 0]
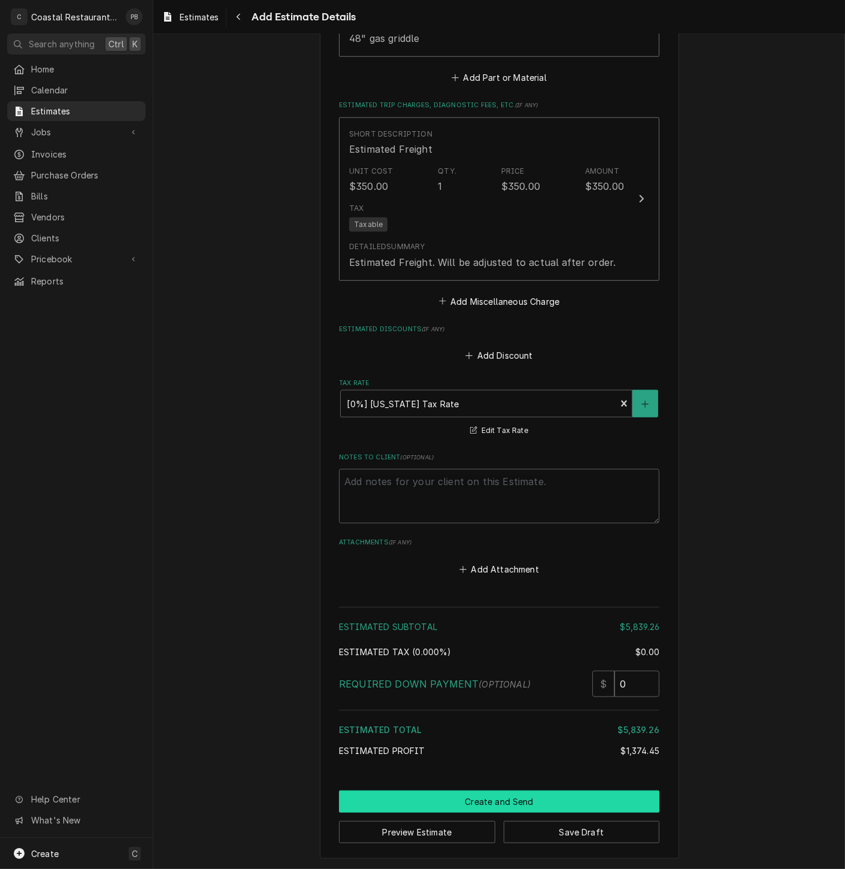
click at [544, 799] on button "Create and Send" at bounding box center [499, 801] width 320 height 22
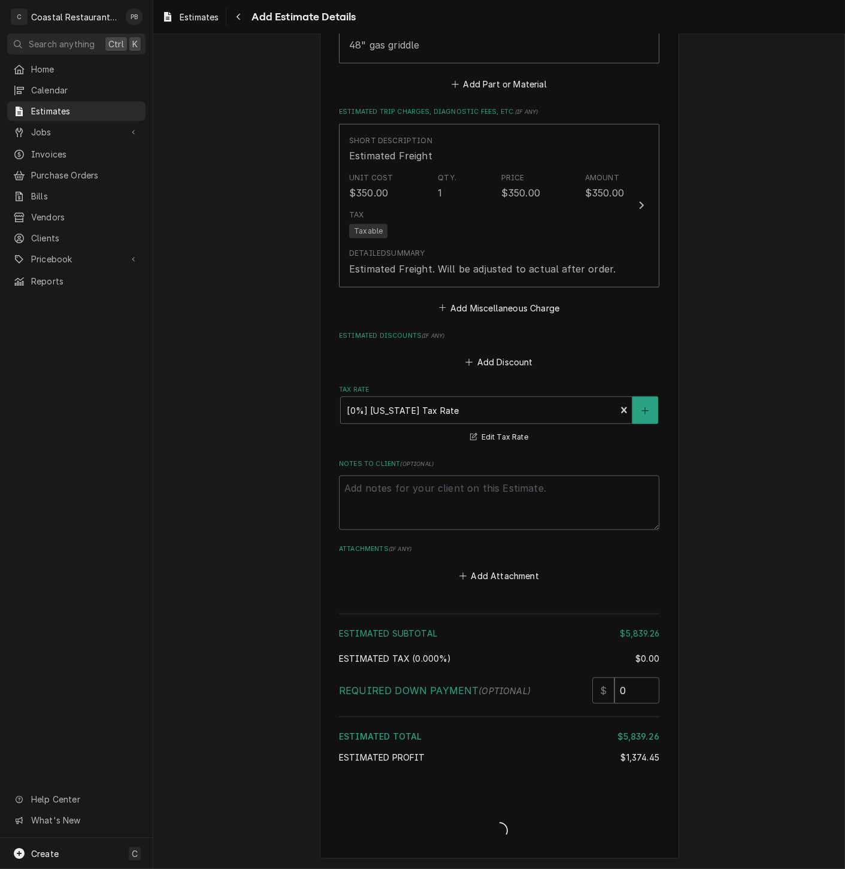
scroll to position [1820, 0]
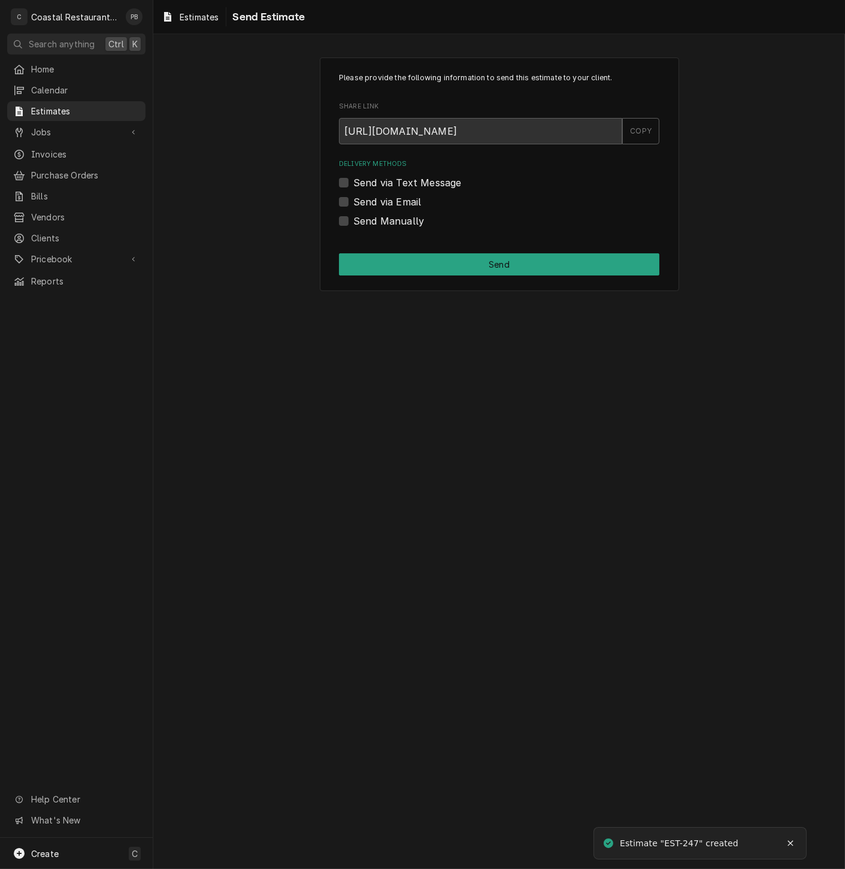
click at [353, 202] on label "Send via Email" at bounding box center [387, 202] width 68 height 14
click at [353, 202] on input "Send via Email" at bounding box center [513, 208] width 320 height 26
checkbox input "true"
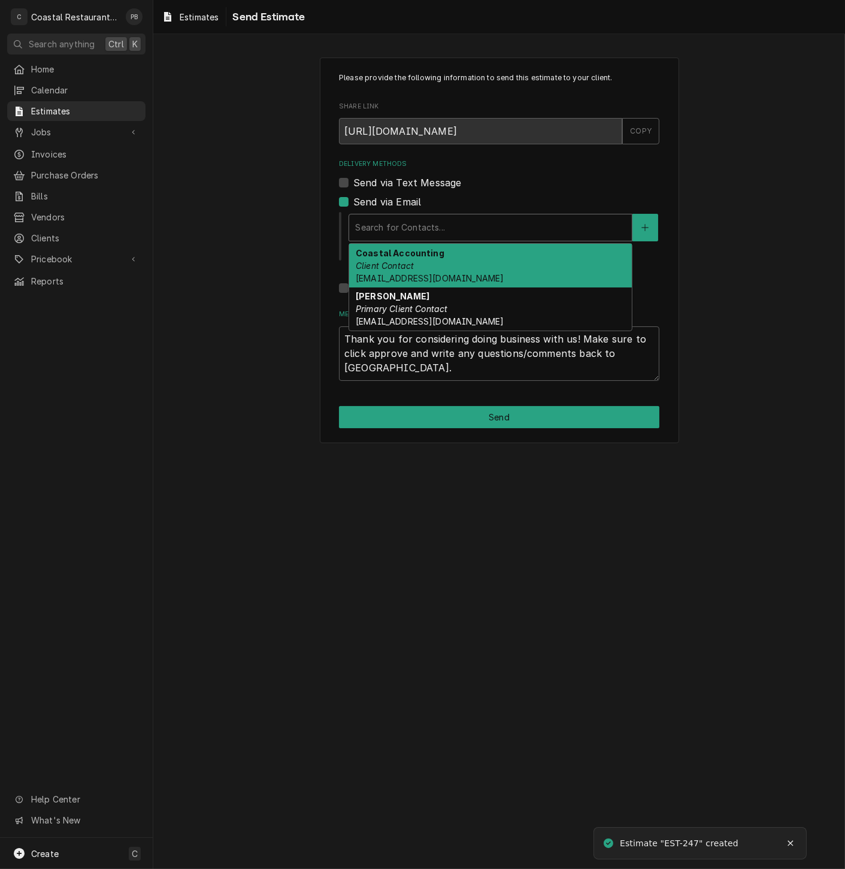
click at [390, 236] on div "Delivery Methods" at bounding box center [490, 228] width 271 height 22
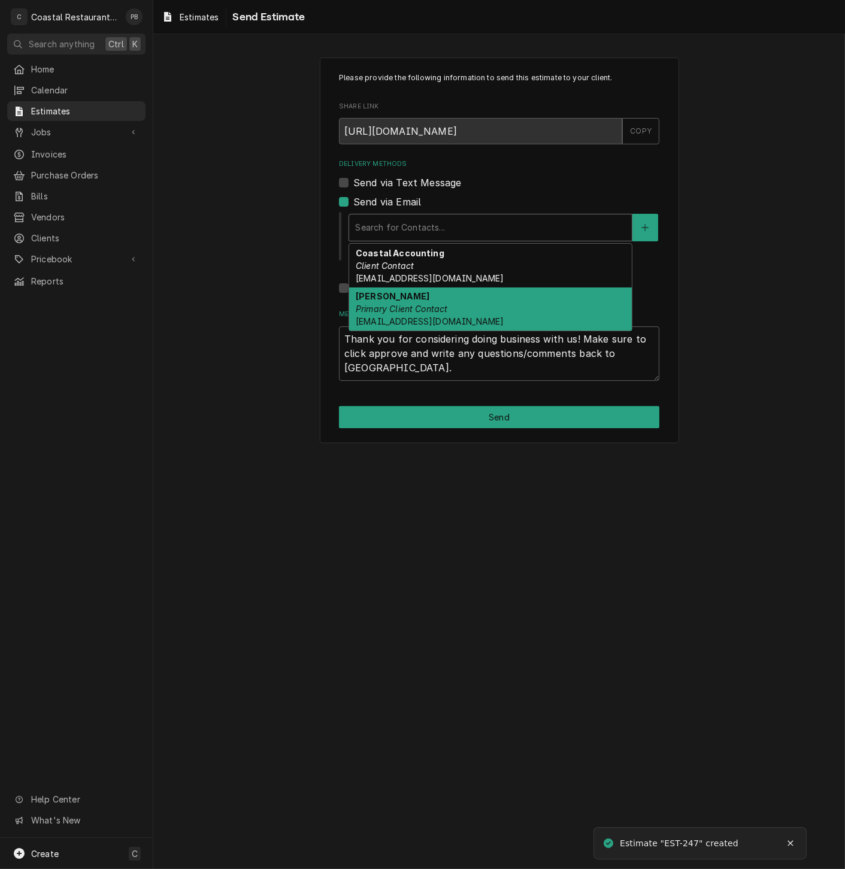
click at [403, 306] on em "Primary Client Contact" at bounding box center [402, 308] width 92 height 10
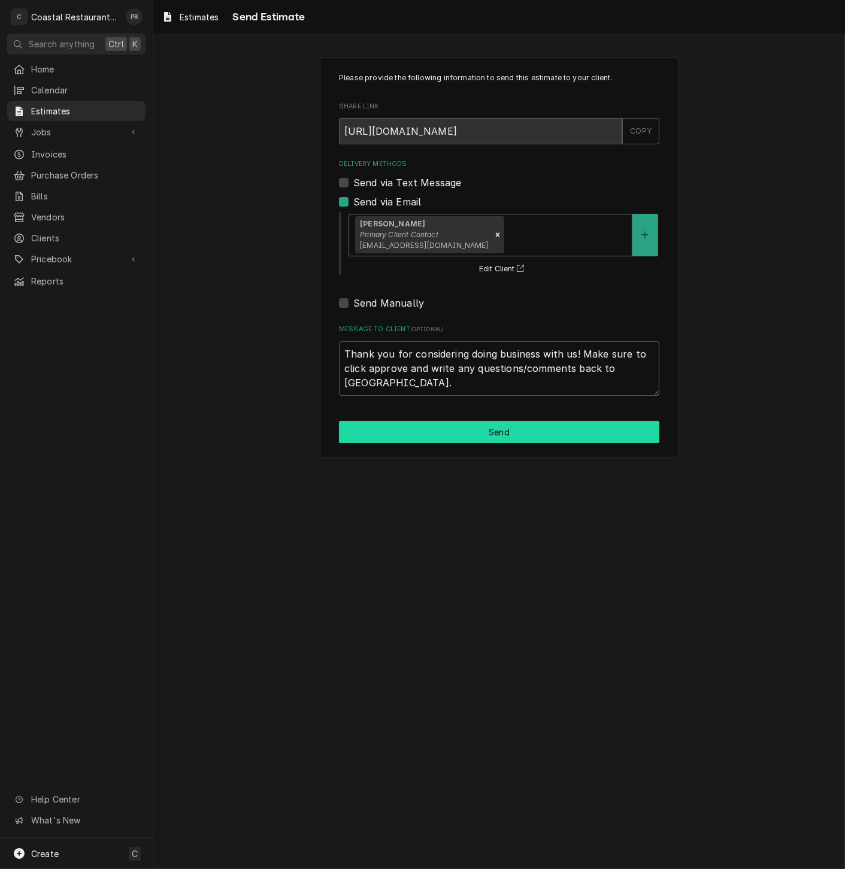
click at [478, 429] on button "Send" at bounding box center [499, 432] width 320 height 22
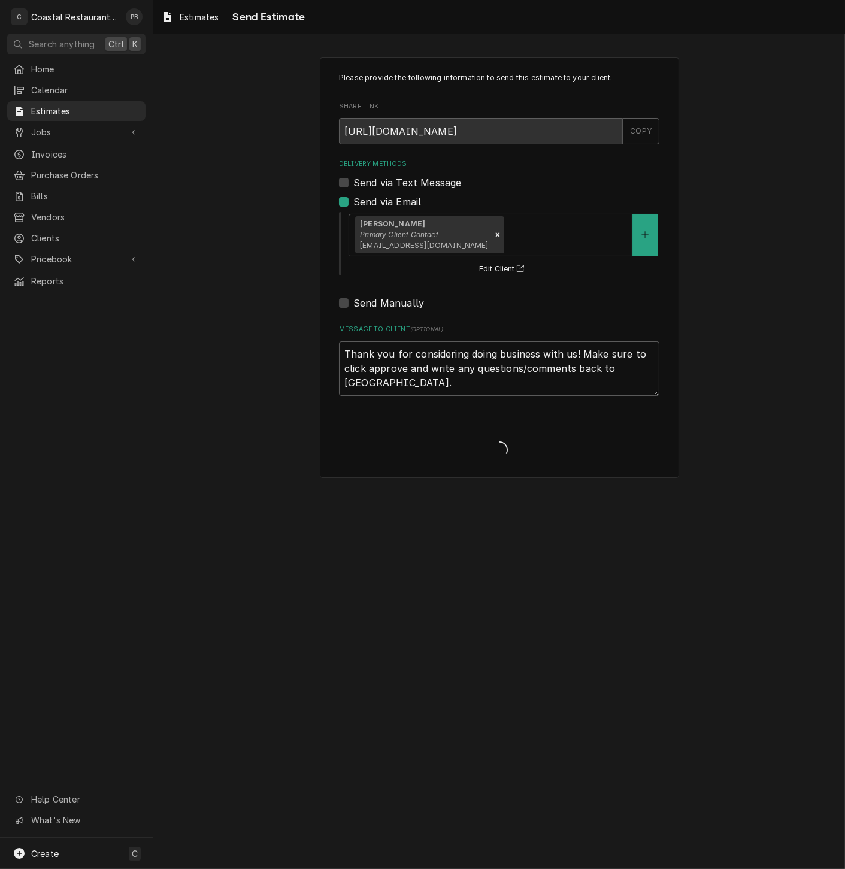
type textarea "x"
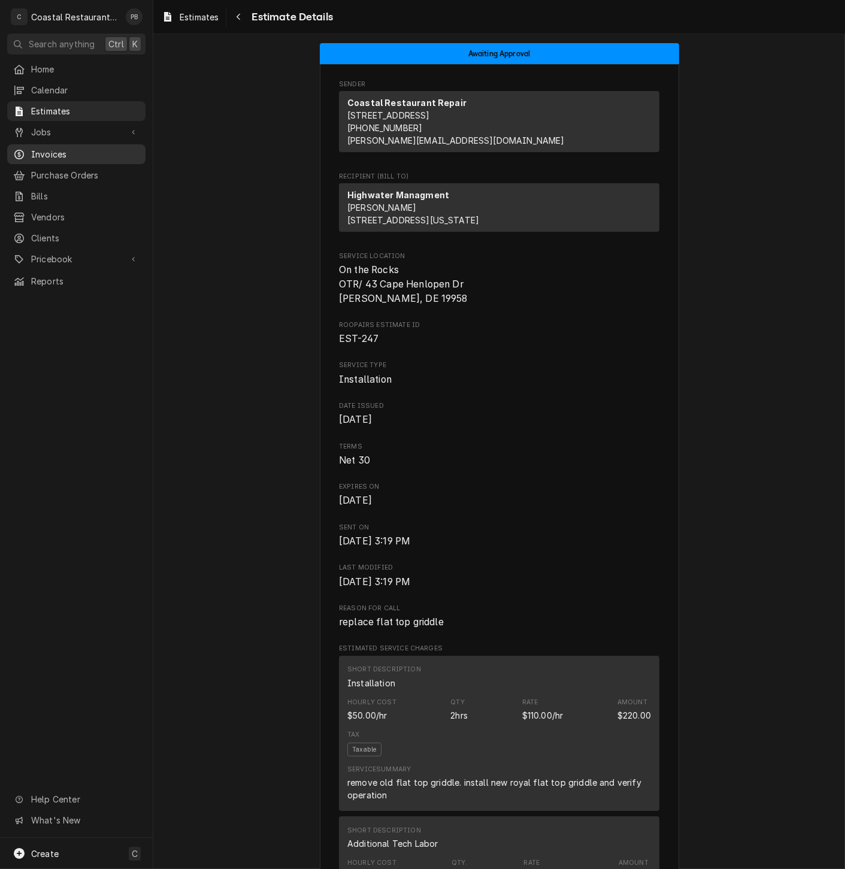
click at [88, 144] on link "Invoices" at bounding box center [76, 154] width 138 height 20
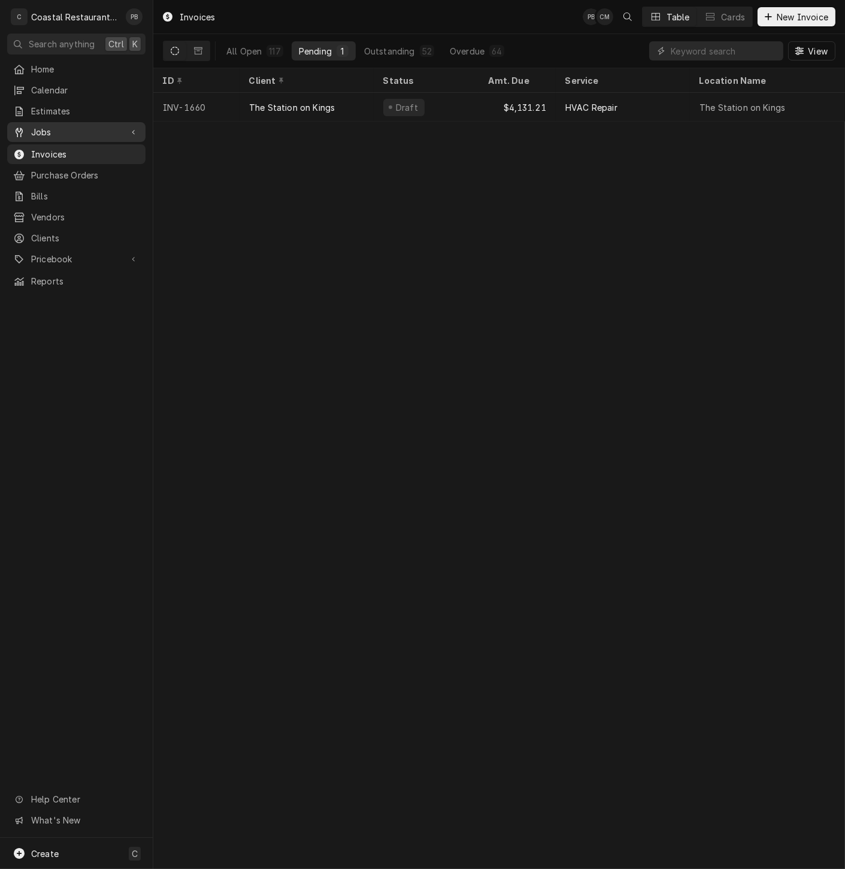
click at [92, 130] on span "Jobs" at bounding box center [76, 132] width 90 height 13
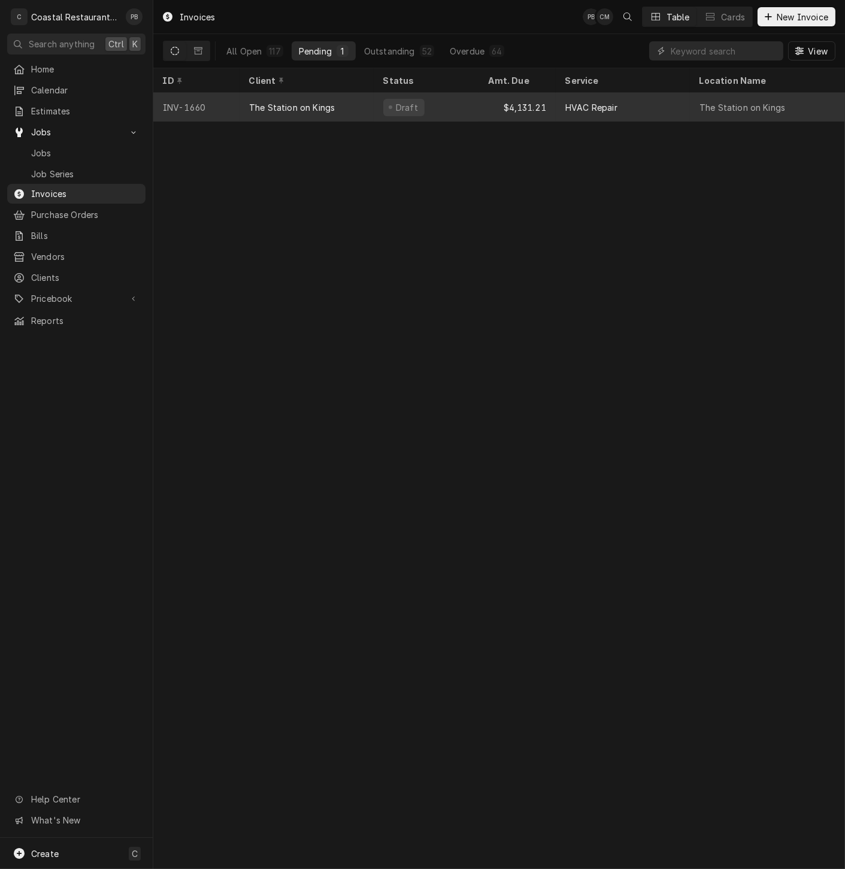
click at [302, 93] on div "The Station on Kings" at bounding box center [306, 107] width 134 height 29
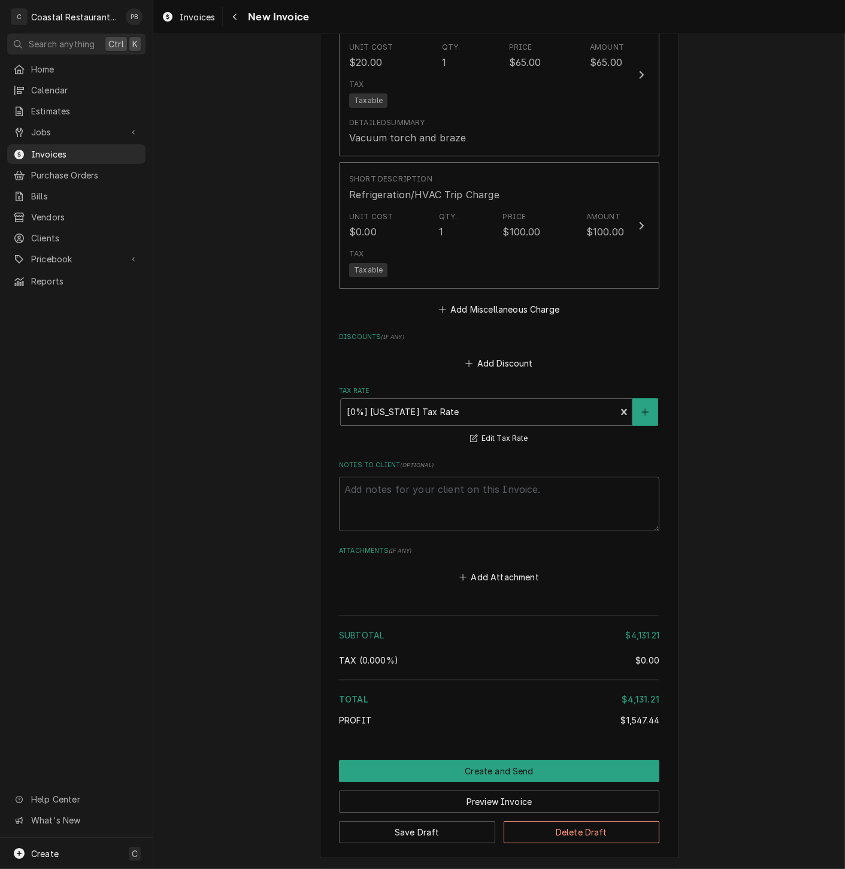
scroll to position [3382, 0]
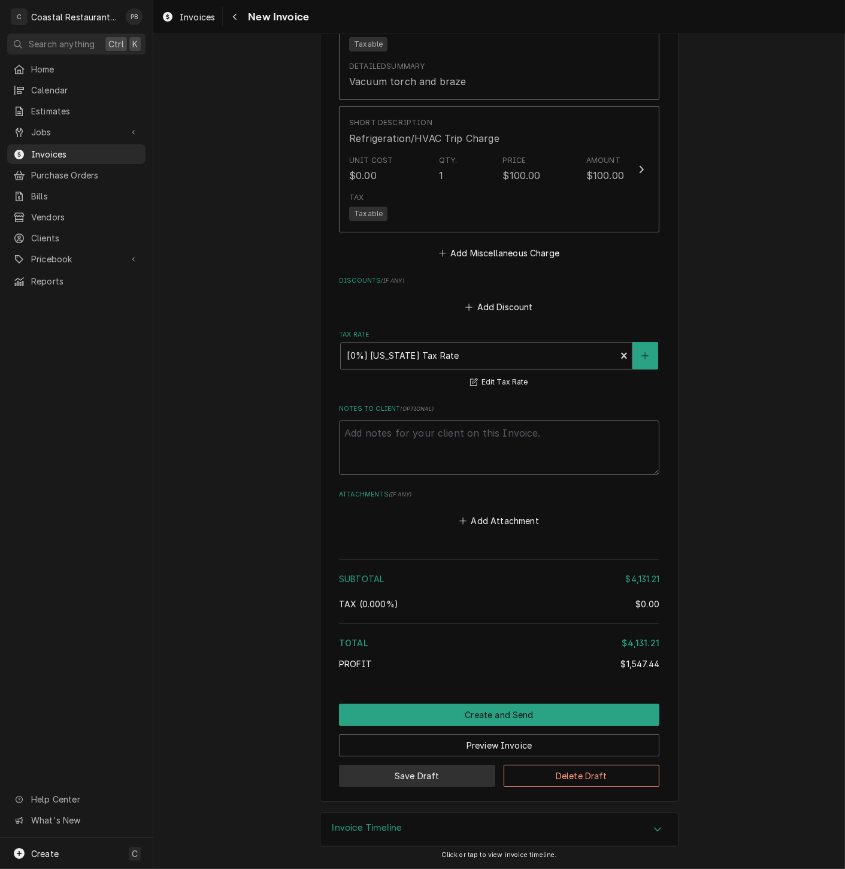
click at [420, 780] on button "Save Draft" at bounding box center [417, 775] width 156 height 22
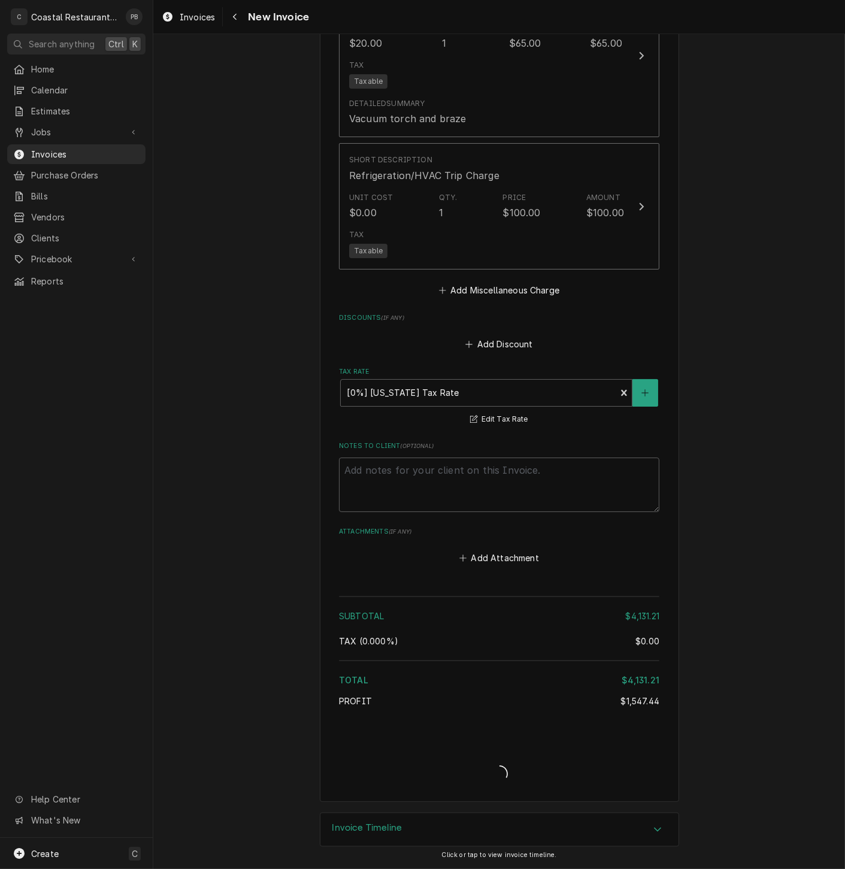
type textarea "x"
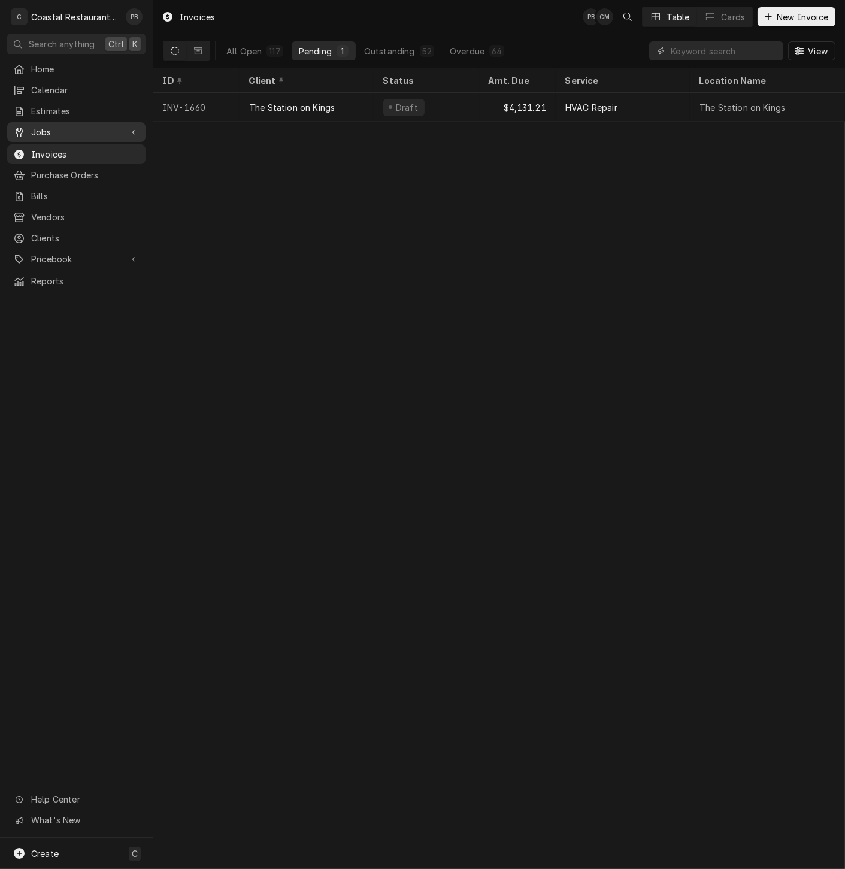
click at [53, 122] on link "Jobs" at bounding box center [76, 132] width 138 height 20
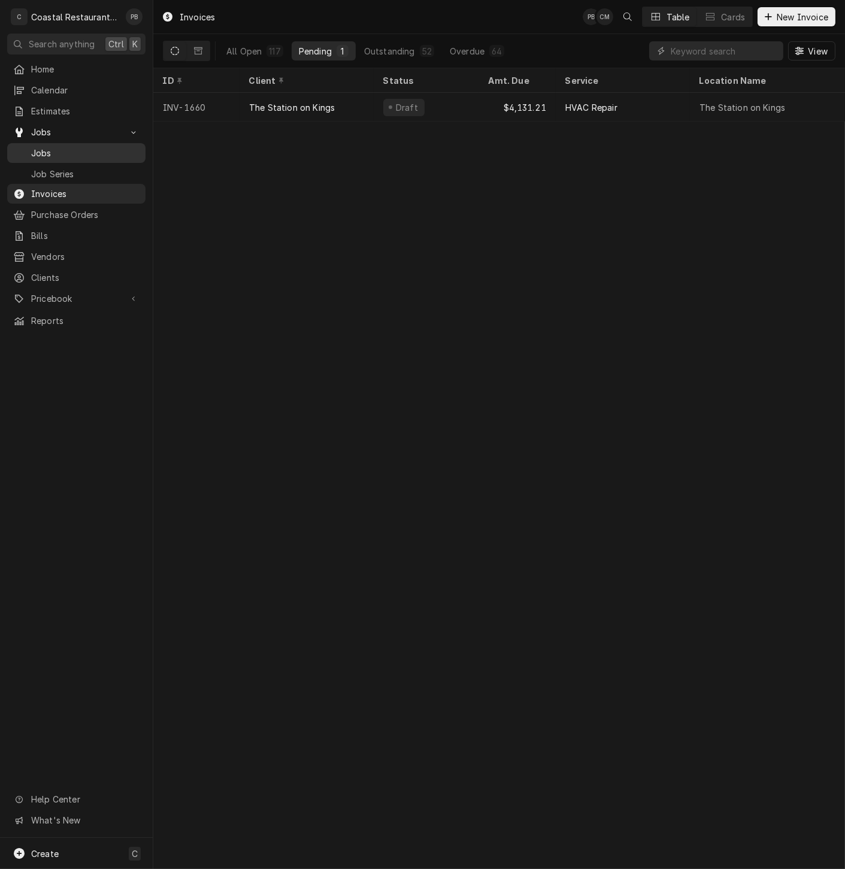
click at [63, 147] on span "Jobs" at bounding box center [85, 153] width 108 height 13
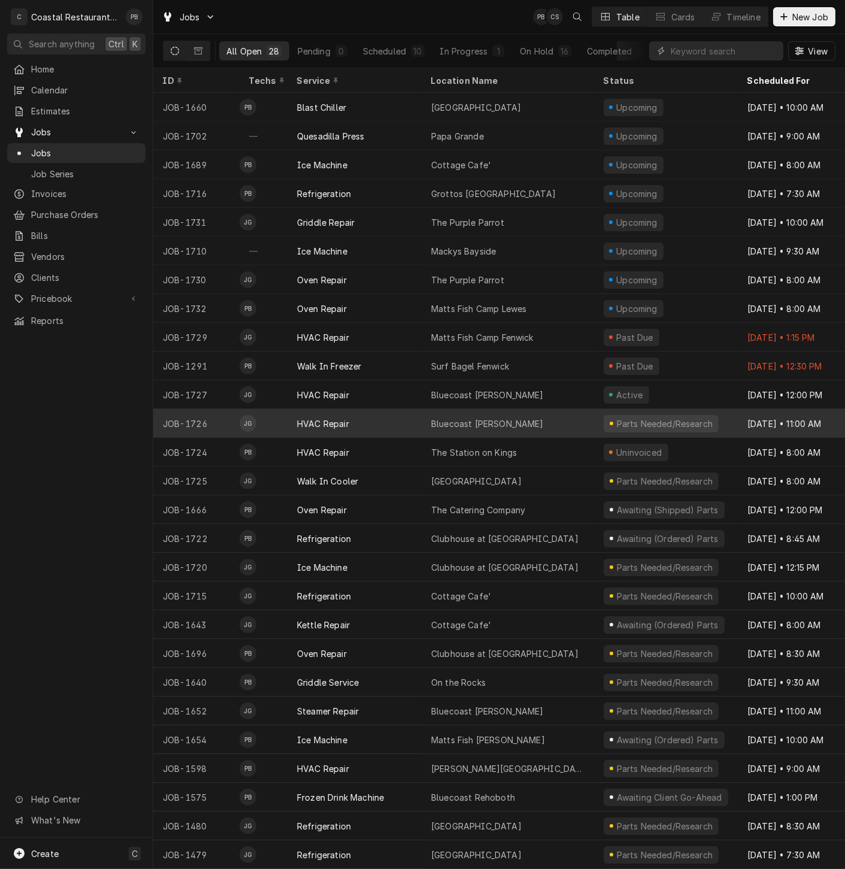
click at [526, 422] on div "Bluecoast Bethany" at bounding box center [507, 423] width 172 height 29
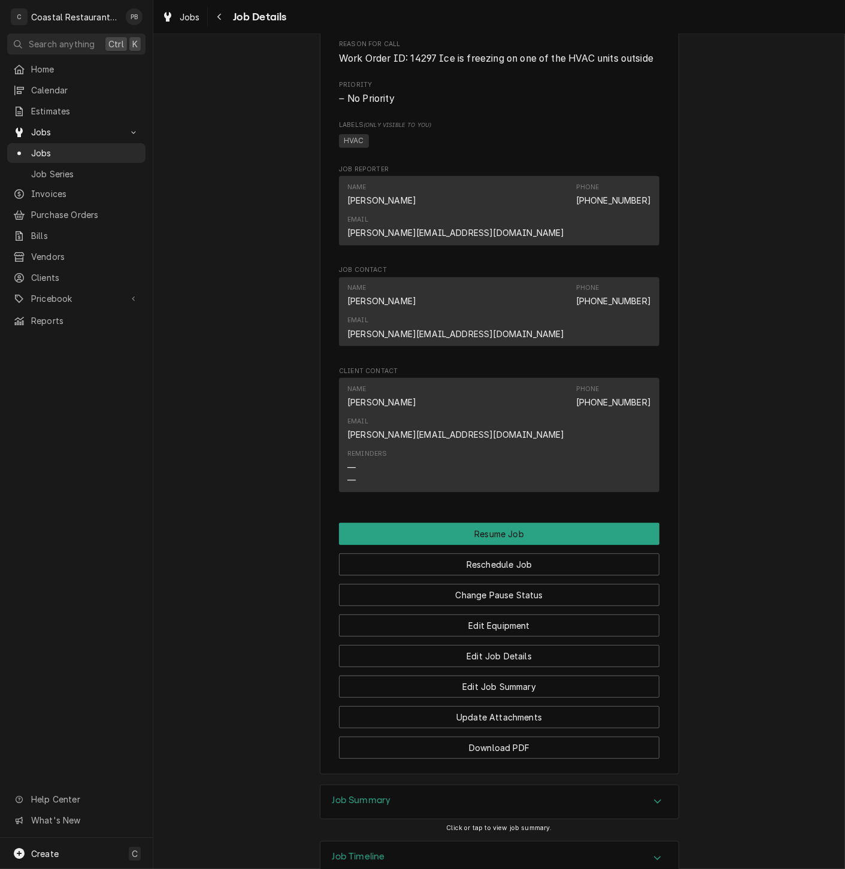
scroll to position [853, 0]
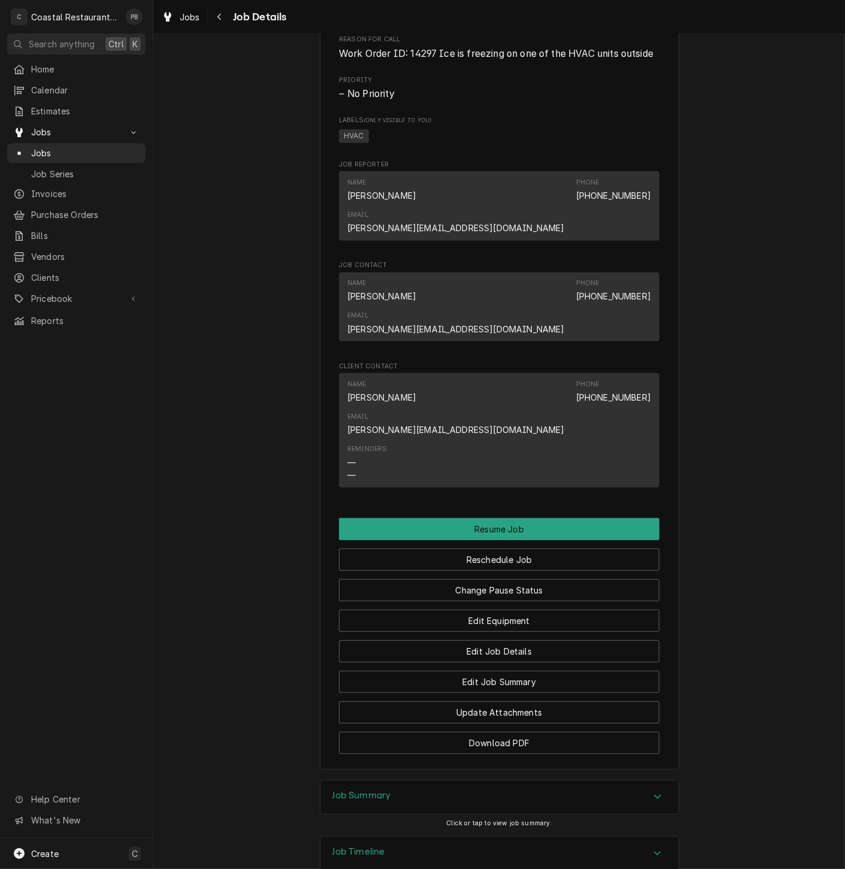
click at [656, 791] on icon "Accordion Header" at bounding box center [657, 796] width 8 height 10
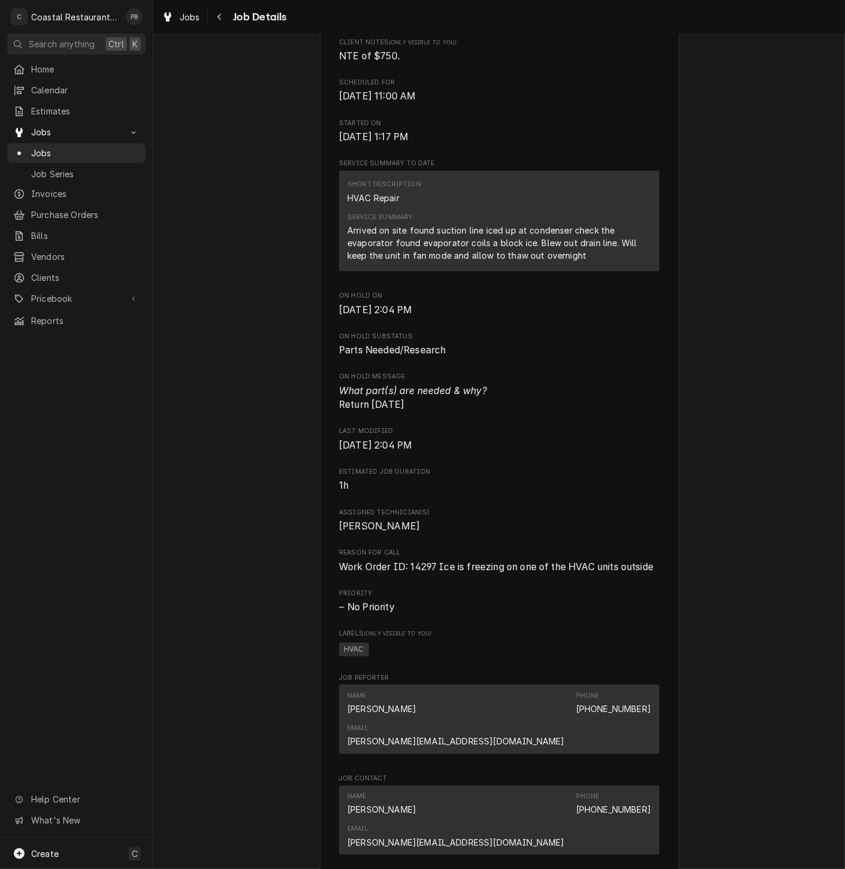
scroll to position [254, 0]
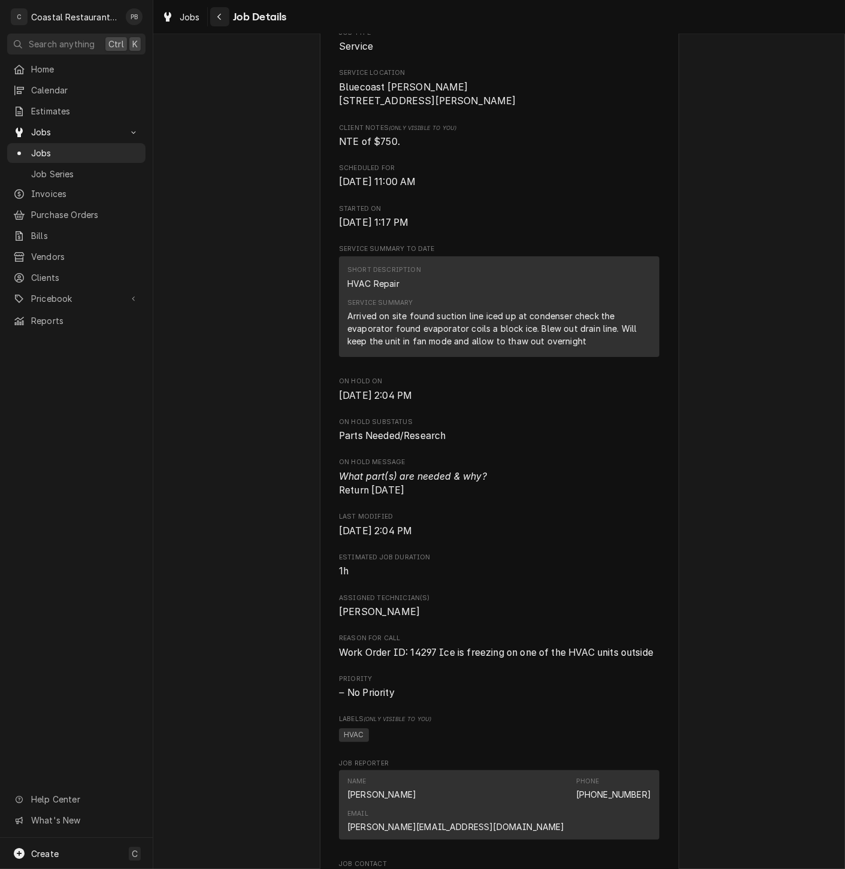
click at [222, 17] on div "Navigate back" at bounding box center [220, 17] width 12 height 12
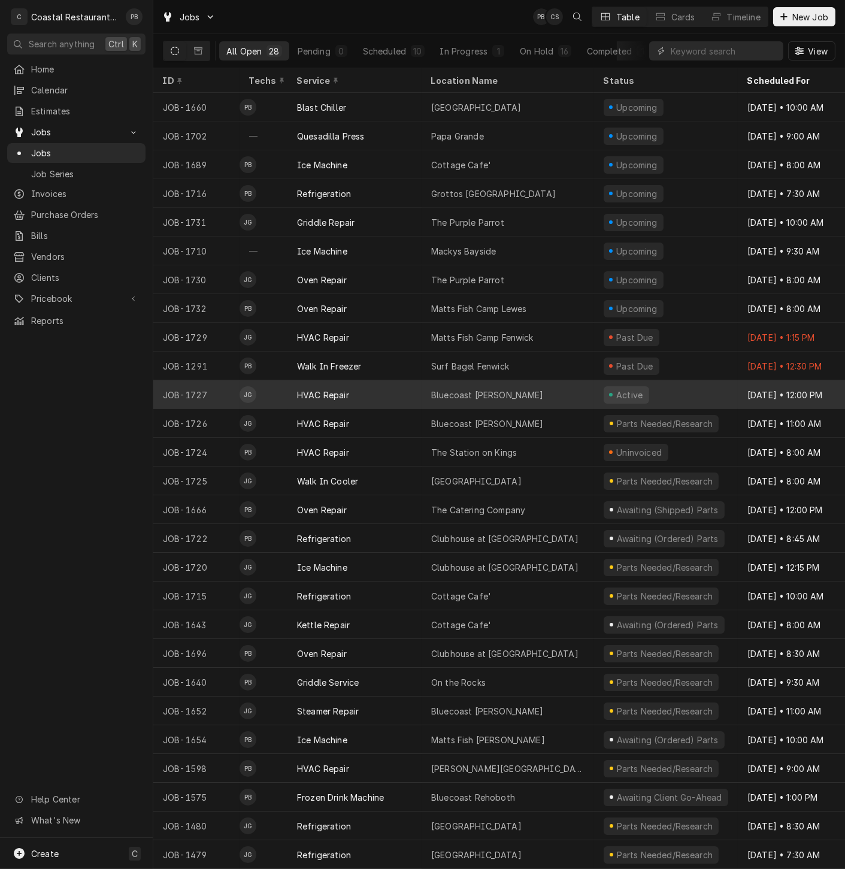
click at [452, 380] on div "Bluecoast Bethany" at bounding box center [507, 394] width 172 height 29
